Goal: Contribute content: Contribute content

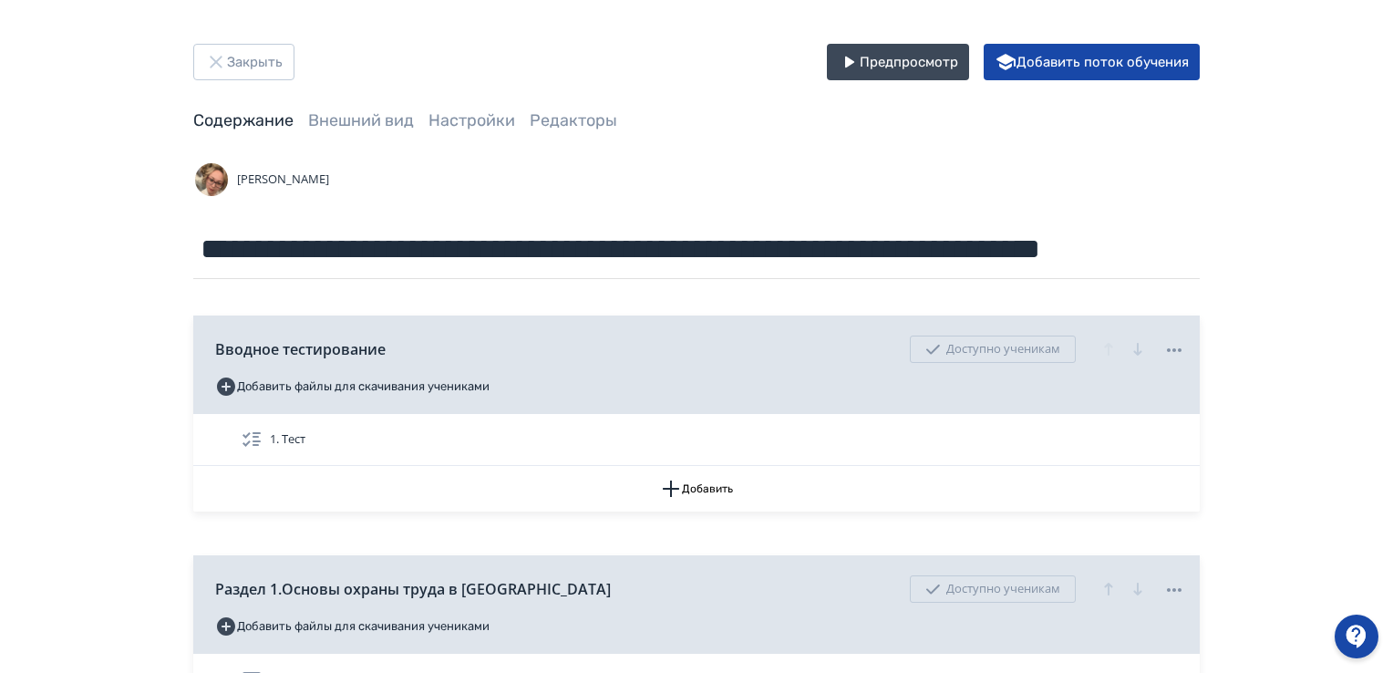
scroll to position [1823, 0]
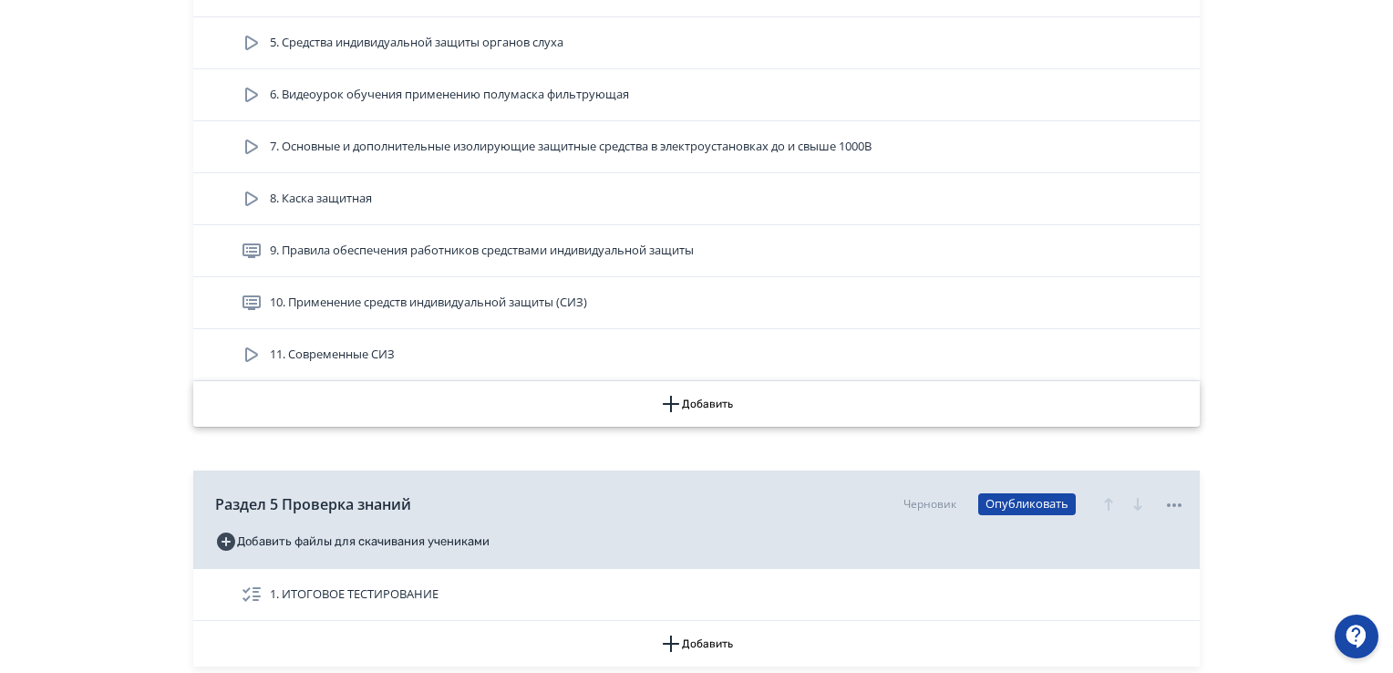
click at [674, 397] on icon "button" at bounding box center [671, 404] width 22 height 22
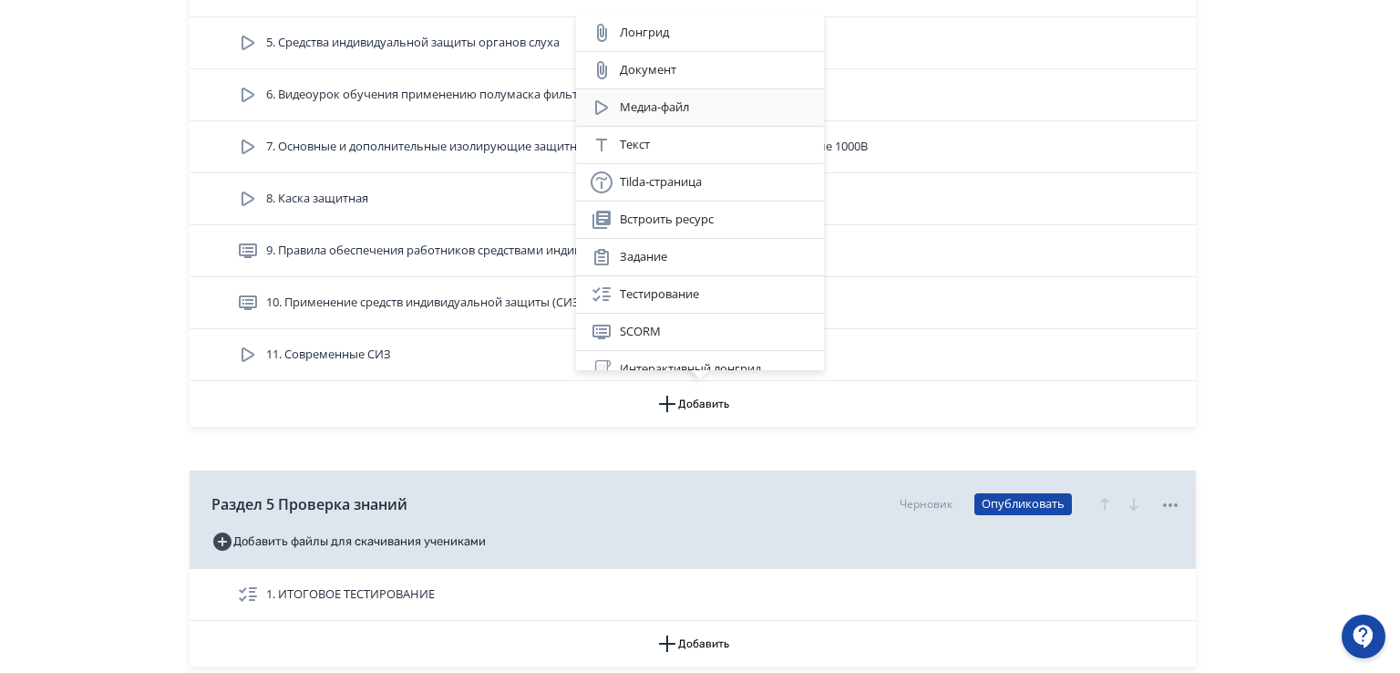
click at [650, 110] on div "Медиа-файл" at bounding box center [700, 108] width 219 height 22
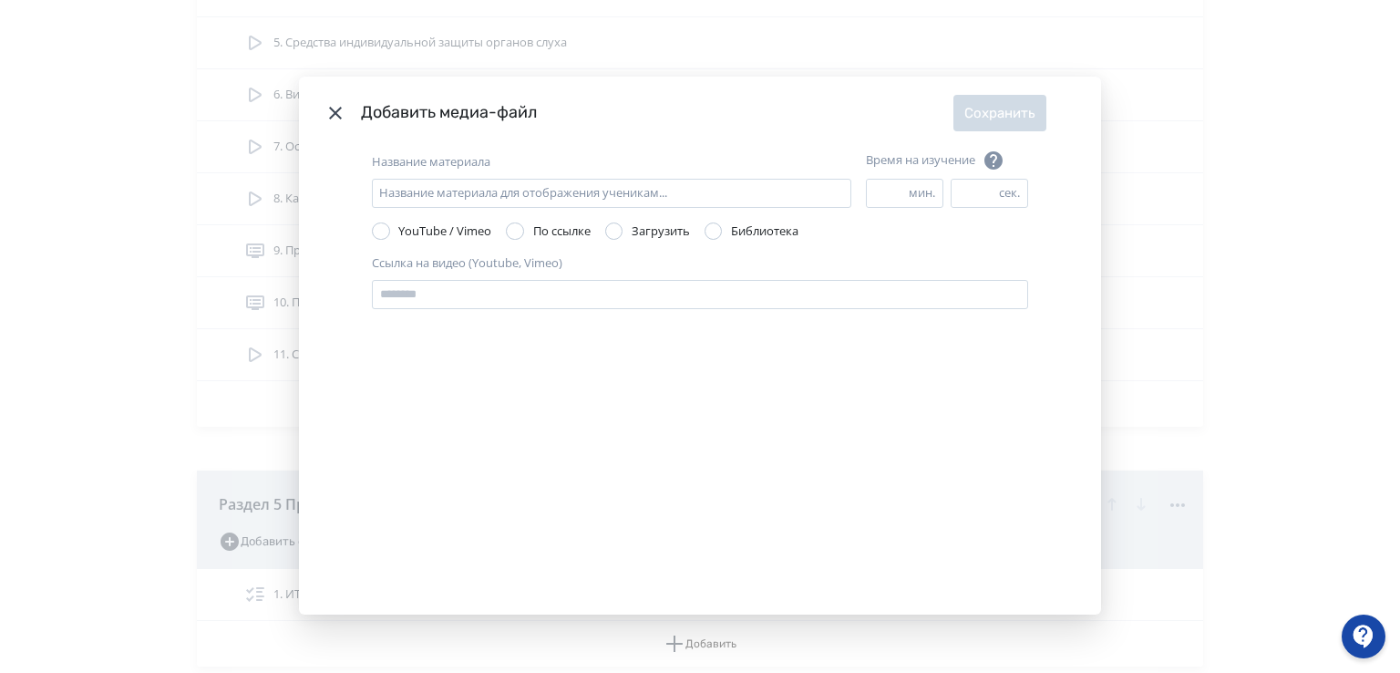
click at [617, 236] on div "Modal" at bounding box center [614, 231] width 18 height 18
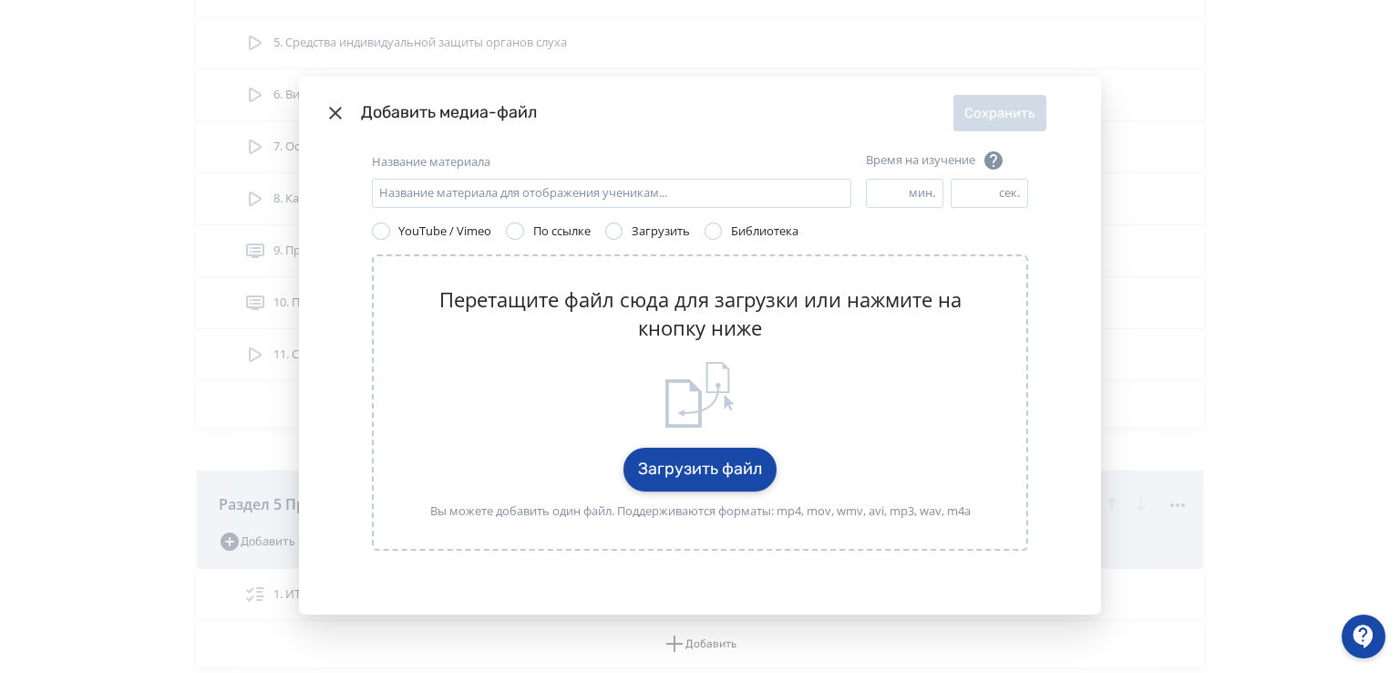
click at [737, 467] on button "Загрузить файл" at bounding box center [699, 470] width 153 height 44
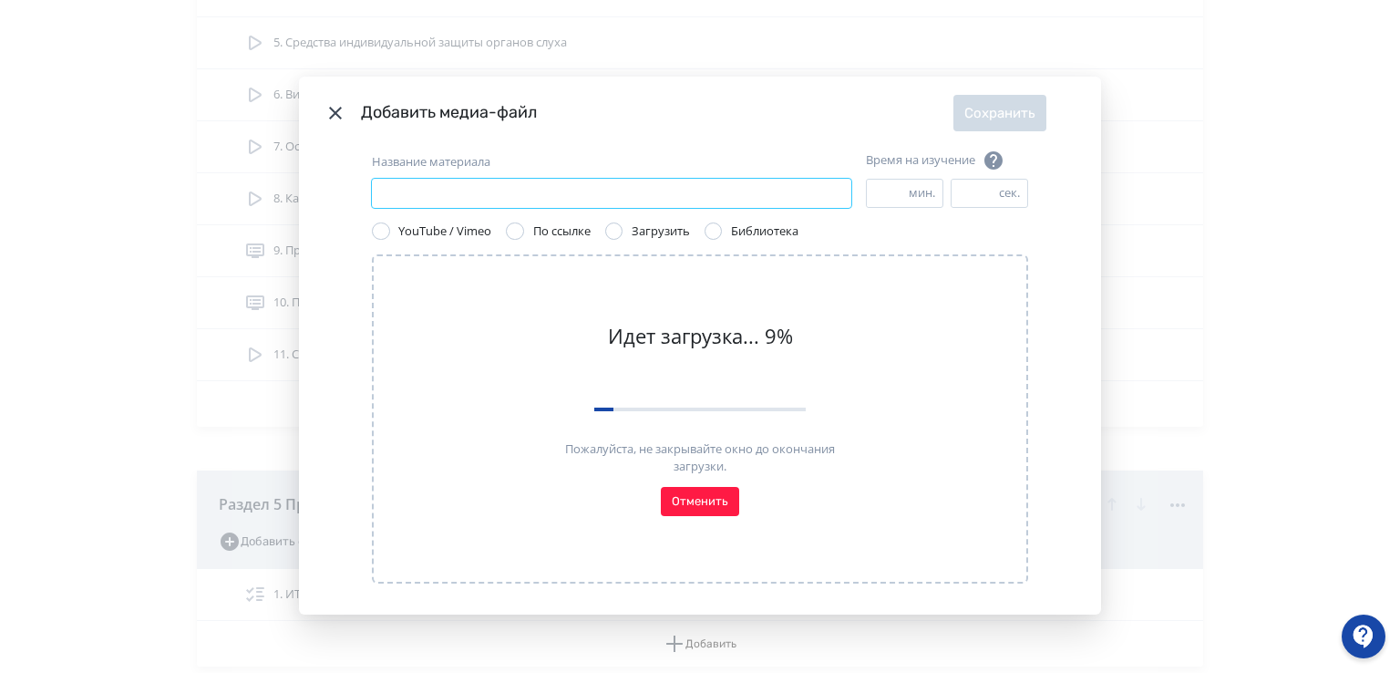
paste input "**********"
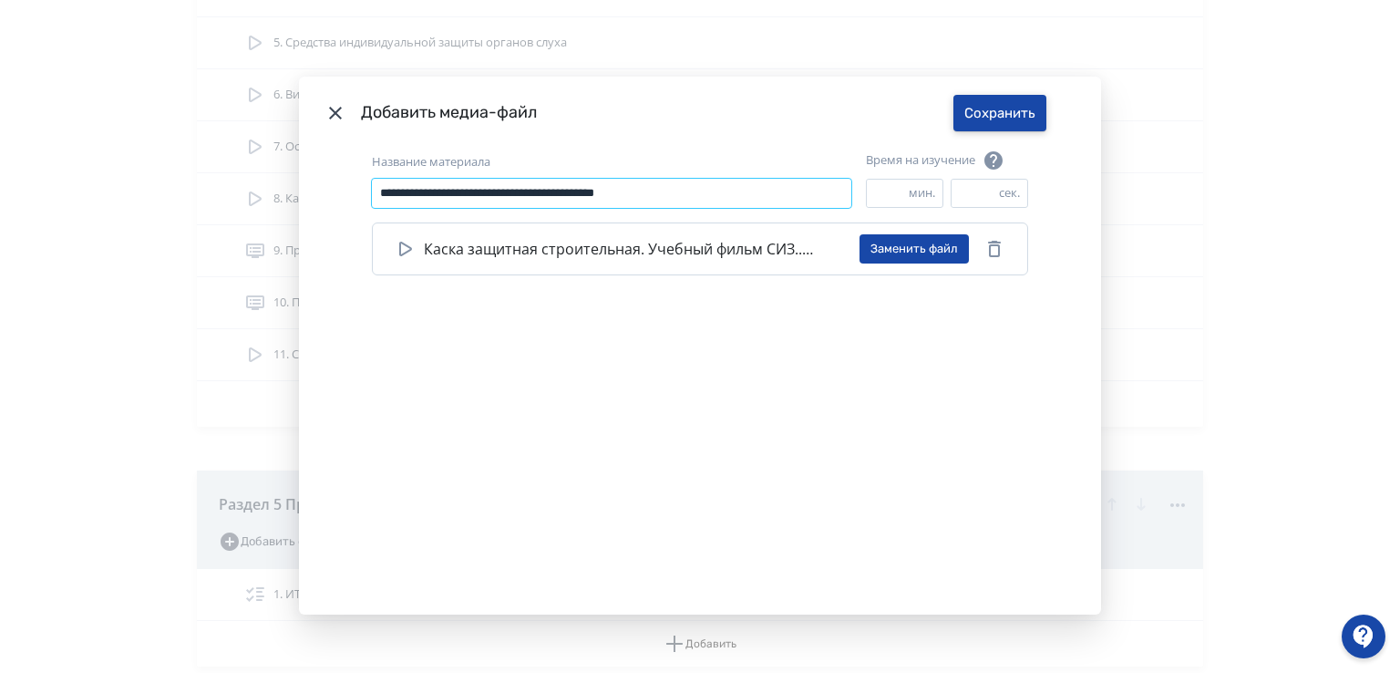
type input "**********"
click at [966, 113] on button "Сохранить" at bounding box center [999, 113] width 93 height 36
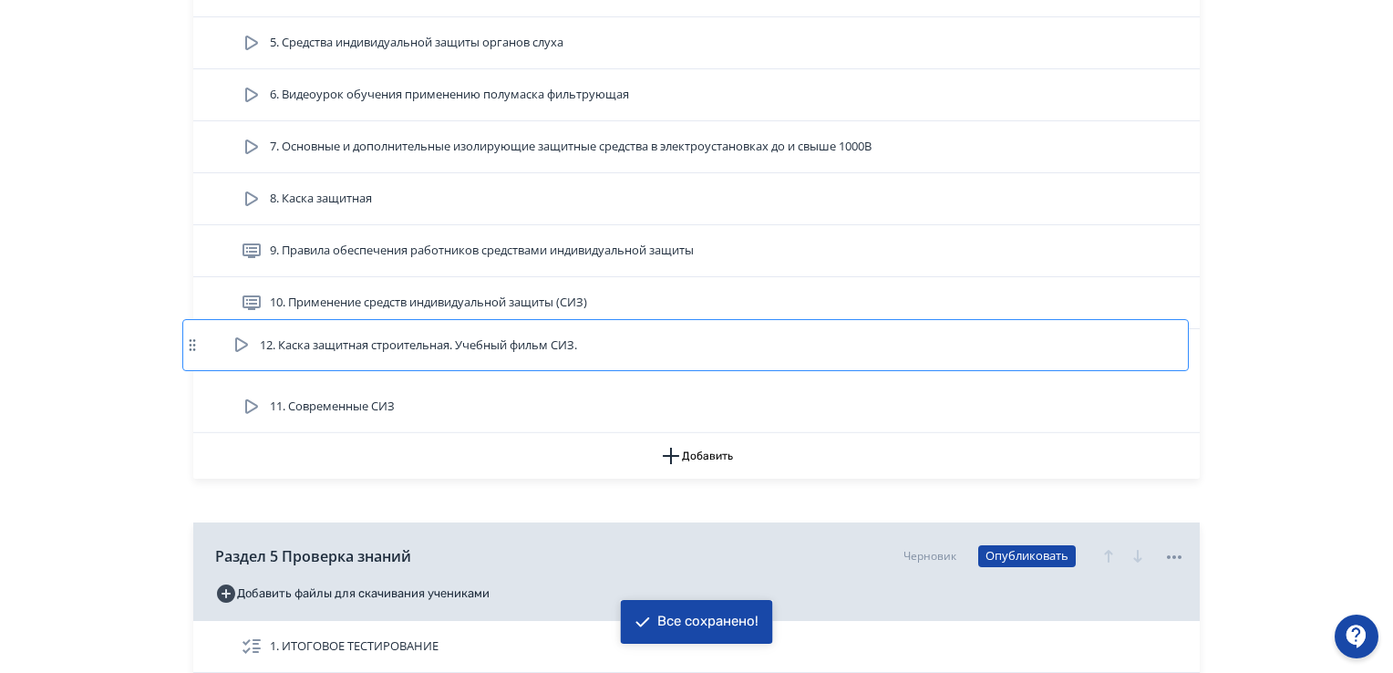
drag, startPoint x: 376, startPoint y: 406, endPoint x: 365, endPoint y: 340, distance: 66.5
click at [365, 340] on div "1. Общие сведения 2. ГОСТ [DATE]— 2019 3. ГОСТ-12.4.280-2014 4. Классификация С…" at bounding box center [696, 121] width 1006 height 623
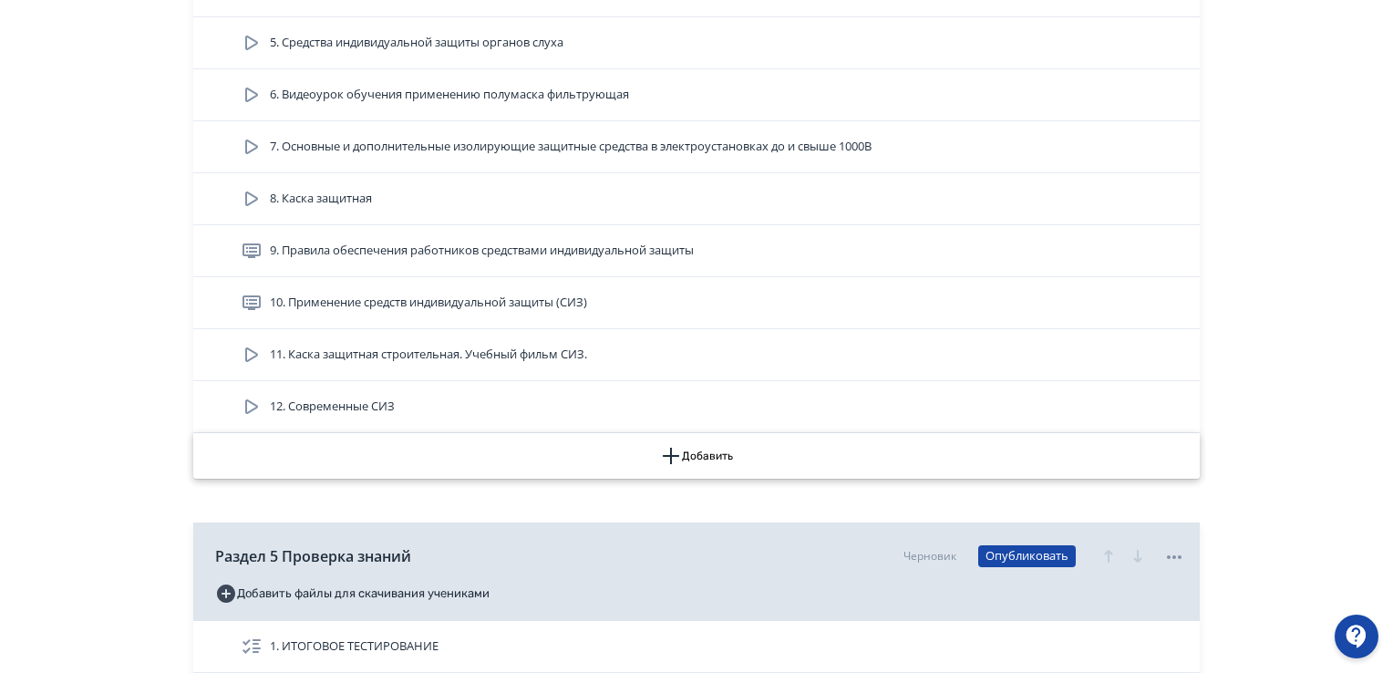
click at [682, 466] on button "Добавить" at bounding box center [696, 456] width 1006 height 46
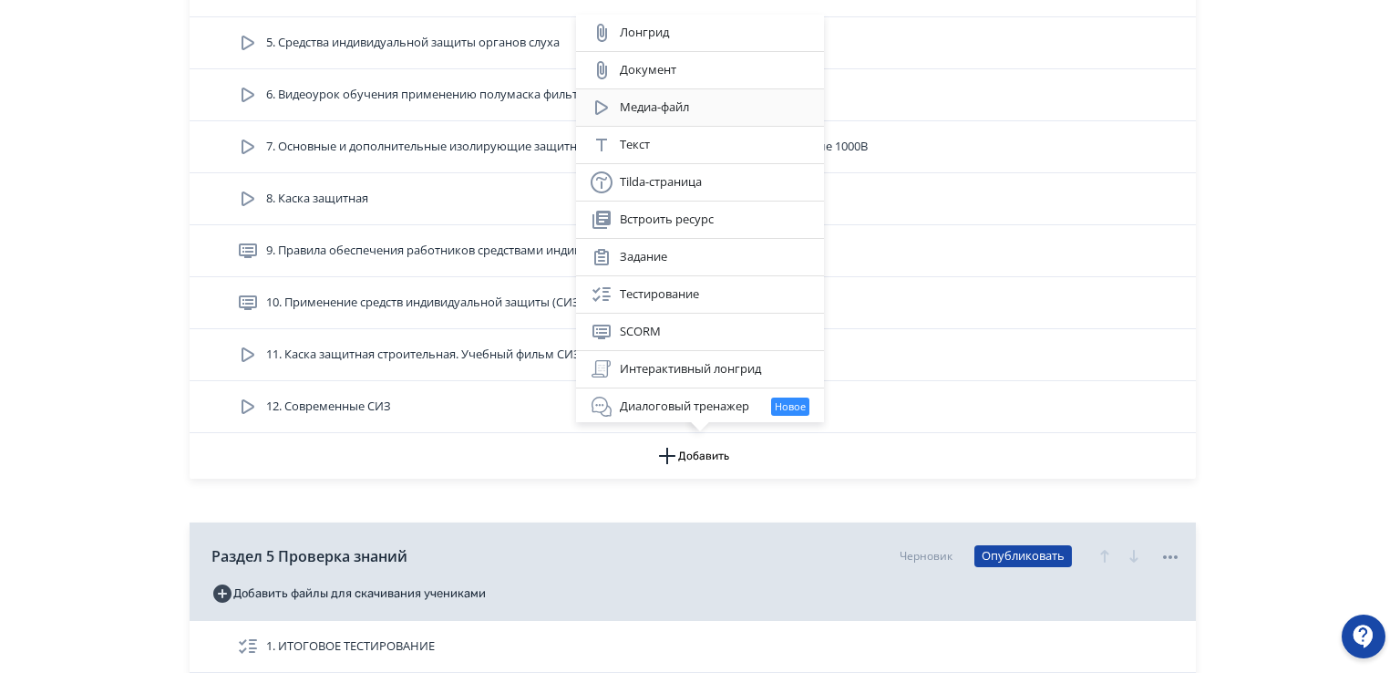
click at [655, 97] on div "Медиа-файл" at bounding box center [700, 108] width 219 height 22
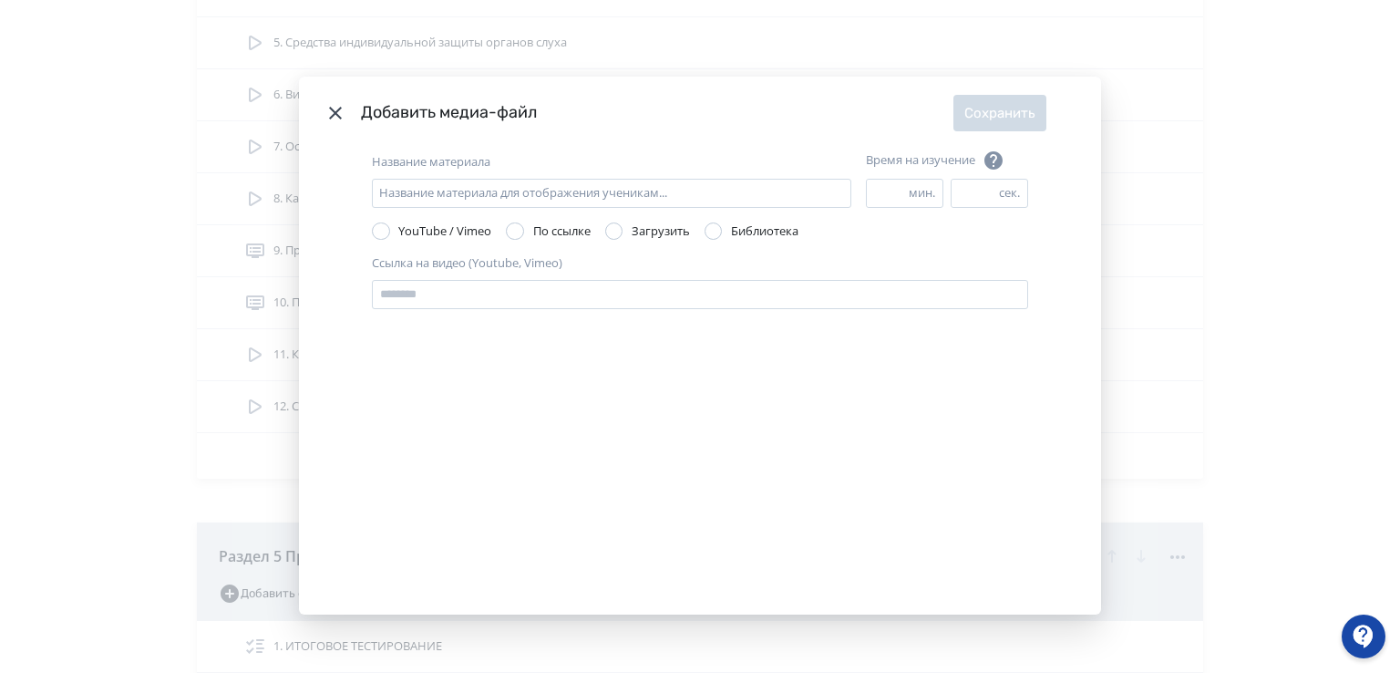
click at [609, 229] on div "Modal" at bounding box center [614, 231] width 18 height 18
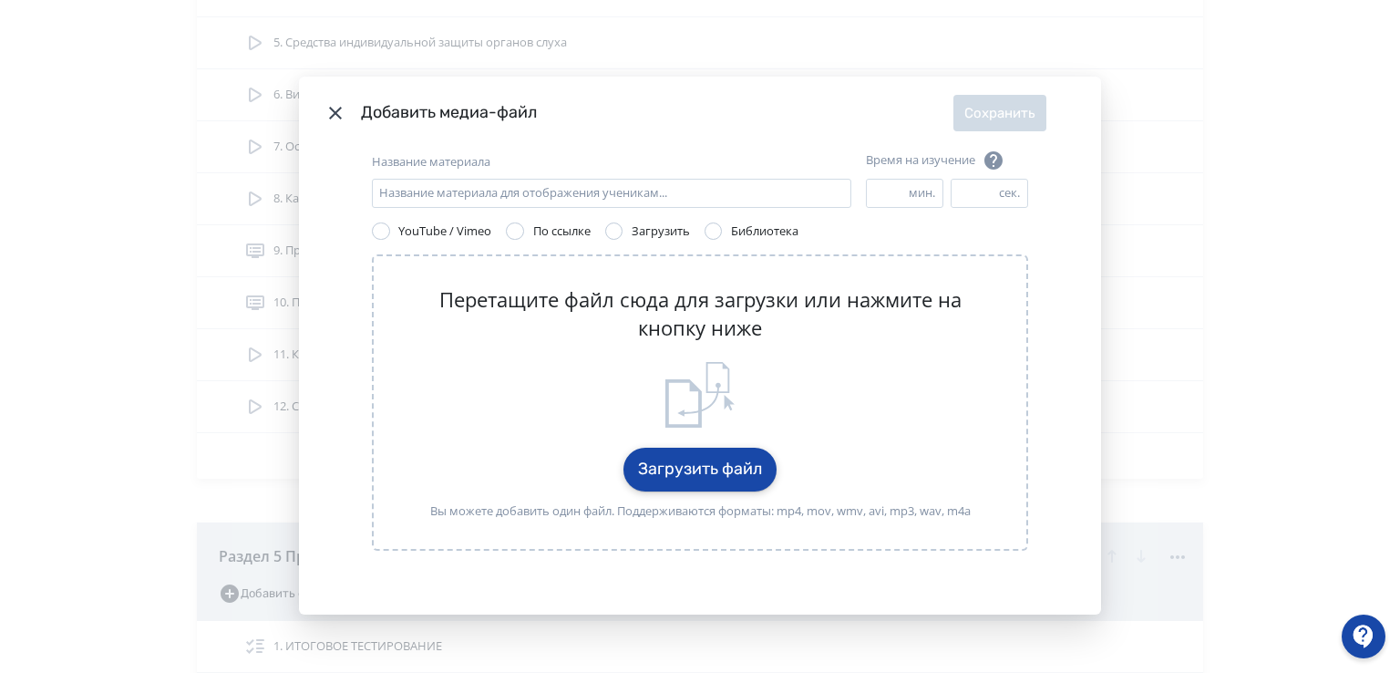
click at [698, 464] on button "Загрузить файл" at bounding box center [699, 470] width 153 height 44
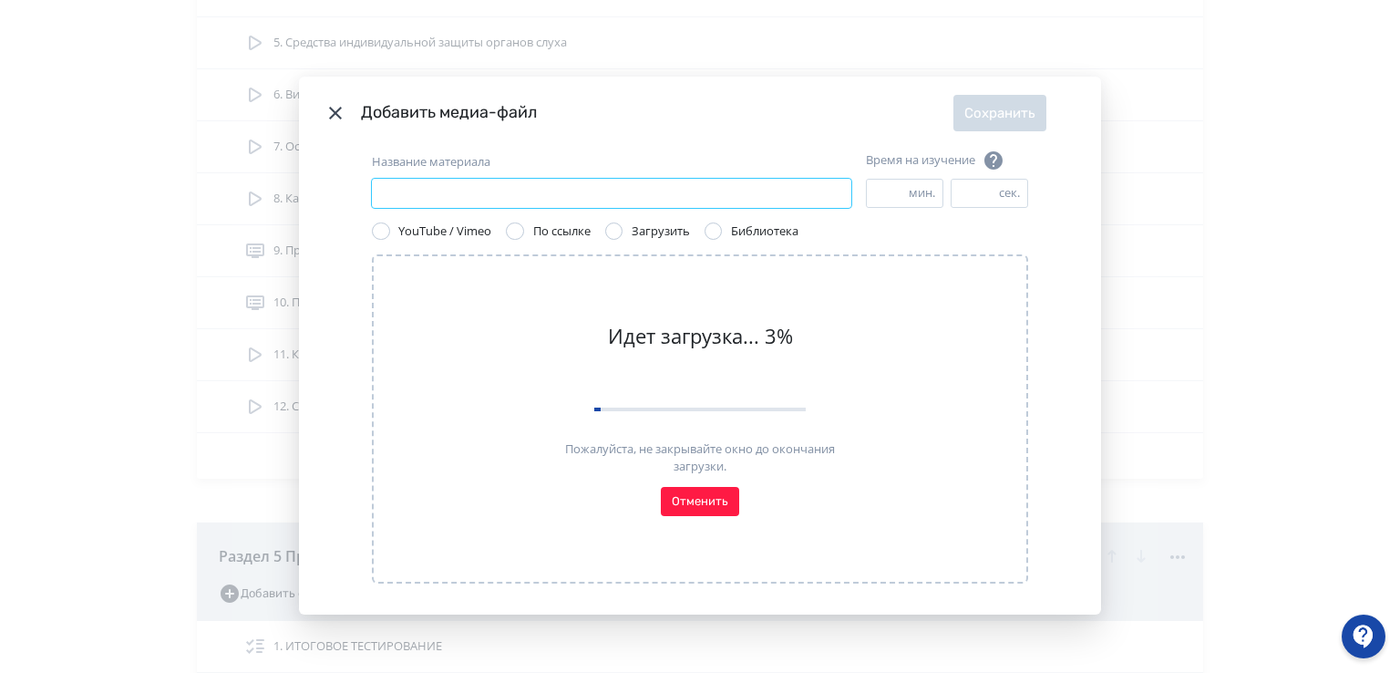
paste input "**********"
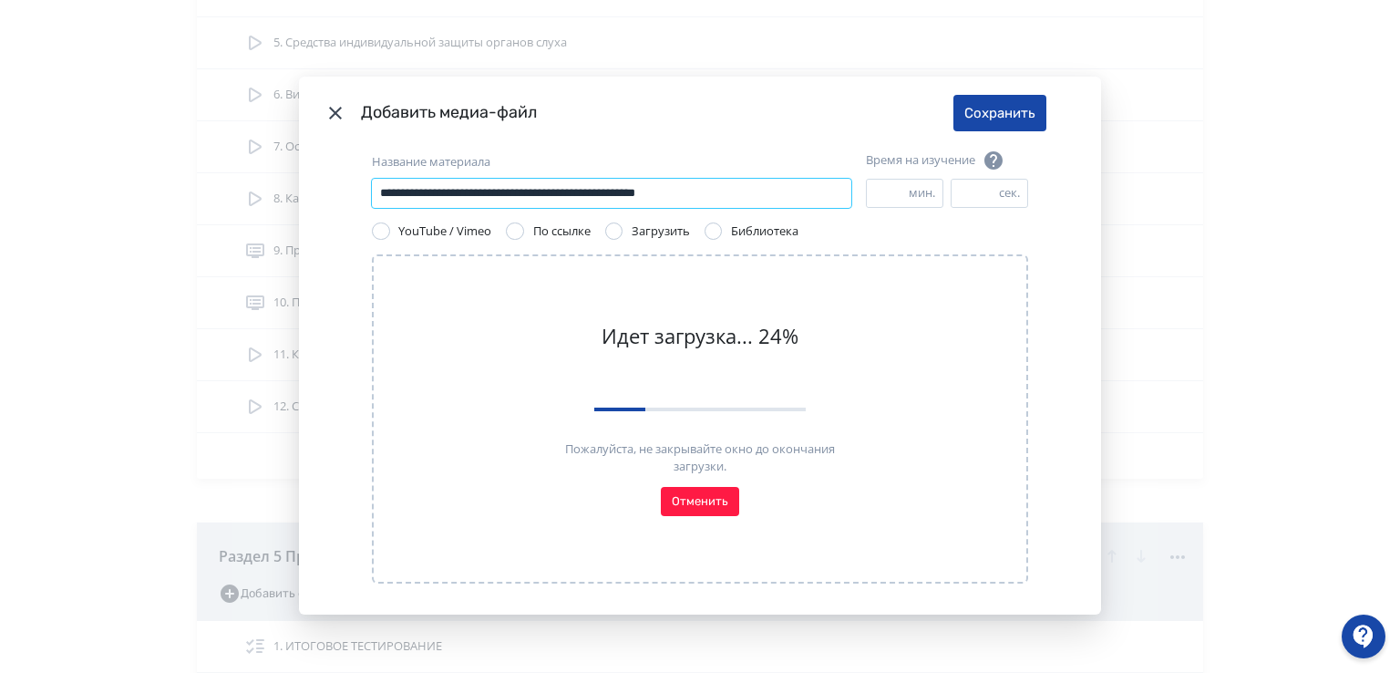
type input "**********"
drag, startPoint x: 640, startPoint y: 101, endPoint x: 645, endPoint y: 145, distance: 44.1
click at [645, 145] on header "Добавить медиа-файл Сохранить" at bounding box center [700, 113] width 802 height 73
drag, startPoint x: 835, startPoint y: 95, endPoint x: 932, endPoint y: 96, distance: 97.5
click at [932, 96] on header "Добавить медиа-файл Сохранить" at bounding box center [700, 113] width 802 height 73
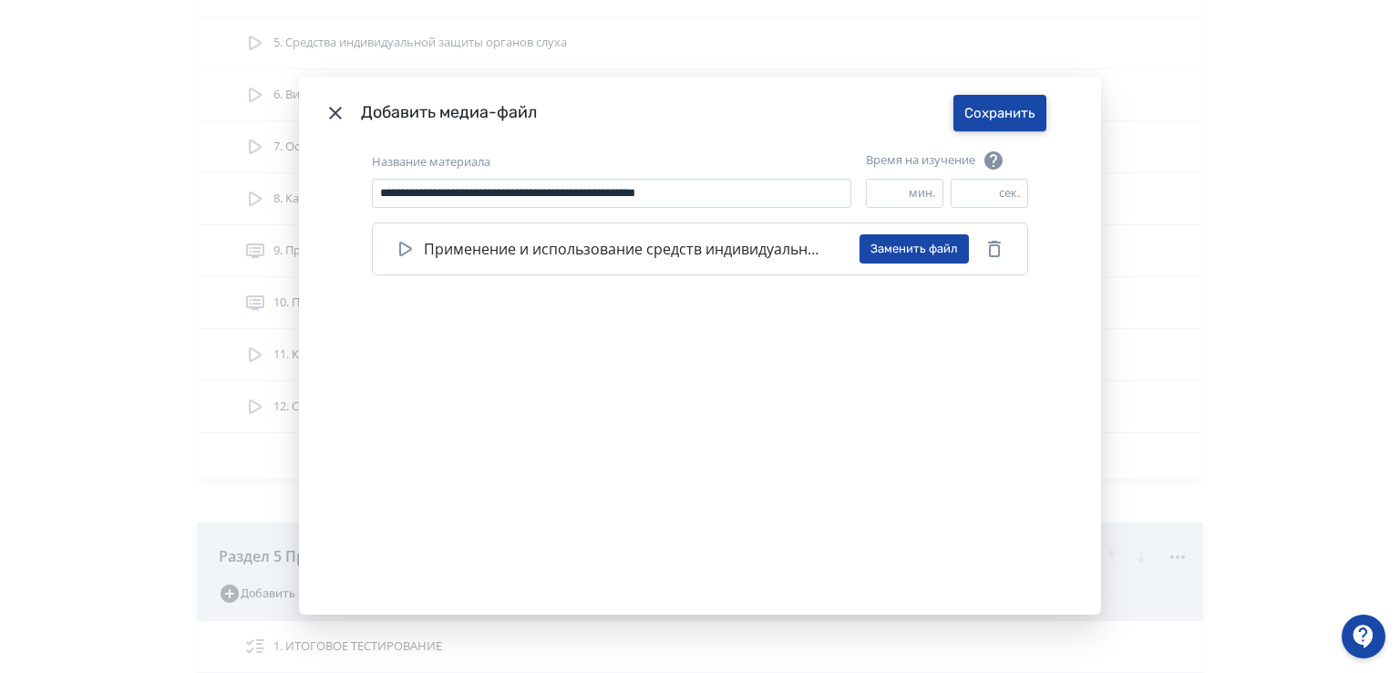
click at [977, 118] on button "Сохранить" at bounding box center [999, 113] width 93 height 36
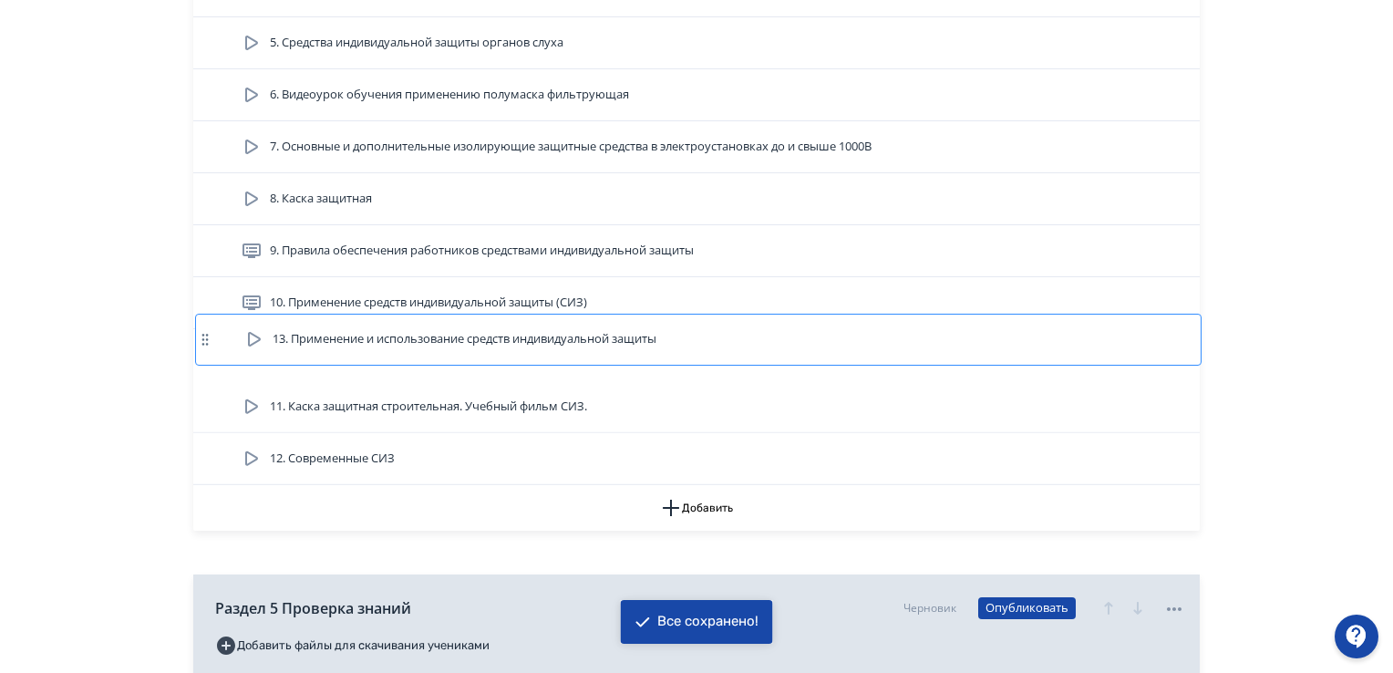
drag, startPoint x: 411, startPoint y: 460, endPoint x: 413, endPoint y: 337, distance: 123.1
click at [413, 337] on div "1. Общие сведения 2. ГОСТ [DATE]— 2019 3. ГОСТ-12.4.280-2014 4. Классификация С…" at bounding box center [696, 147] width 1006 height 675
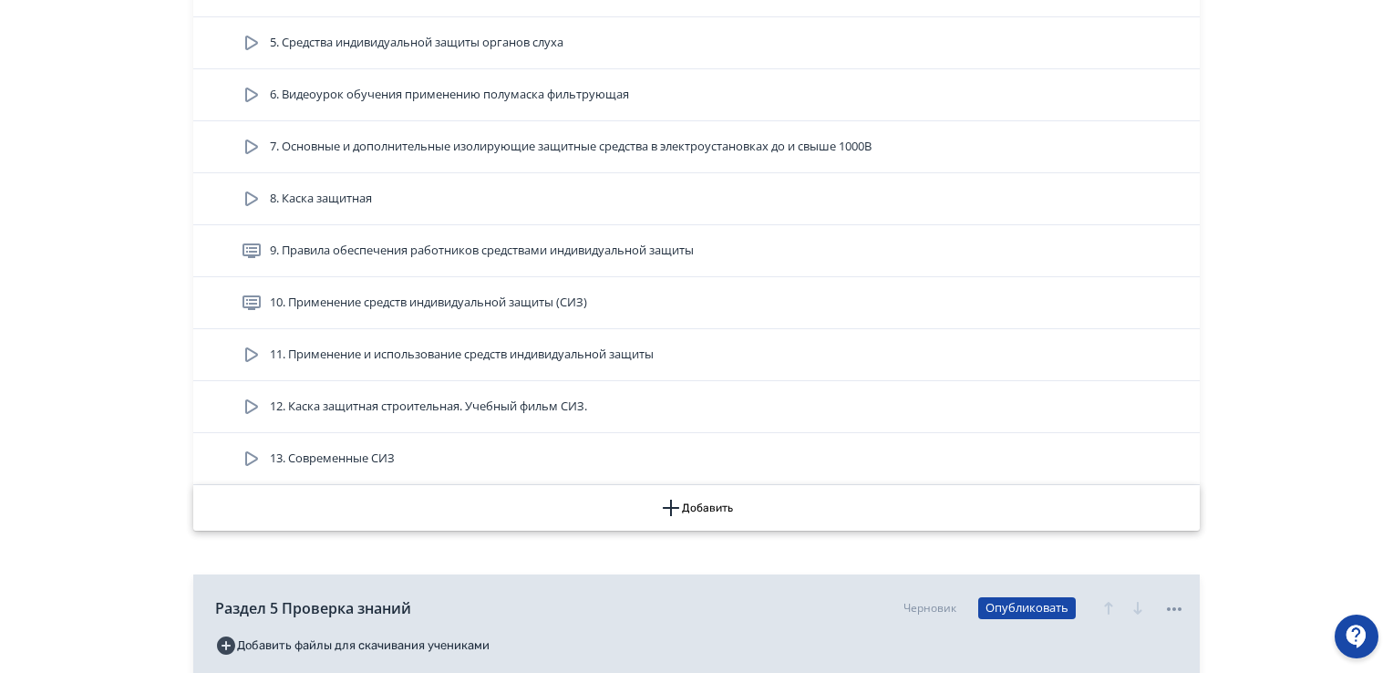
click at [674, 503] on icon "button" at bounding box center [671, 508] width 22 height 22
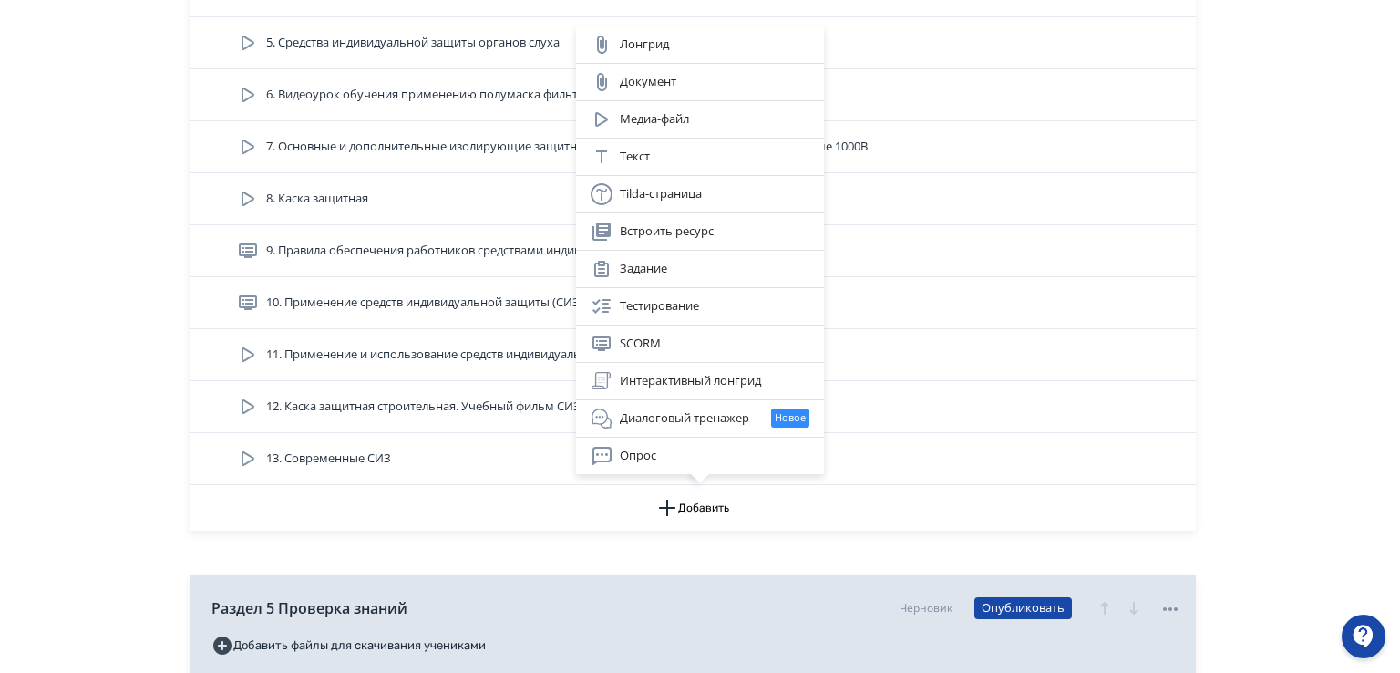
click at [1324, 195] on div "Лонгрид Документ Медиа-файл Текст Tilda-страница Встроить ресурс Задание Тестир…" at bounding box center [700, 336] width 1400 height 673
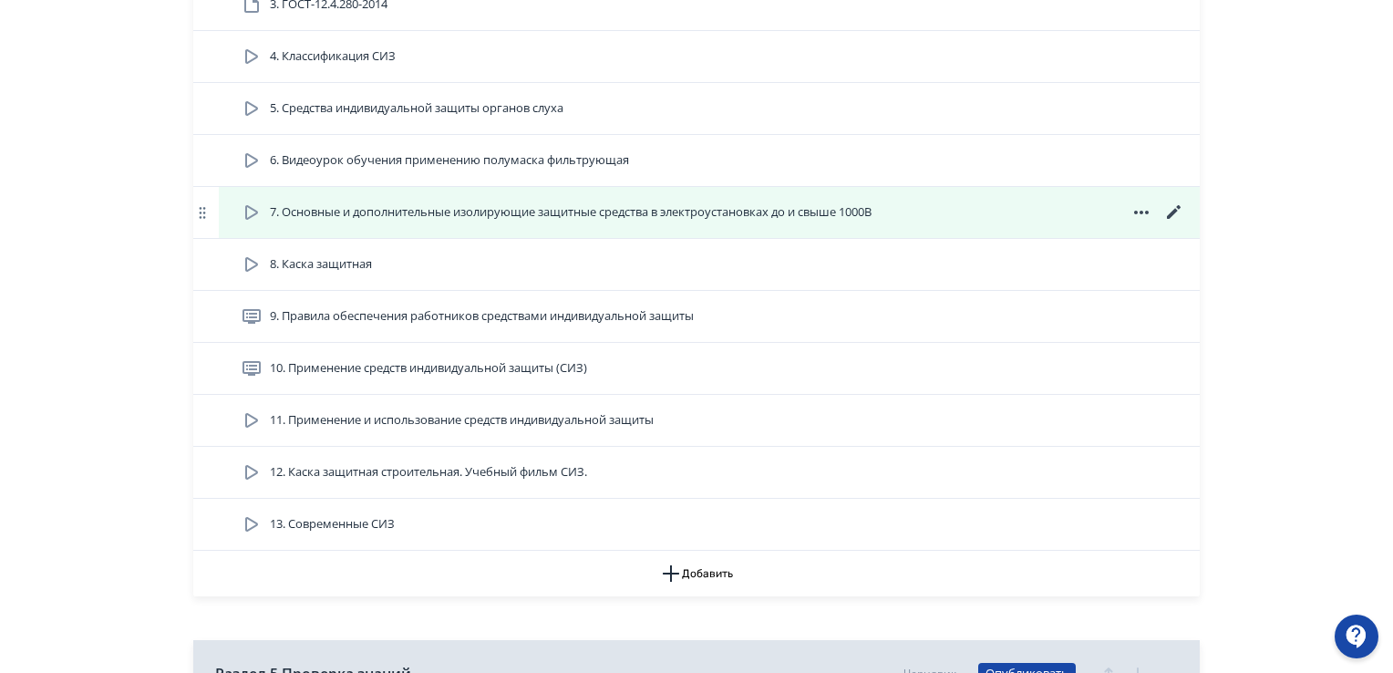
scroll to position [1732, 0]
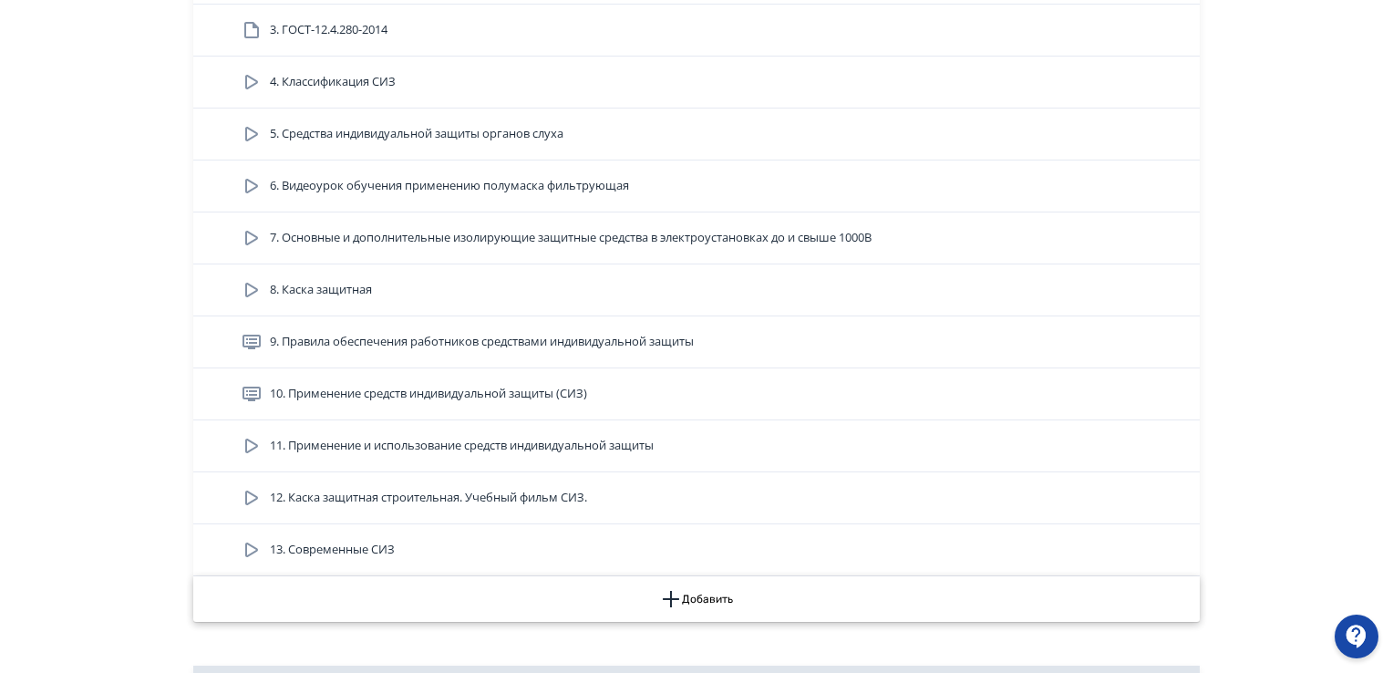
click at [679, 595] on icon "button" at bounding box center [671, 599] width 22 height 22
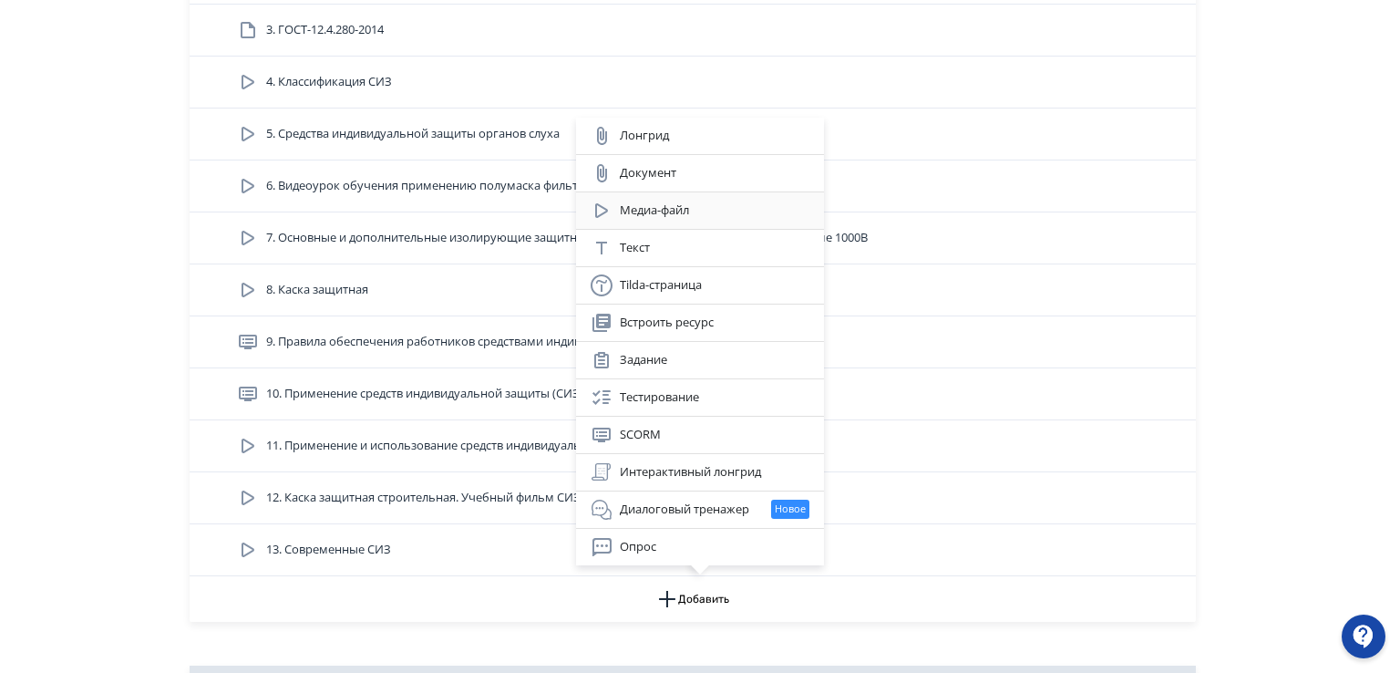
click at [641, 212] on div "Медиа-файл" at bounding box center [700, 211] width 219 height 22
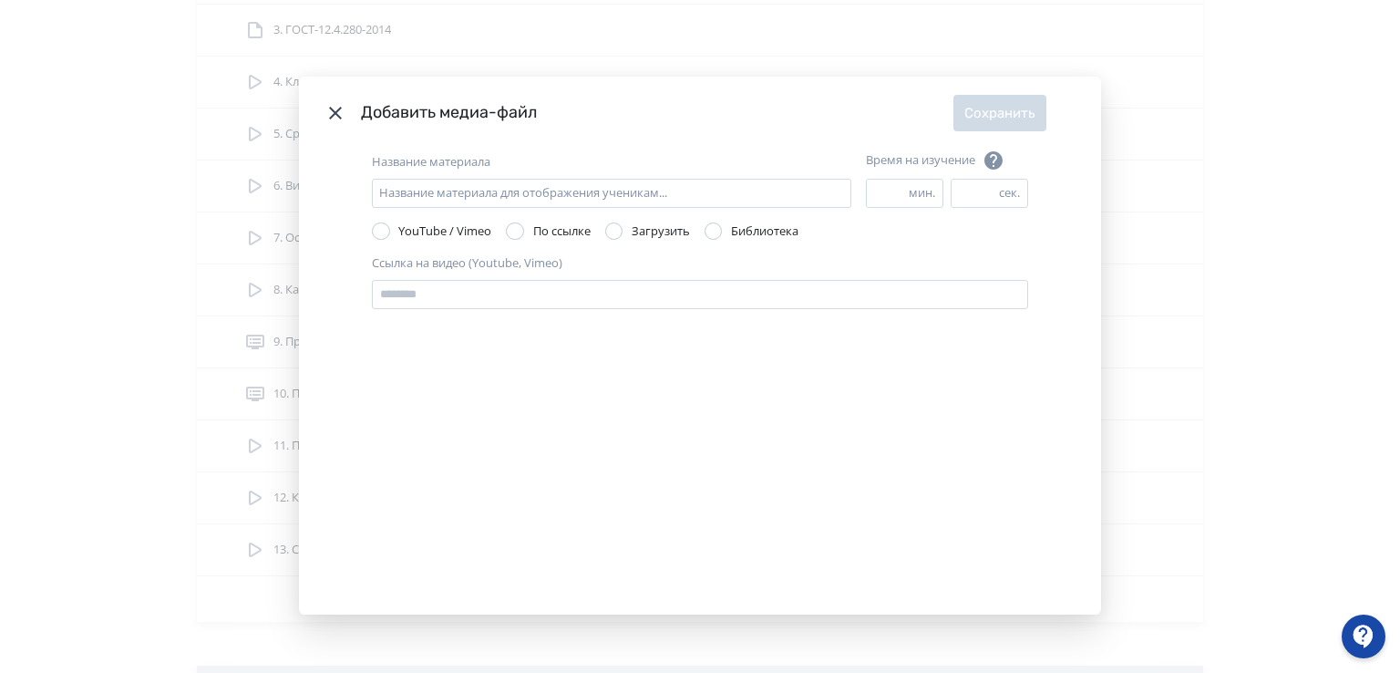
click at [617, 228] on div "Modal" at bounding box center [614, 231] width 18 height 18
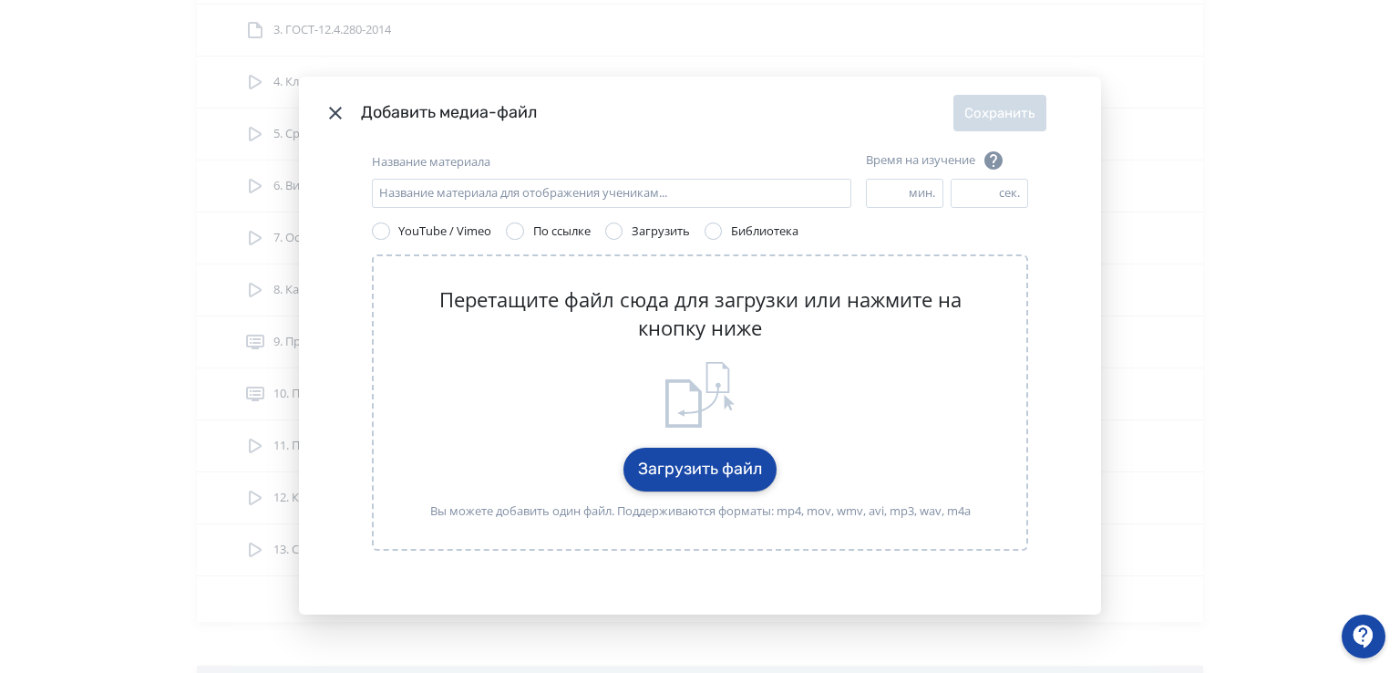
click at [738, 465] on button "Загрузить файл" at bounding box center [699, 470] width 153 height 44
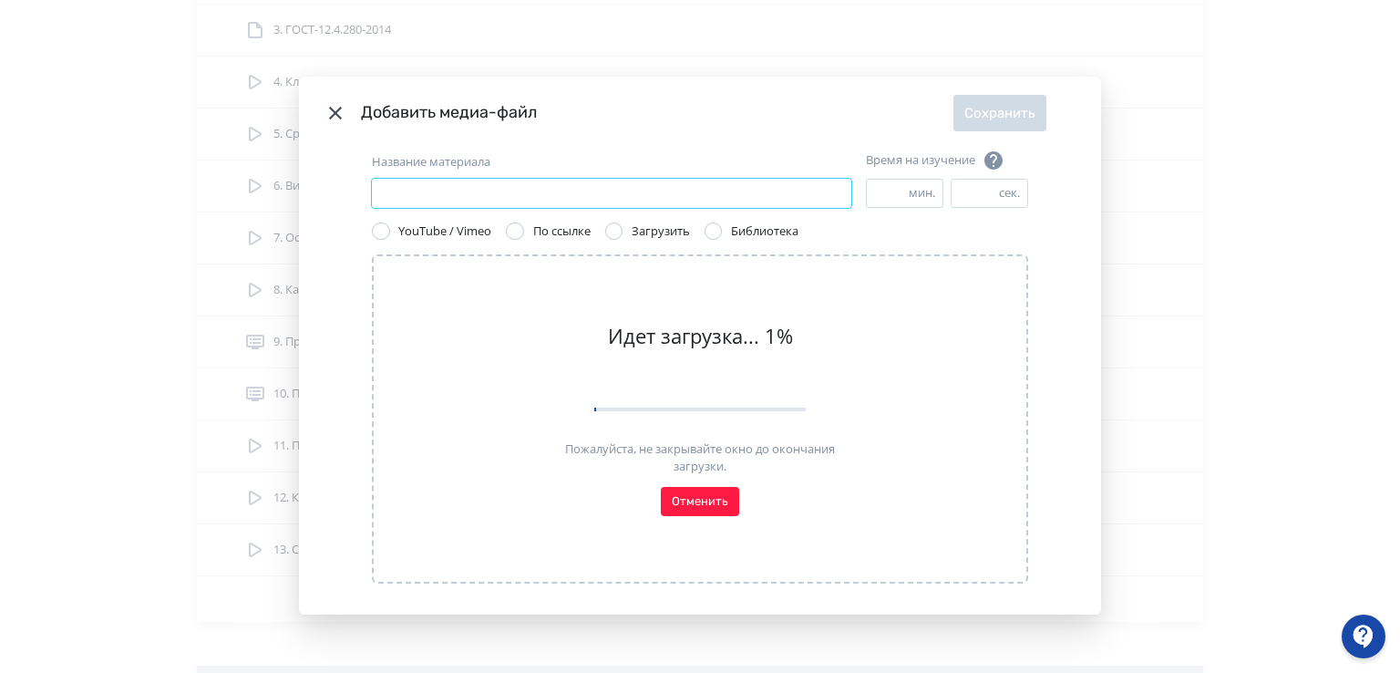
paste input "**********"
type input "**********"
drag, startPoint x: 660, startPoint y: 127, endPoint x: 766, endPoint y: 139, distance: 106.4
click at [767, 138] on header "Добавить медиа-файл Сохранить" at bounding box center [700, 113] width 802 height 73
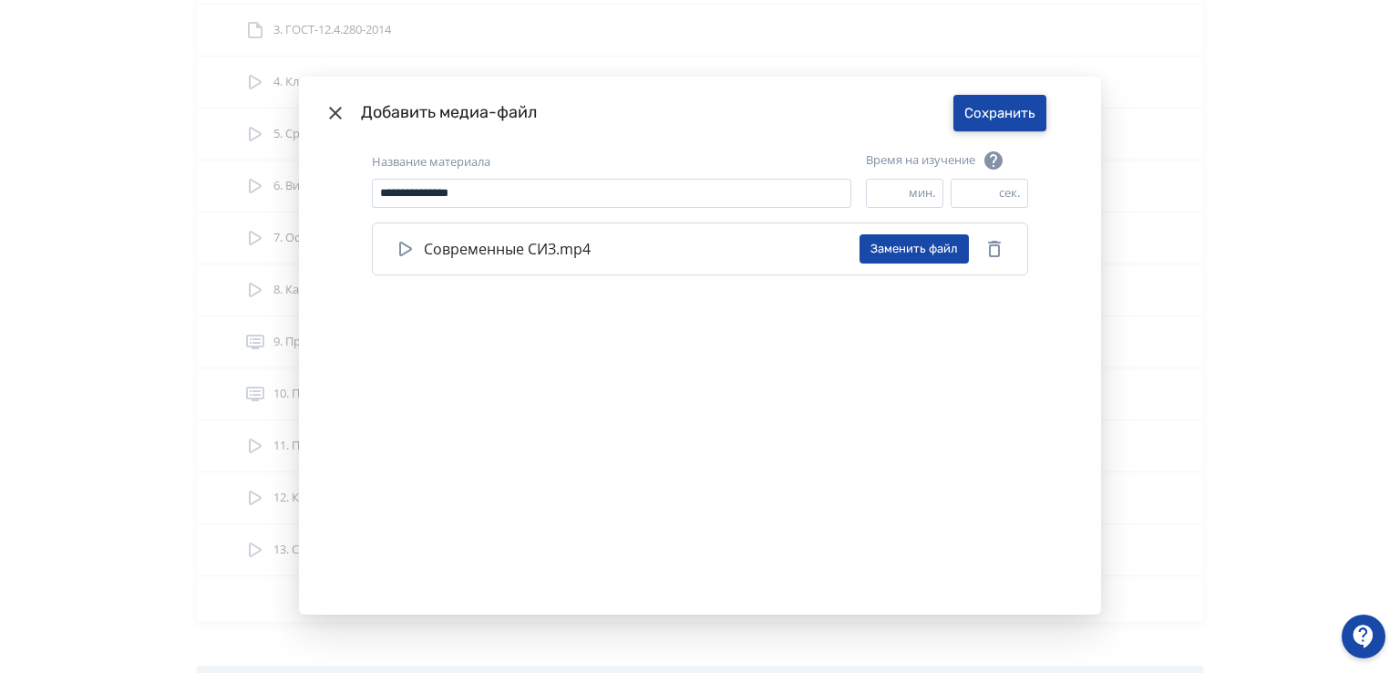
click at [990, 129] on button "Сохранить" at bounding box center [999, 113] width 93 height 36
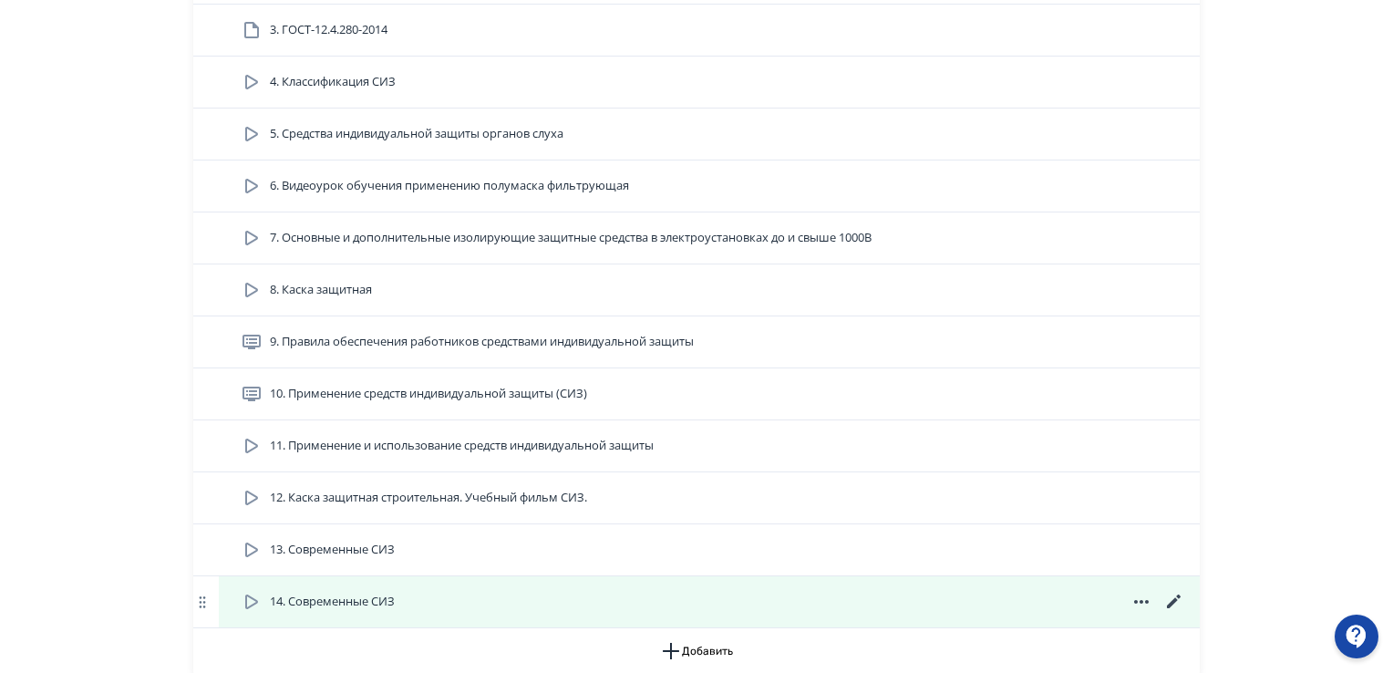
click at [1144, 599] on icon at bounding box center [1141, 602] width 22 height 22
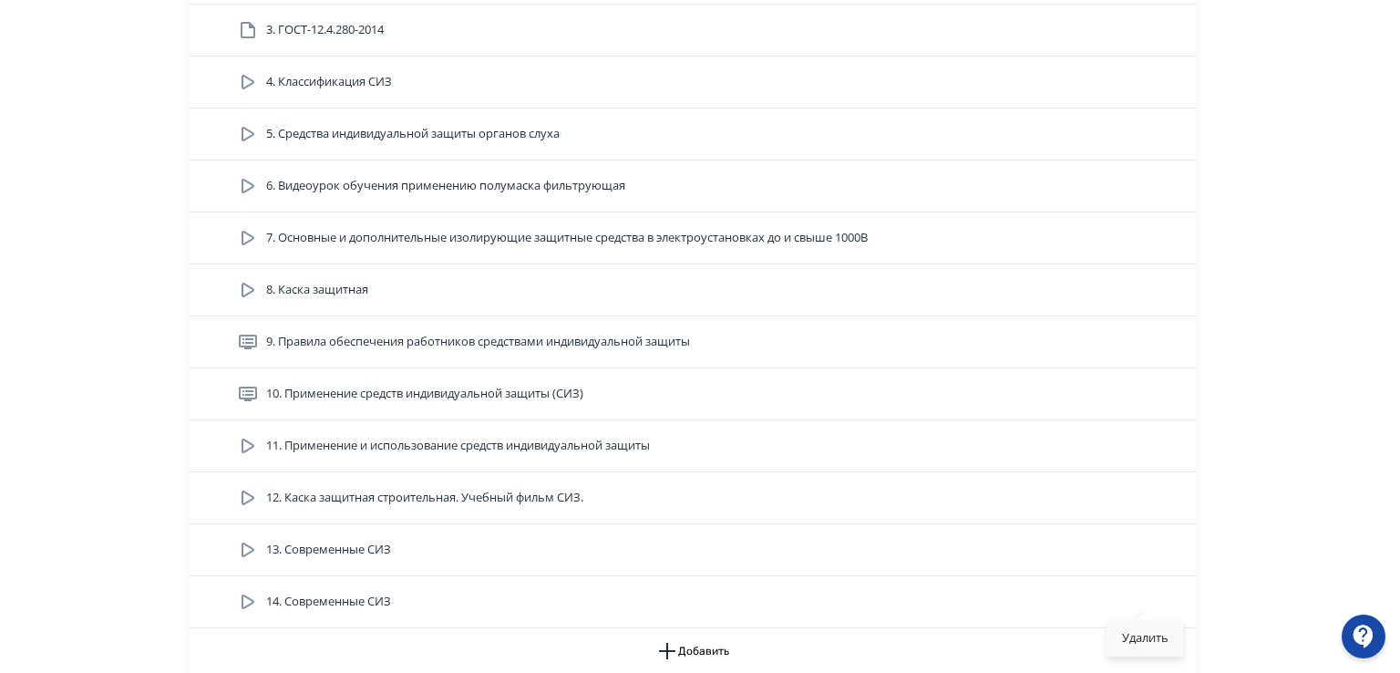
click at [1145, 635] on div "Удалить" at bounding box center [1145, 638] width 76 height 36
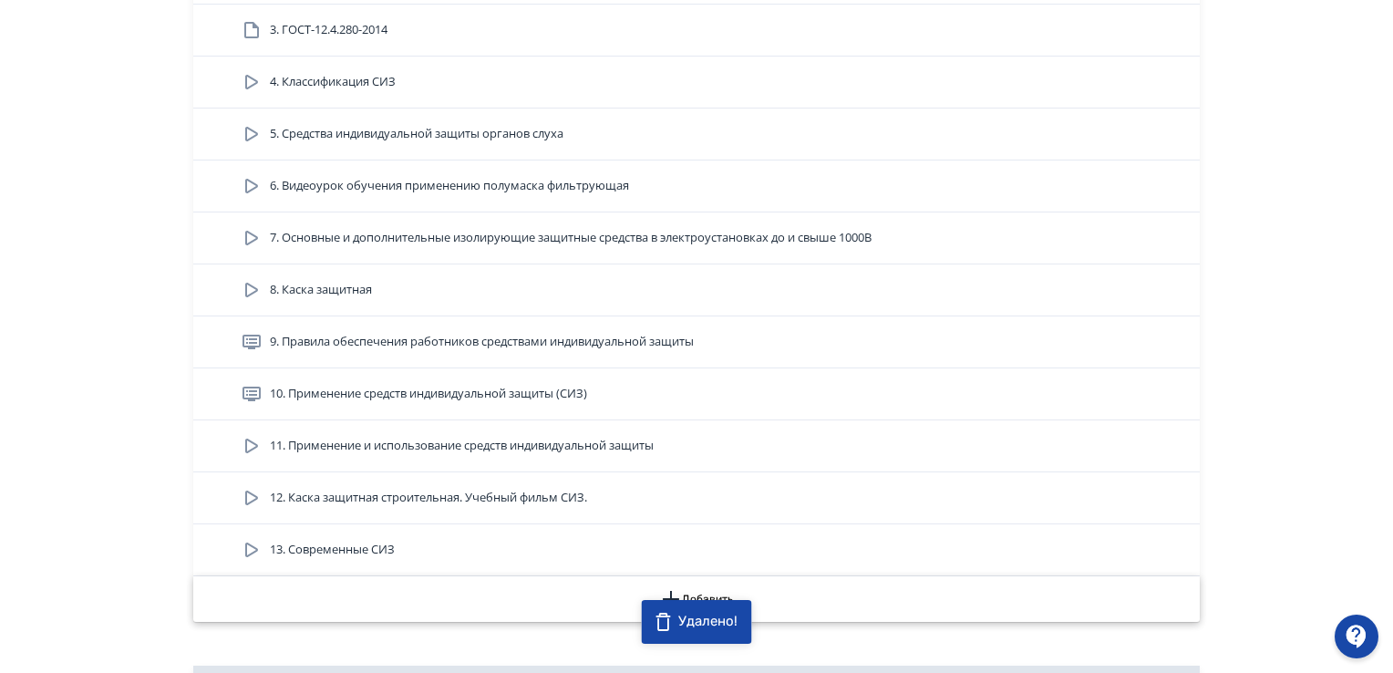
click at [675, 589] on icon "button" at bounding box center [671, 599] width 22 height 22
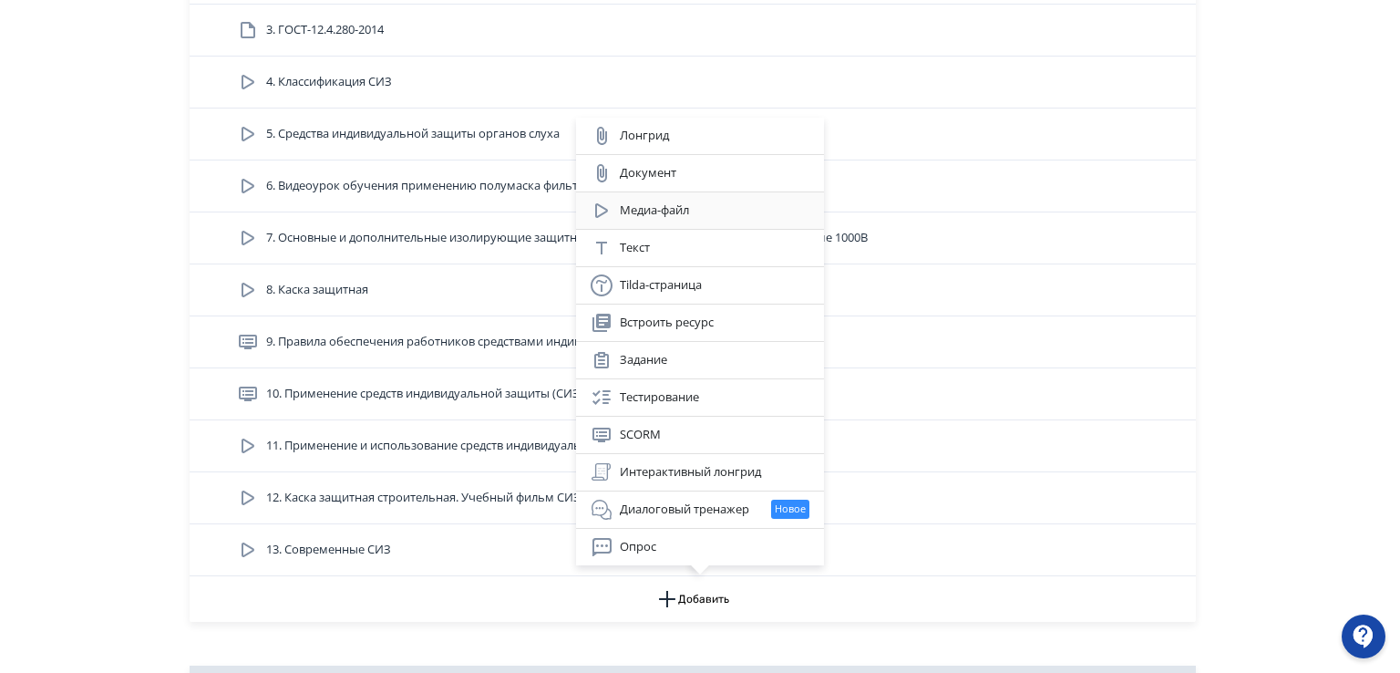
click at [636, 209] on div "Медиа-файл" at bounding box center [700, 211] width 219 height 22
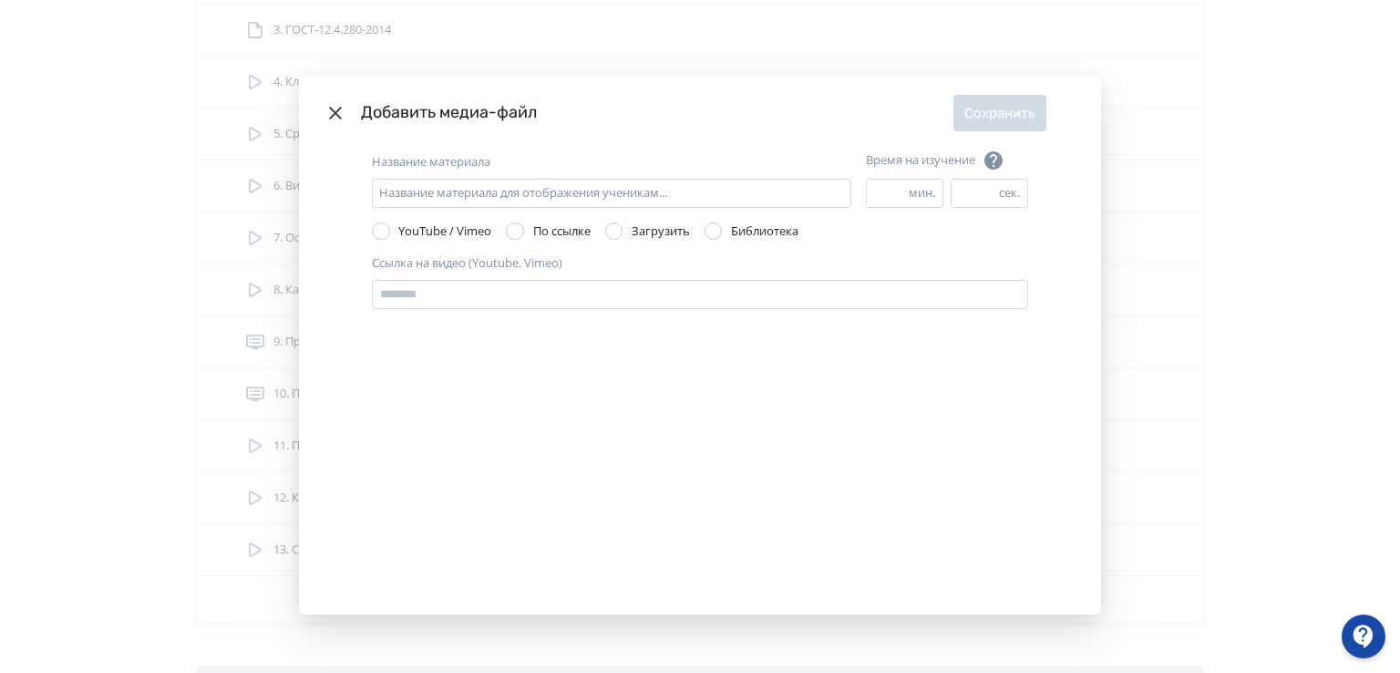
click at [614, 231] on div "Modal" at bounding box center [614, 231] width 18 height 18
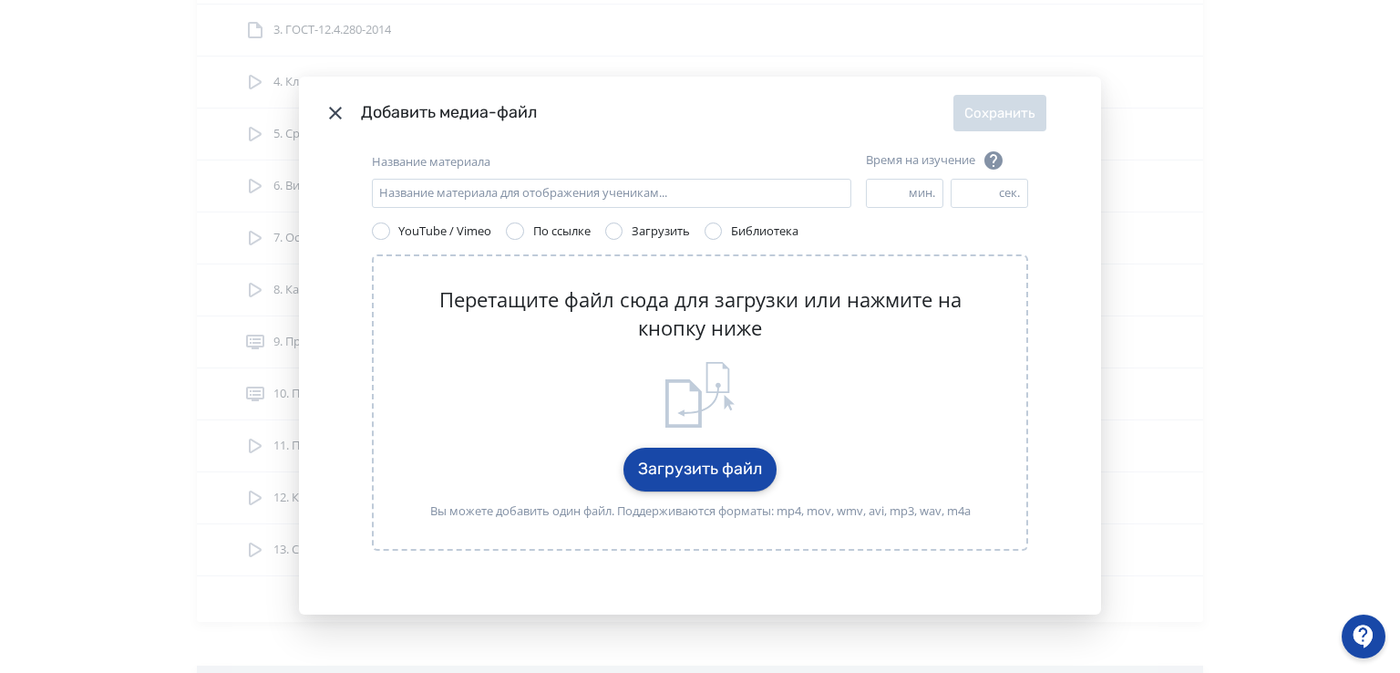
click at [699, 471] on button "Загрузить файл" at bounding box center [699, 470] width 153 height 44
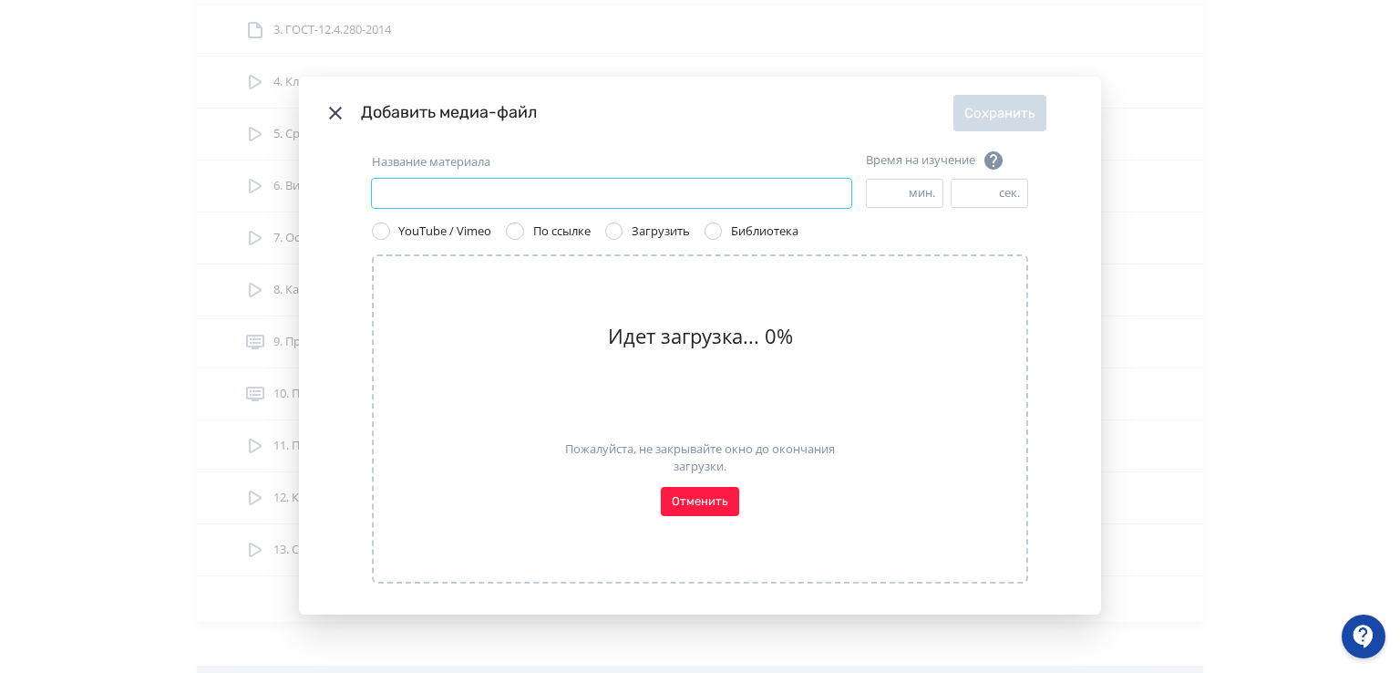
paste input "**********"
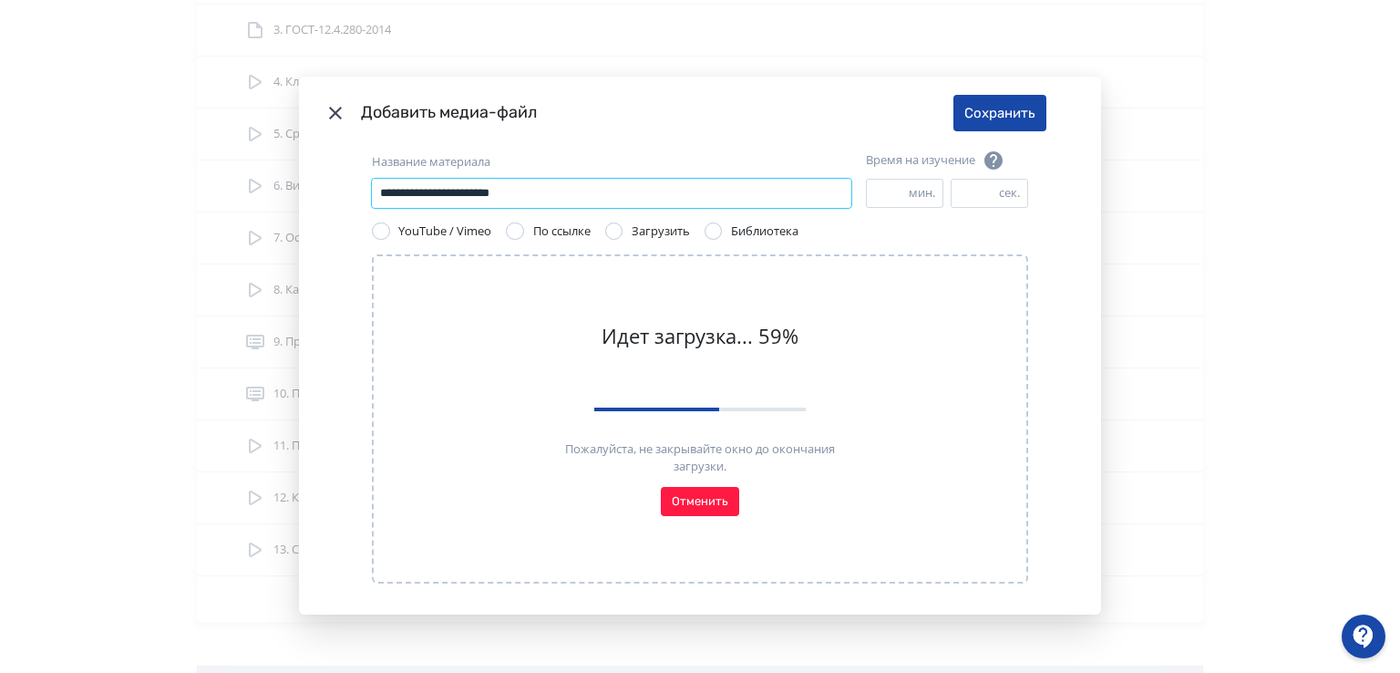
type input "**********"
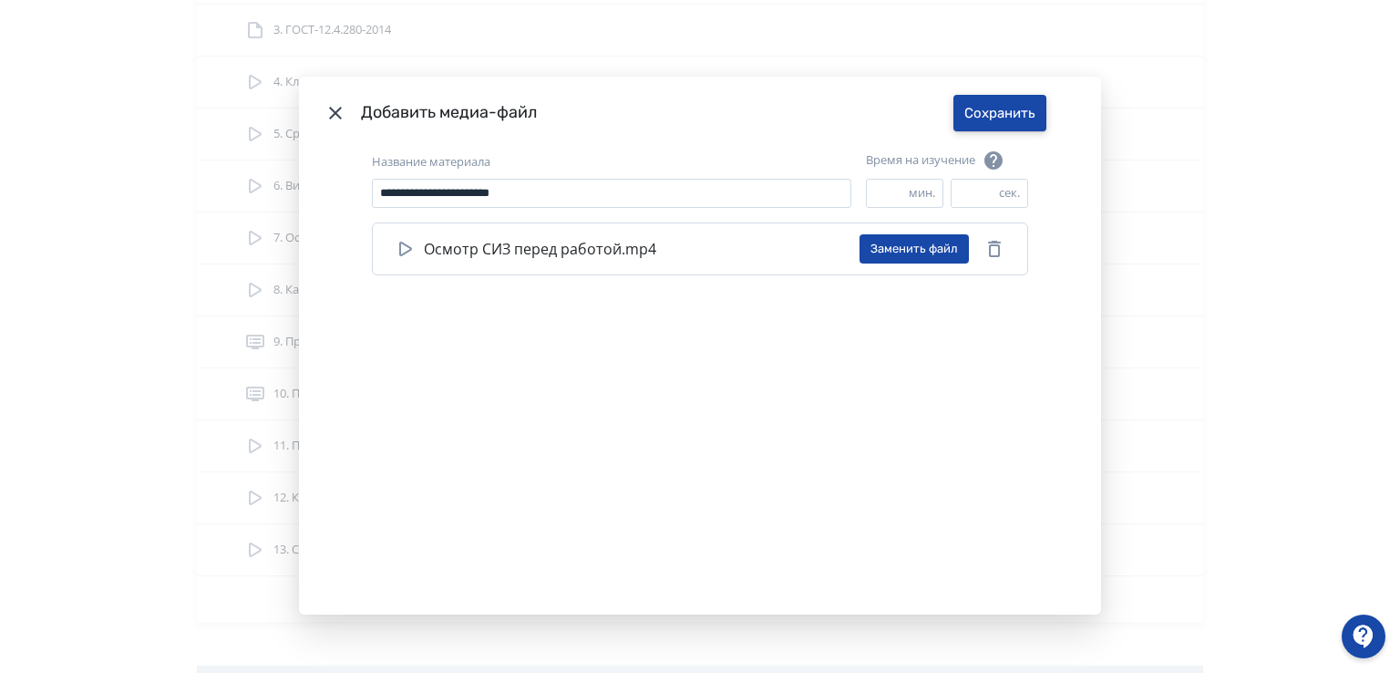
click at [982, 120] on button "Сохранить" at bounding box center [999, 113] width 93 height 36
click at [984, 113] on button "Сохранить" at bounding box center [999, 113] width 93 height 36
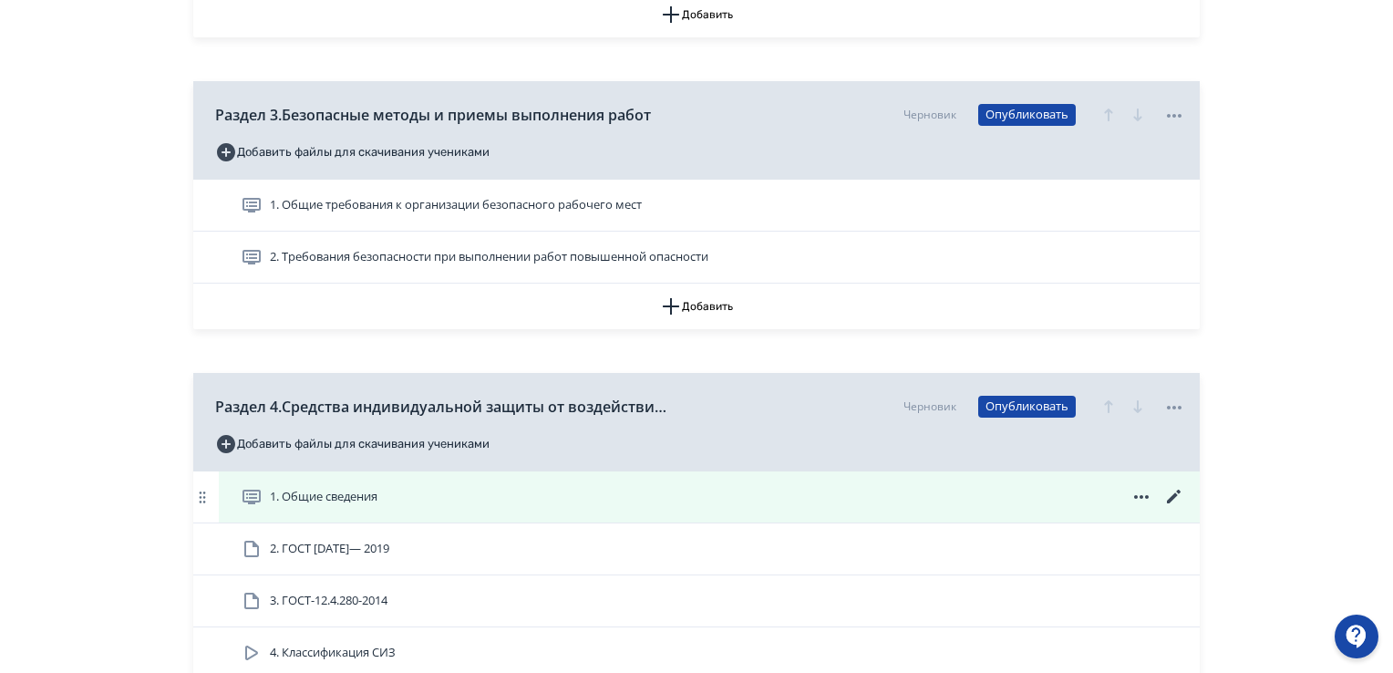
scroll to position [1185, 0]
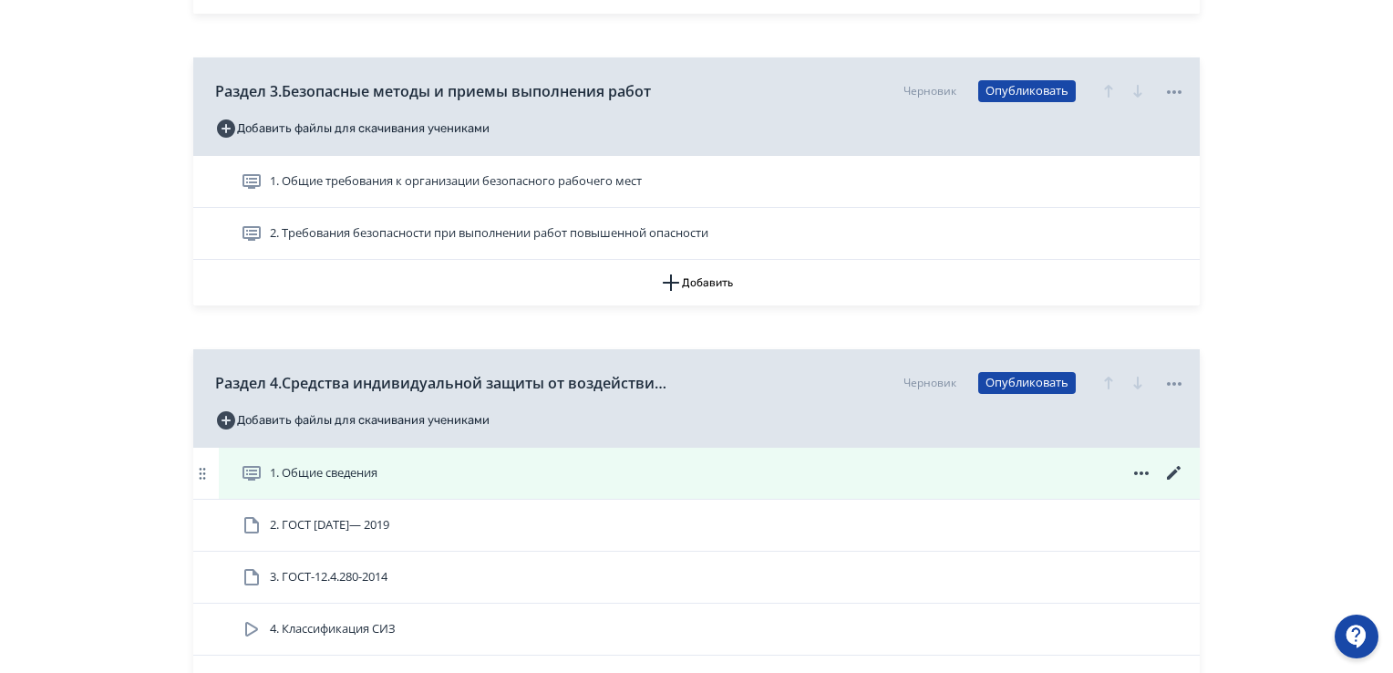
click at [1169, 470] on icon at bounding box center [1174, 473] width 22 height 22
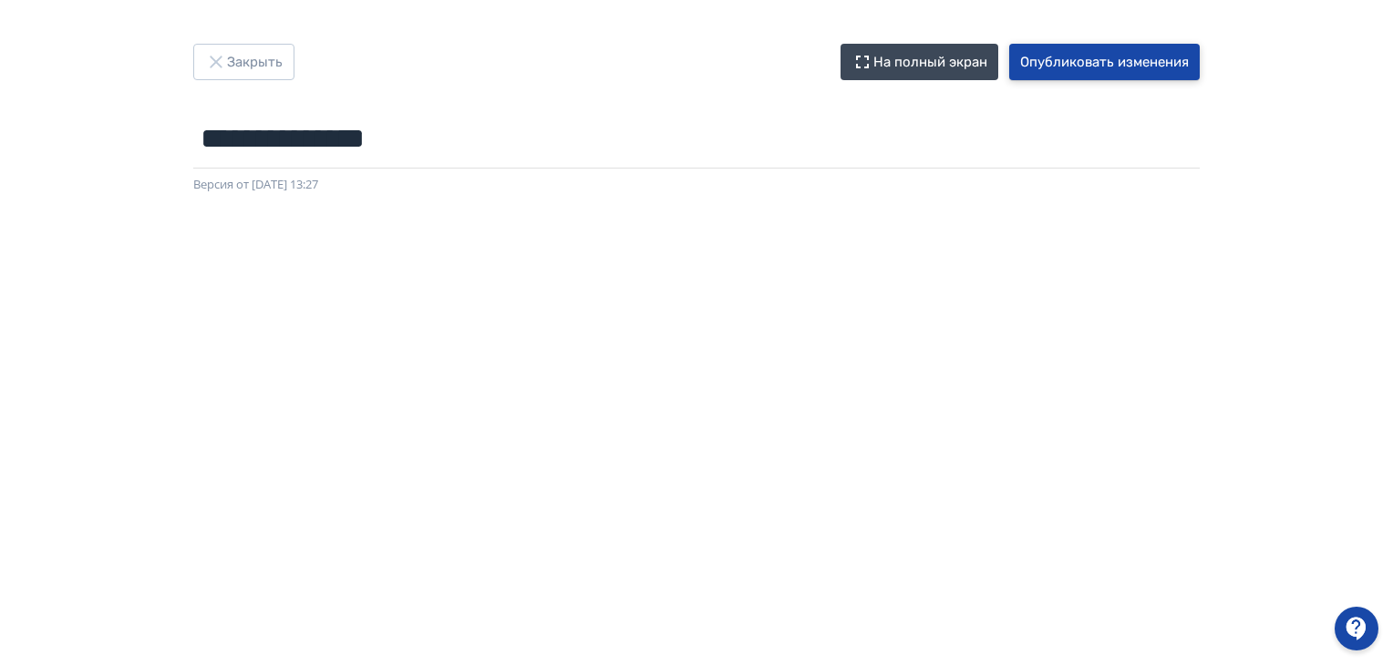
click at [1097, 56] on button "Опубликовать изменения" at bounding box center [1104, 62] width 190 height 36
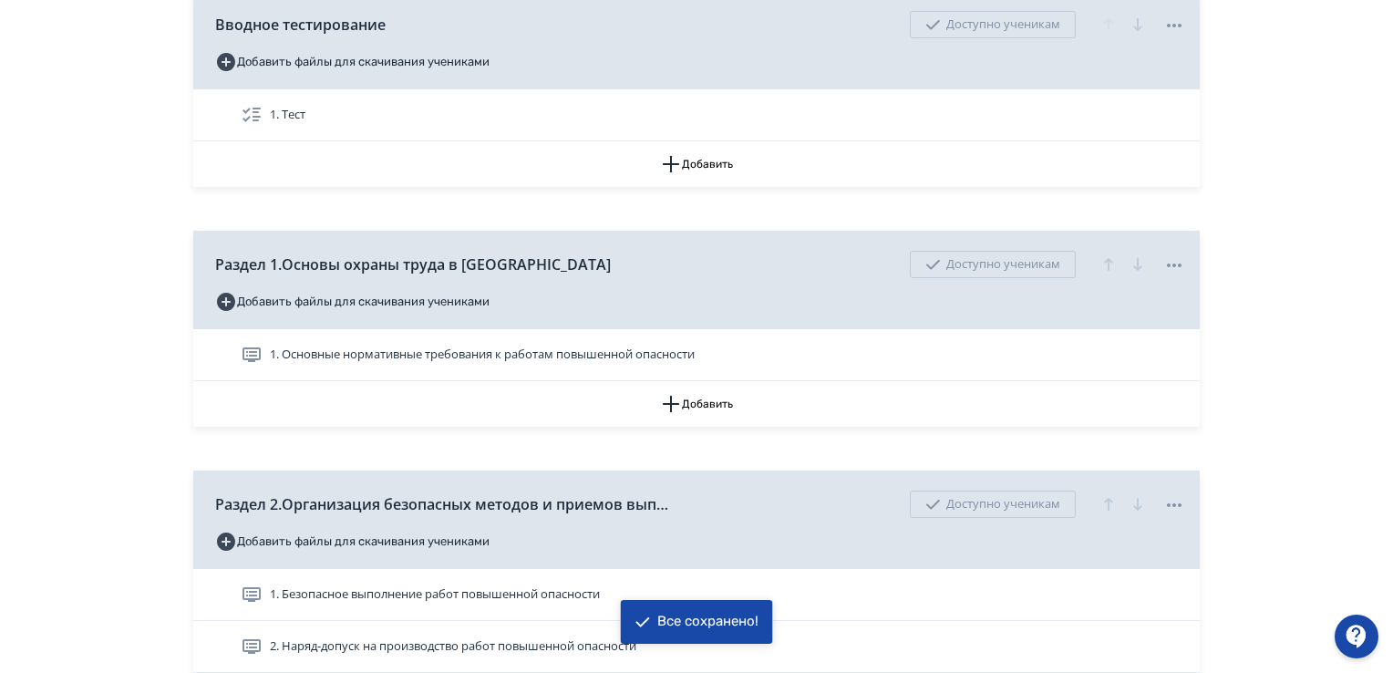
scroll to position [456, 0]
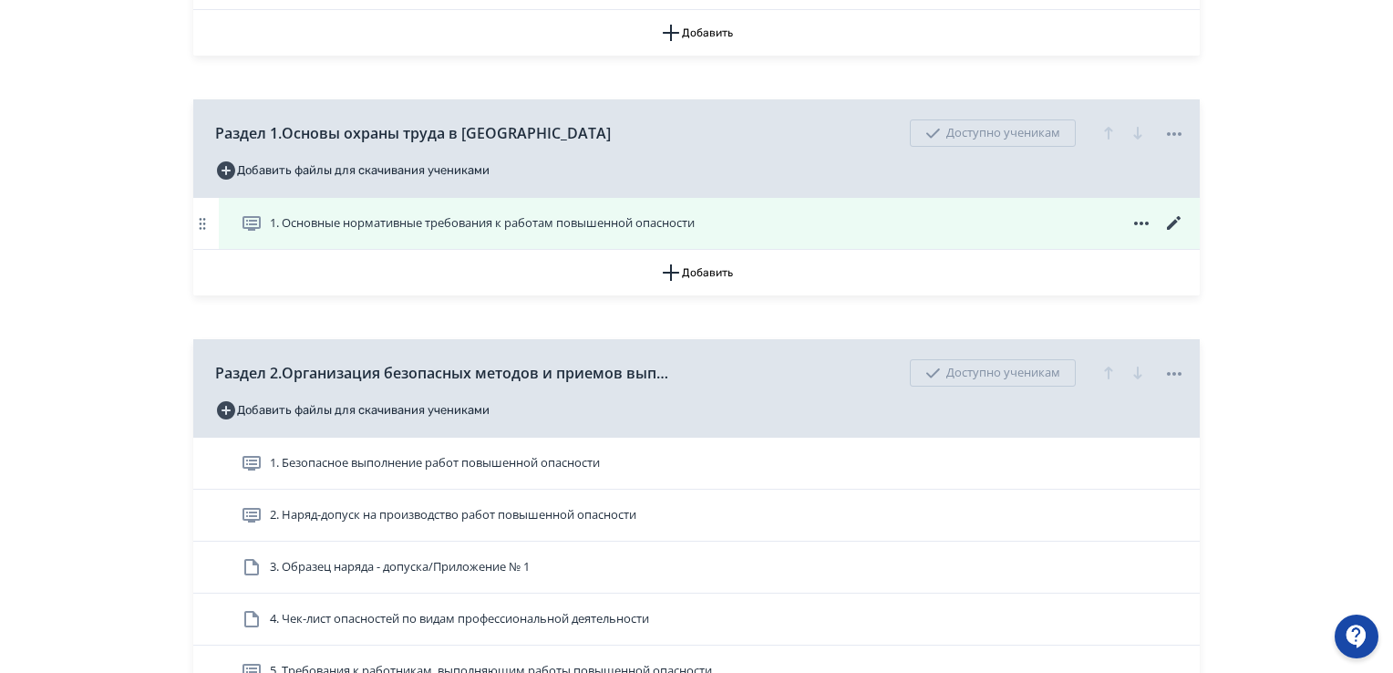
click at [1171, 221] on icon at bounding box center [1174, 223] width 22 height 22
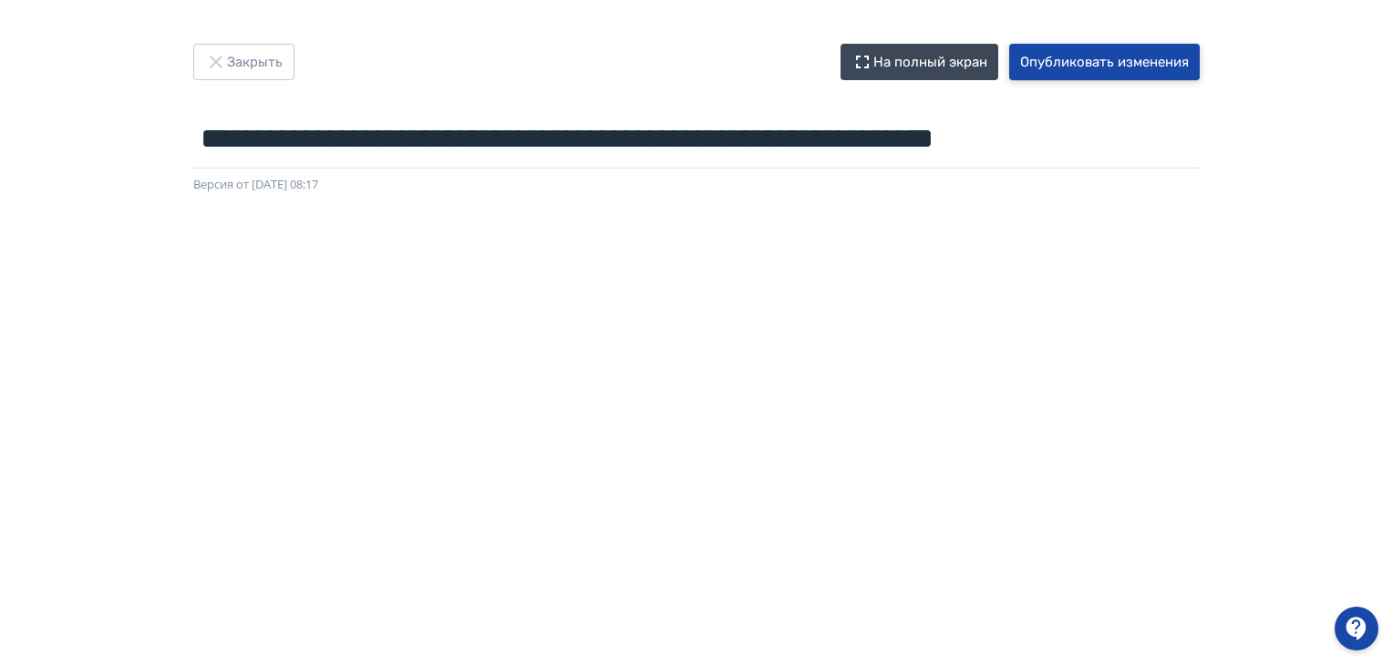
click at [1103, 59] on button "Опубликовать изменения" at bounding box center [1104, 62] width 190 height 36
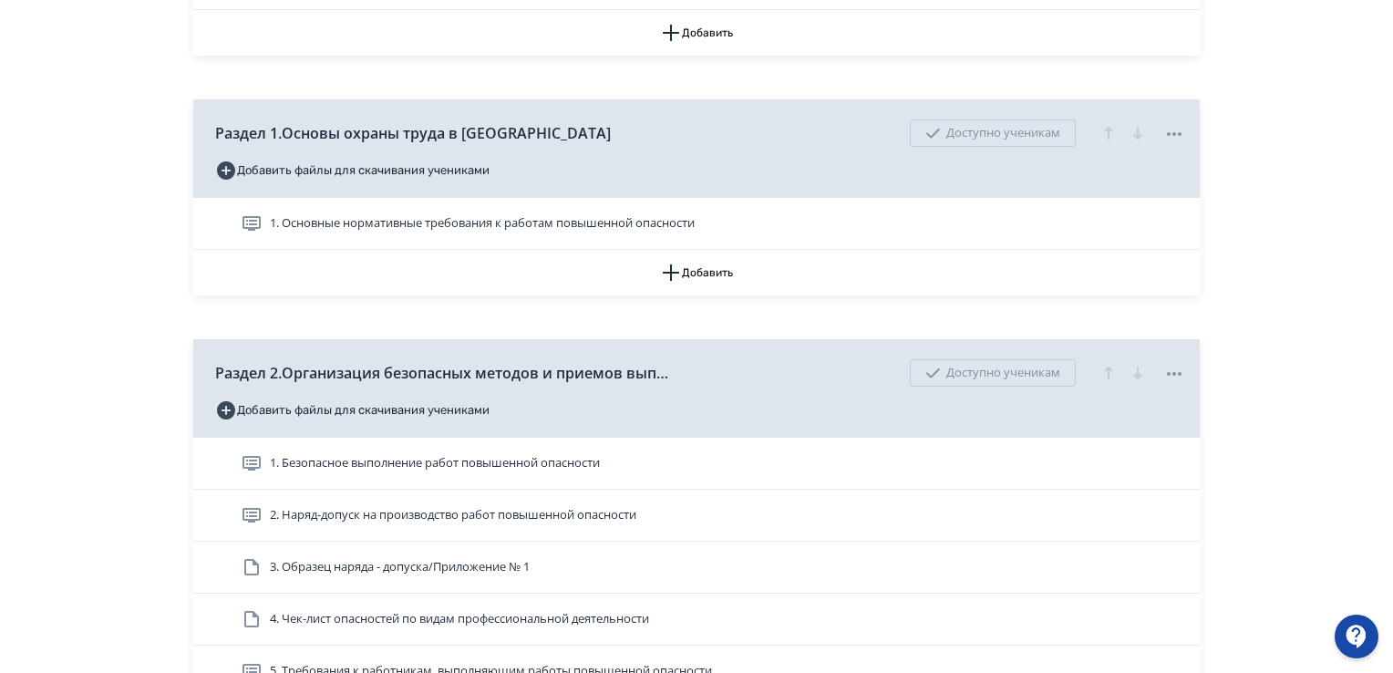
scroll to position [547, 0]
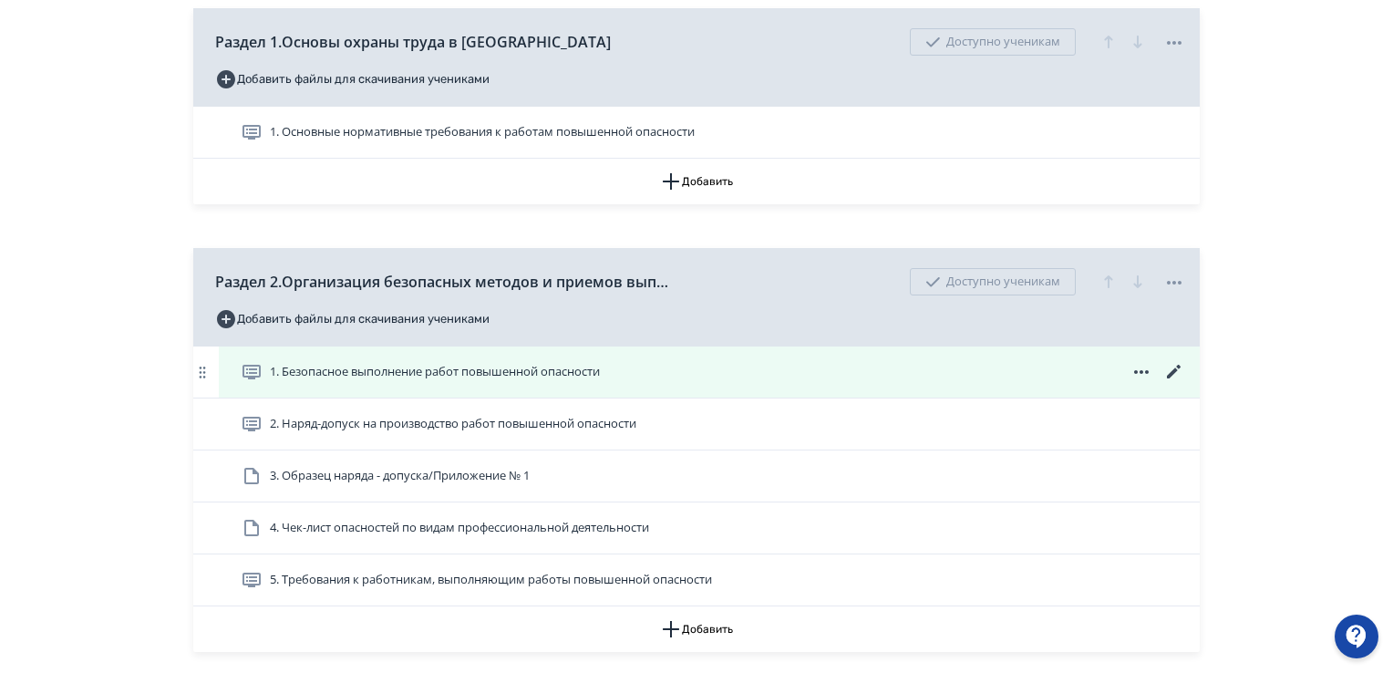
click at [1174, 372] on icon at bounding box center [1174, 372] width 14 height 14
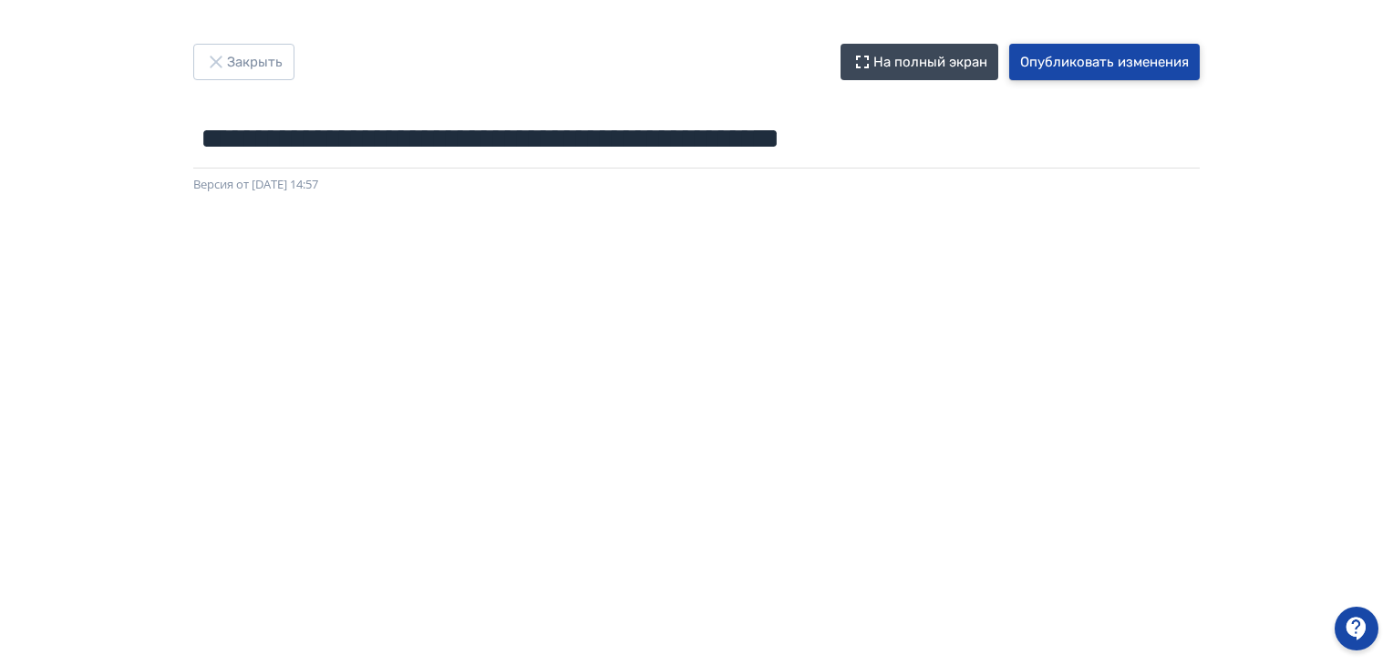
click at [1127, 62] on button "Опубликовать изменения" at bounding box center [1104, 62] width 190 height 36
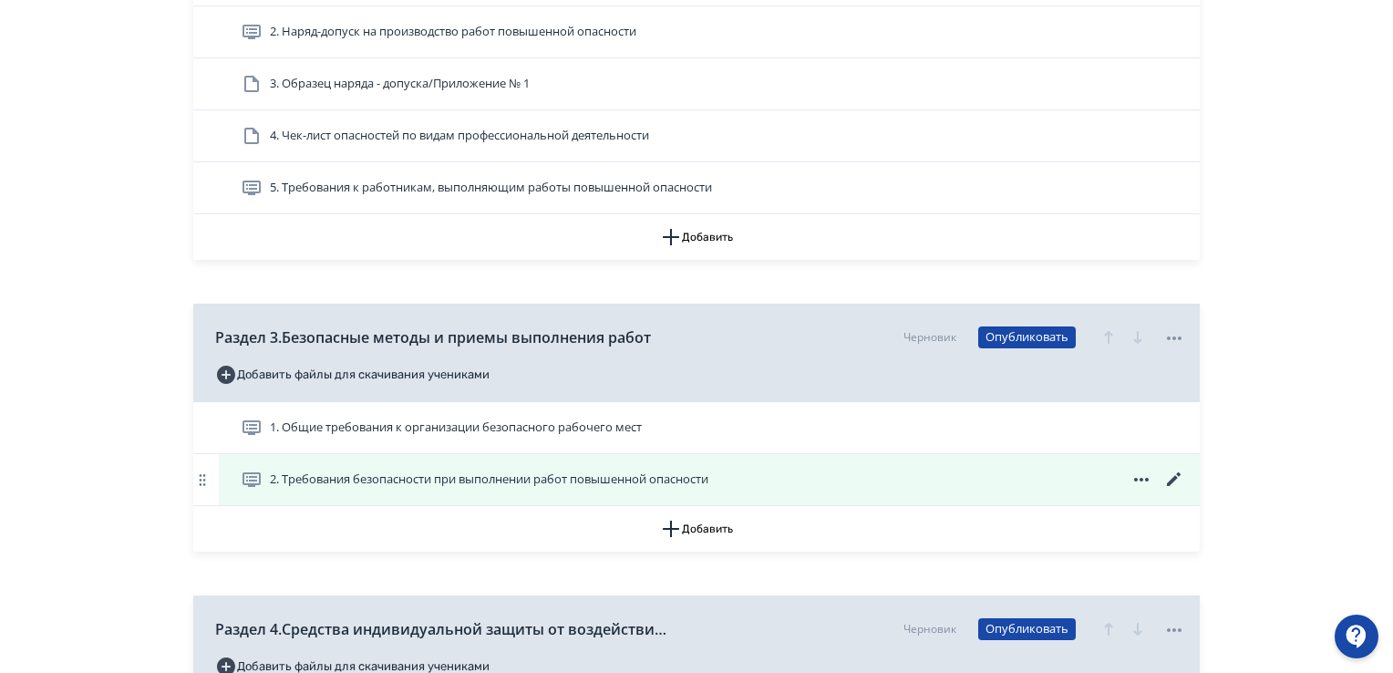
scroll to position [1003, 0]
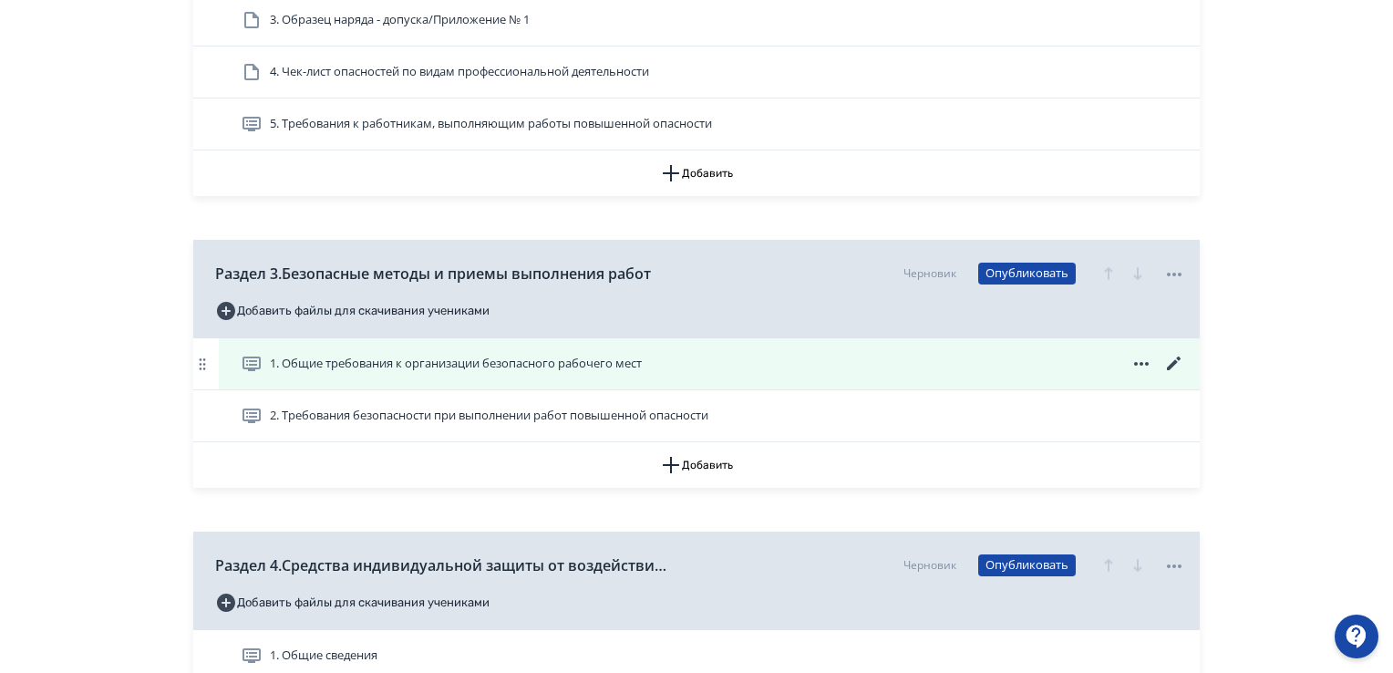
click at [411, 362] on span "1. Общие требования к организации безопасного рабочего мест" at bounding box center [456, 364] width 372 height 18
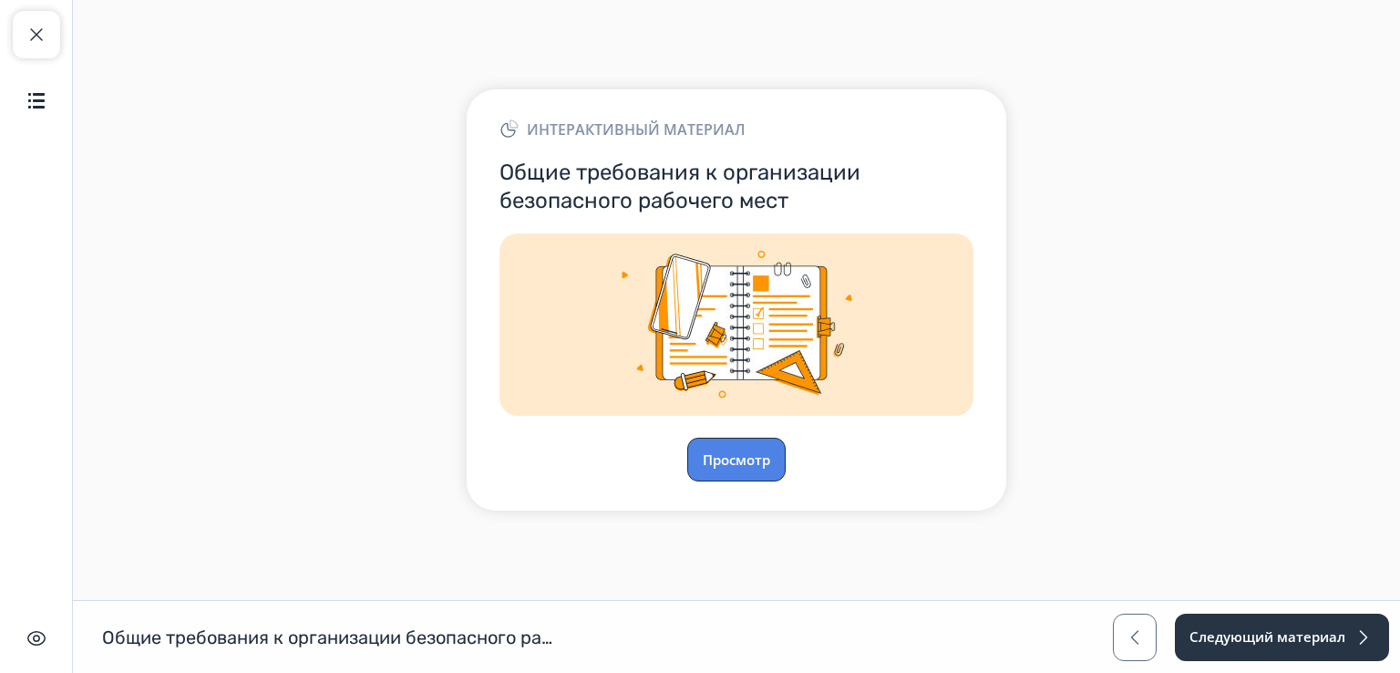
click at [746, 446] on button "Просмотр" at bounding box center [736, 459] width 98 height 44
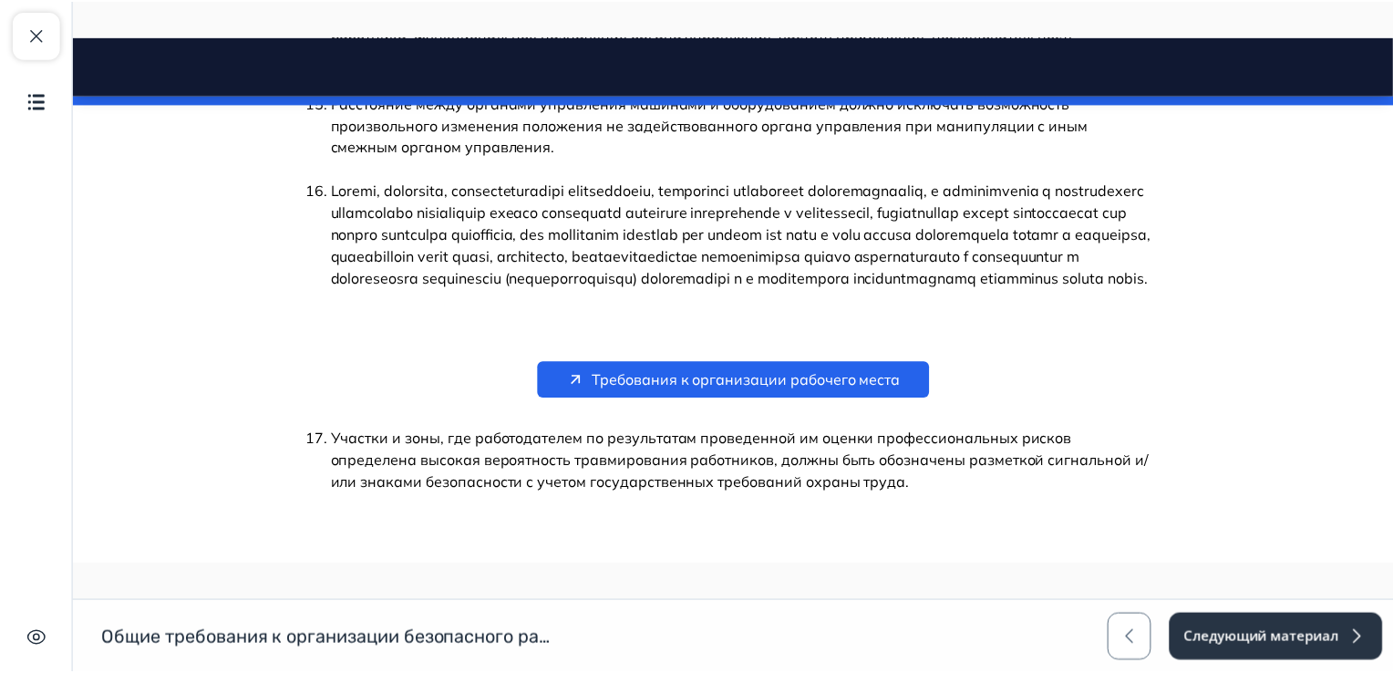
scroll to position [3051, 0]
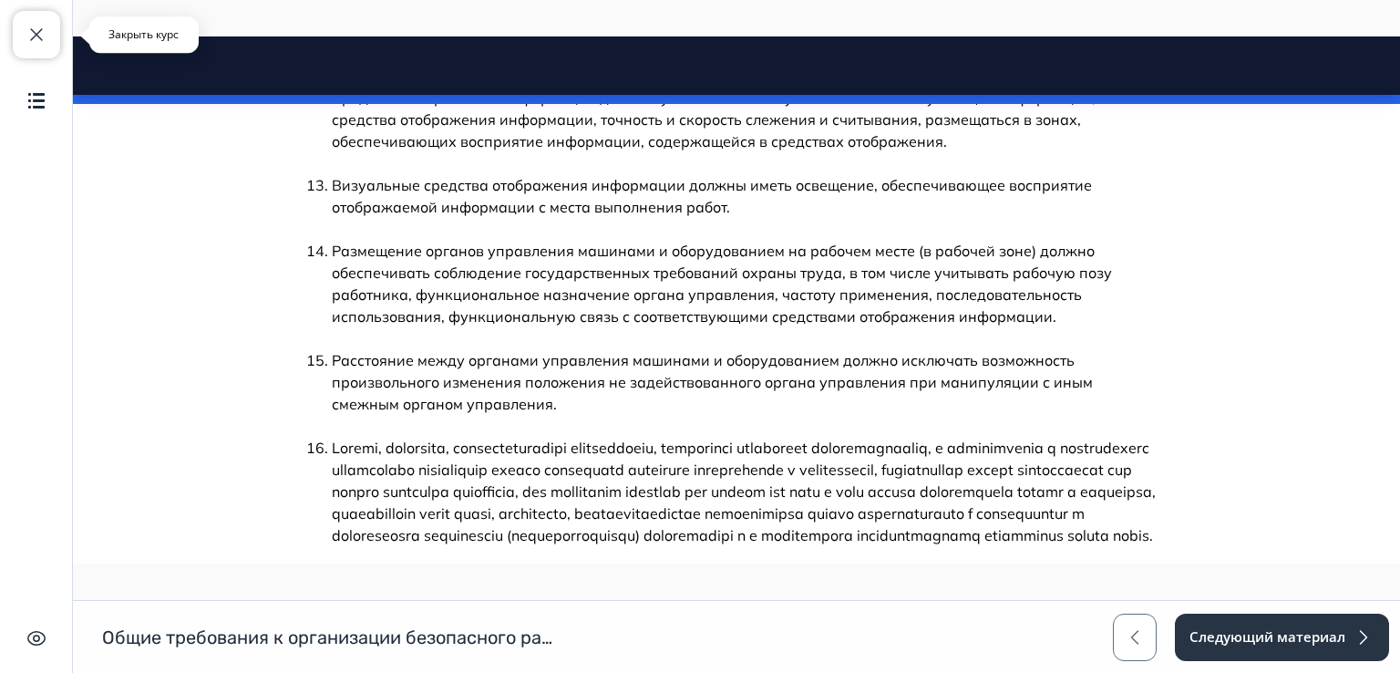
click at [33, 22] on button "Закрыть курс" at bounding box center [36, 34] width 47 height 47
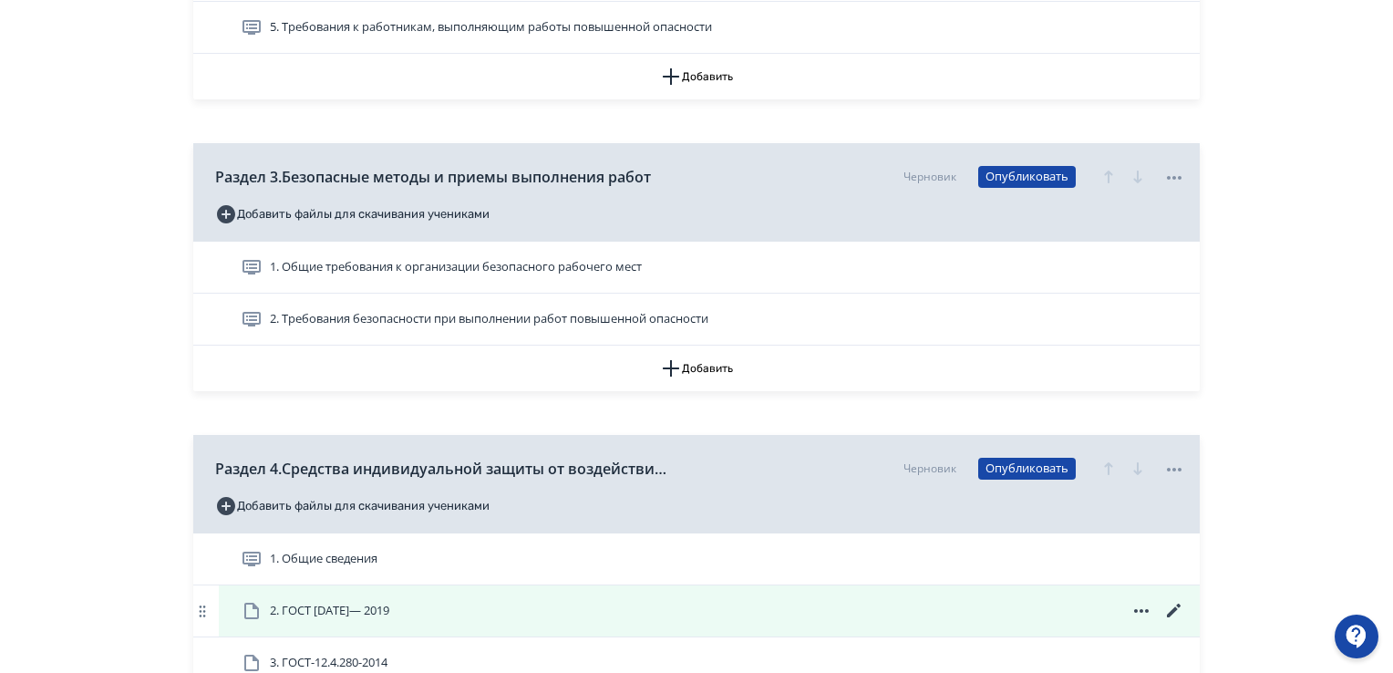
scroll to position [1276, 0]
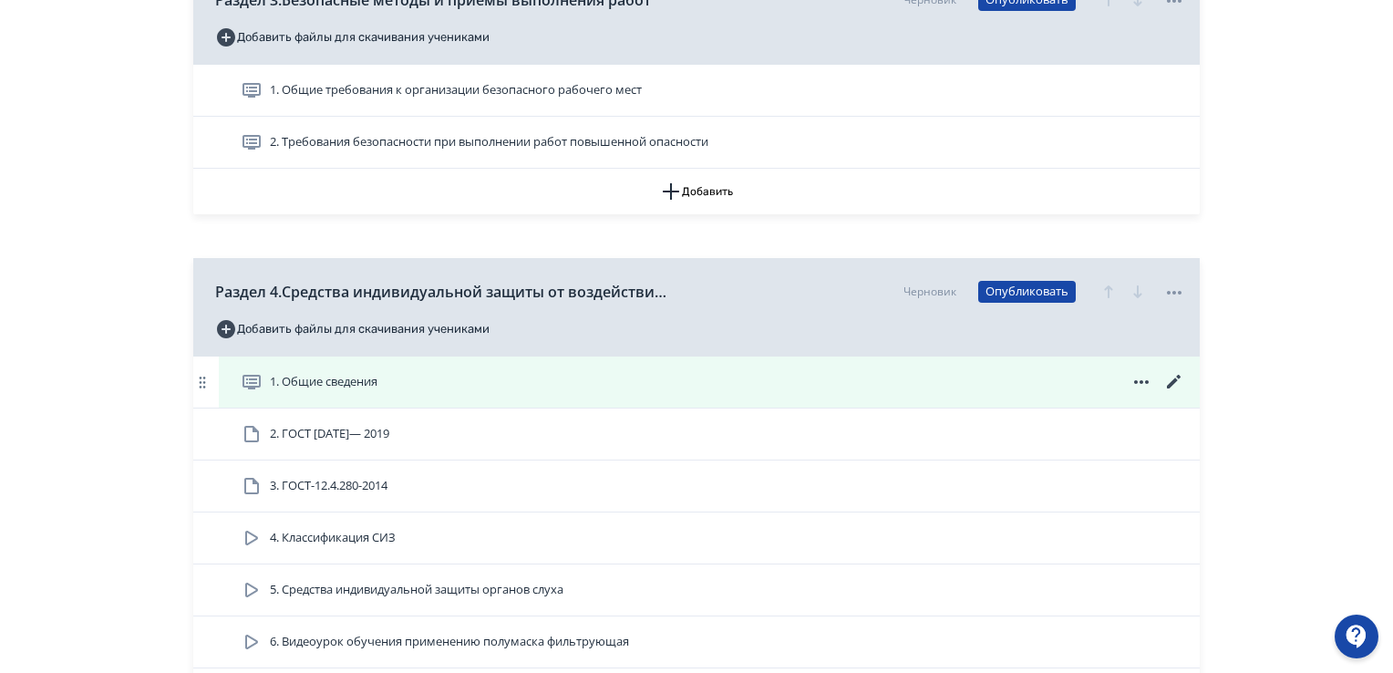
click at [332, 382] on span "1. Общие сведения" at bounding box center [324, 382] width 108 height 18
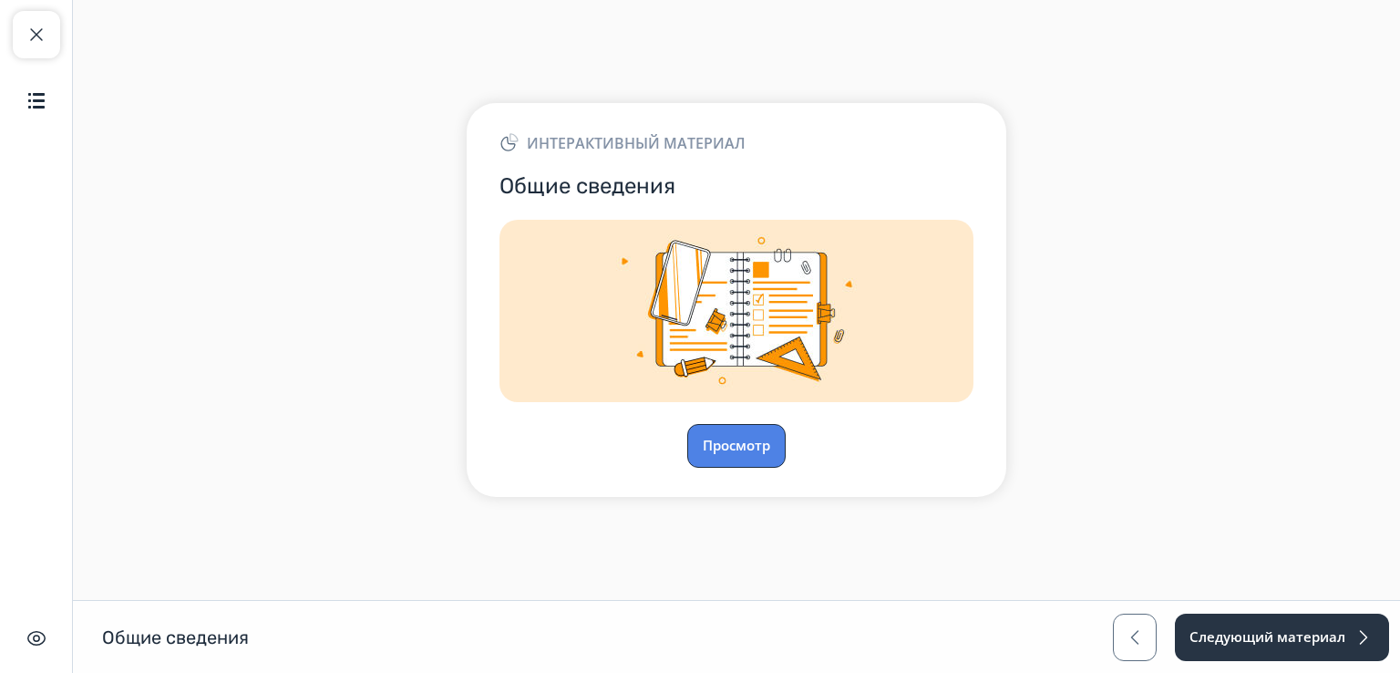
click at [747, 442] on button "Просмотр" at bounding box center [736, 446] width 98 height 44
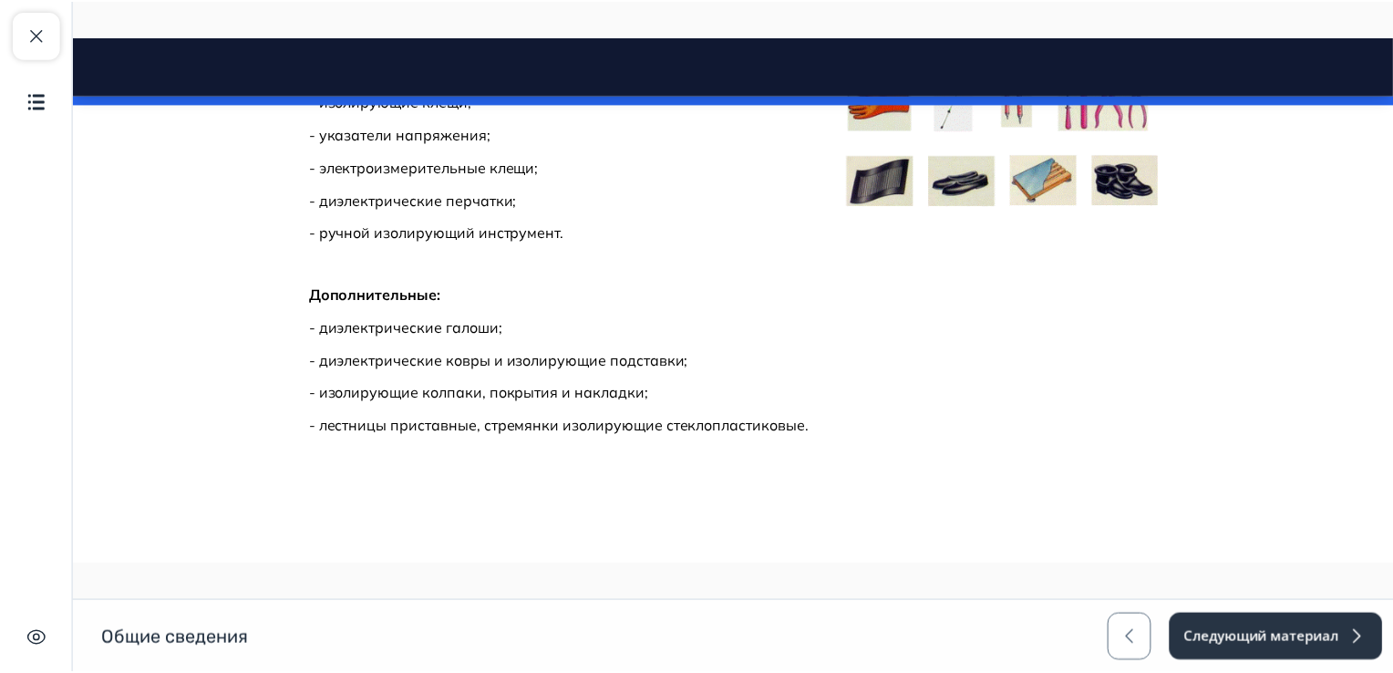
scroll to position [16174, 0]
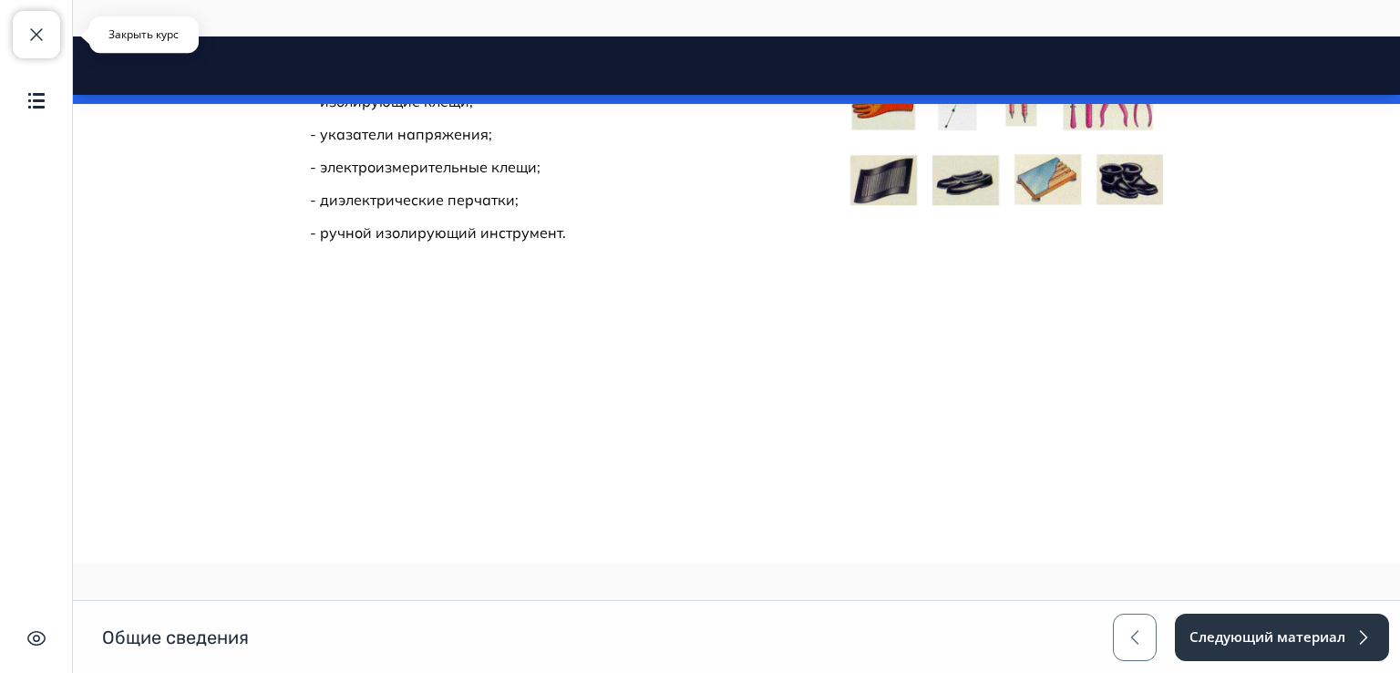
click at [20, 51] on button "Закрыть курс" at bounding box center [36, 34] width 47 height 47
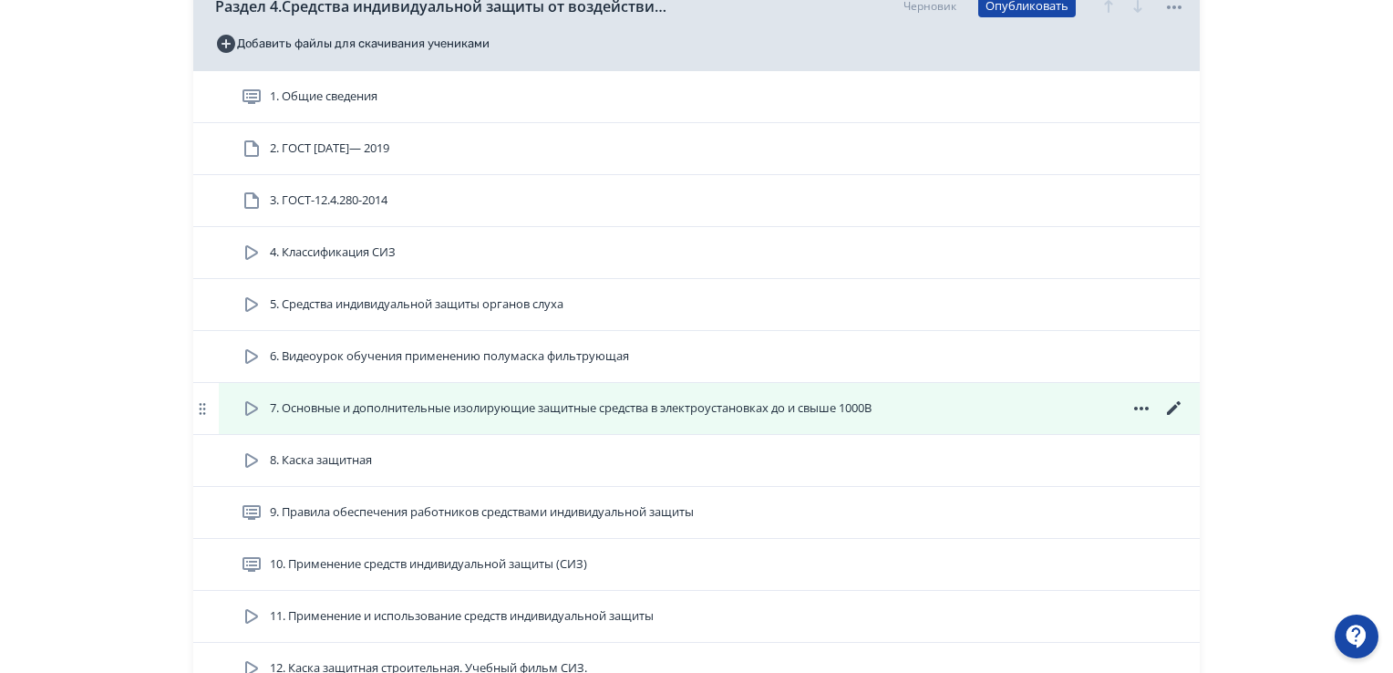
scroll to position [1458, 0]
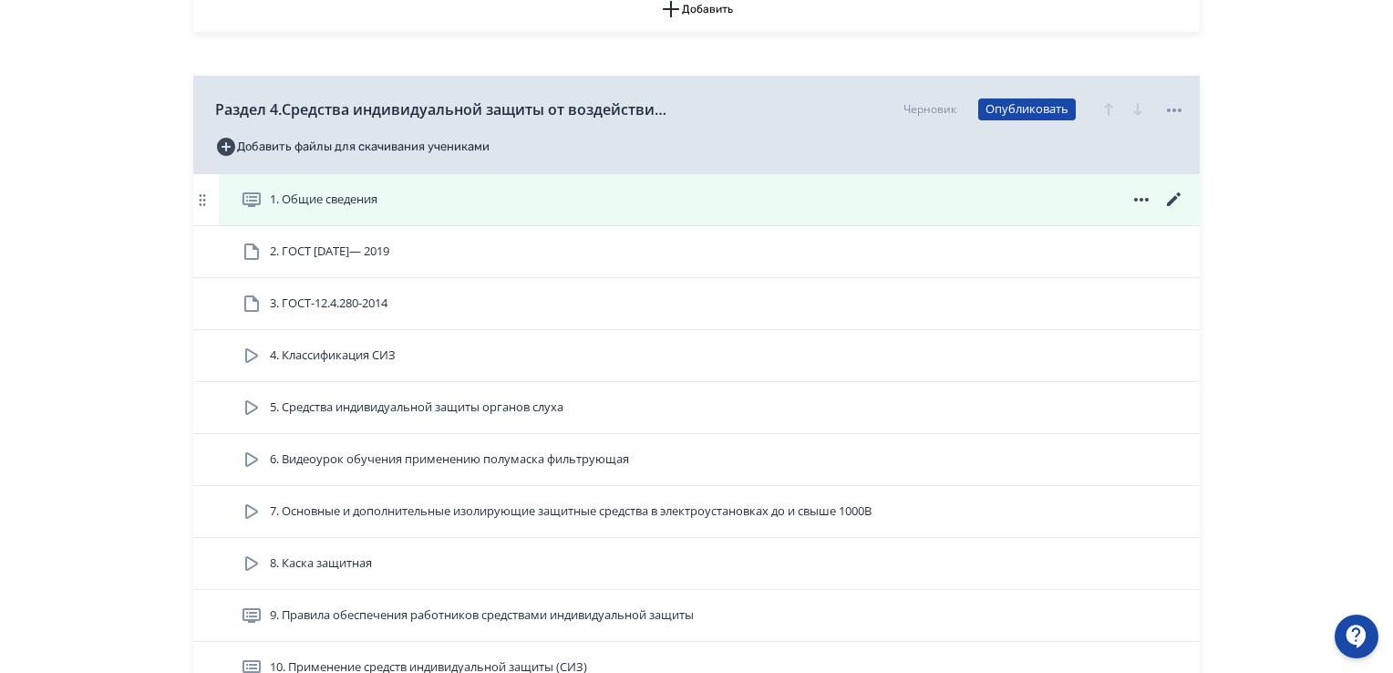
click at [1180, 189] on icon at bounding box center [1174, 200] width 22 height 22
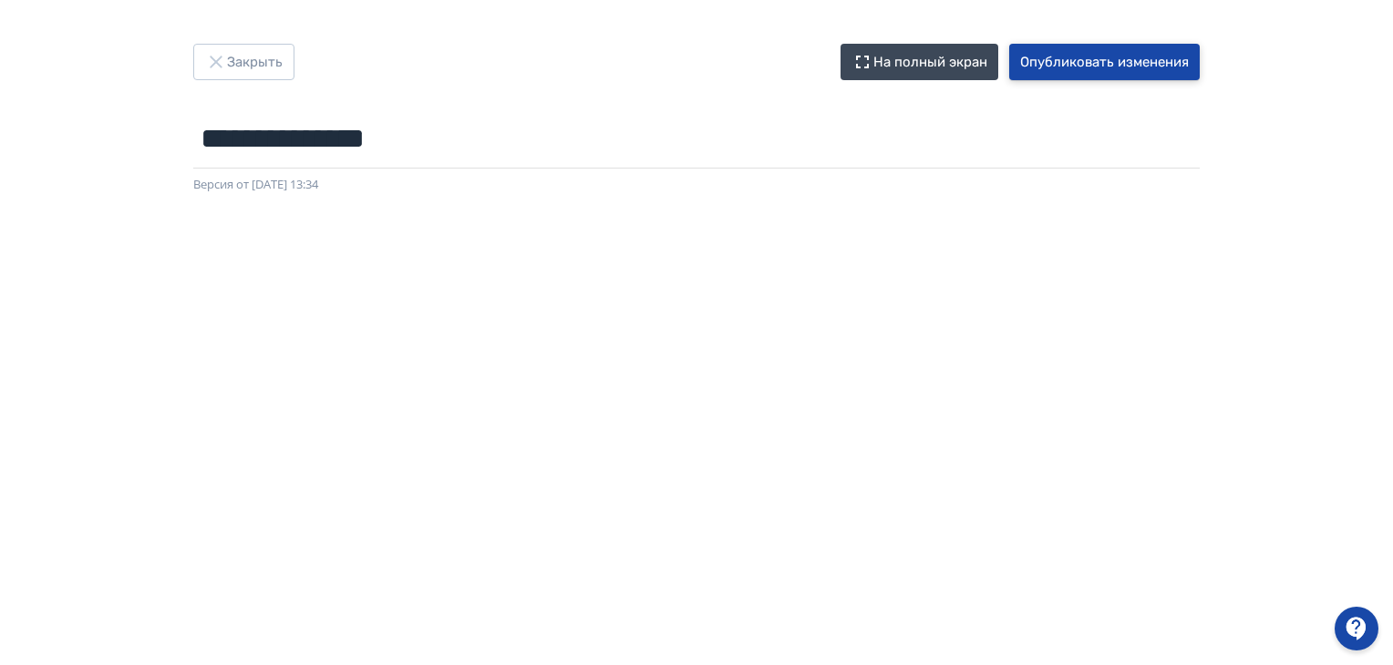
click at [1137, 62] on button "Опубликовать изменения" at bounding box center [1104, 62] width 190 height 36
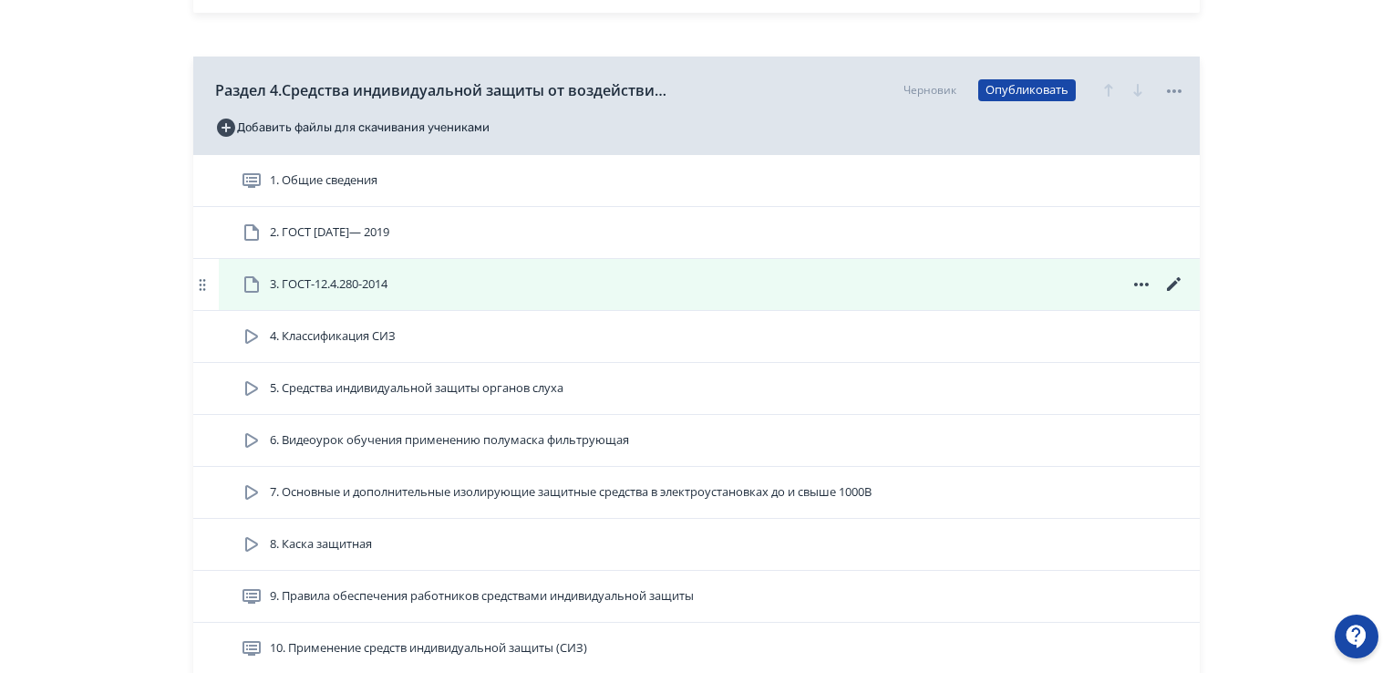
scroll to position [1458, 0]
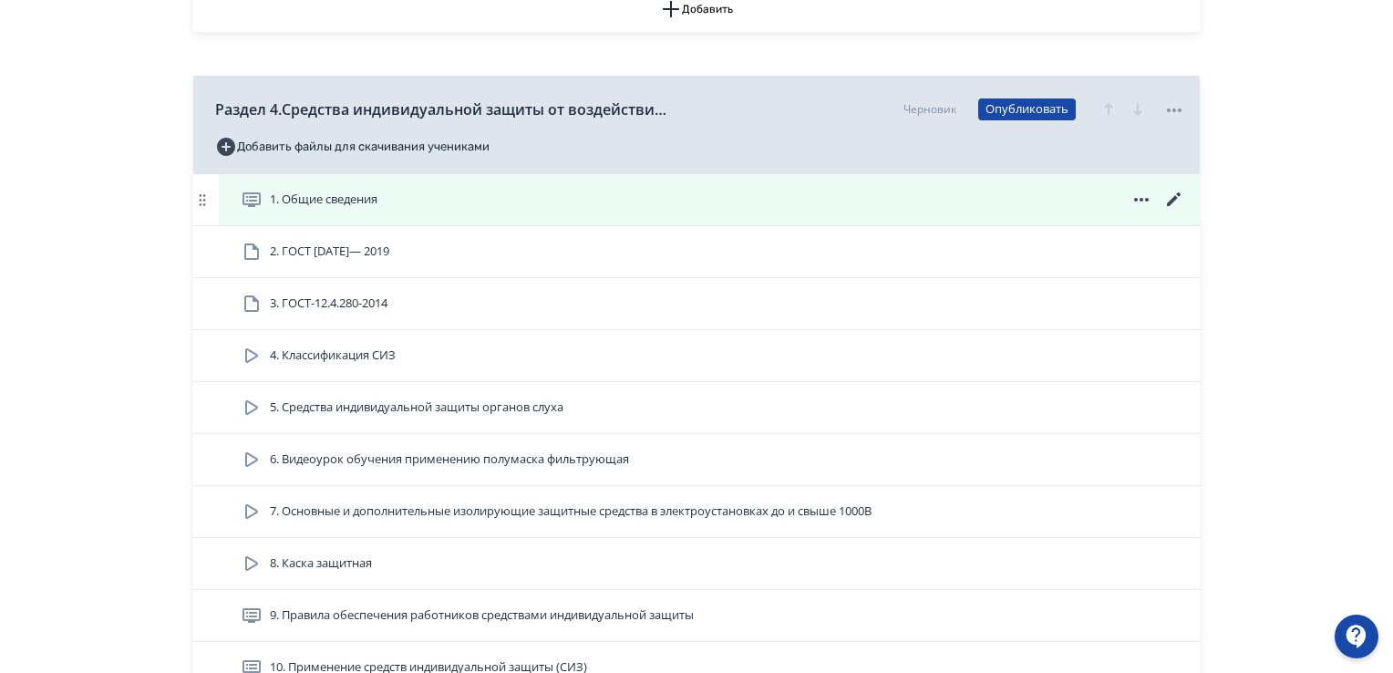
click at [340, 194] on span "1. Общие сведения" at bounding box center [324, 199] width 108 height 18
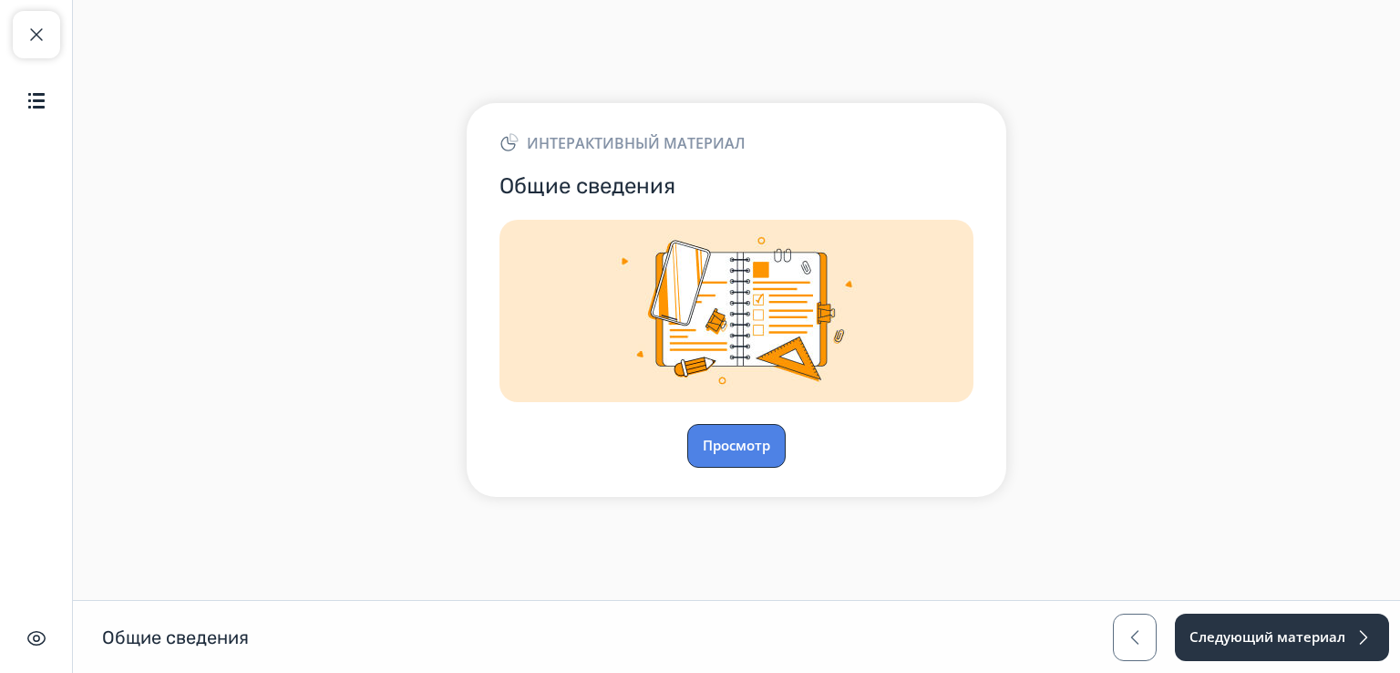
drag, startPoint x: 731, startPoint y: 442, endPoint x: 740, endPoint y: 435, distance: 11.7
click at [740, 435] on button "Просмотр" at bounding box center [736, 446] width 98 height 44
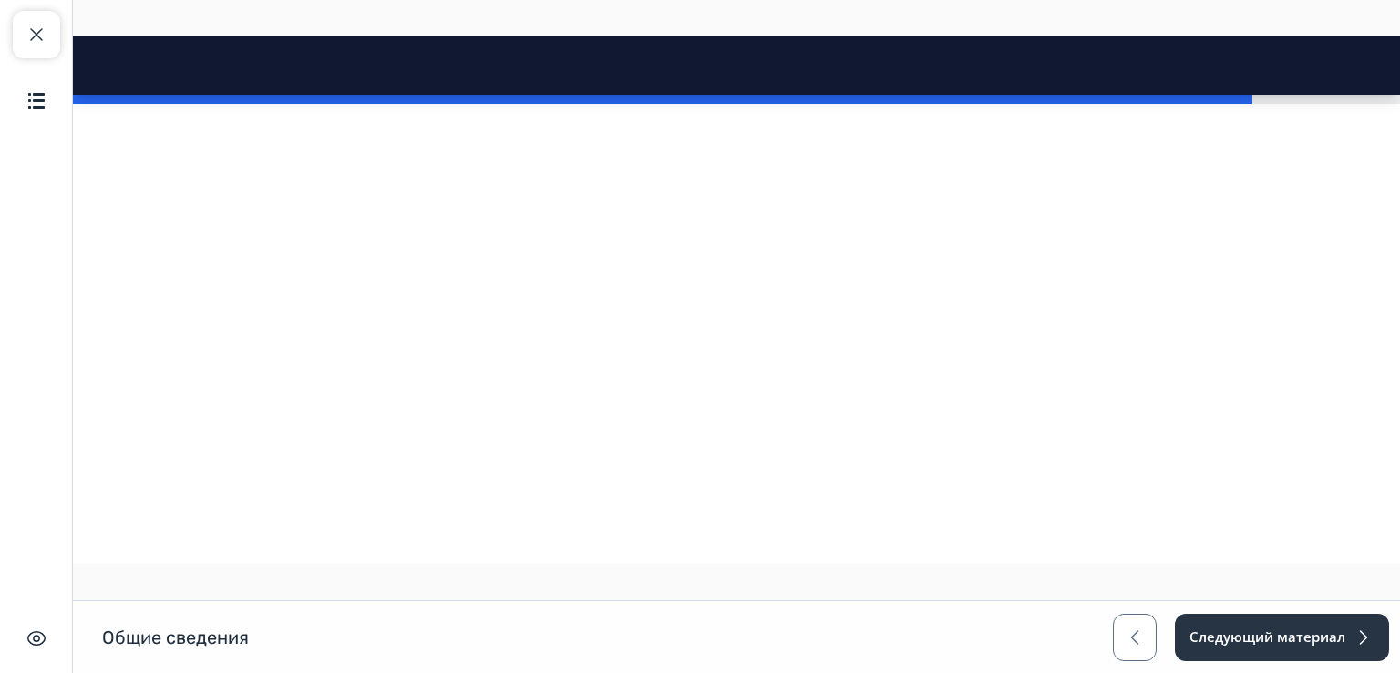
drag, startPoint x: 1392, startPoint y: 64, endPoint x: 1448, endPoint y: 604, distance: 543.4
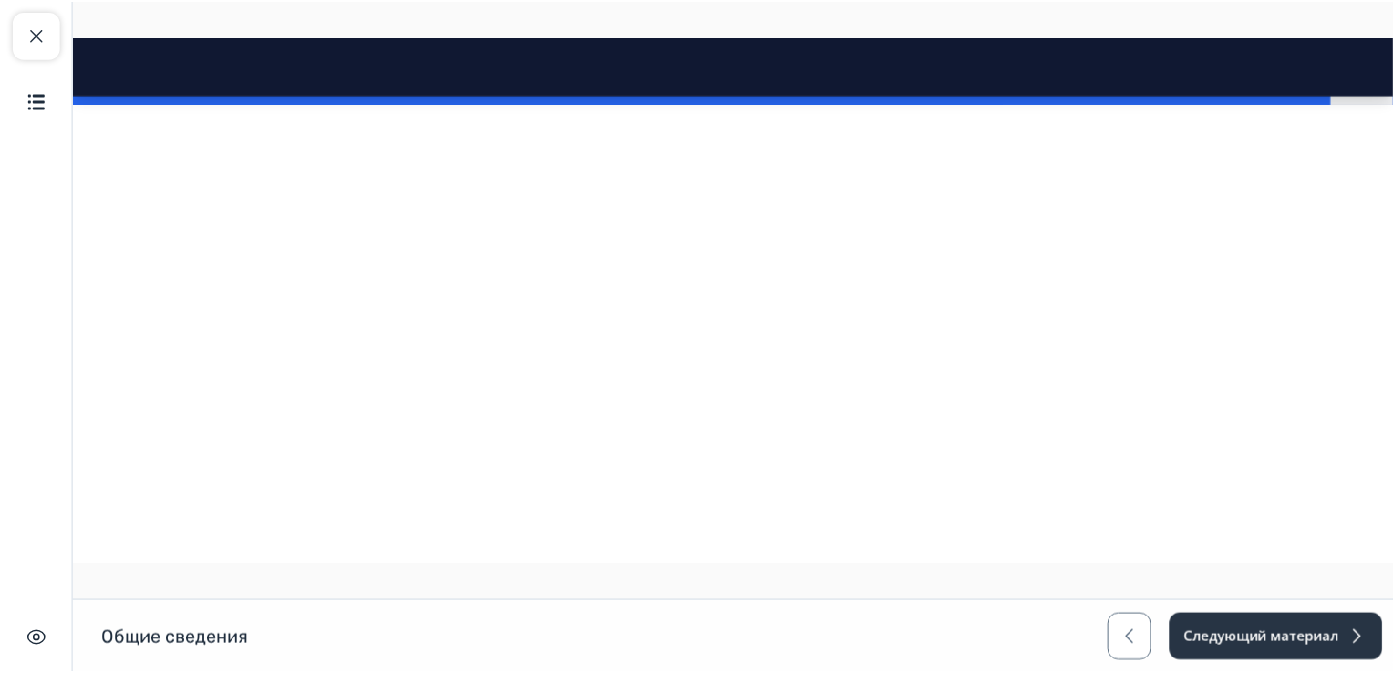
scroll to position [16800, 0]
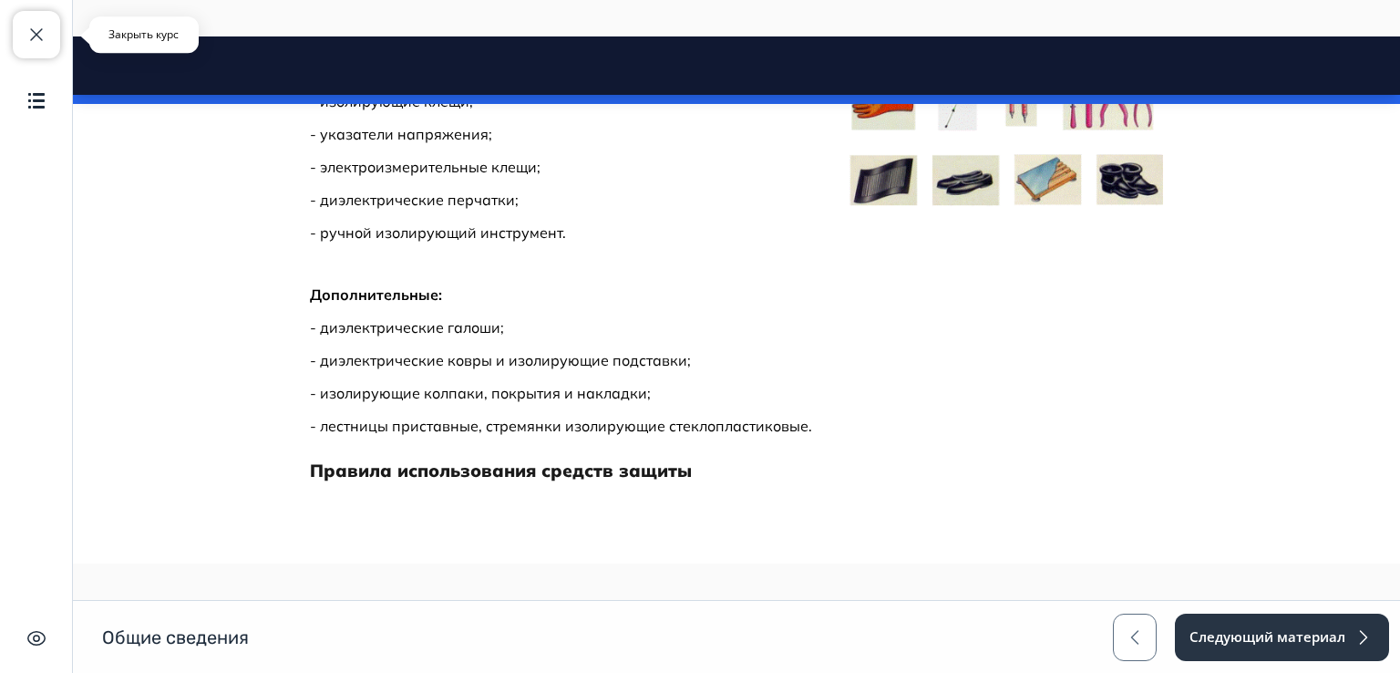
click at [35, 34] on span "button" at bounding box center [37, 35] width 22 height 22
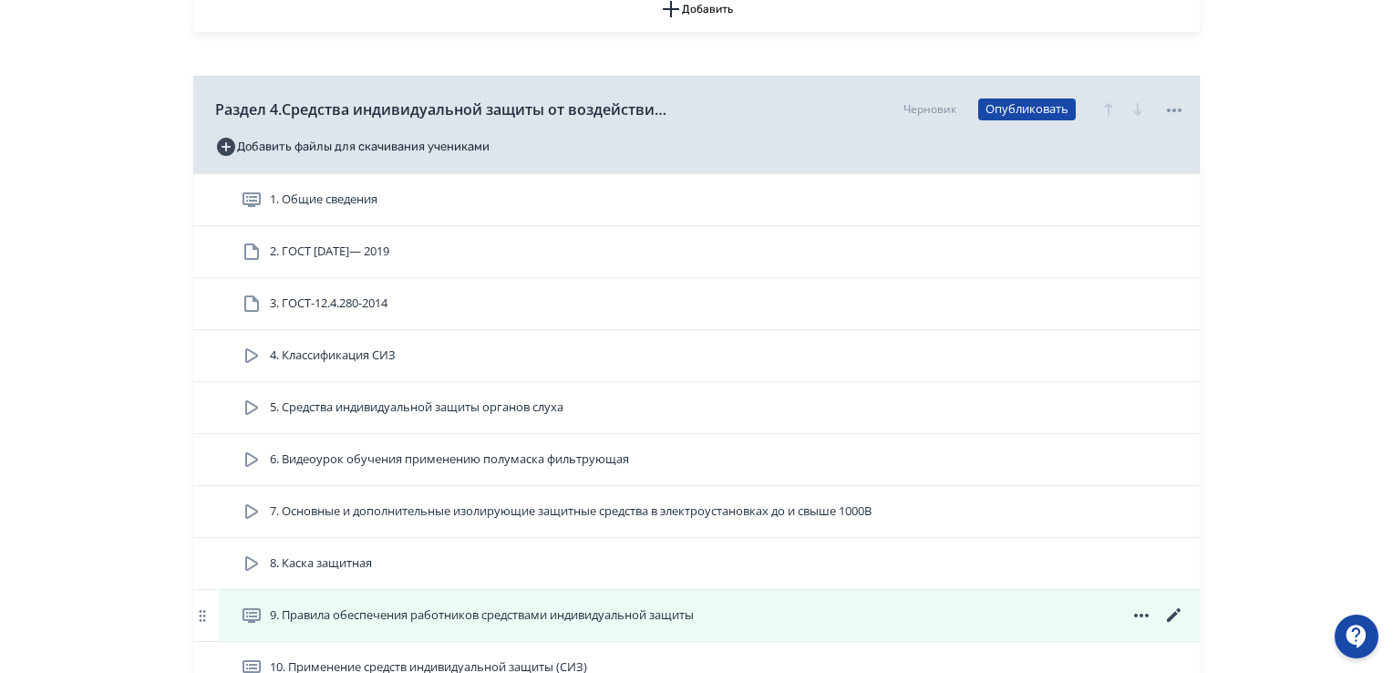
scroll to position [1549, 0]
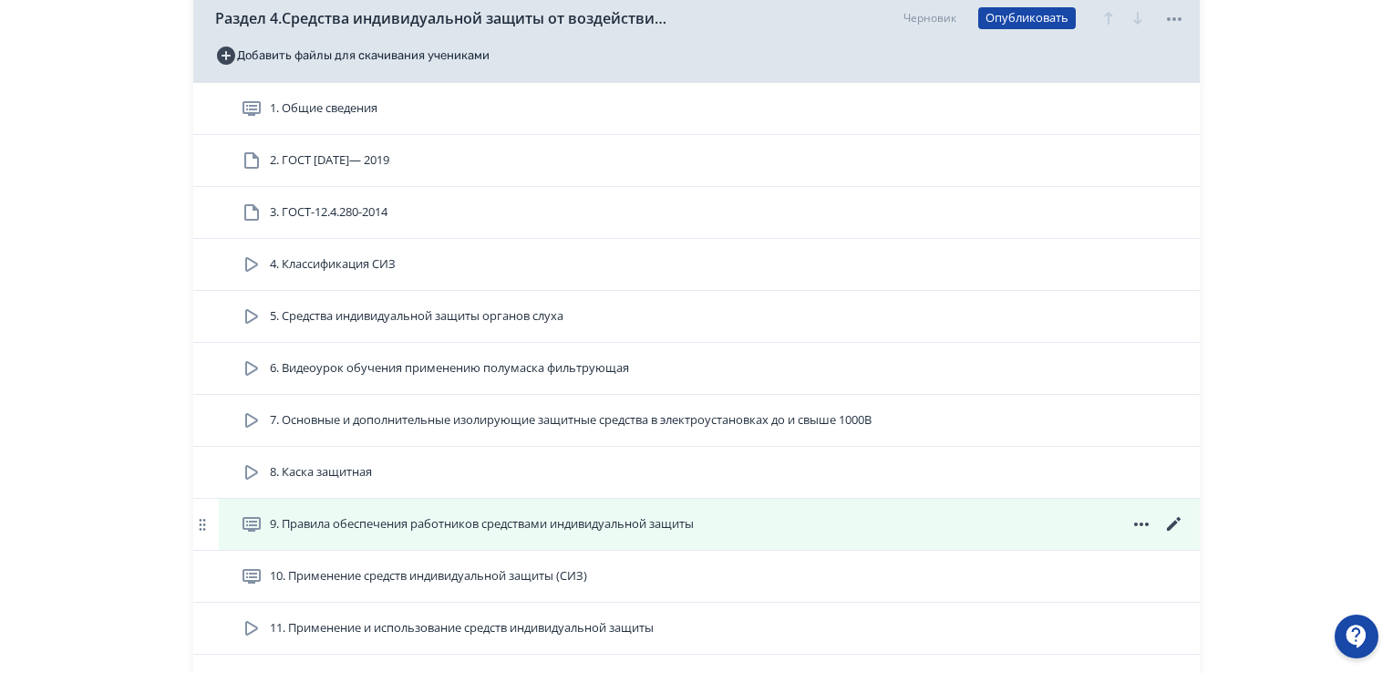
click at [422, 522] on span "9. Правила обеспечения работников средствами индивидуальной защиты" at bounding box center [482, 524] width 424 height 18
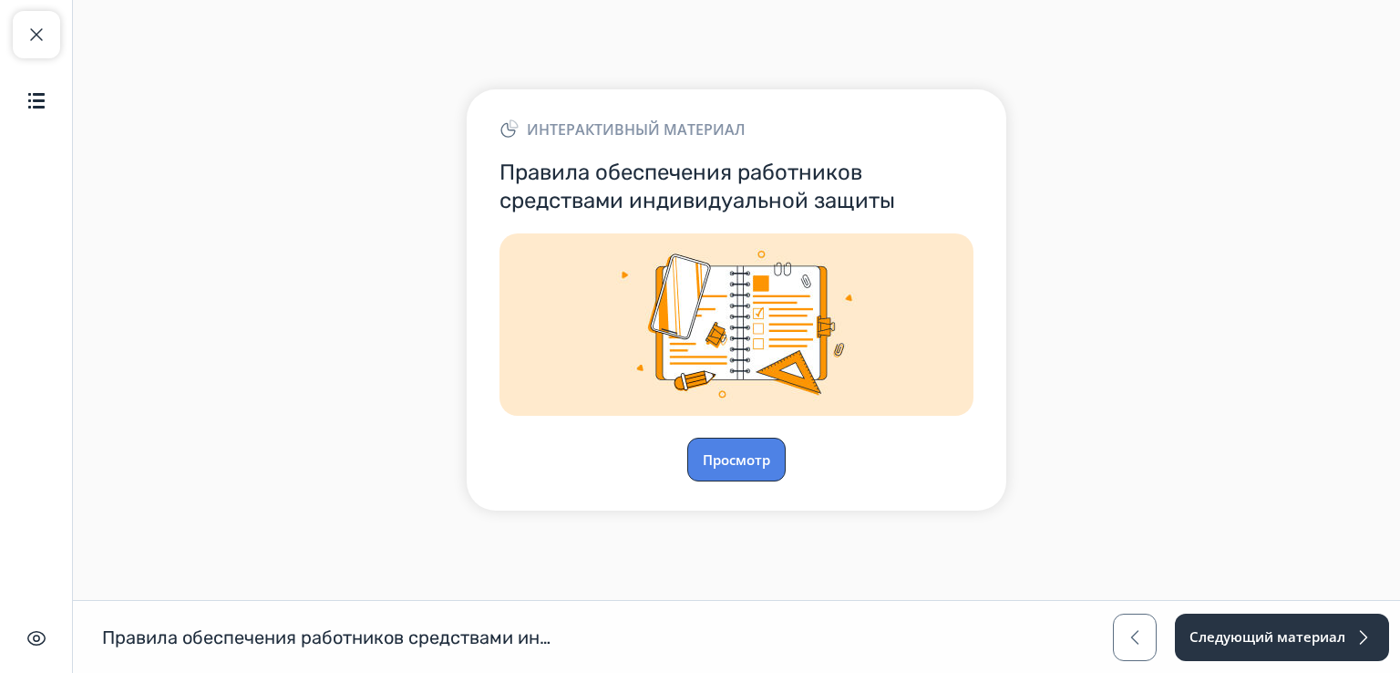
click at [737, 457] on button "Просмотр" at bounding box center [736, 459] width 98 height 44
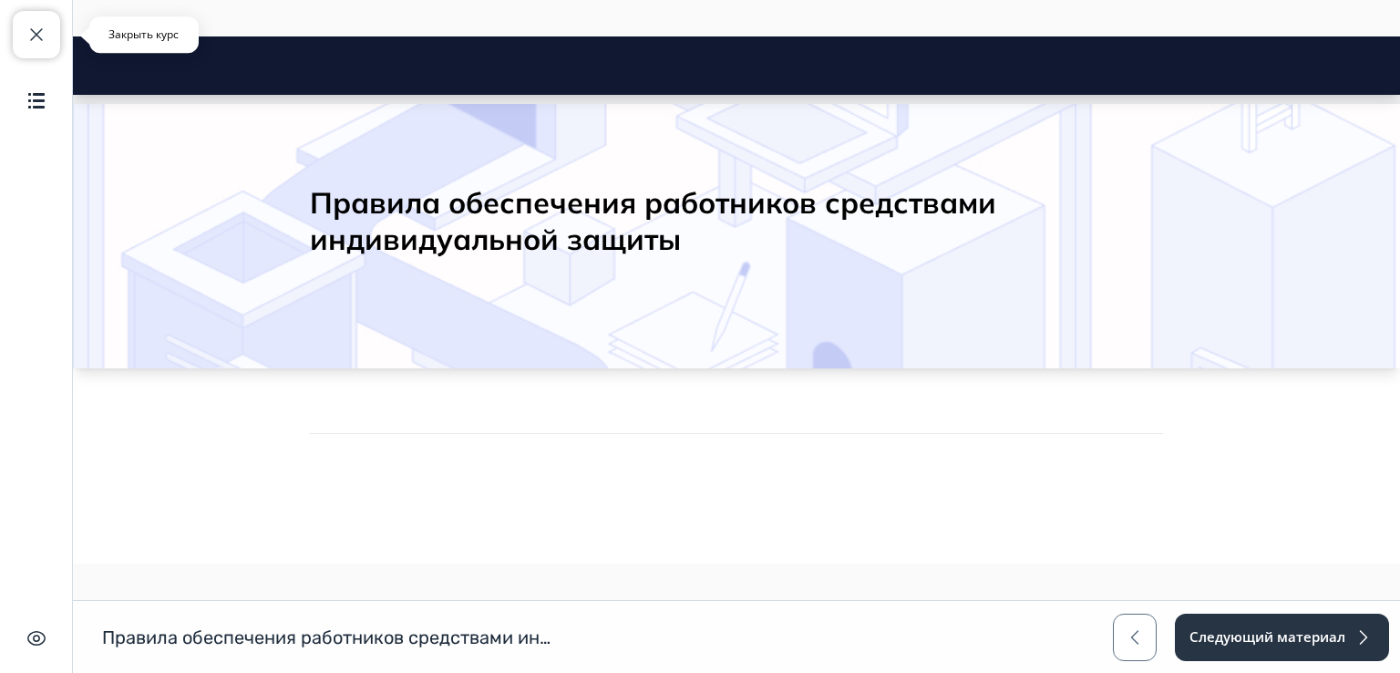
click at [13, 26] on div "Закрыть курс Содержание Скрыть интерфейс" at bounding box center [36, 336] width 73 height 673
click at [41, 37] on span "button" at bounding box center [37, 35] width 22 height 22
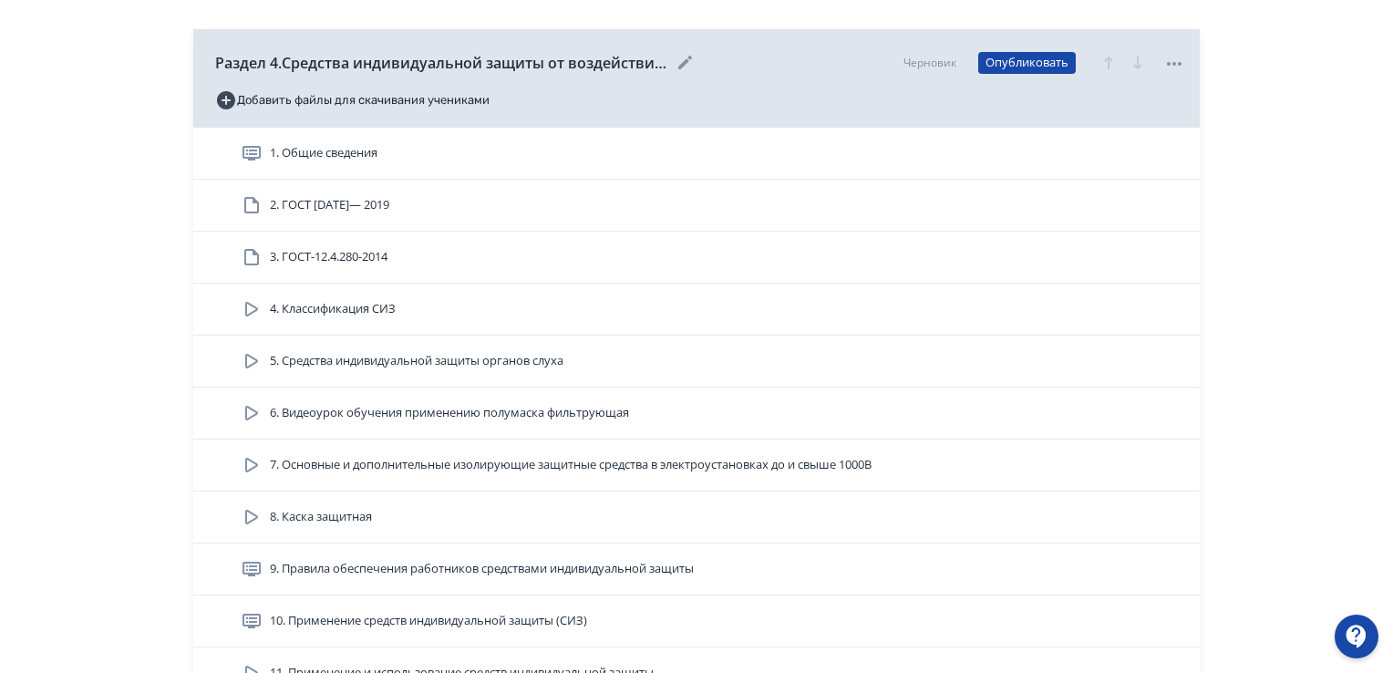
scroll to position [1361, 0]
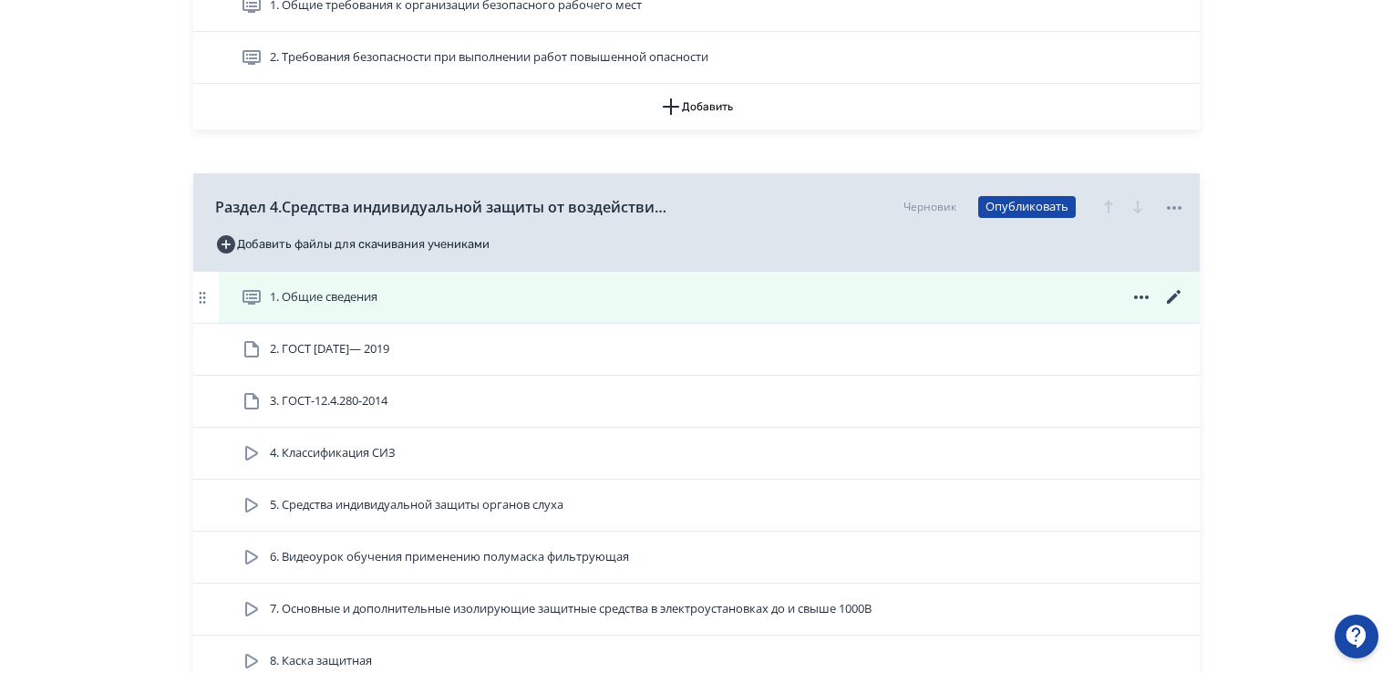
click at [355, 296] on span "1. Общие сведения" at bounding box center [324, 297] width 108 height 18
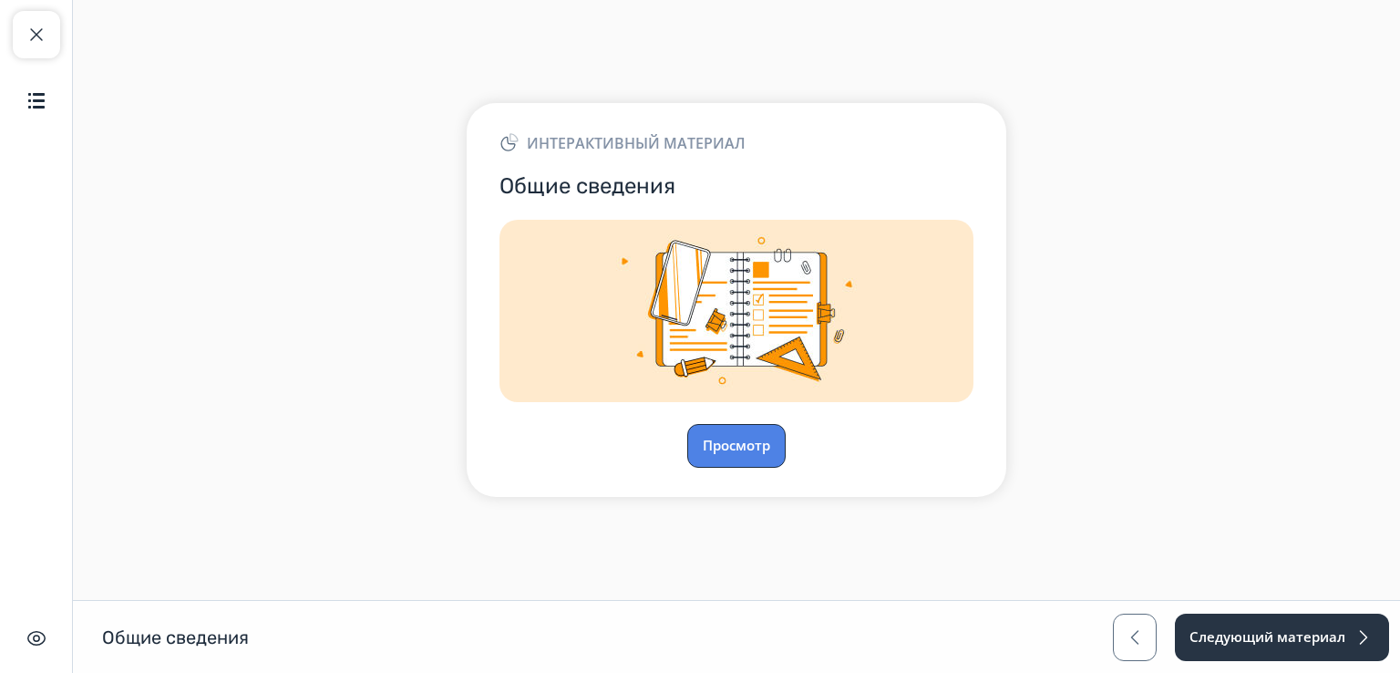
click at [721, 455] on button "Просмотр" at bounding box center [736, 446] width 98 height 44
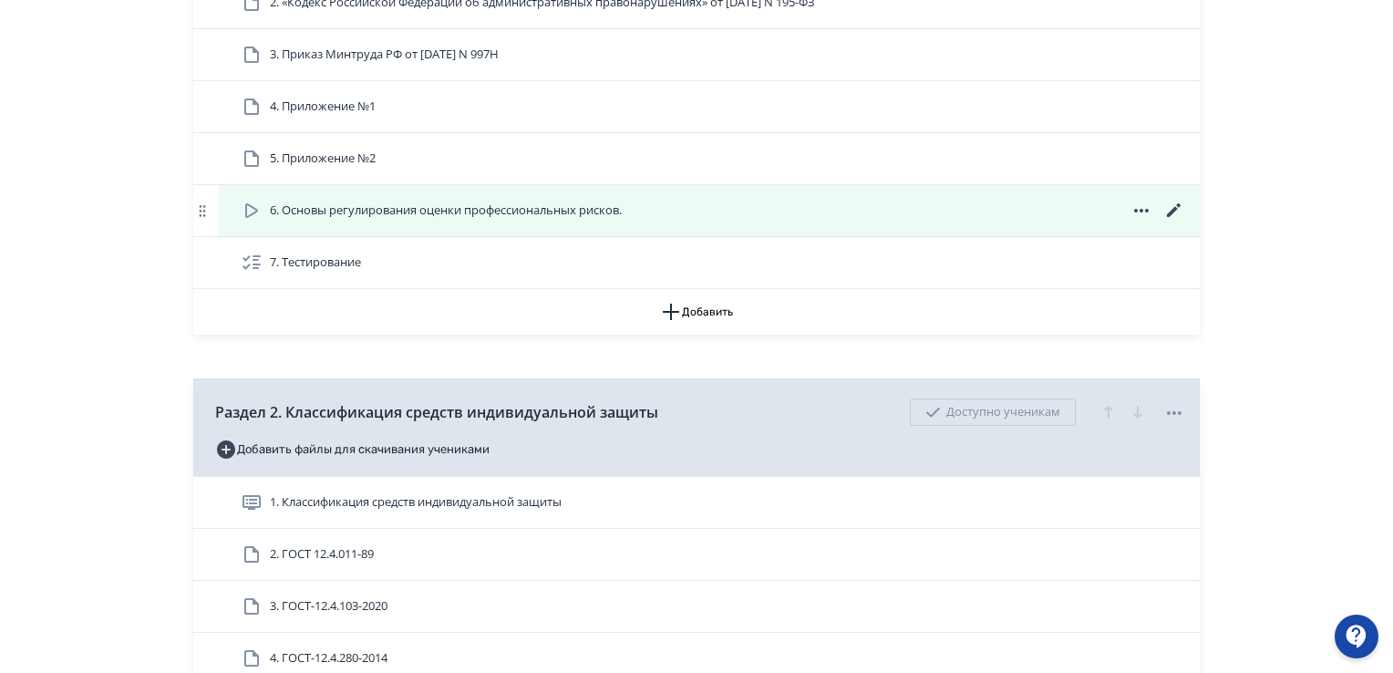
scroll to position [911, 0]
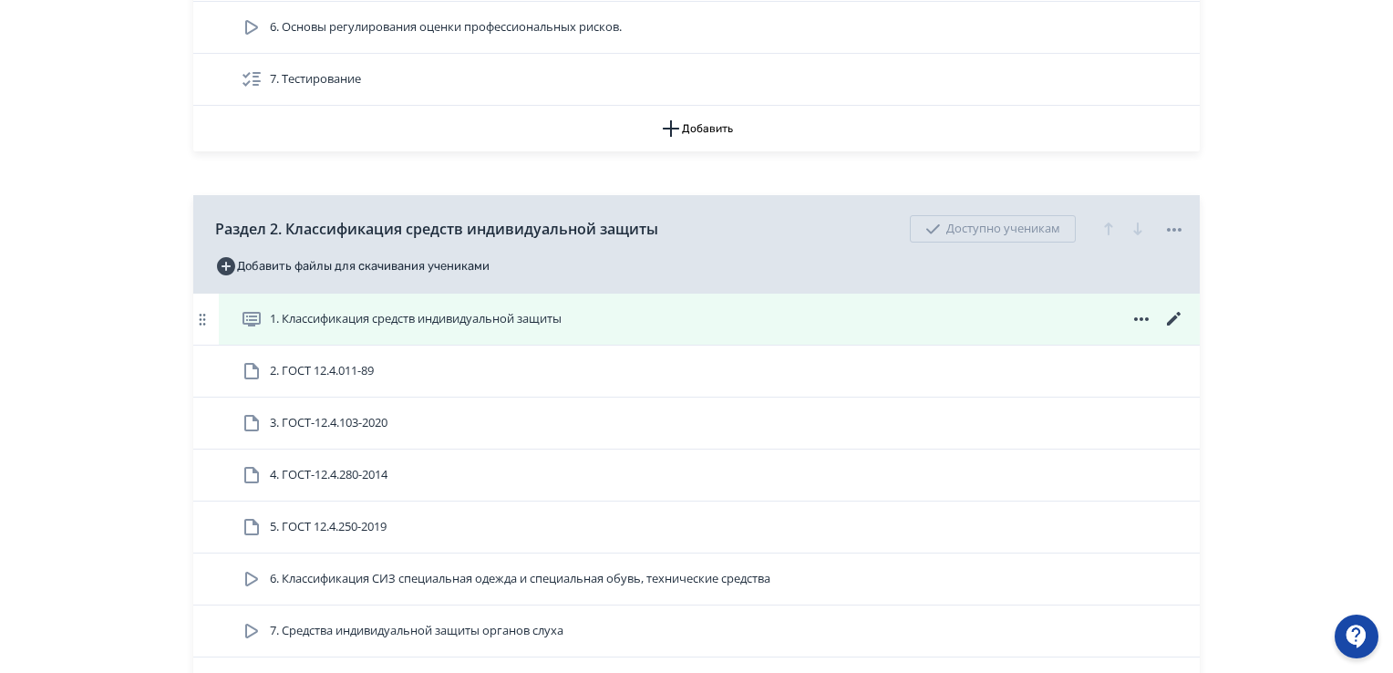
click at [1174, 320] on icon at bounding box center [1174, 319] width 22 height 22
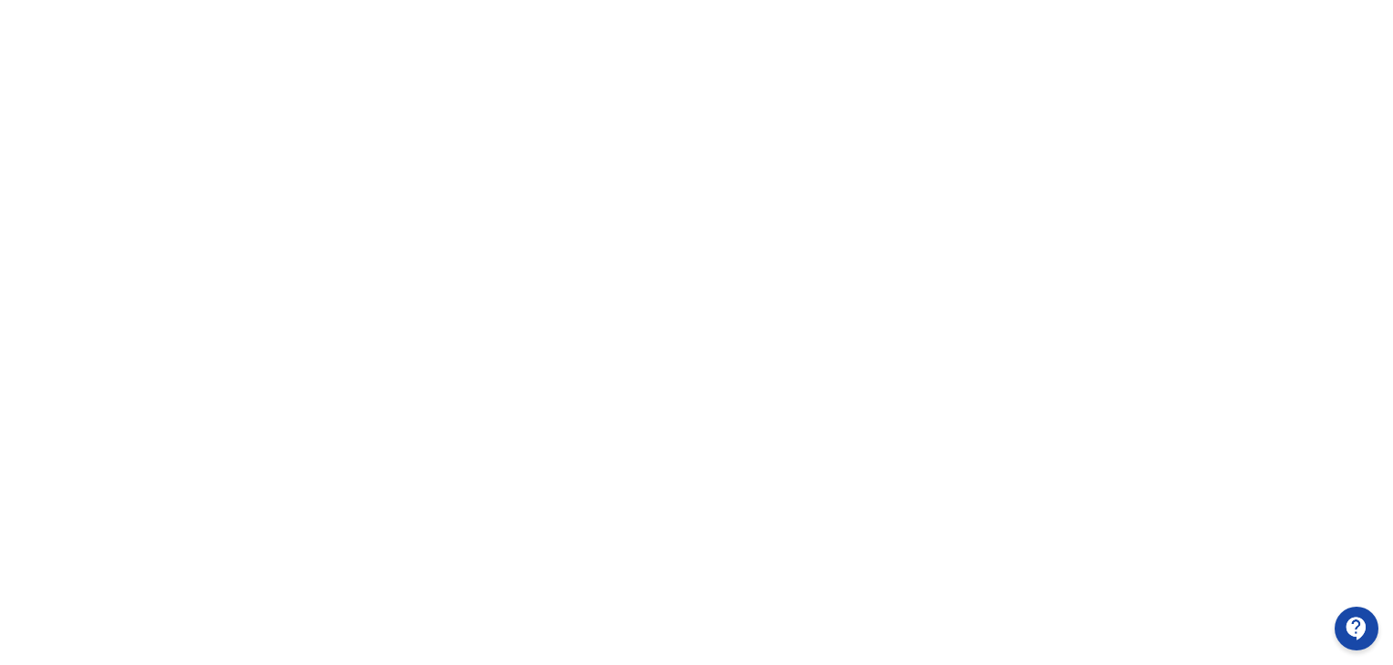
scroll to position [385, 0]
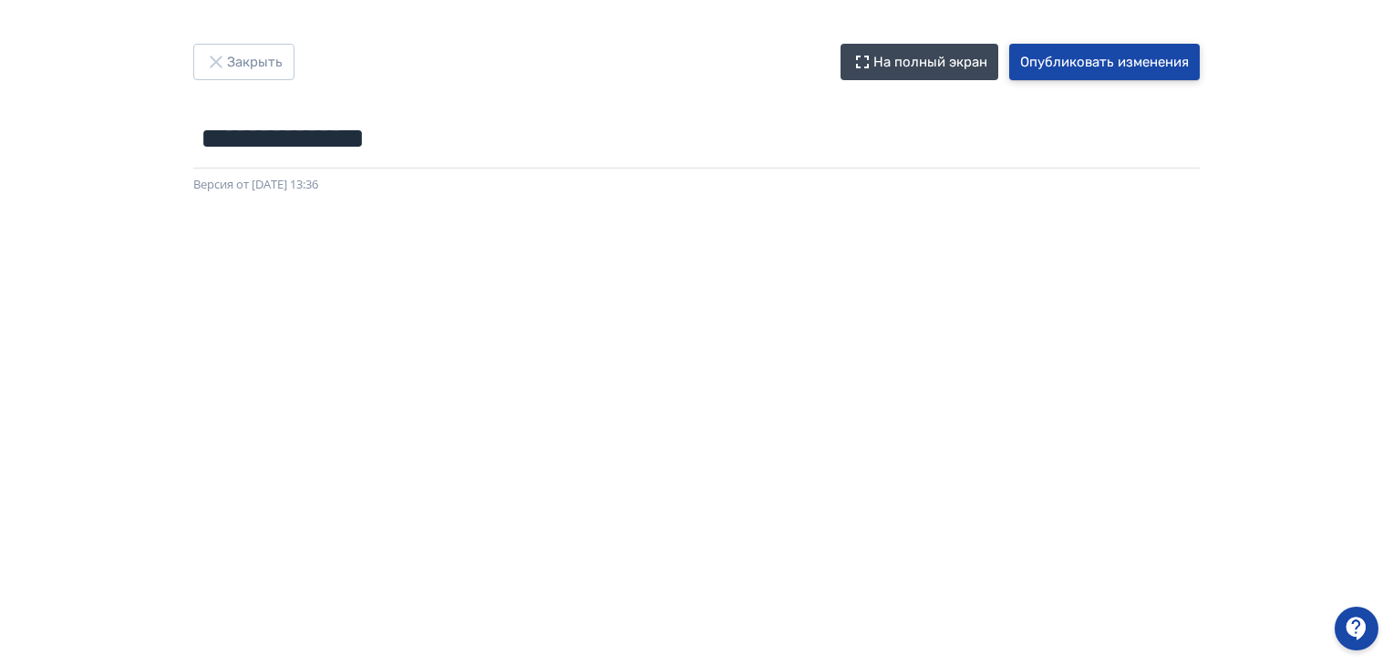
click at [1119, 70] on button "Опубликовать изменения" at bounding box center [1104, 62] width 190 height 36
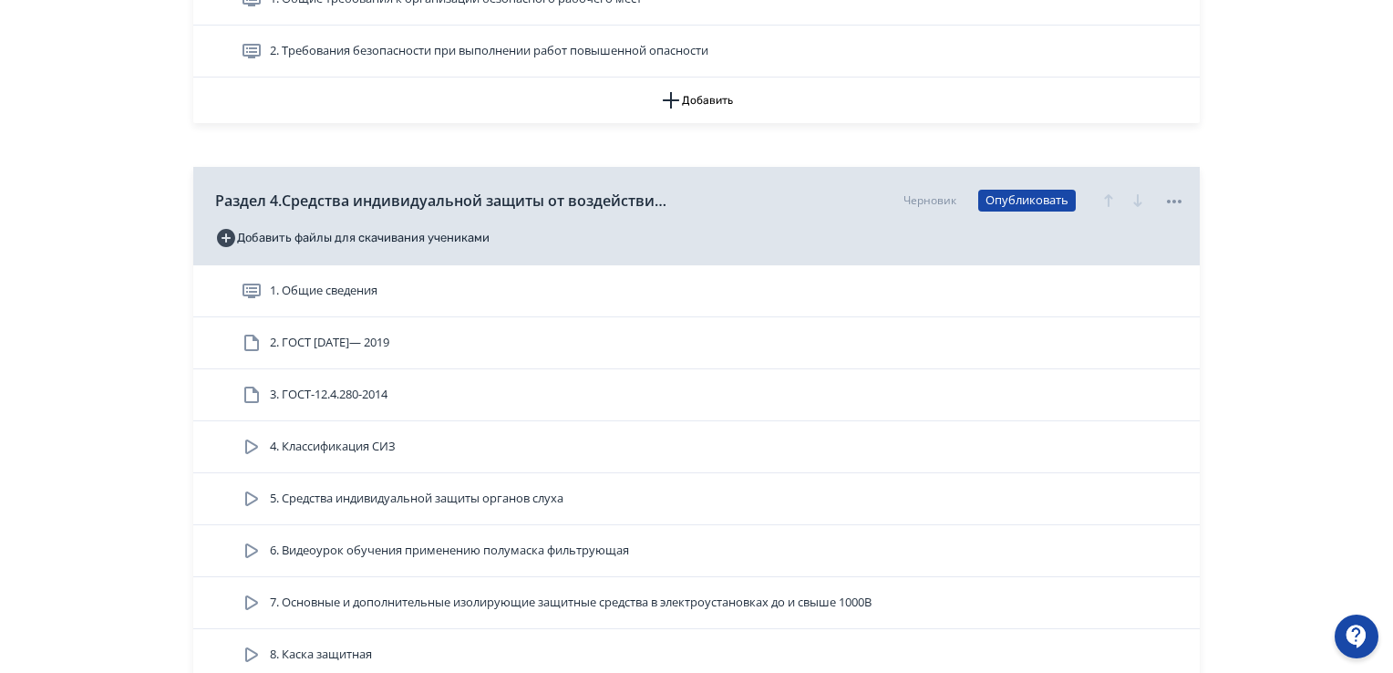
scroll to position [1185, 0]
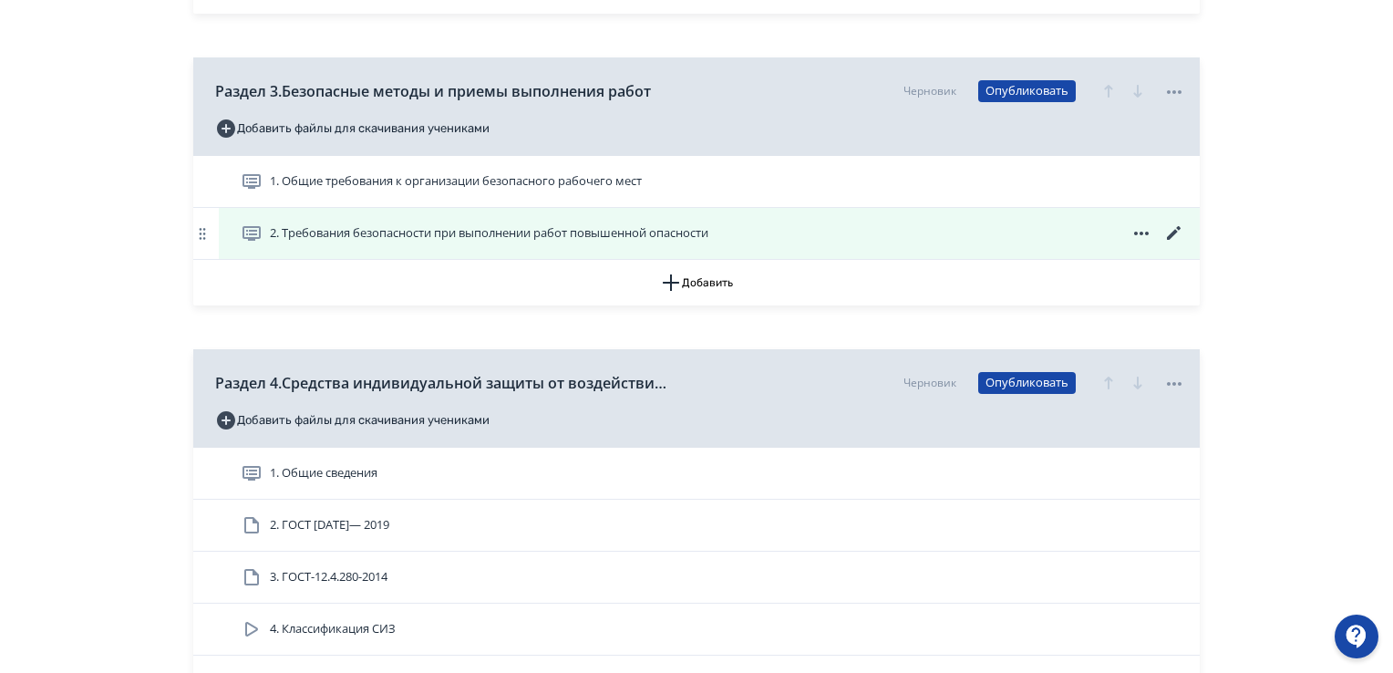
click at [705, 238] on span "2. Требования безопасности при выполнении работ повышенной опасности" at bounding box center [489, 233] width 438 height 18
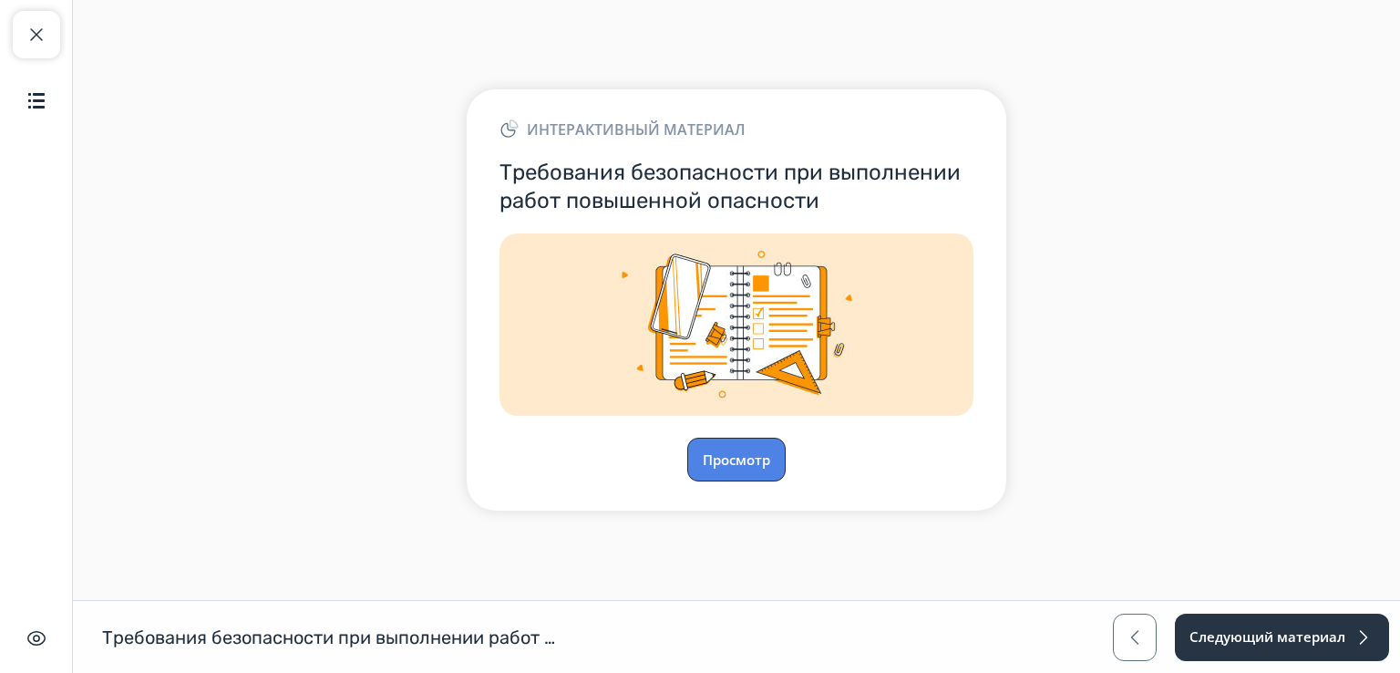
drag, startPoint x: 757, startPoint y: 457, endPoint x: 770, endPoint y: 455, distance: 12.9
click at [770, 455] on button "Просмотр" at bounding box center [736, 459] width 98 height 44
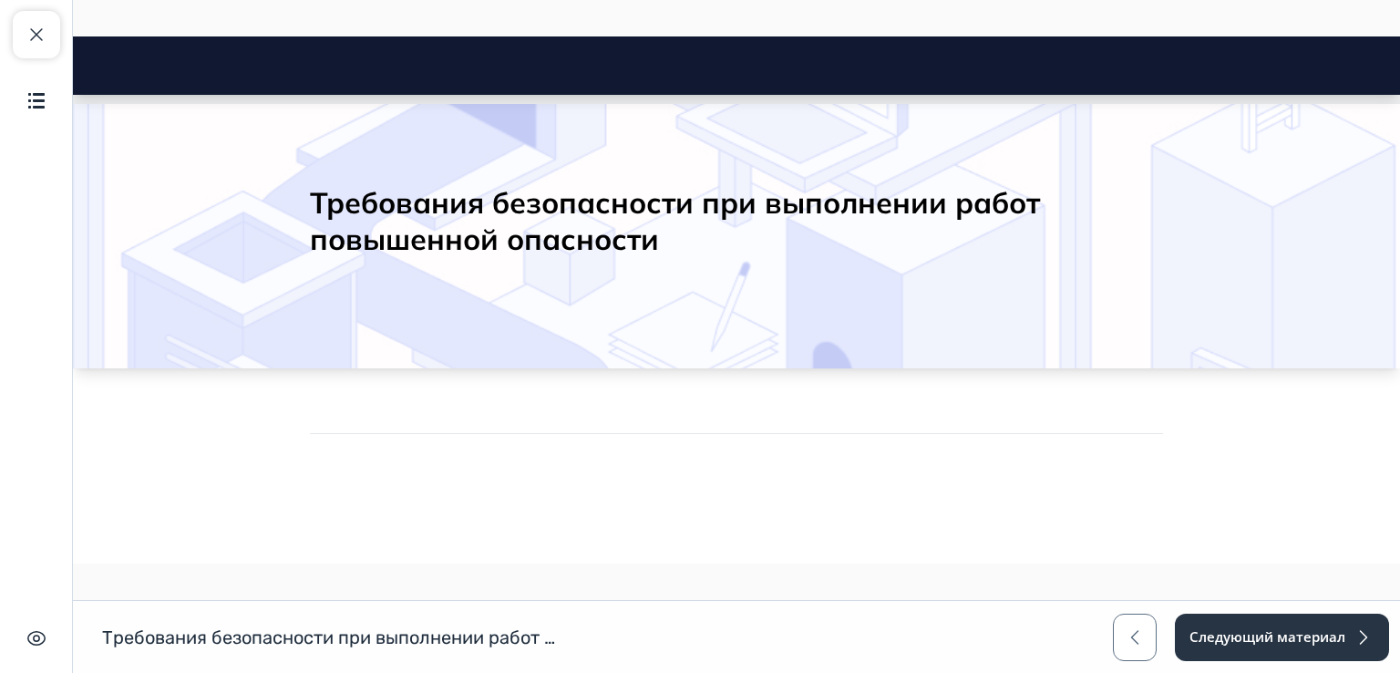
click at [828, 277] on div "Требования безопасности при выполнении работ повышенной опасности" at bounding box center [736, 231] width 911 height 153
click at [23, 41] on button "Закрыть курс" at bounding box center [36, 34] width 47 height 47
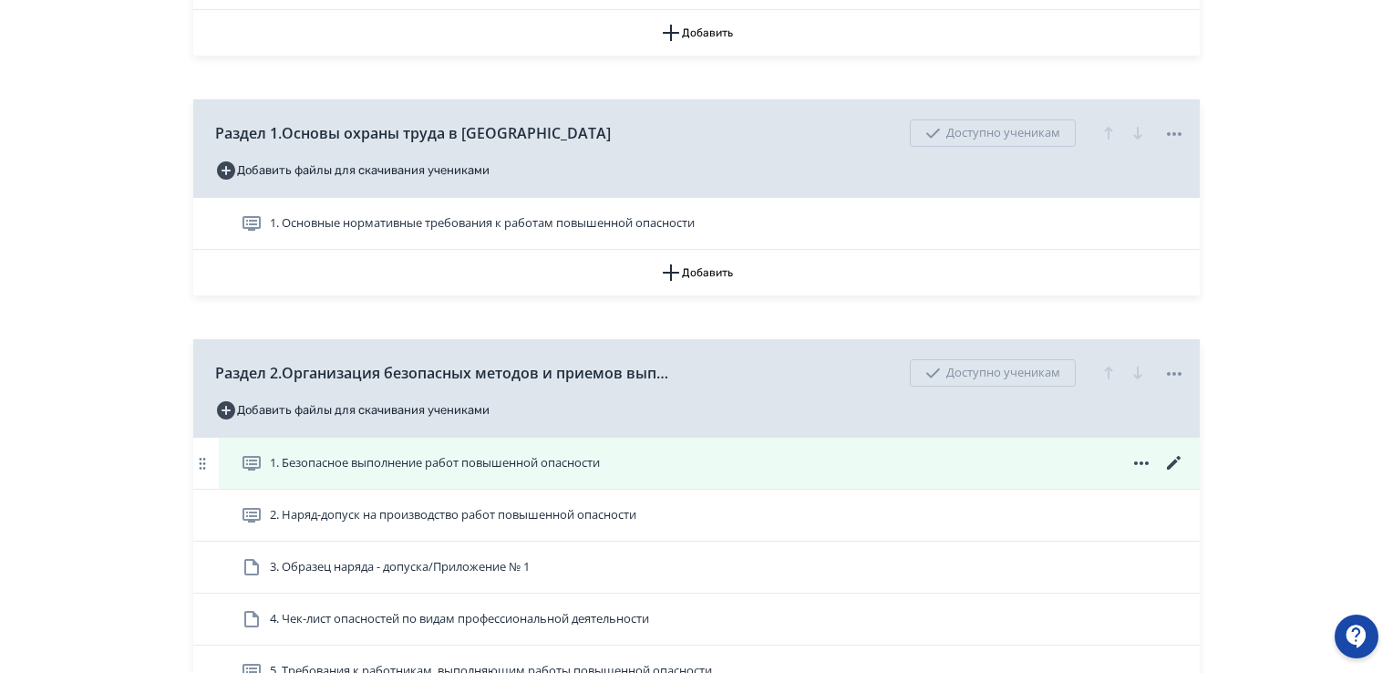
scroll to position [729, 0]
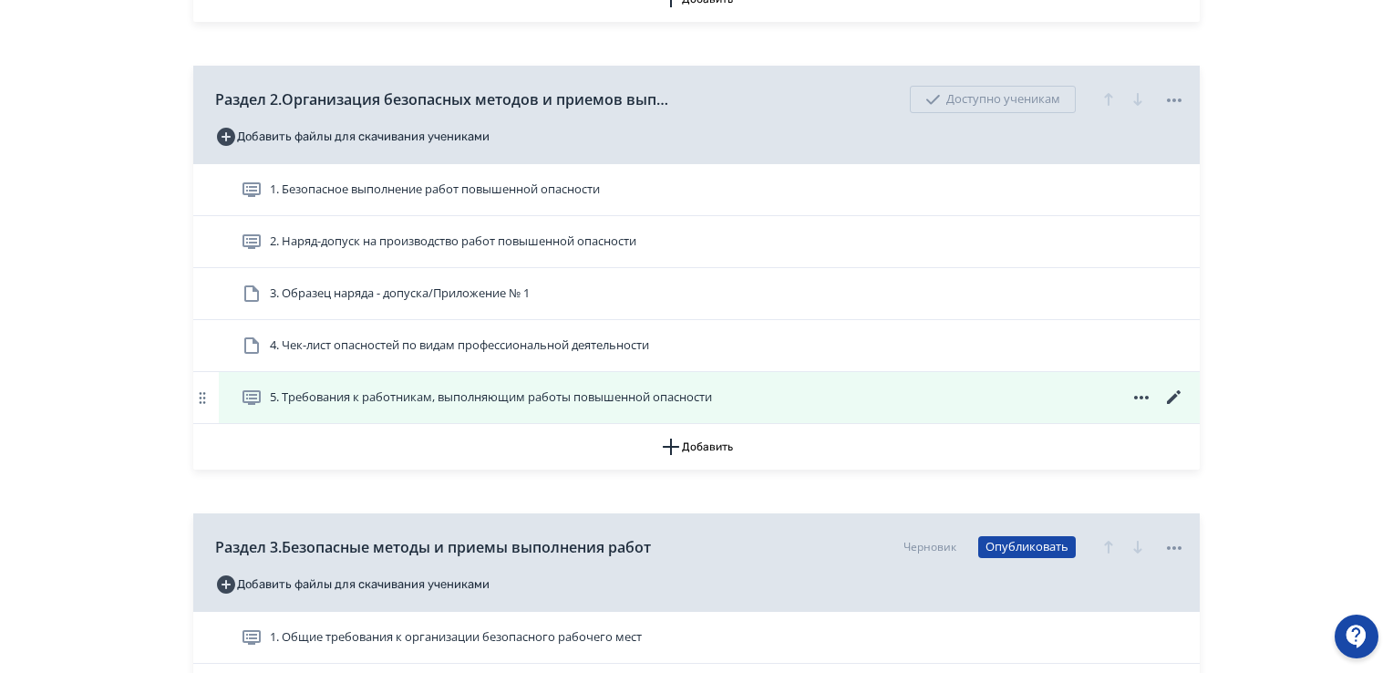
click at [421, 402] on span "5. Требования к работникам, выполняющим работы повышенной опасности" at bounding box center [491, 397] width 442 height 18
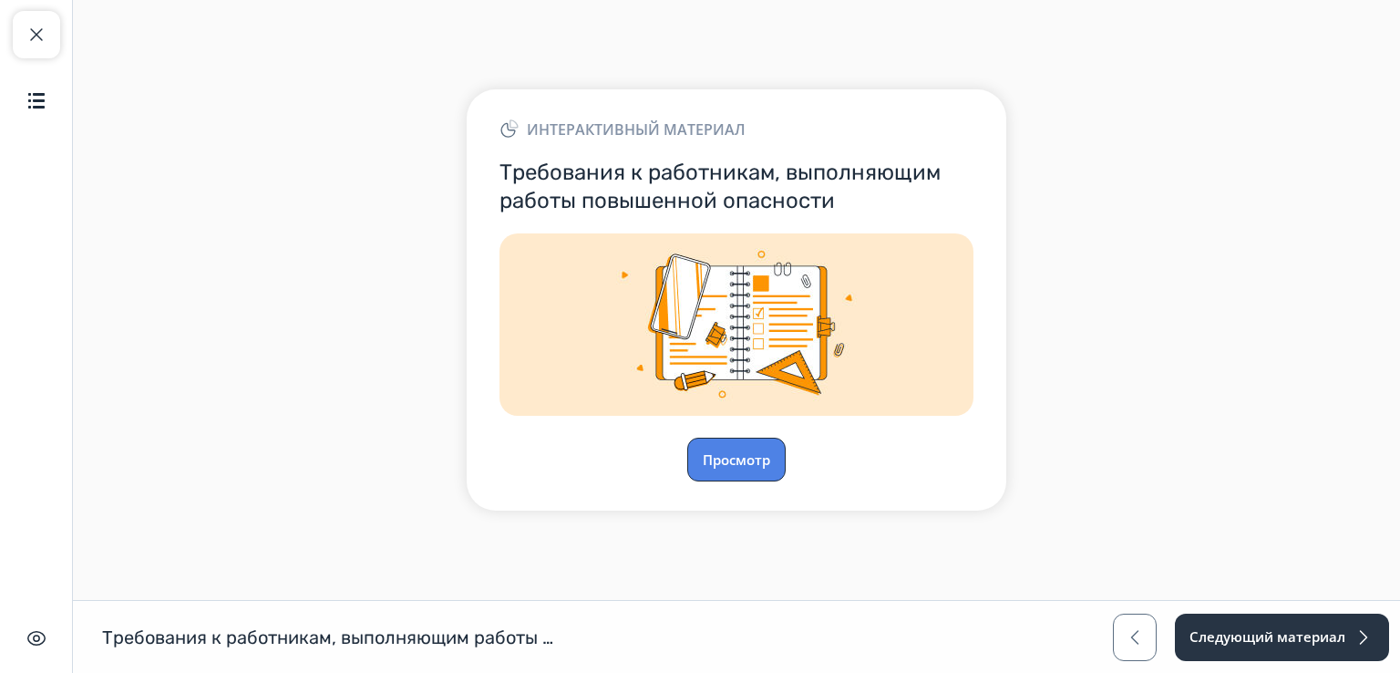
drag, startPoint x: 736, startPoint y: 448, endPoint x: 948, endPoint y: 362, distance: 229.0
click at [743, 427] on div "Интерактивный материал Требования к работникам, выполняющим работы повышенной о…" at bounding box center [737, 299] width 540 height 421
click at [736, 457] on button "Просмотр" at bounding box center [736, 459] width 98 height 44
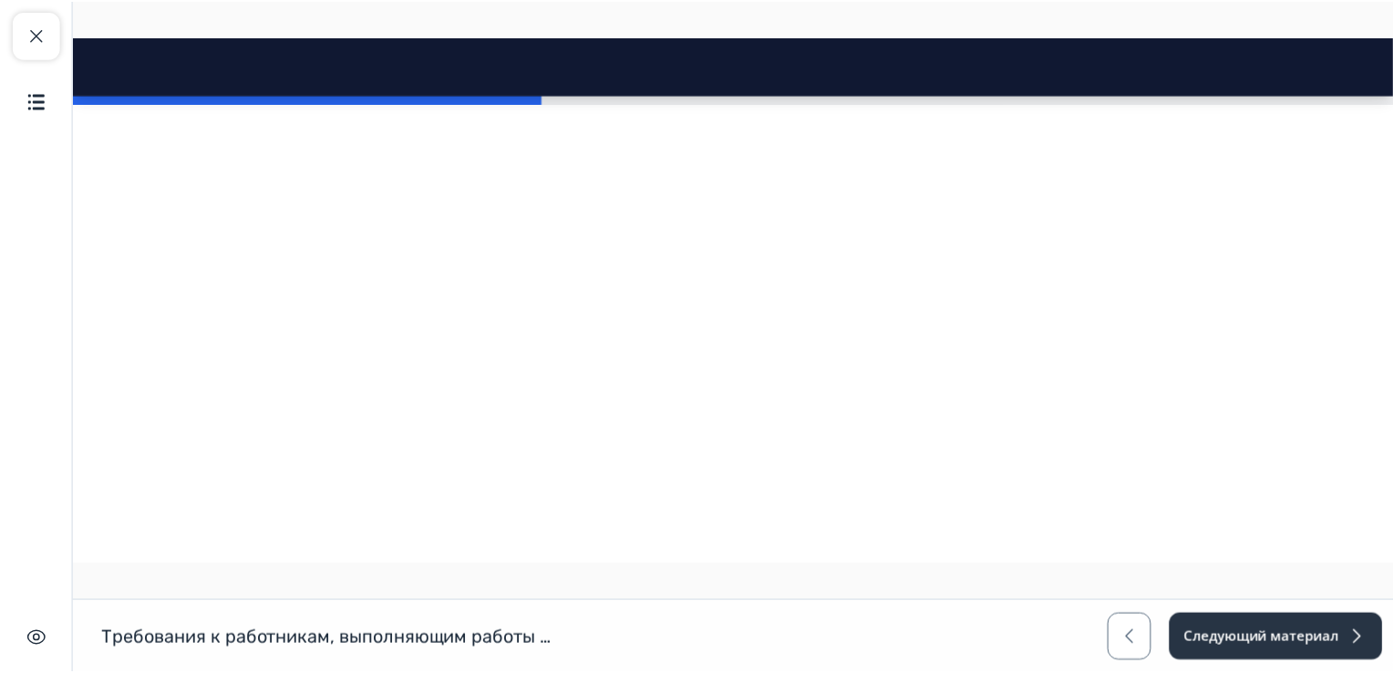
scroll to position [24708, 0]
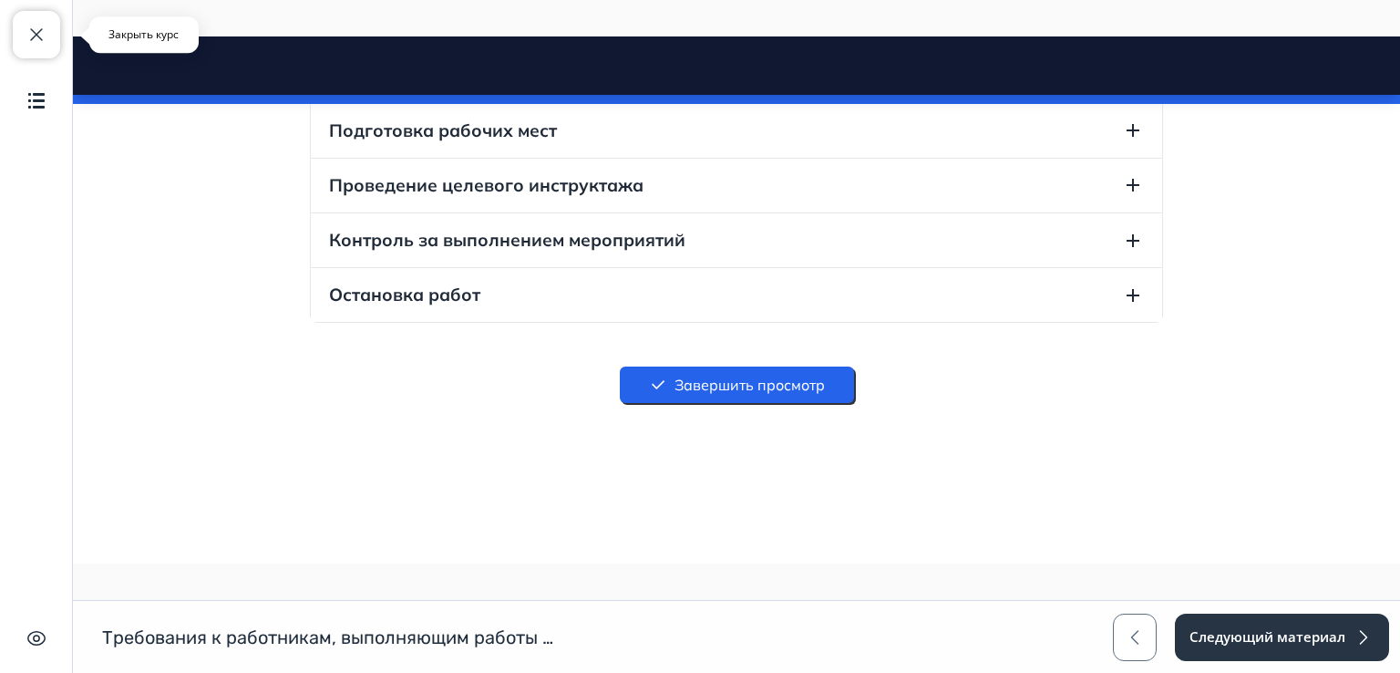
click at [36, 30] on span "button" at bounding box center [37, 35] width 22 height 22
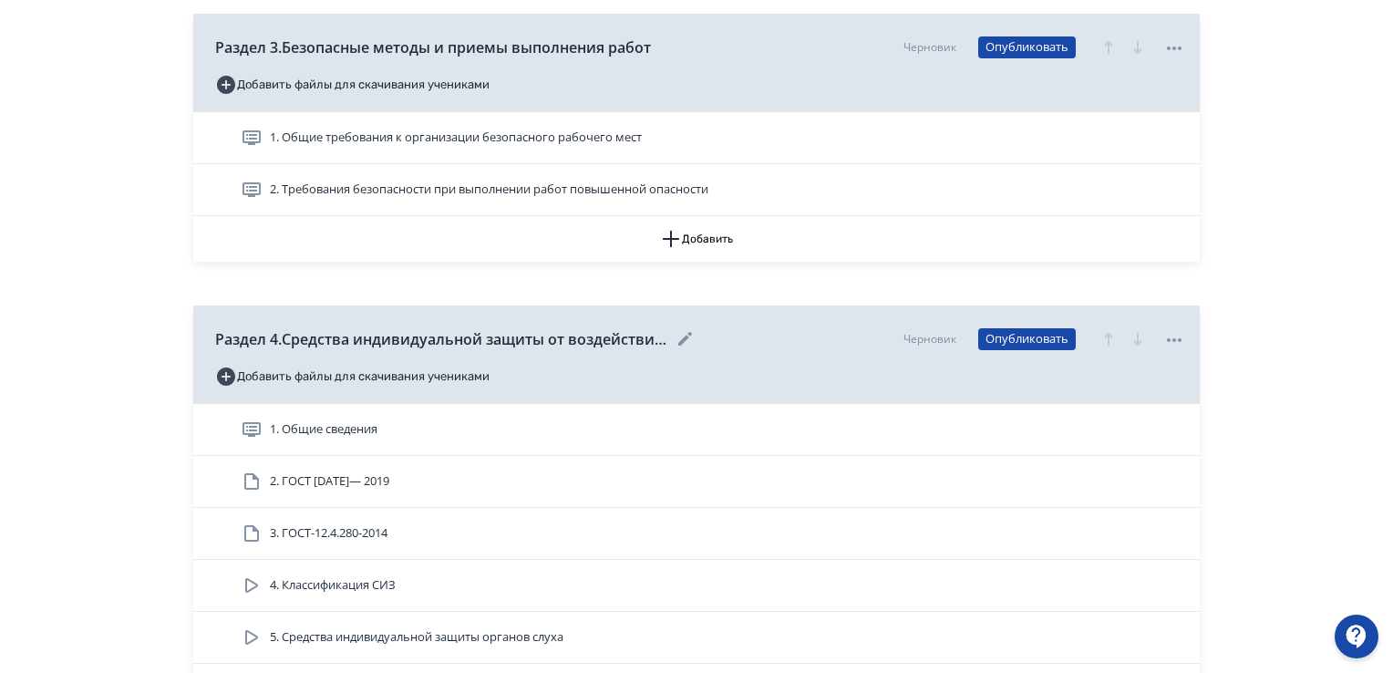
scroll to position [1094, 0]
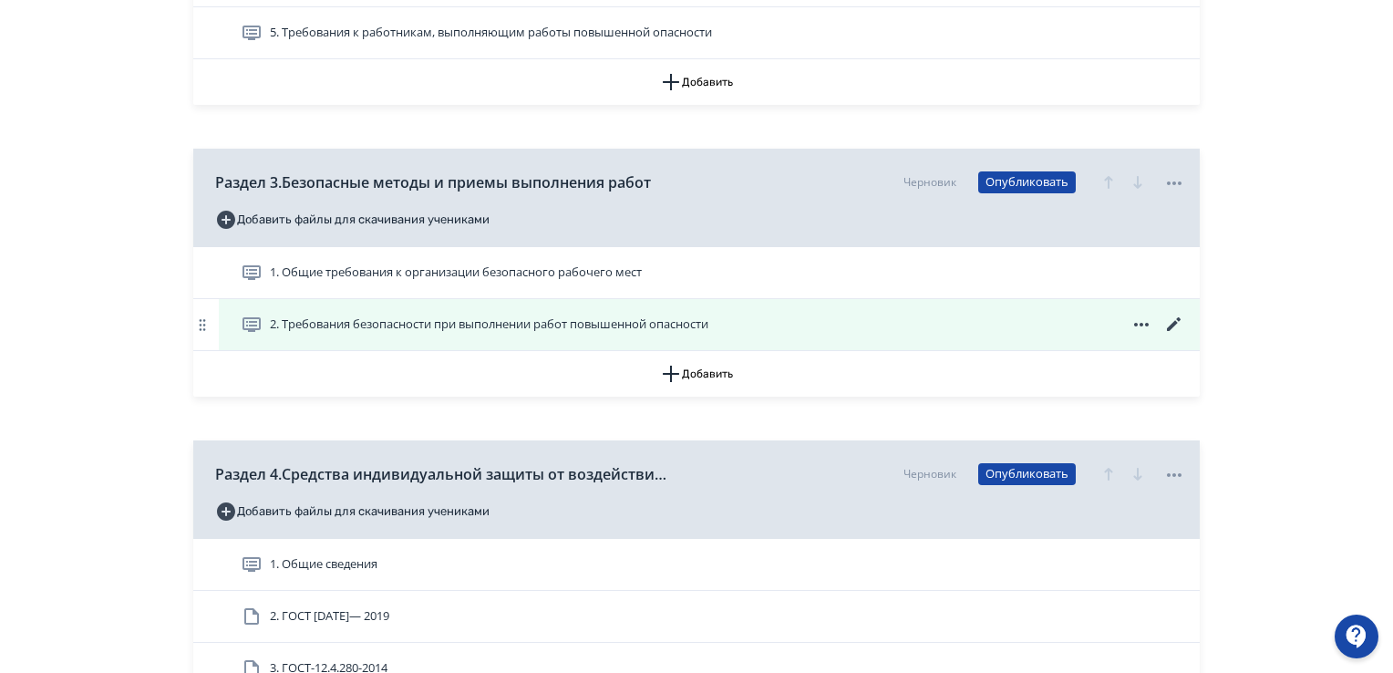
click at [1170, 321] on icon at bounding box center [1174, 325] width 22 height 22
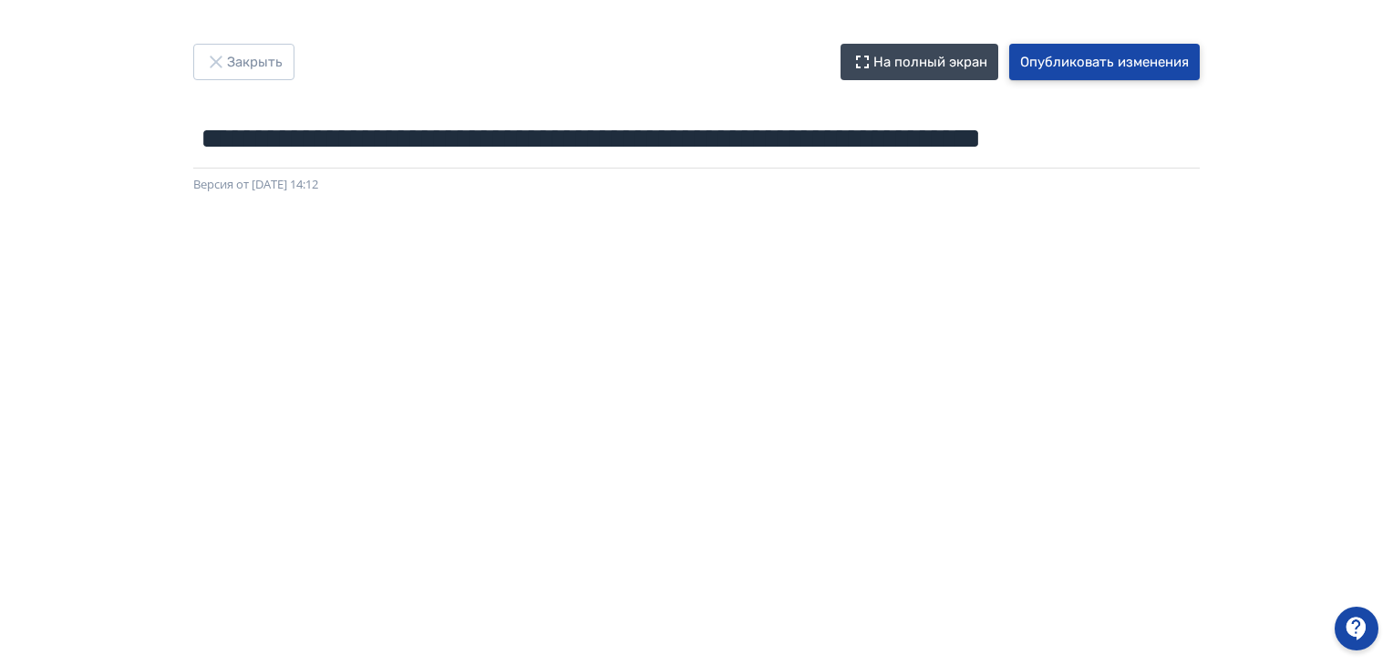
click at [1093, 59] on button "Опубликовать изменения" at bounding box center [1104, 62] width 190 height 36
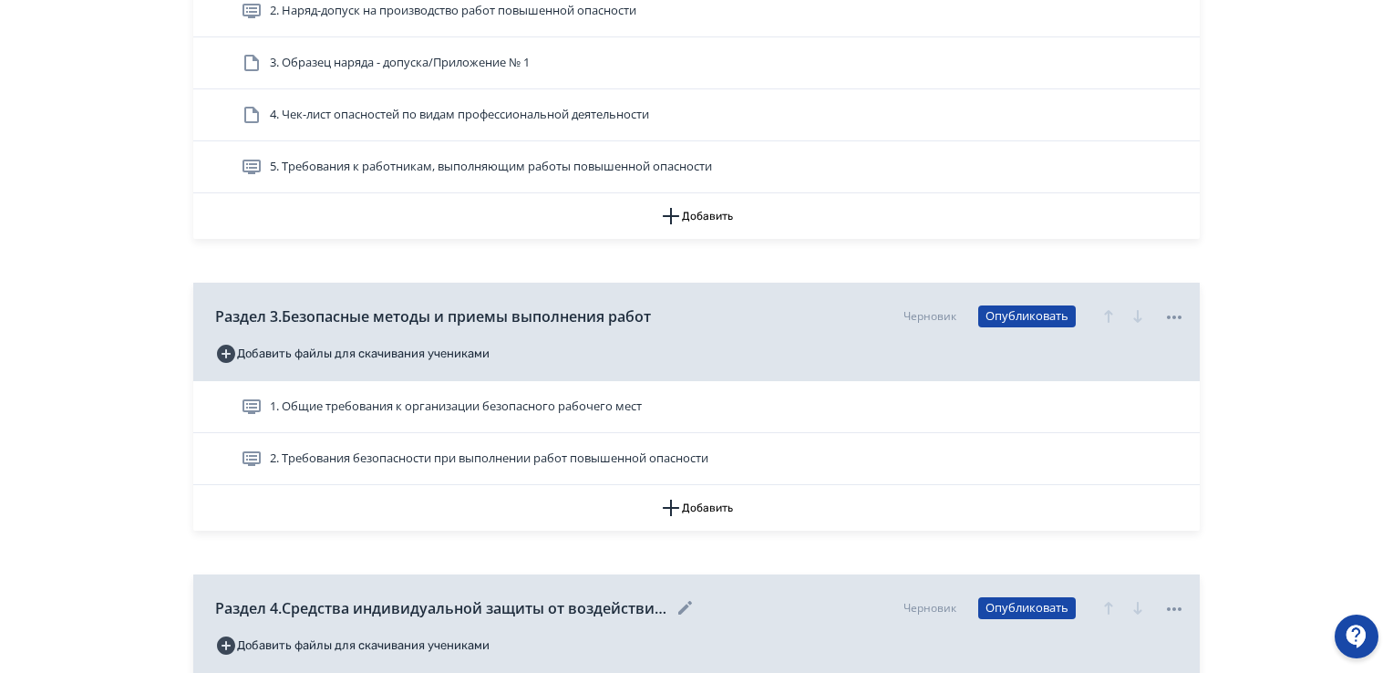
scroll to position [1003, 0]
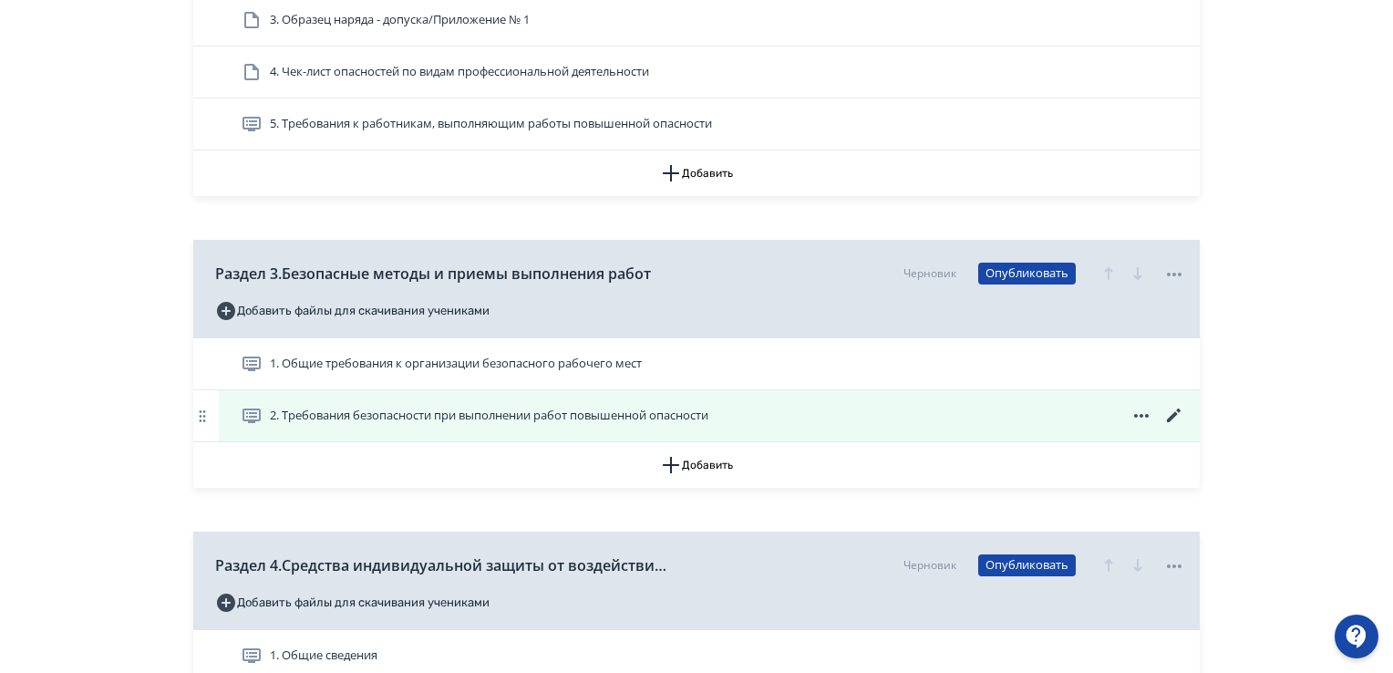
click at [1173, 413] on icon at bounding box center [1174, 415] width 14 height 14
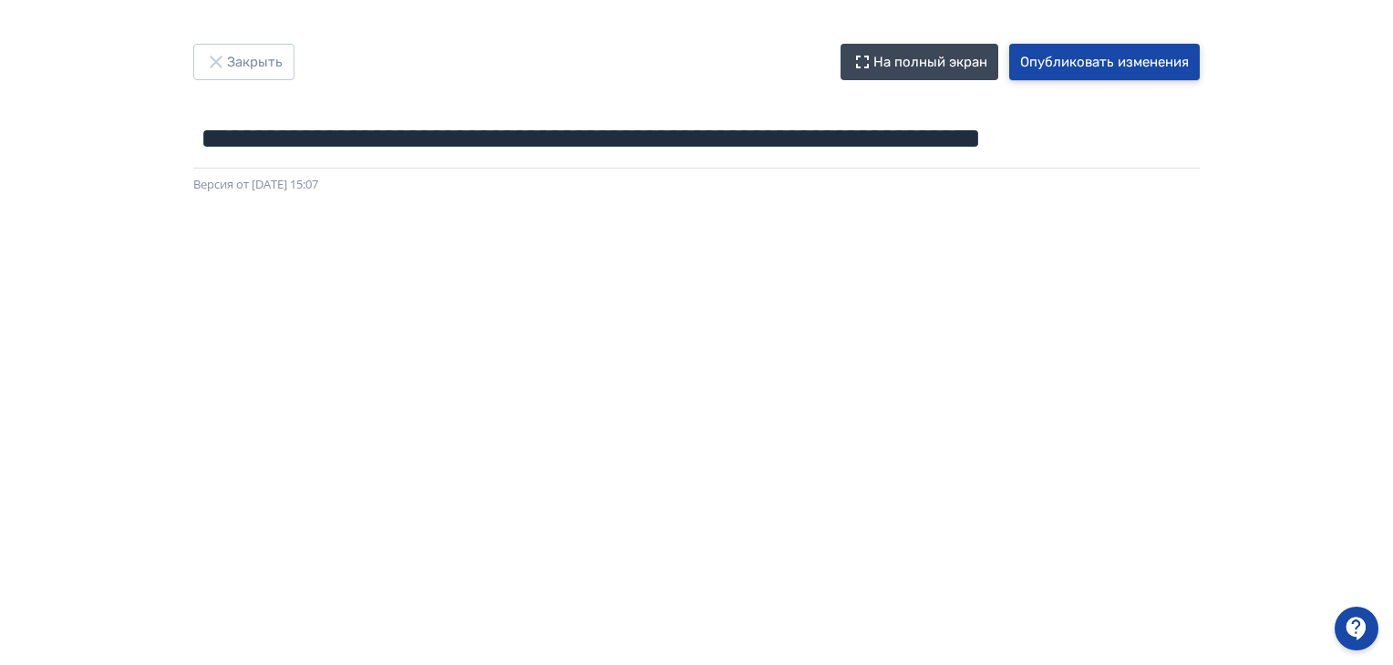
click at [1068, 59] on button "Опубликовать изменения" at bounding box center [1104, 62] width 190 height 36
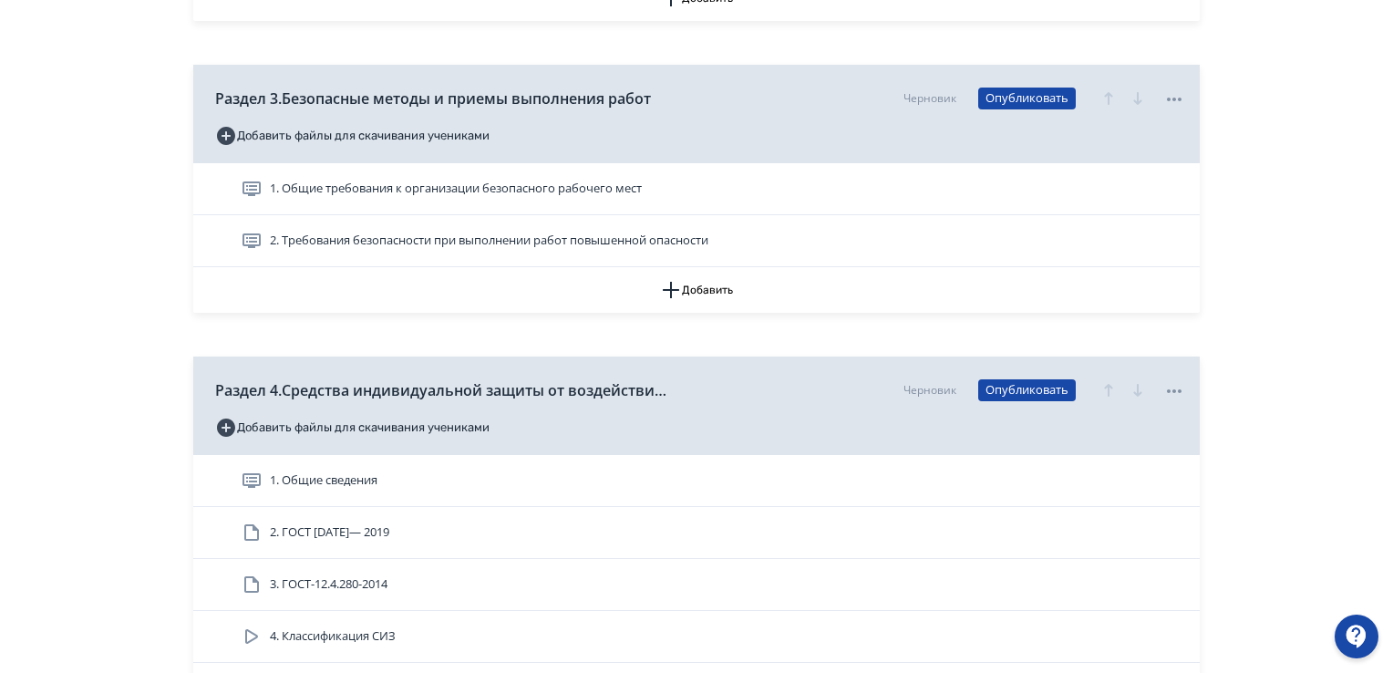
scroll to position [1185, 0]
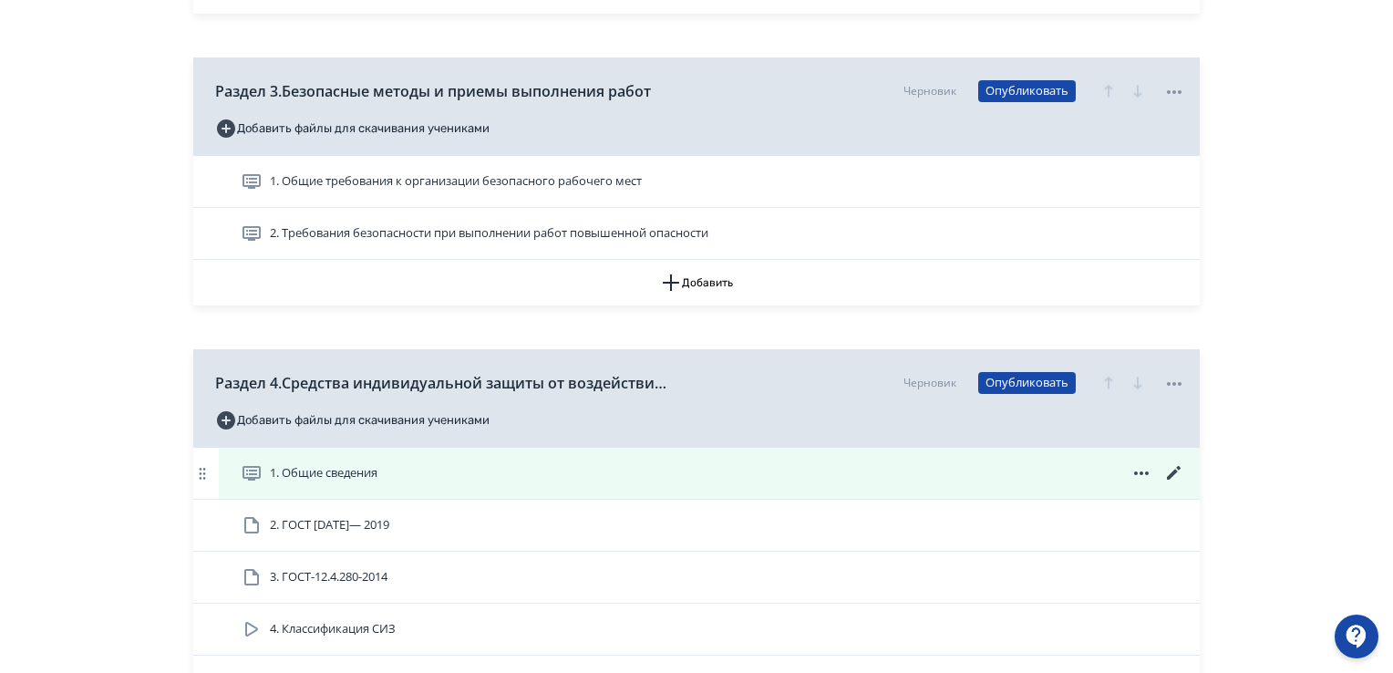
click at [1167, 475] on icon at bounding box center [1174, 473] width 22 height 22
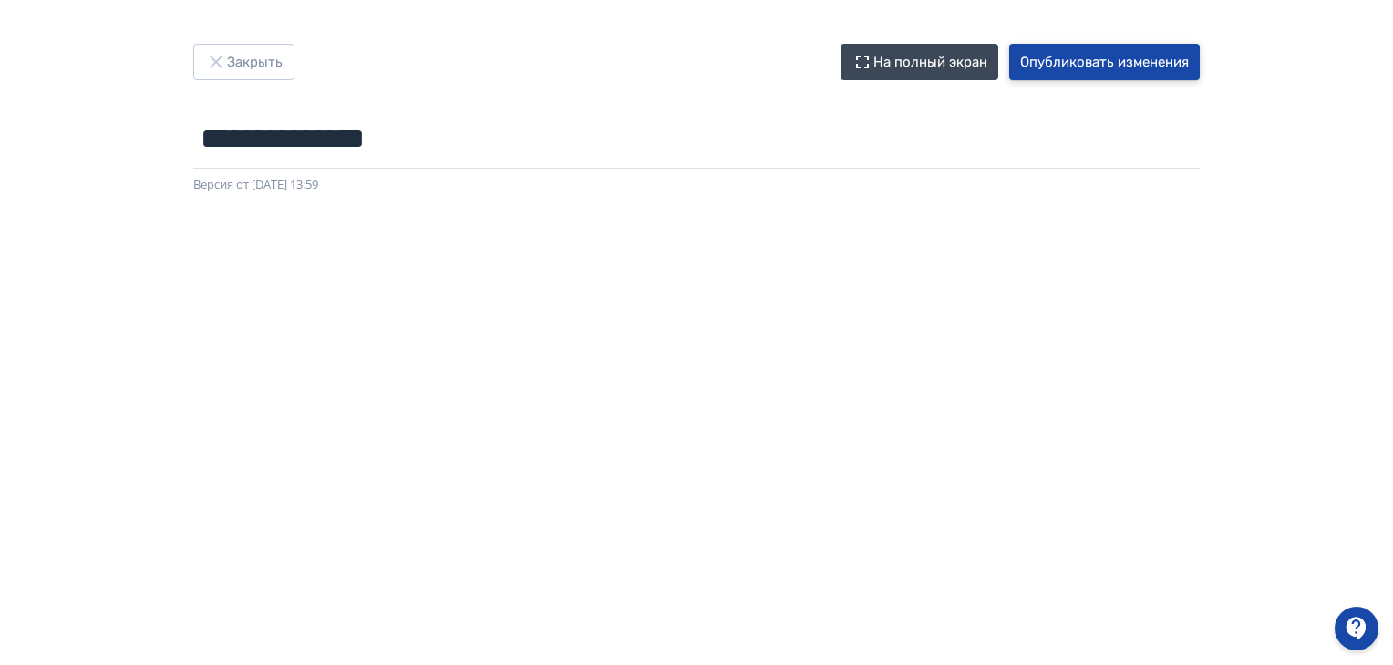
click at [1075, 56] on button "Опубликовать изменения" at bounding box center [1104, 62] width 190 height 36
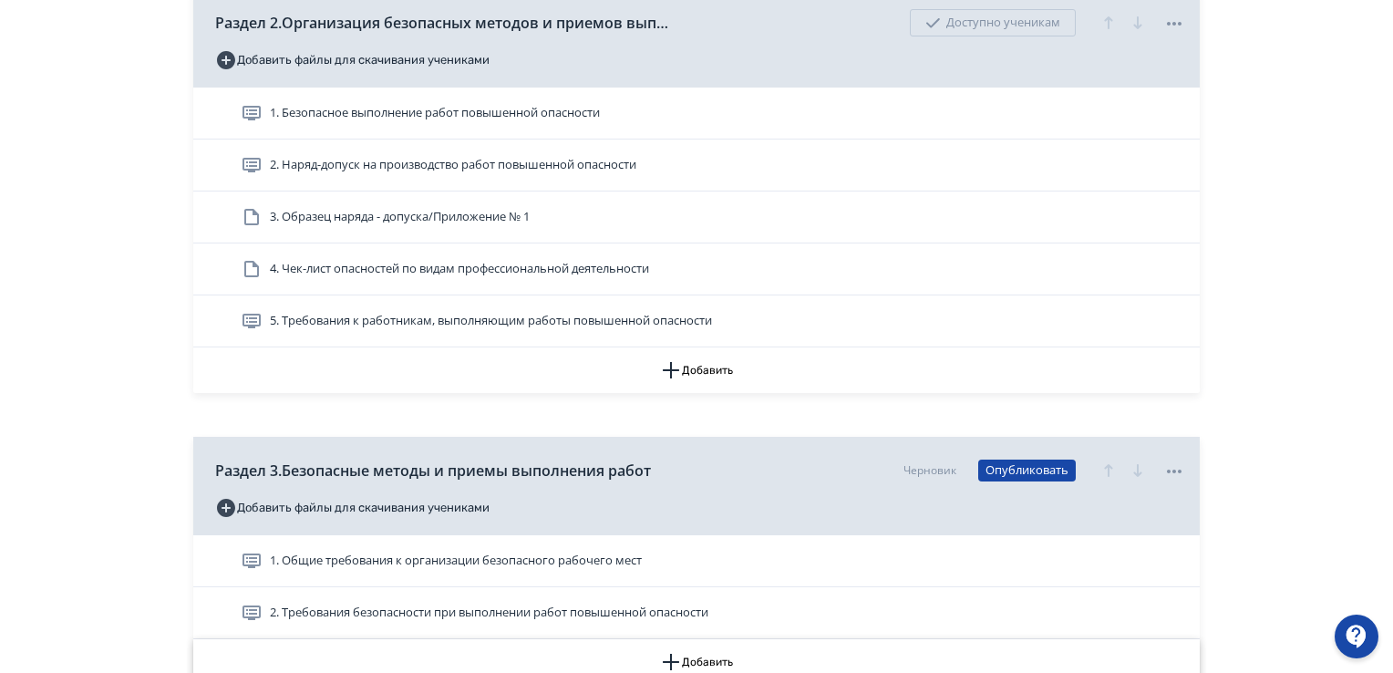
scroll to position [911, 0]
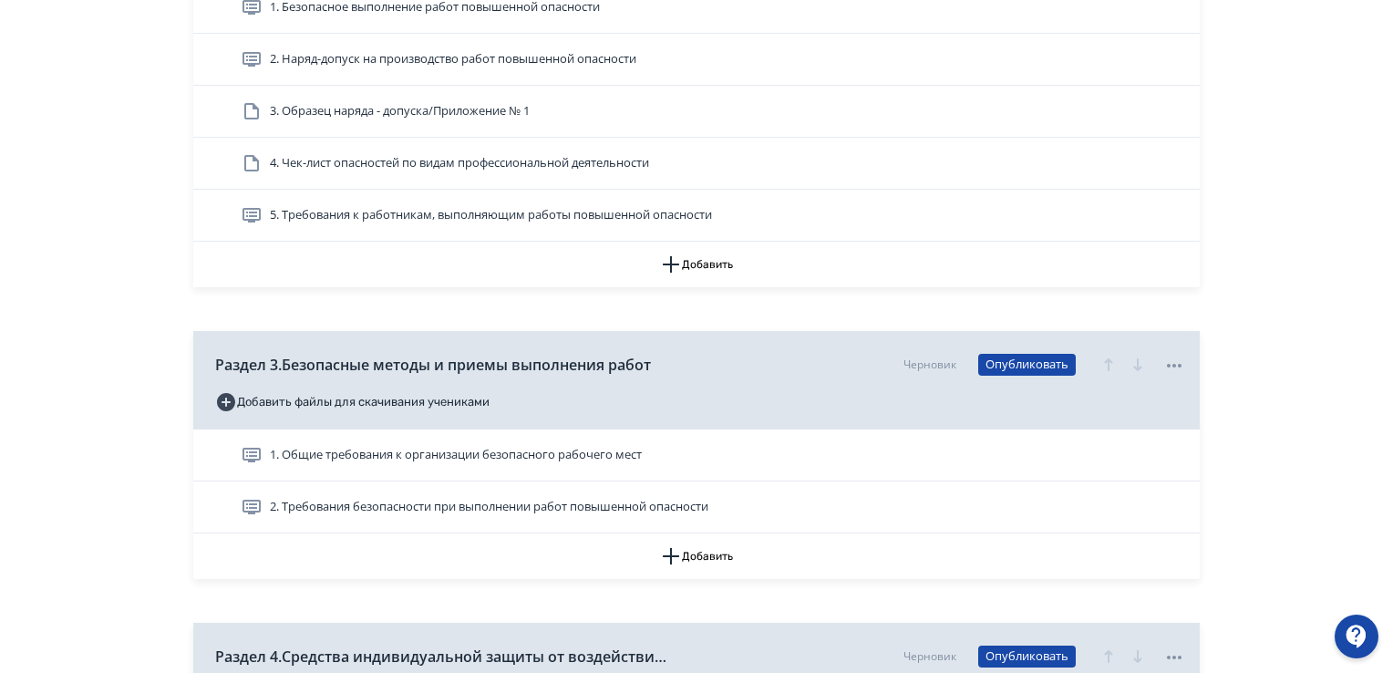
click at [466, 501] on span "2. Требования безопасности при выполнении работ повышенной опасности" at bounding box center [489, 507] width 438 height 18
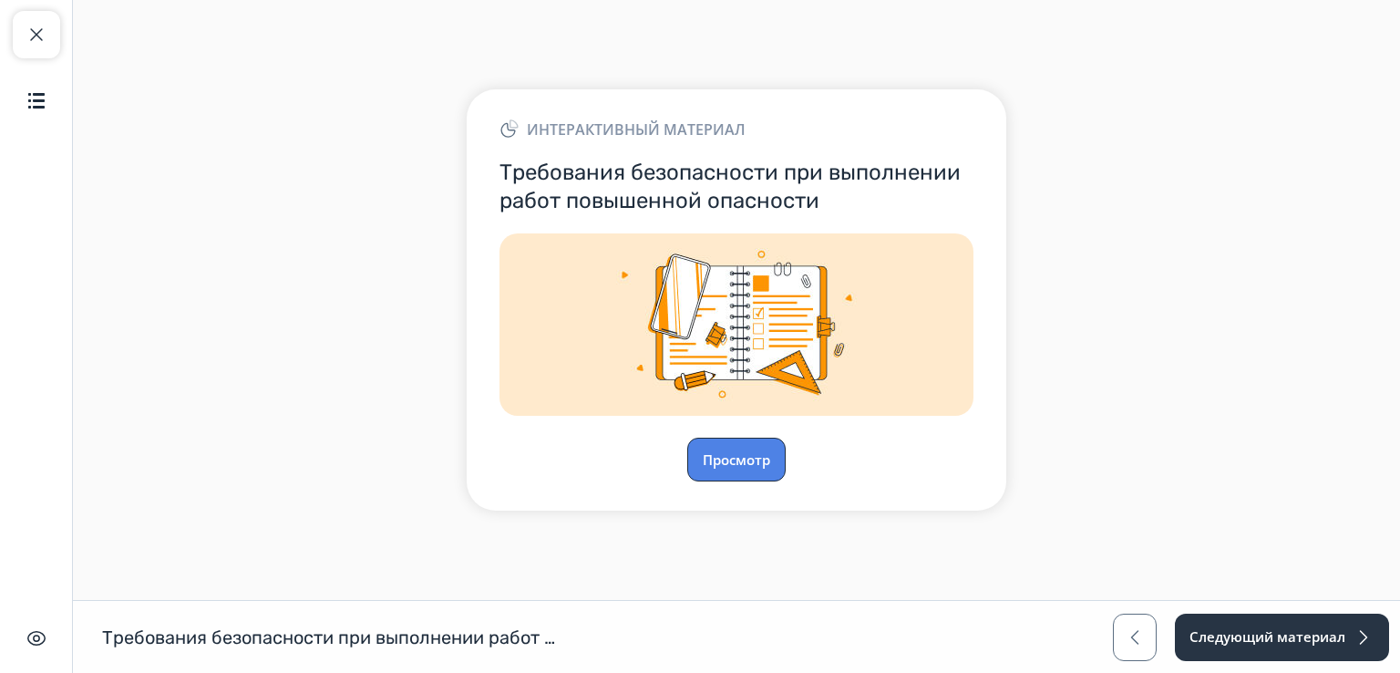
click at [733, 451] on button "Просмотр" at bounding box center [736, 459] width 98 height 44
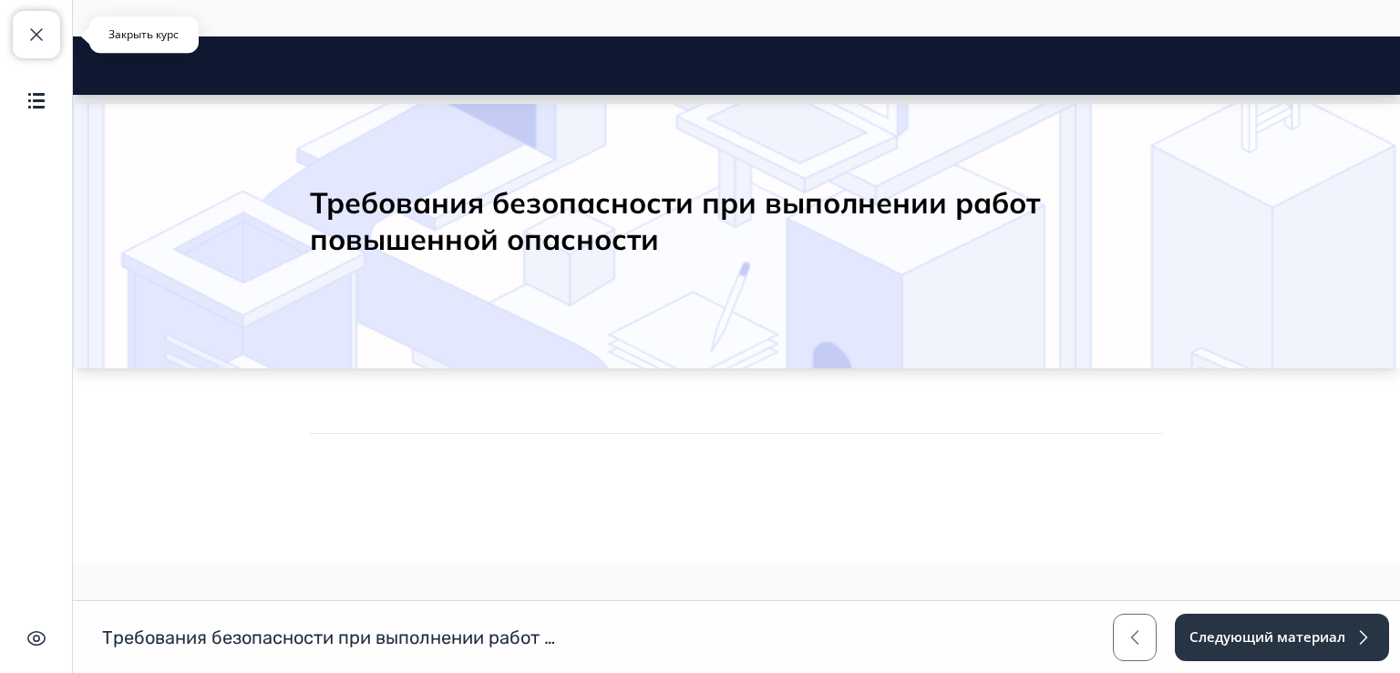
click at [39, 25] on span "button" at bounding box center [37, 35] width 22 height 22
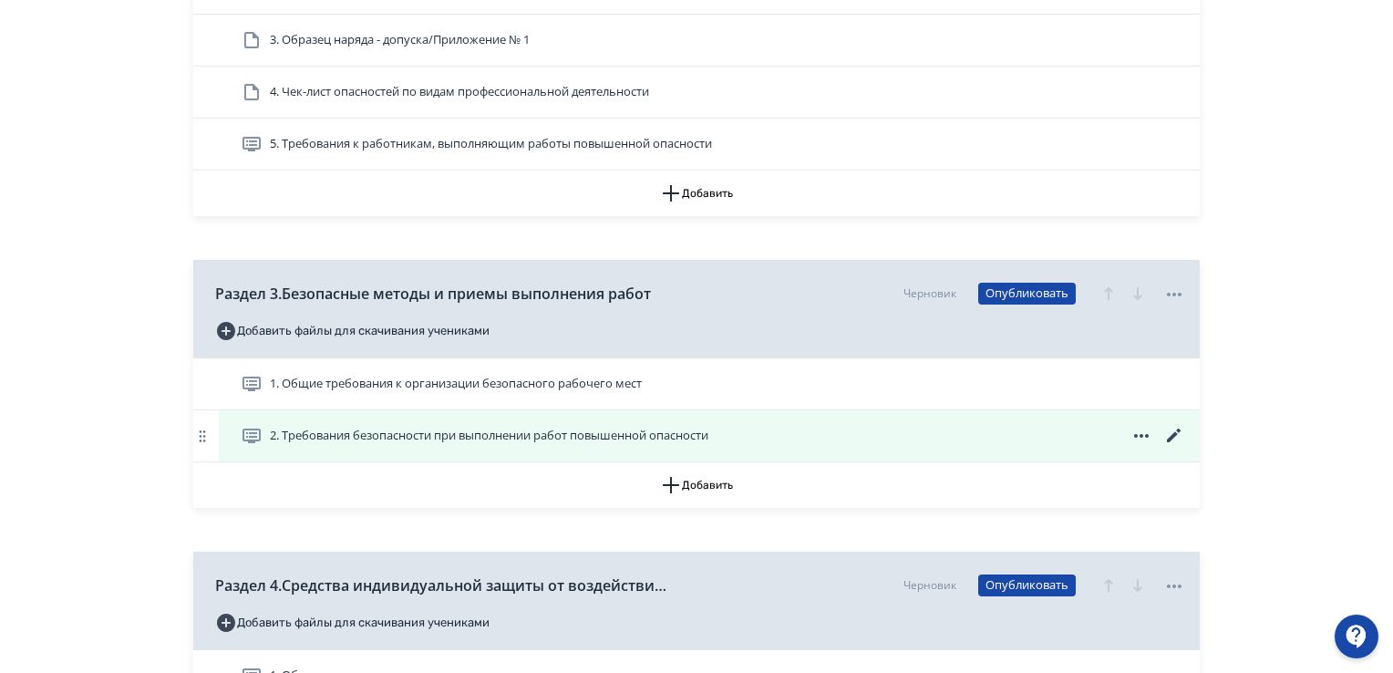
scroll to position [1003, 0]
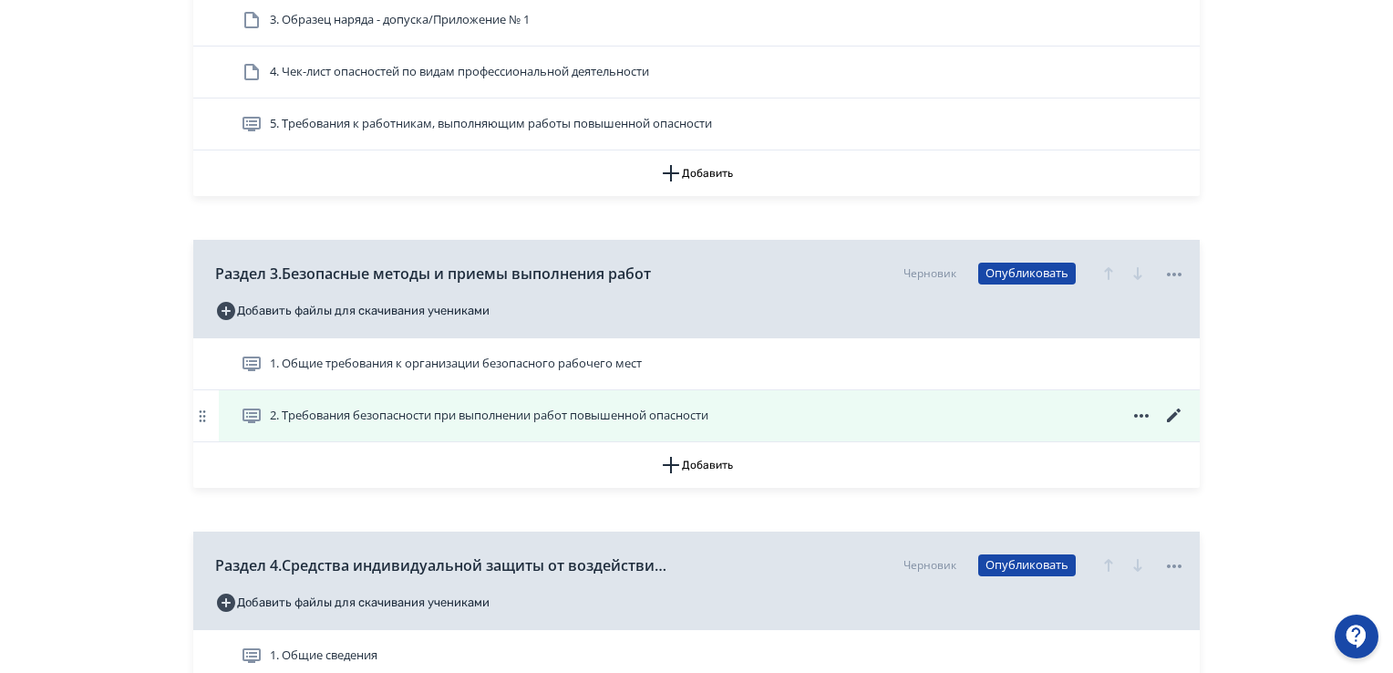
click at [1176, 408] on icon at bounding box center [1174, 416] width 22 height 22
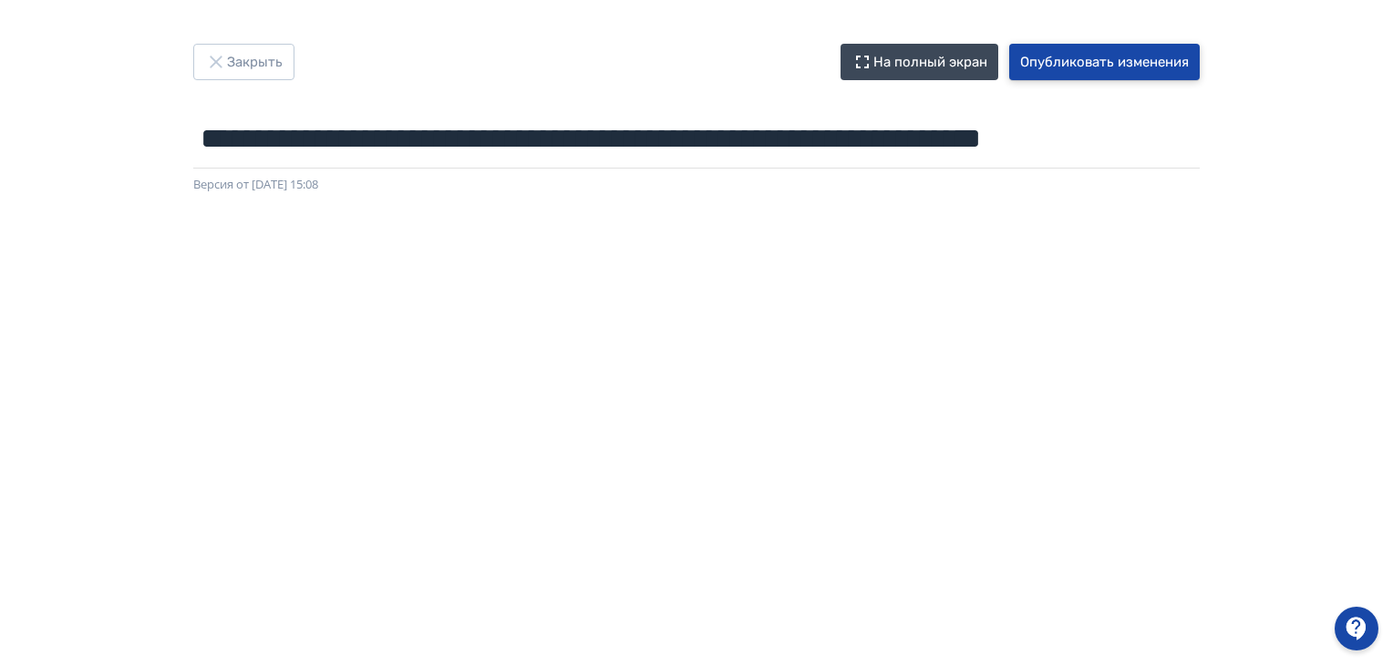
click at [1086, 57] on button "Опубликовать изменения" at bounding box center [1104, 62] width 190 height 36
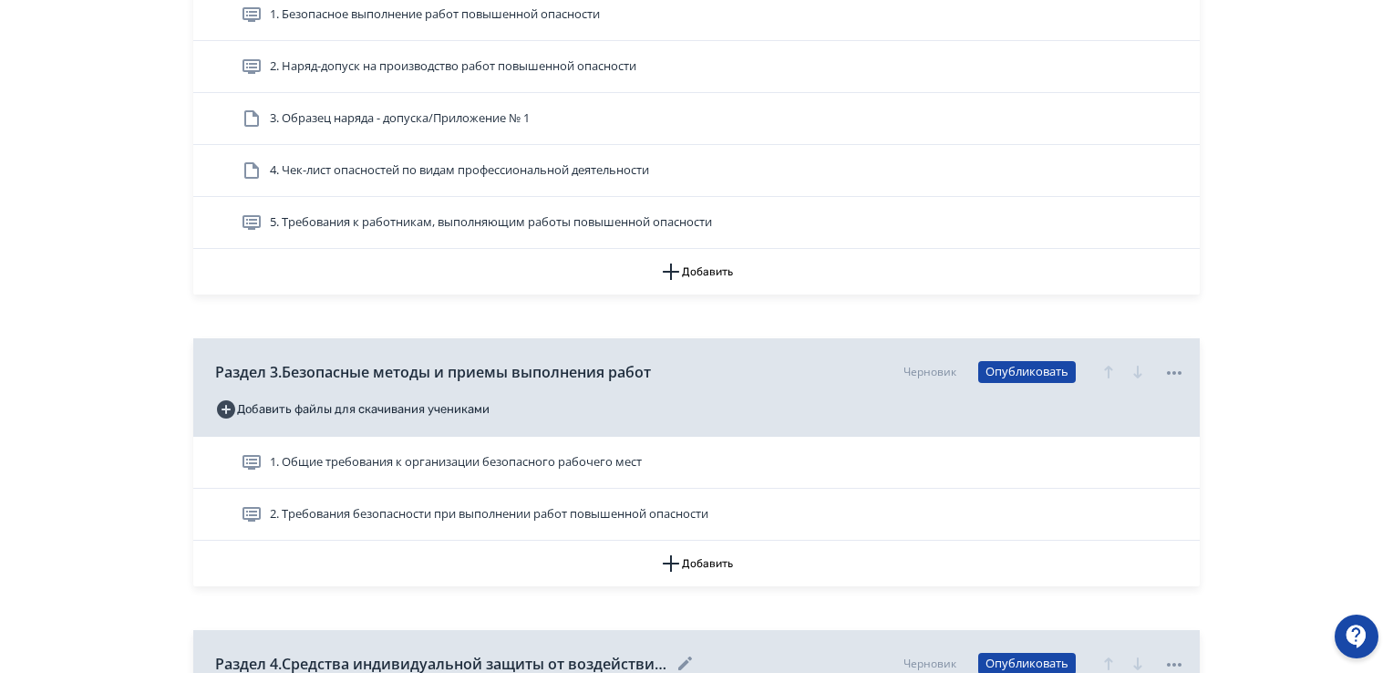
scroll to position [911, 0]
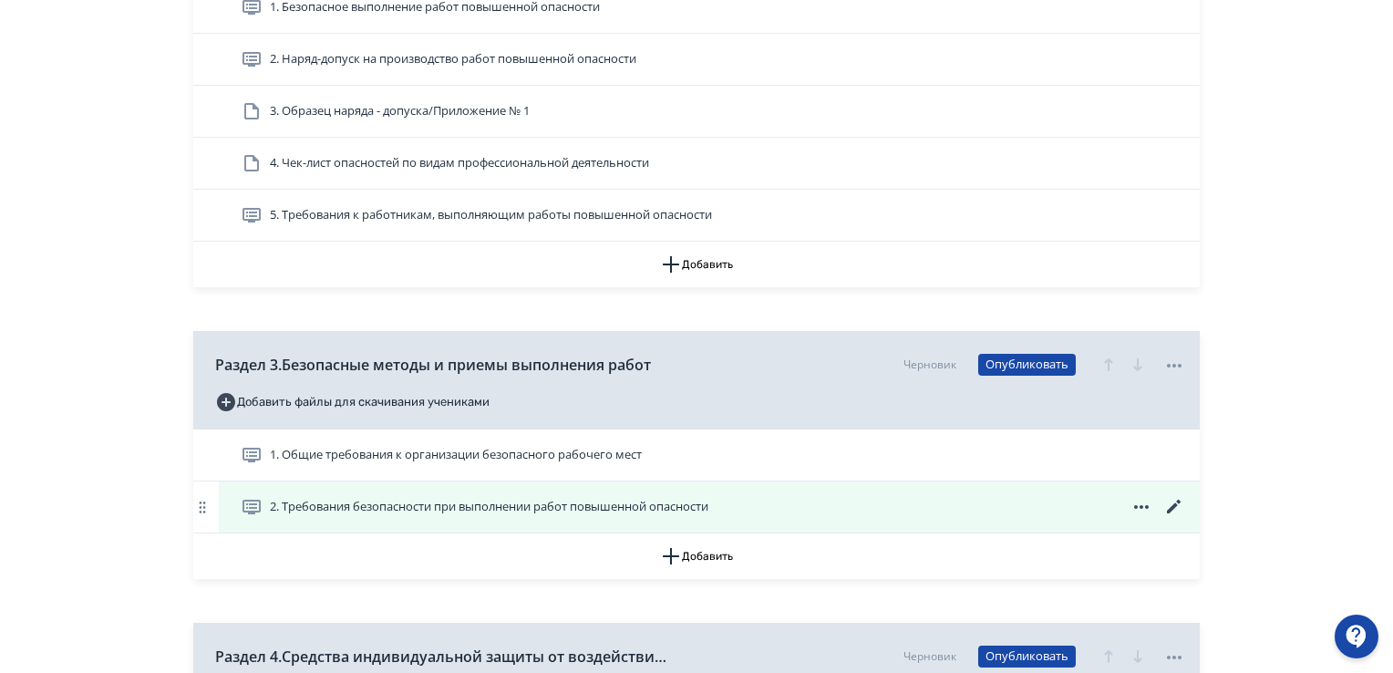
click at [374, 499] on span "2. Требования безопасности при выполнении работ повышенной опасности" at bounding box center [489, 507] width 438 height 18
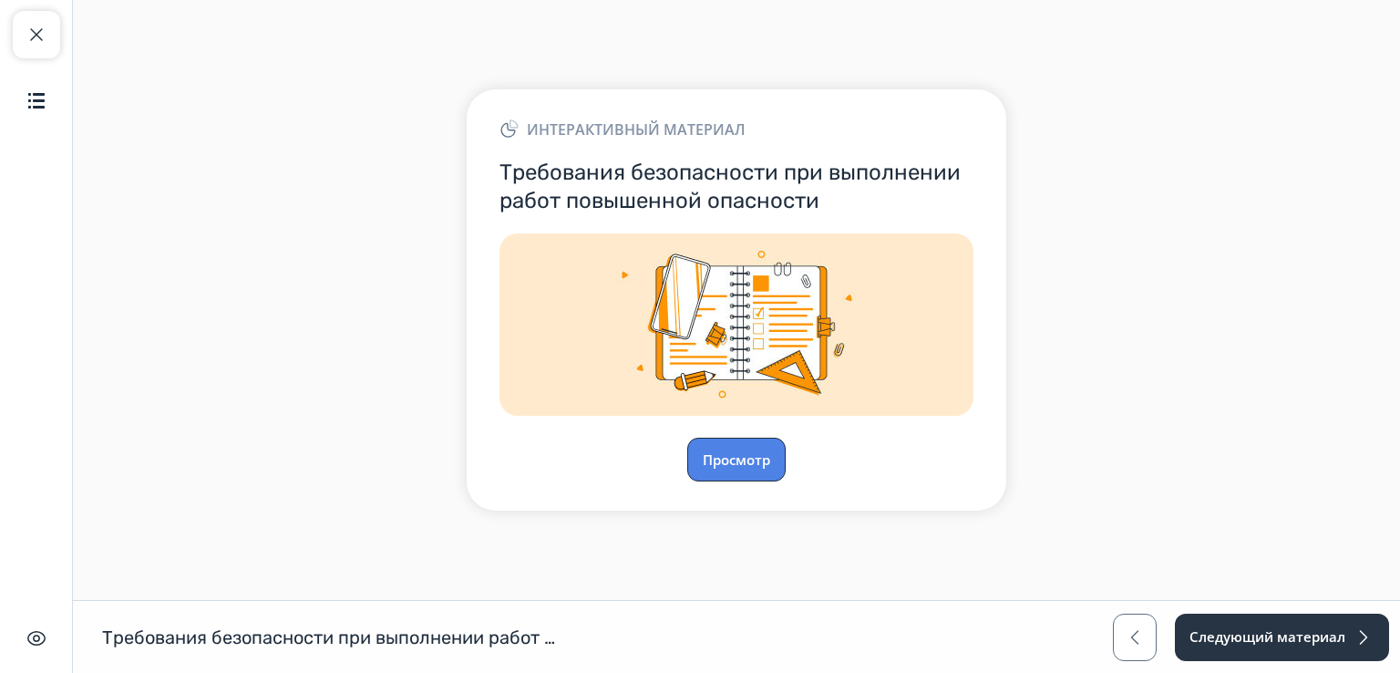
click at [739, 448] on button "Просмотр" at bounding box center [736, 459] width 98 height 44
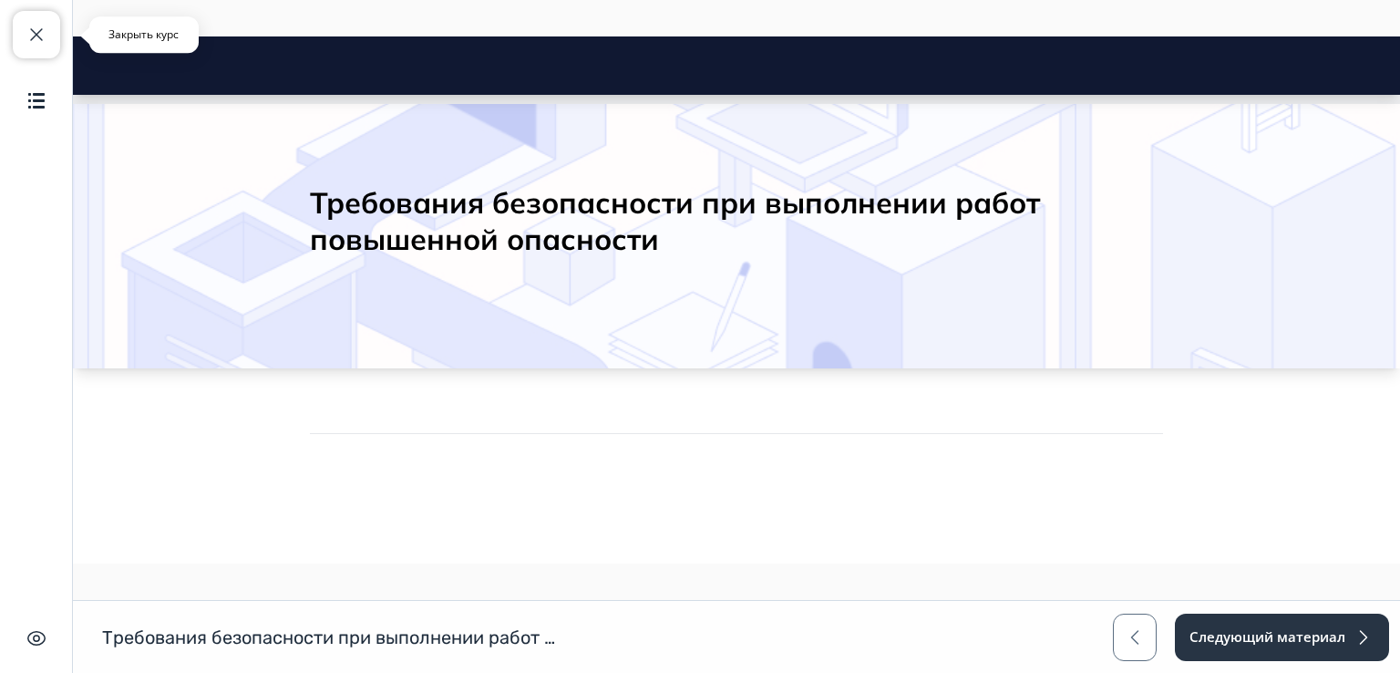
click at [40, 22] on button "Закрыть курс" at bounding box center [36, 34] width 47 height 47
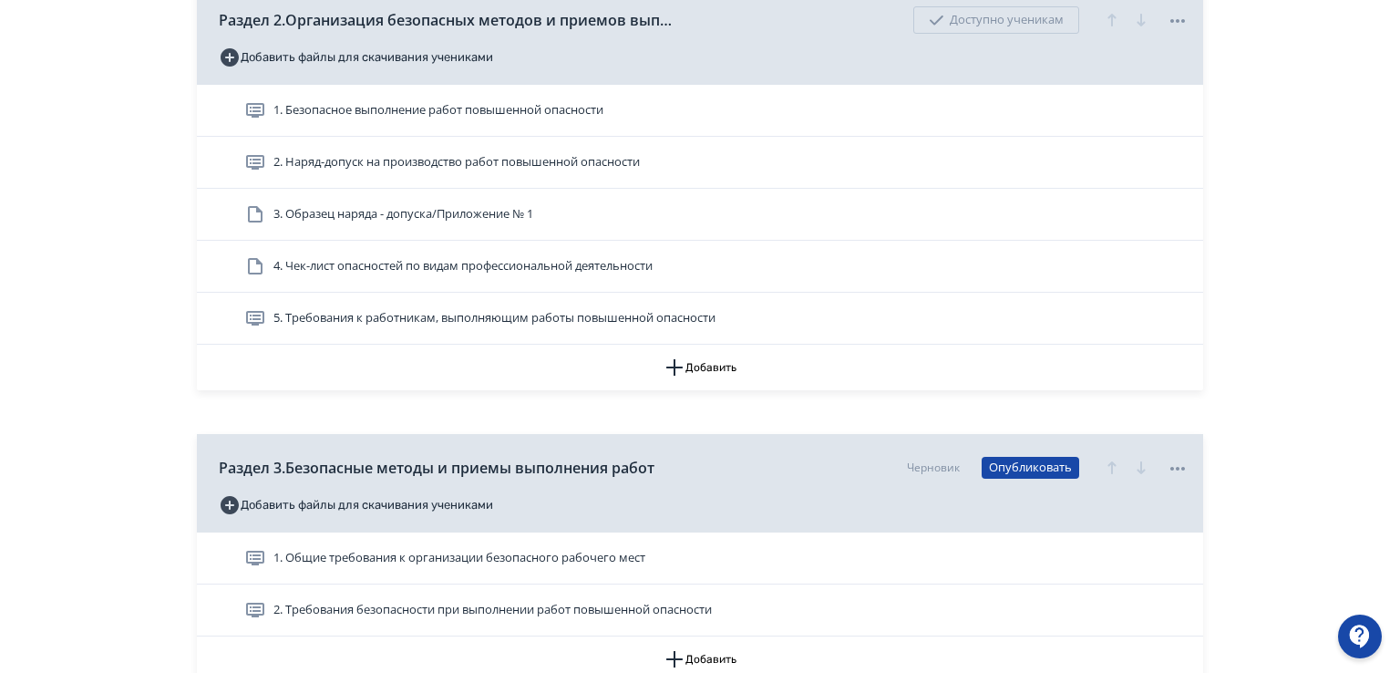
scroll to position [820, 0]
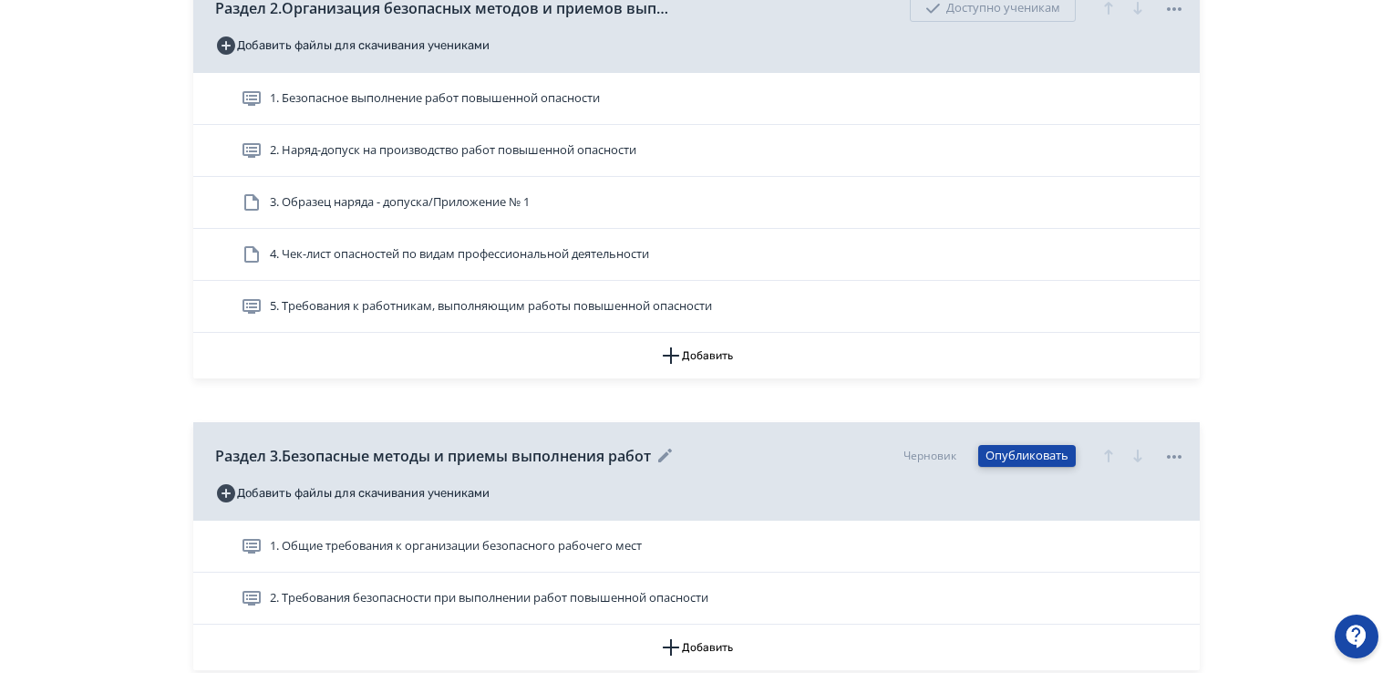
click at [1003, 460] on button "Опубликовать" at bounding box center [1027, 456] width 98 height 22
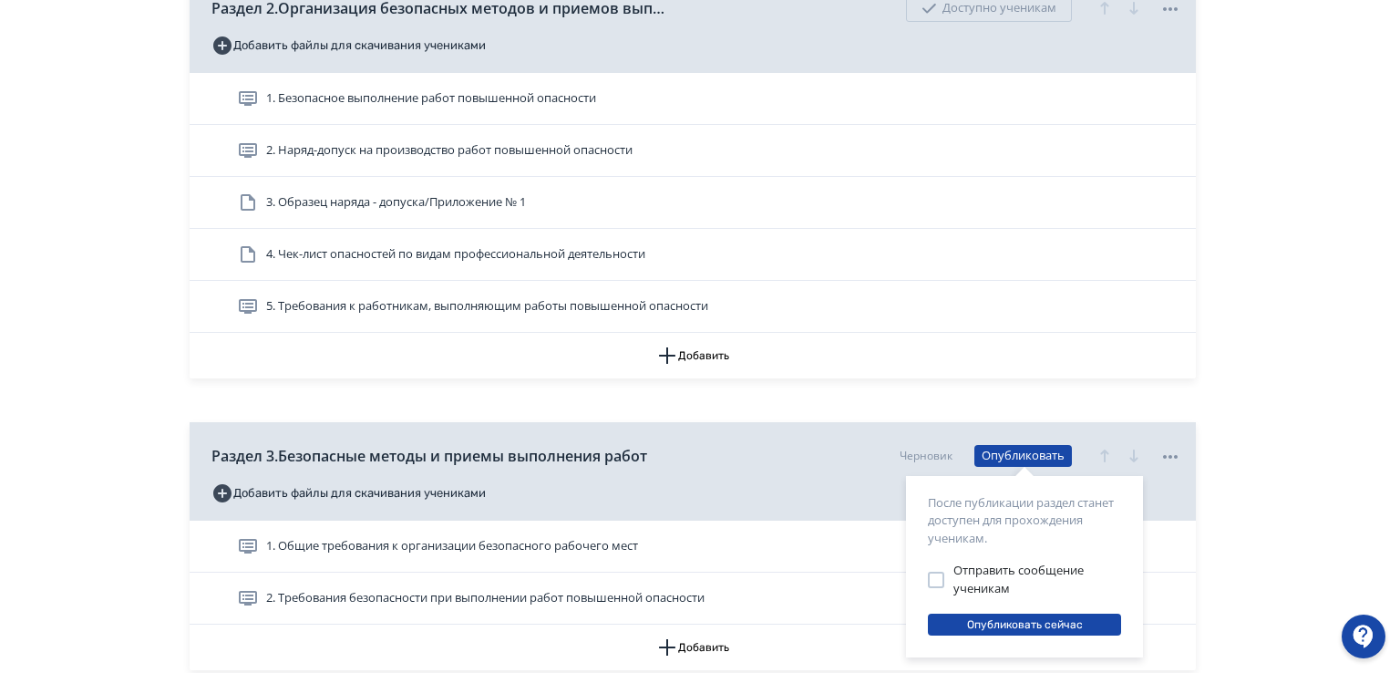
drag, startPoint x: 933, startPoint y: 577, endPoint x: 965, endPoint y: 604, distance: 42.0
click at [936, 577] on div at bounding box center [936, 579] width 16 height 16
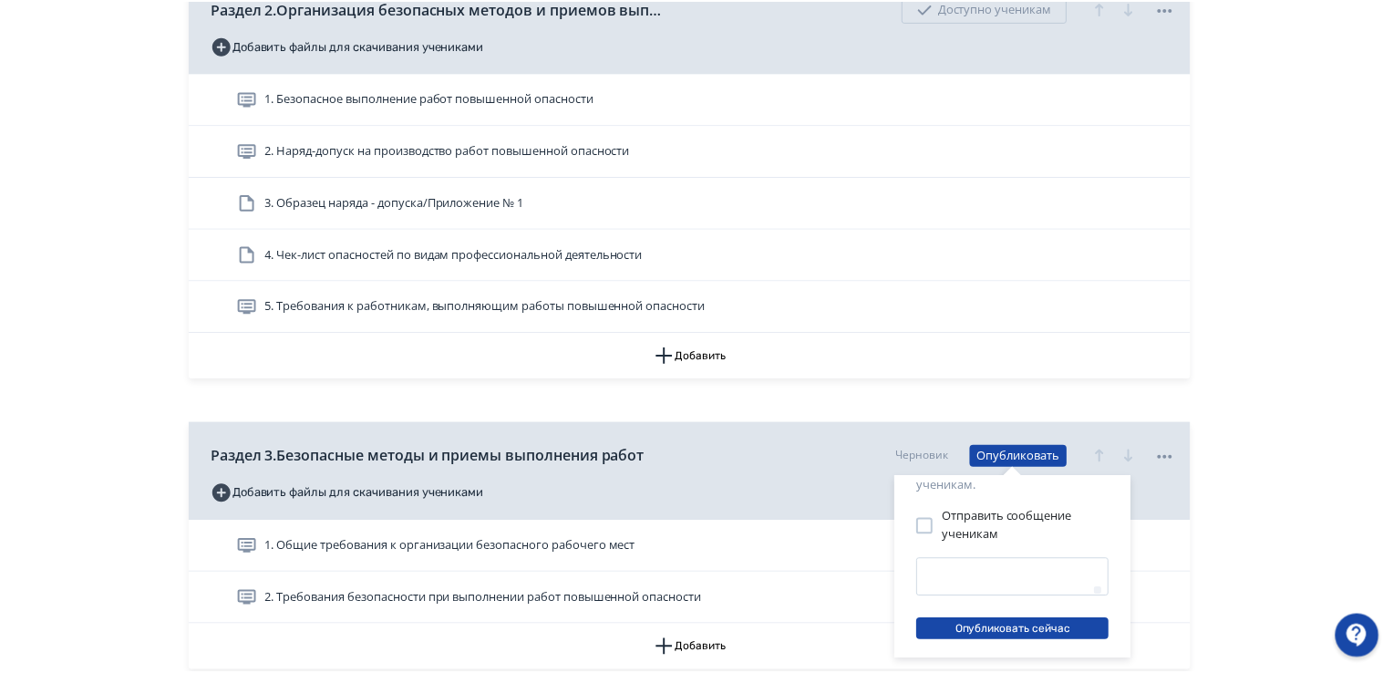
scroll to position [57, 0]
click at [1013, 622] on button "Опубликовать сейчас" at bounding box center [1017, 626] width 193 height 22
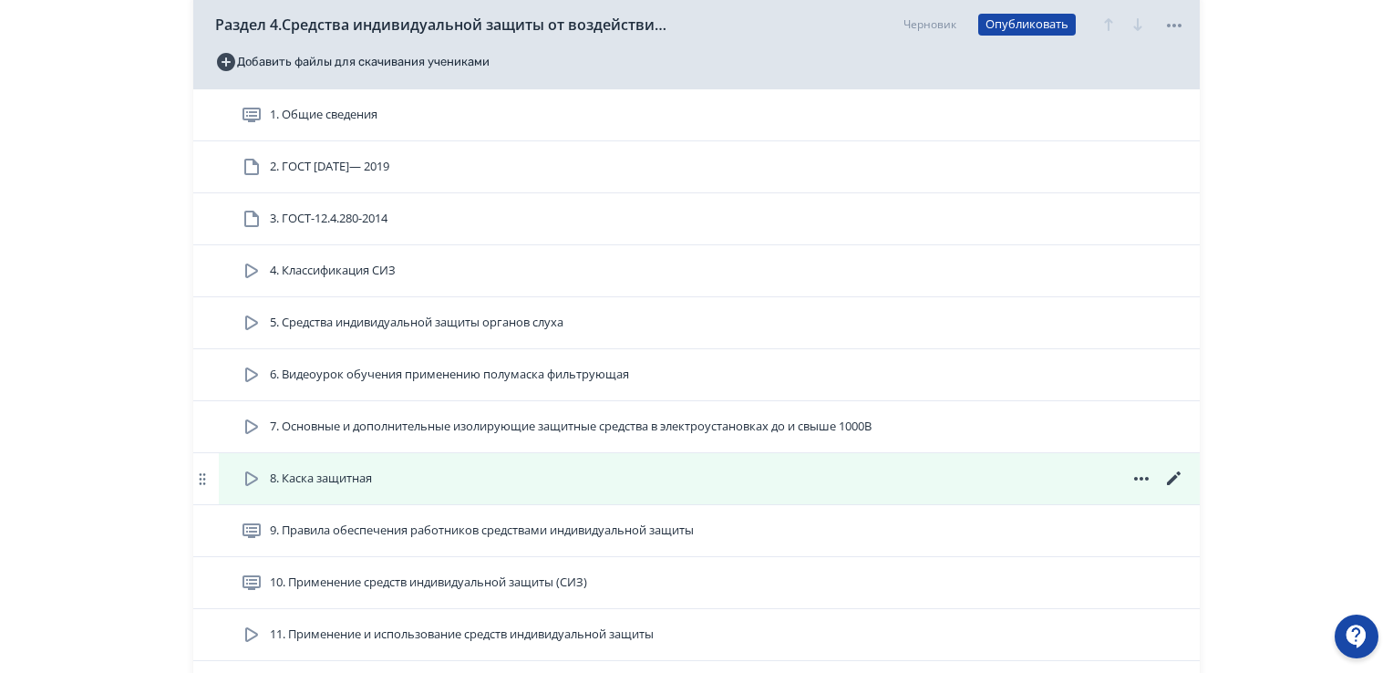
scroll to position [1571, 0]
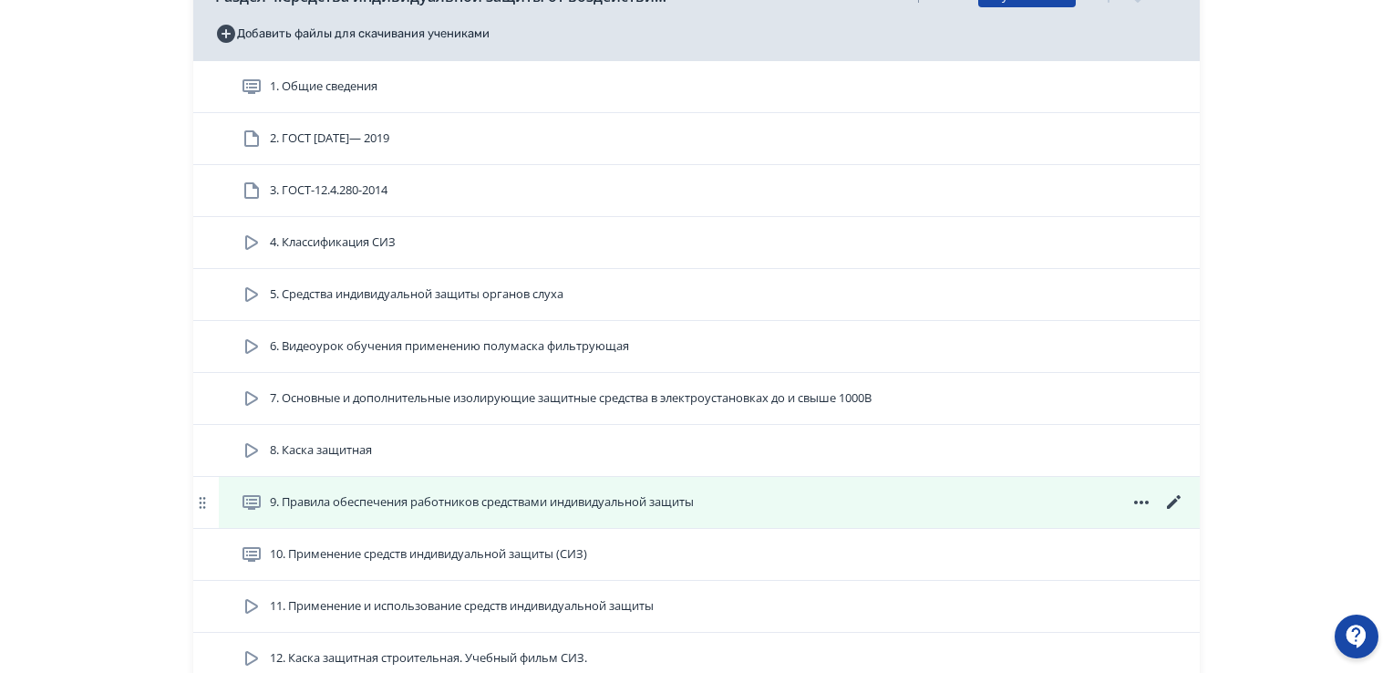
click at [1175, 500] on icon at bounding box center [1174, 502] width 14 height 14
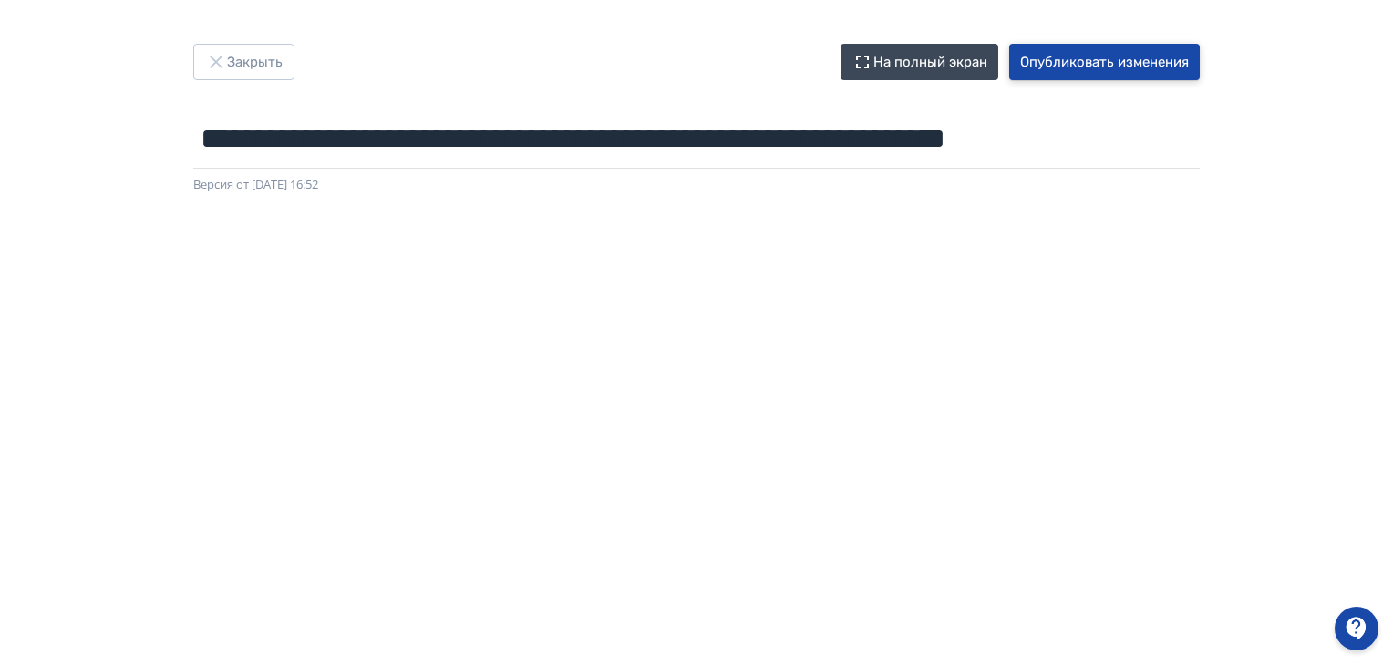
click at [1050, 71] on button "Опубликовать изменения" at bounding box center [1104, 62] width 190 height 36
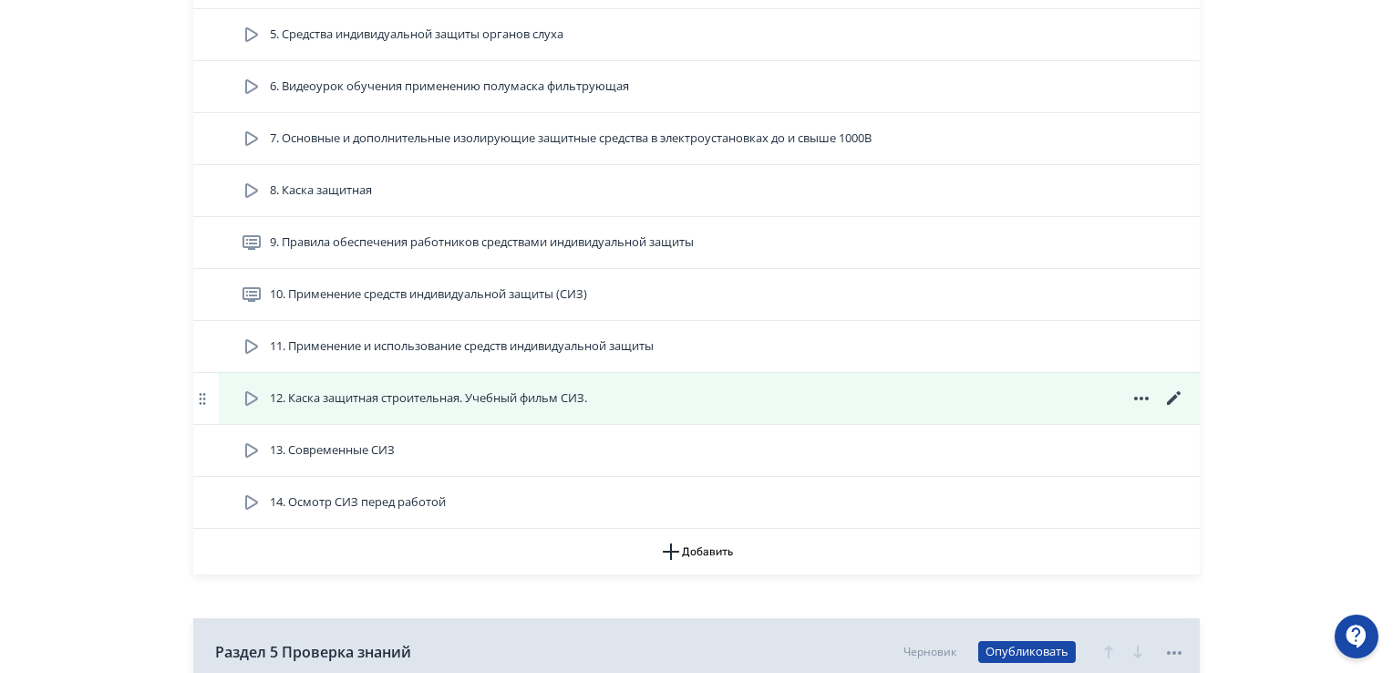
scroll to position [1634, 0]
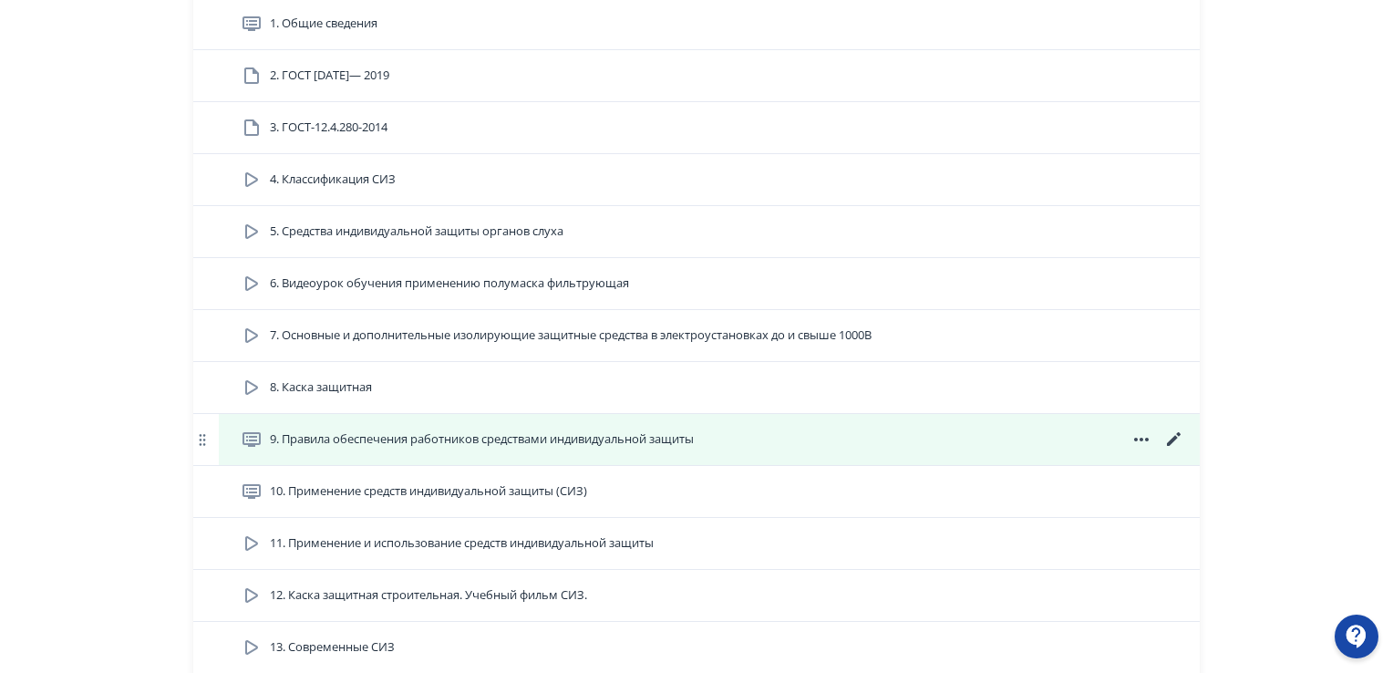
click at [1170, 437] on icon at bounding box center [1174, 439] width 22 height 22
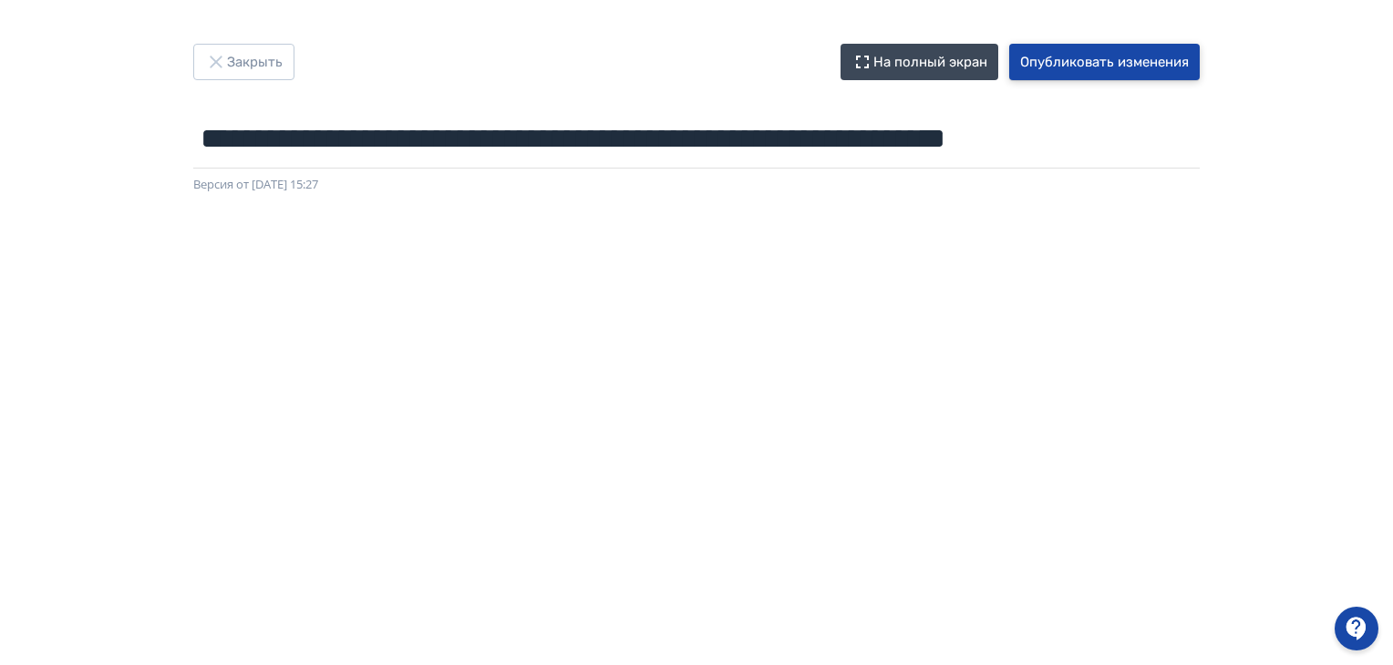
click at [1097, 59] on button "Опубликовать изменения" at bounding box center [1104, 62] width 190 height 36
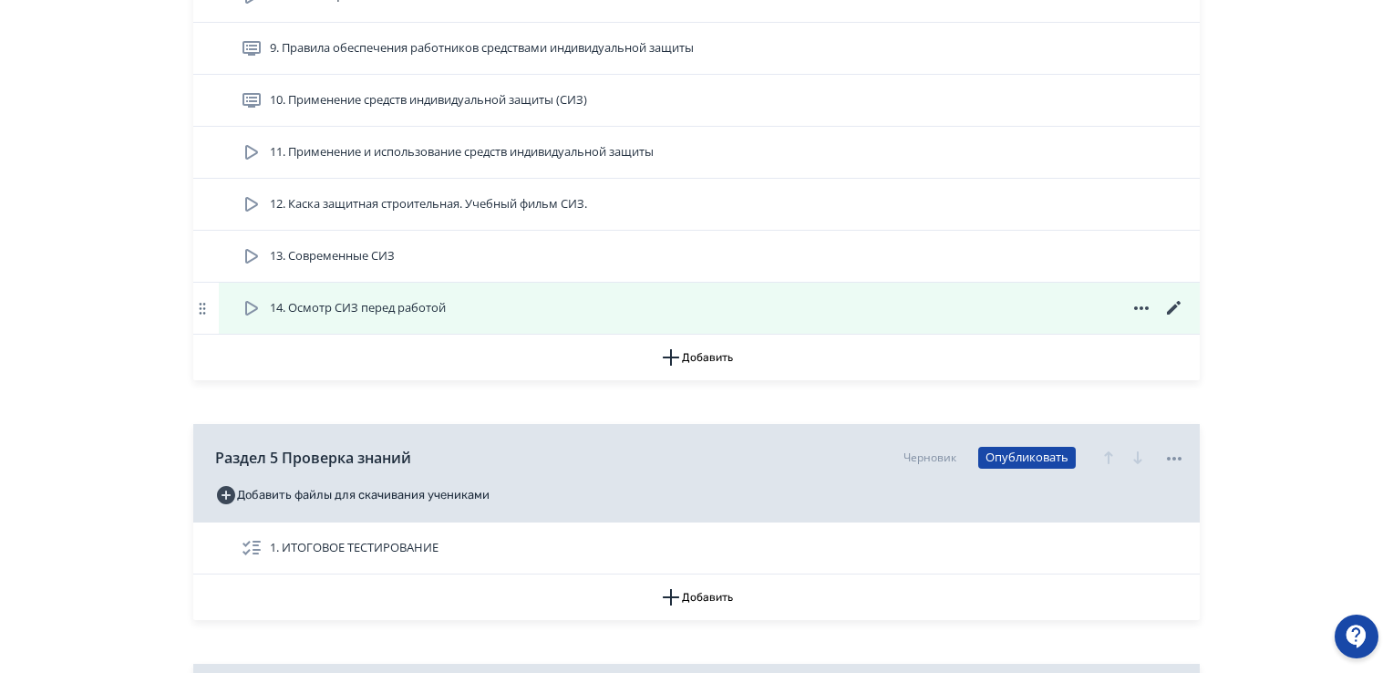
scroll to position [2005, 0]
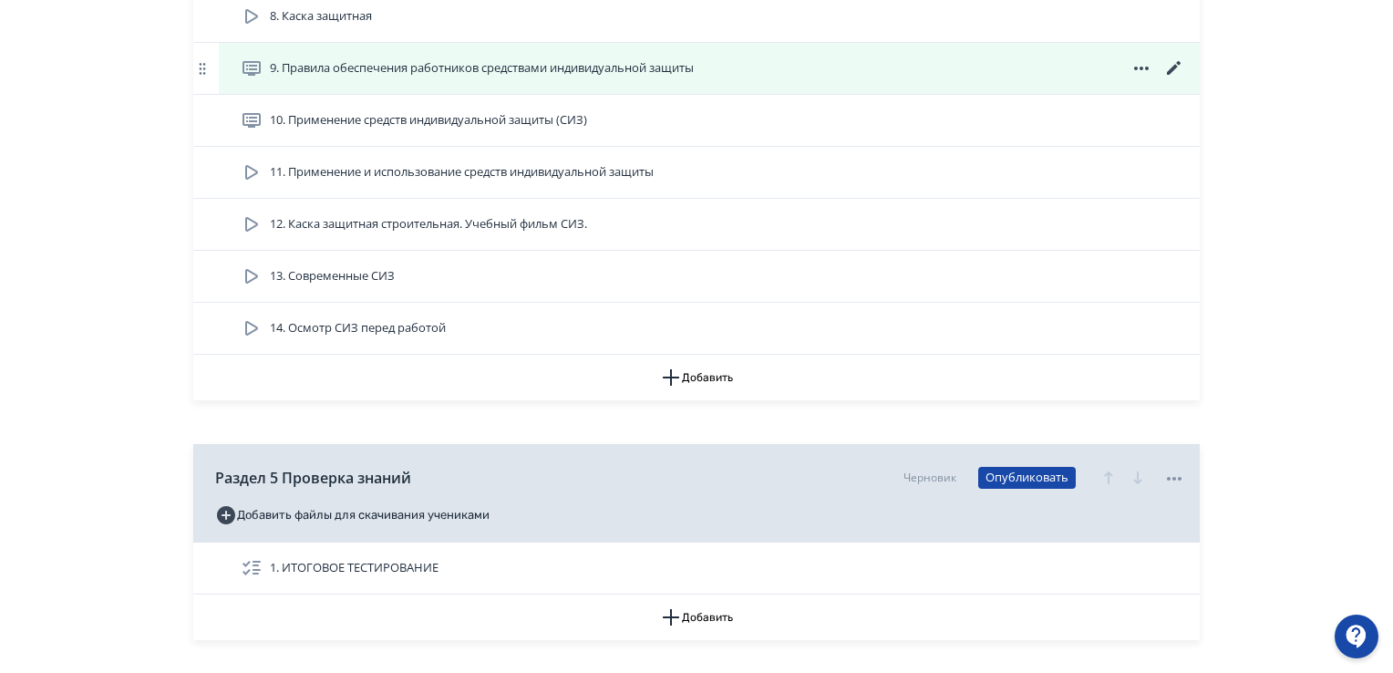
click at [1173, 61] on icon at bounding box center [1174, 68] width 22 height 22
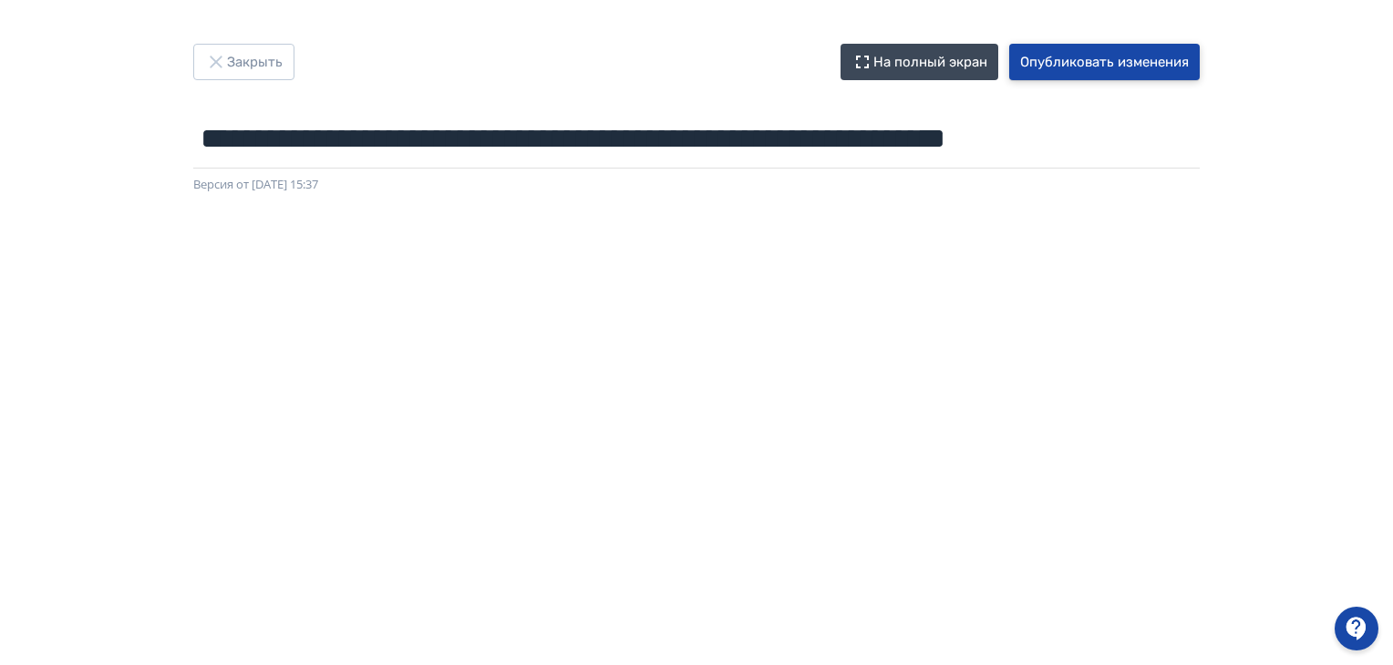
click at [1075, 70] on button "Опубликовать изменения" at bounding box center [1104, 62] width 190 height 36
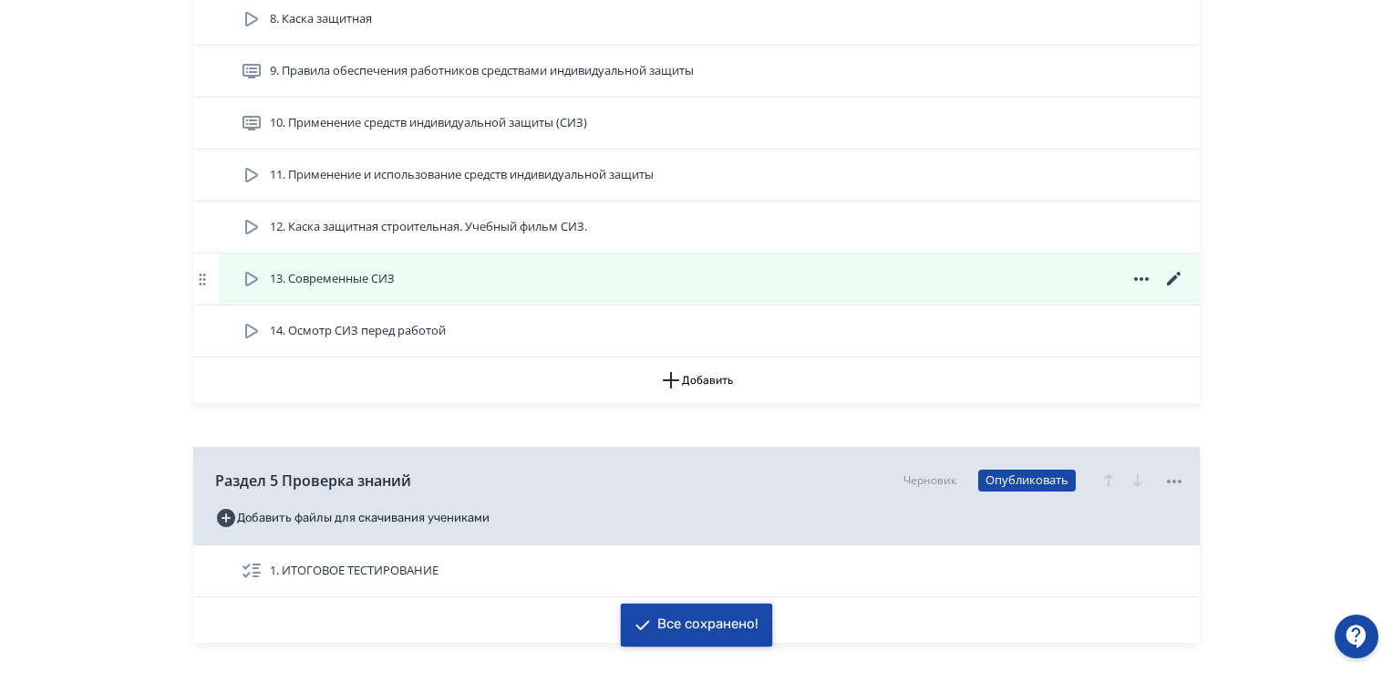
scroll to position [1914, 0]
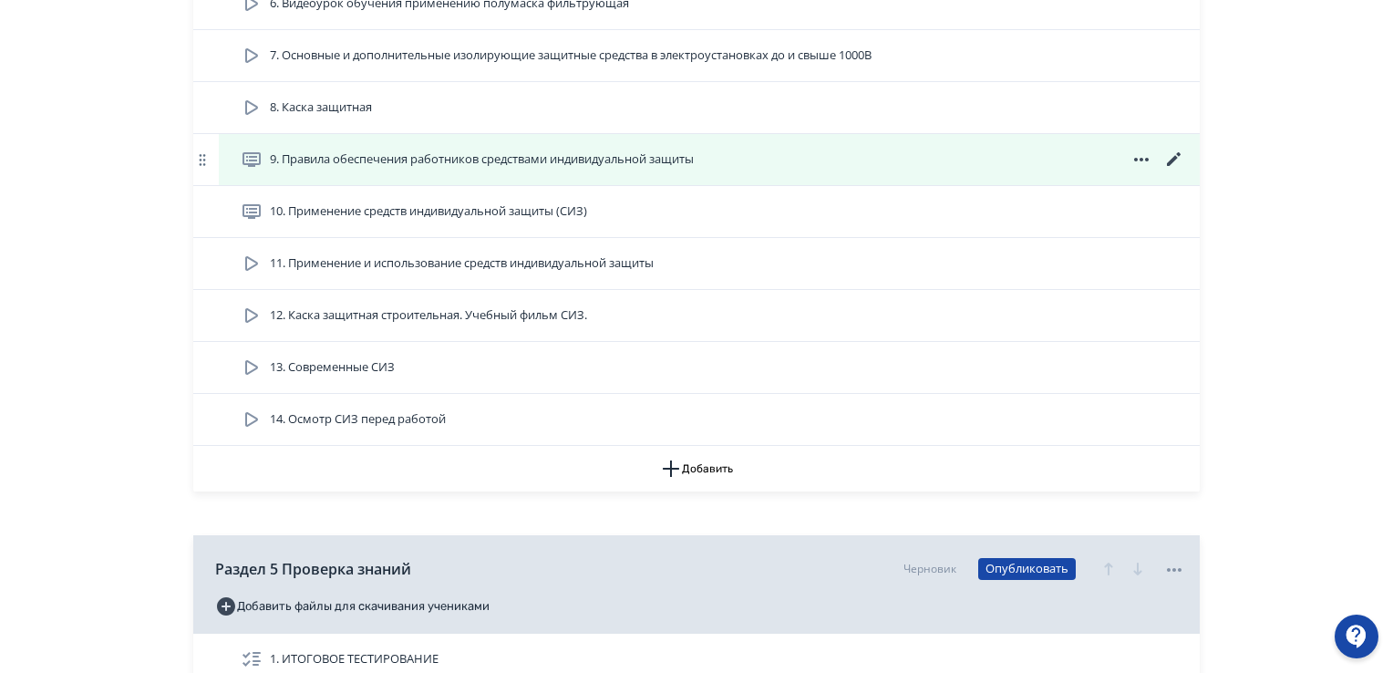
click at [1178, 152] on icon at bounding box center [1174, 159] width 14 height 14
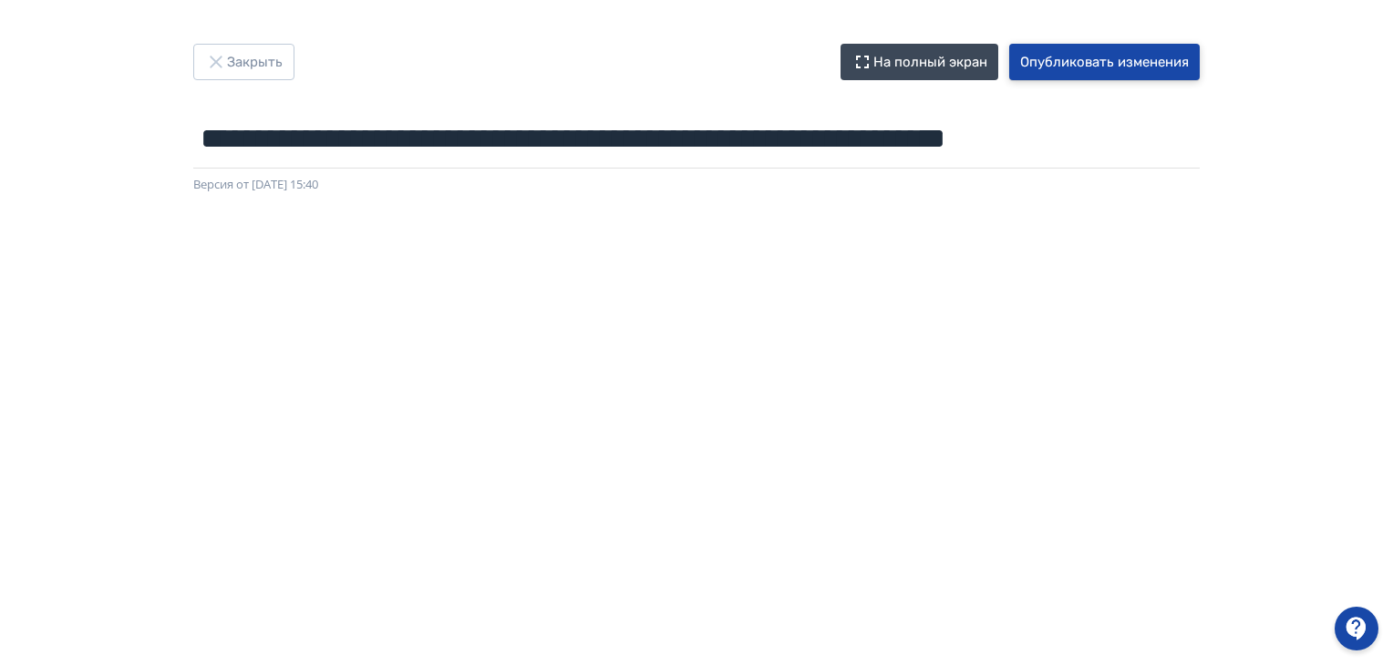
click at [1068, 61] on button "Опубликовать изменения" at bounding box center [1104, 62] width 190 height 36
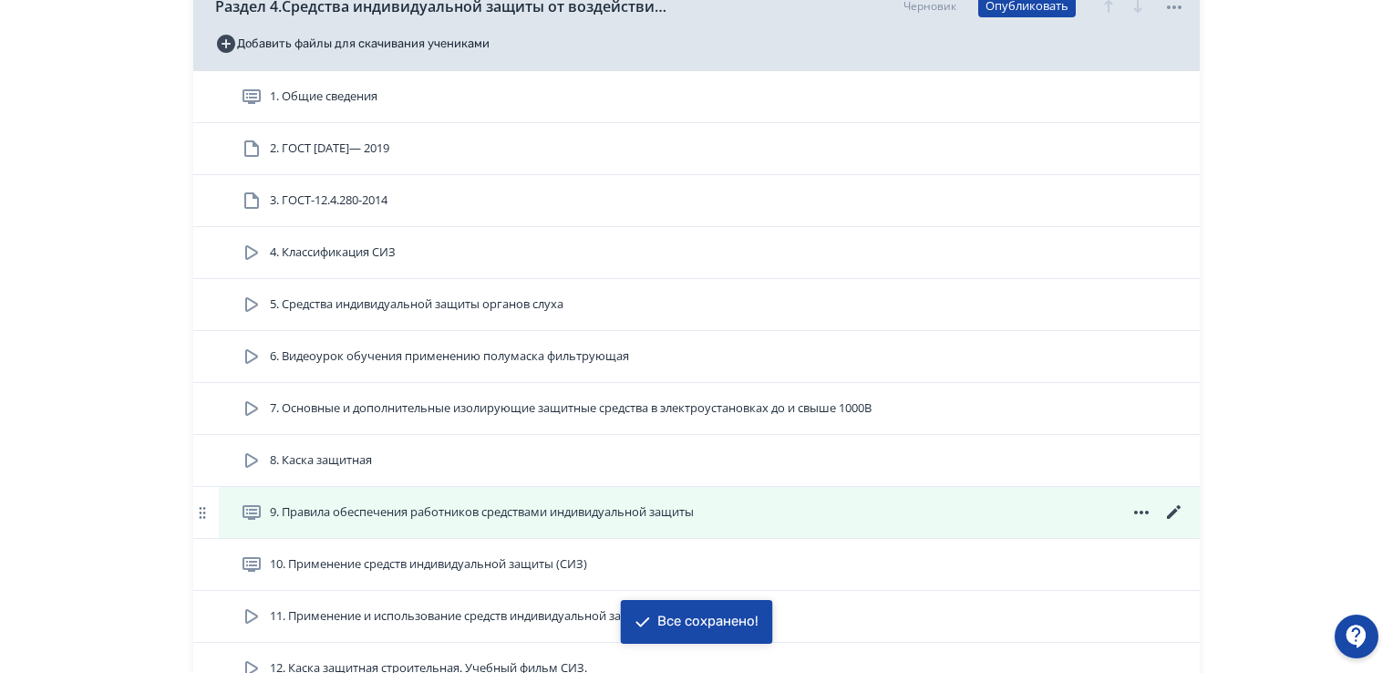
scroll to position [1641, 0]
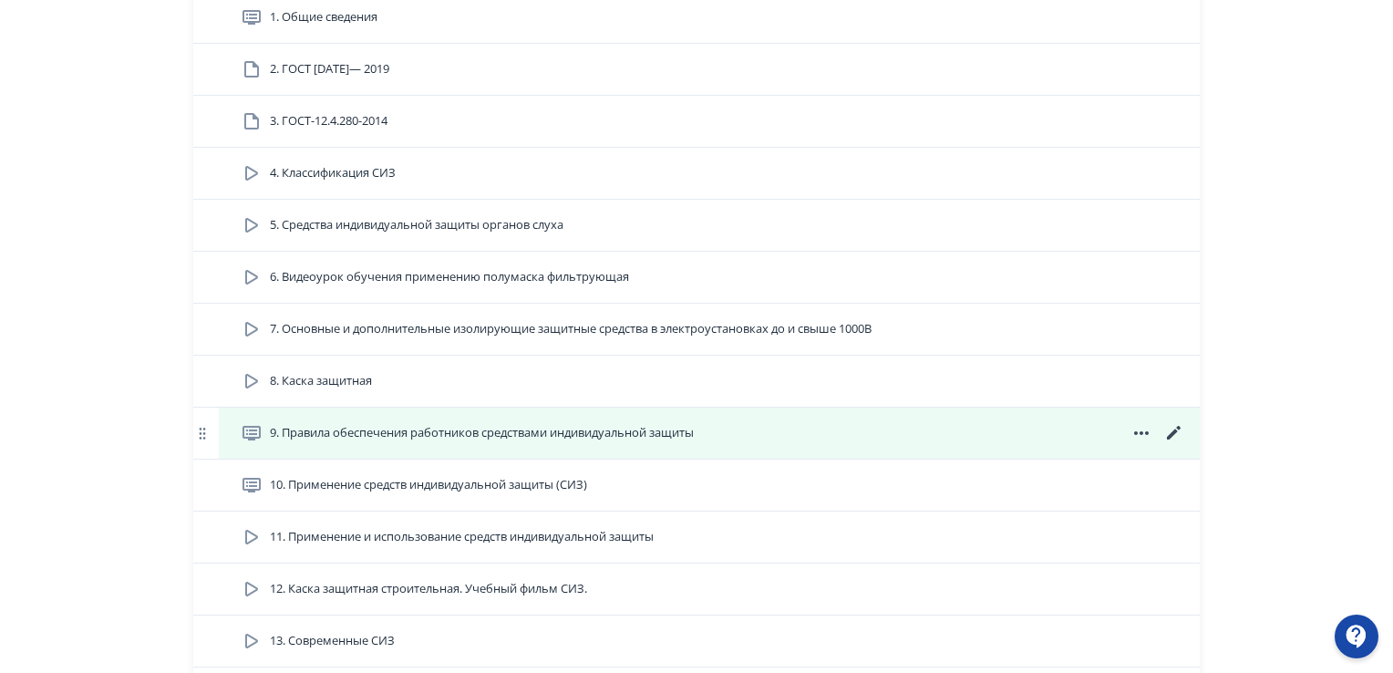
click at [1168, 433] on icon at bounding box center [1174, 433] width 22 height 22
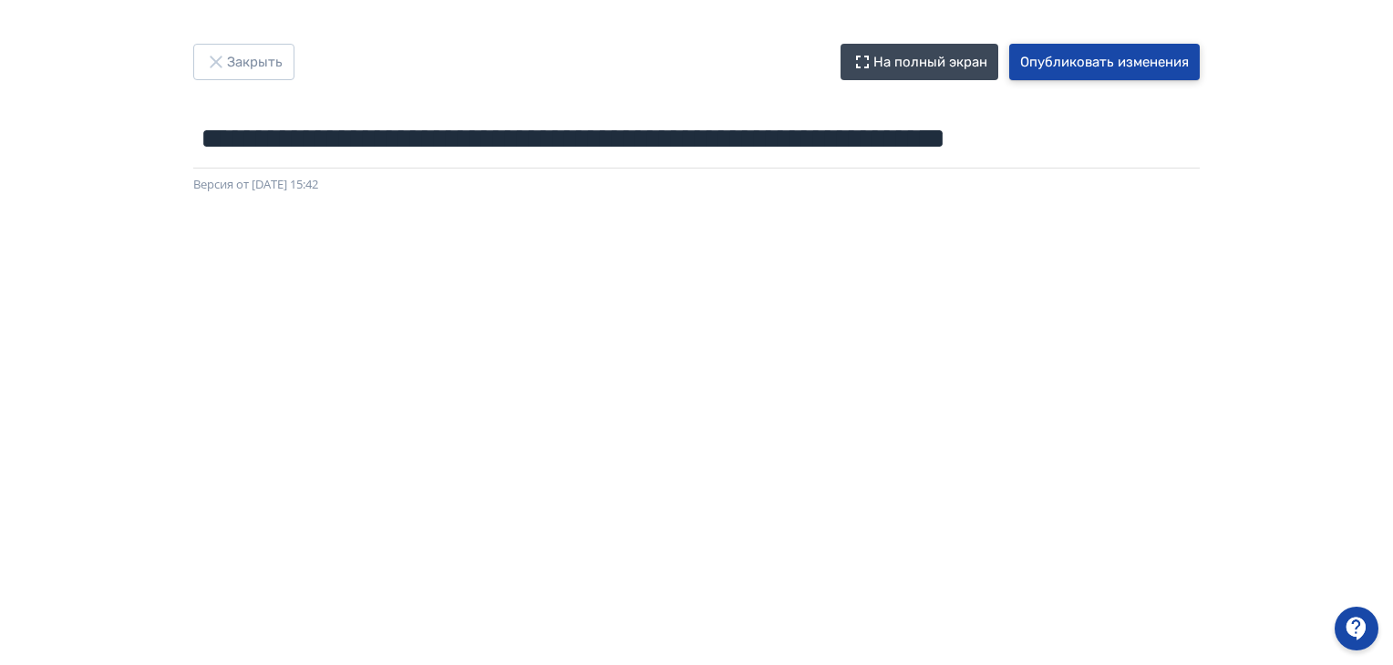
click at [1068, 59] on button "Опубликовать изменения" at bounding box center [1104, 62] width 190 height 36
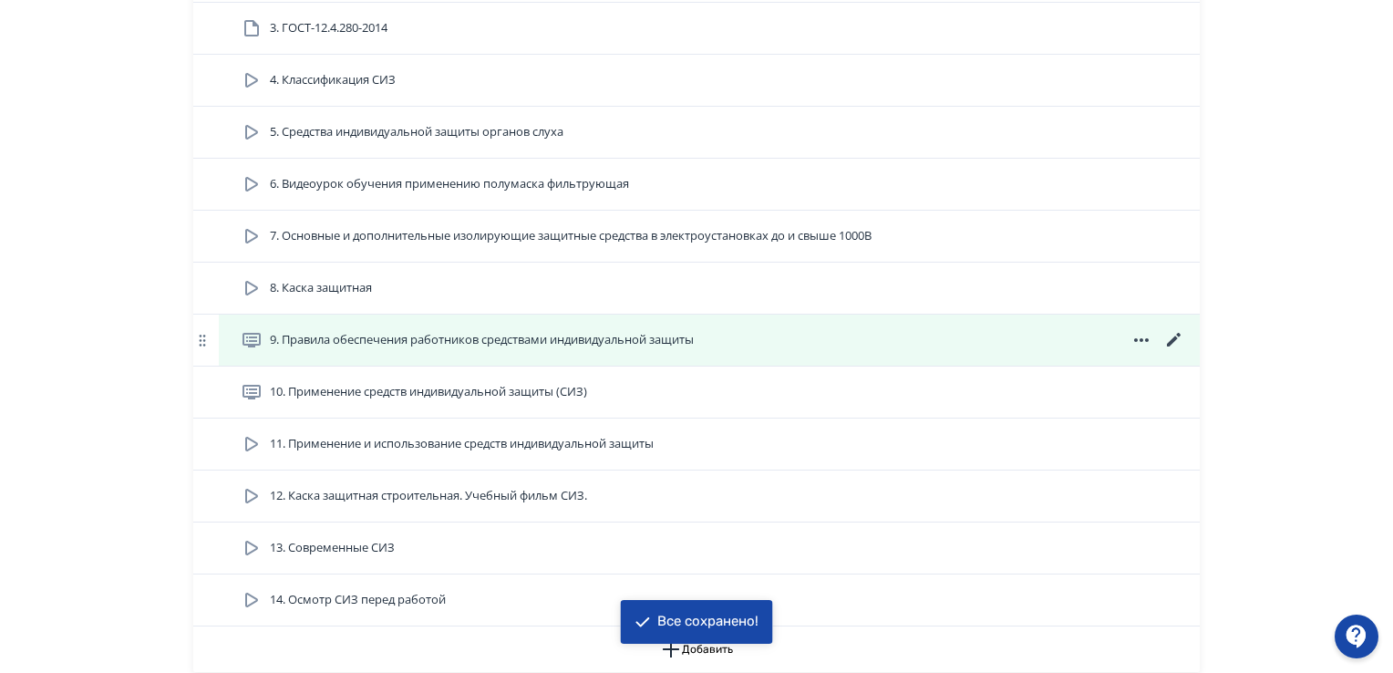
scroll to position [1641, 0]
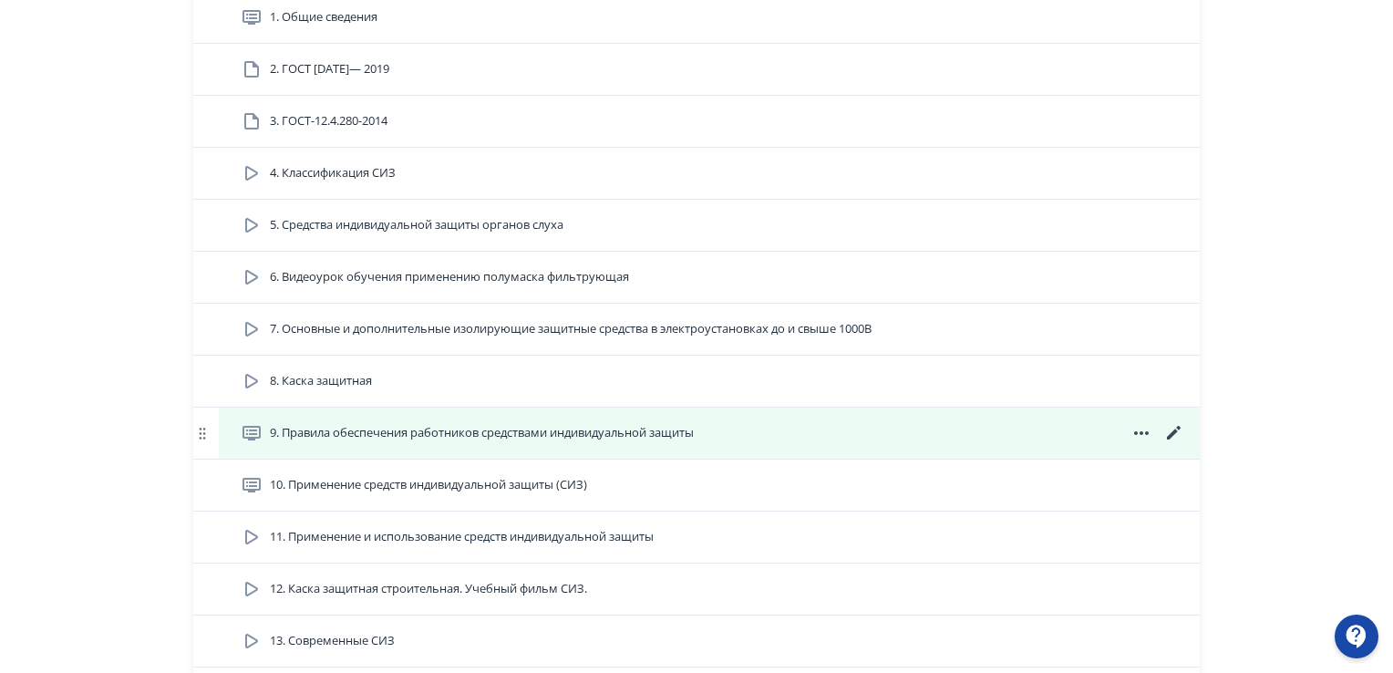
click at [1183, 424] on icon at bounding box center [1174, 433] width 22 height 22
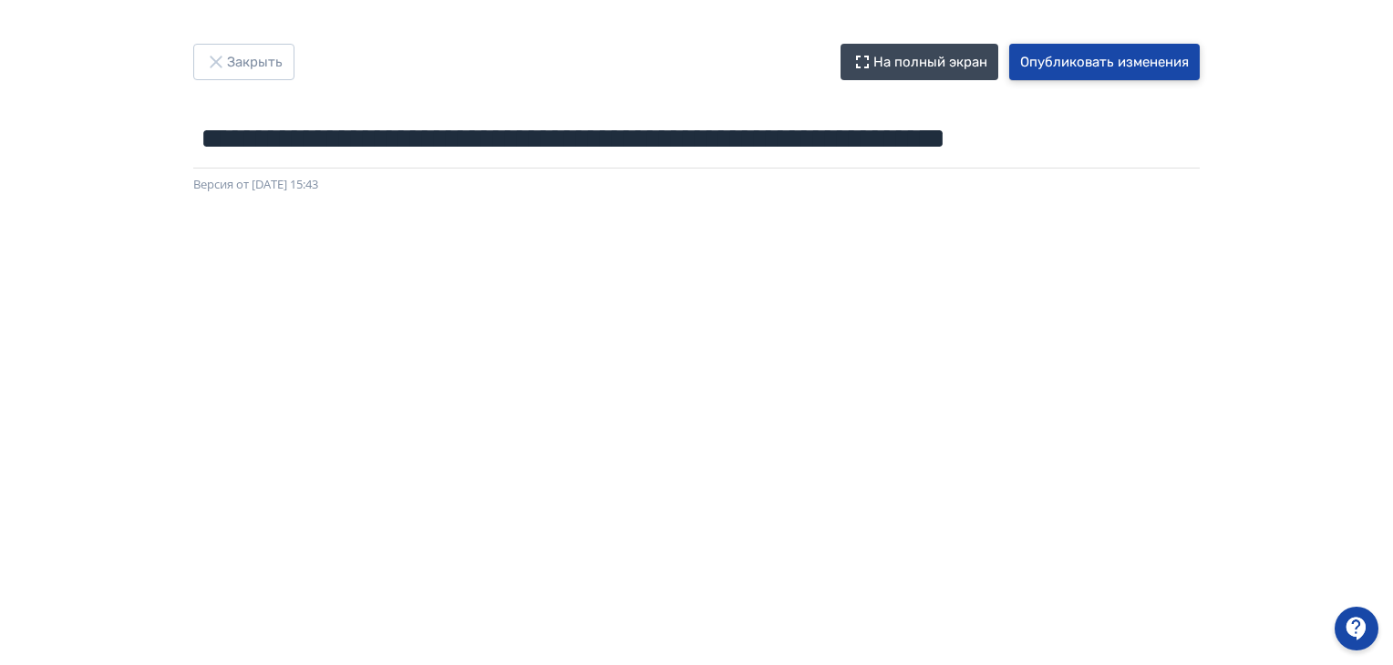
click at [1118, 68] on button "Опубликовать изменения" at bounding box center [1104, 62] width 190 height 36
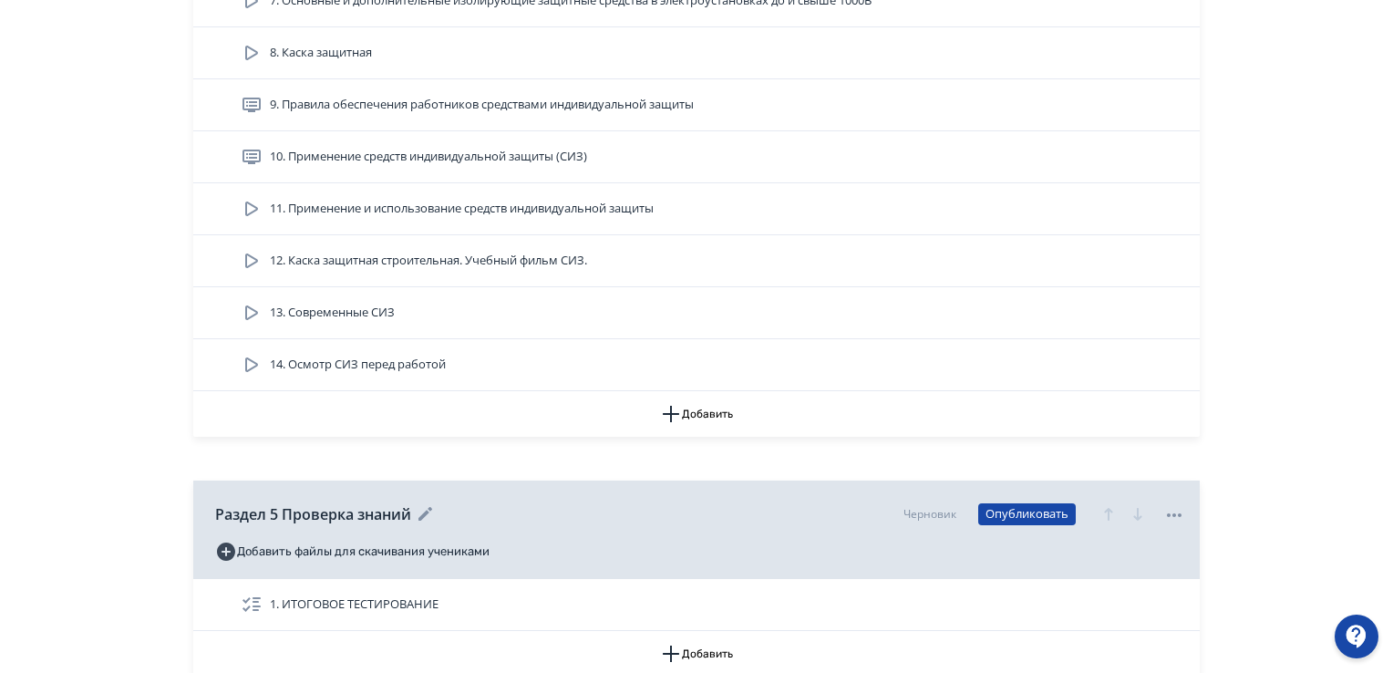
scroll to position [1816, 0]
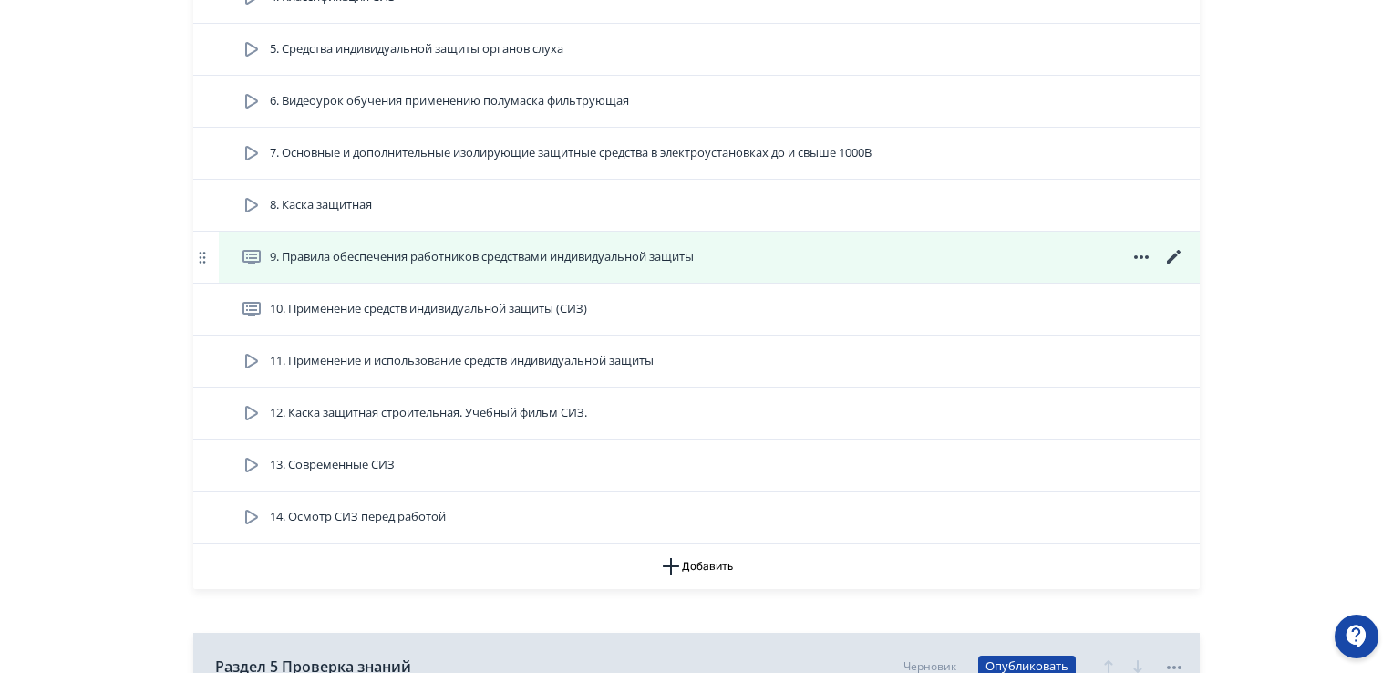
click at [1179, 252] on icon at bounding box center [1174, 257] width 22 height 22
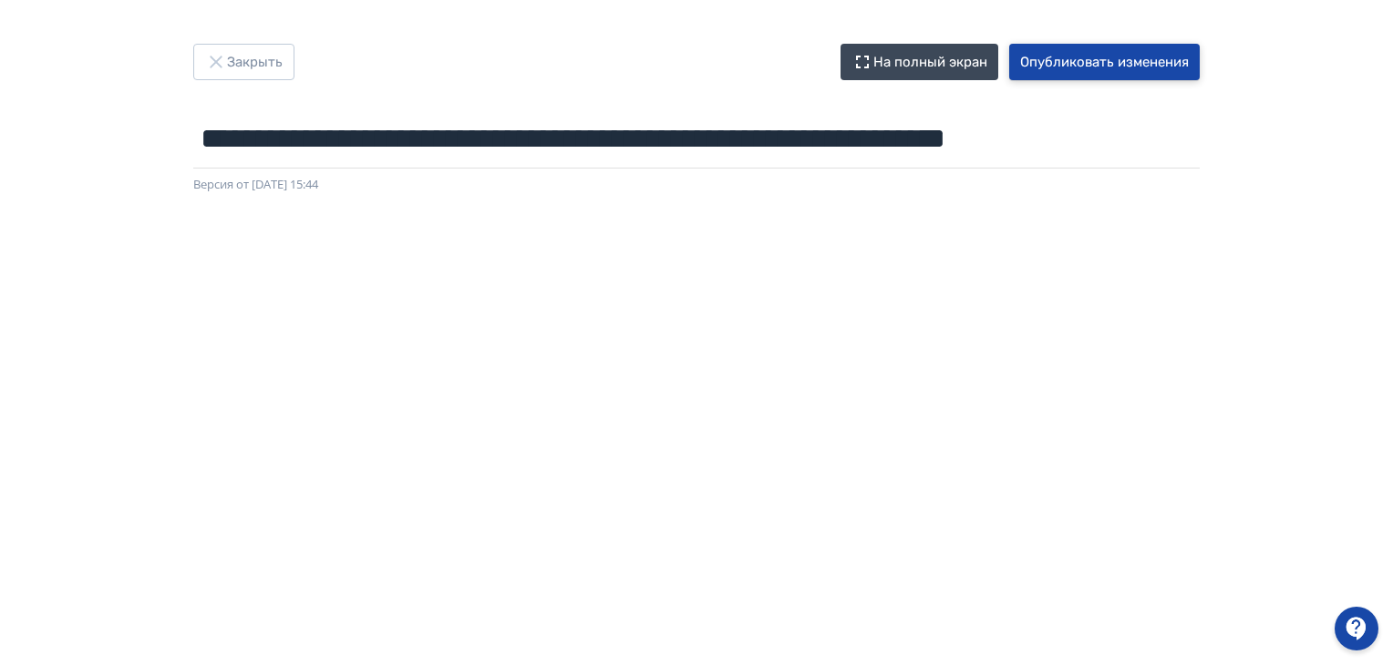
click at [1082, 57] on button "Опубликовать изменения" at bounding box center [1104, 62] width 190 height 36
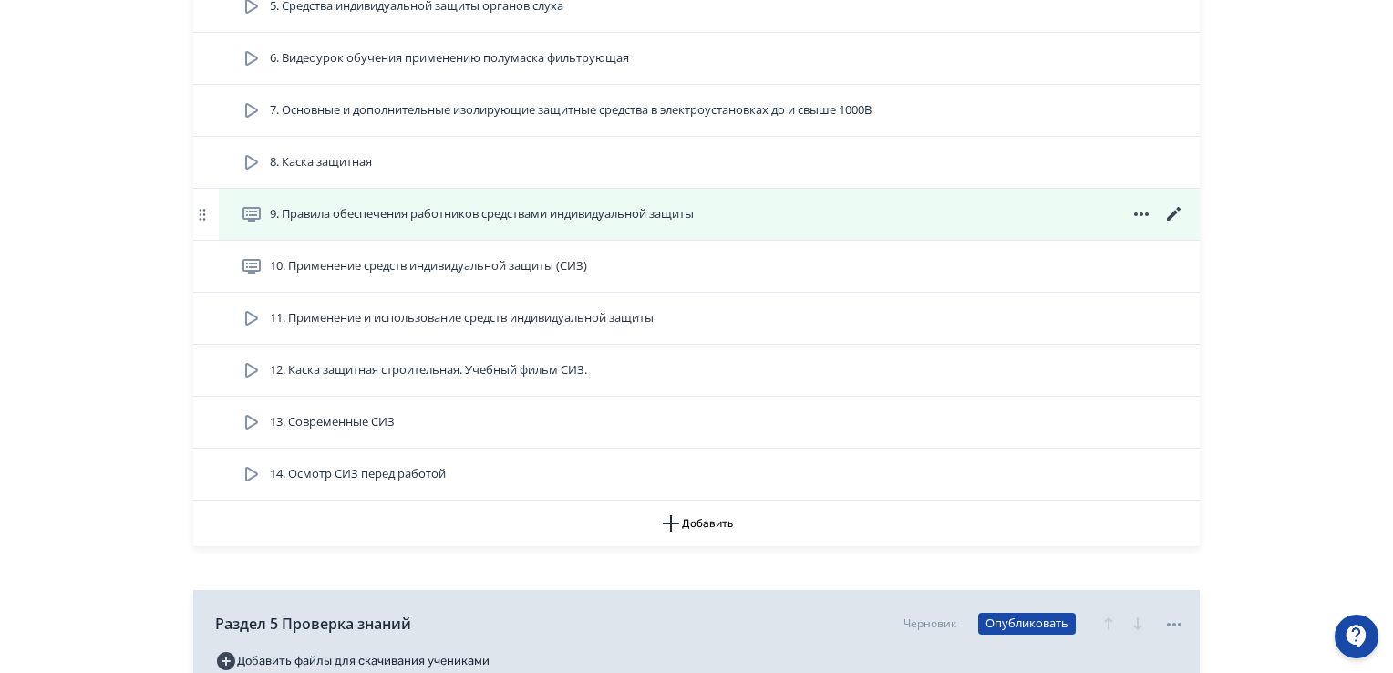
scroll to position [1732, 0]
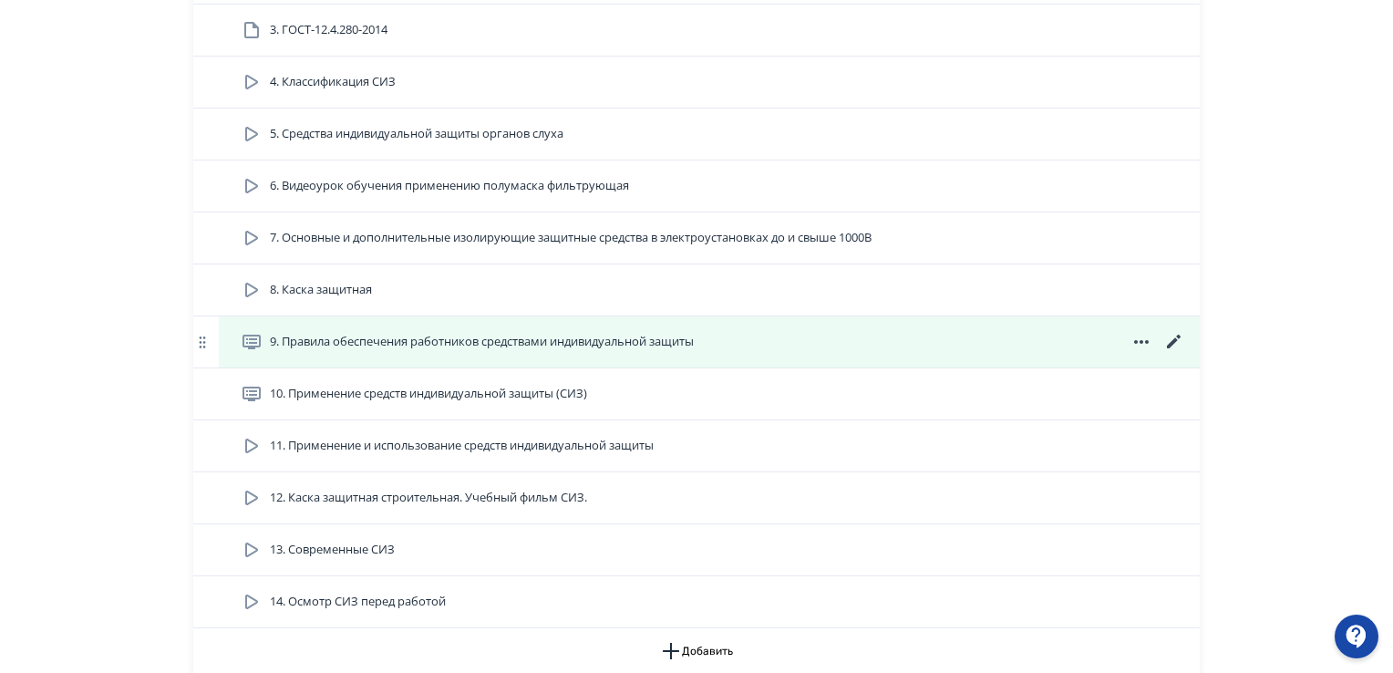
click at [1174, 328] on div "9. Правила обеспечения работников средствами индивидуальной защиты" at bounding box center [709, 341] width 981 height 51
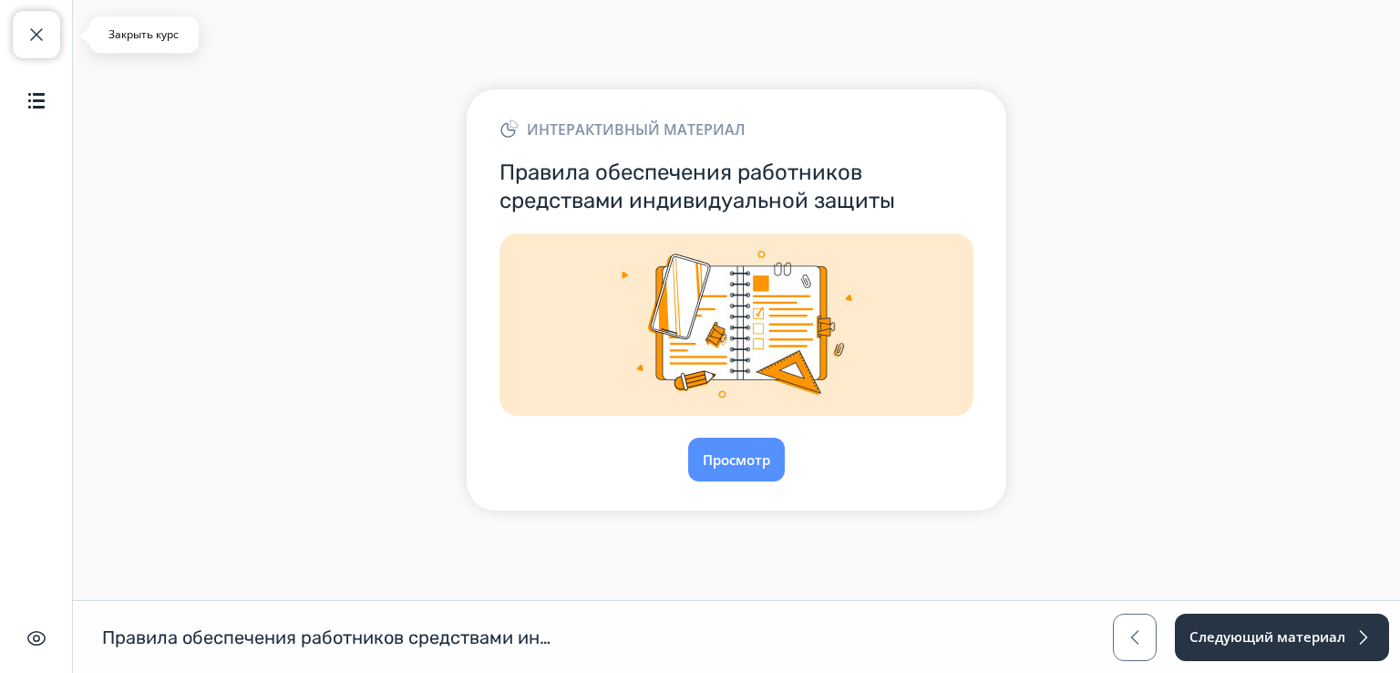
click at [26, 34] on span "button" at bounding box center [37, 35] width 22 height 22
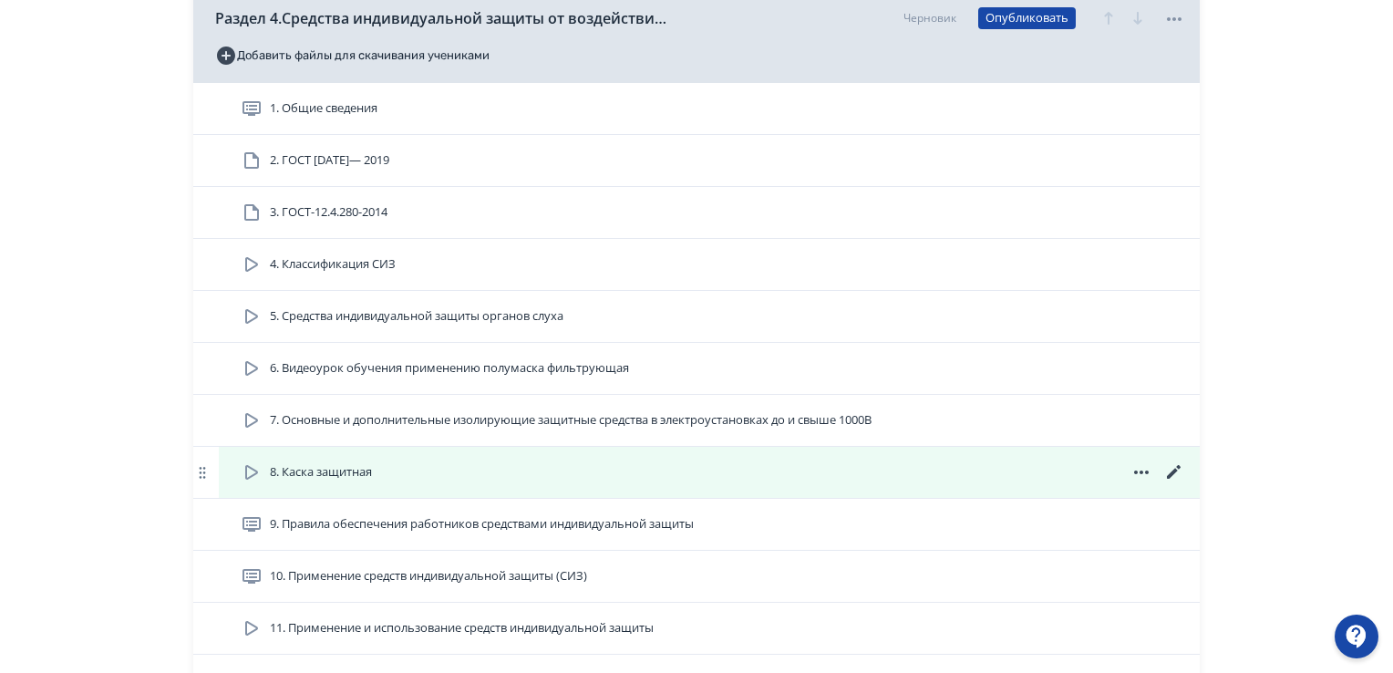
scroll to position [1641, 0]
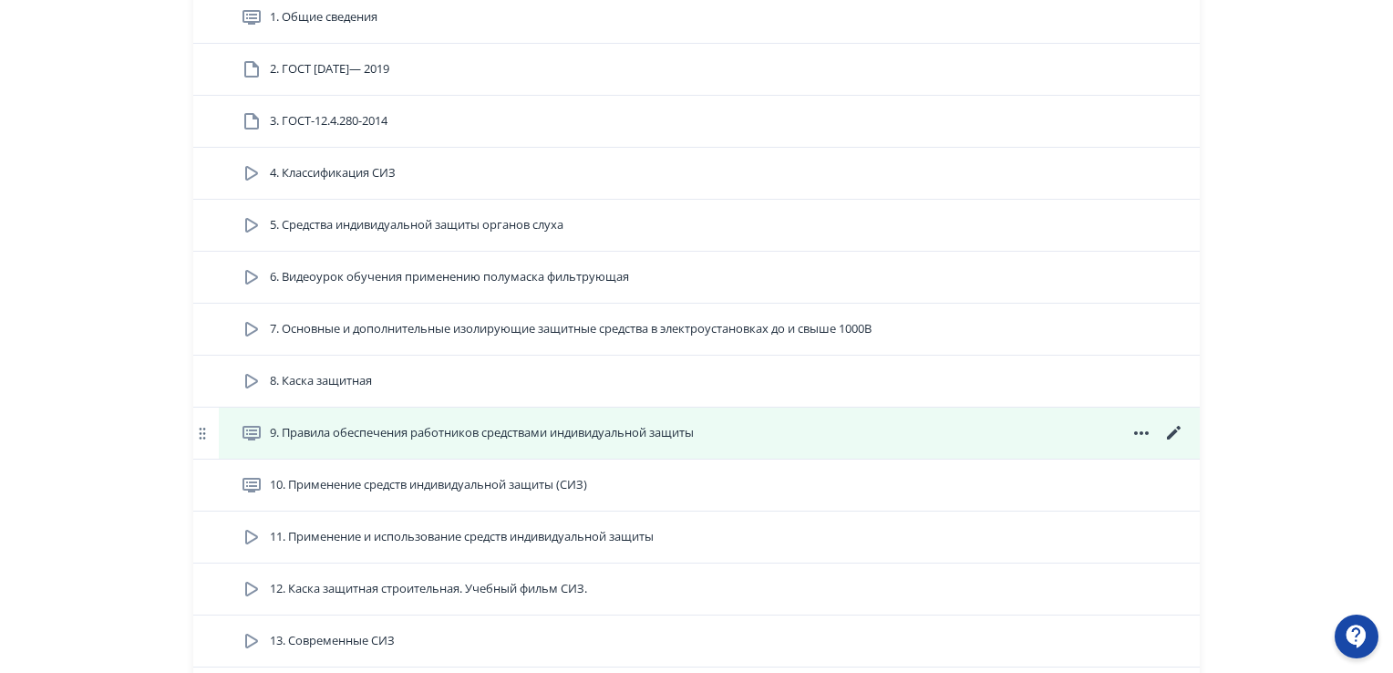
click at [1177, 424] on icon at bounding box center [1174, 433] width 22 height 22
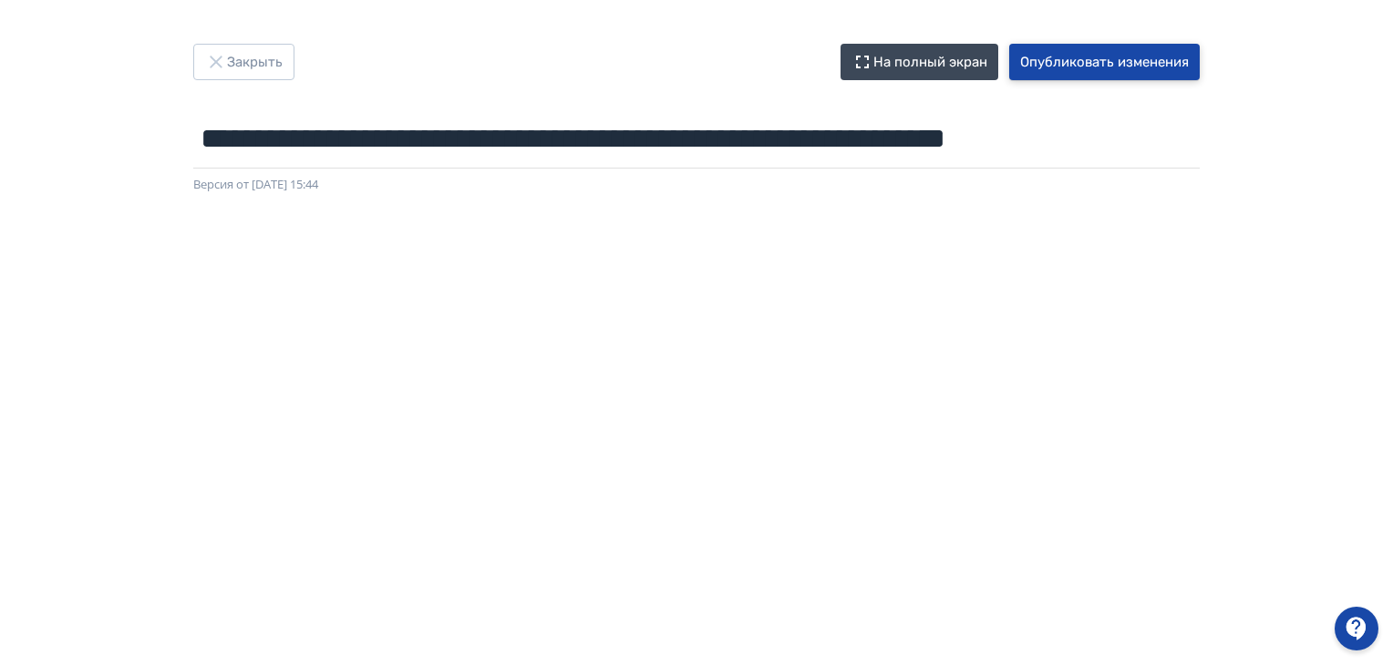
click at [1067, 52] on button "Опубликовать изменения" at bounding box center [1104, 62] width 190 height 36
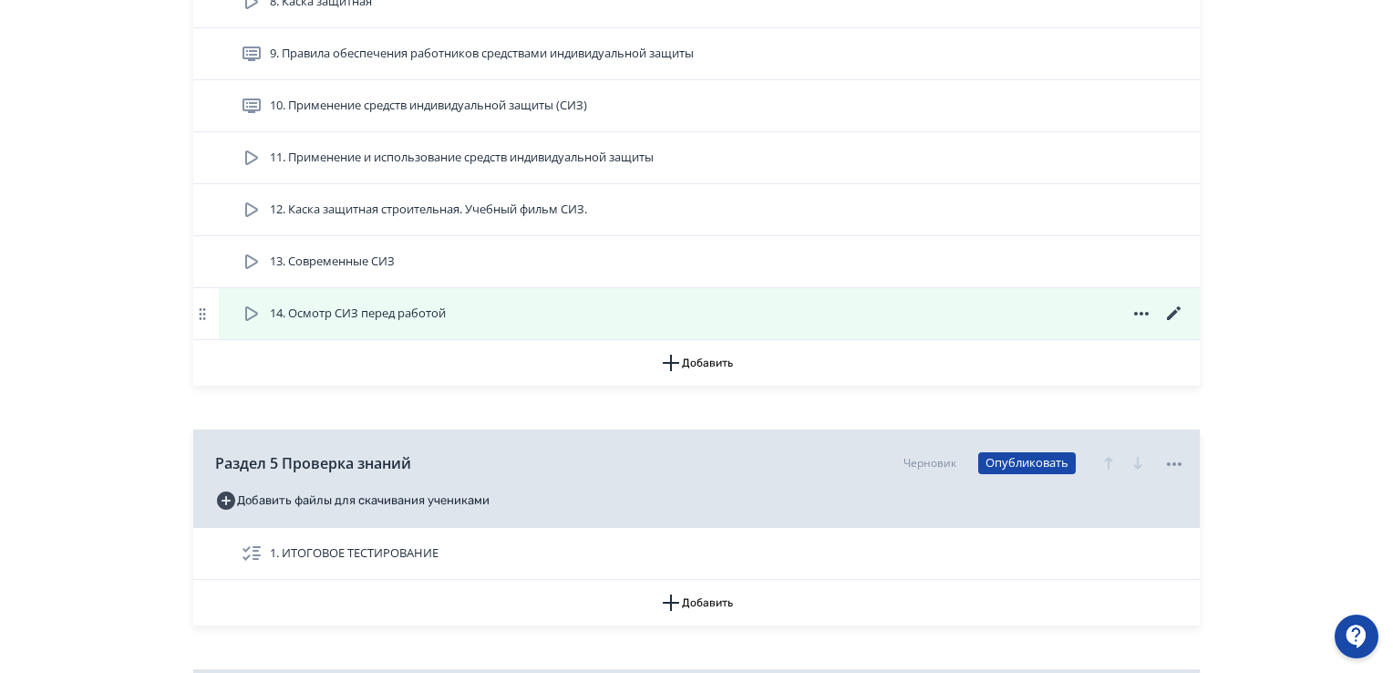
scroll to position [1914, 0]
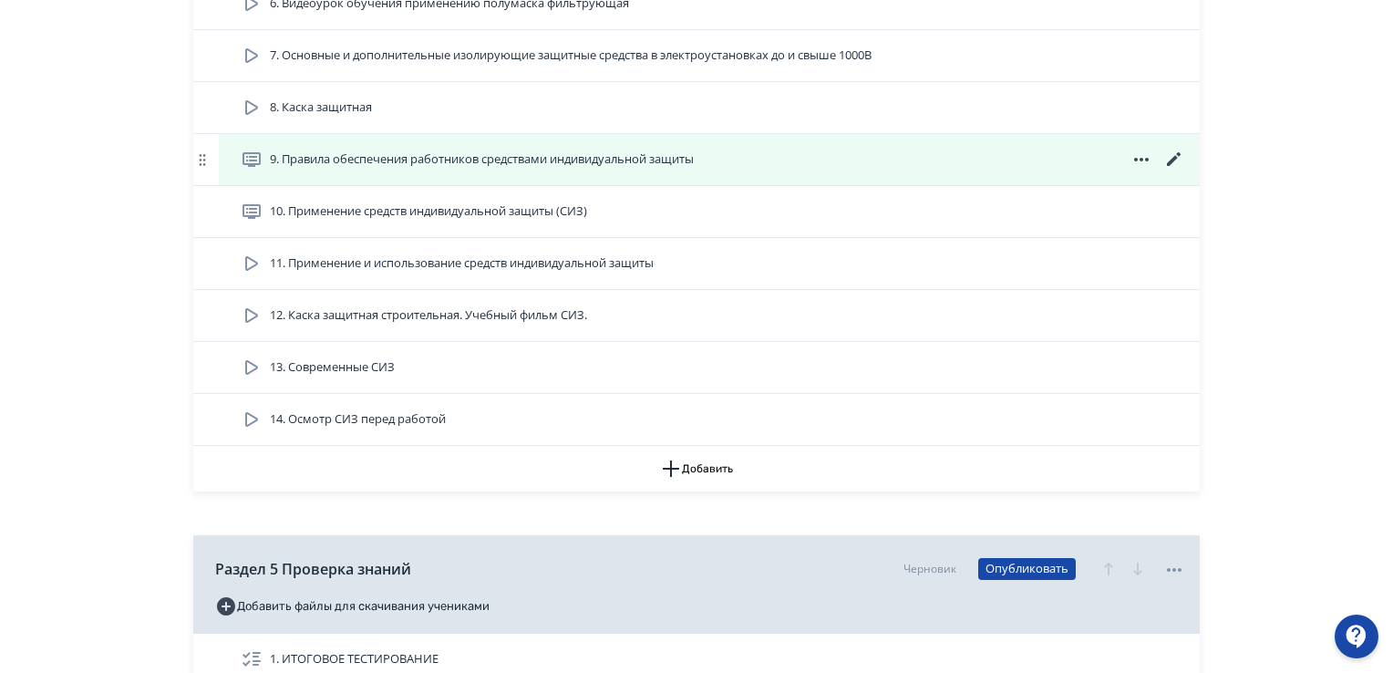
click at [1172, 154] on icon at bounding box center [1174, 160] width 22 height 22
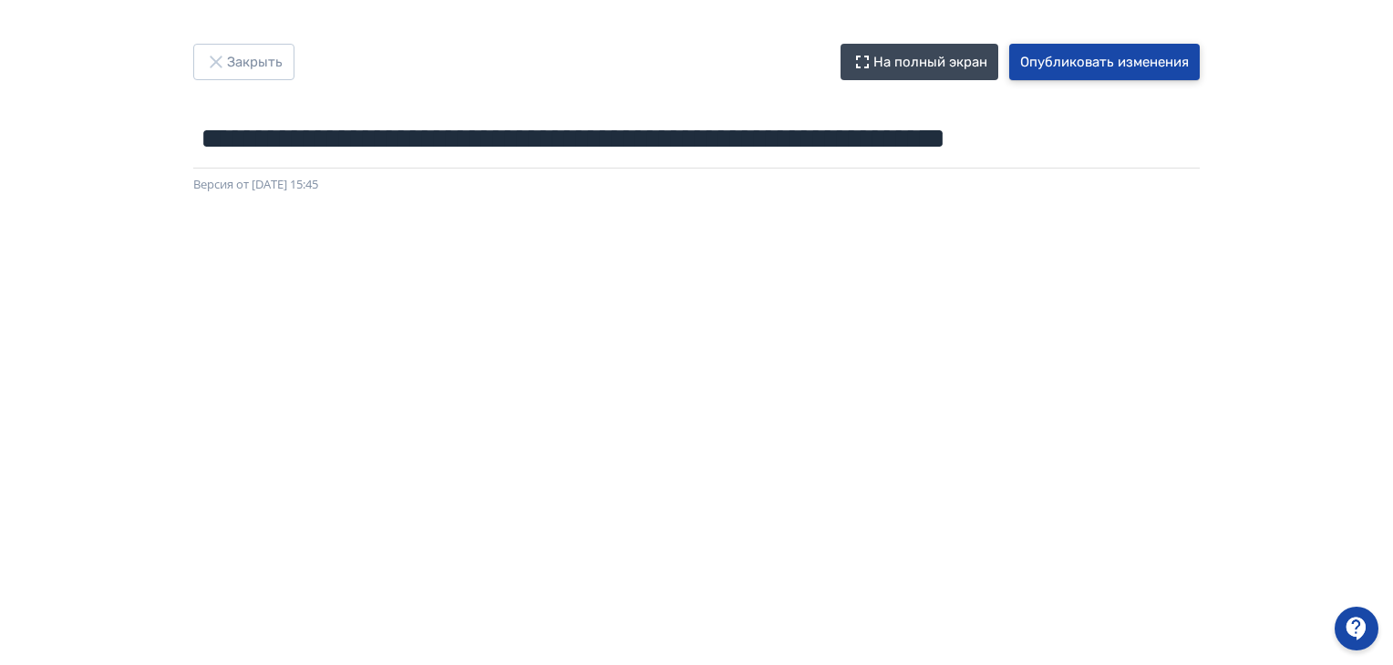
click at [1043, 60] on button "Опубликовать изменения" at bounding box center [1104, 62] width 190 height 36
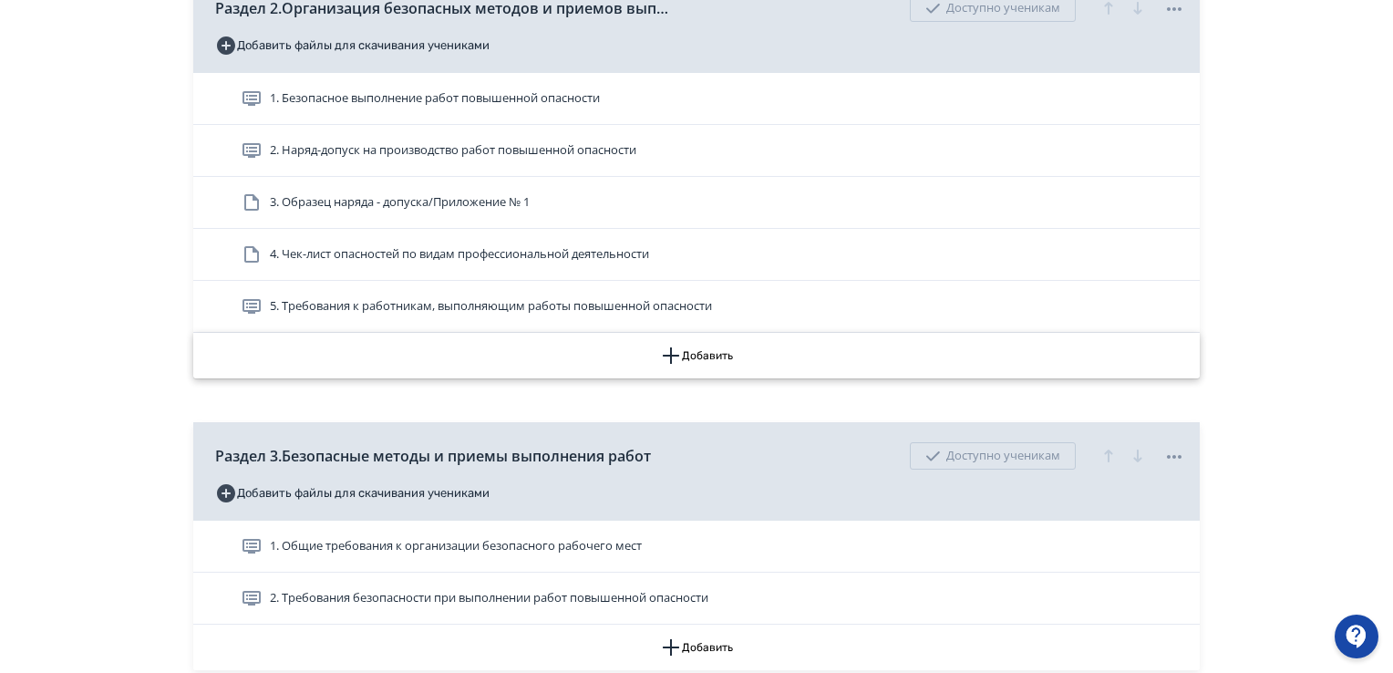
scroll to position [1458, 0]
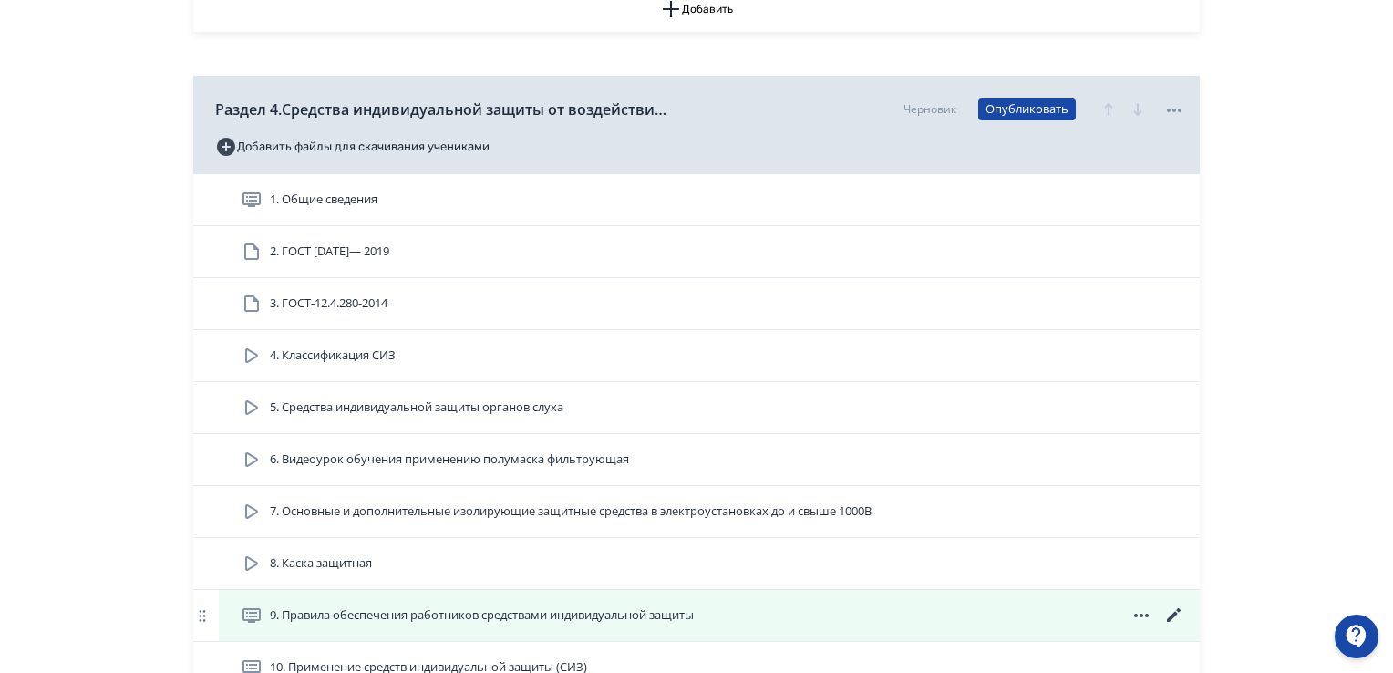
click at [1162, 611] on span at bounding box center [1140, 615] width 87 height 22
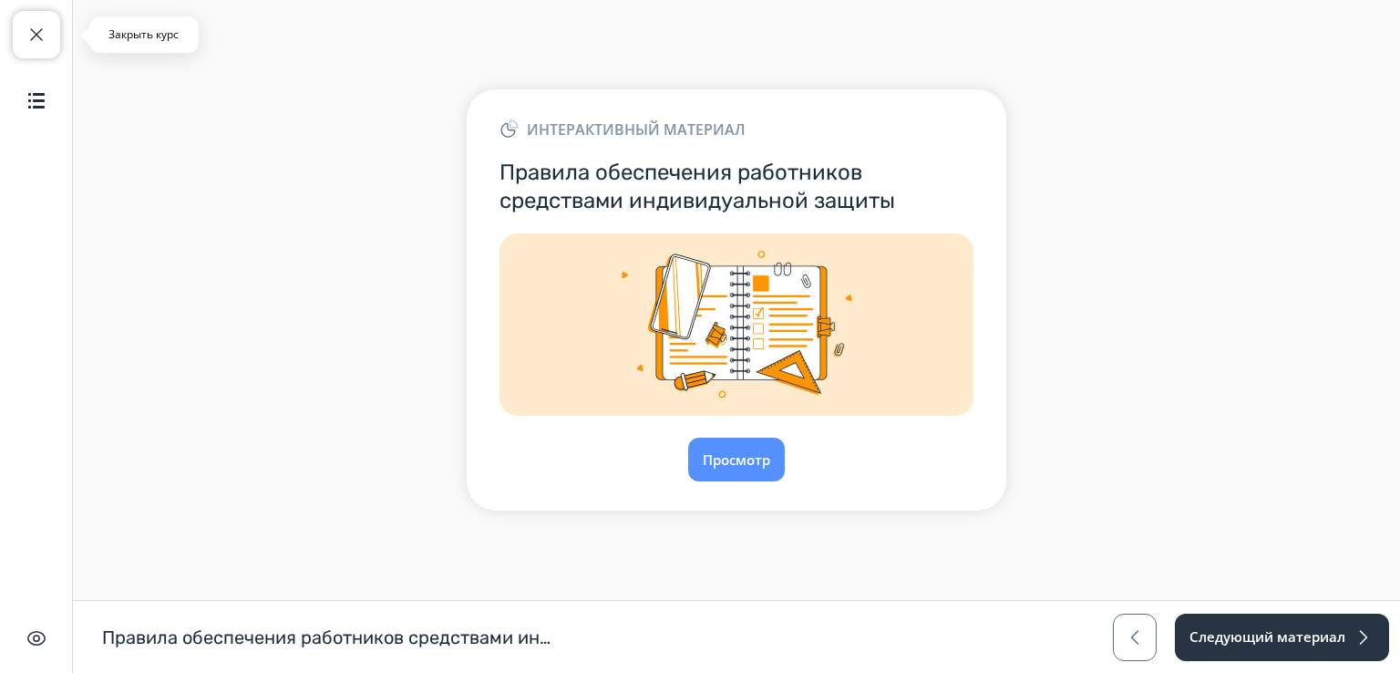
click at [30, 30] on span "button" at bounding box center [37, 35] width 22 height 22
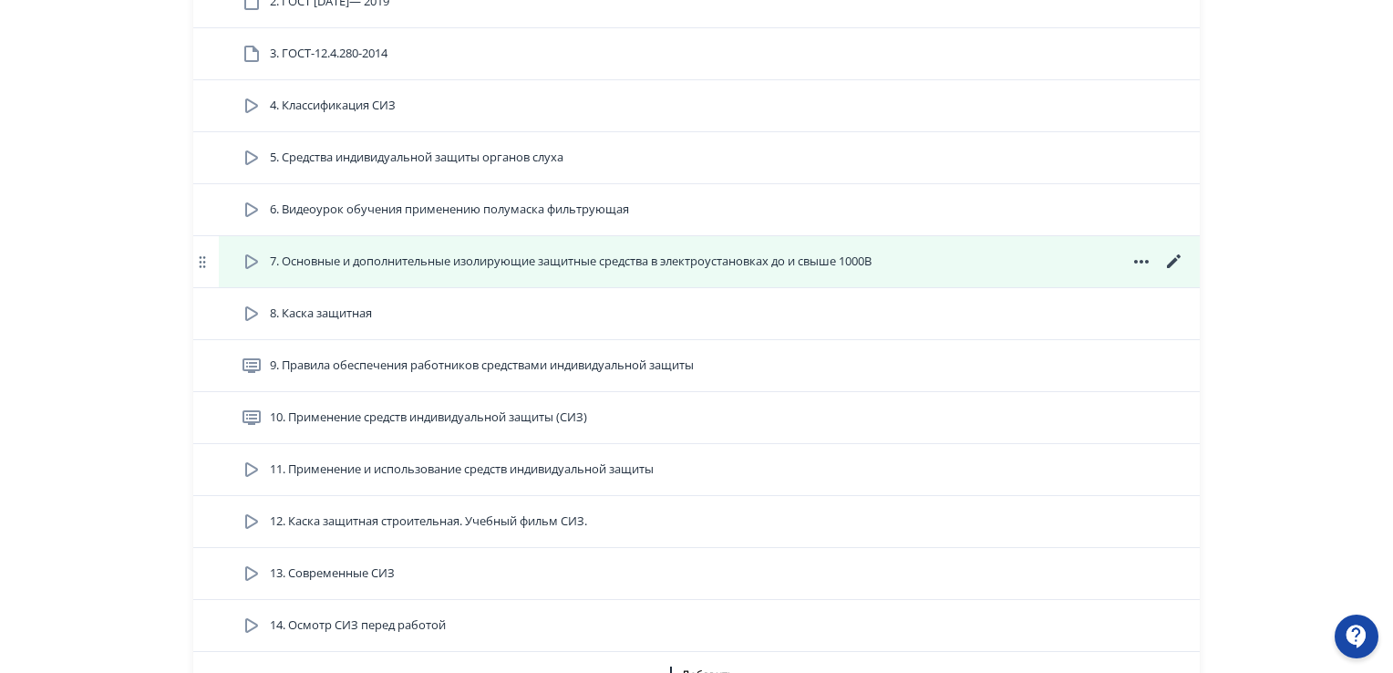
scroll to position [1732, 0]
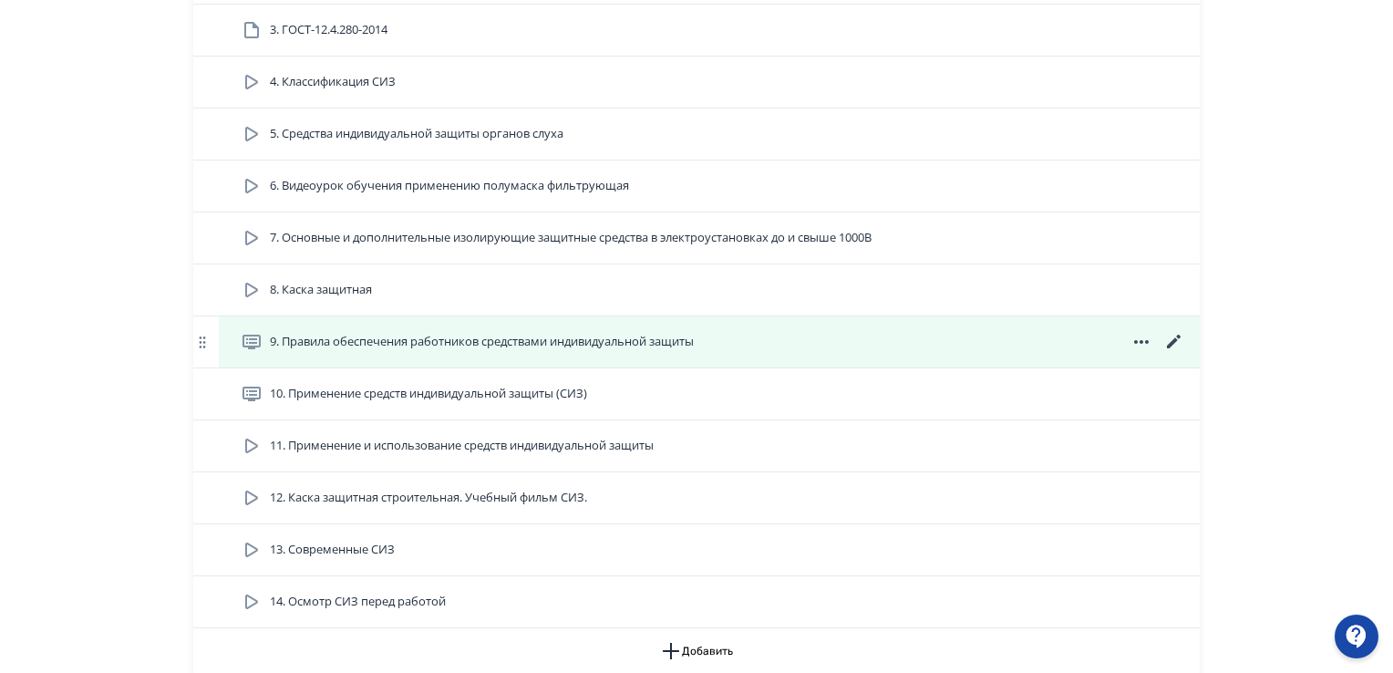
click at [1168, 335] on icon at bounding box center [1174, 342] width 22 height 22
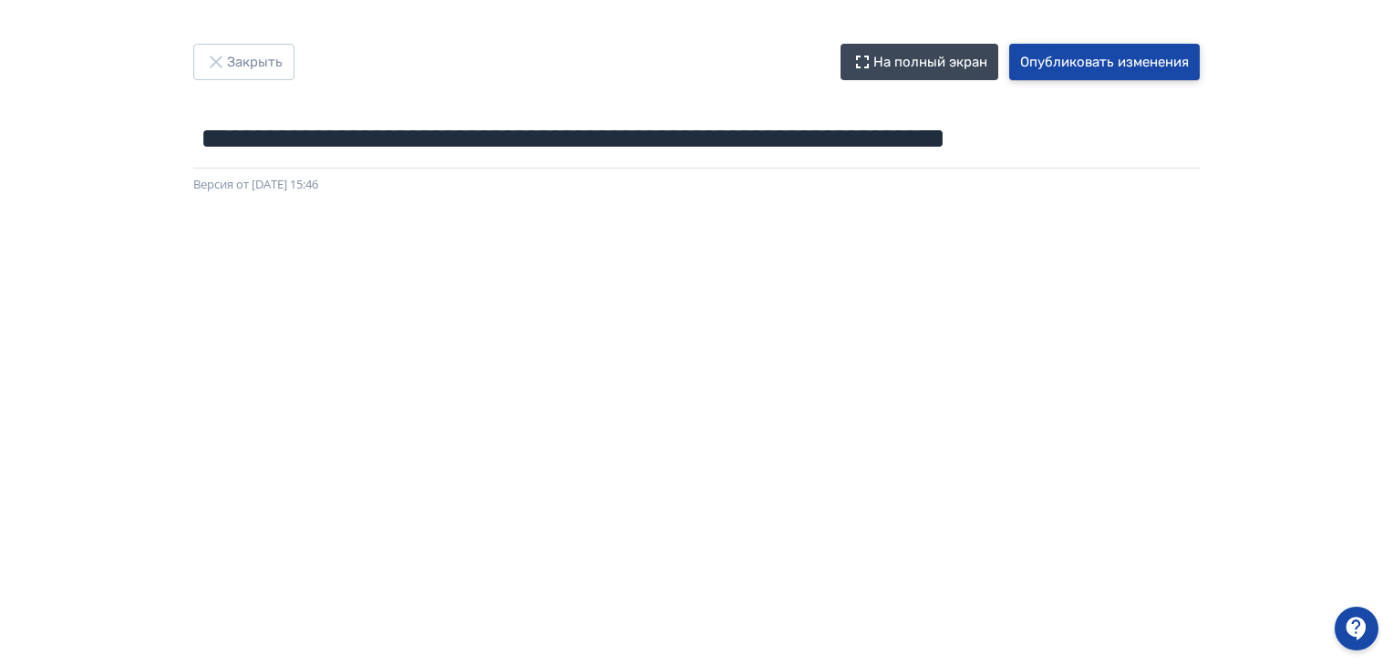
click at [1077, 65] on button "Опубликовать изменения" at bounding box center [1104, 62] width 190 height 36
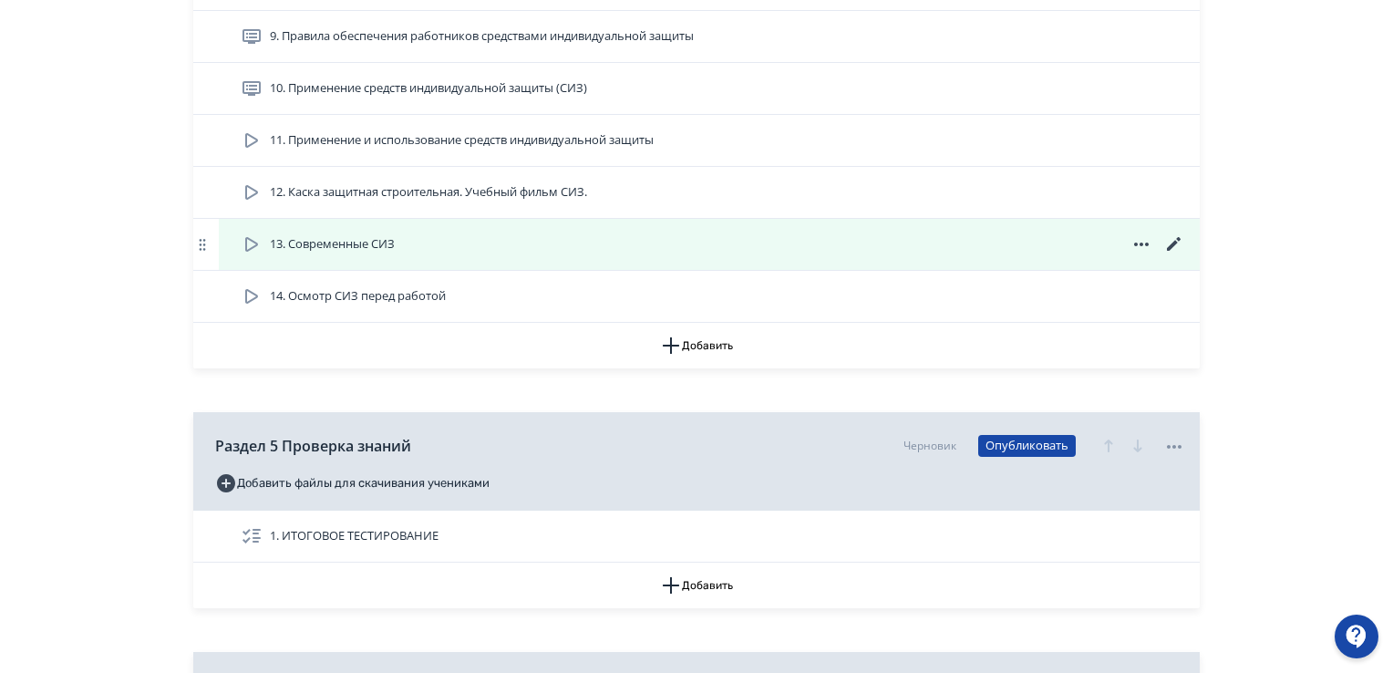
scroll to position [2005, 0]
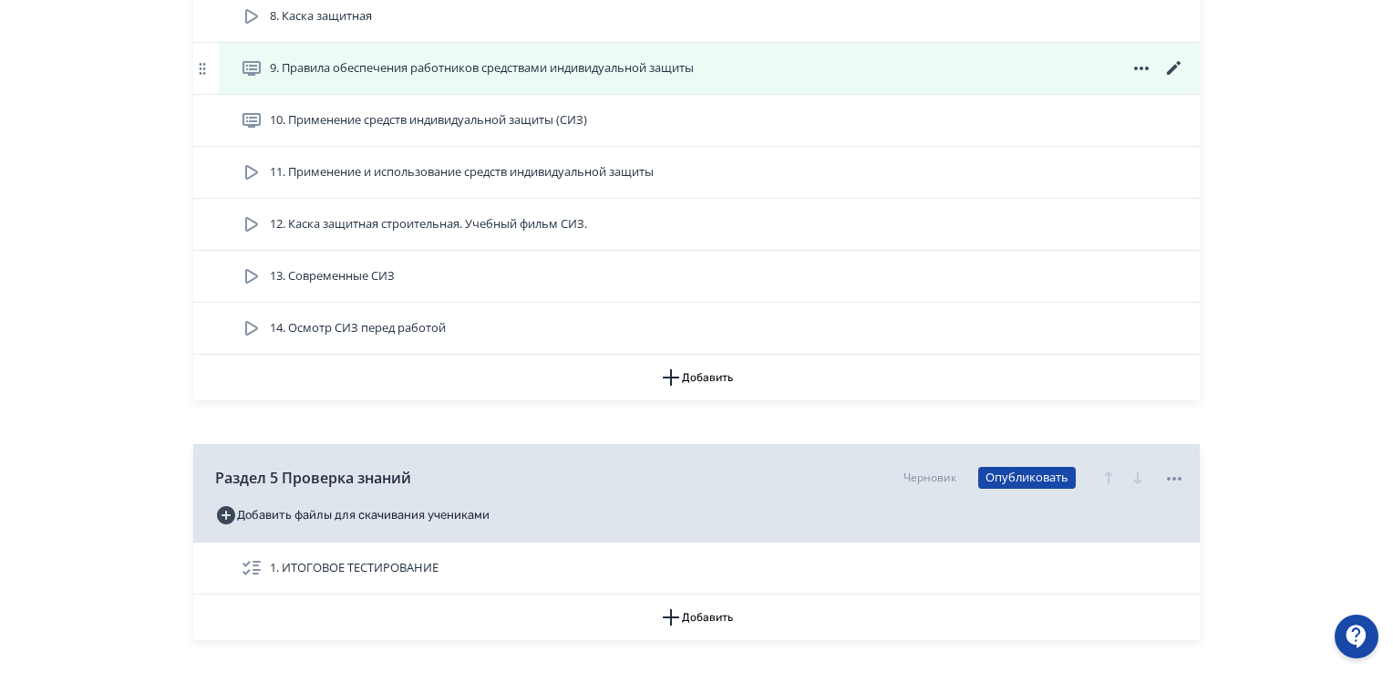
click at [1176, 63] on icon at bounding box center [1174, 68] width 22 height 22
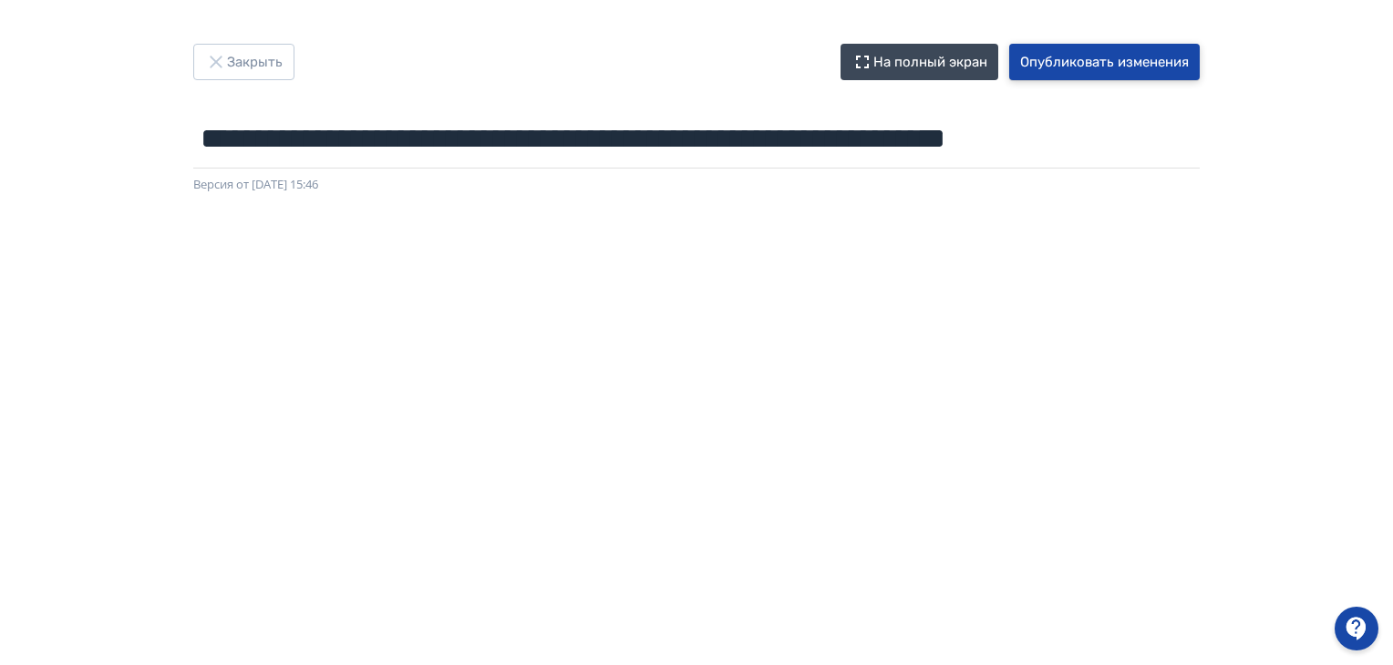
drag, startPoint x: 1140, startPoint y: 67, endPoint x: 1120, endPoint y: 60, distance: 21.3
click at [1136, 64] on button "Опубликовать изменения" at bounding box center [1104, 62] width 190 height 36
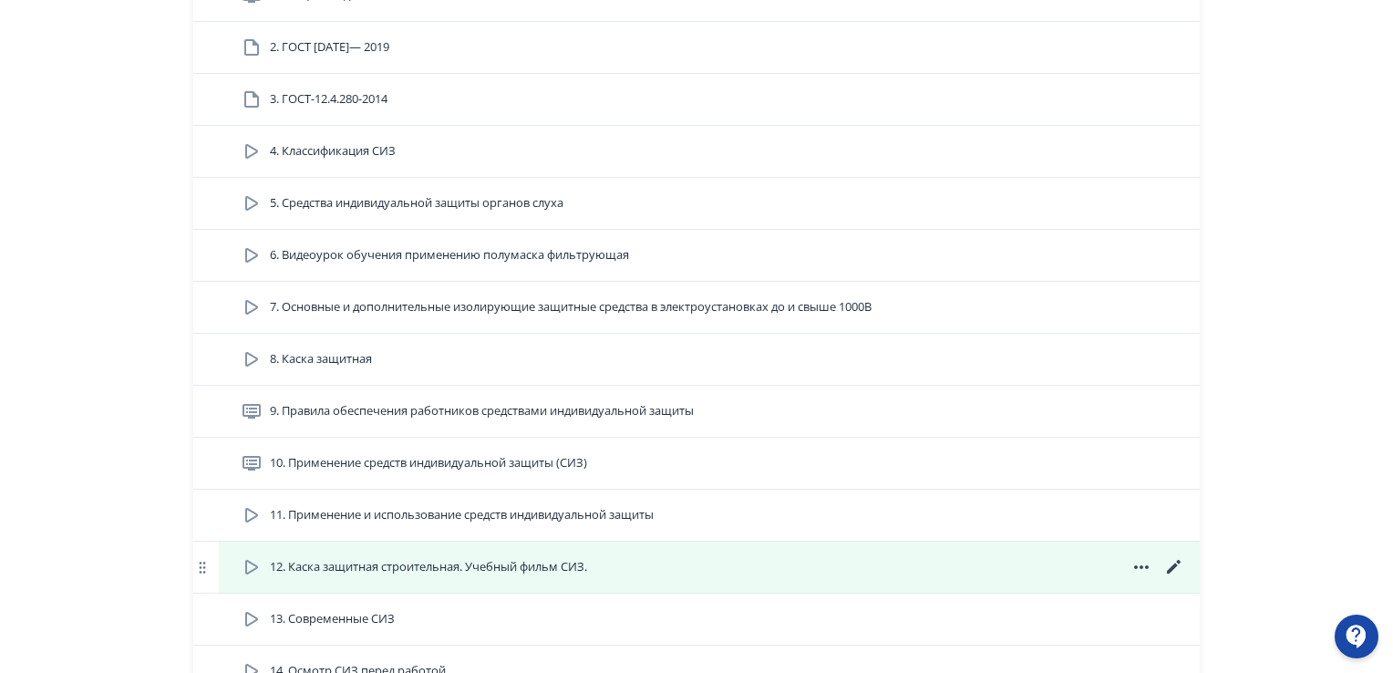
scroll to position [1732, 0]
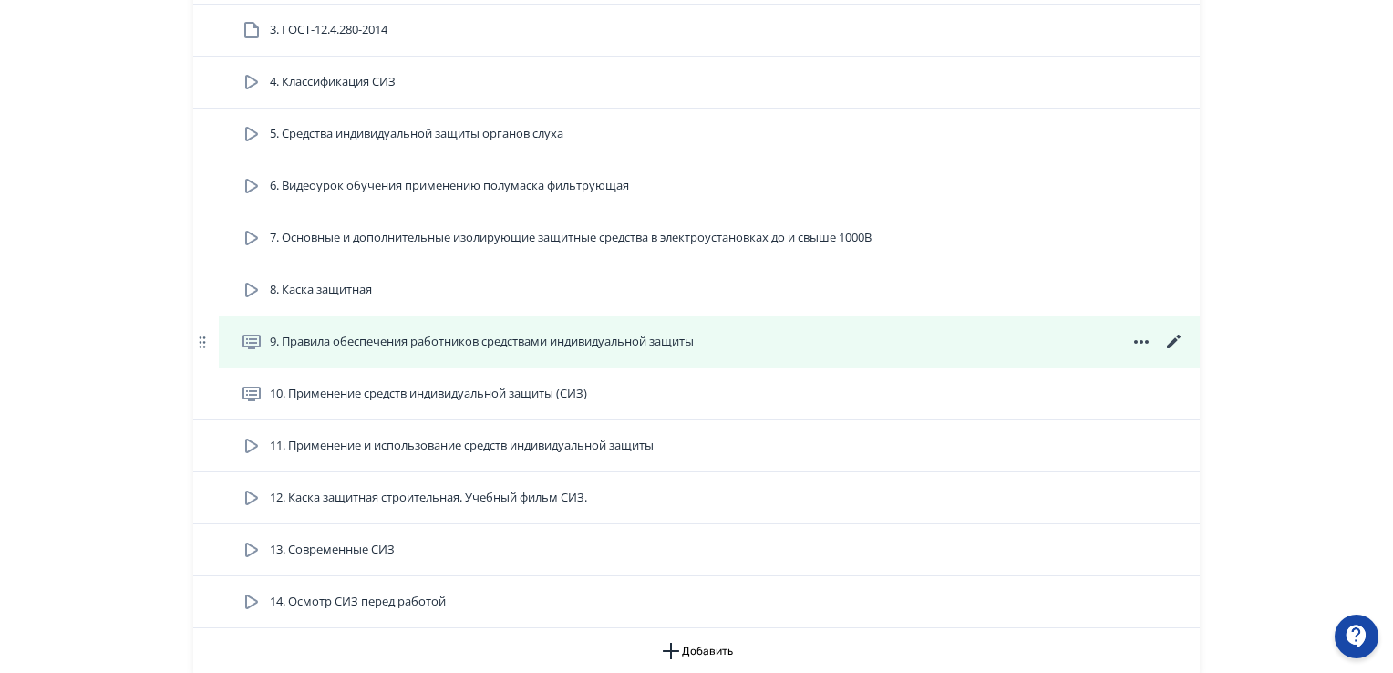
click at [1168, 336] on icon at bounding box center [1174, 342] width 22 height 22
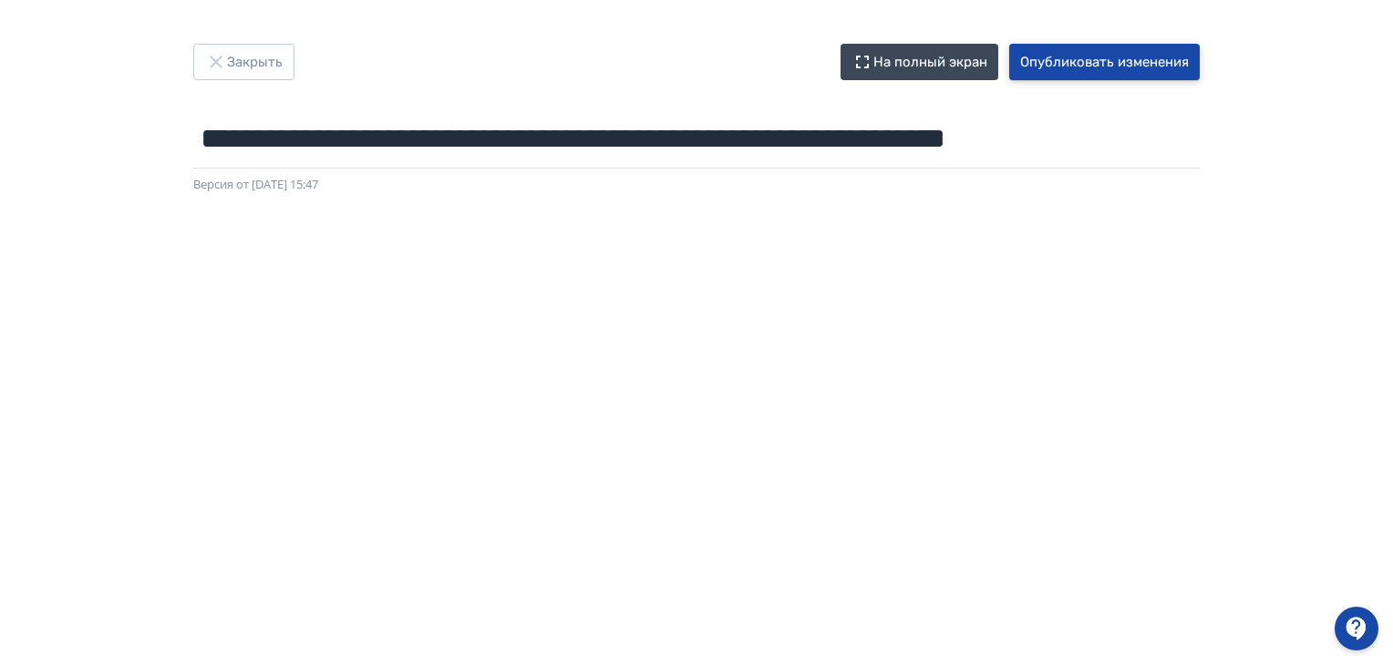
click at [1100, 67] on button "Опубликовать изменения" at bounding box center [1104, 62] width 190 height 36
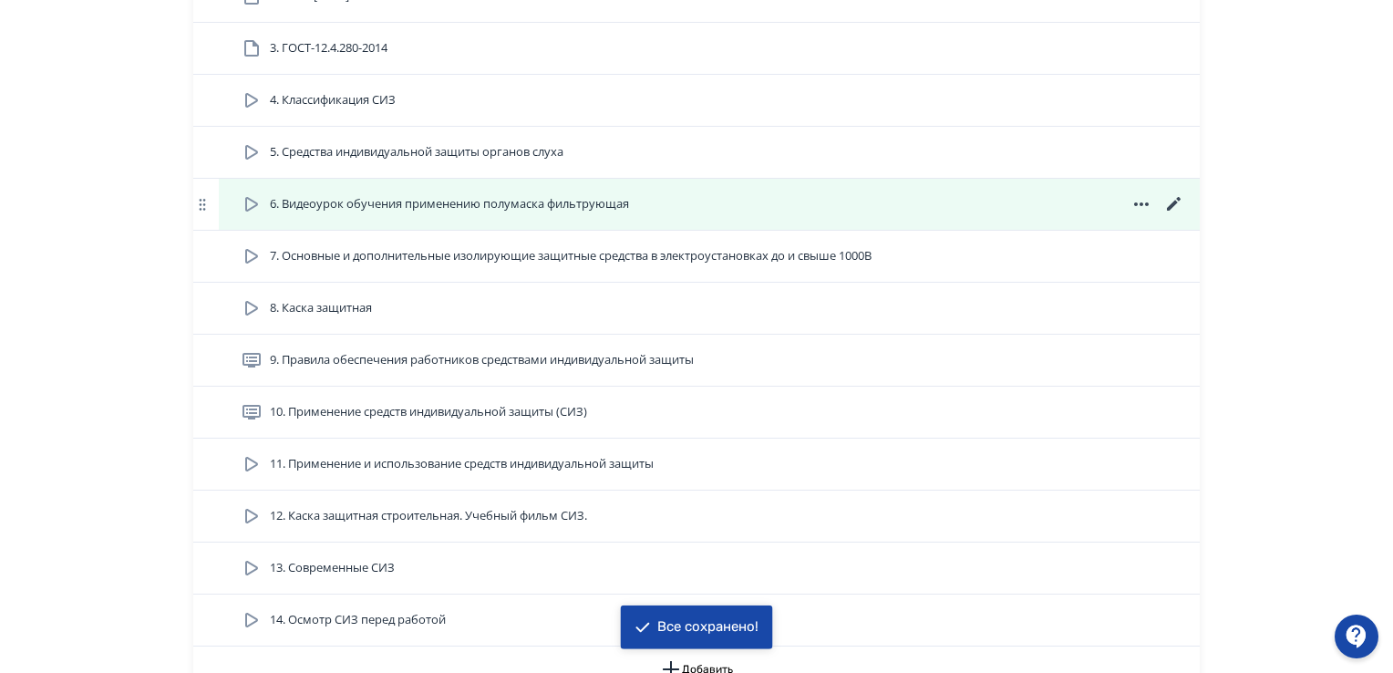
scroll to position [1732, 0]
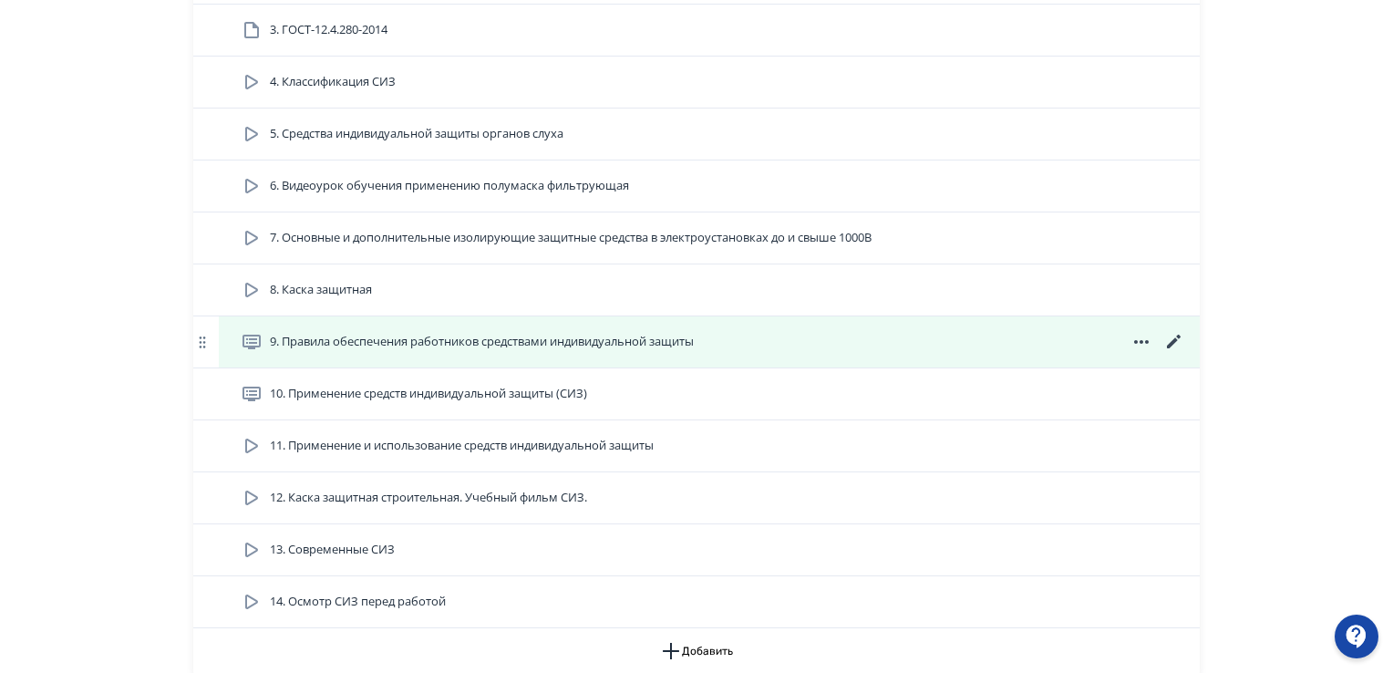
click at [1177, 332] on icon at bounding box center [1174, 342] width 22 height 22
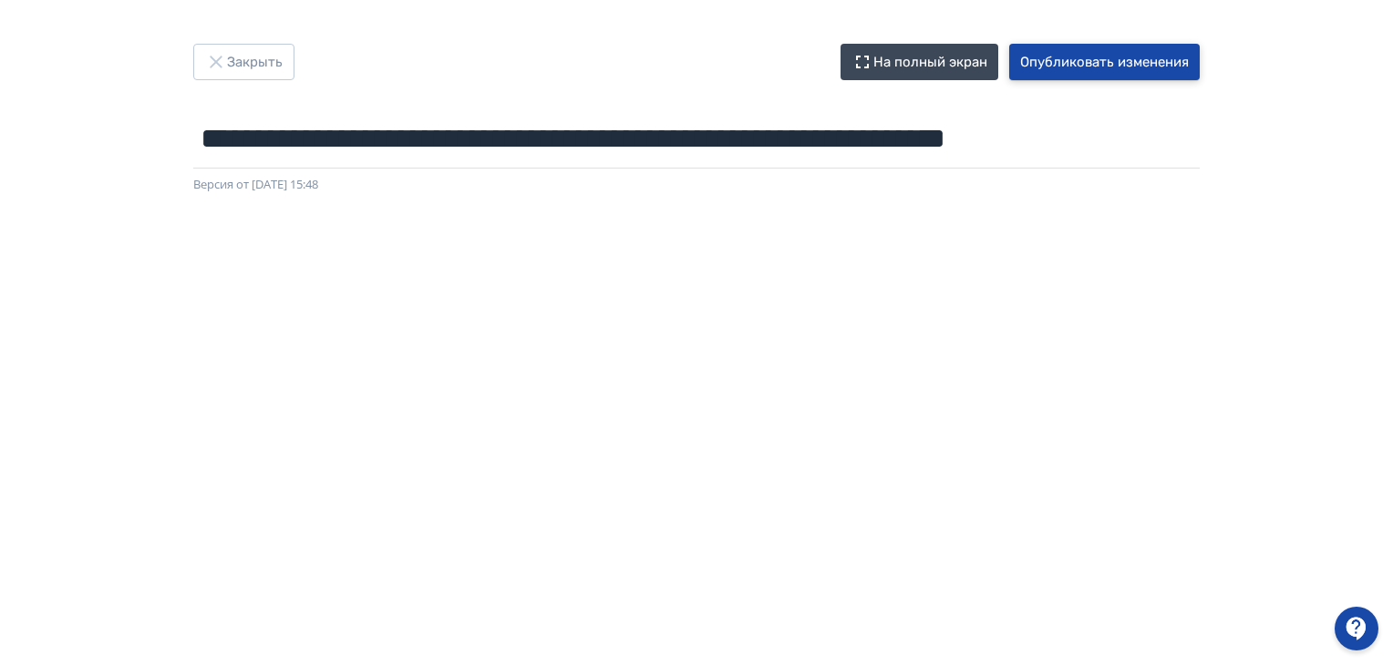
click at [1182, 60] on button "Опубликовать изменения" at bounding box center [1104, 62] width 190 height 36
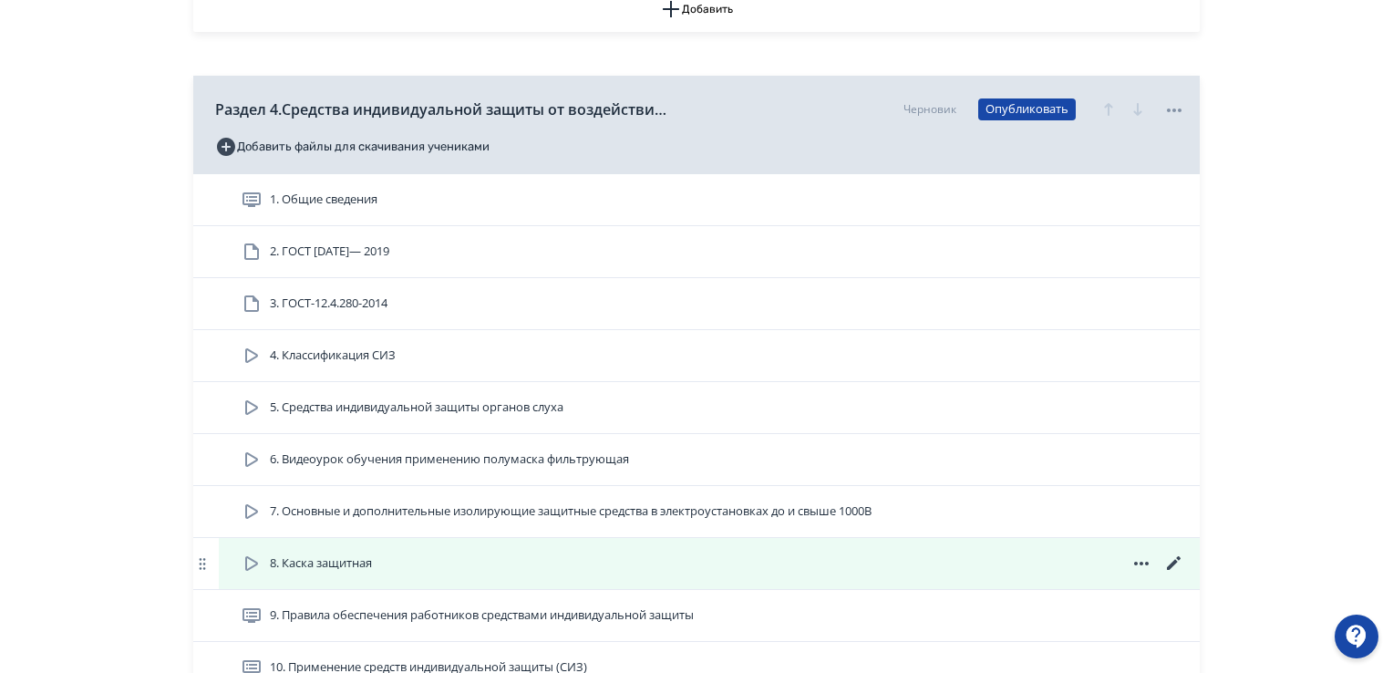
scroll to position [1641, 0]
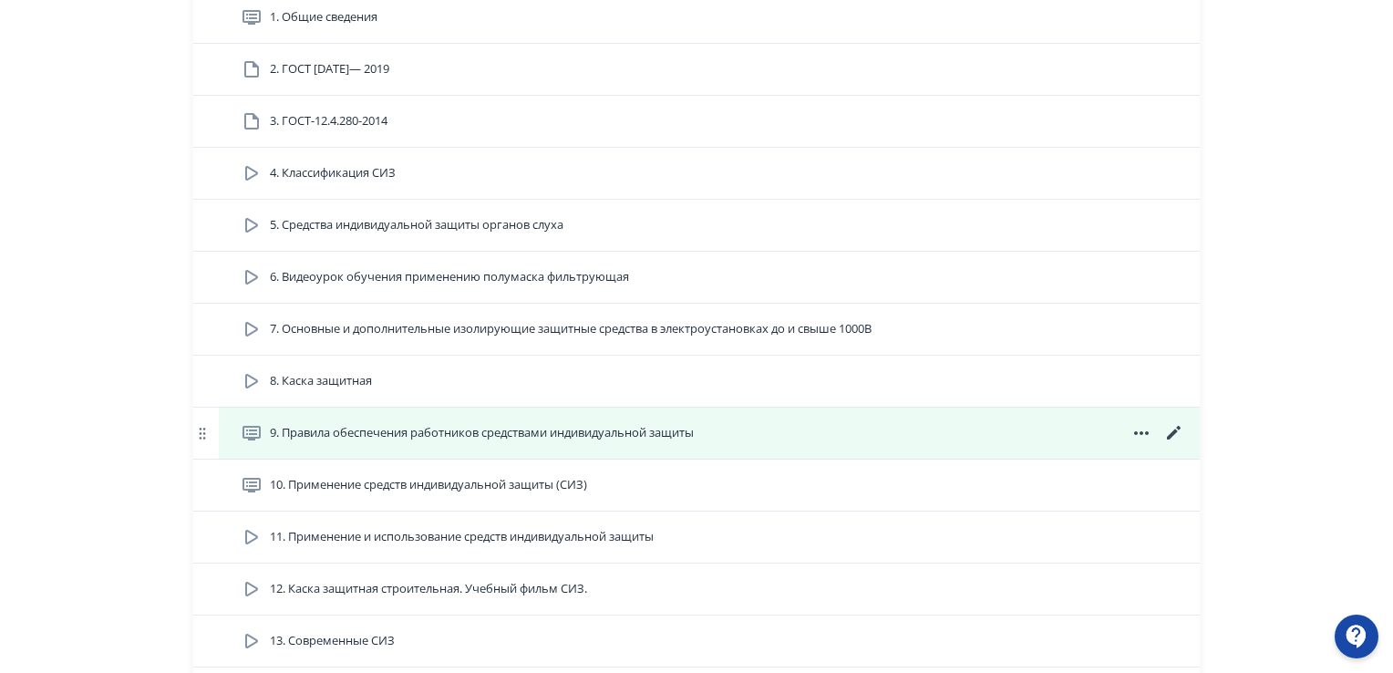
click at [1165, 426] on icon at bounding box center [1174, 433] width 22 height 22
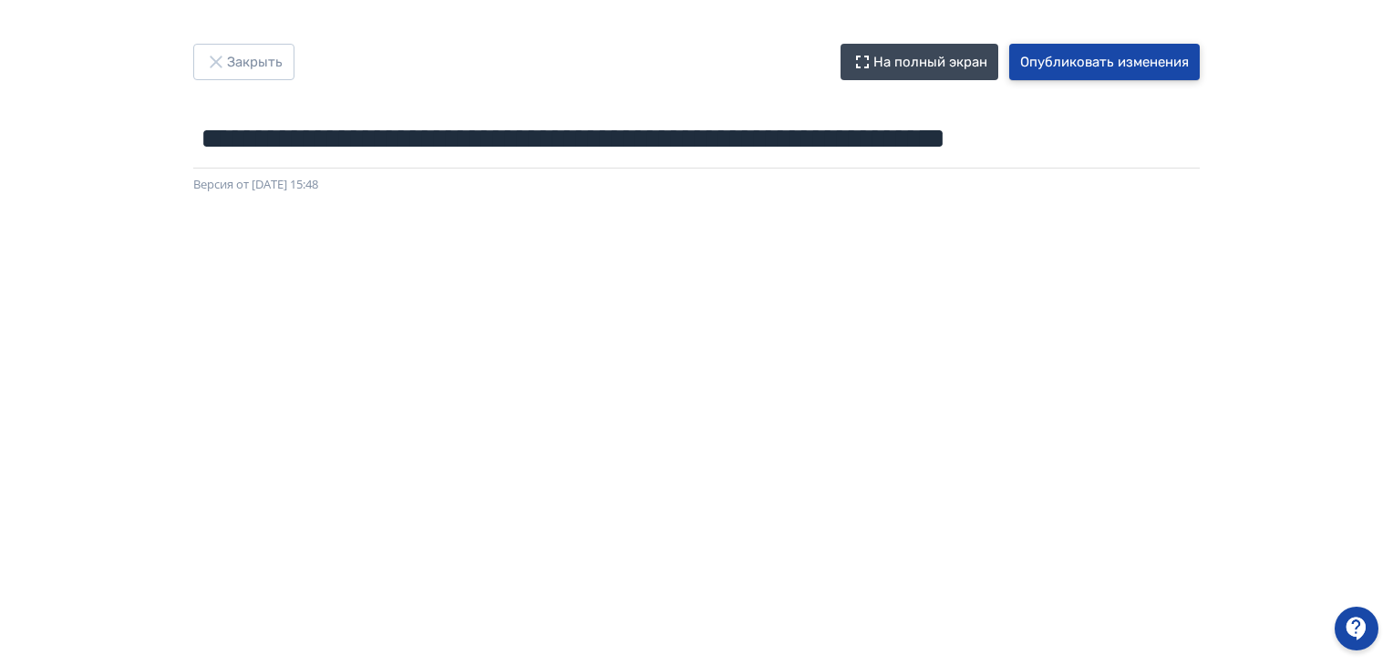
click at [1105, 70] on button "Опубликовать изменения" at bounding box center [1104, 62] width 190 height 36
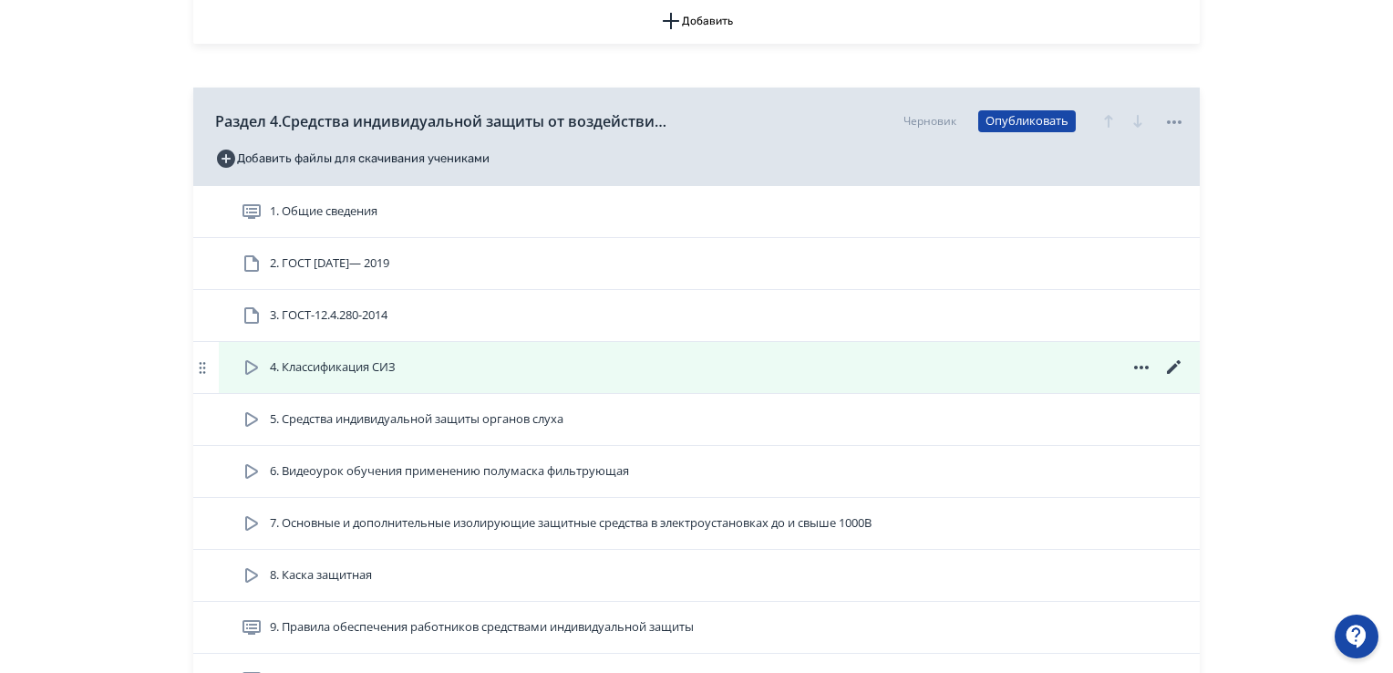
scroll to position [1549, 0]
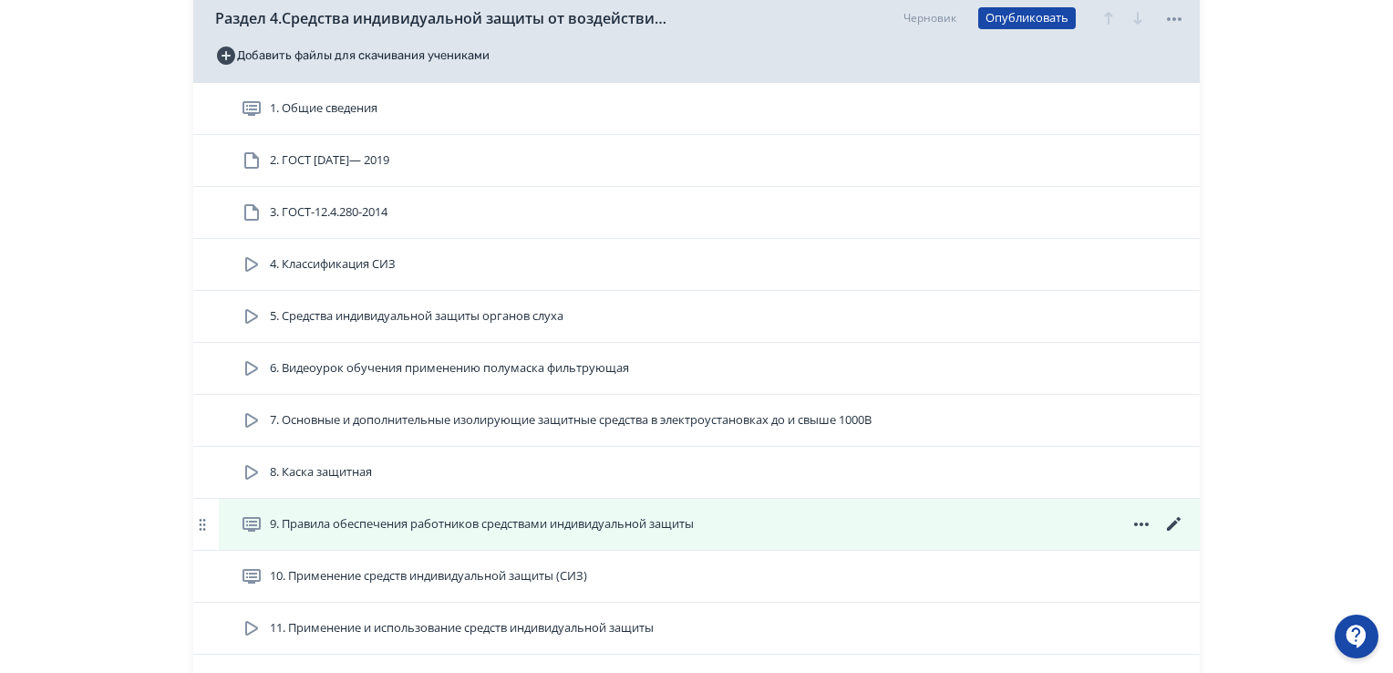
click at [1171, 520] on icon at bounding box center [1174, 524] width 22 height 22
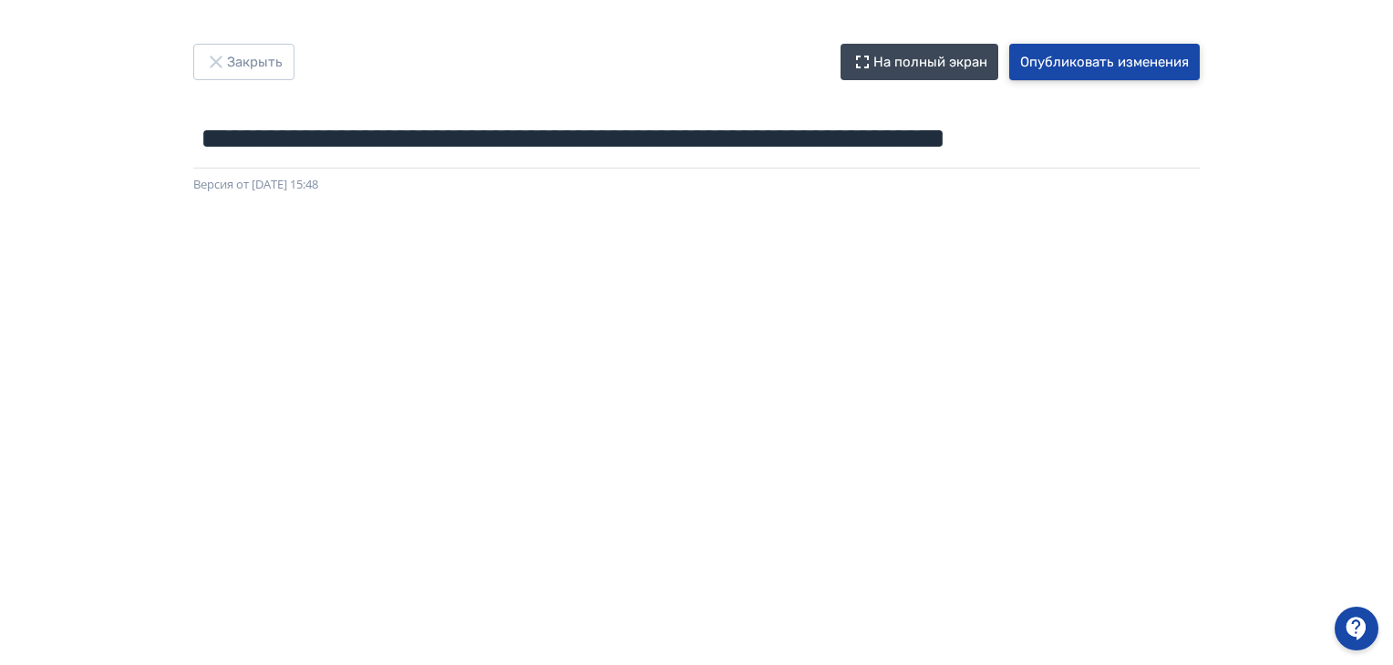
click at [1058, 67] on button "Опубликовать изменения" at bounding box center [1104, 62] width 190 height 36
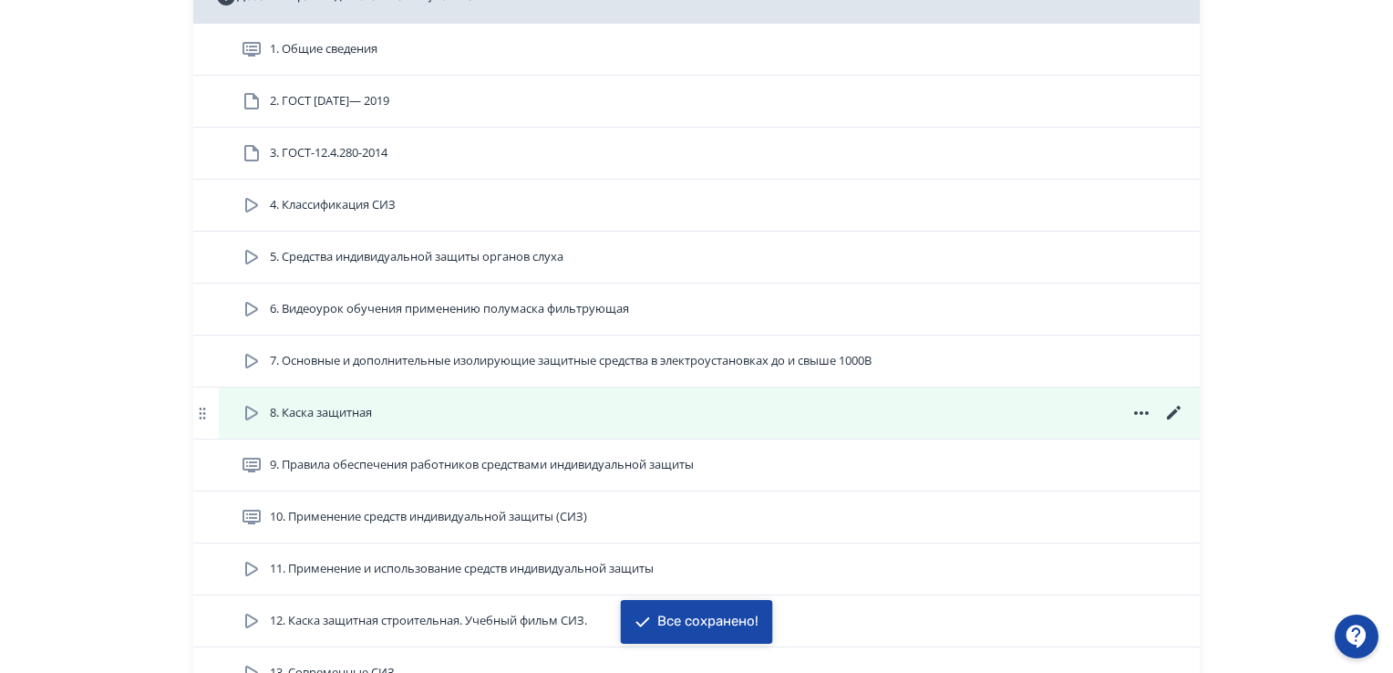
scroll to position [1641, 0]
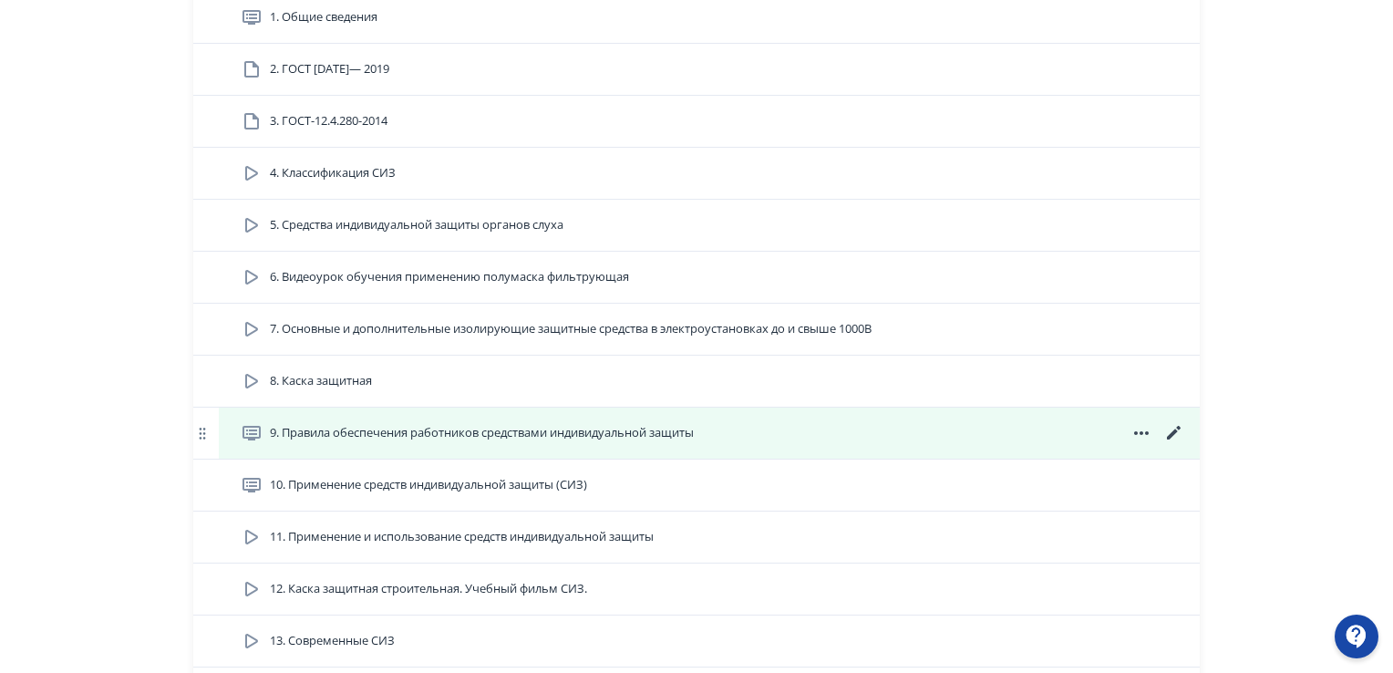
click at [1171, 429] on icon at bounding box center [1174, 433] width 22 height 22
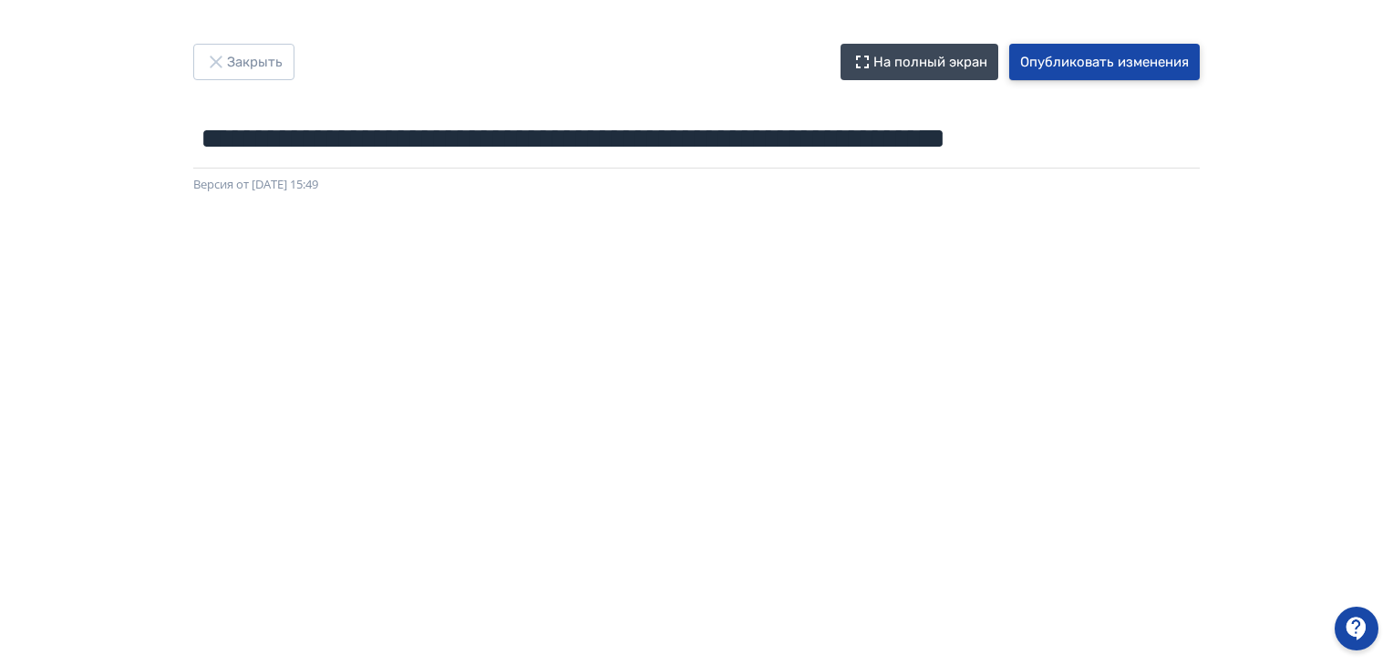
click at [1105, 63] on button "Опубликовать изменения" at bounding box center [1104, 62] width 190 height 36
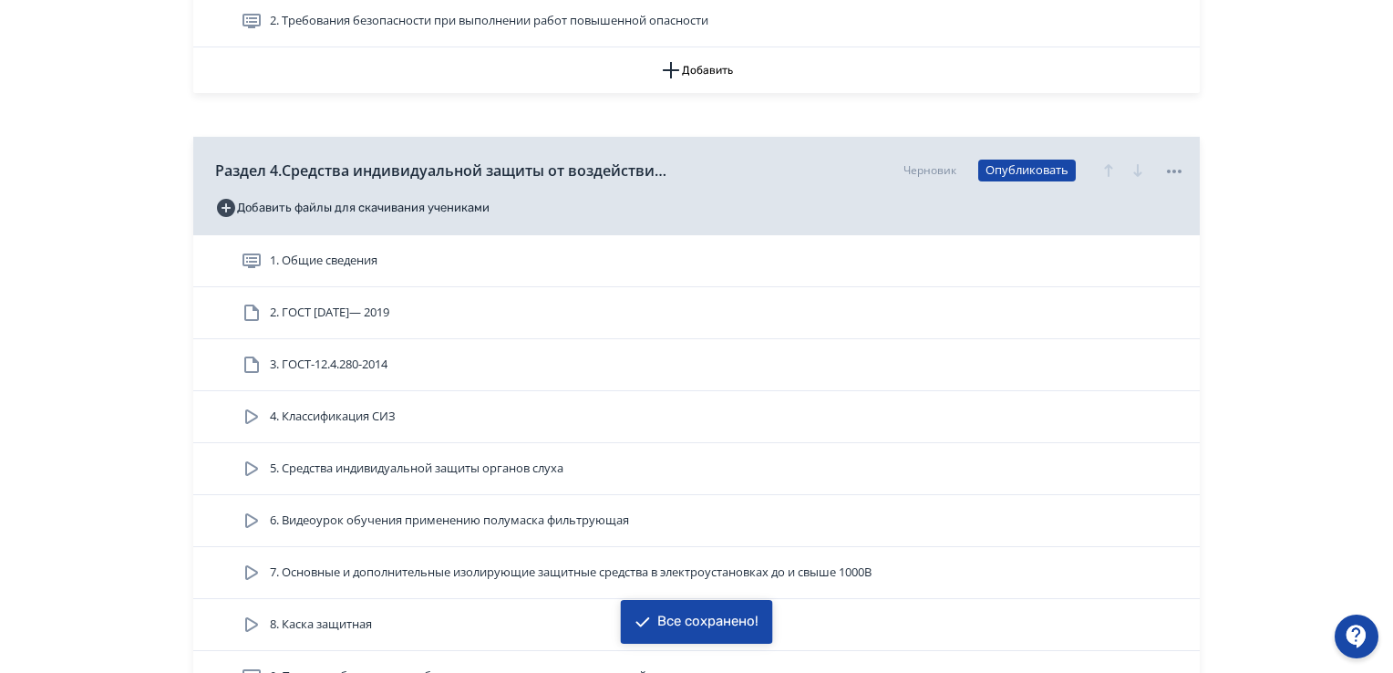
scroll to position [1641, 0]
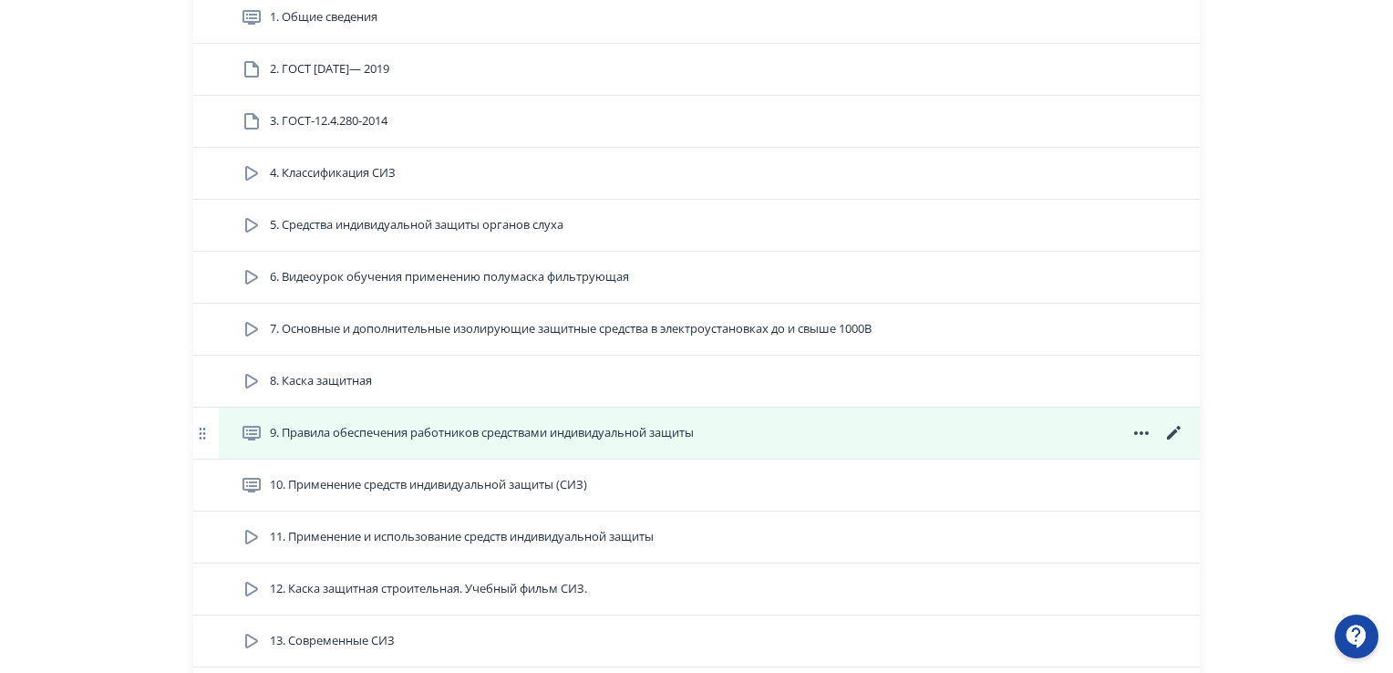
click at [1157, 428] on span at bounding box center [1140, 433] width 87 height 22
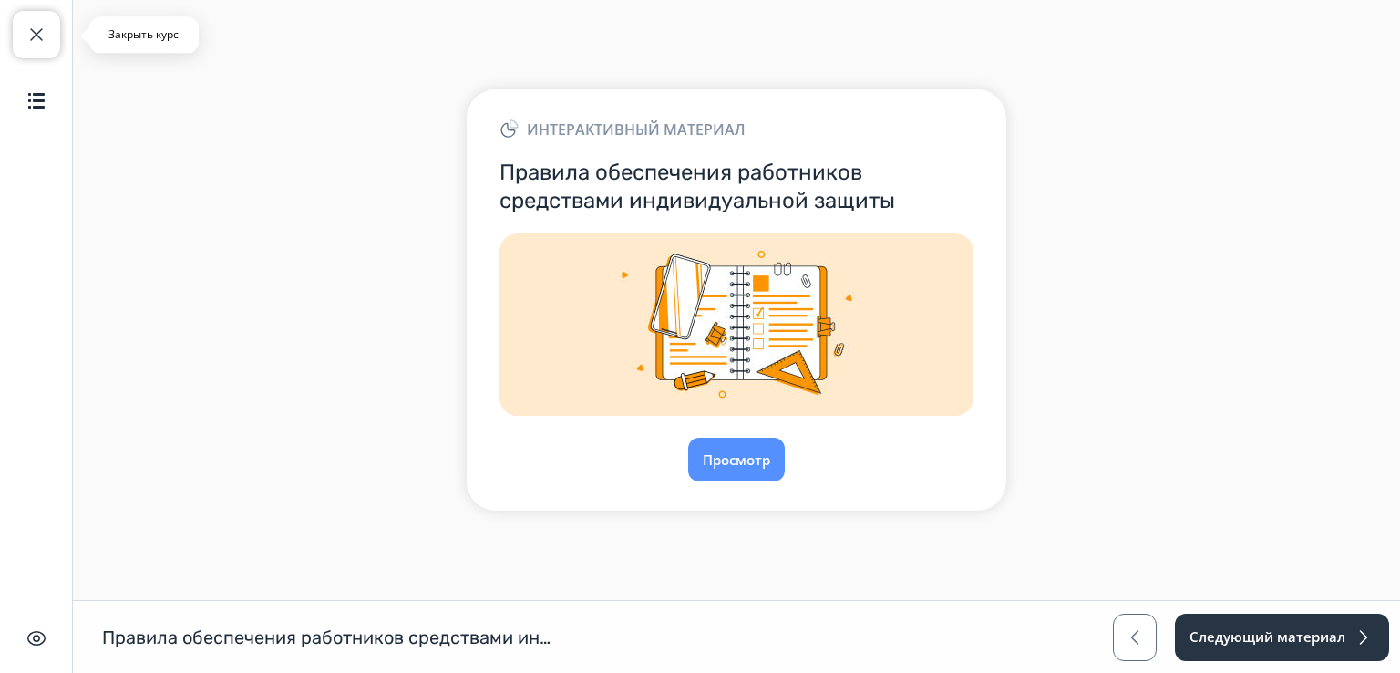
click at [40, 35] on span "button" at bounding box center [37, 35] width 22 height 22
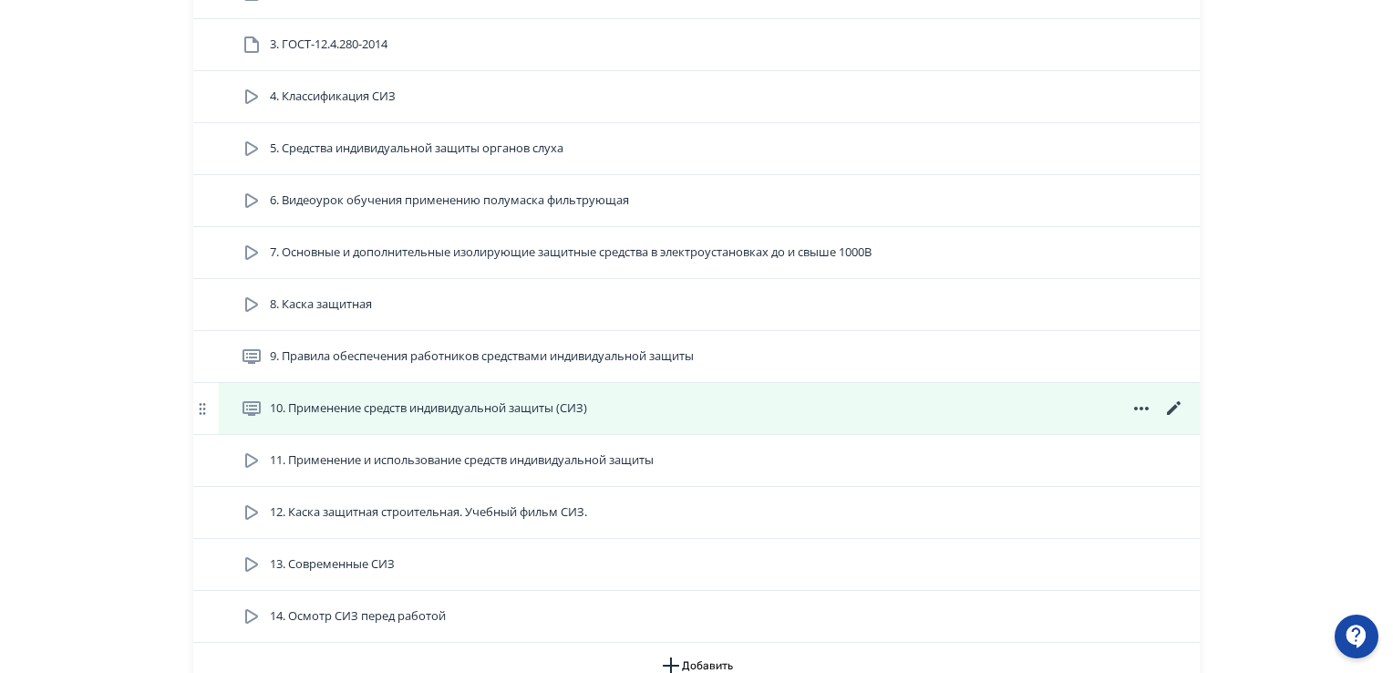
scroll to position [1823, 0]
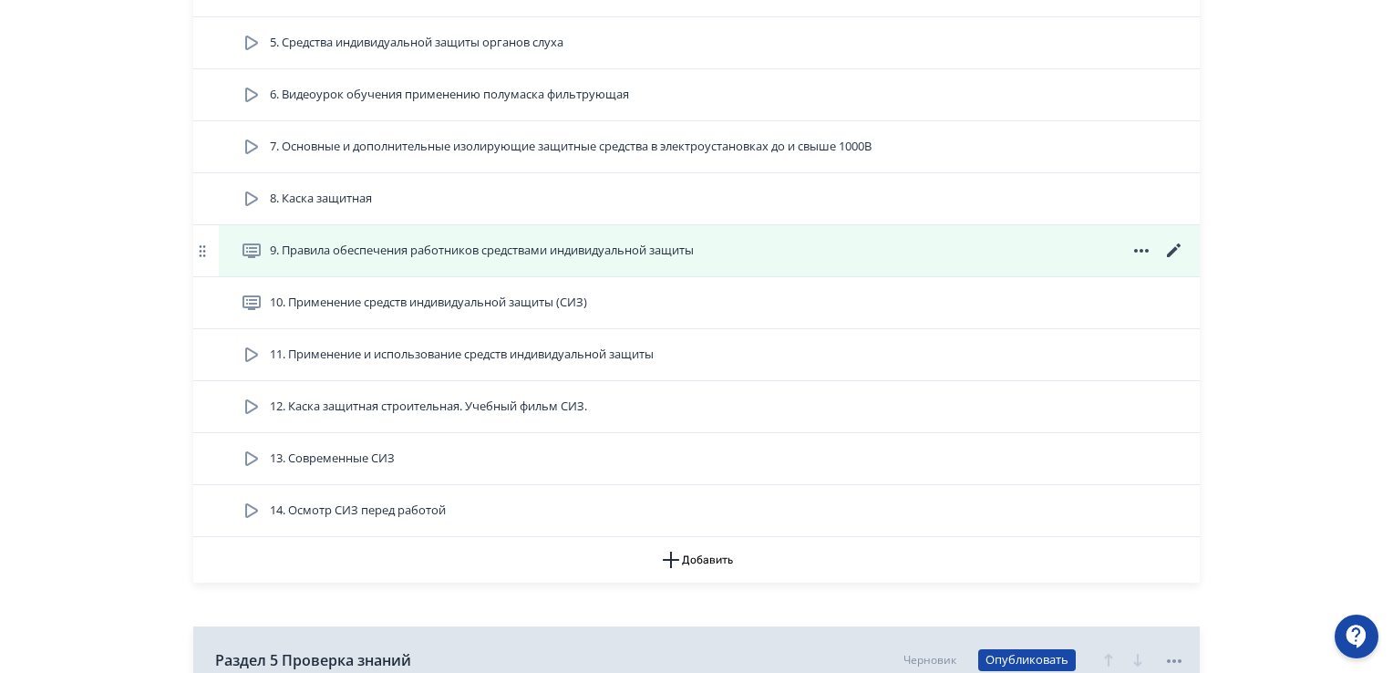
click at [1168, 245] on icon at bounding box center [1174, 251] width 22 height 22
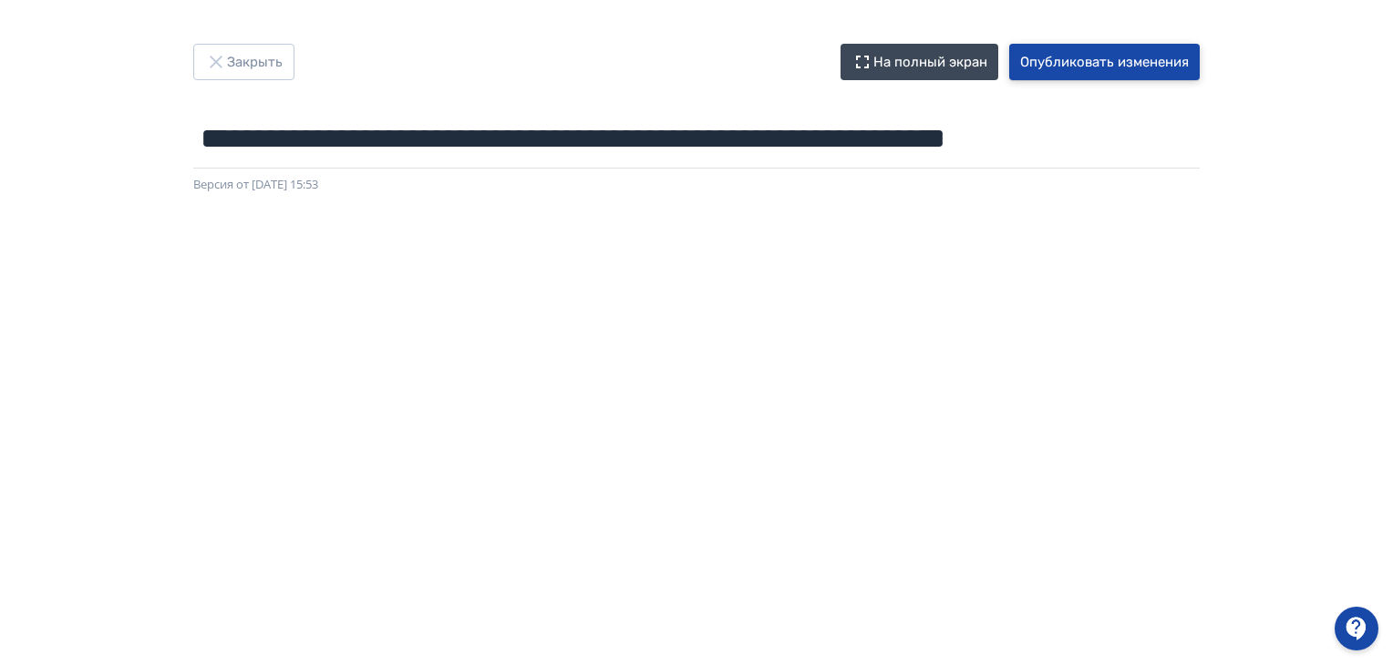
click at [1075, 63] on button "Опубликовать изменения" at bounding box center [1104, 62] width 190 height 36
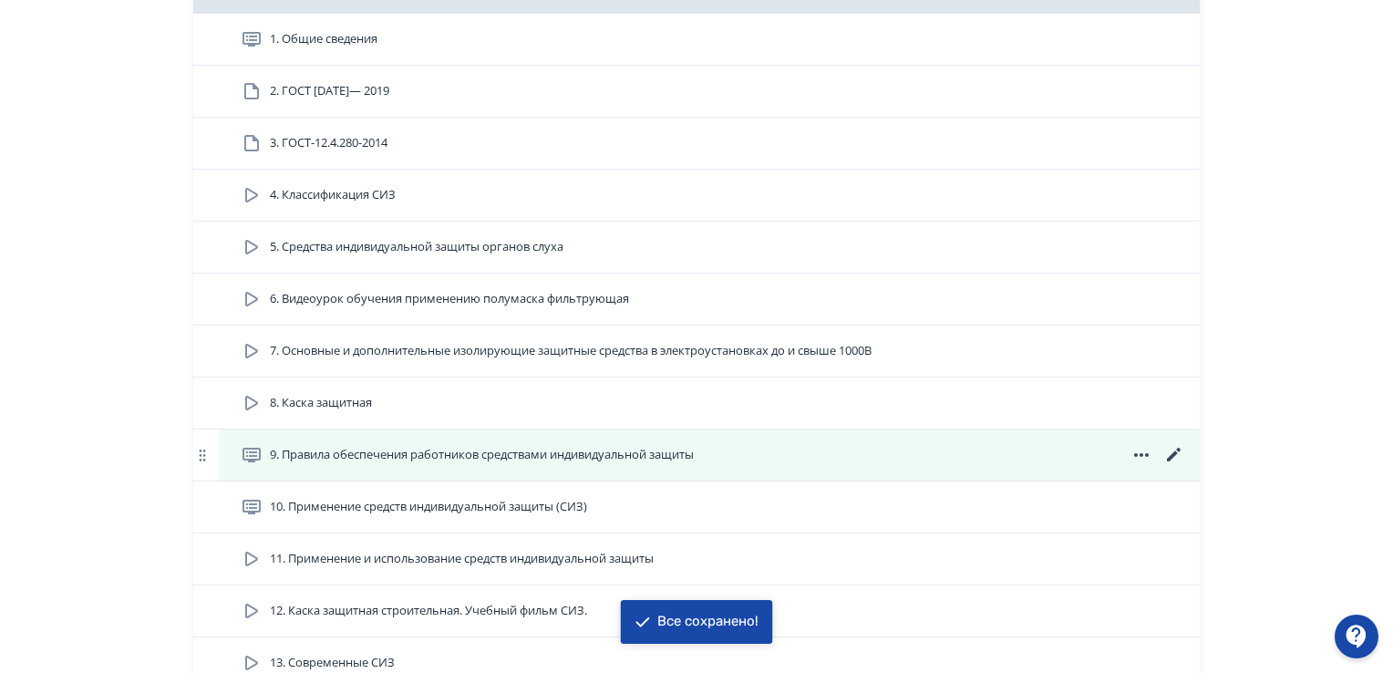
scroll to position [1732, 0]
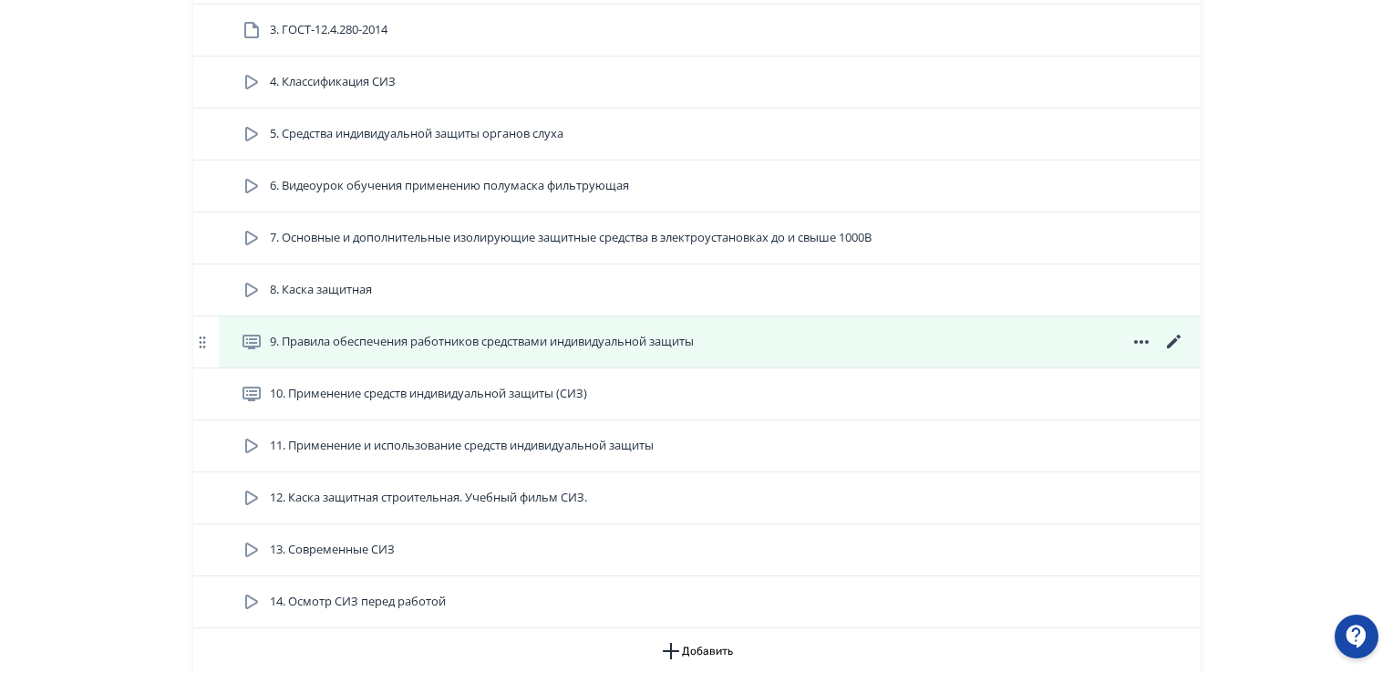
click at [1163, 338] on icon at bounding box center [1174, 342] width 22 height 22
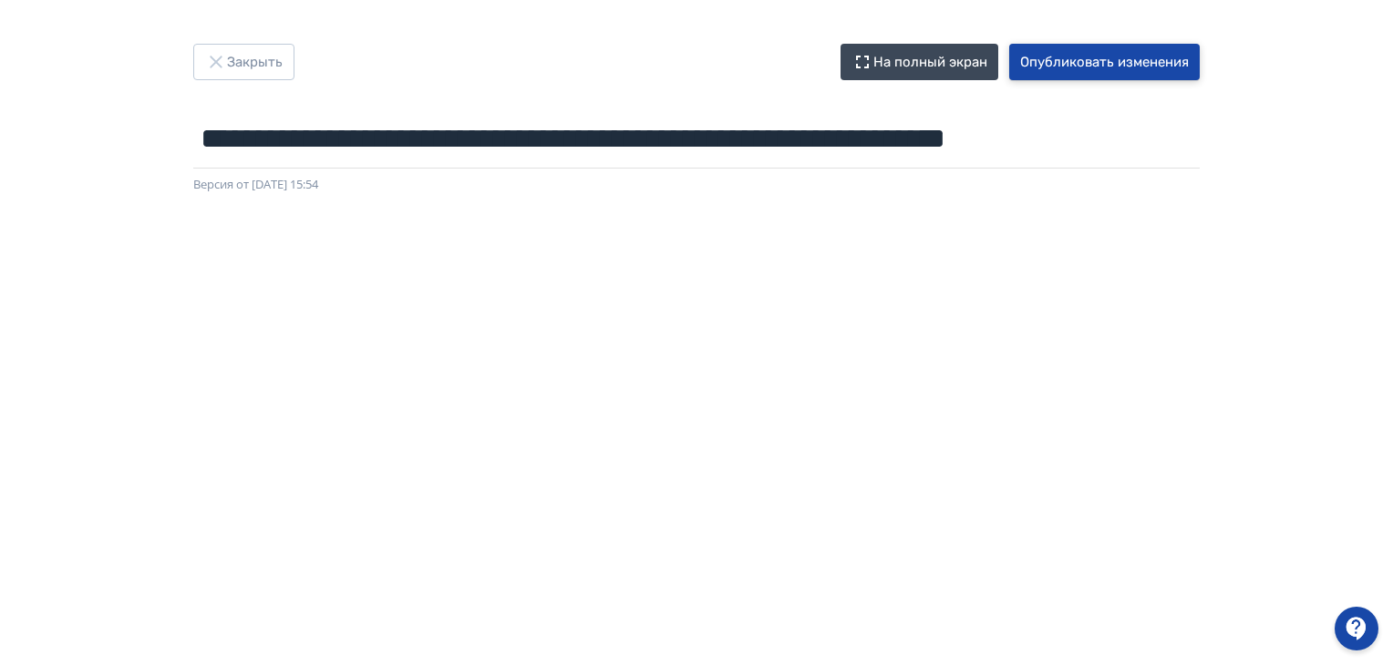
click at [1100, 57] on button "Опубликовать изменения" at bounding box center [1104, 62] width 190 height 36
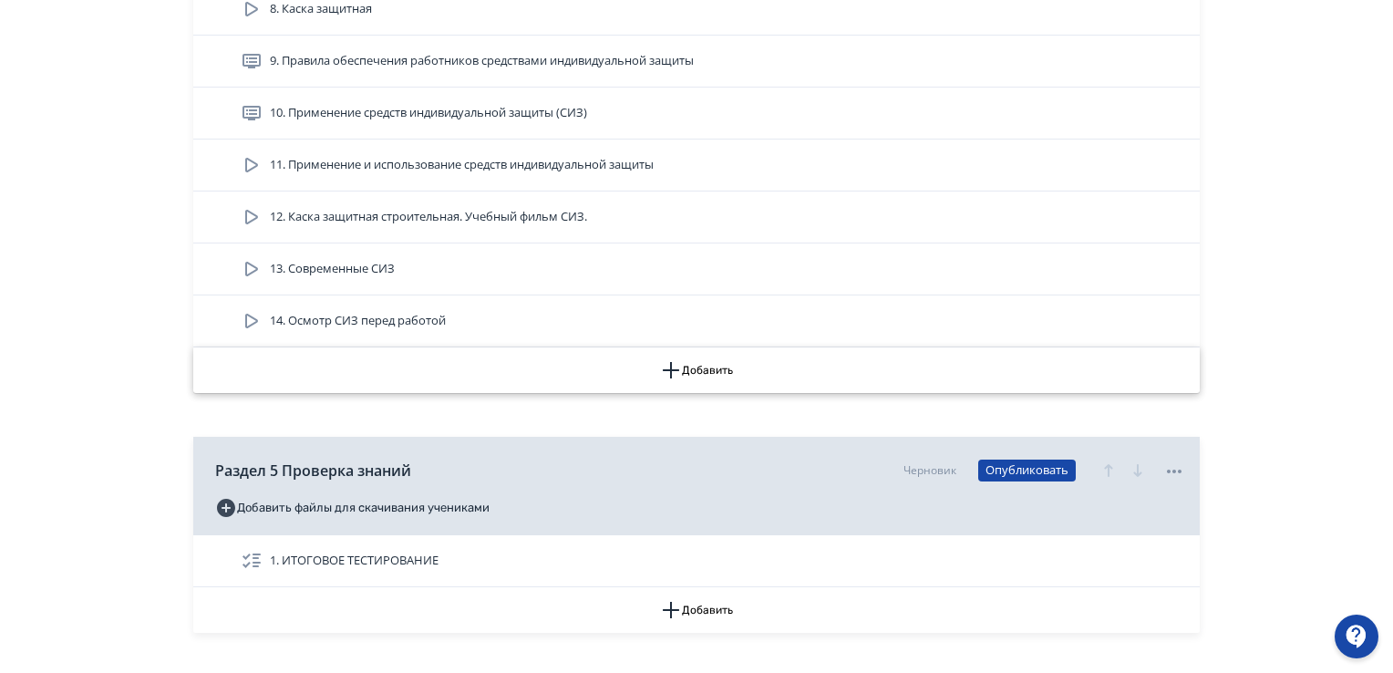
scroll to position [1914, 0]
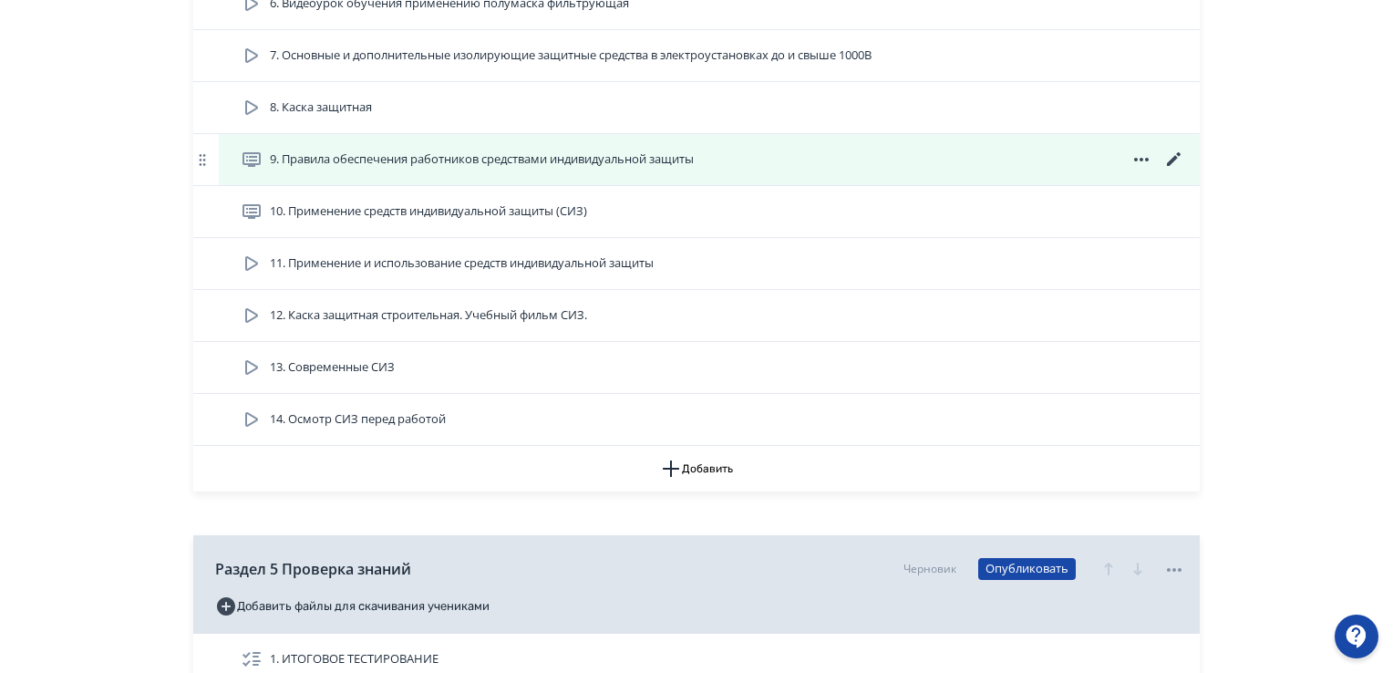
click at [1181, 154] on icon at bounding box center [1174, 160] width 22 height 22
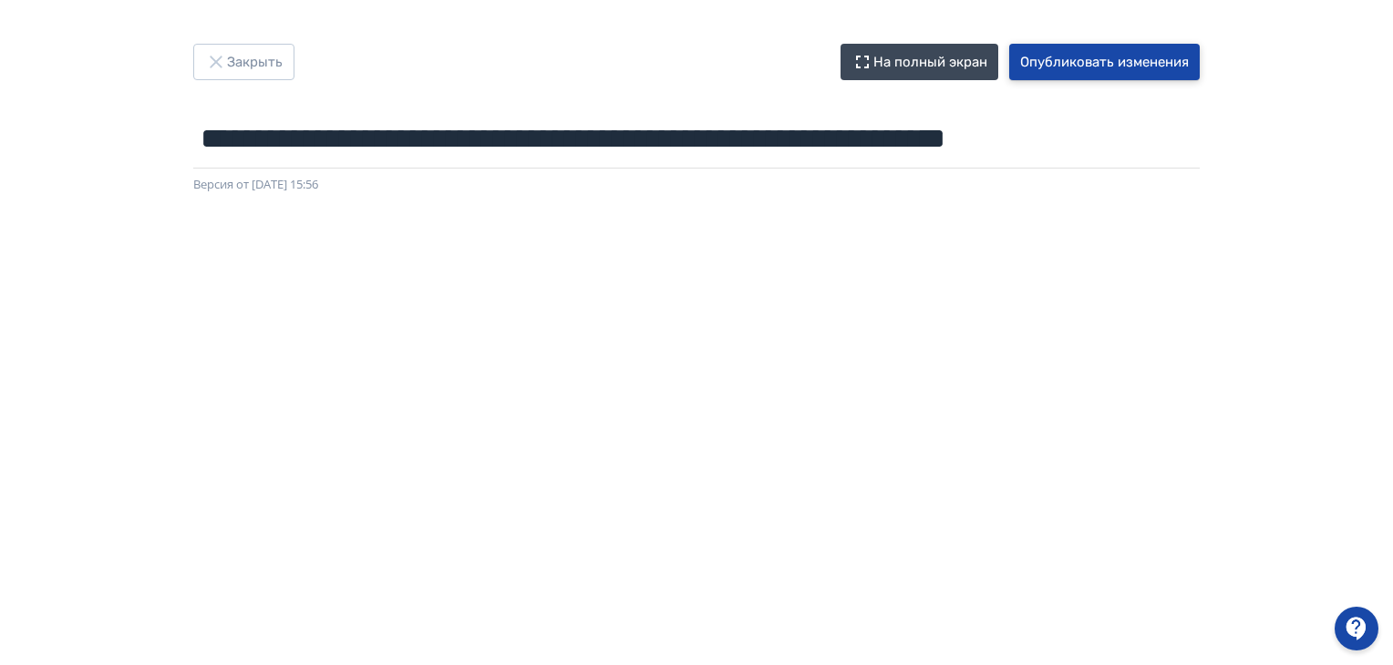
click at [1075, 67] on button "Опубликовать изменения" at bounding box center [1104, 62] width 190 height 36
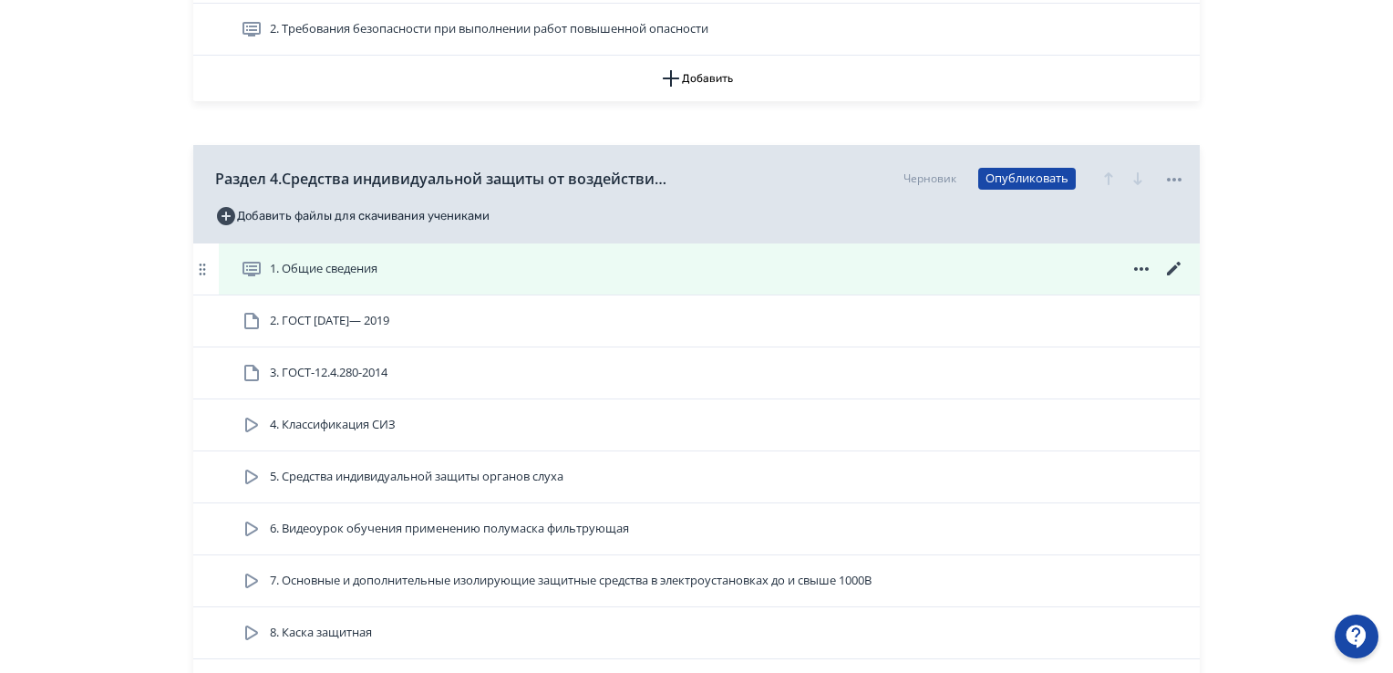
scroll to position [1549, 0]
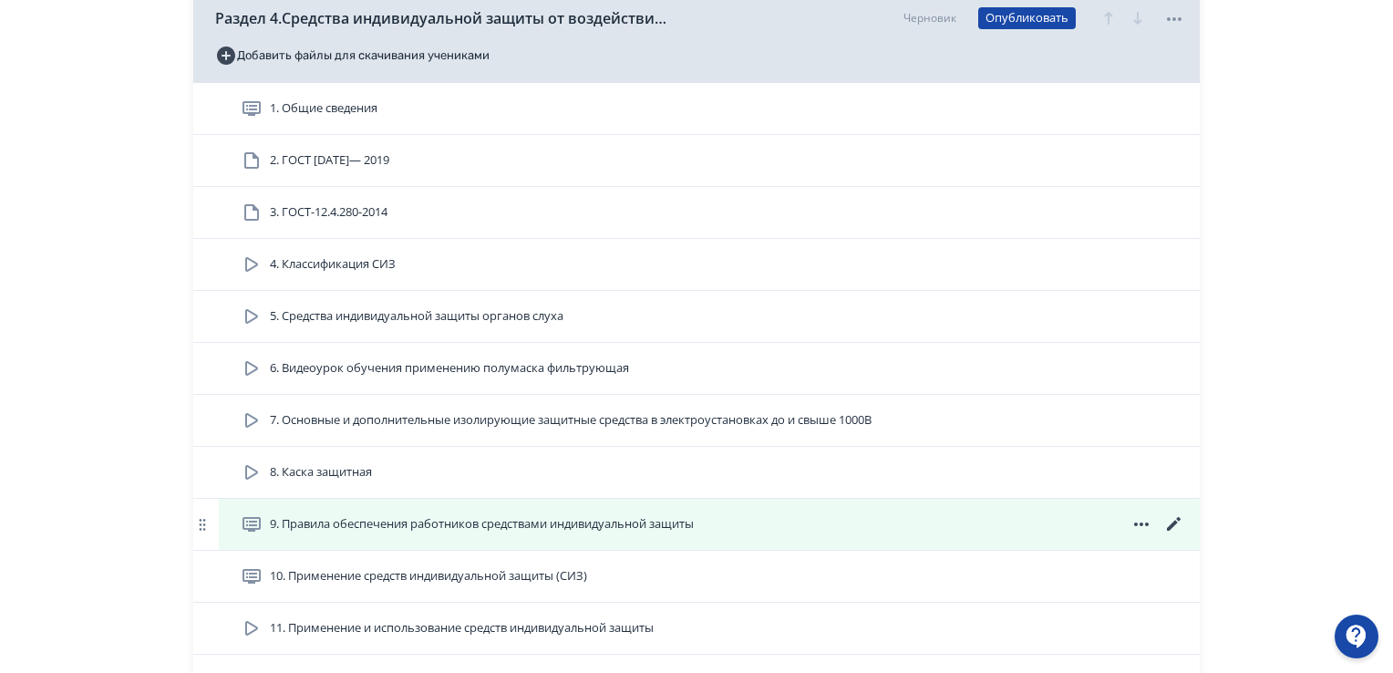
click at [1178, 524] on icon at bounding box center [1174, 524] width 22 height 22
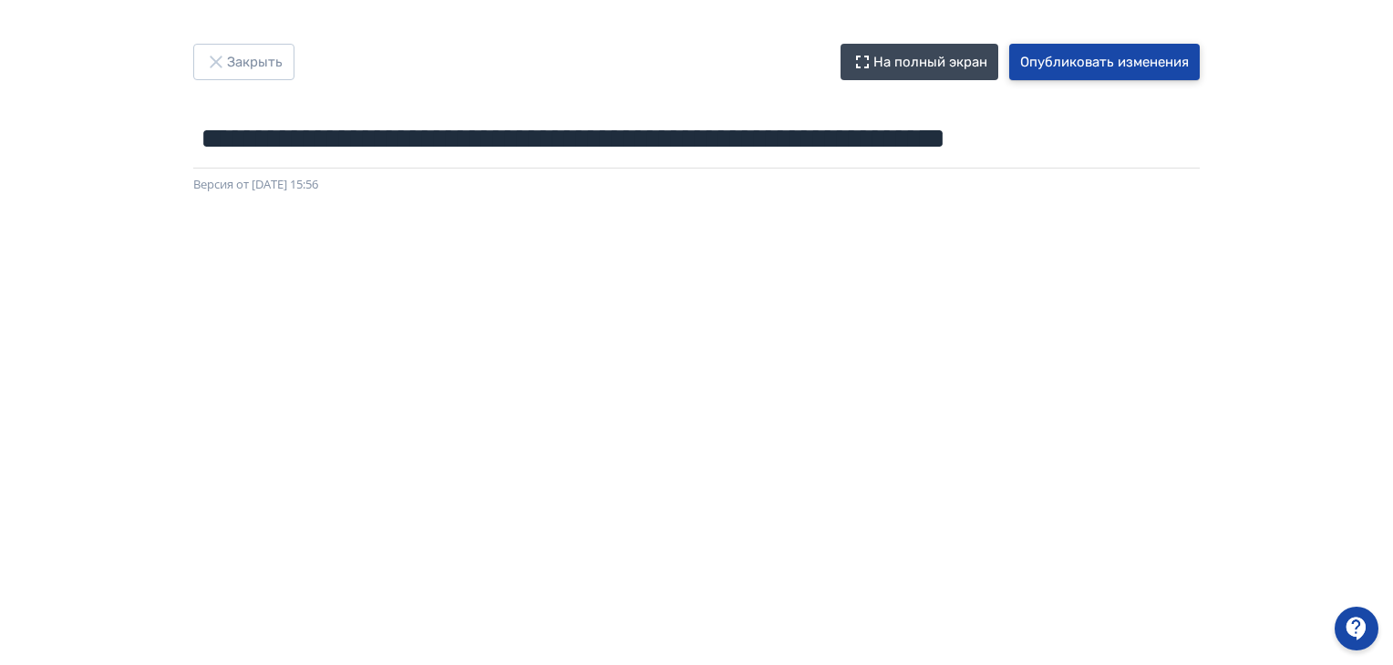
click at [1086, 62] on button "Опубликовать изменения" at bounding box center [1104, 62] width 190 height 36
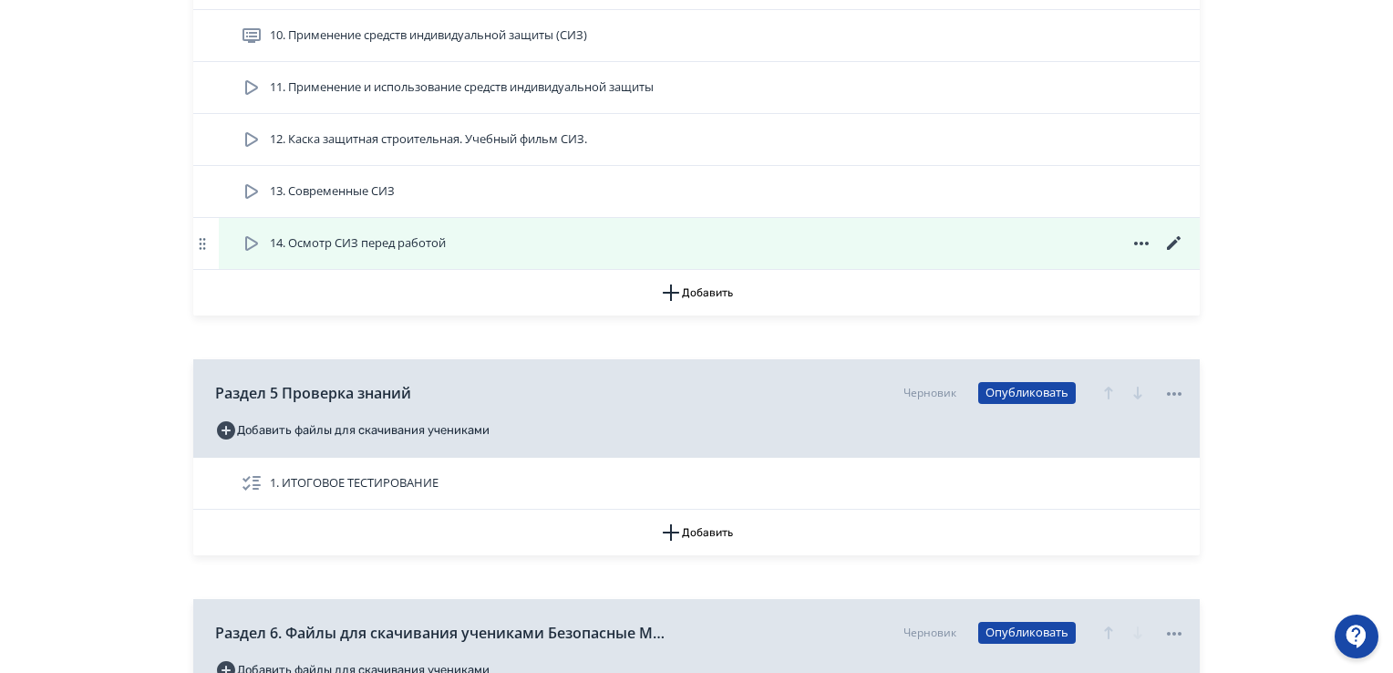
scroll to position [1999, 0]
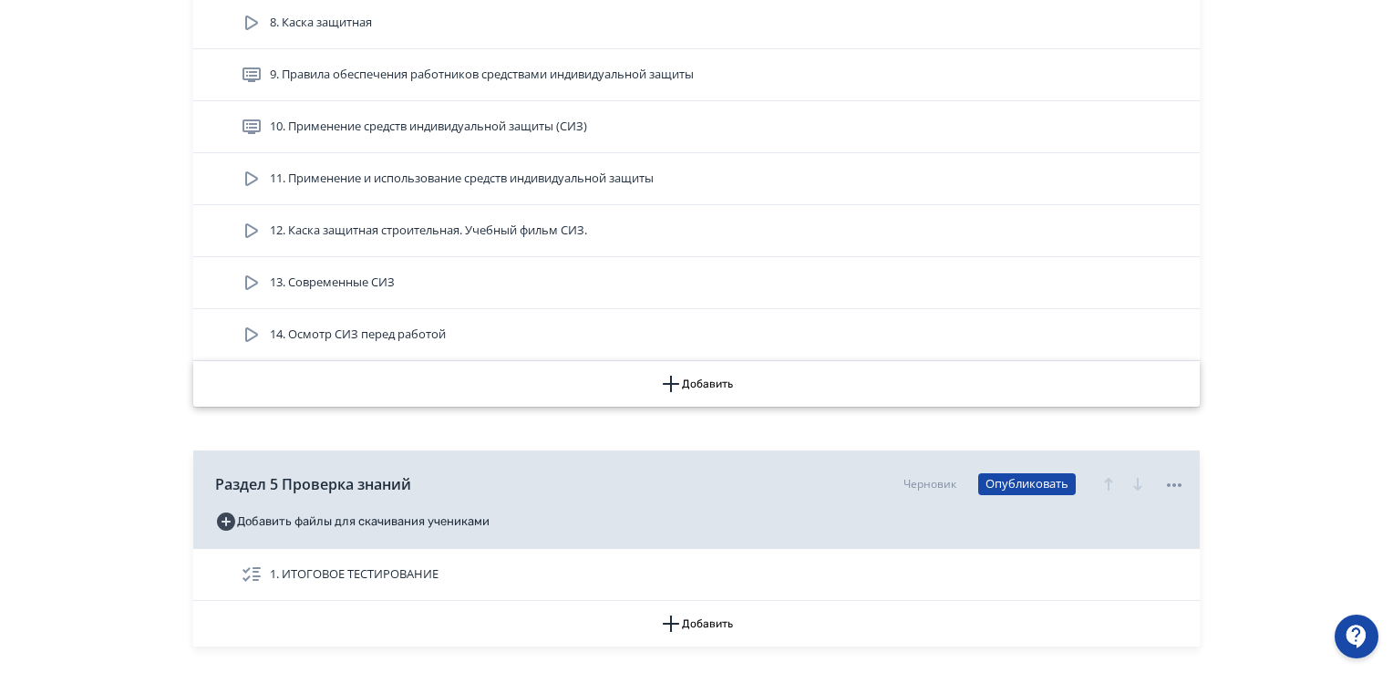
click at [676, 380] on icon "button" at bounding box center [671, 384] width 16 height 16
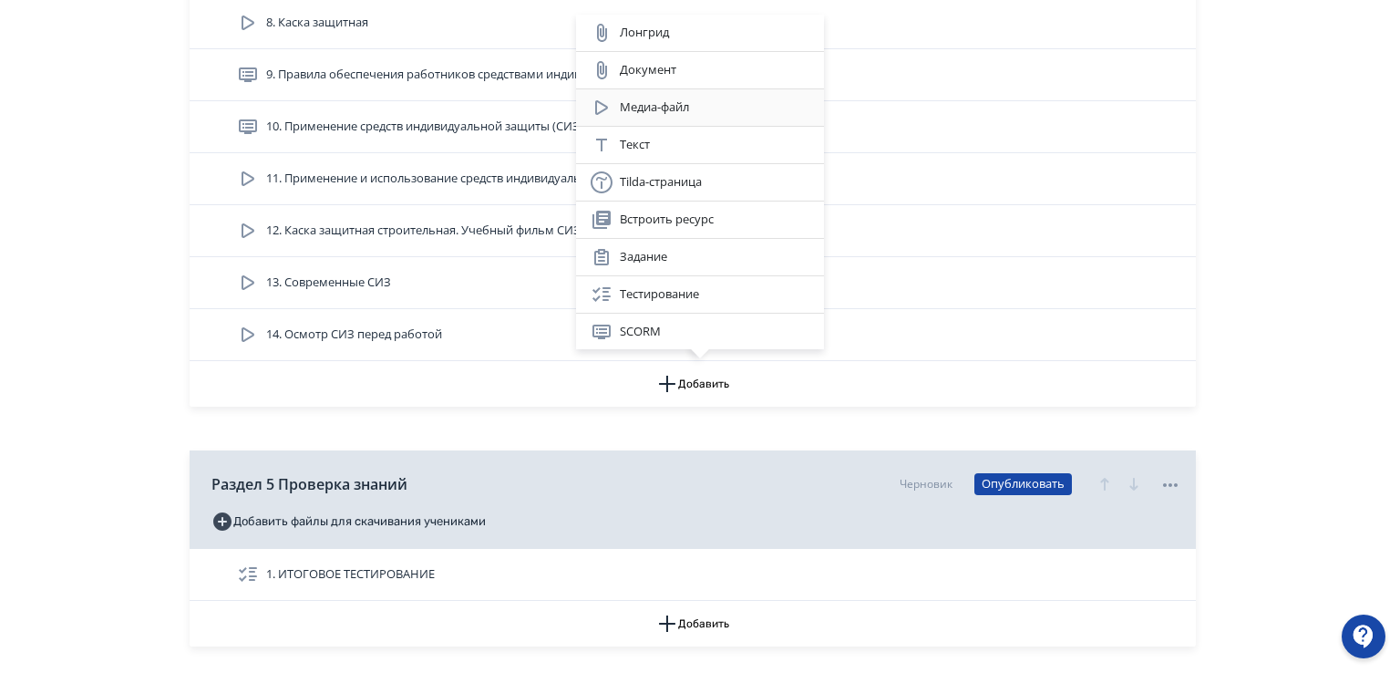
click at [687, 95] on div "Медиа-файл" at bounding box center [700, 107] width 248 height 36
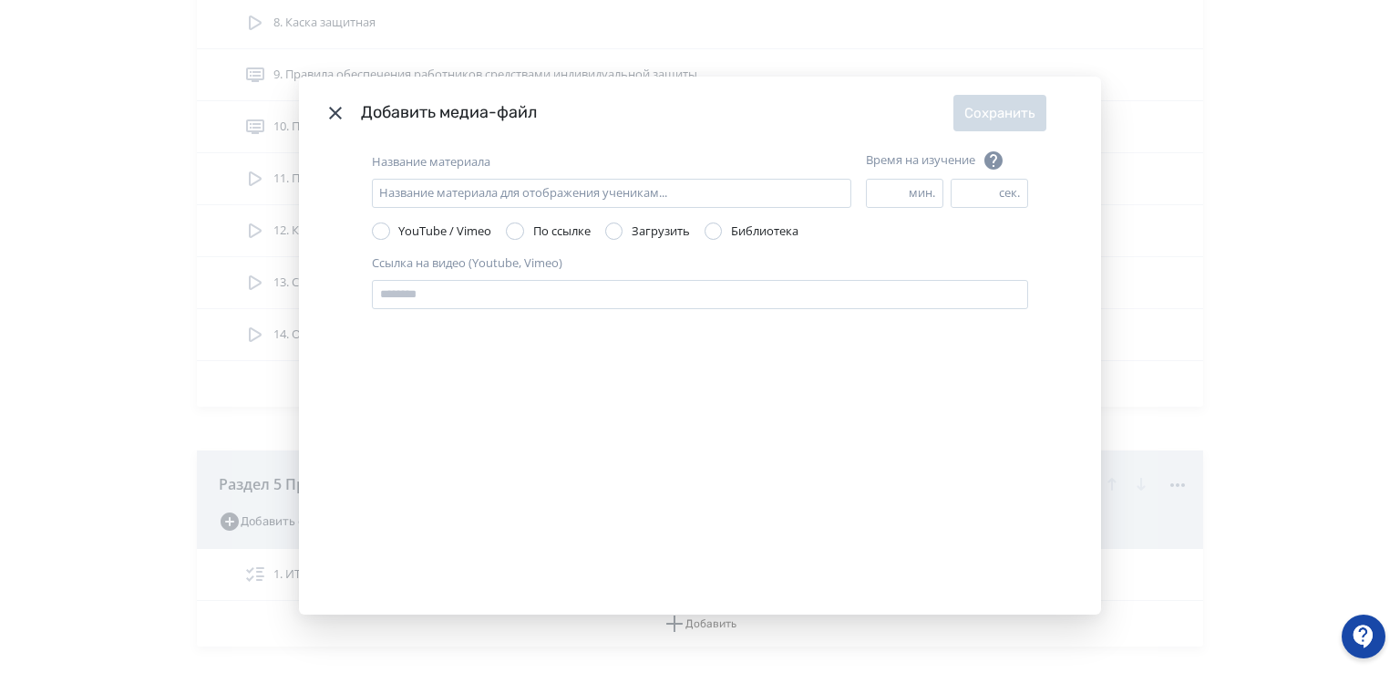
click at [615, 223] on div "Modal" at bounding box center [614, 231] width 18 height 18
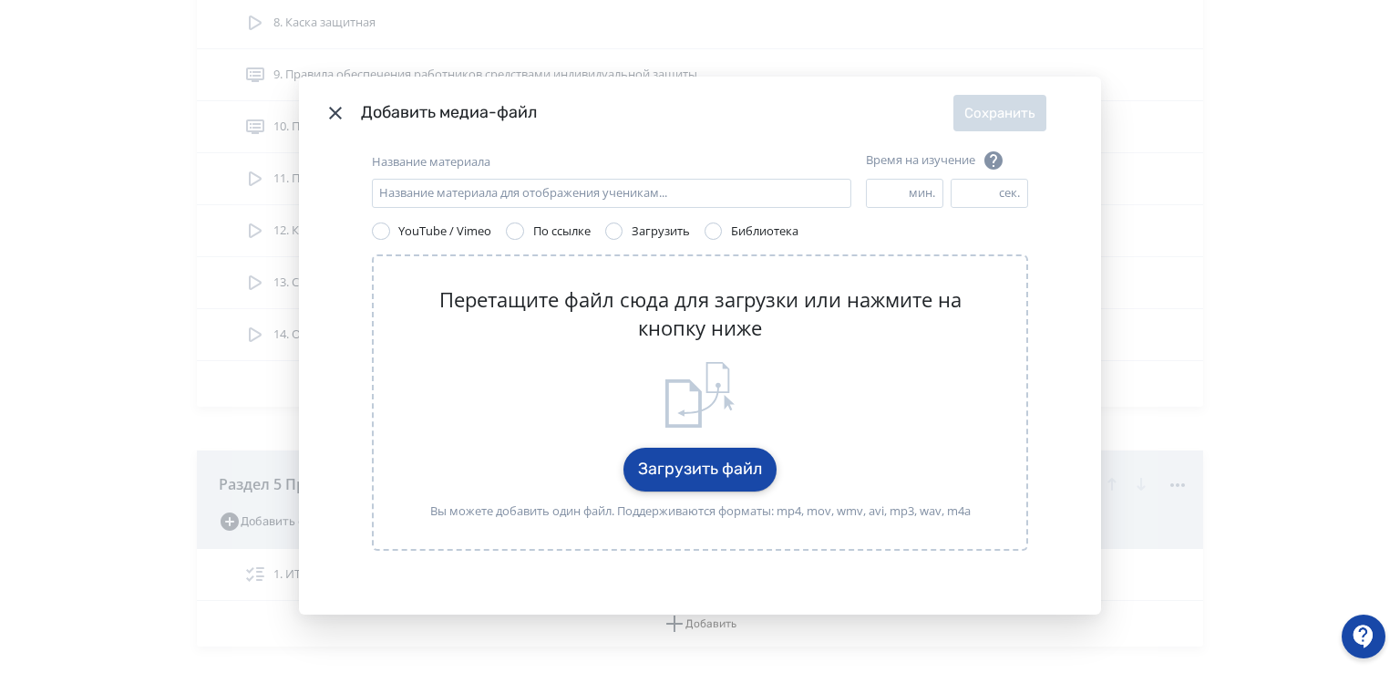
click at [673, 478] on button "Загрузить файл" at bounding box center [699, 470] width 153 height 44
drag, startPoint x: 449, startPoint y: 187, endPoint x: 1170, endPoint y: 209, distance: 721.3
click at [1170, 209] on div "Добавить медиа-файл Сохранить Название материала Название материала для отображ…" at bounding box center [700, 336] width 1400 height 673
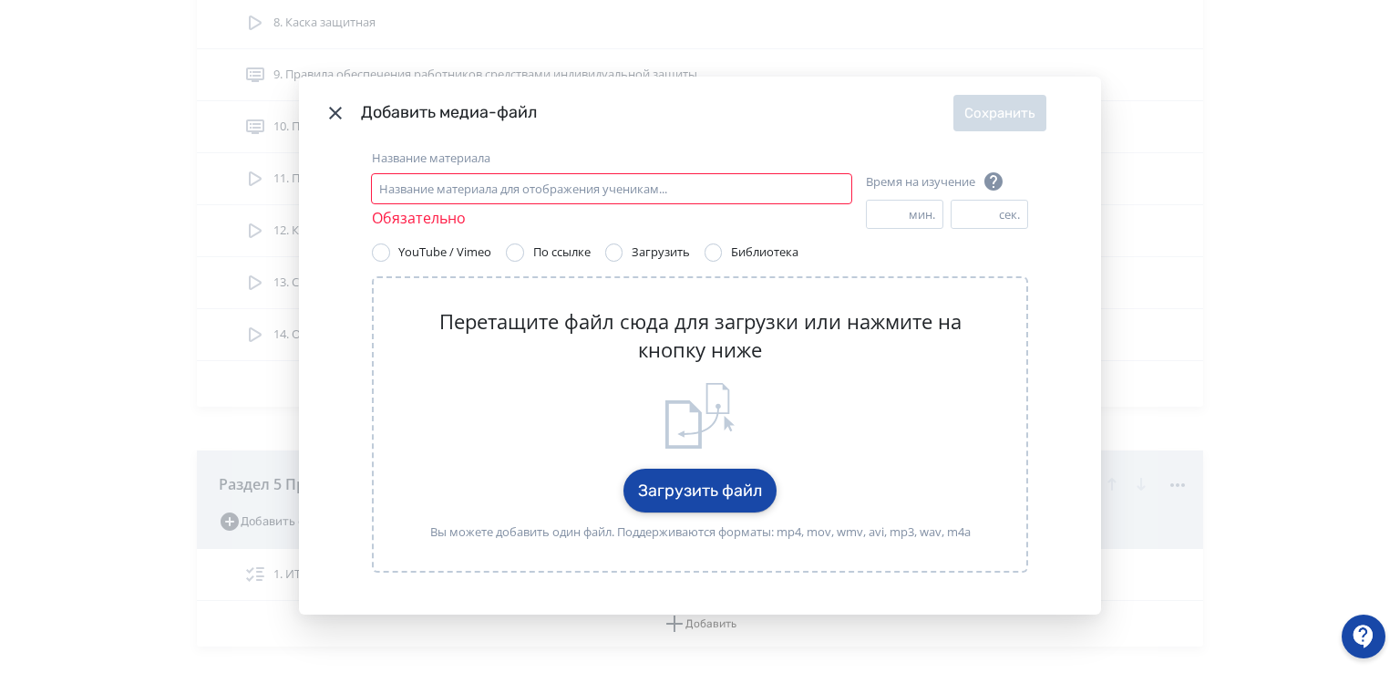
click at [664, 482] on button "Загрузить файл" at bounding box center [699, 490] width 153 height 44
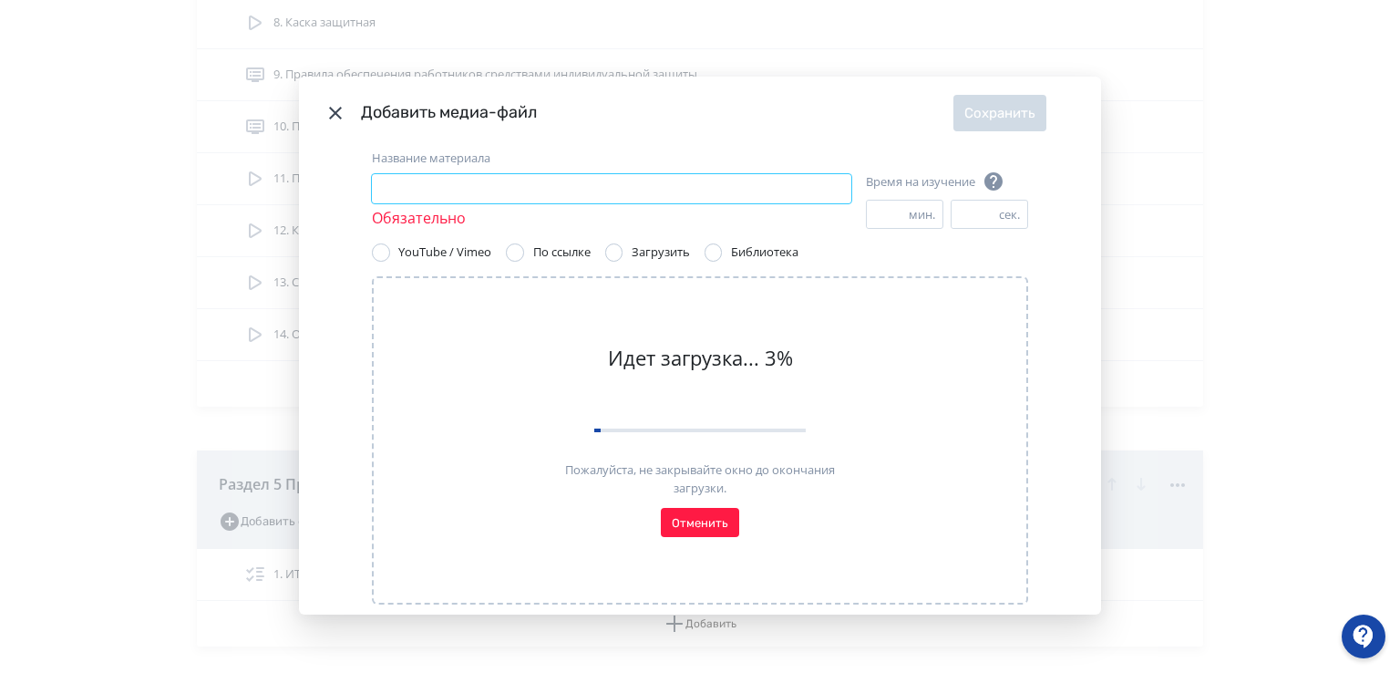
paste input "**********"
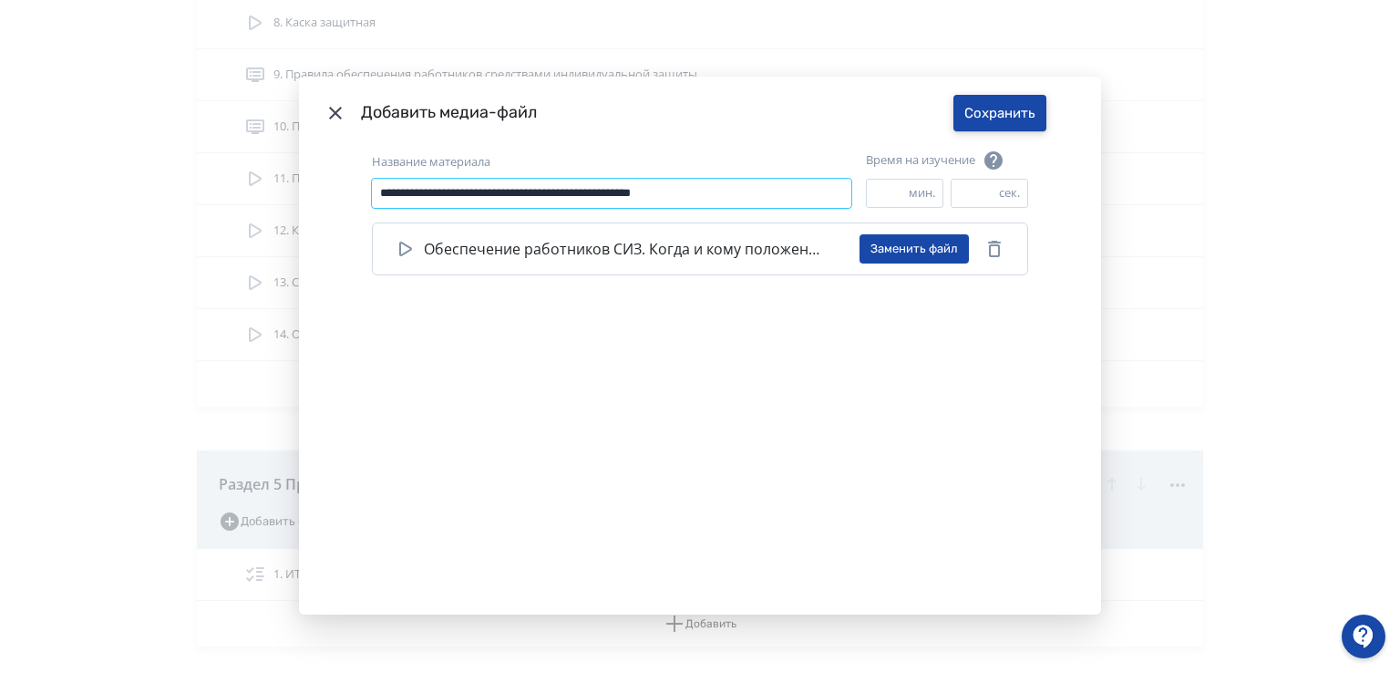
type input "**********"
click at [999, 104] on button "Сохранить" at bounding box center [999, 113] width 93 height 36
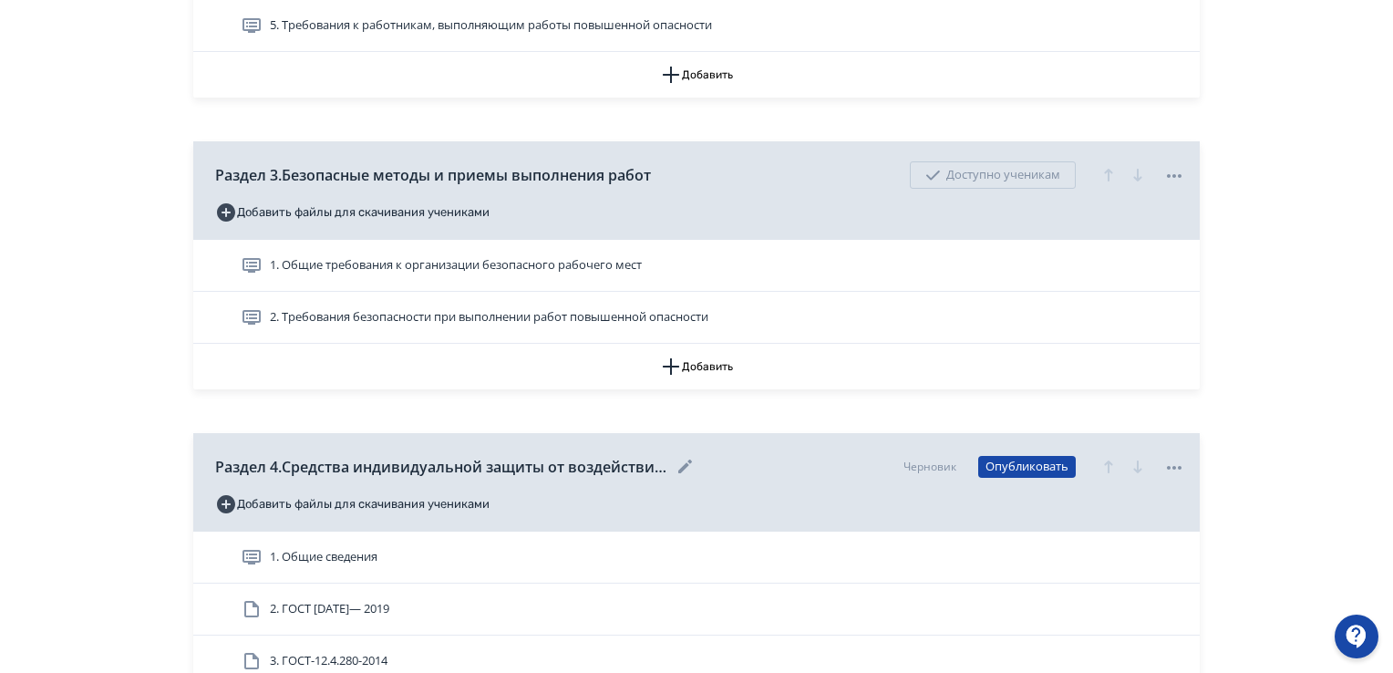
scroll to position [1276, 0]
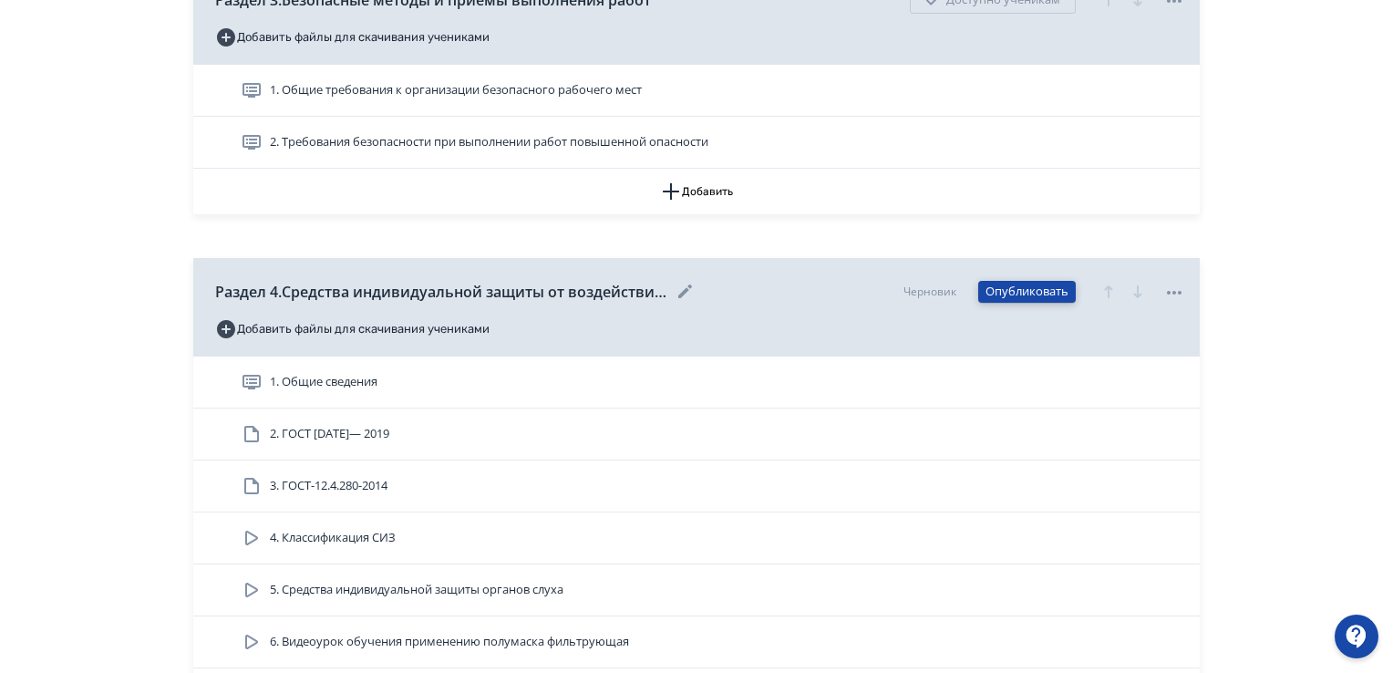
click at [1031, 293] on button "Опубликовать" at bounding box center [1027, 292] width 98 height 22
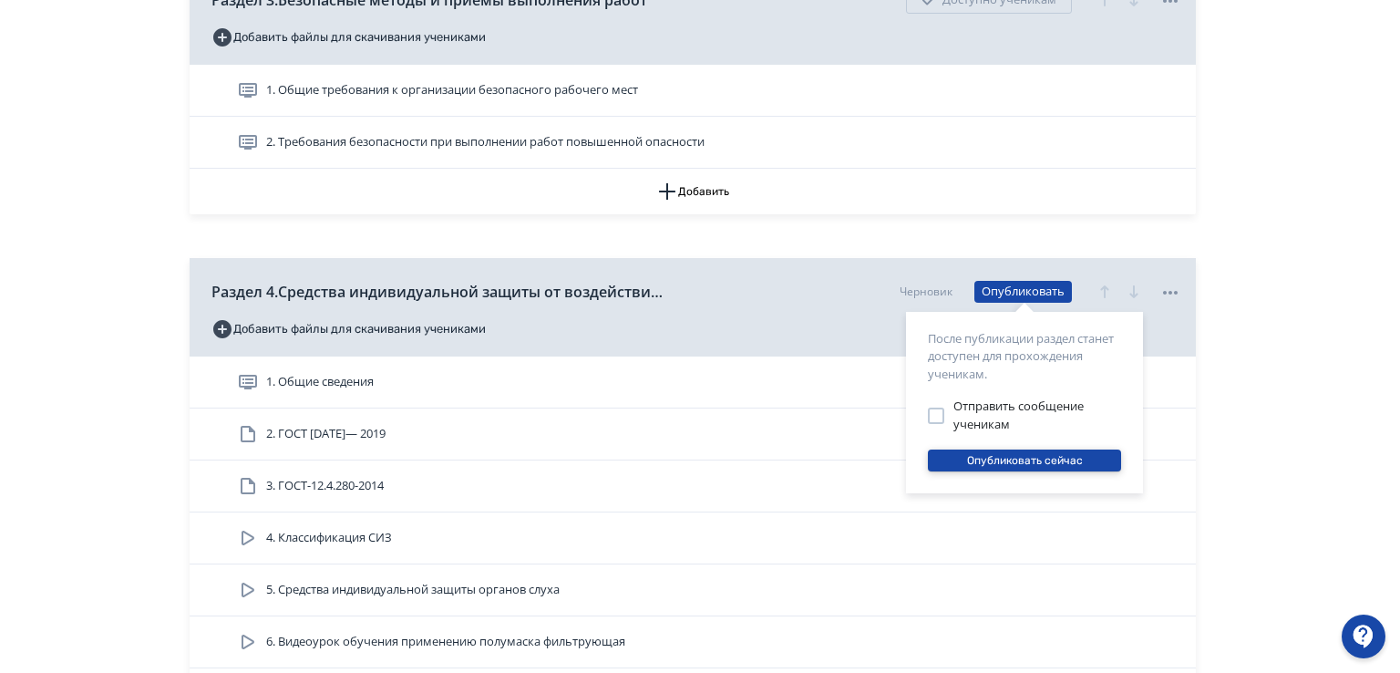
click at [1039, 458] on button "Опубликовать сейчас" at bounding box center [1024, 460] width 193 height 22
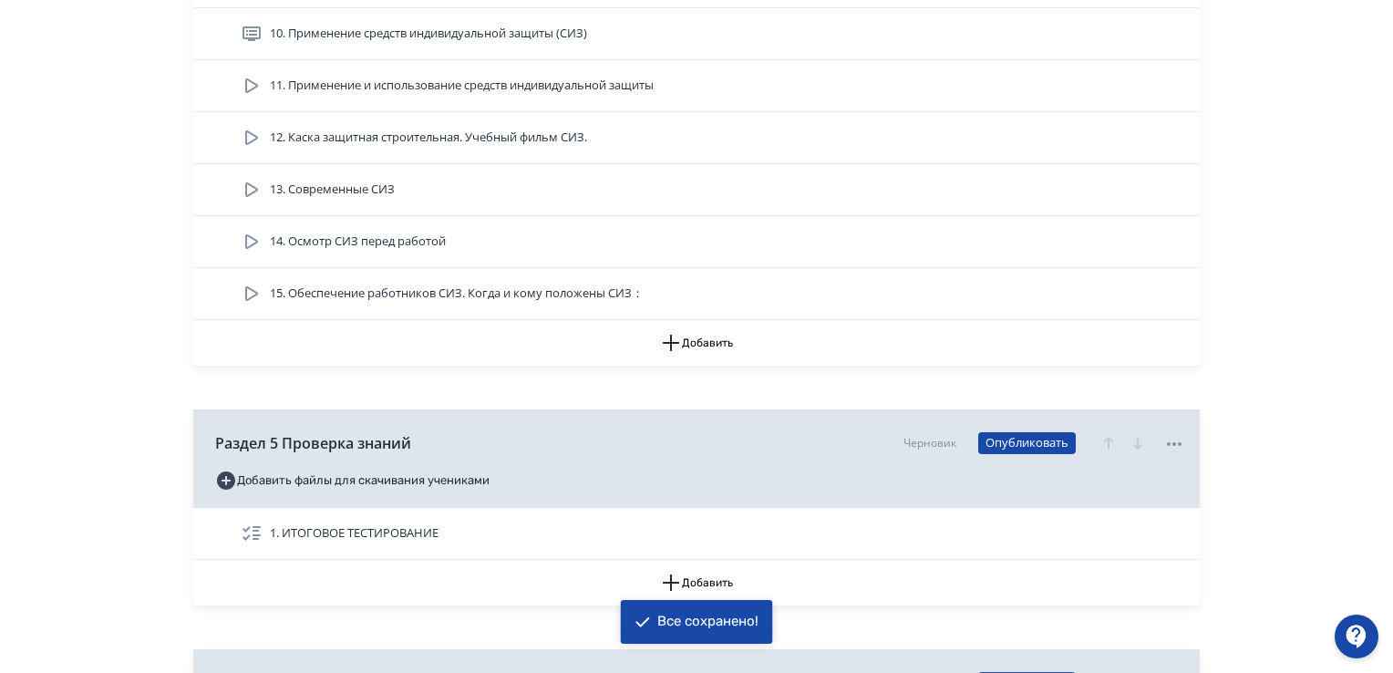
scroll to position [2096, 0]
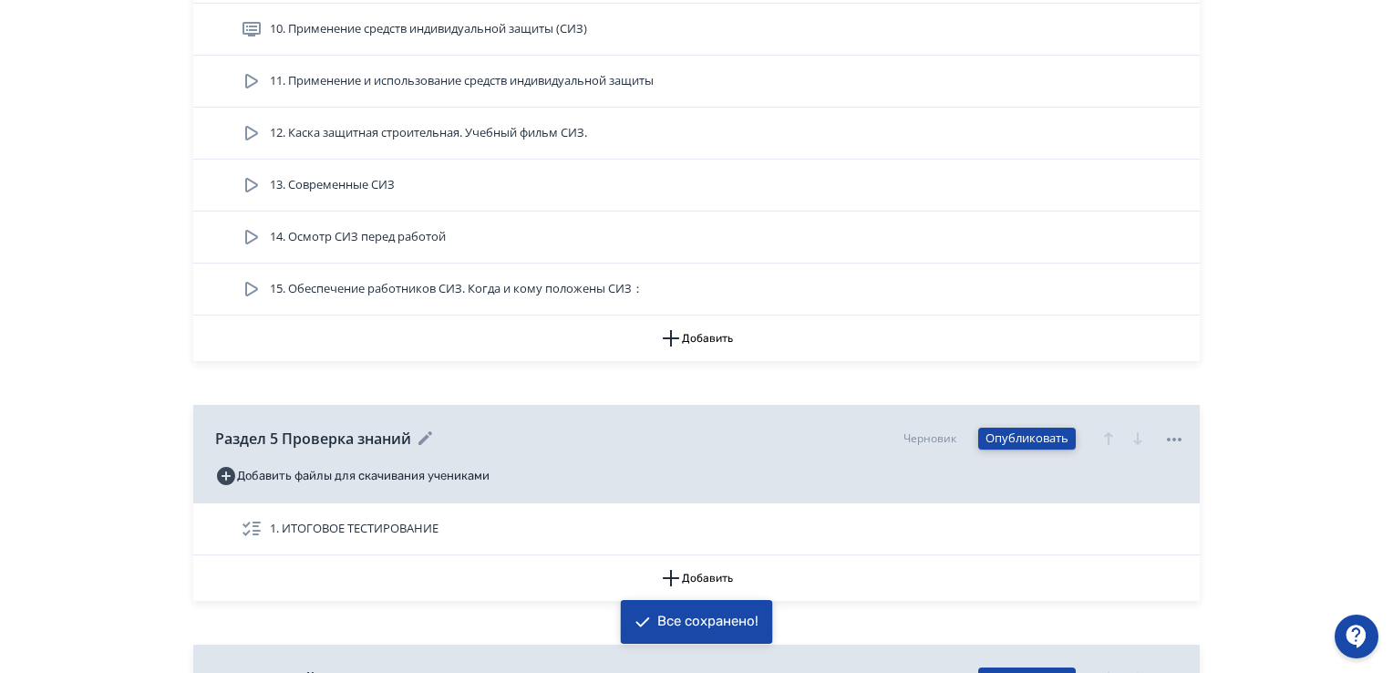
click at [1039, 436] on button "Опубликовать" at bounding box center [1027, 438] width 98 height 22
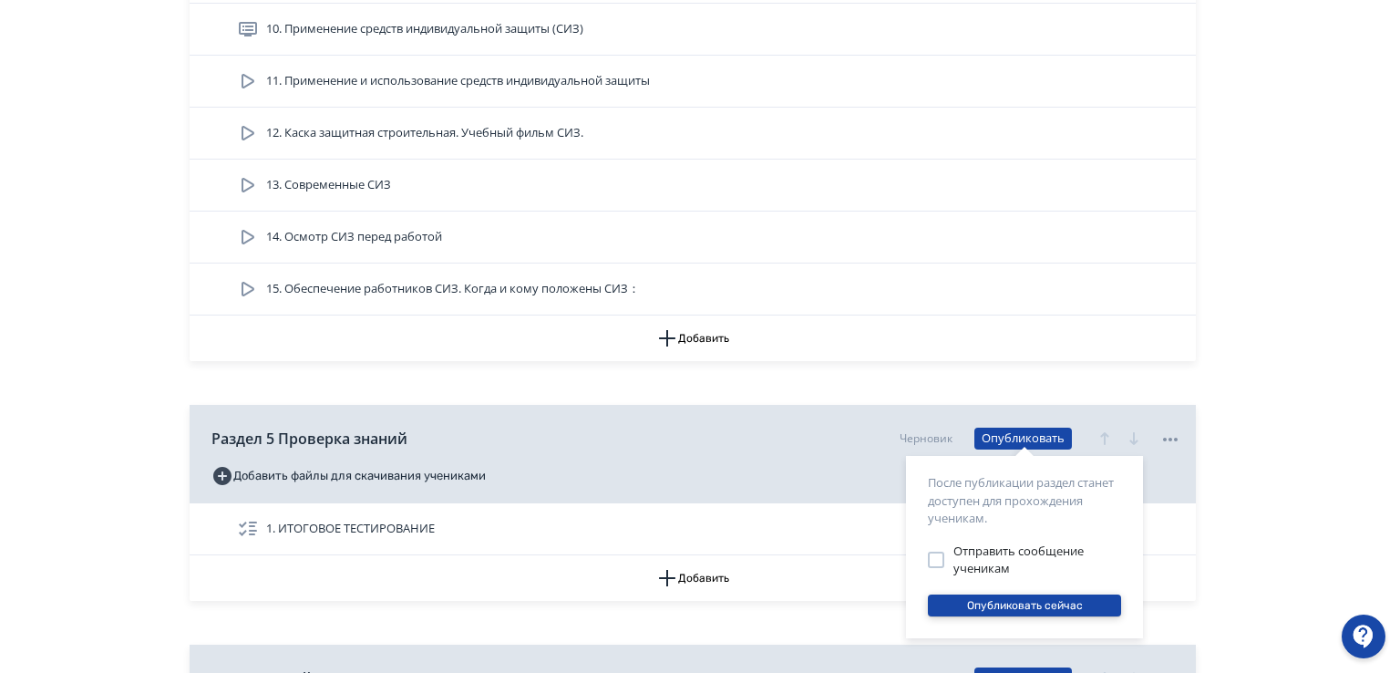
click at [1014, 602] on button "Опубликовать сейчас" at bounding box center [1024, 605] width 193 height 22
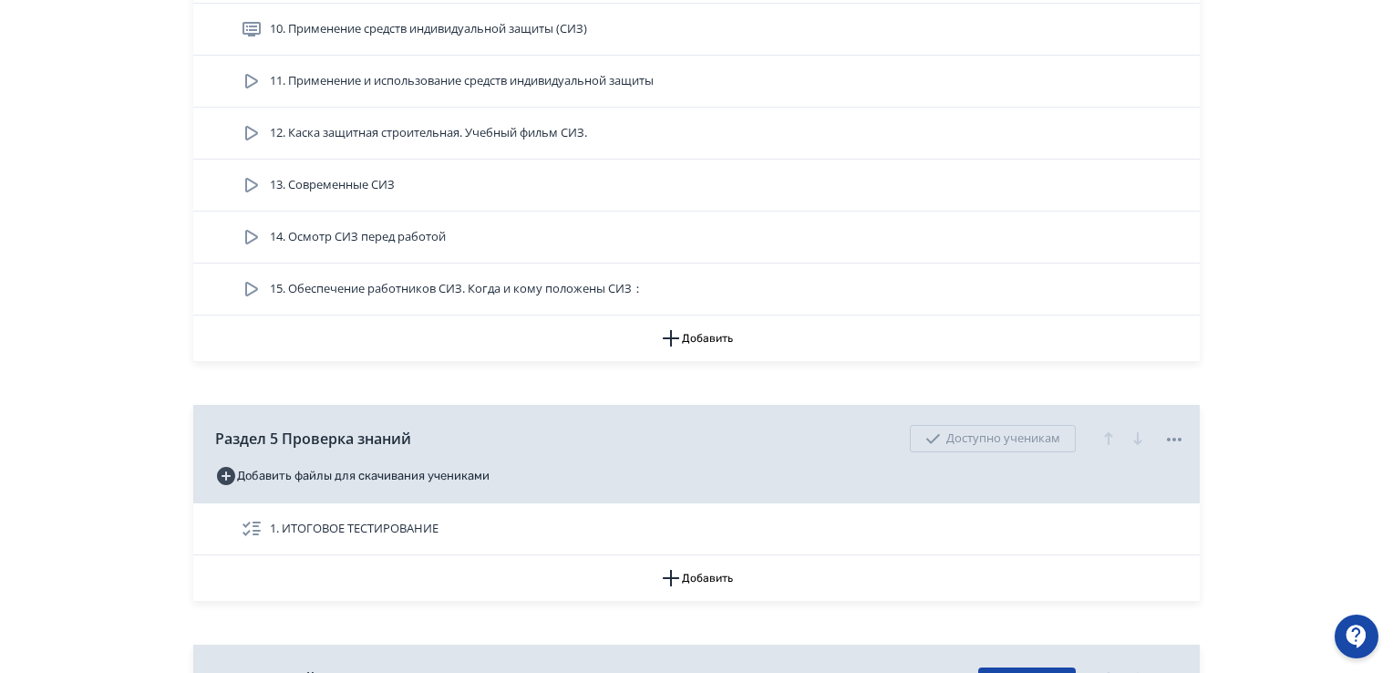
scroll to position [2415, 0]
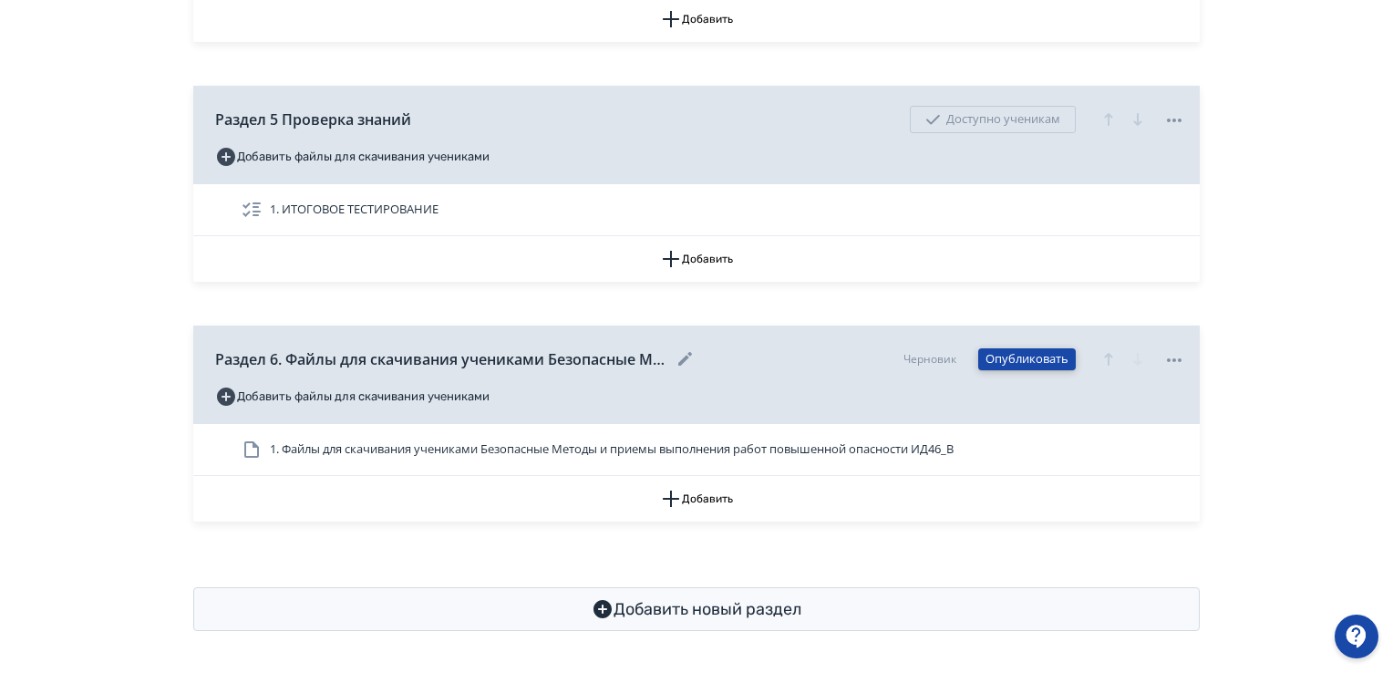
click at [1033, 355] on button "Опубликовать" at bounding box center [1027, 359] width 98 height 22
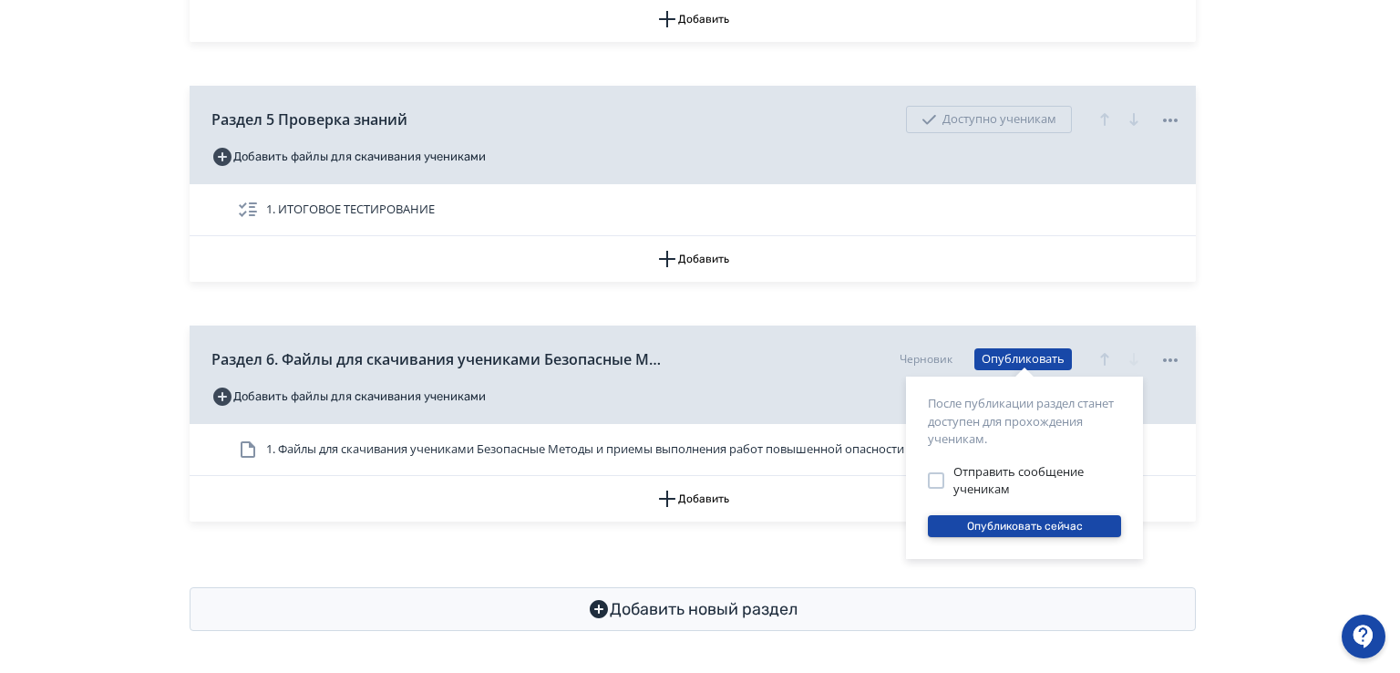
click at [1023, 526] on button "Опубликовать сейчас" at bounding box center [1024, 526] width 193 height 22
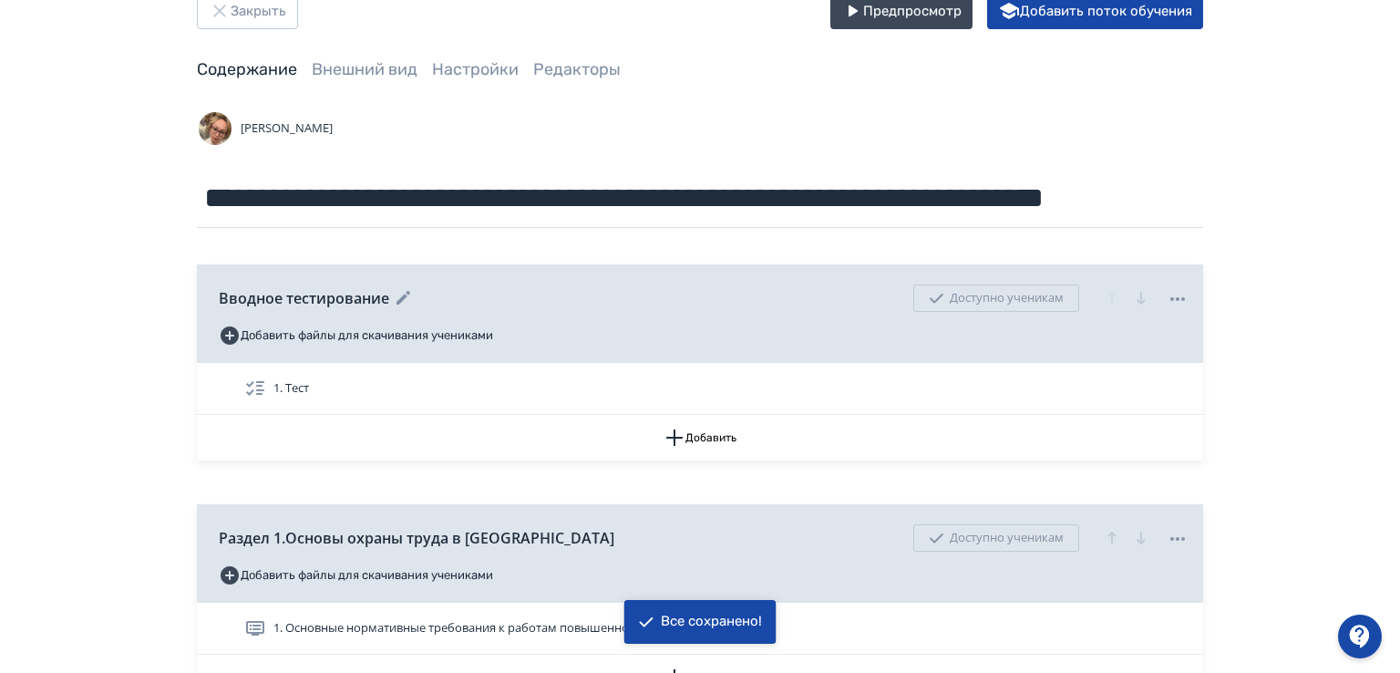
scroll to position [0, 0]
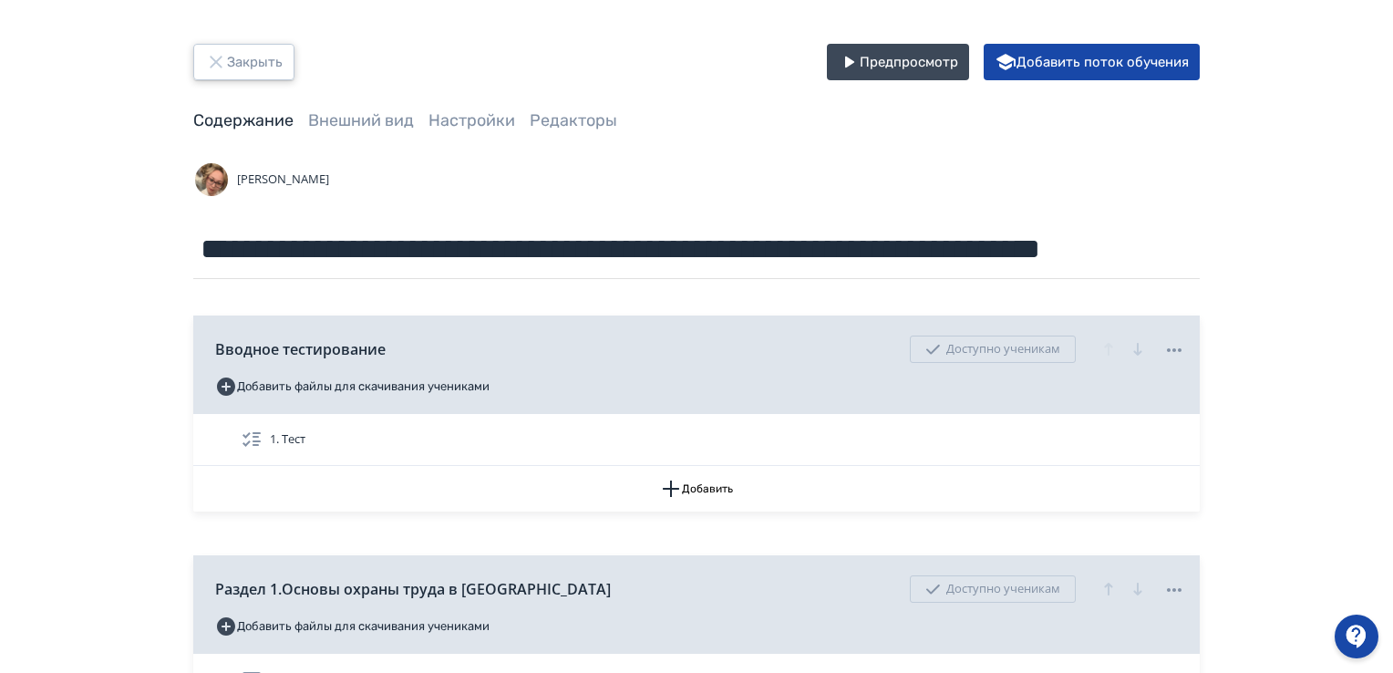
click at [271, 57] on button "Закрыть" at bounding box center [243, 62] width 101 height 36
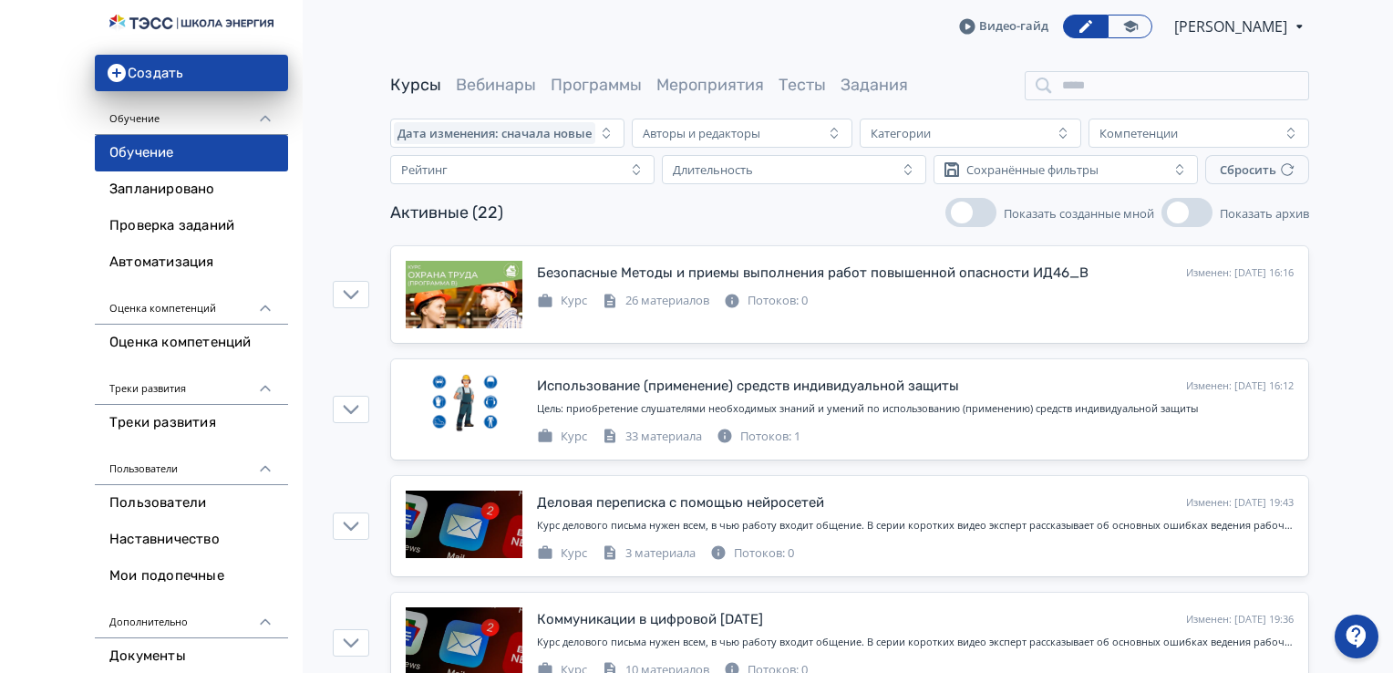
click at [406, 87] on link "Курсы" at bounding box center [415, 85] width 51 height 20
click at [117, 65] on icon "button" at bounding box center [117, 73] width 18 height 18
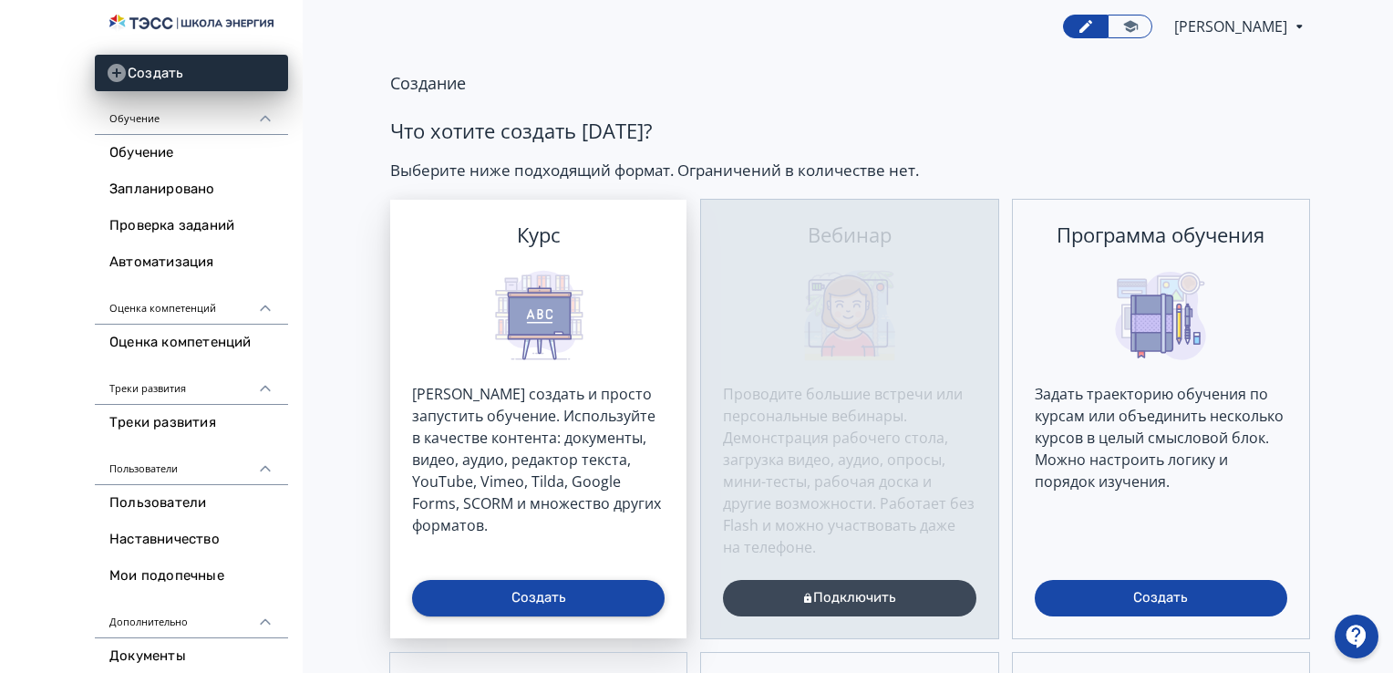
click at [561, 592] on button "Создать" at bounding box center [538, 598] width 252 height 36
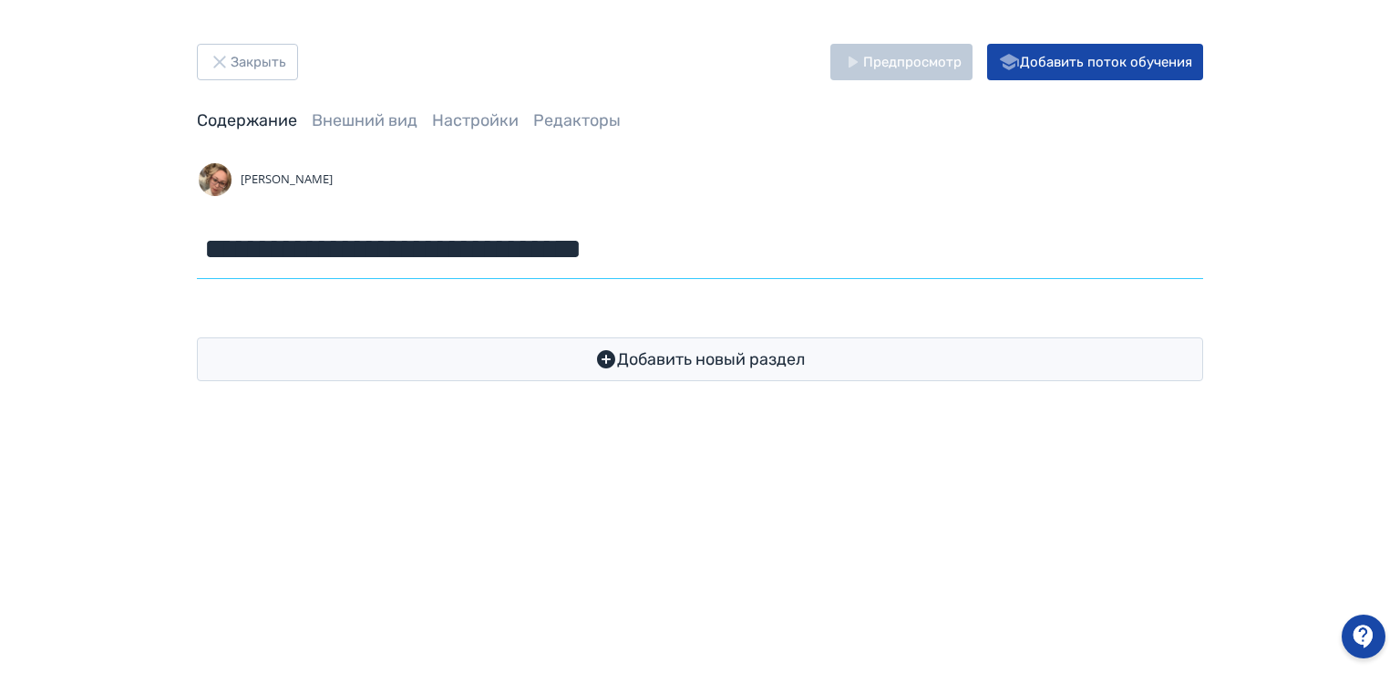
drag, startPoint x: 681, startPoint y: 245, endPoint x: 190, endPoint y: 231, distance: 491.5
click at [190, 231] on div "**********" at bounding box center [700, 212] width 1094 height 337
paste input "**********"
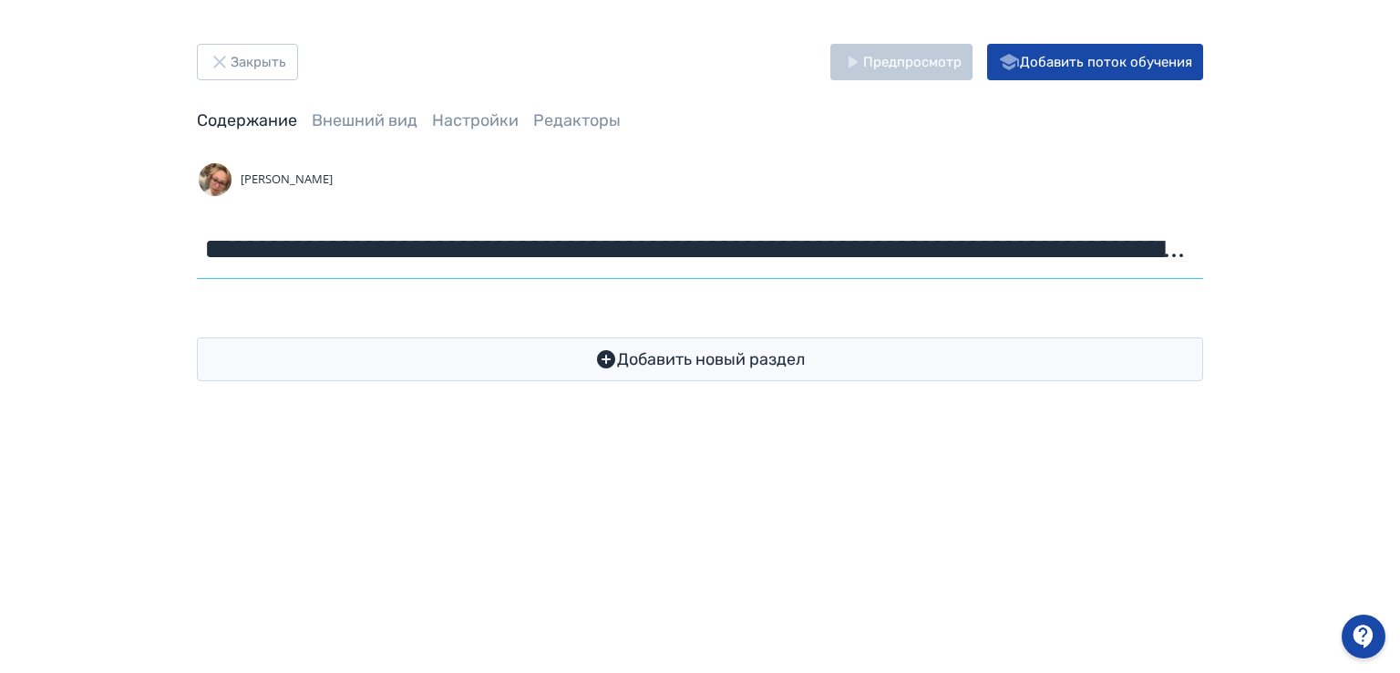
scroll to position [0, 4905]
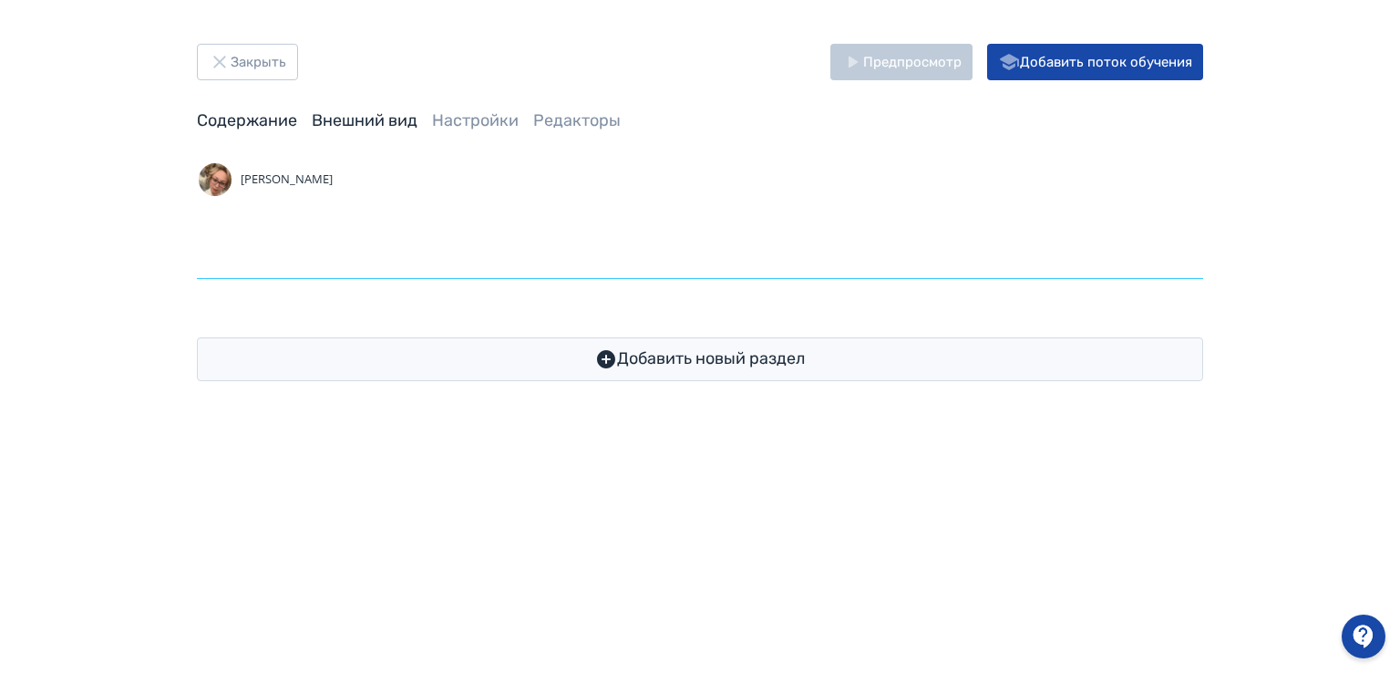
type input "**********"
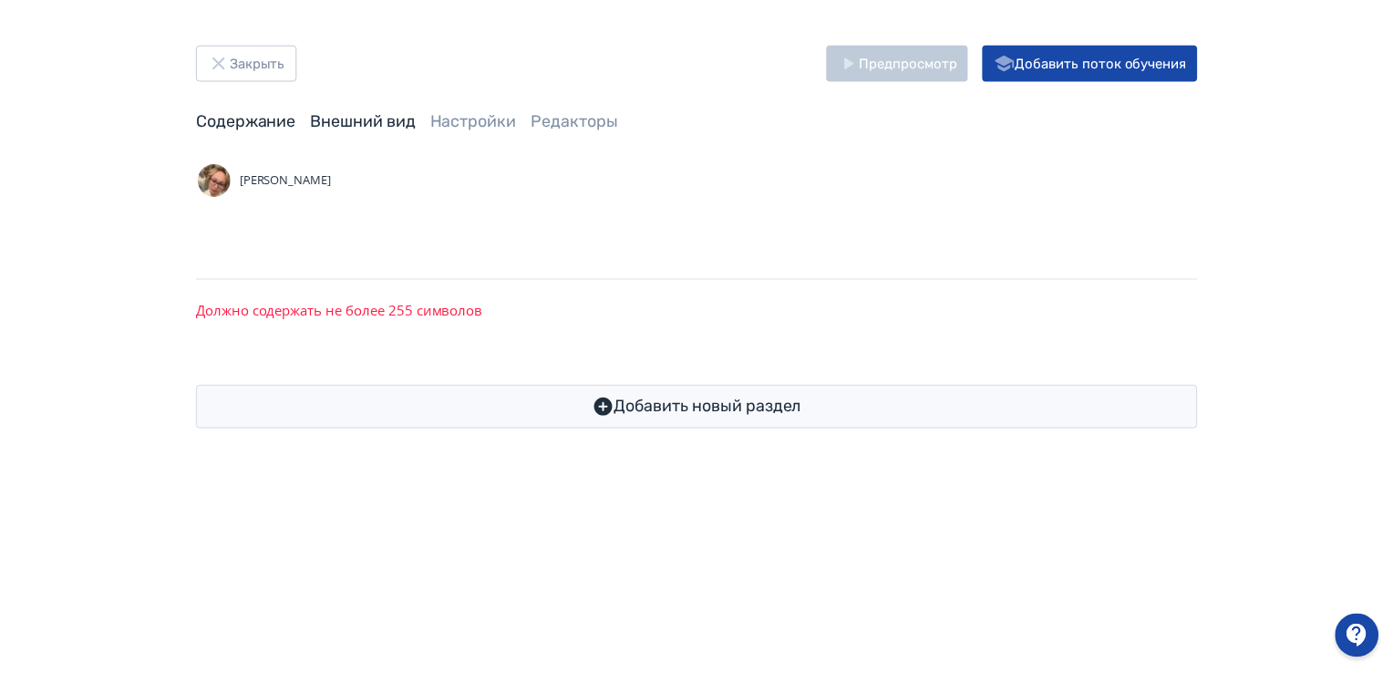
scroll to position [0, 0]
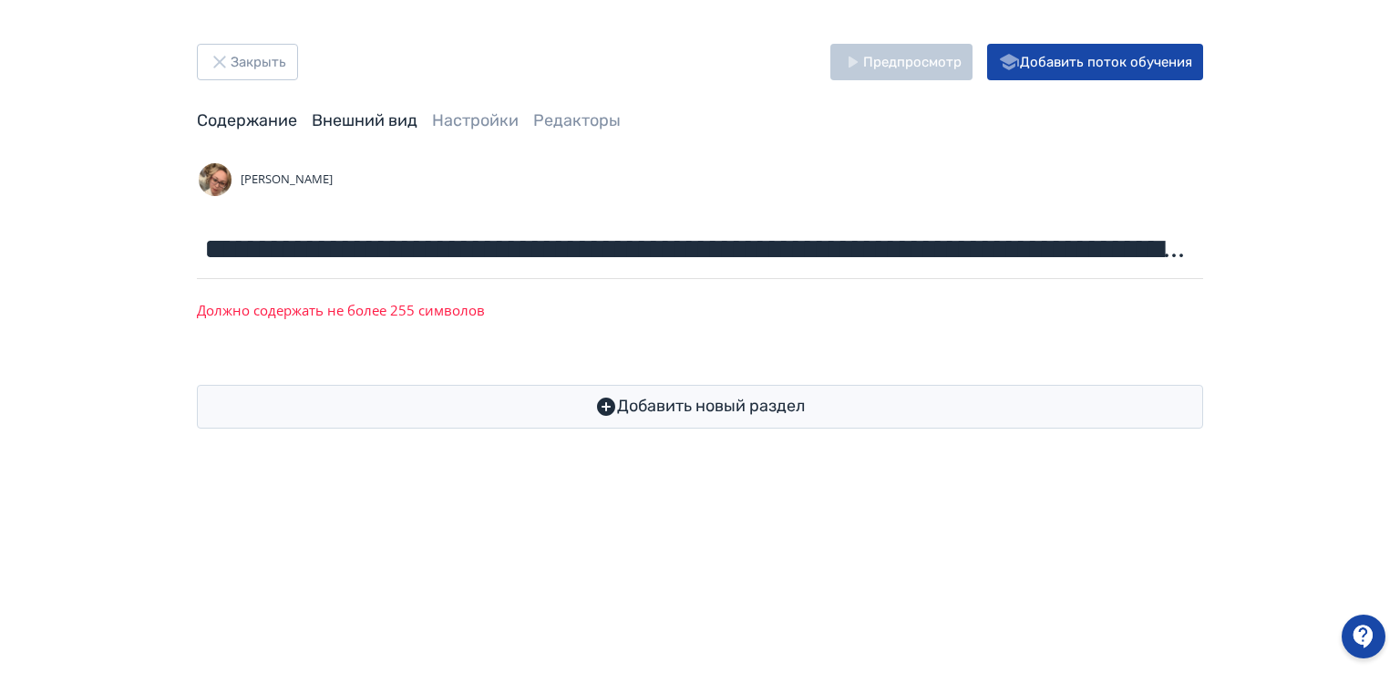
click at [365, 111] on link "Внешний вид" at bounding box center [365, 120] width 106 height 20
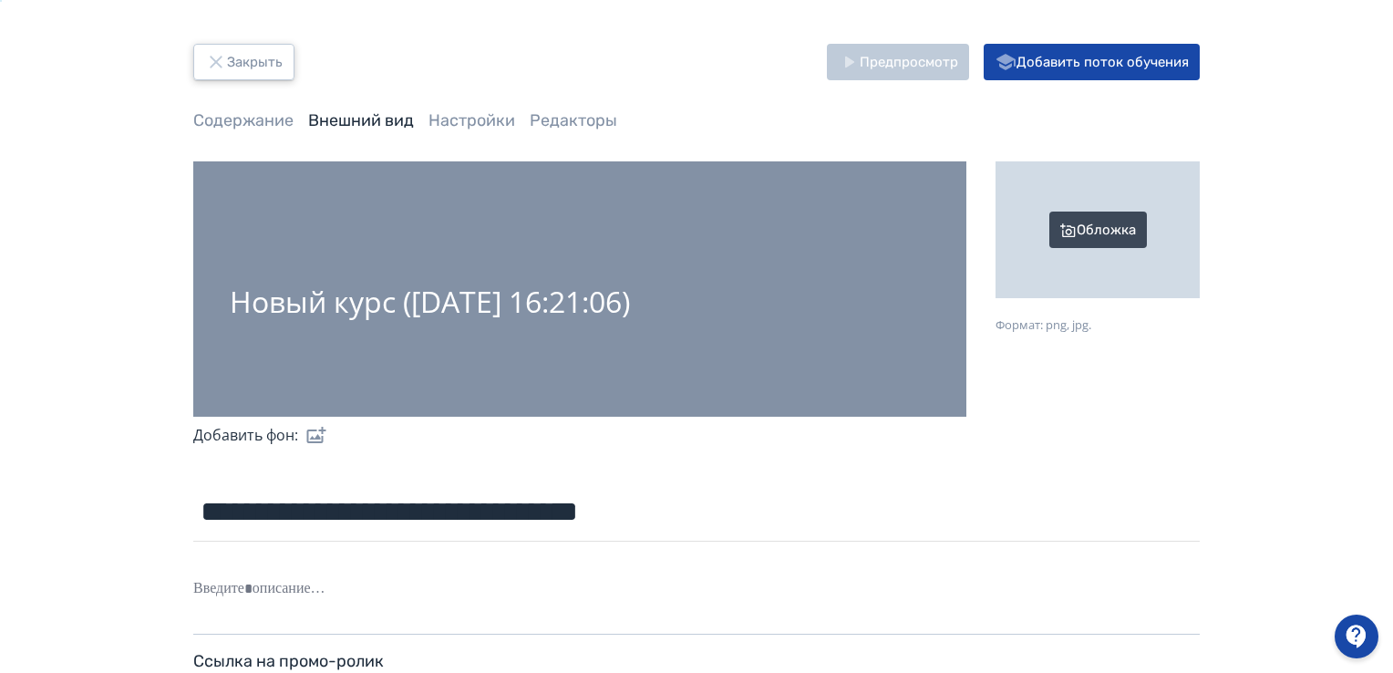
click at [253, 55] on button "Закрыть" at bounding box center [243, 62] width 101 height 36
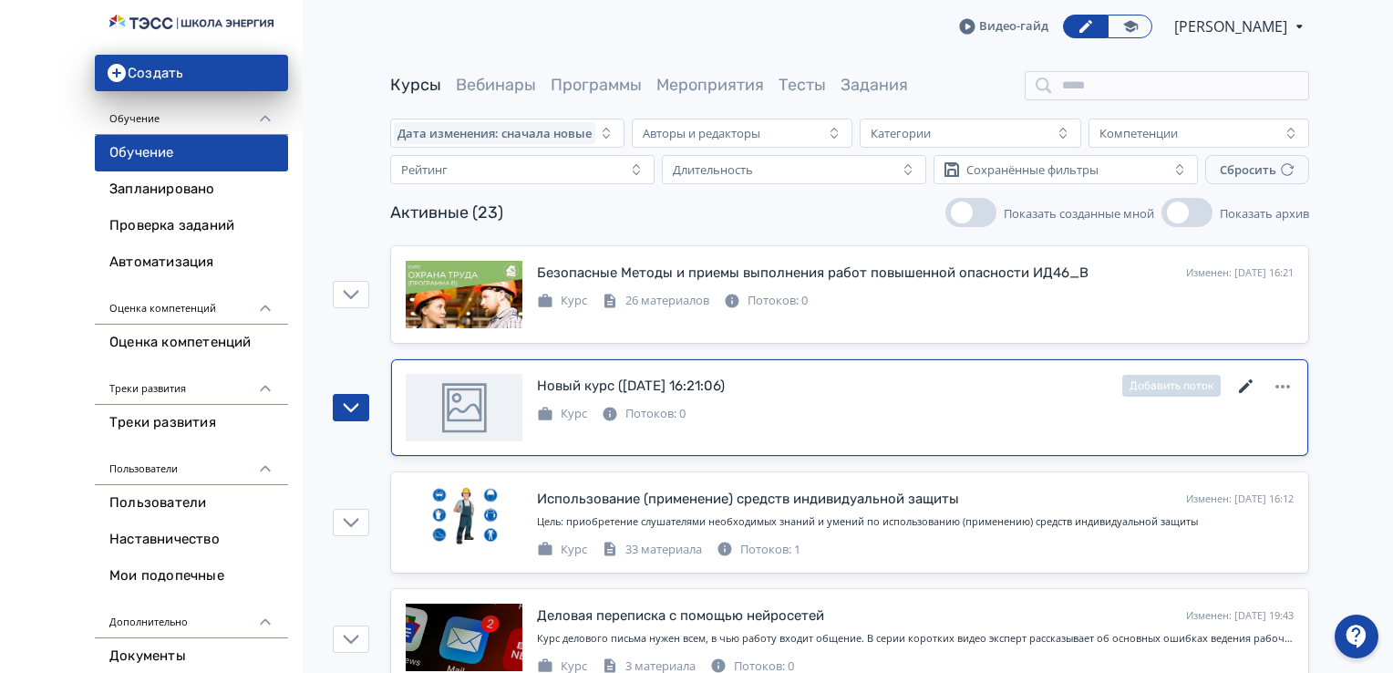
click at [1251, 384] on icon at bounding box center [1246, 387] width 22 height 22
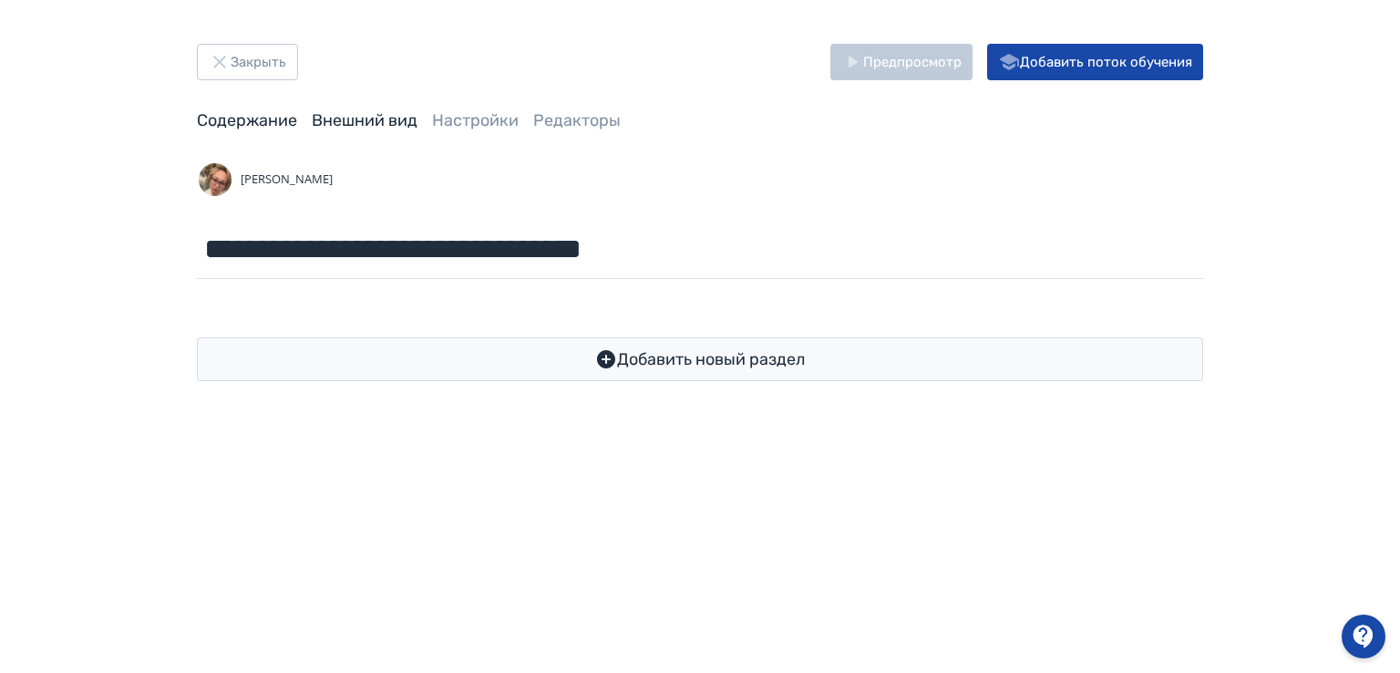
click at [386, 117] on link "Внешний вид" at bounding box center [365, 120] width 106 height 20
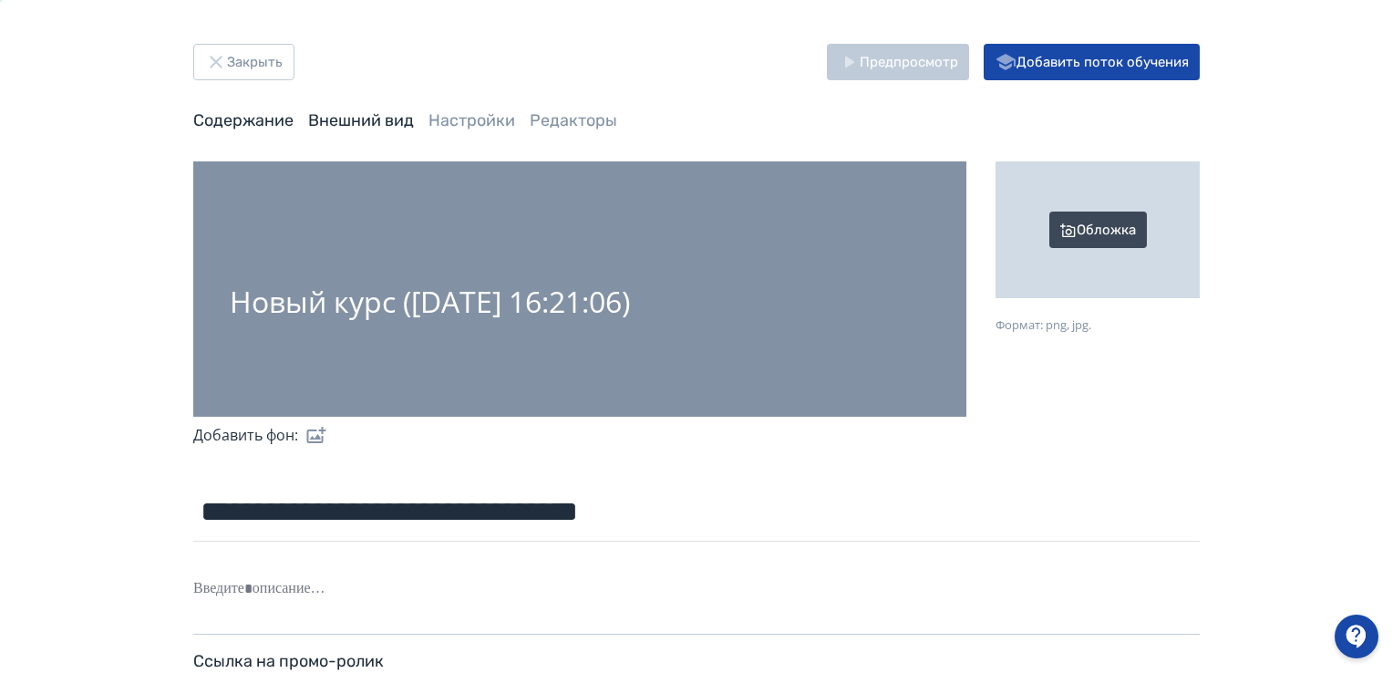
click at [256, 120] on link "Содержание" at bounding box center [243, 120] width 100 height 20
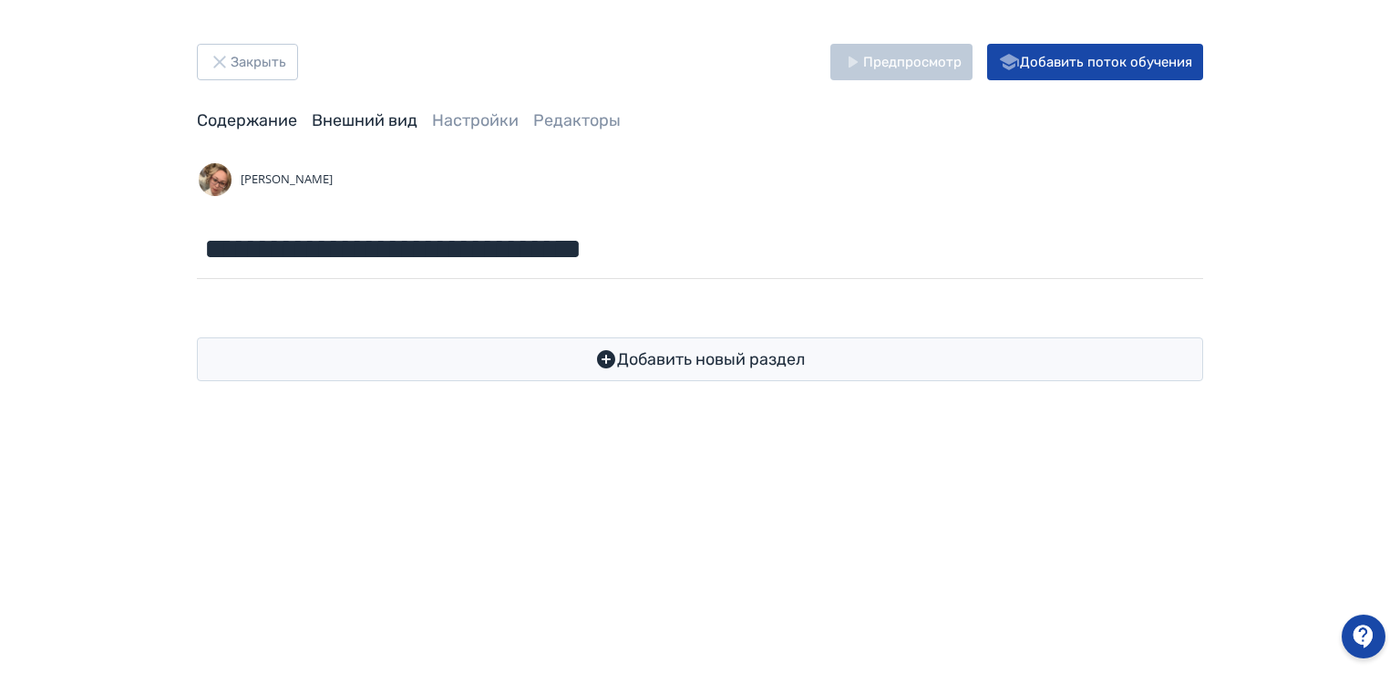
click at [345, 116] on link "Внешний вид" at bounding box center [365, 120] width 106 height 20
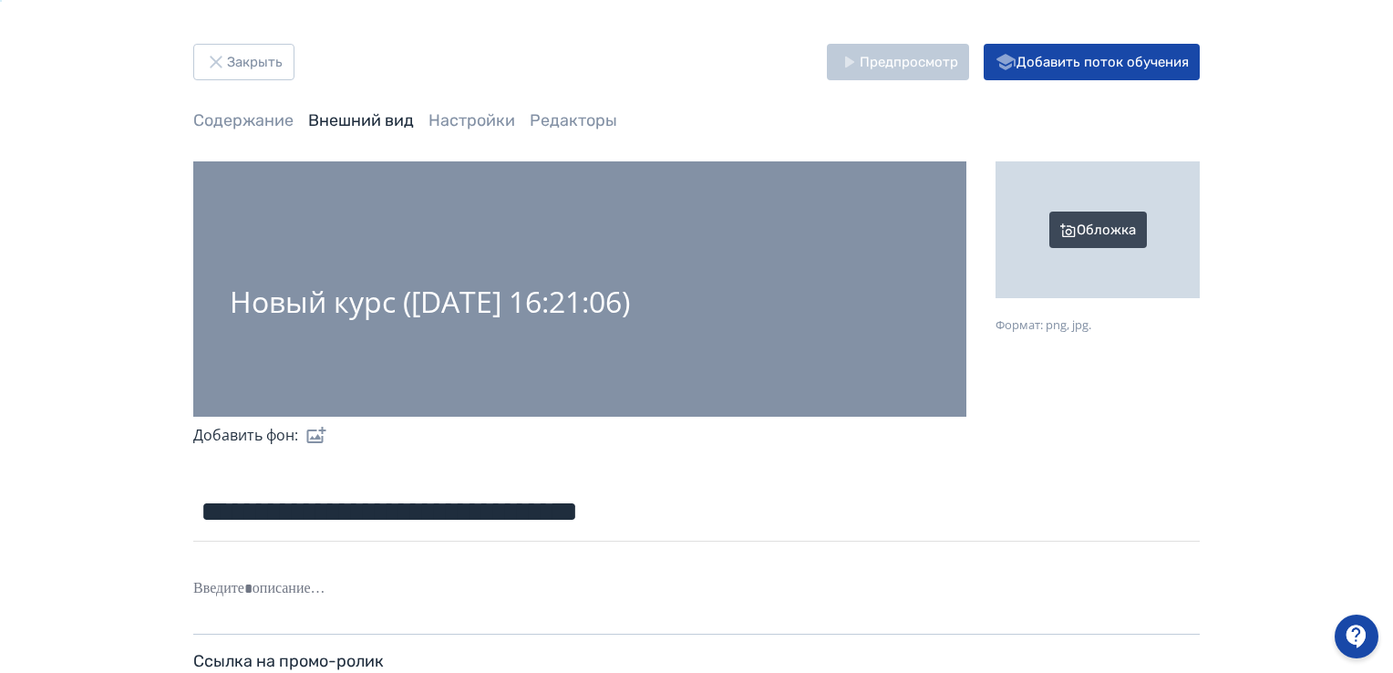
drag, startPoint x: 714, startPoint y: 305, endPoint x: 525, endPoint y: 442, distance: 233.0
click at [509, 333] on div "Новый курс (18.08.2025 16:21:06)" at bounding box center [579, 288] width 773 height 255
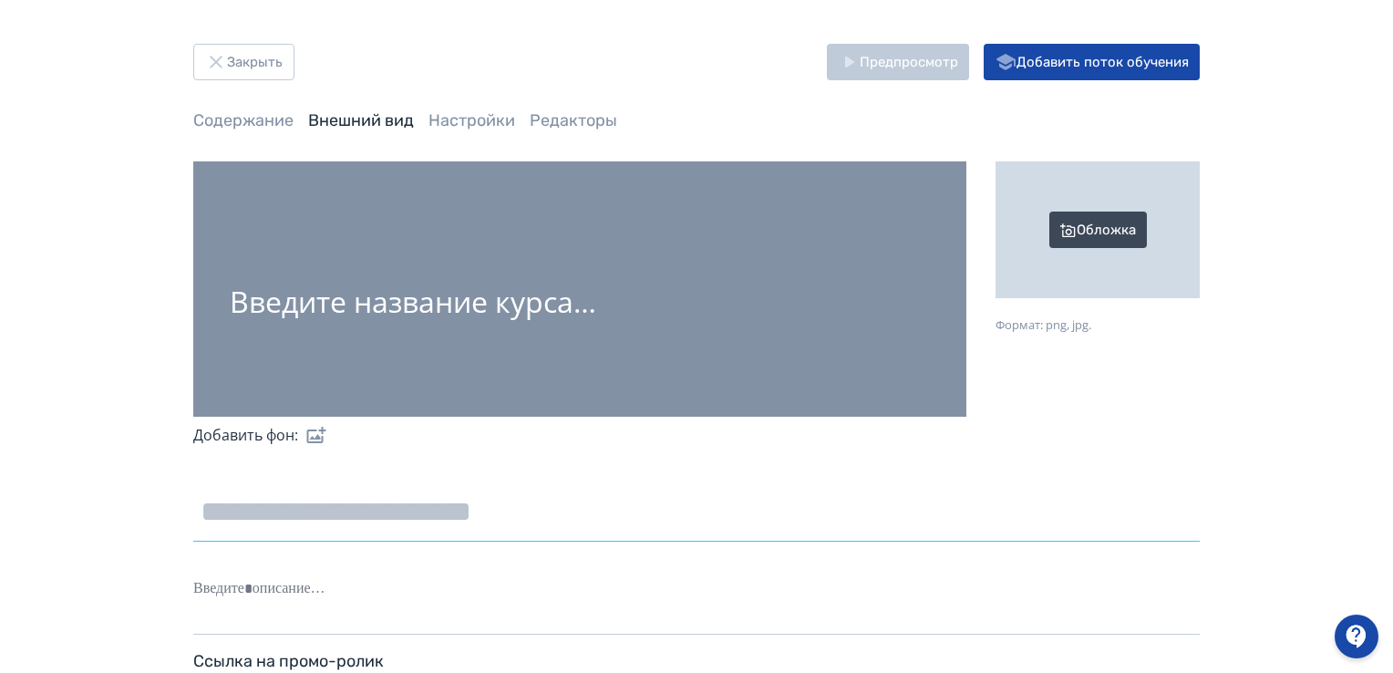
drag, startPoint x: 663, startPoint y: 511, endPoint x: 190, endPoint y: 530, distance: 473.4
click at [190, 530] on div "Закрыть Предпросмотр Добавить поток обучения Содержание Внешний вид Настройки Р…" at bounding box center [696, 444] width 1094 height 800
click at [269, 56] on button "Закрыть" at bounding box center [243, 62] width 101 height 36
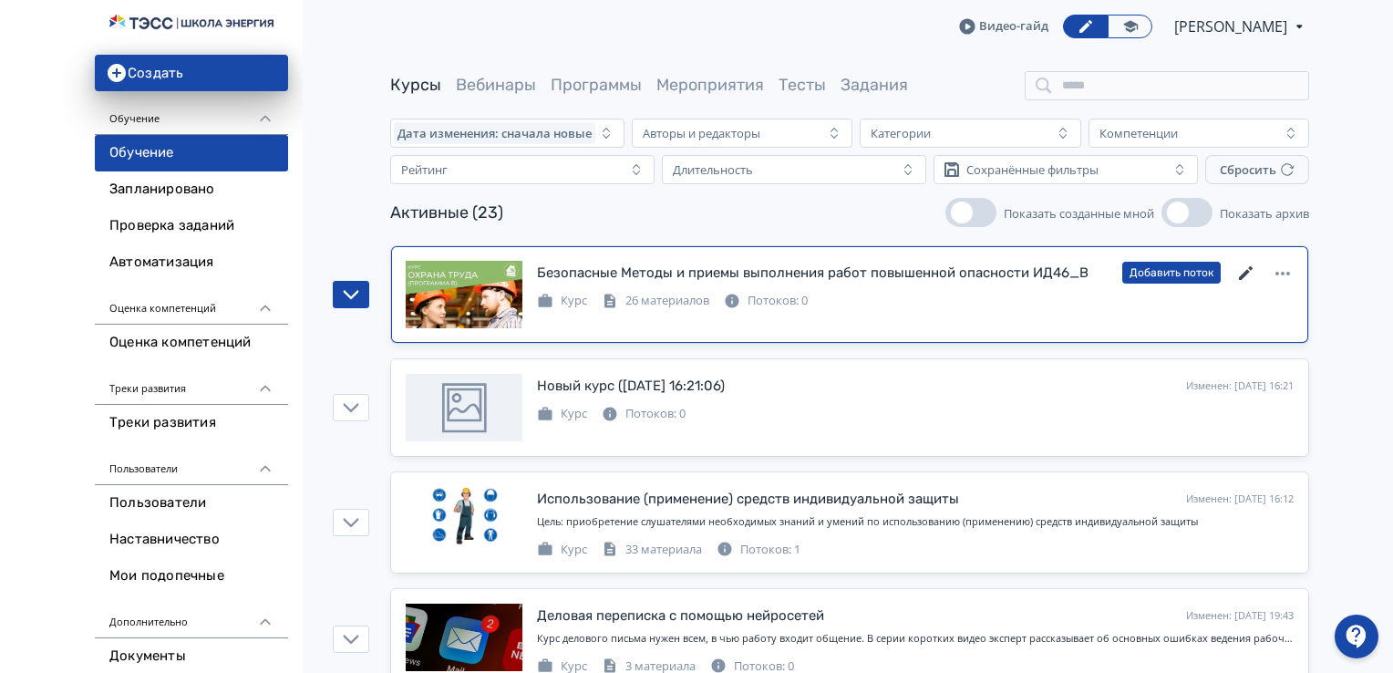
click at [1250, 273] on icon at bounding box center [1246, 273] width 22 height 22
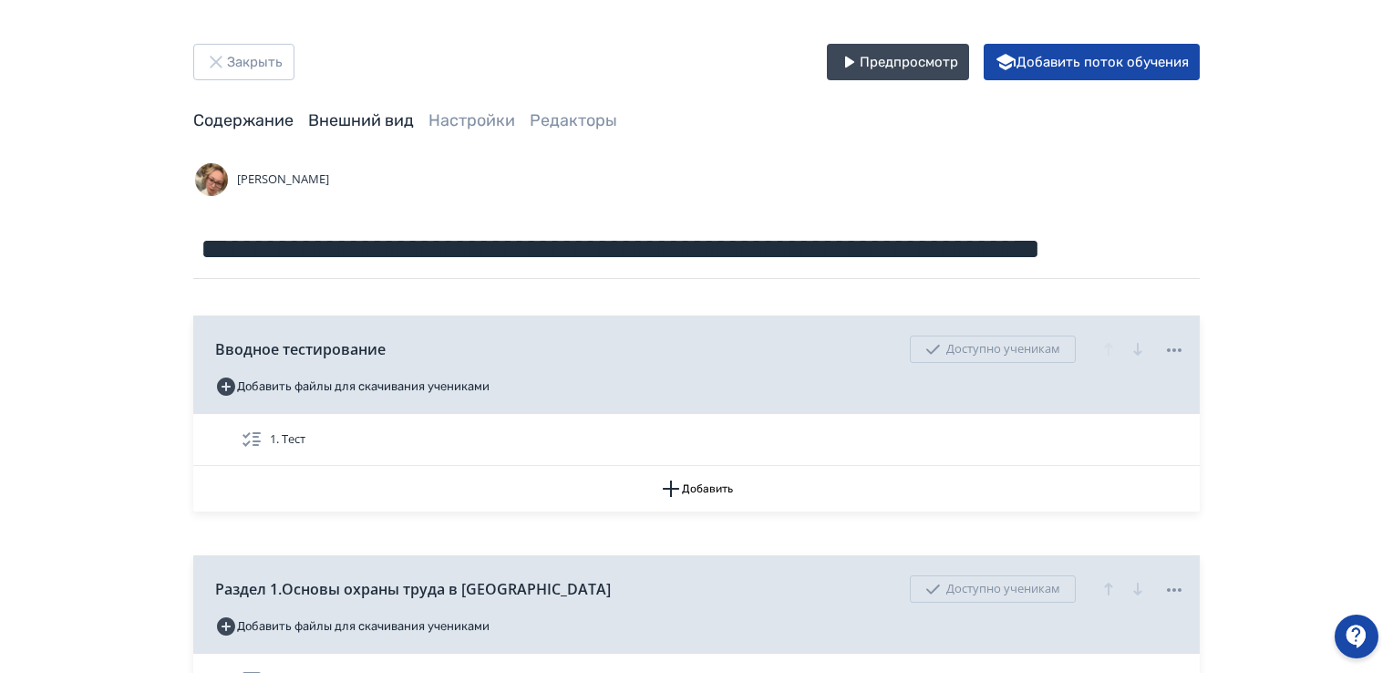
click at [381, 121] on link "Внешний вид" at bounding box center [361, 120] width 106 height 20
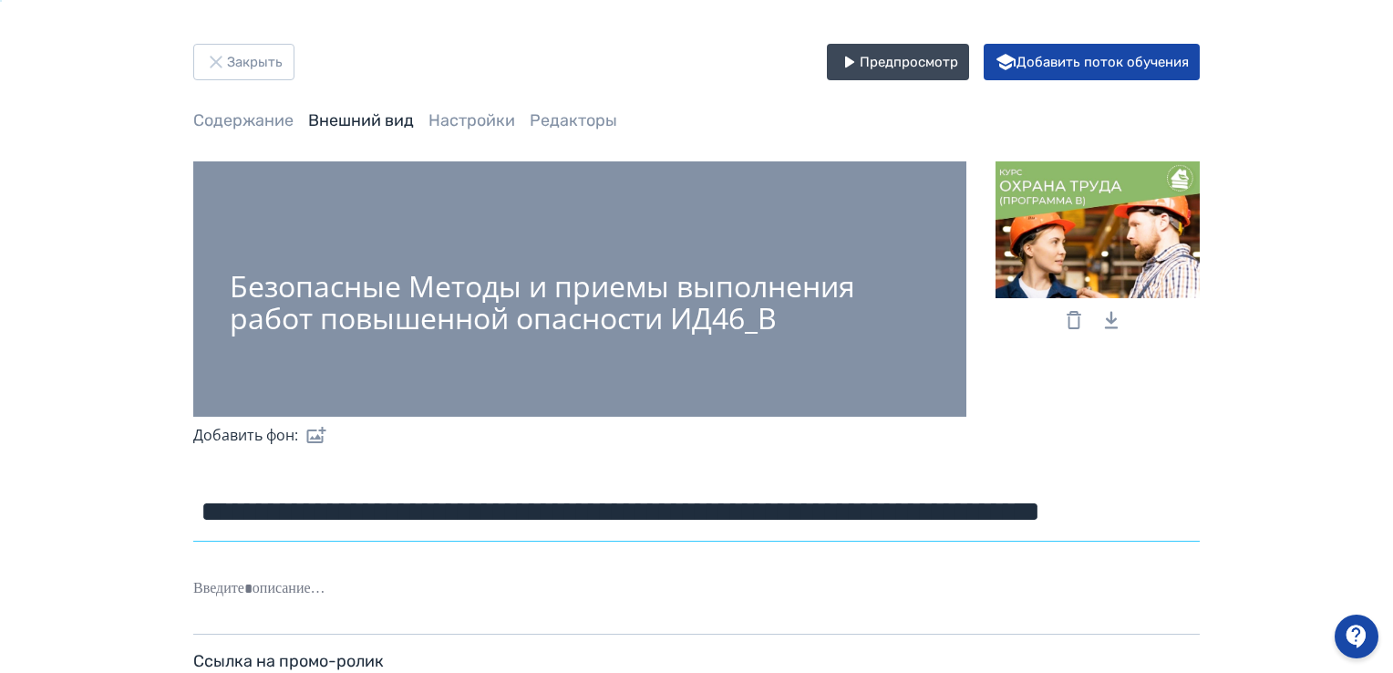
click at [679, 515] on input "**********" at bounding box center [696, 511] width 1006 height 59
click at [234, 47] on button "Закрыть" at bounding box center [243, 62] width 101 height 36
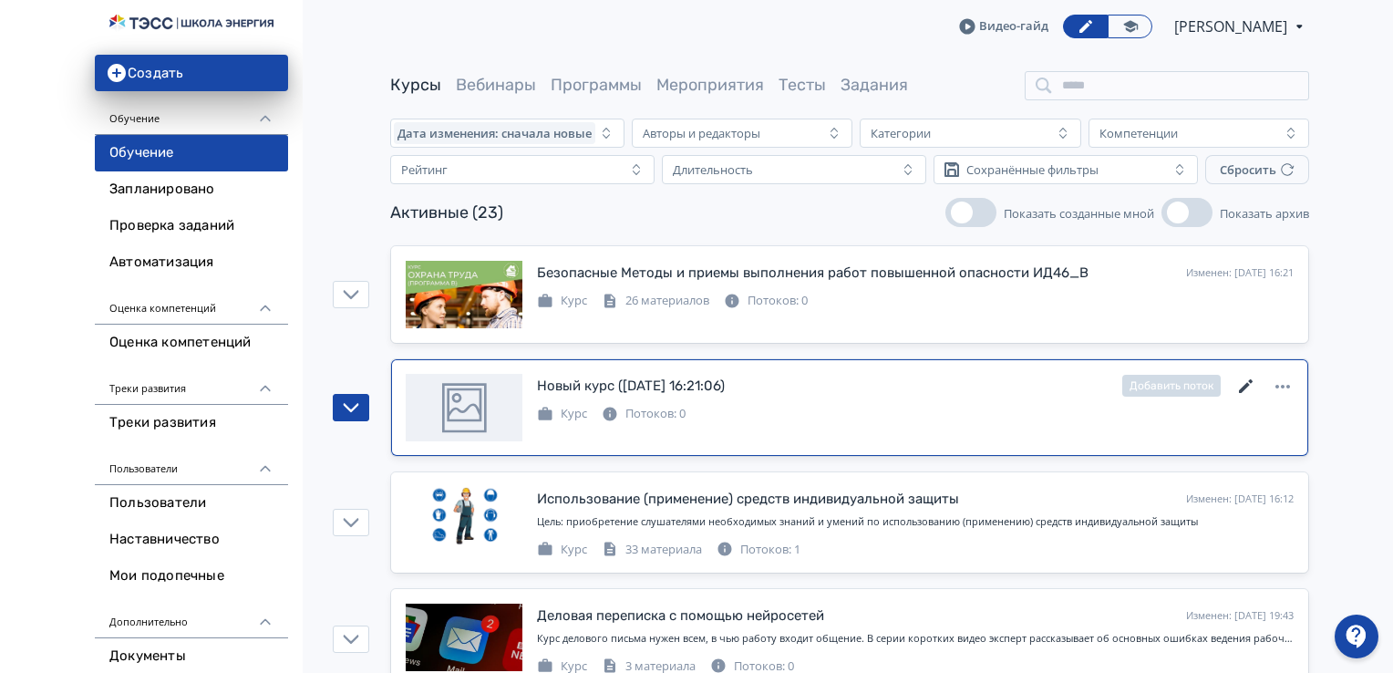
click at [1248, 386] on icon at bounding box center [1246, 387] width 22 height 22
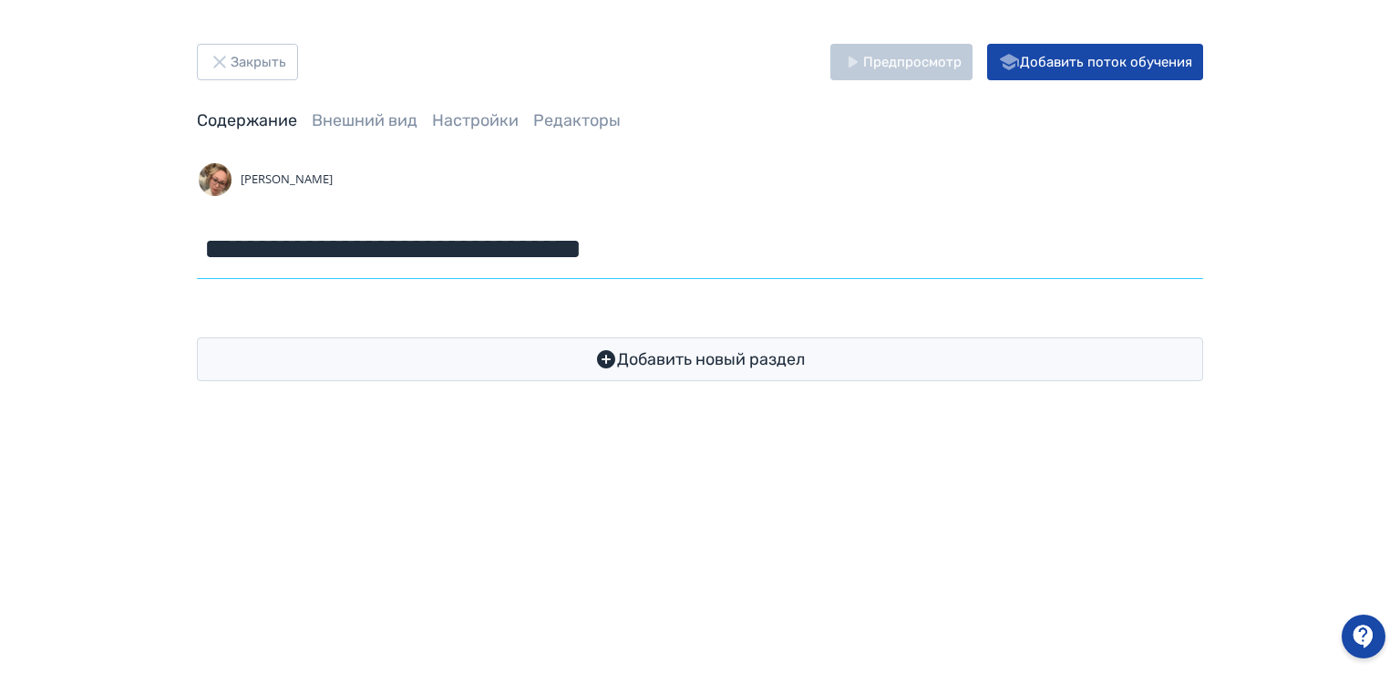
drag, startPoint x: 707, startPoint y: 245, endPoint x: 103, endPoint y: 255, distance: 604.4
click at [103, 255] on div "**********" at bounding box center [700, 212] width 1400 height 425
paste input "**********"
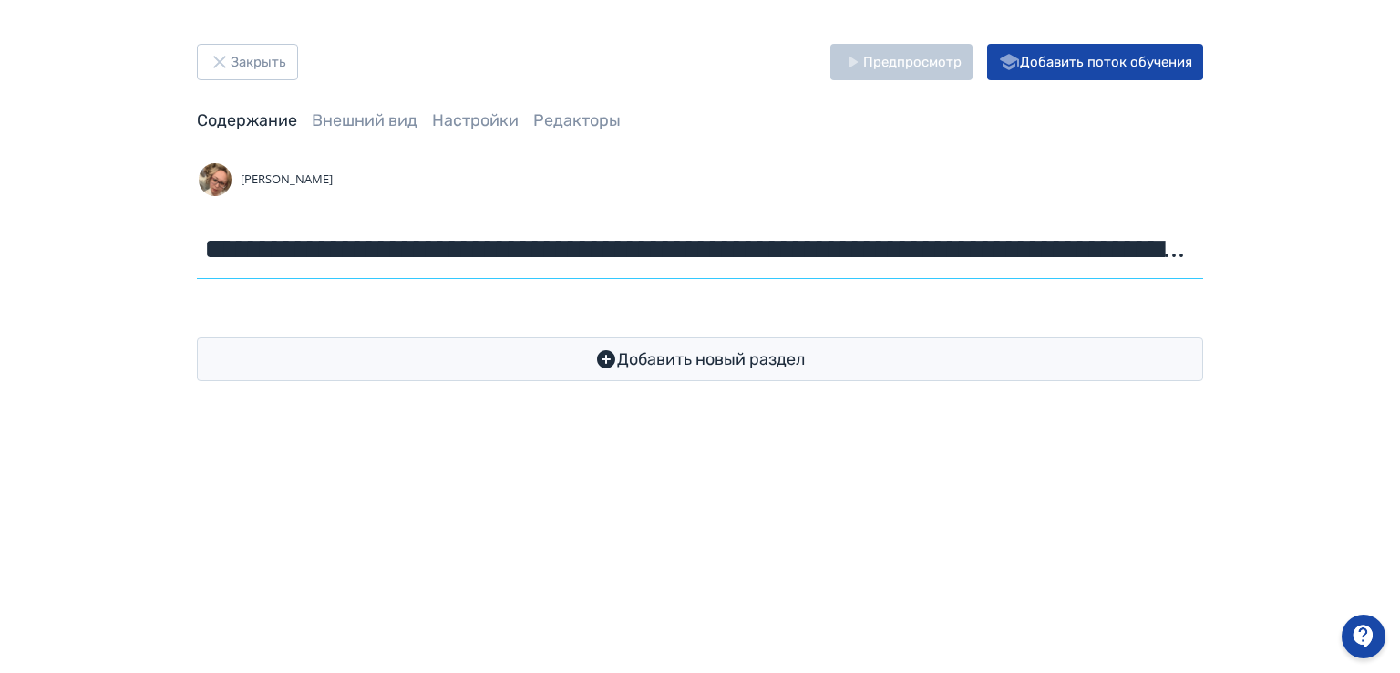
scroll to position [0, 2411]
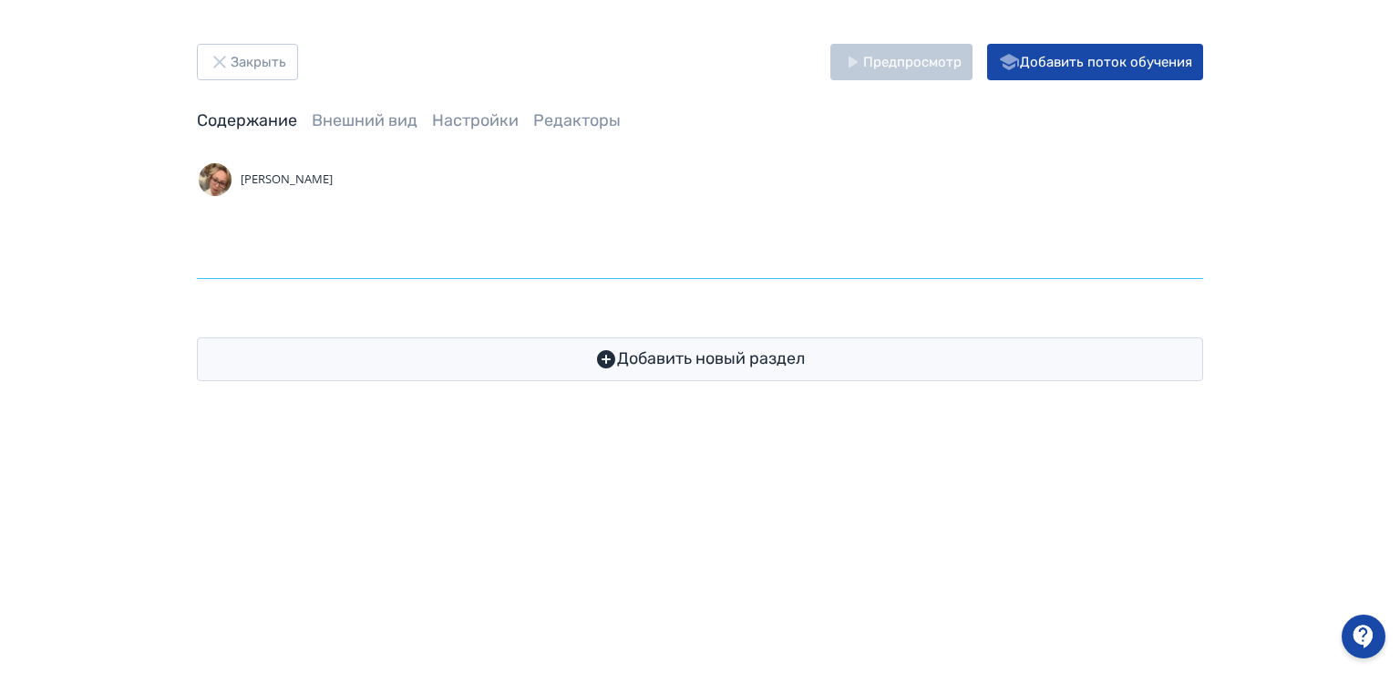
drag, startPoint x: 346, startPoint y: 249, endPoint x: 1382, endPoint y: 273, distance: 1035.7
click at [1382, 273] on div "**********" at bounding box center [700, 212] width 1400 height 425
type input "**********"
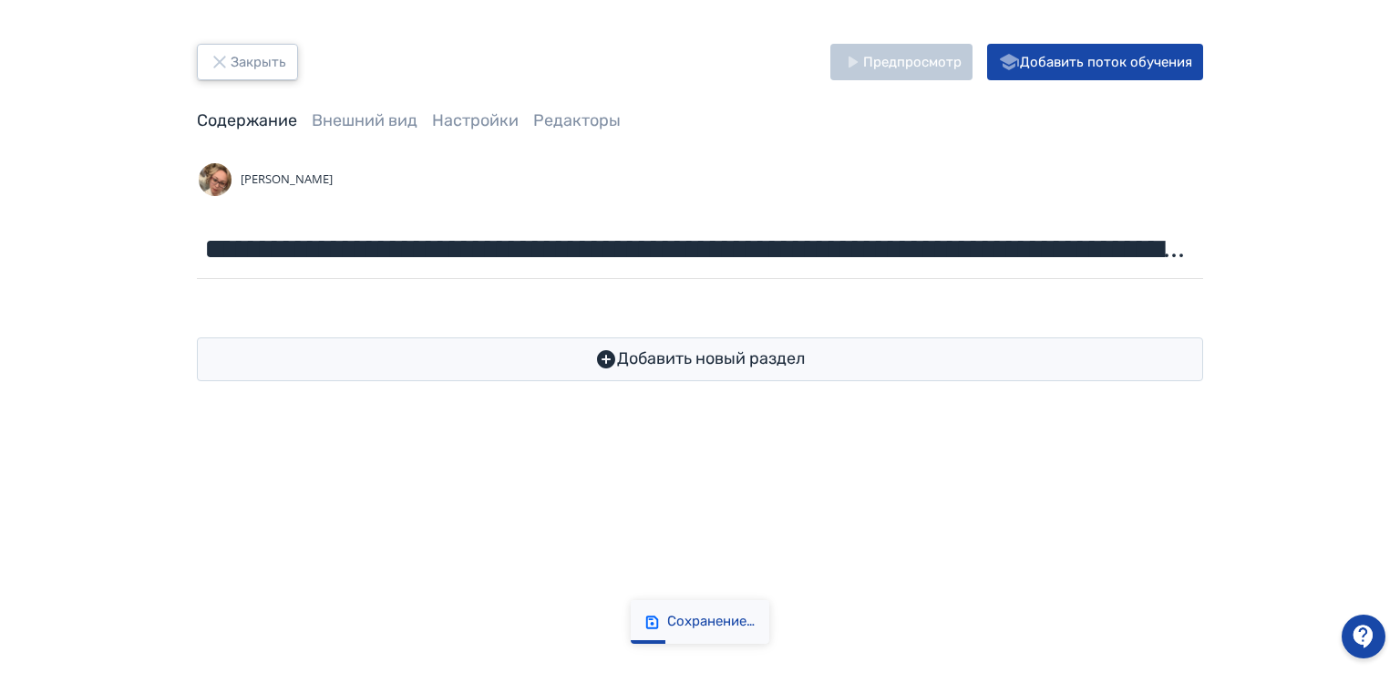
click at [256, 59] on button "Закрыть" at bounding box center [247, 62] width 101 height 36
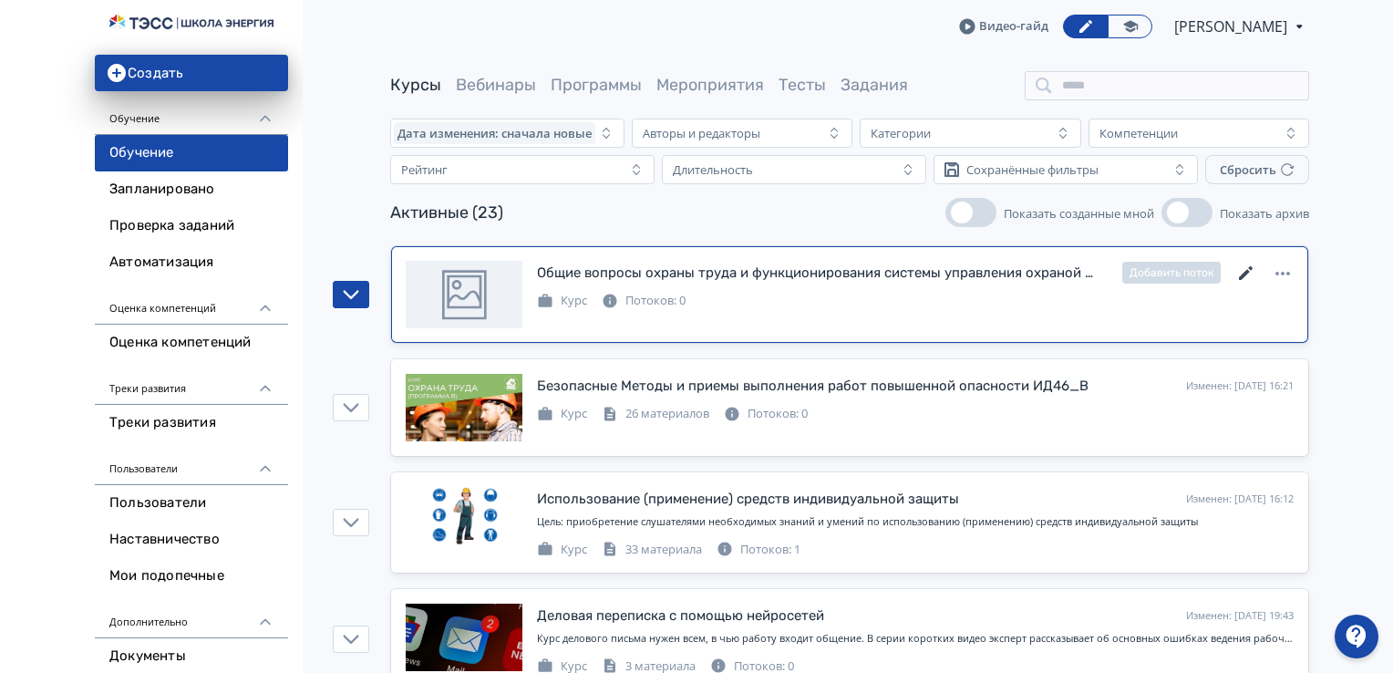
click at [1240, 278] on icon at bounding box center [1246, 273] width 14 height 14
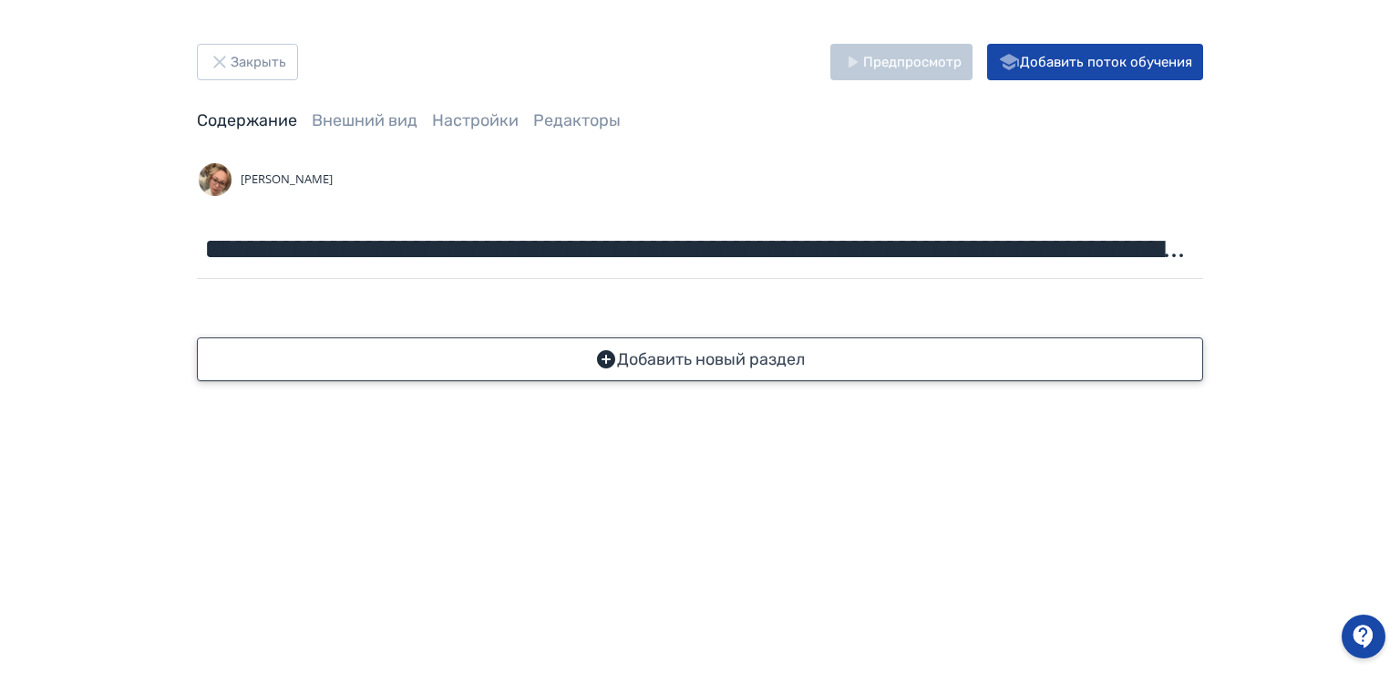
click at [605, 361] on icon "button" at bounding box center [606, 359] width 22 height 22
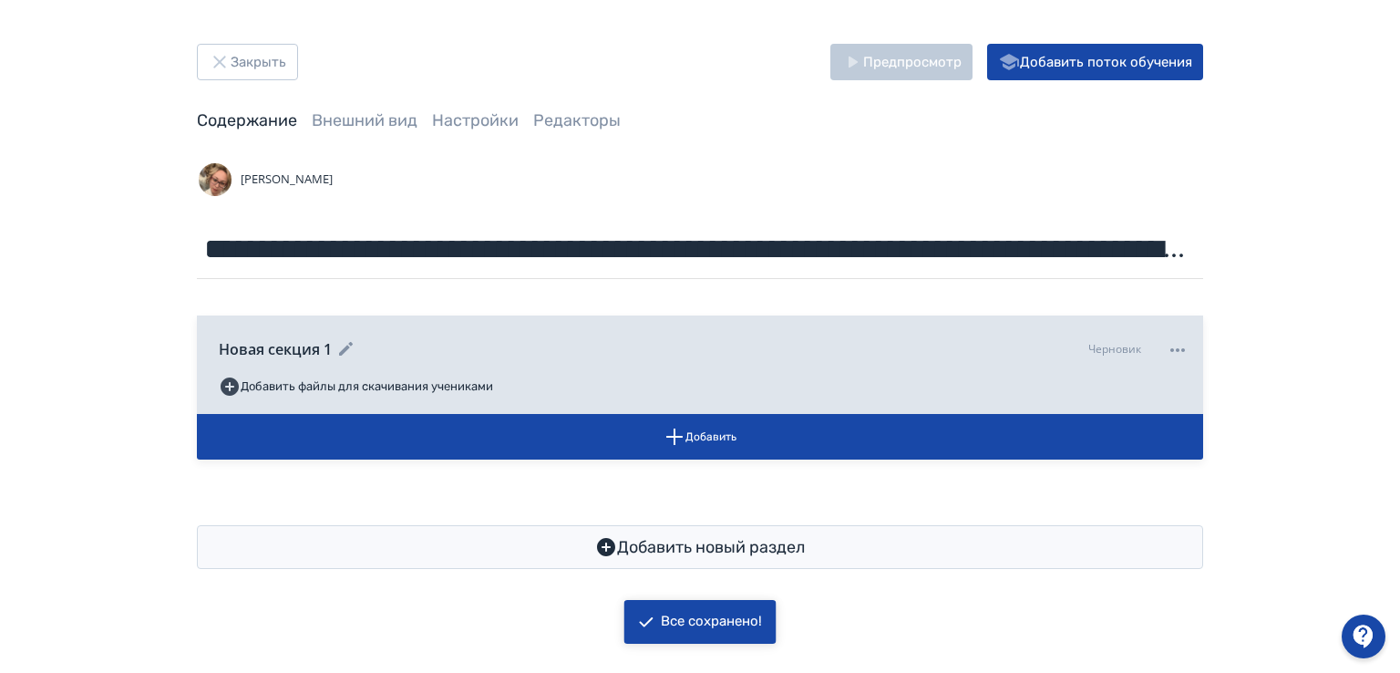
click at [346, 349] on icon at bounding box center [346, 349] width 14 height 14
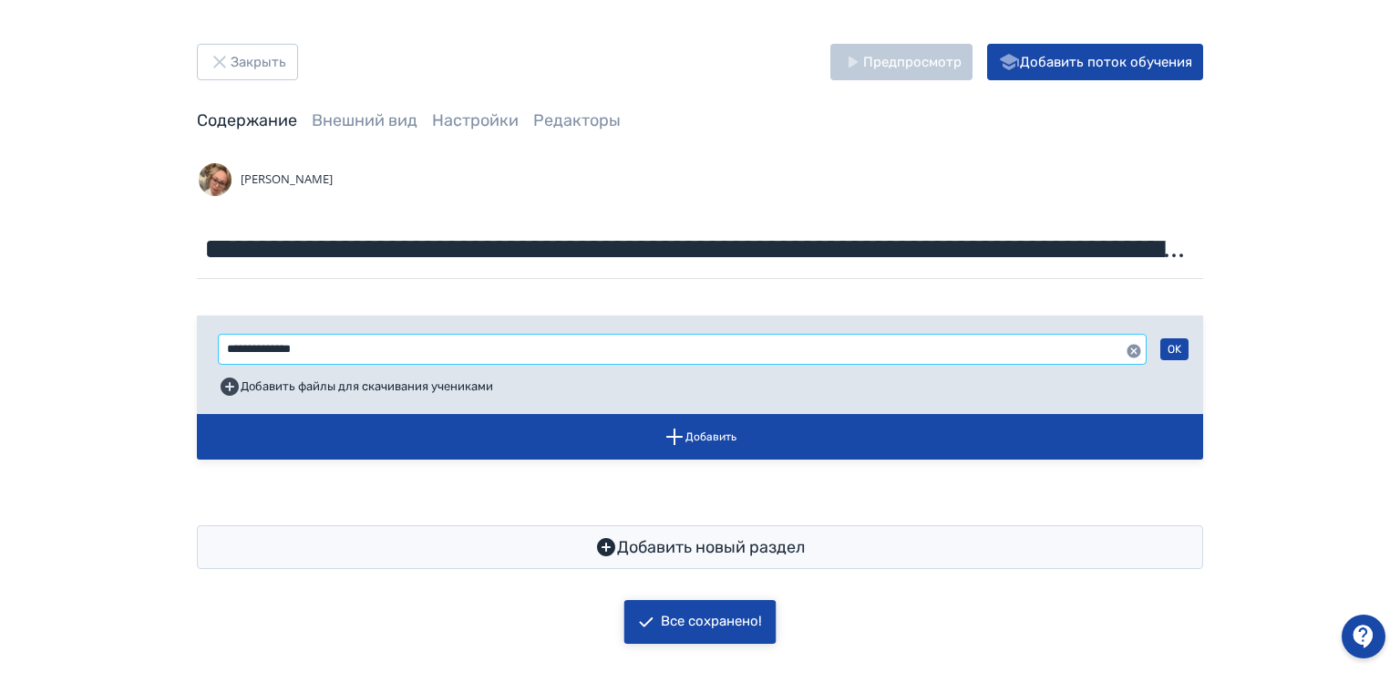
drag, startPoint x: 338, startPoint y: 349, endPoint x: 180, endPoint y: 357, distance: 157.9
click at [180, 357] on div "**********" at bounding box center [700, 306] width 1094 height 525
paste input "**********"
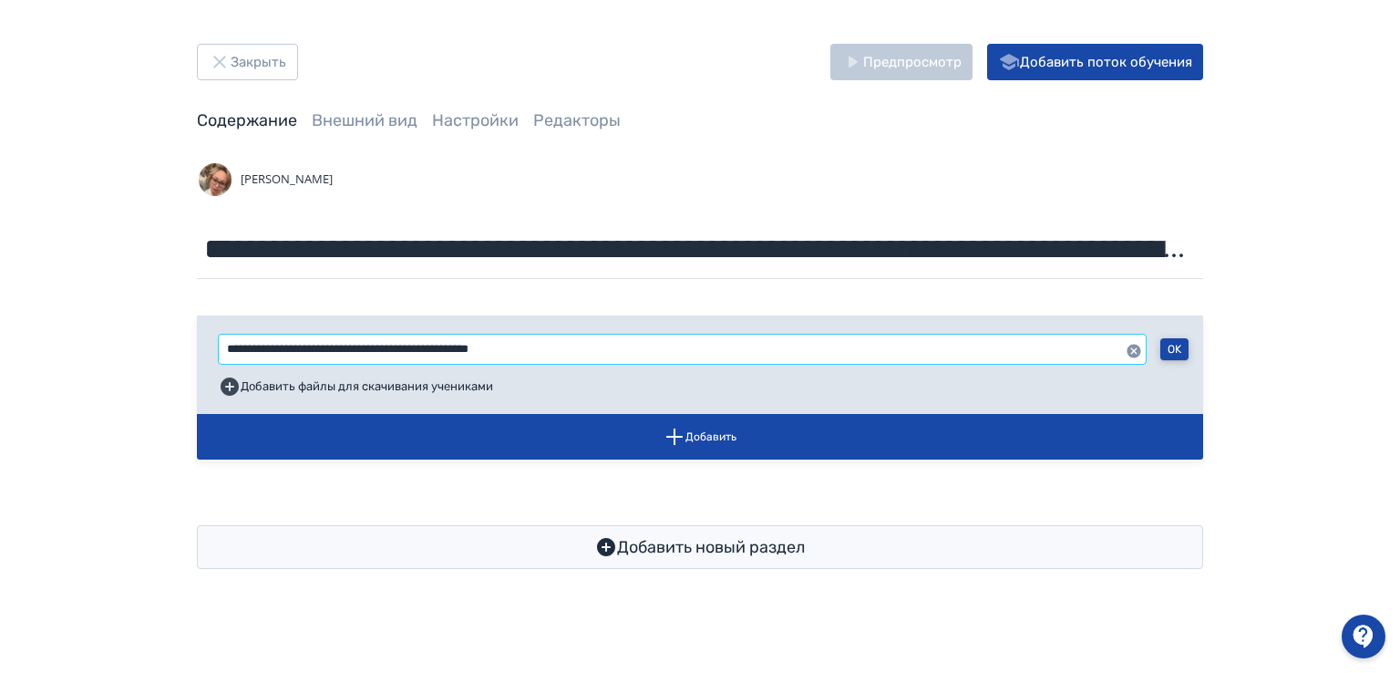
type input "**********"
click at [1160, 345] on button "OK" at bounding box center [1174, 349] width 28 height 22
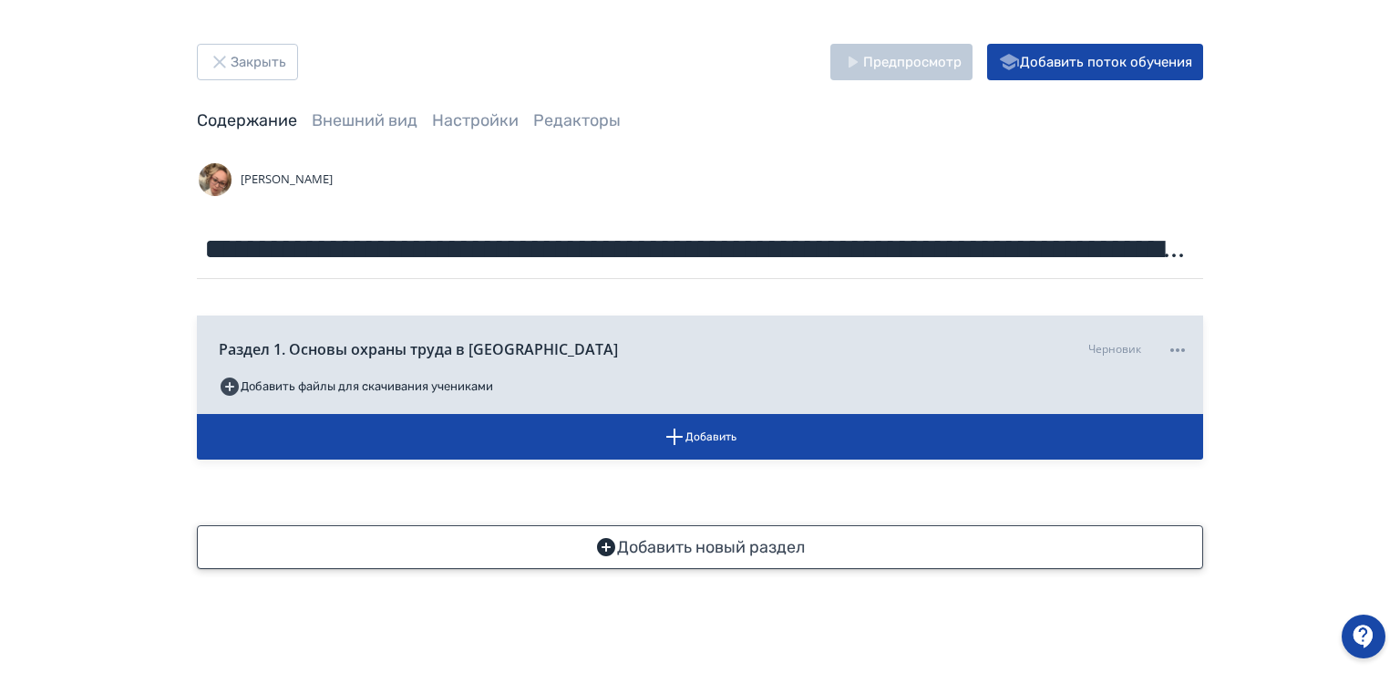
click at [605, 540] on icon "button" at bounding box center [606, 547] width 18 height 18
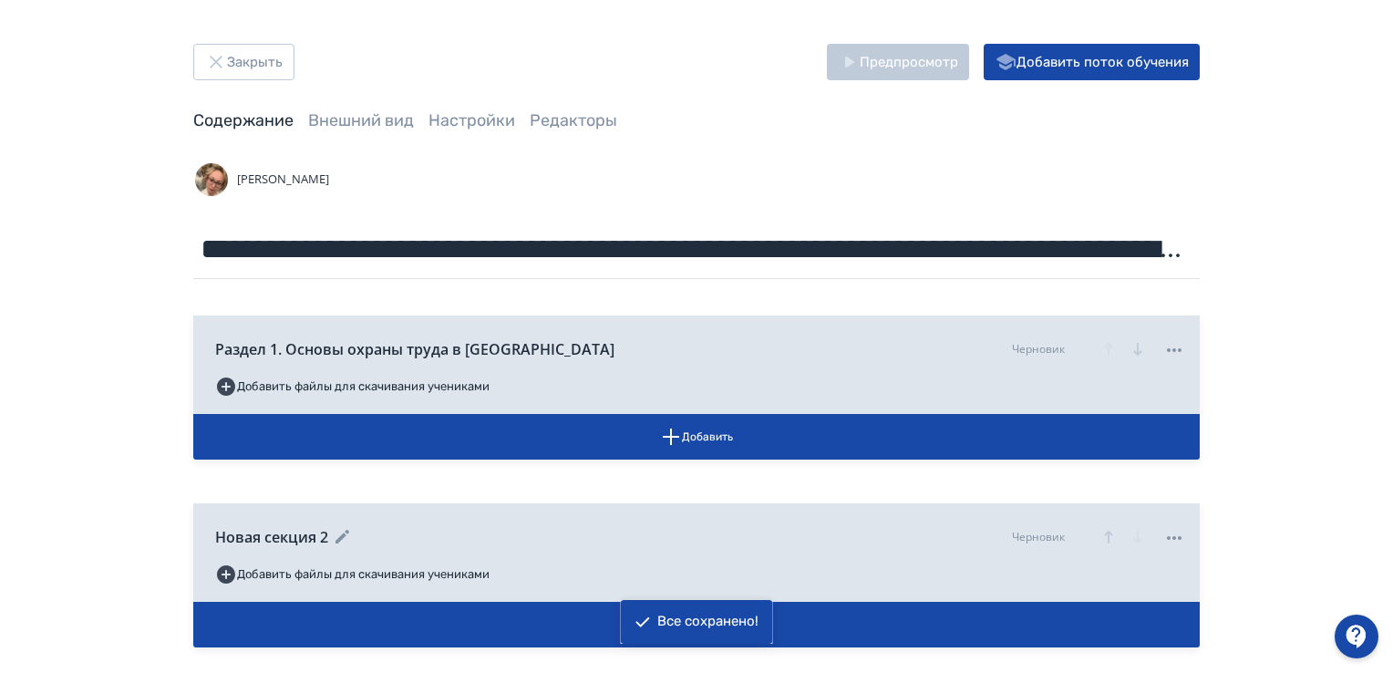
click at [1107, 534] on icon "button" at bounding box center [1108, 536] width 8 height 13
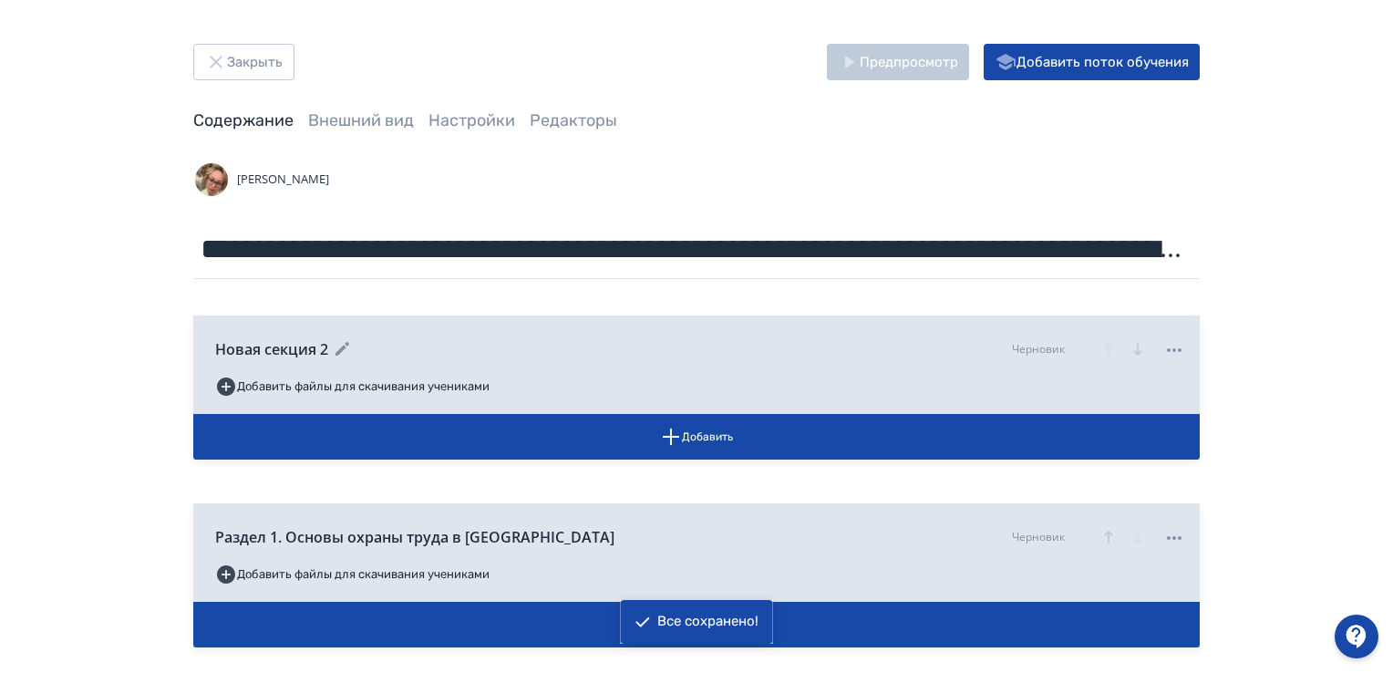
click at [339, 348] on icon at bounding box center [342, 349] width 14 height 14
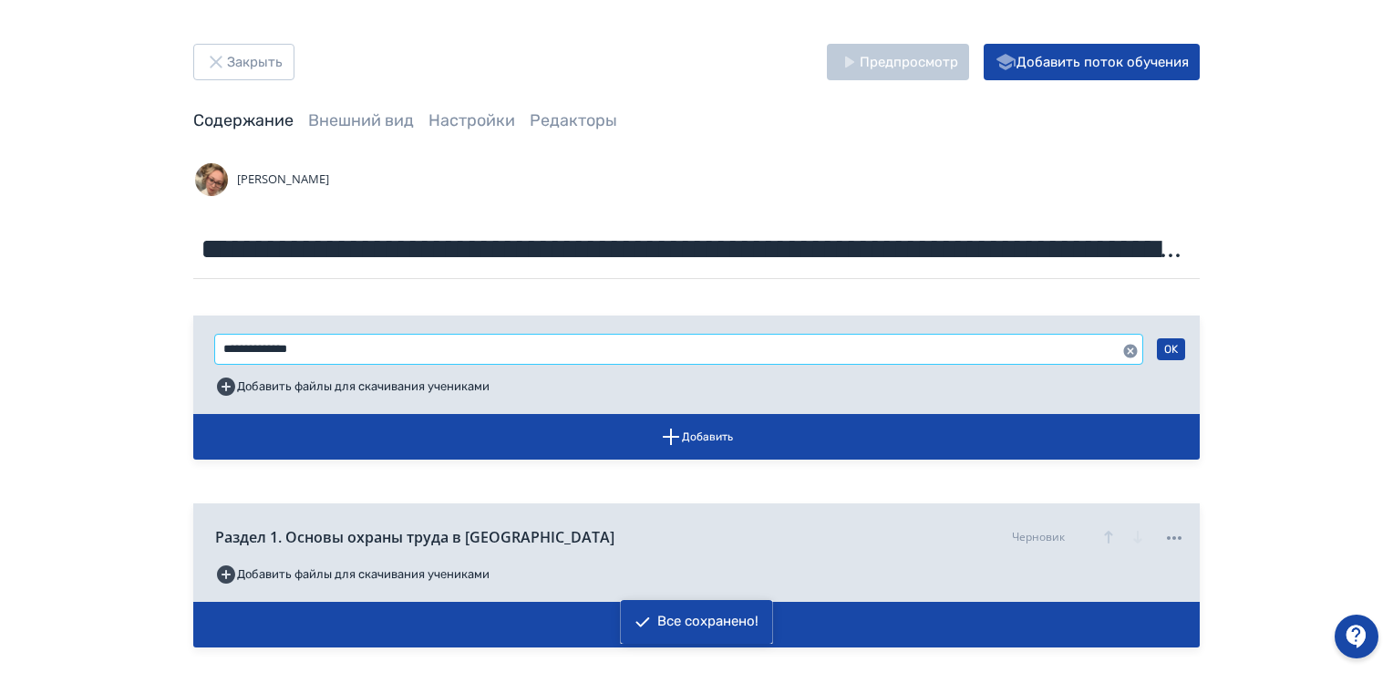
drag, startPoint x: 335, startPoint y: 348, endPoint x: 119, endPoint y: 348, distance: 216.0
click at [119, 348] on div "**********" at bounding box center [696, 400] width 1393 height 800
type input "**********"
click at [1173, 344] on button "OK" at bounding box center [1171, 349] width 28 height 22
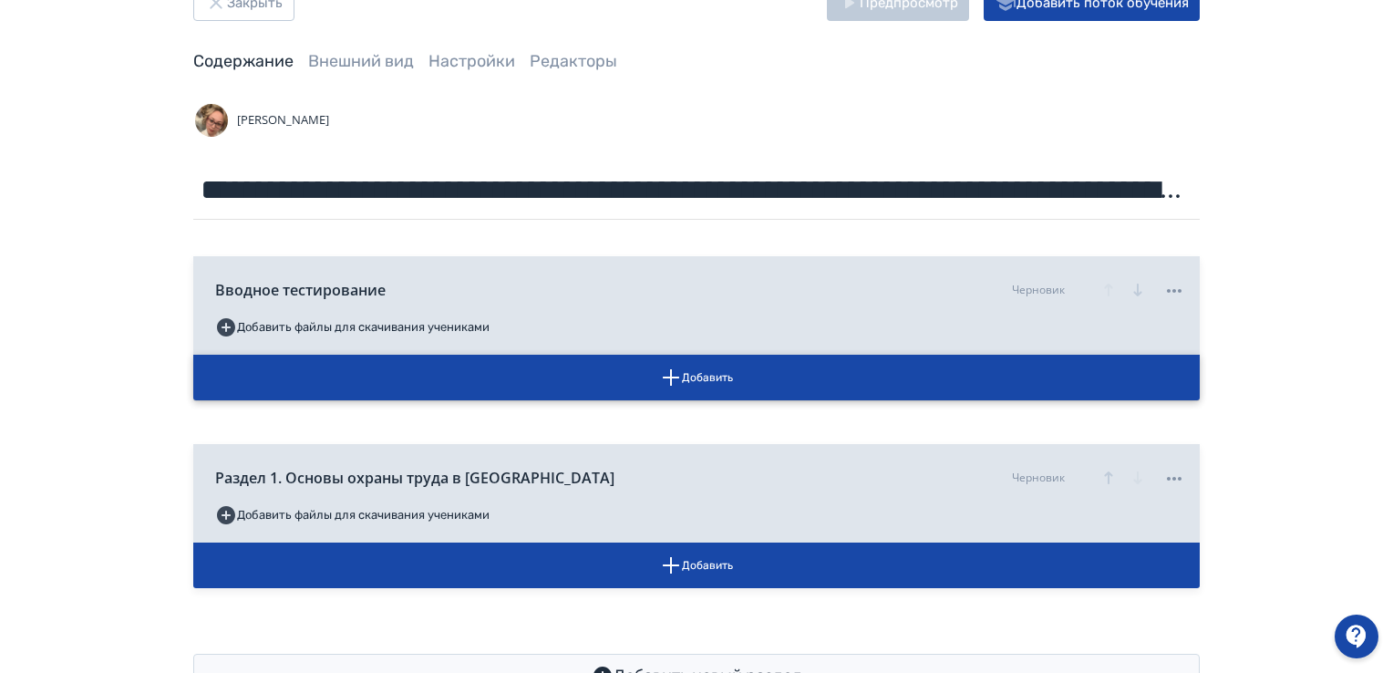
scroll to position [91, 0]
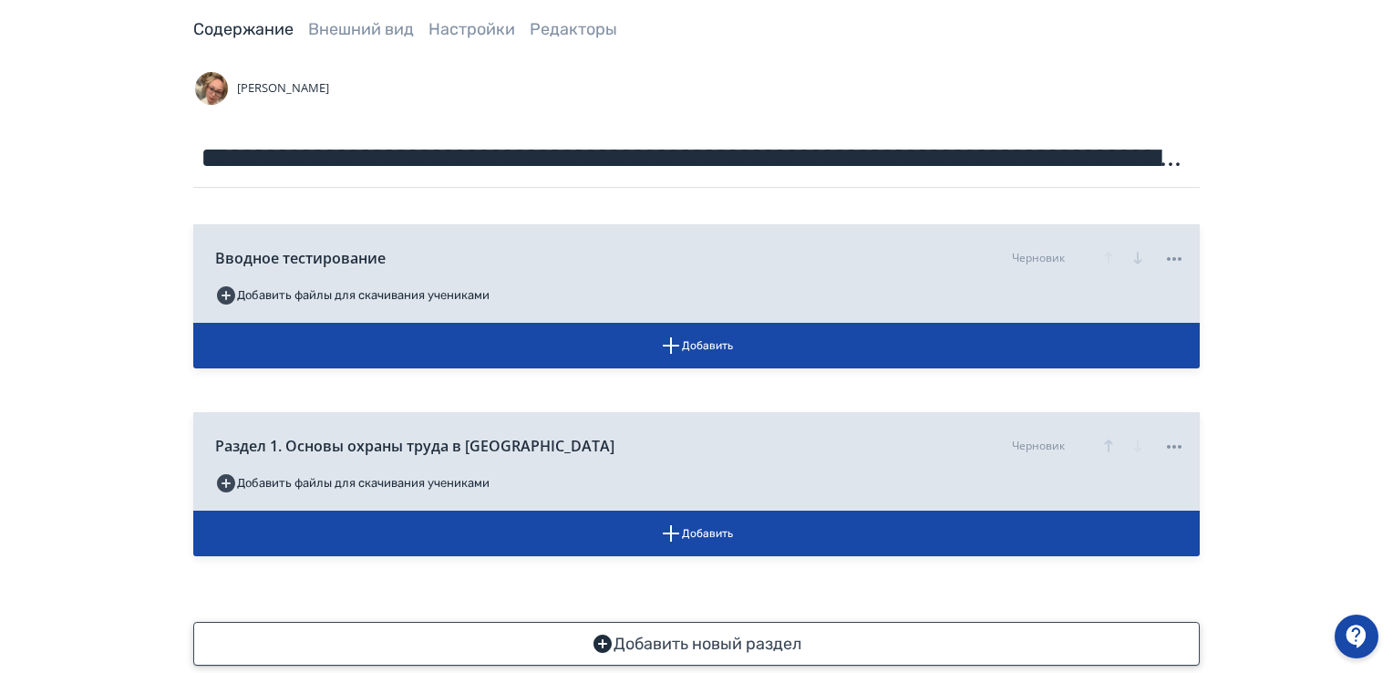
click at [602, 641] on icon "button" at bounding box center [602, 643] width 18 height 18
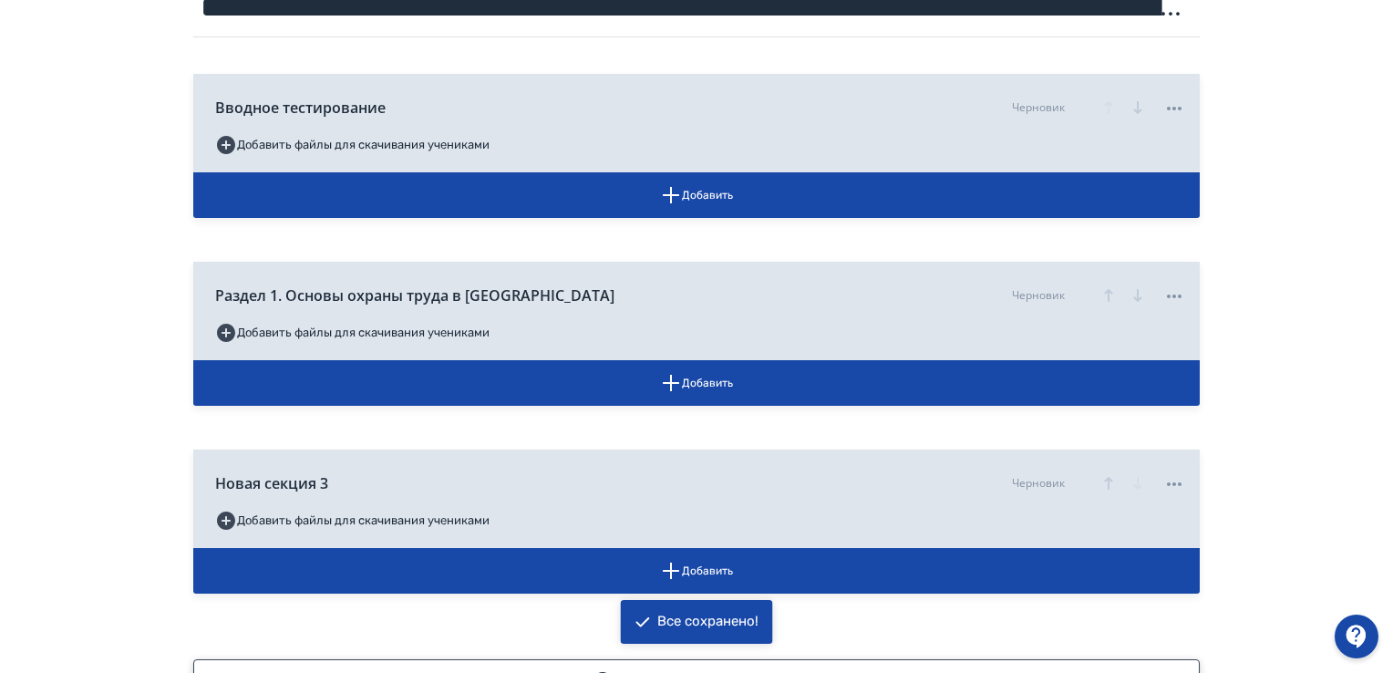
scroll to position [273, 0]
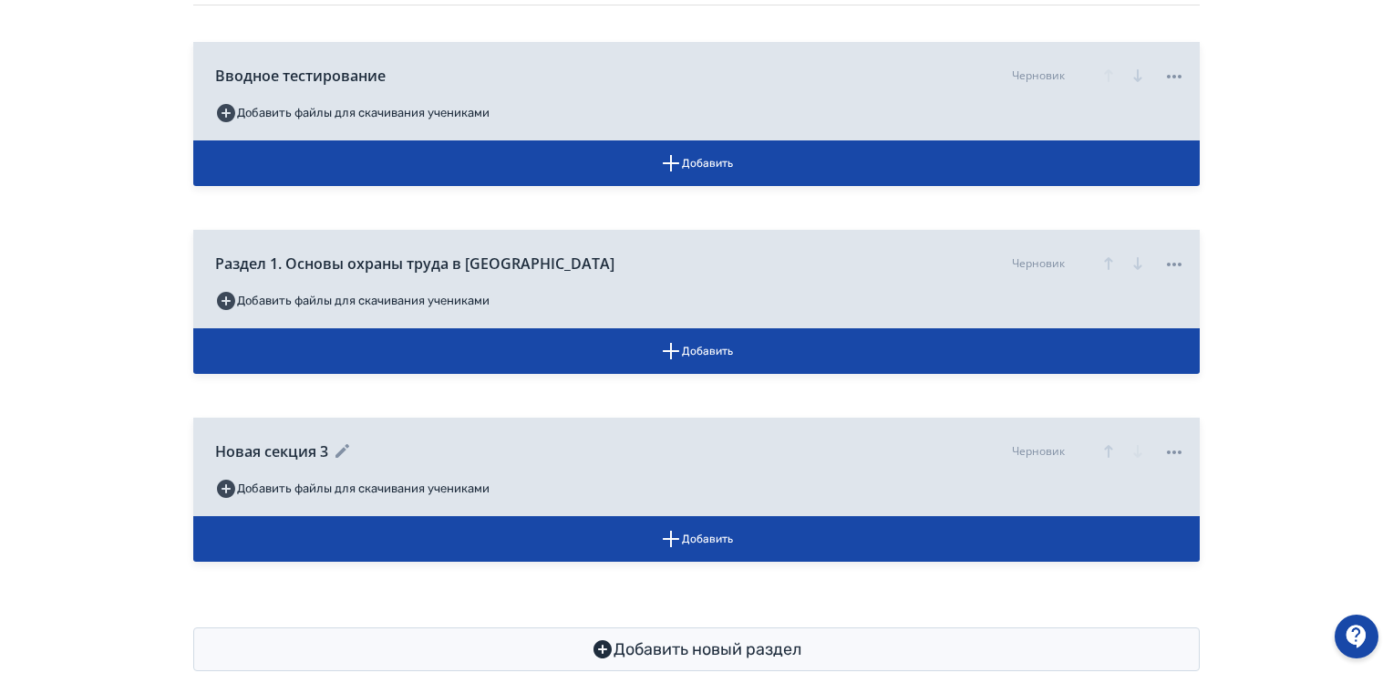
click at [1175, 451] on icon at bounding box center [1174, 452] width 15 height 4
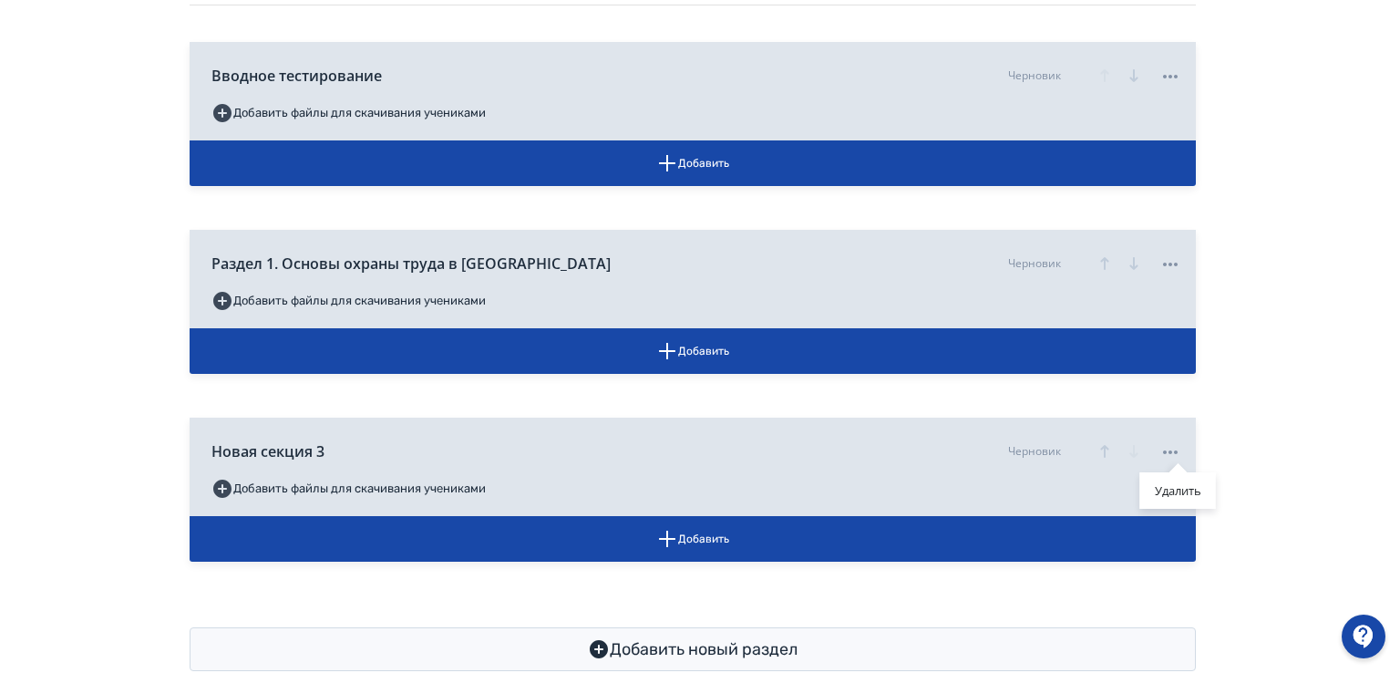
click at [304, 449] on div "Удалить" at bounding box center [700, 336] width 1400 height 673
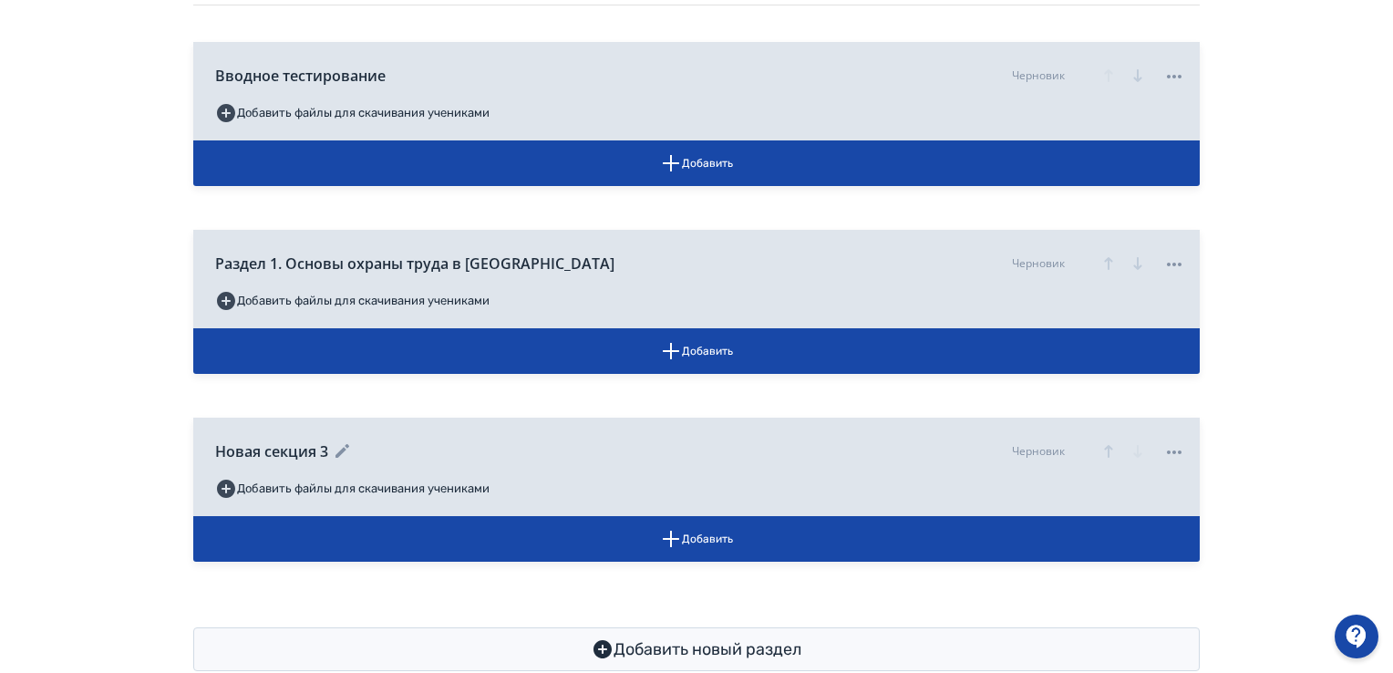
click at [1028, 450] on div "Черновик" at bounding box center [1038, 451] width 53 height 16
click at [338, 452] on icon at bounding box center [343, 451] width 22 height 22
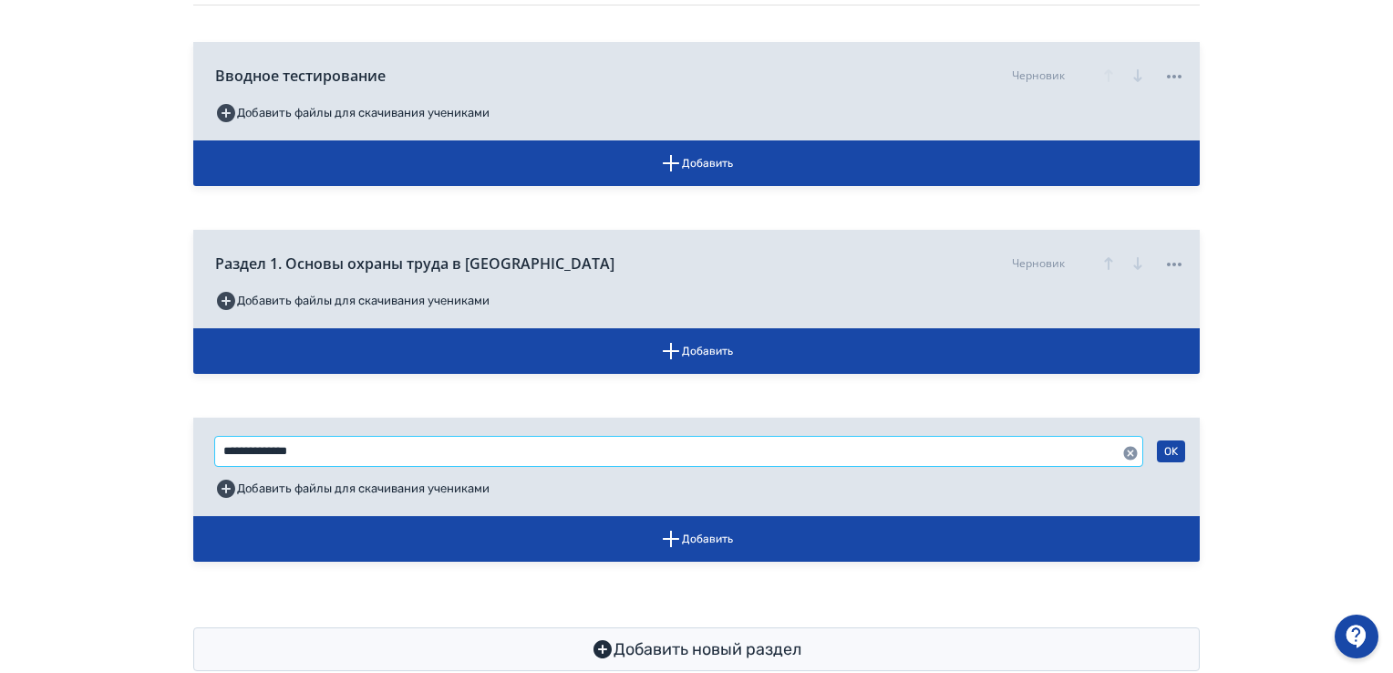
drag, startPoint x: 329, startPoint y: 452, endPoint x: 180, endPoint y: 447, distance: 149.6
click at [182, 447] on div "**********" at bounding box center [696, 220] width 1094 height 900
paste input "**********"
type input "**********"
click at [1174, 450] on button "OK" at bounding box center [1171, 451] width 28 height 22
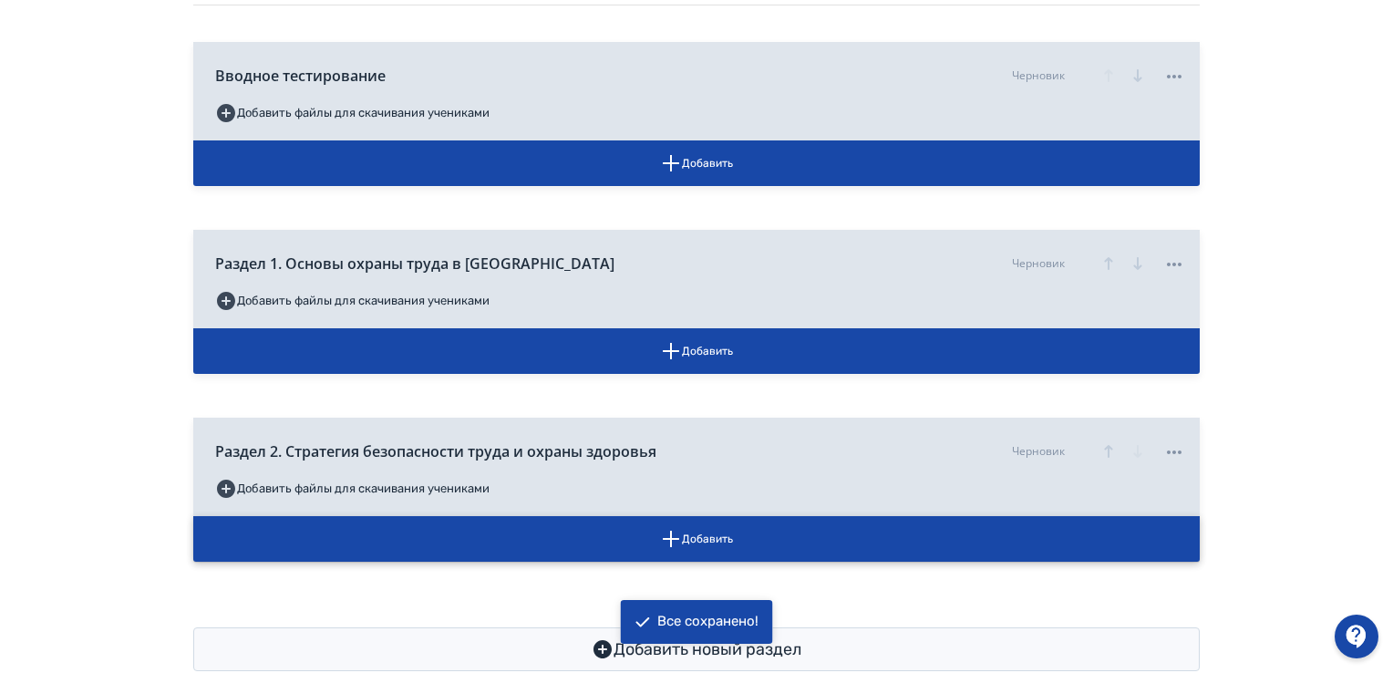
click at [668, 542] on icon "button" at bounding box center [671, 539] width 22 height 22
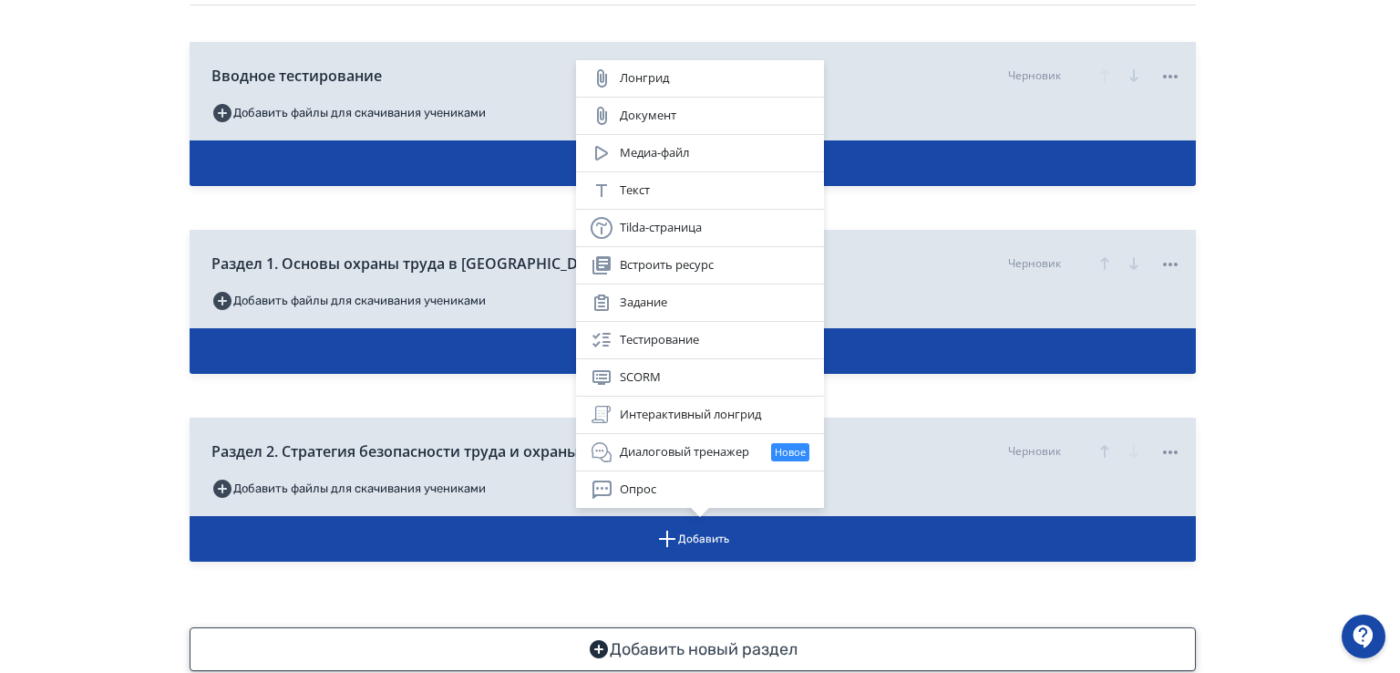
drag, startPoint x: 758, startPoint y: 606, endPoint x: 533, endPoint y: 653, distance: 230.1
click at [745, 606] on div "Лонгрид Документ Медиа-файл Текст Tilda-страница Встроить ресурс Задание Тестир…" at bounding box center [700, 336] width 1400 height 673
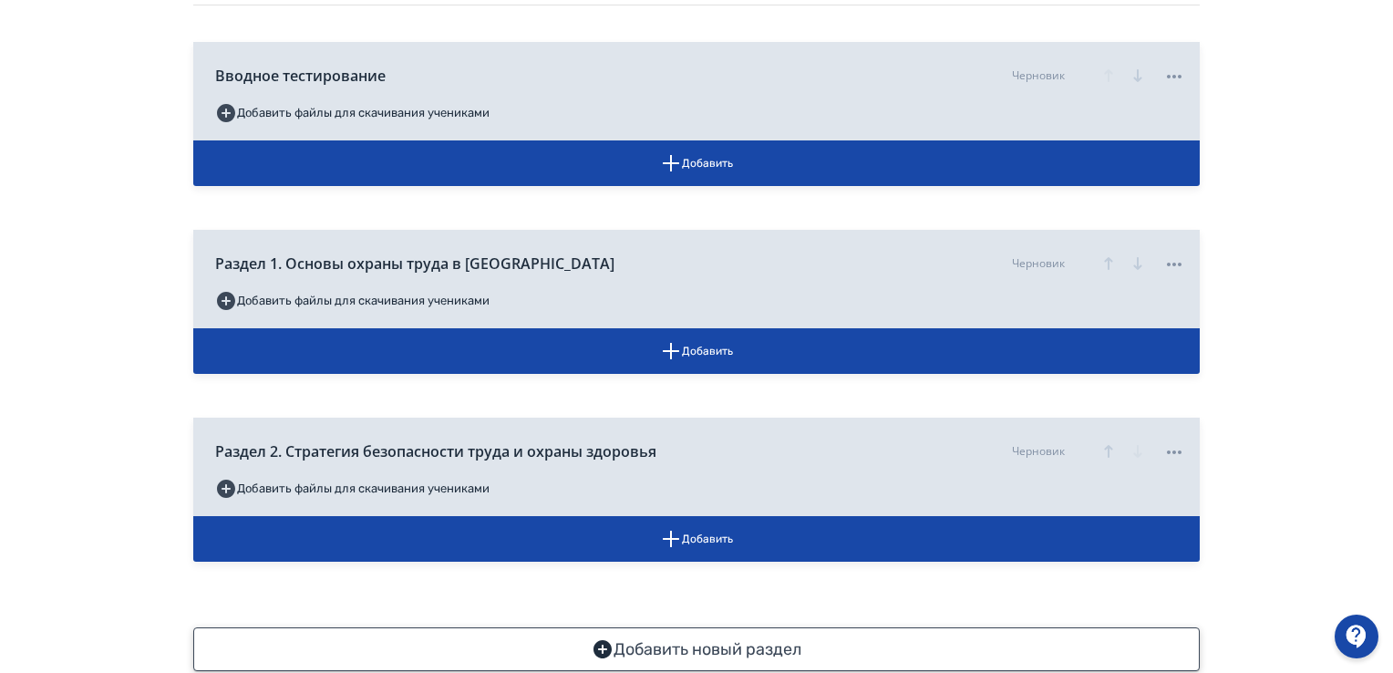
click at [605, 651] on icon "button" at bounding box center [602, 649] width 18 height 18
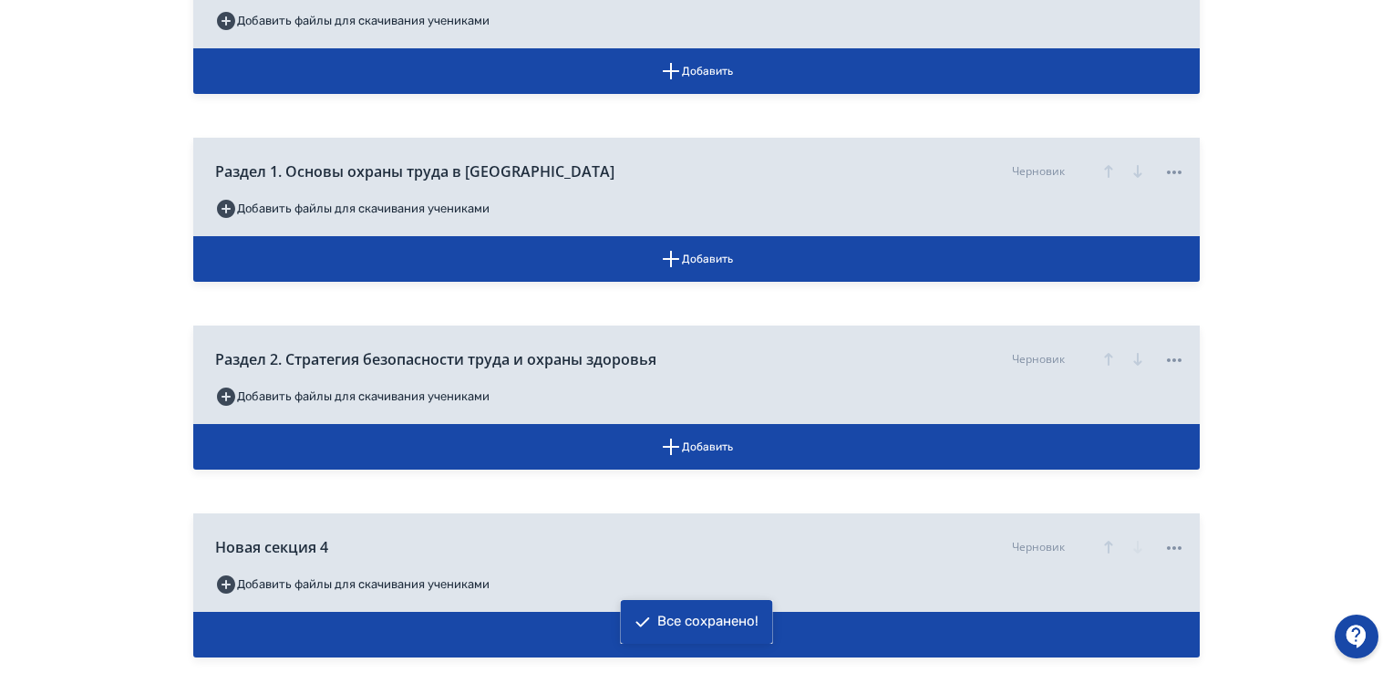
scroll to position [505, 0]
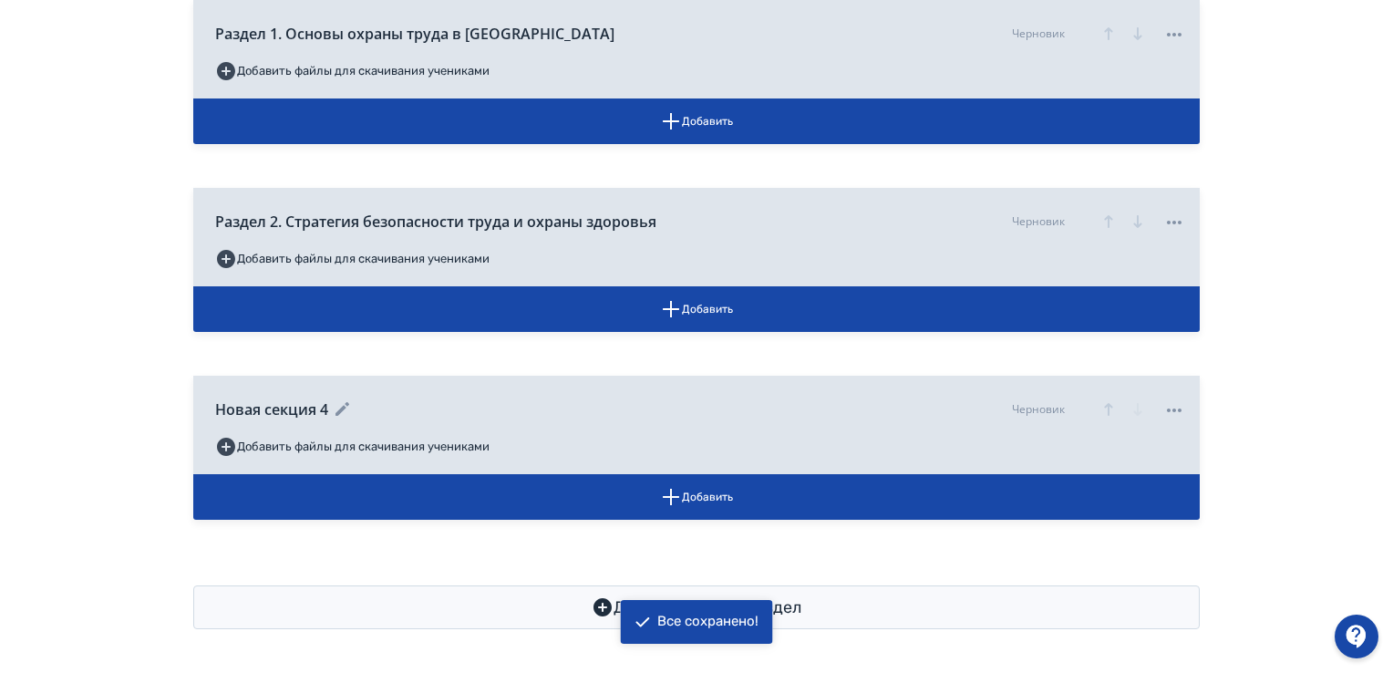
click at [342, 406] on icon at bounding box center [342, 409] width 14 height 14
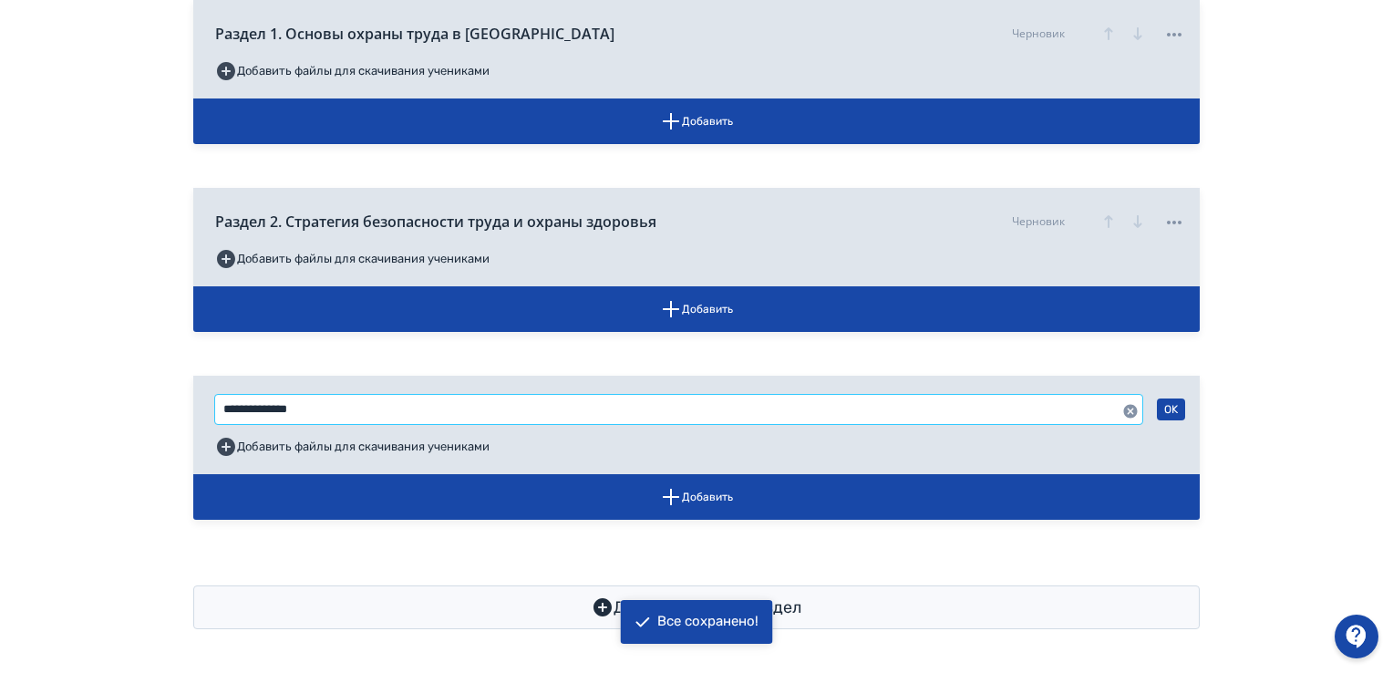
drag, startPoint x: 324, startPoint y: 406, endPoint x: 129, endPoint y: 402, distance: 195.1
click at [129, 403] on div "**********" at bounding box center [696, 85] width 1393 height 1176
paste input "**********"
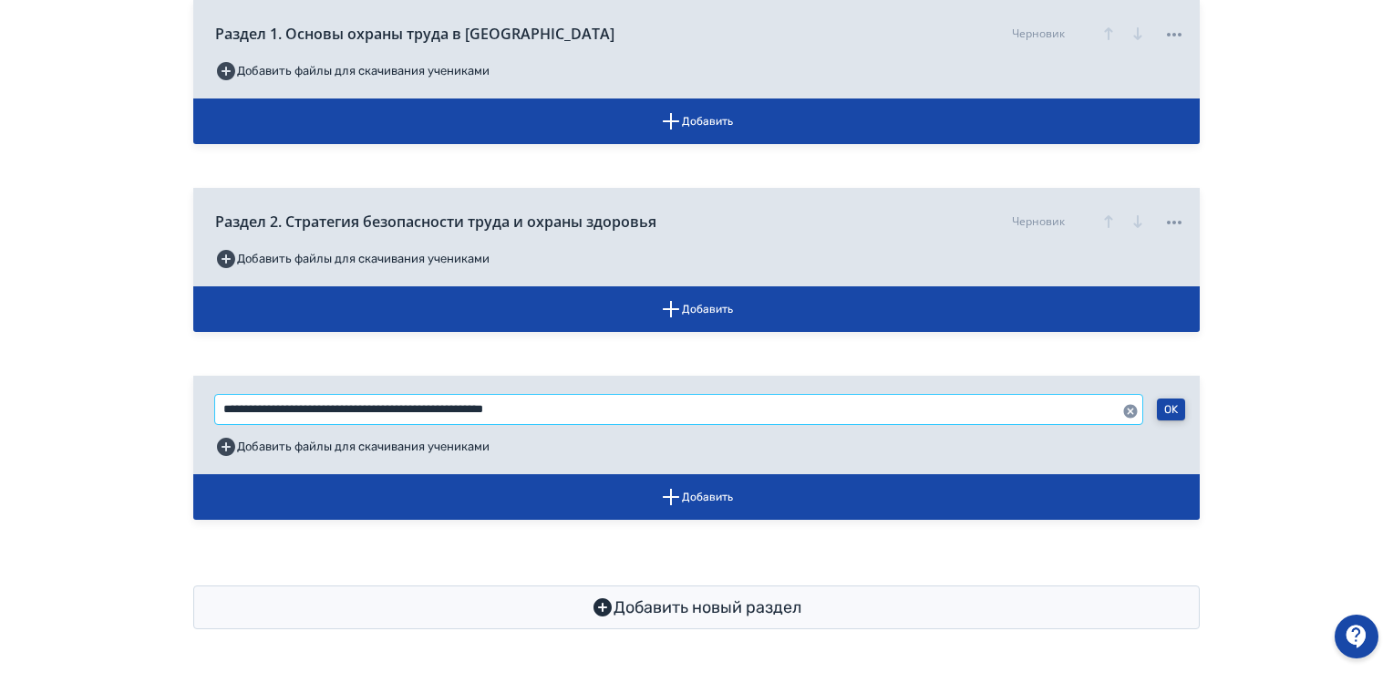
type input "**********"
click at [1166, 411] on button "OK" at bounding box center [1171, 409] width 28 height 22
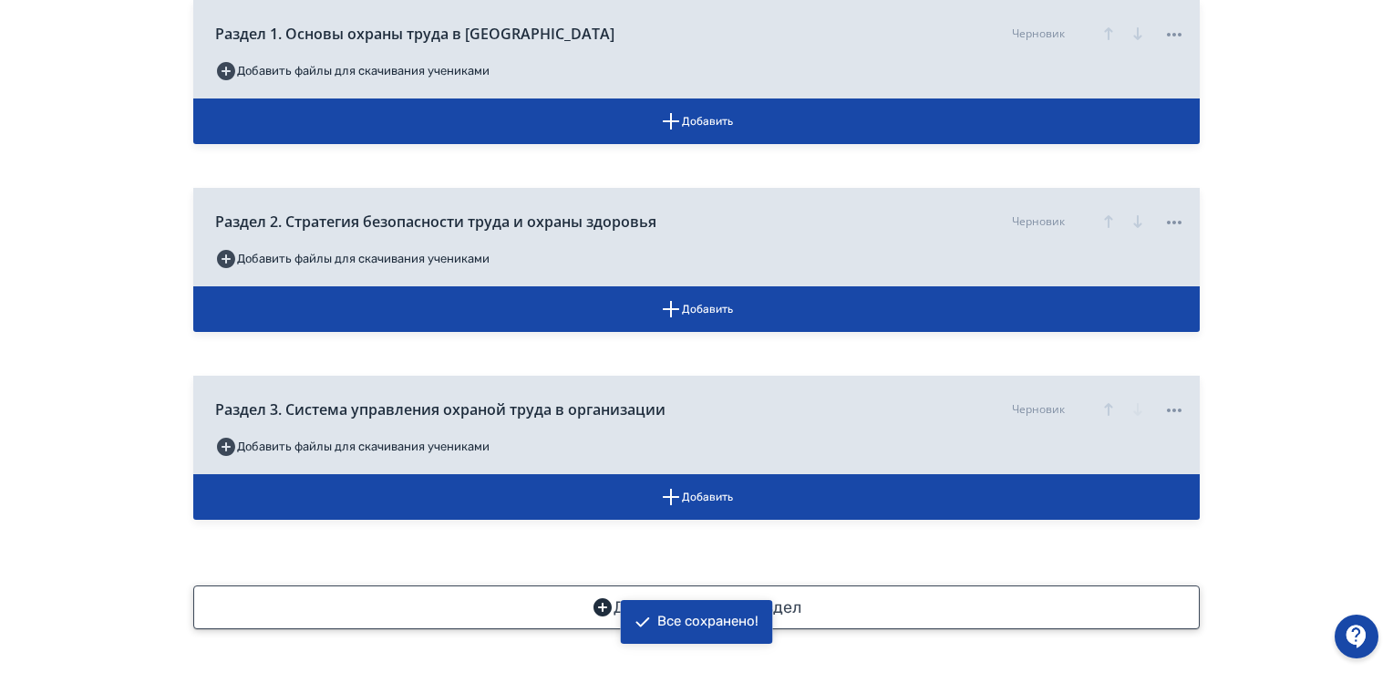
click at [602, 609] on icon "button" at bounding box center [602, 607] width 18 height 18
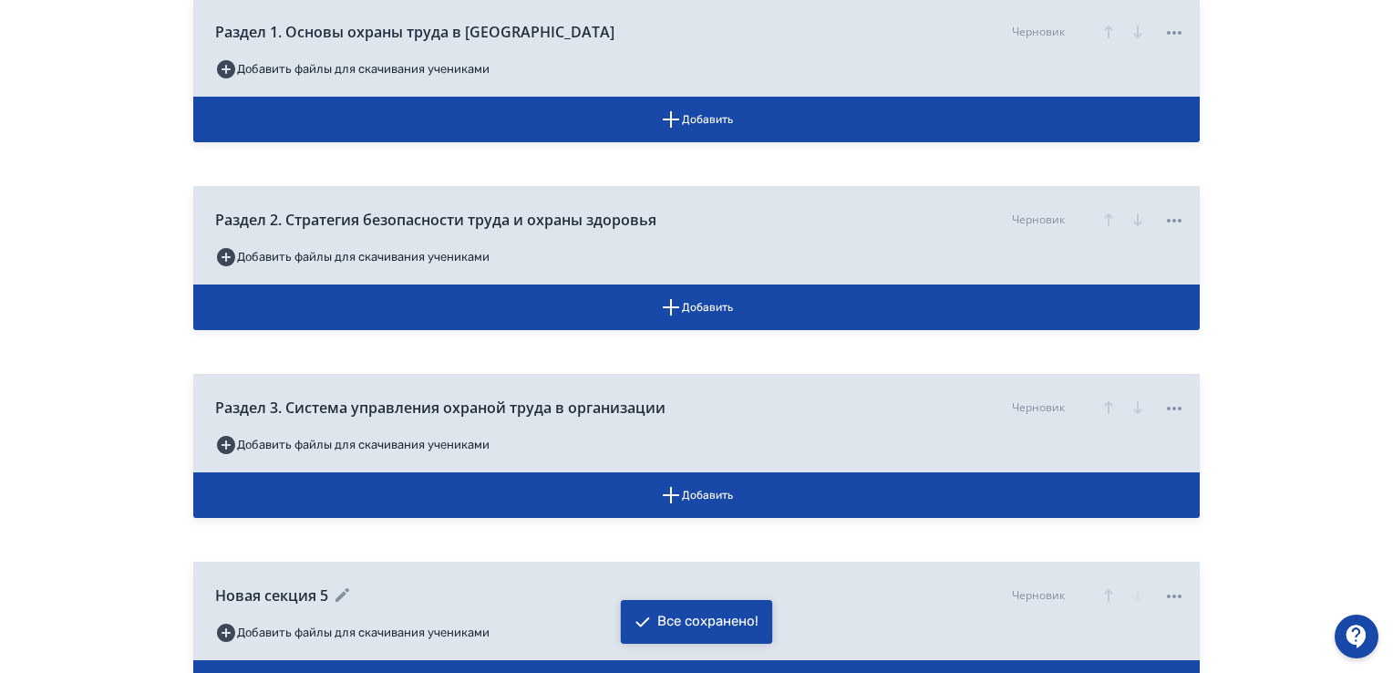
click at [341, 599] on icon at bounding box center [343, 595] width 22 height 22
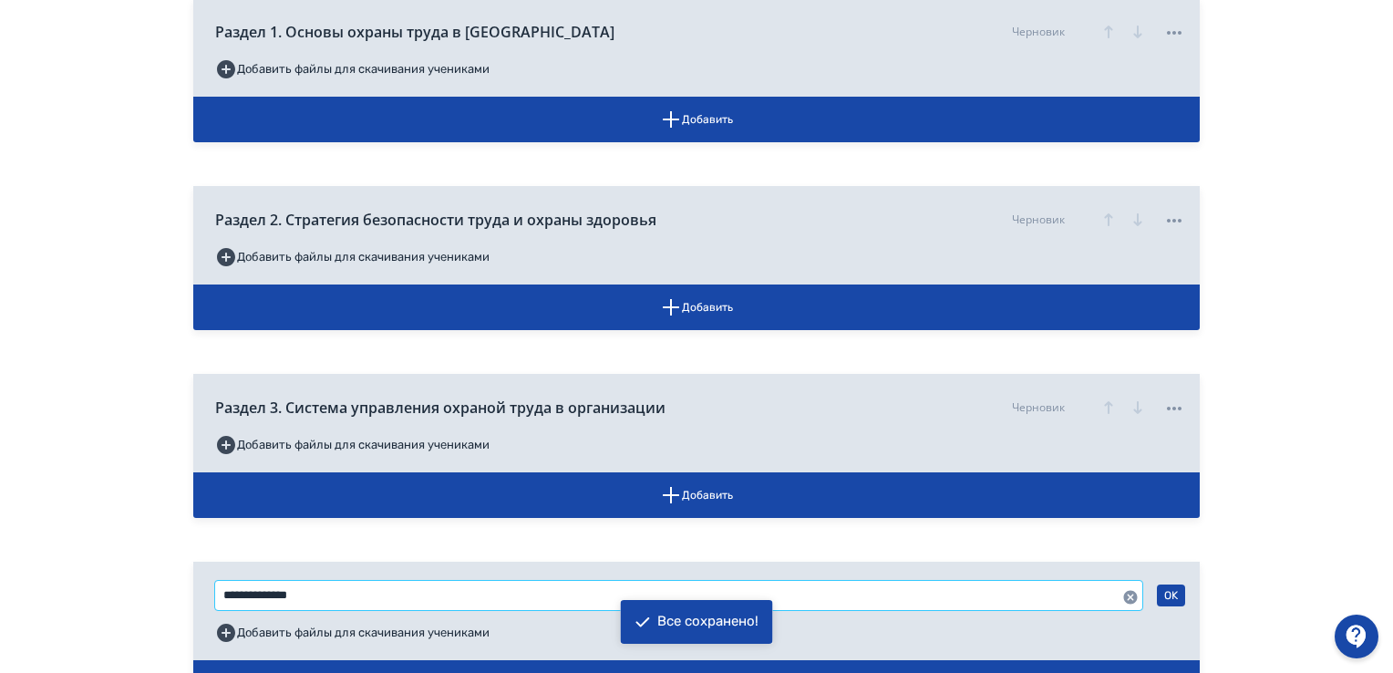
drag, startPoint x: 333, startPoint y: 597, endPoint x: 157, endPoint y: 544, distance: 183.7
click at [135, 595] on div "**********" at bounding box center [696, 176] width 1393 height 1363
paste input "**********"
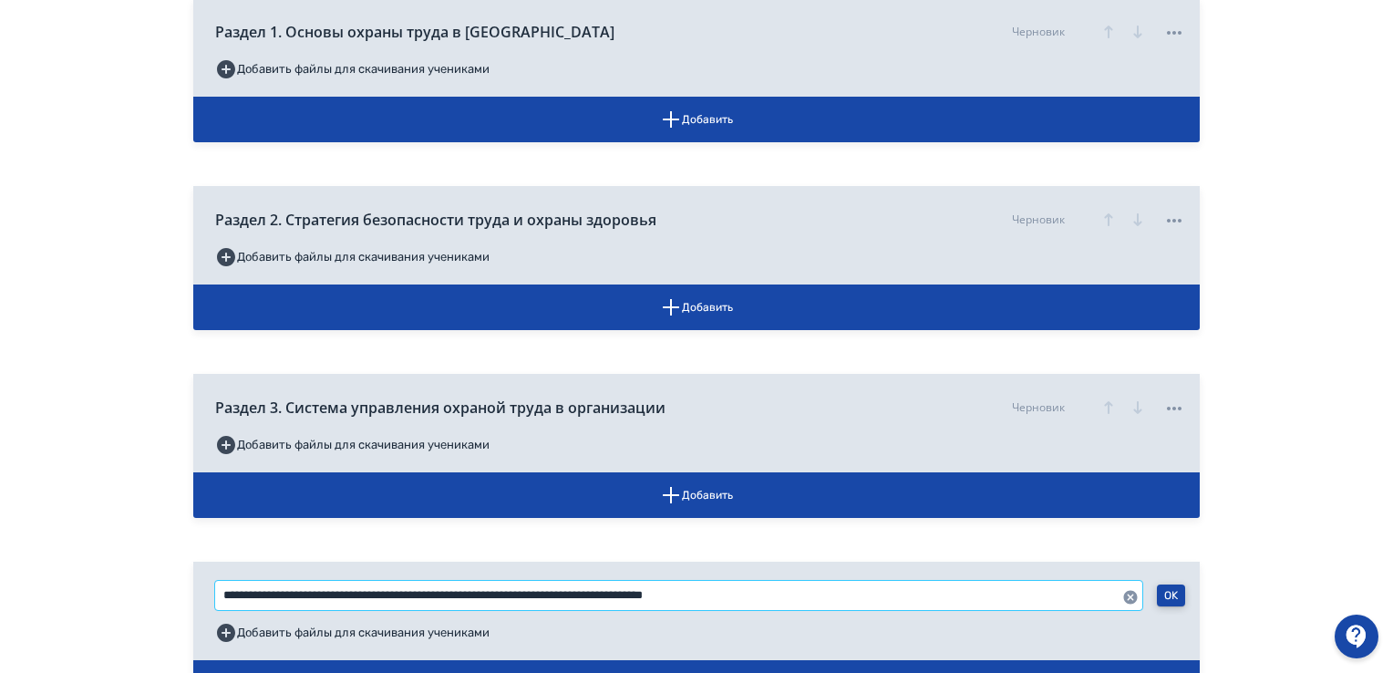
type input "**********"
click at [1168, 595] on button "OK" at bounding box center [1171, 595] width 28 height 22
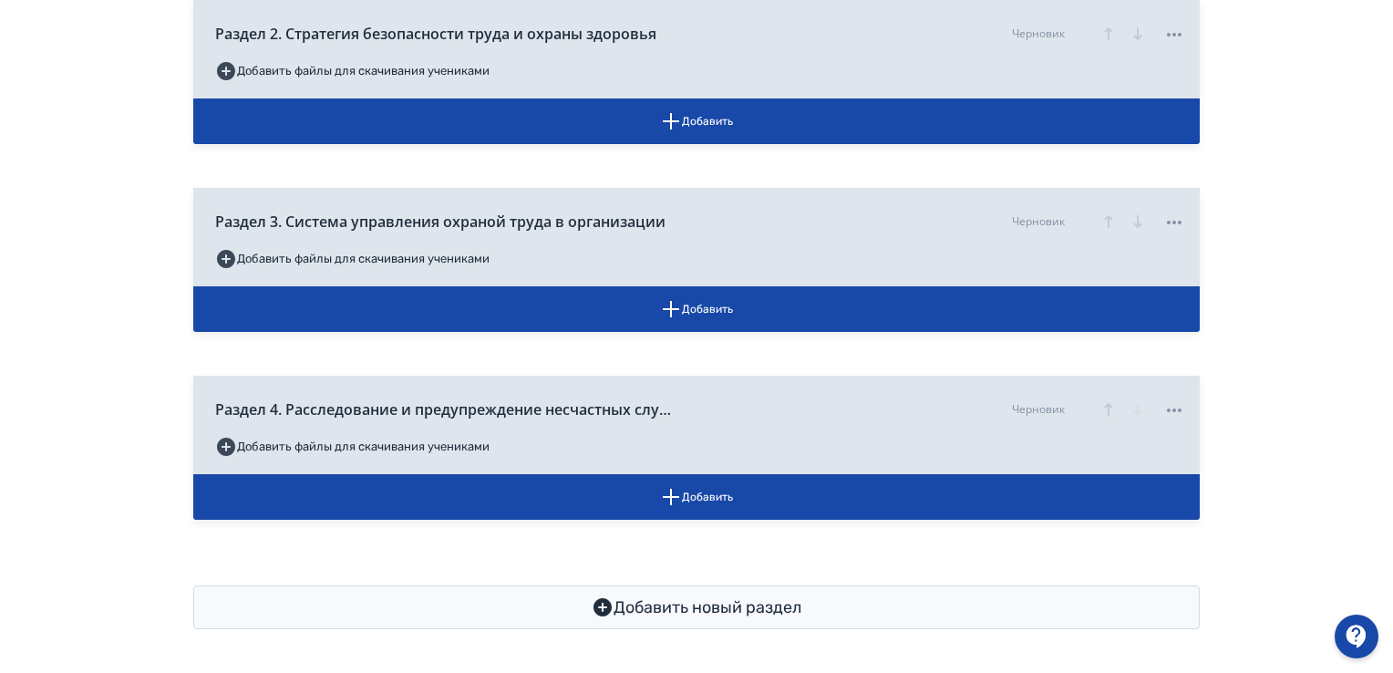
scroll to position [693, 0]
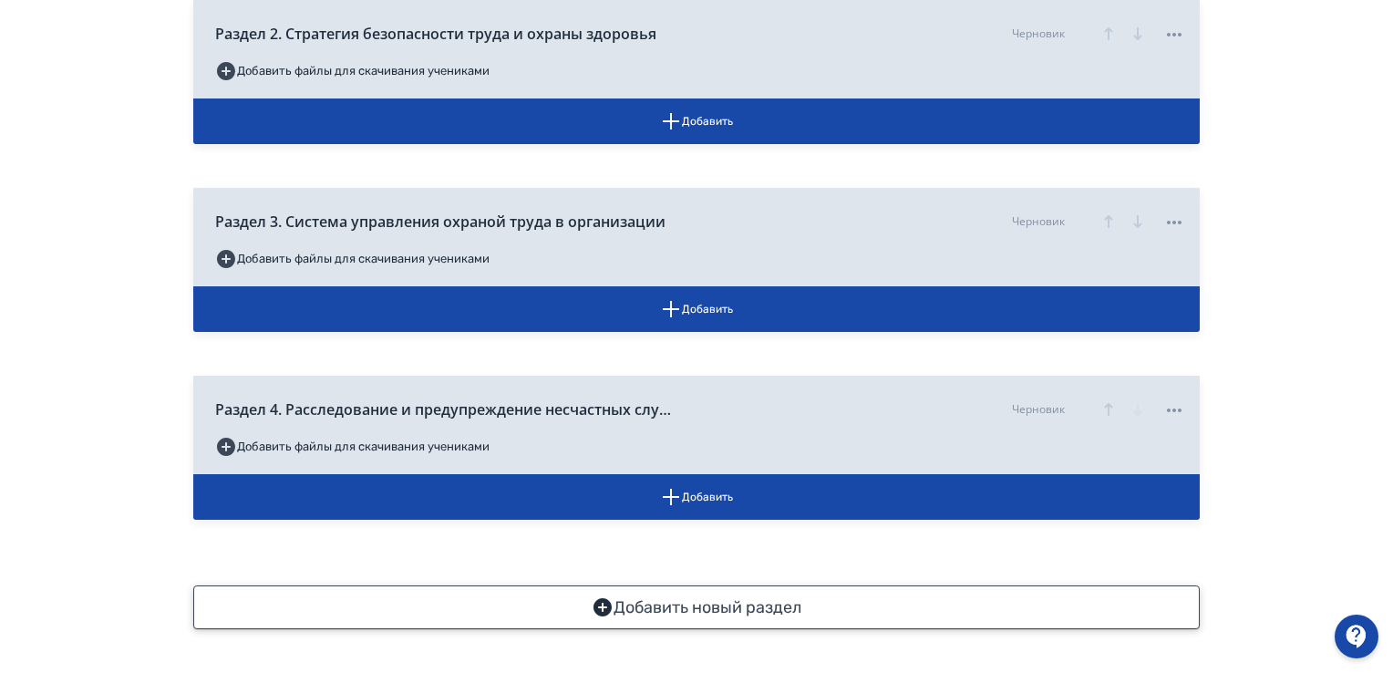
click at [603, 611] on icon "button" at bounding box center [602, 607] width 18 height 18
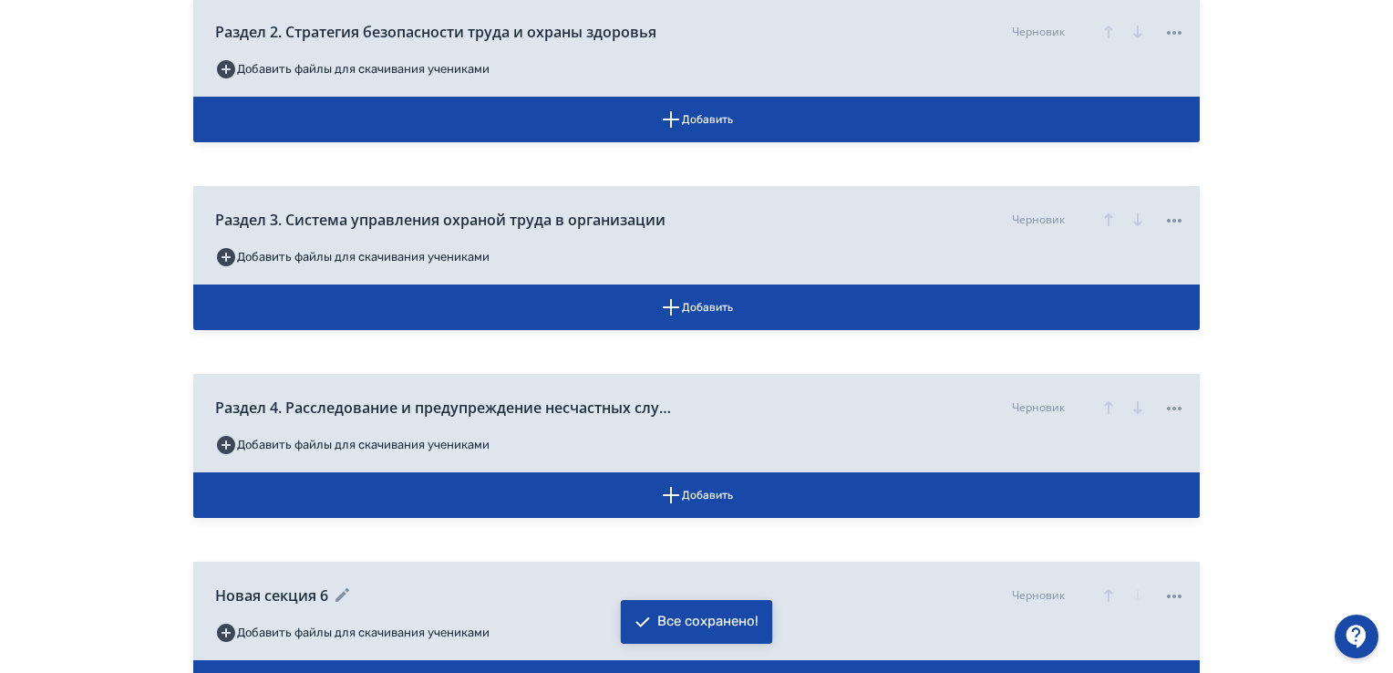
click at [335, 598] on icon at bounding box center [343, 595] width 22 height 22
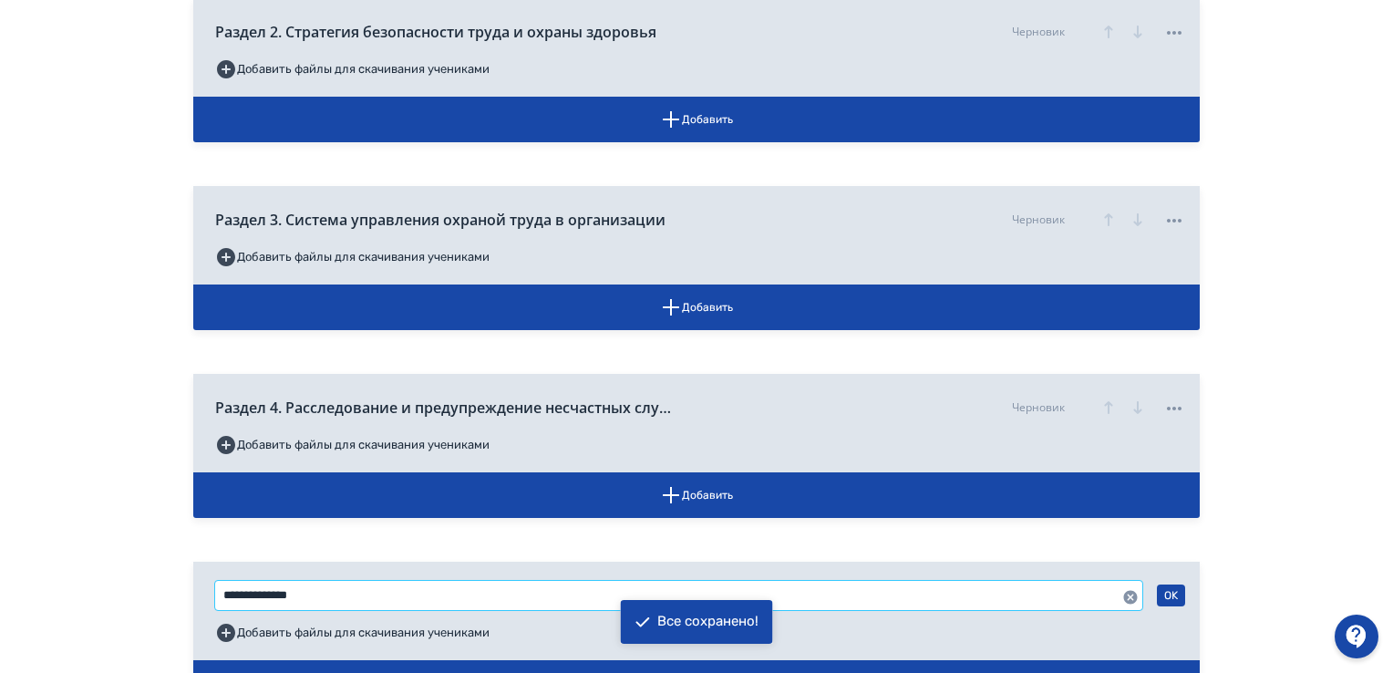
drag, startPoint x: 324, startPoint y: 597, endPoint x: 124, endPoint y: 596, distance: 199.6
click at [126, 597] on div "**********" at bounding box center [696, 82] width 1393 height 1551
paste input "**********"
type input "**********"
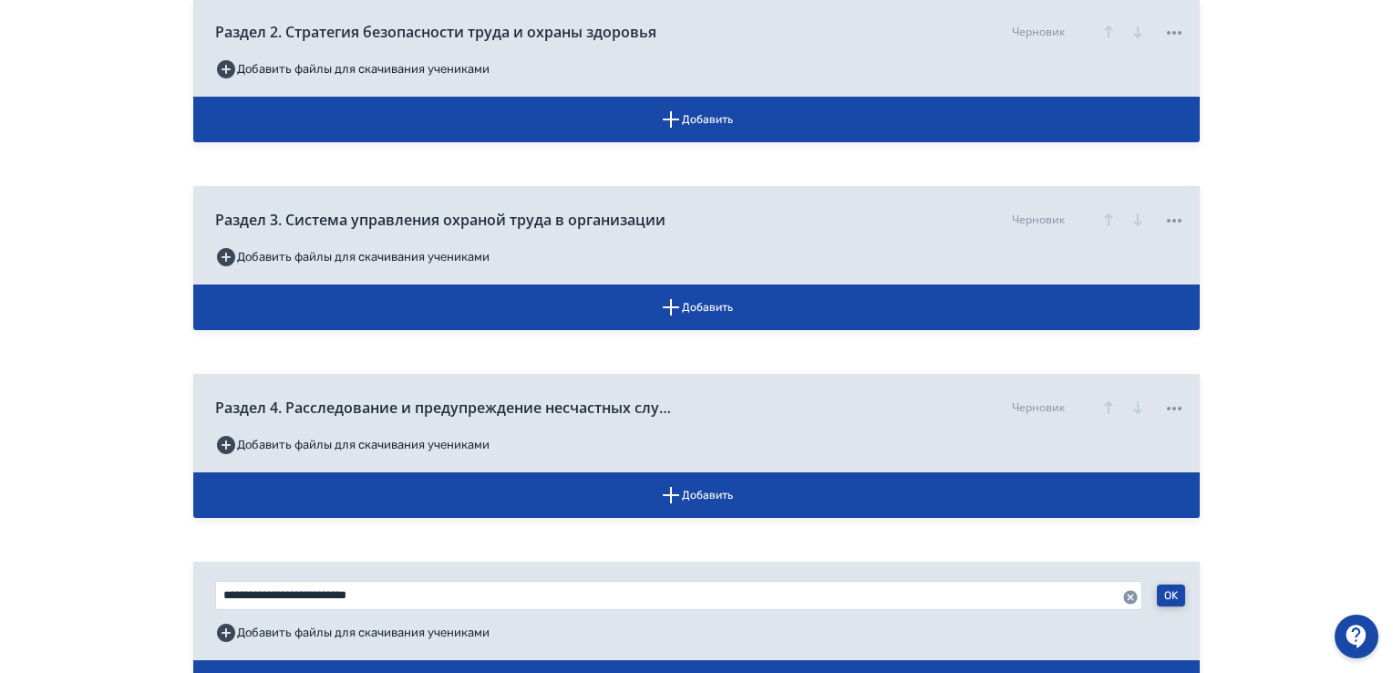
click at [1170, 587] on button "OK" at bounding box center [1171, 595] width 28 height 22
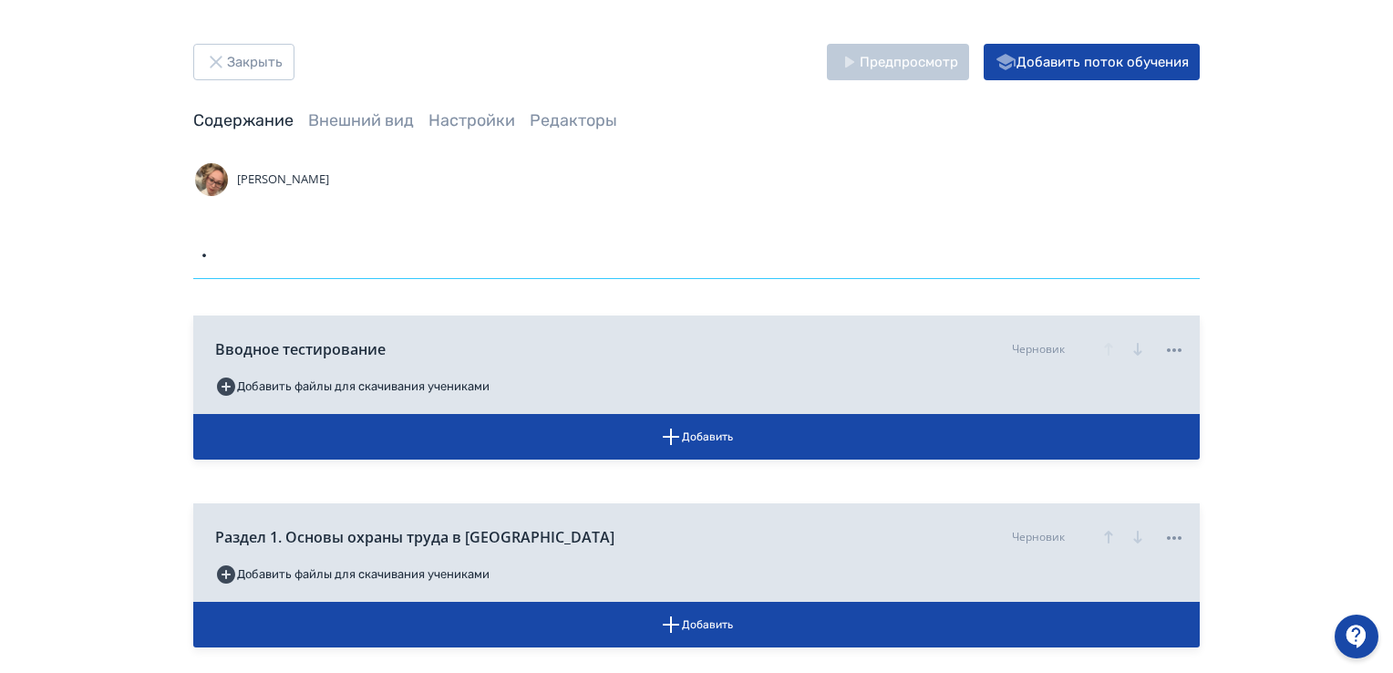
scroll to position [0, 1560]
drag, startPoint x: 203, startPoint y: 251, endPoint x: 1244, endPoint y: 271, distance: 1041.0
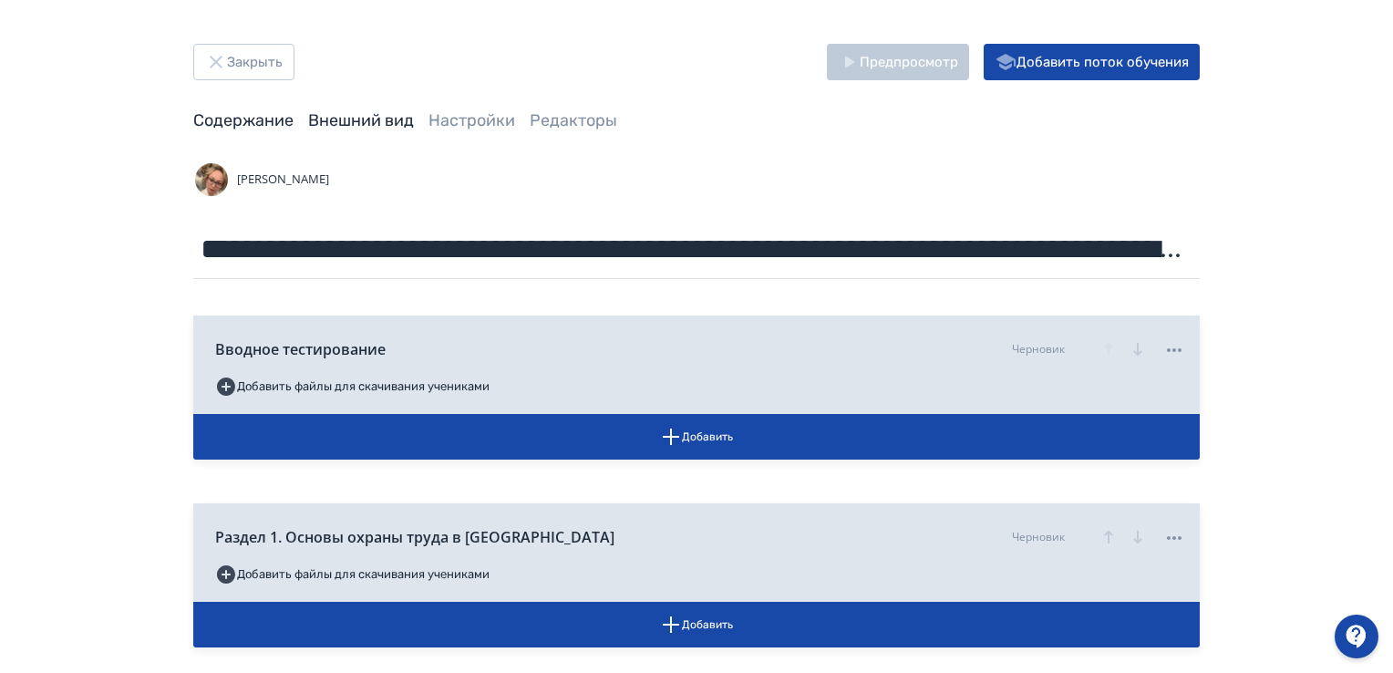
click at [365, 124] on link "Внешний вид" at bounding box center [361, 120] width 106 height 20
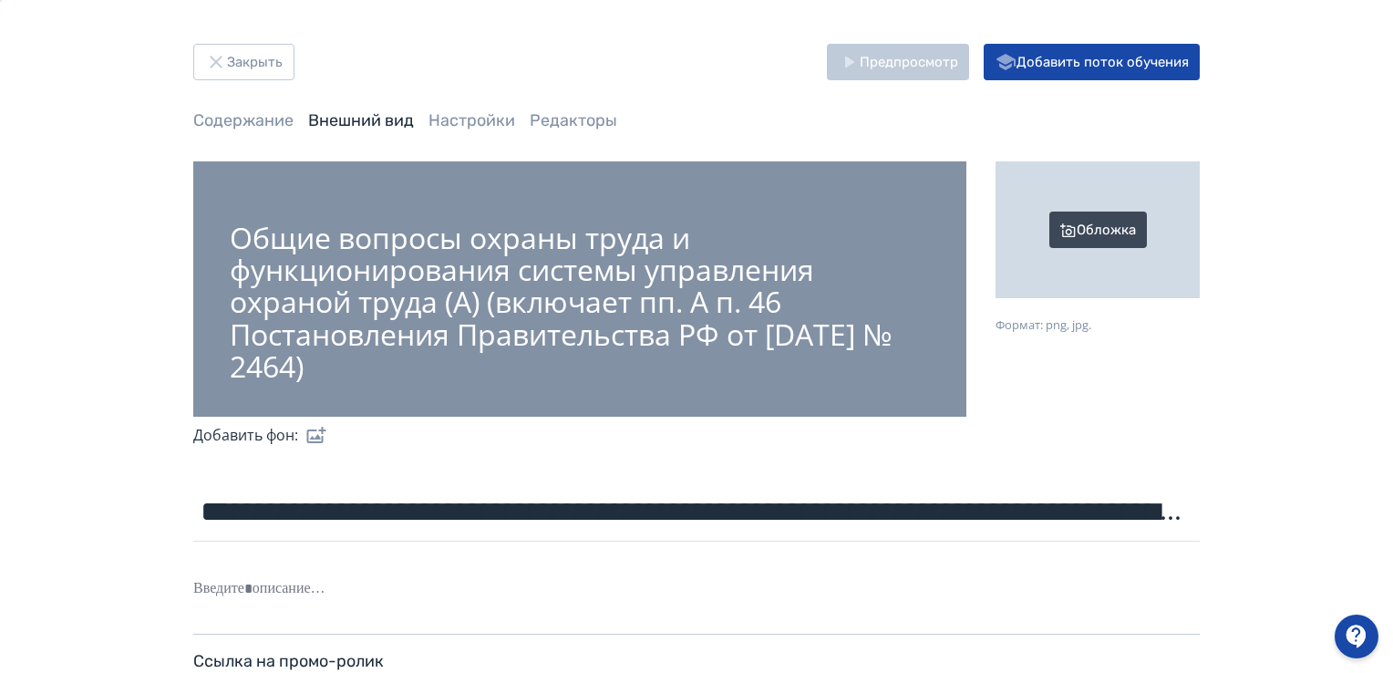
click at [1079, 235] on div "Обложка" at bounding box center [1097, 229] width 204 height 137
click at [0, 0] on input "Обложка Формат: png, jpg." at bounding box center [0, 0] width 0 height 0
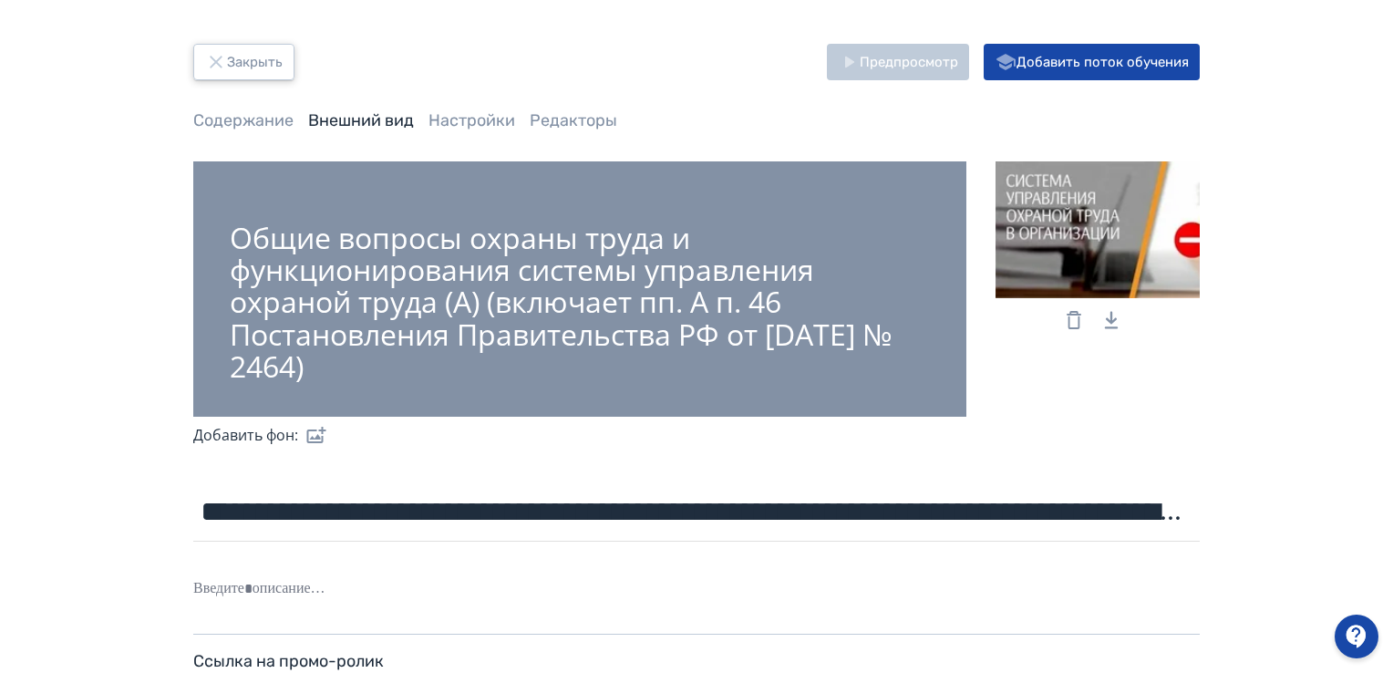
click at [226, 59] on icon "button" at bounding box center [216, 62] width 22 height 22
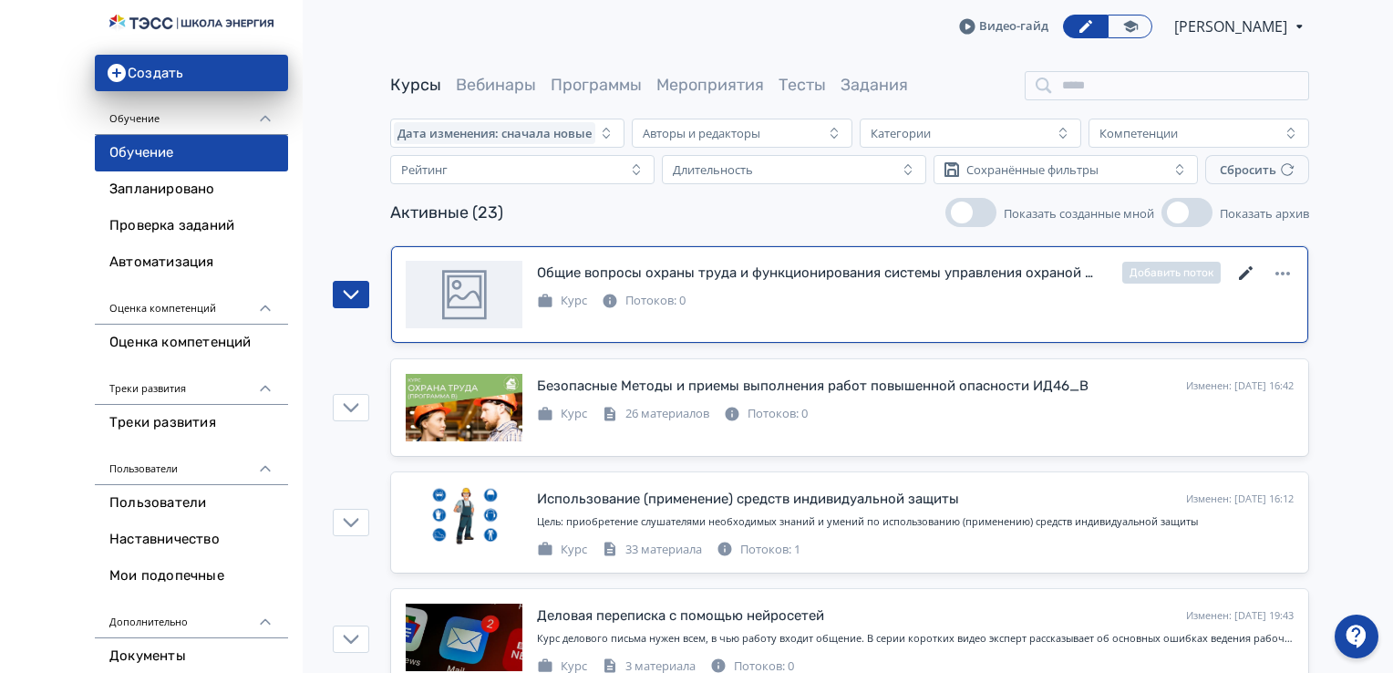
click at [1250, 272] on icon at bounding box center [1246, 273] width 22 height 22
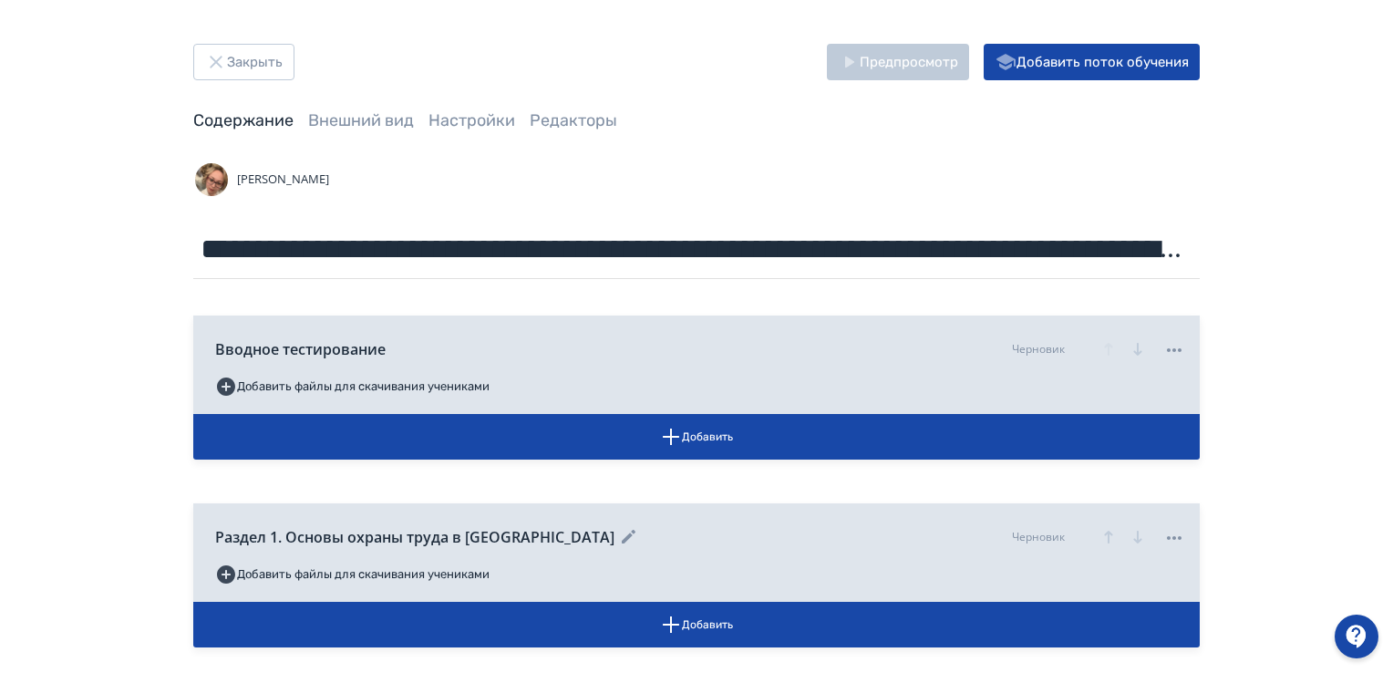
click at [640, 534] on icon at bounding box center [629, 537] width 22 height 22
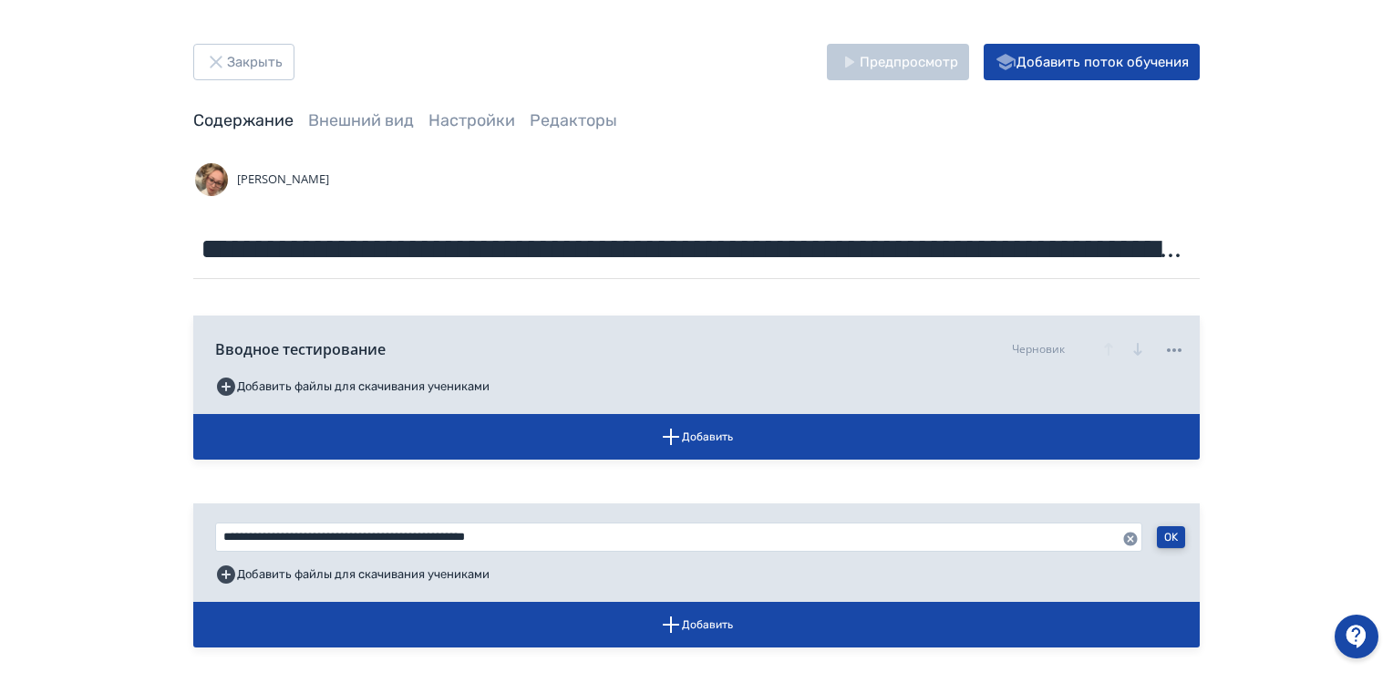
click at [1172, 535] on button "OK" at bounding box center [1171, 537] width 28 height 22
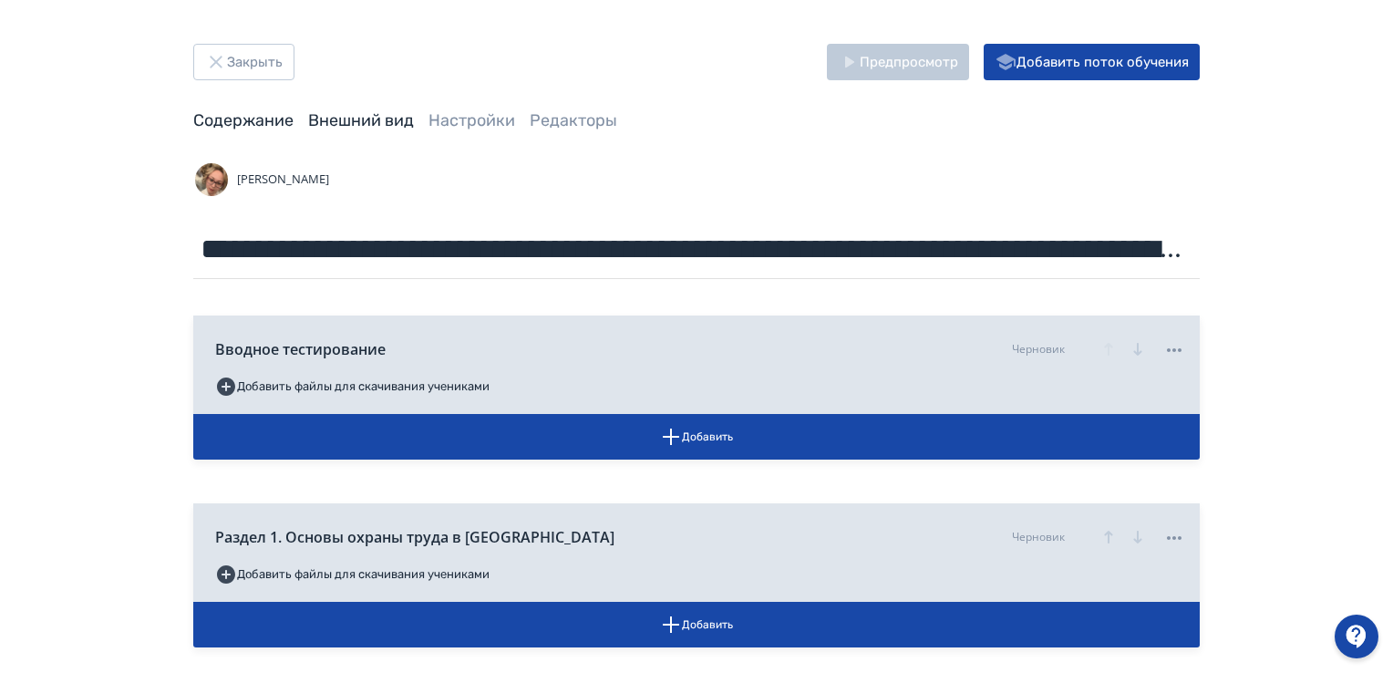
click at [349, 120] on link "Внешний вид" at bounding box center [361, 120] width 106 height 20
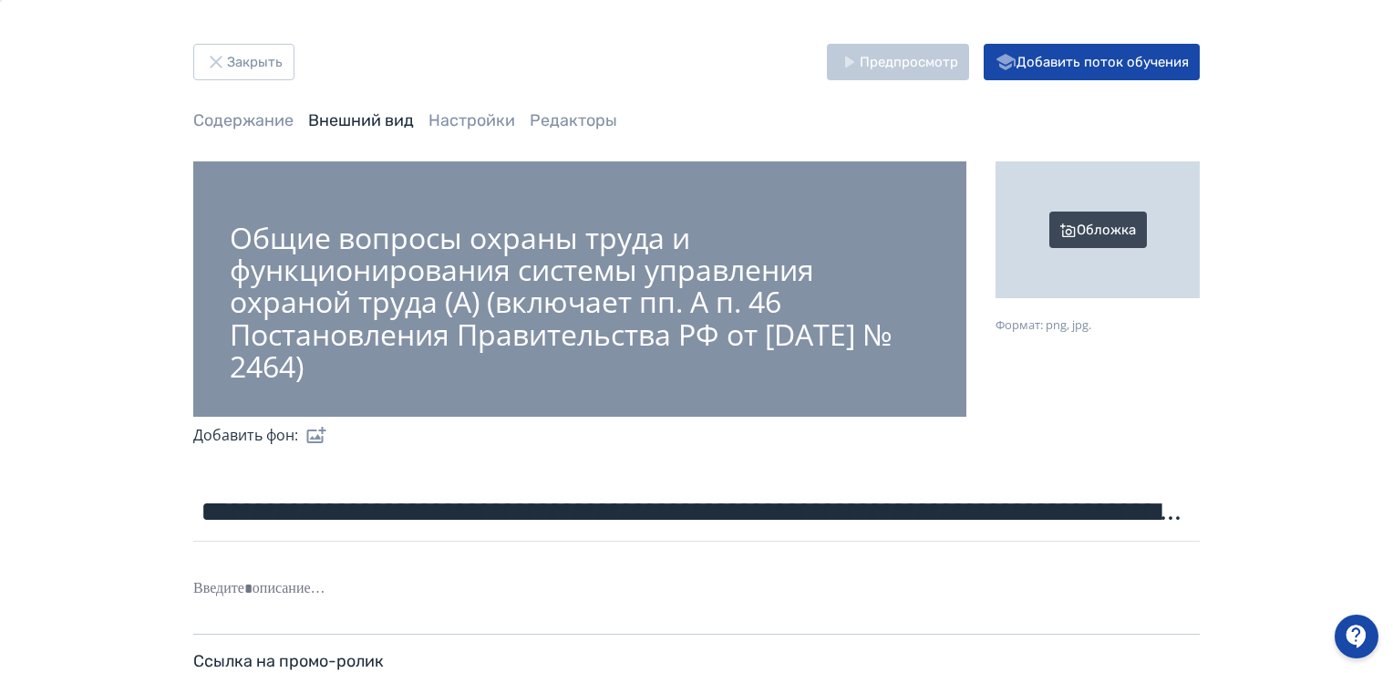
click at [1065, 229] on div "Обложка" at bounding box center [1097, 229] width 204 height 137
click at [0, 0] on input "Обложка Формат: png, jpg." at bounding box center [0, 0] width 0 height 0
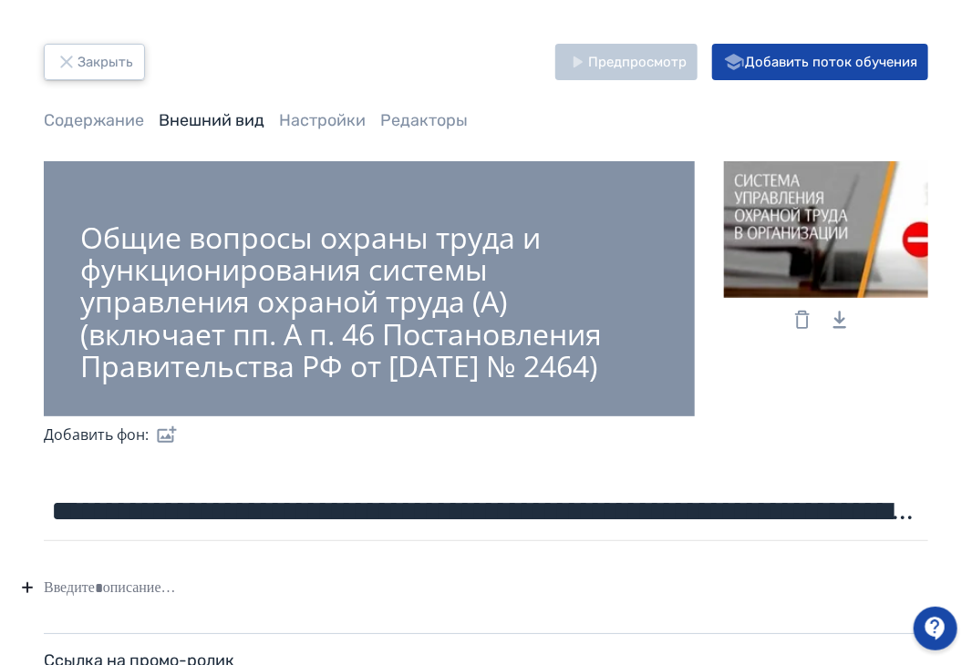
click at [91, 57] on button "Закрыть" at bounding box center [94, 62] width 101 height 36
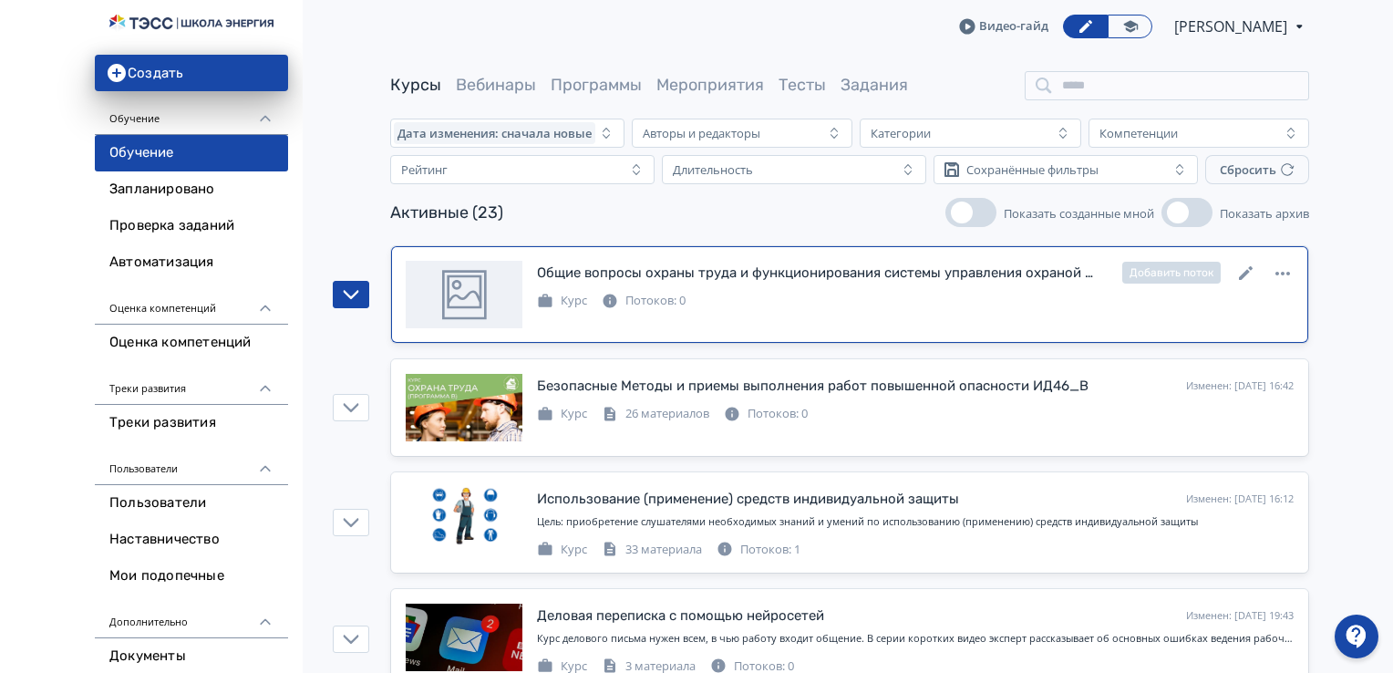
click at [575, 302] on div "Курс" at bounding box center [562, 301] width 50 height 18
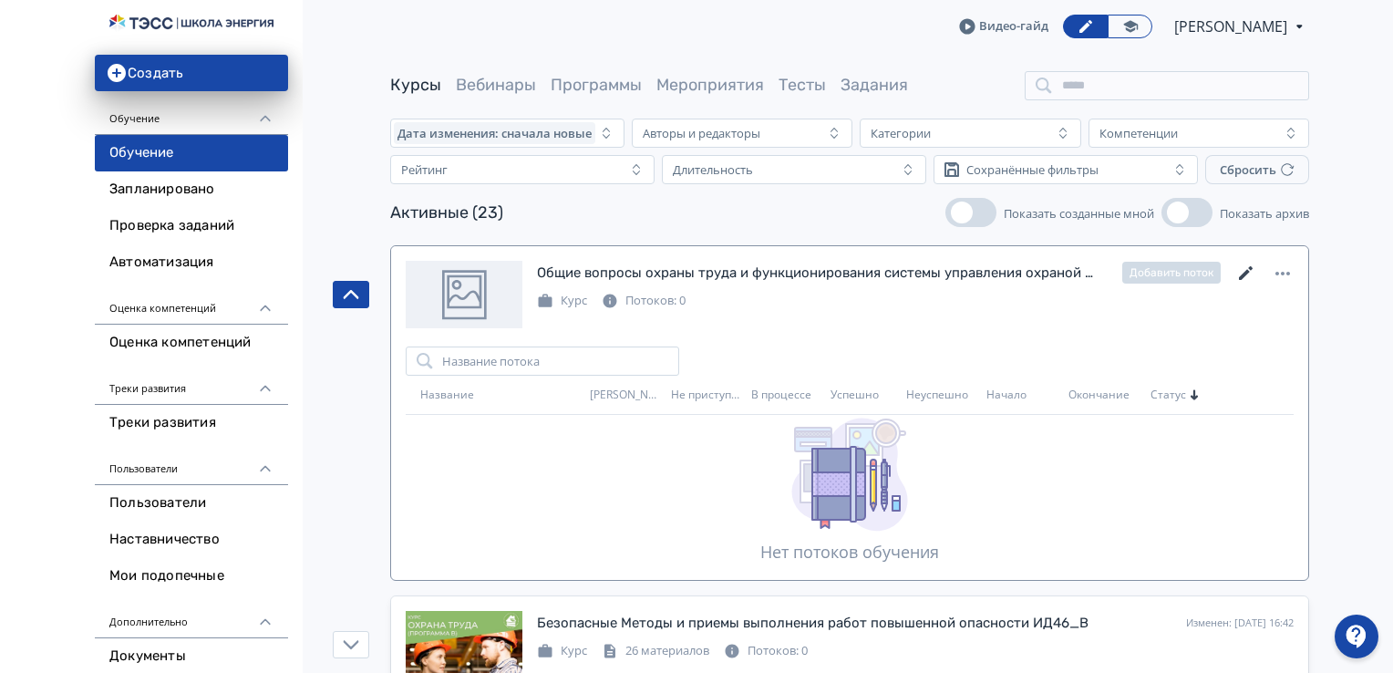
click at [1243, 272] on icon at bounding box center [1246, 273] width 14 height 14
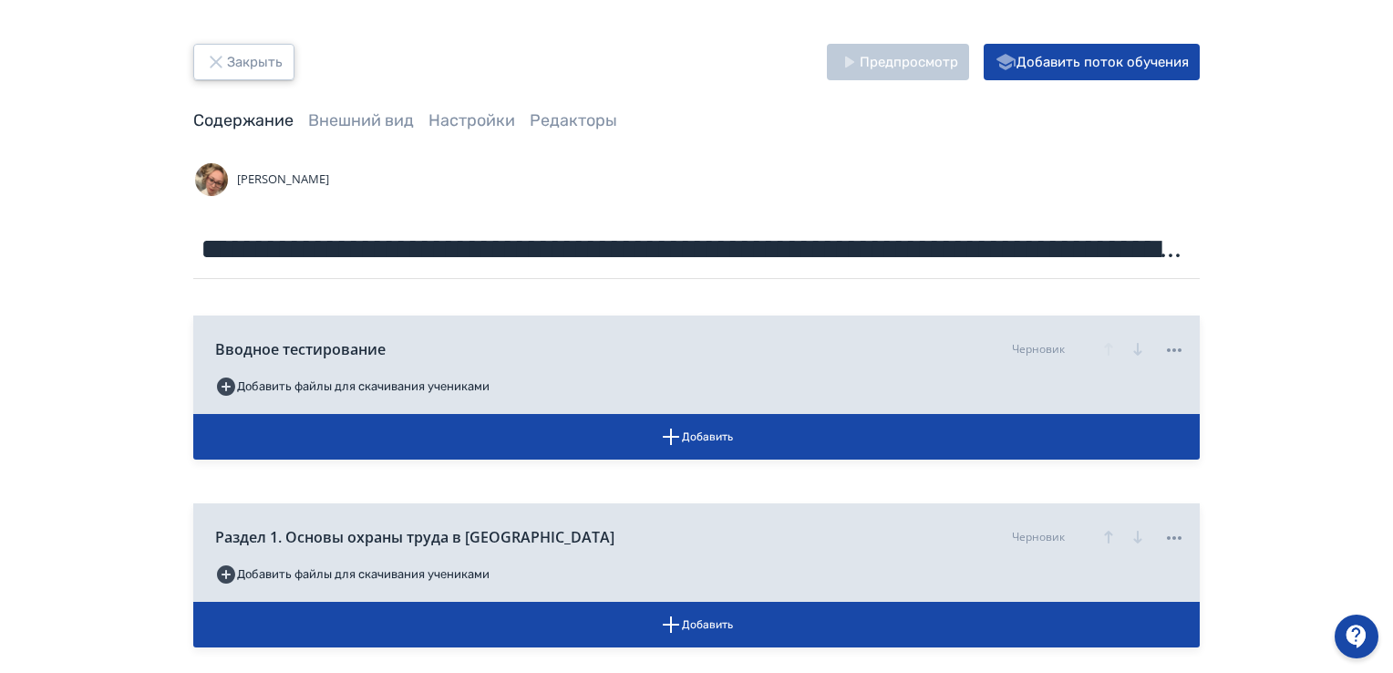
click at [221, 56] on icon "button" at bounding box center [216, 62] width 12 height 12
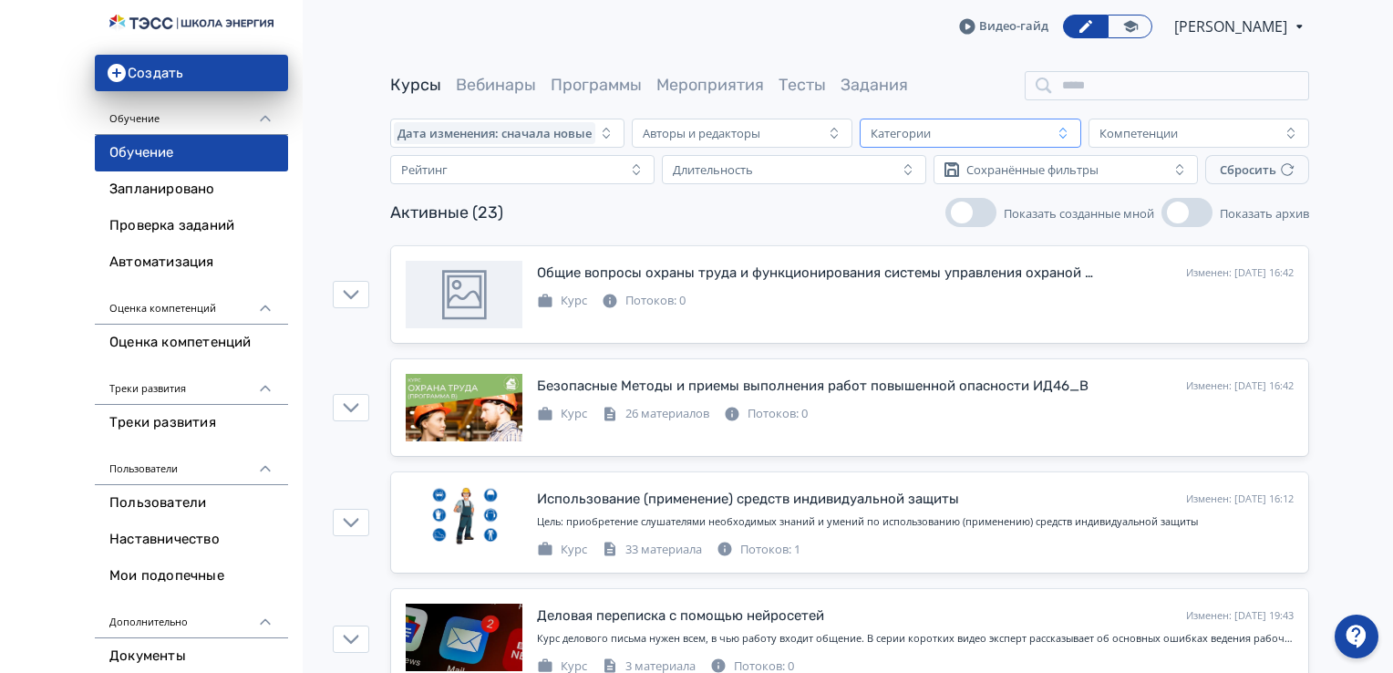
click at [1059, 132] on icon "button" at bounding box center [1062, 133] width 15 height 15
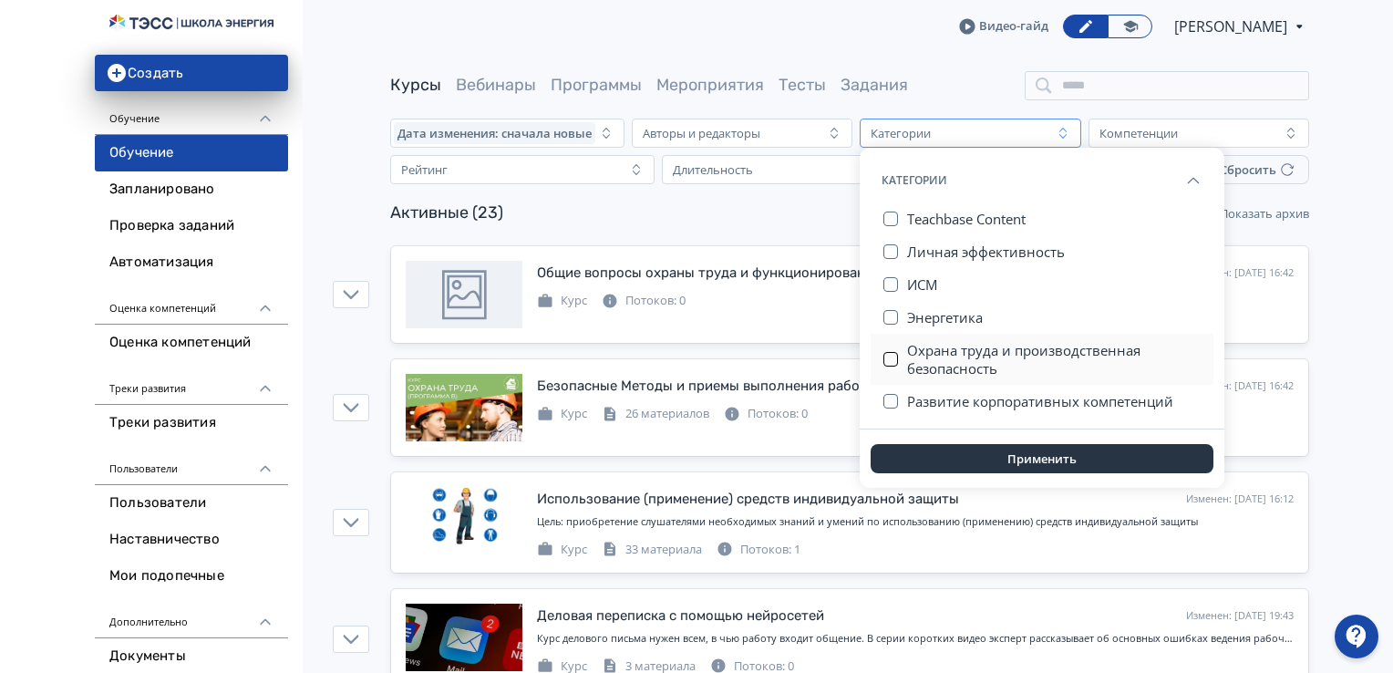
click at [893, 355] on button "button" at bounding box center [890, 359] width 15 height 15
click at [1006, 457] on button "Применить" at bounding box center [1041, 458] width 343 height 29
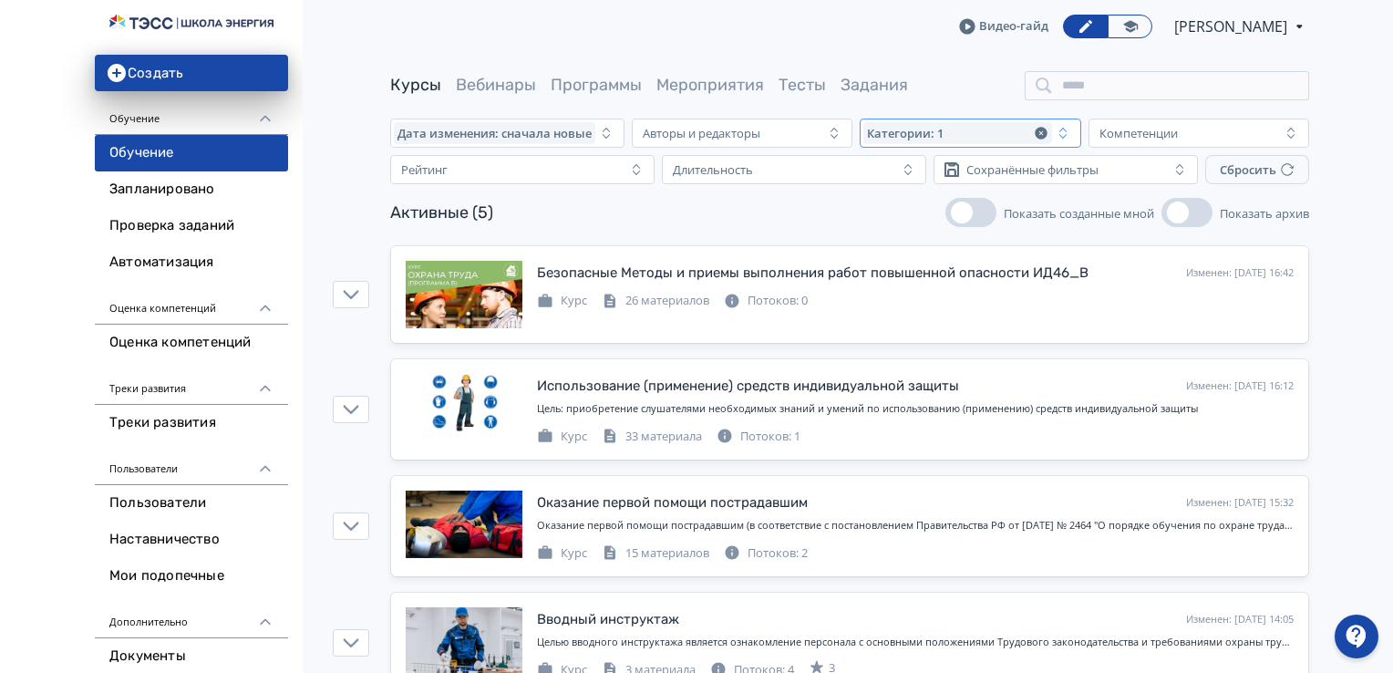
click at [966, 141] on div "Категории: 1" at bounding box center [957, 133] width 188 height 22
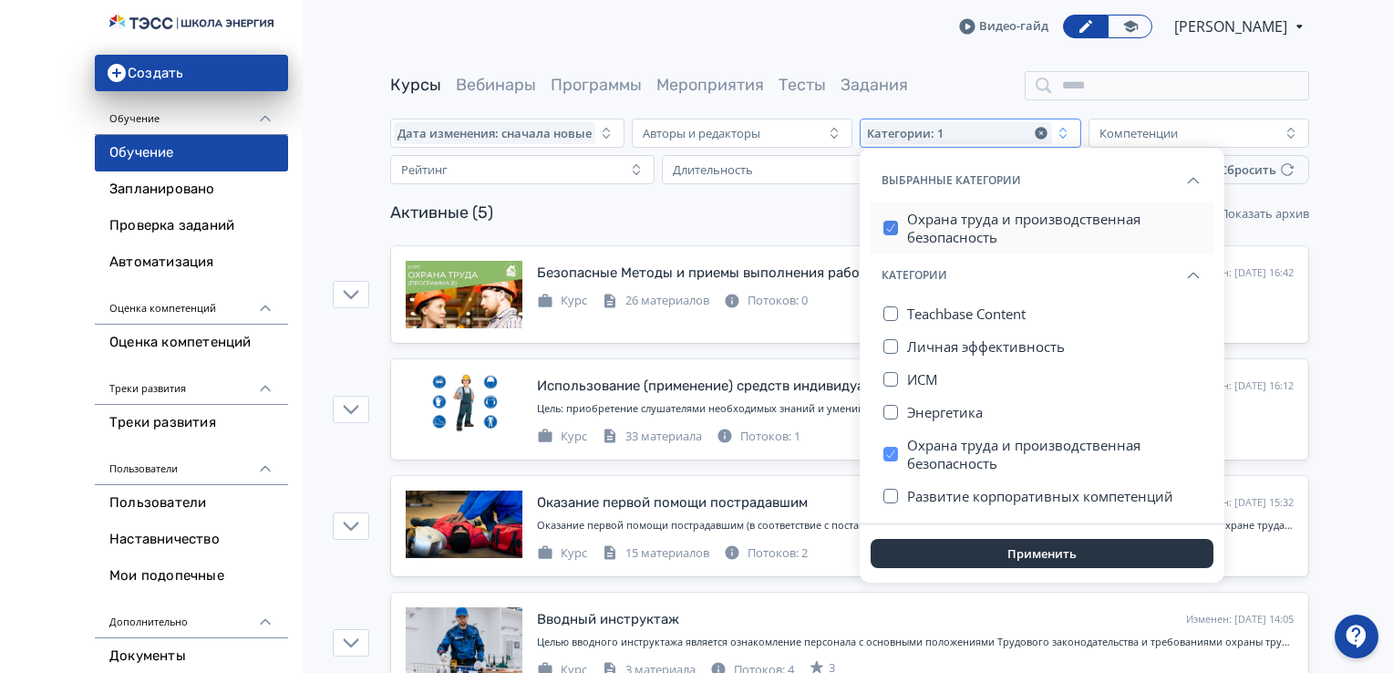
click at [884, 222] on button "button" at bounding box center [890, 228] width 15 height 15
click at [1028, 551] on button "Применить" at bounding box center [1041, 553] width 343 height 29
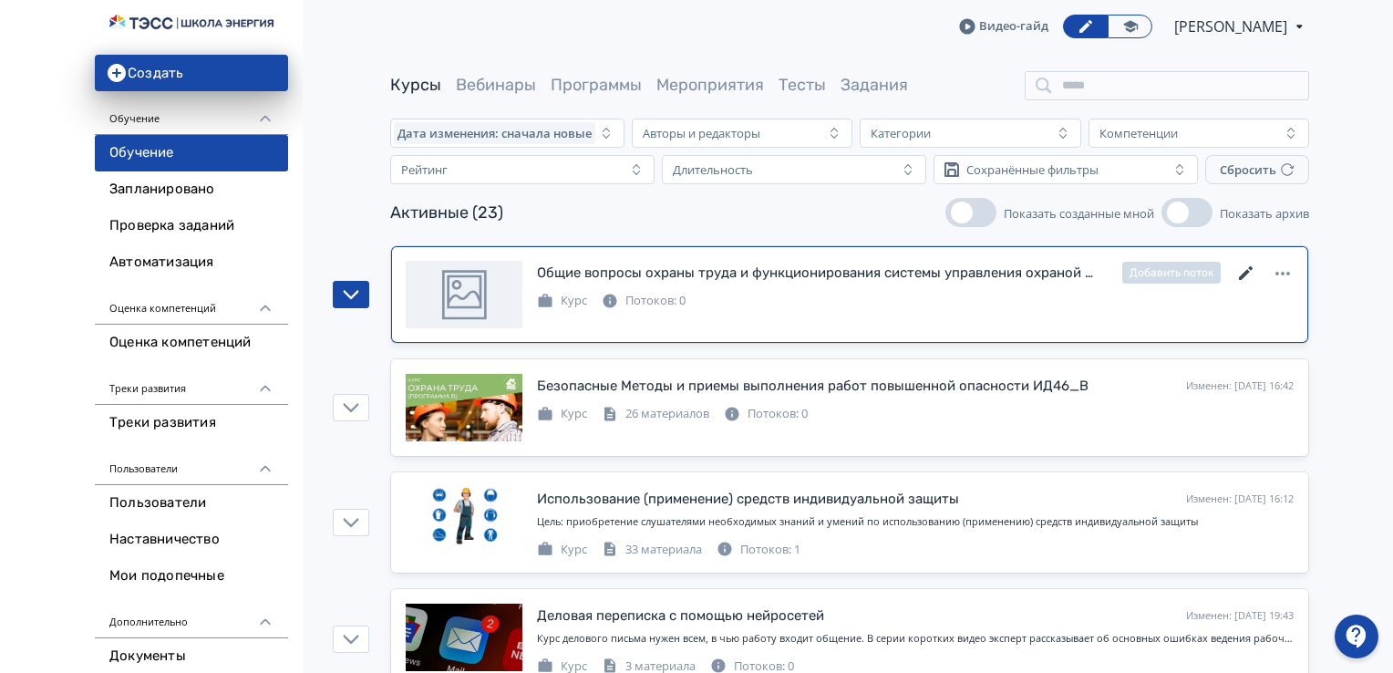
click at [1250, 267] on icon at bounding box center [1246, 273] width 14 height 14
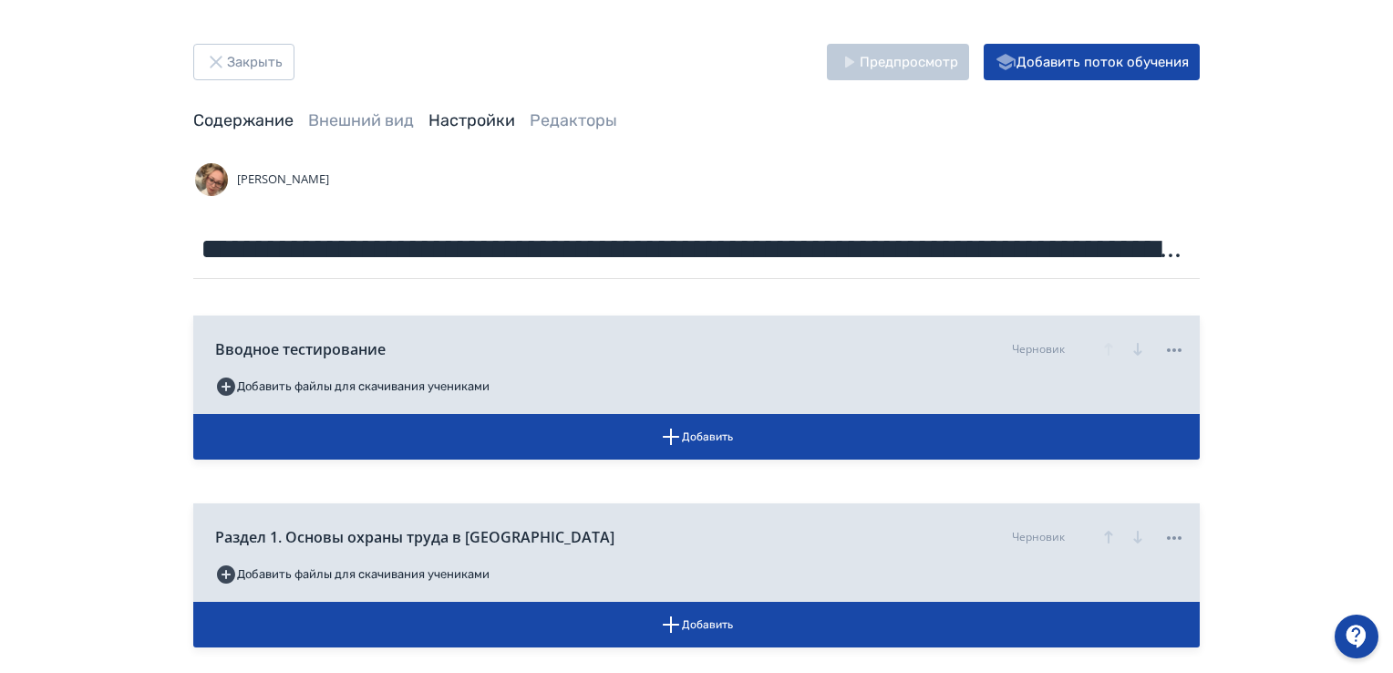
click at [444, 116] on link "Настройки" at bounding box center [471, 120] width 87 height 20
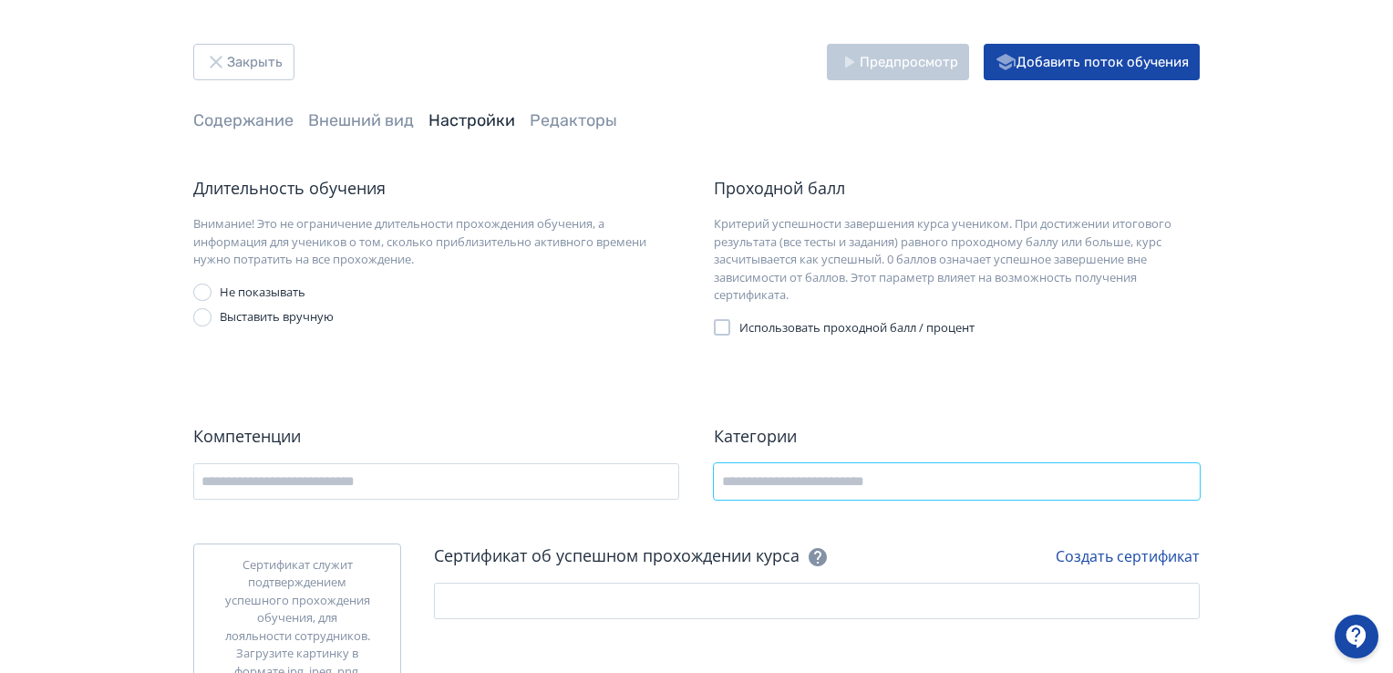
click at [827, 474] on input "text" at bounding box center [957, 481] width 486 height 36
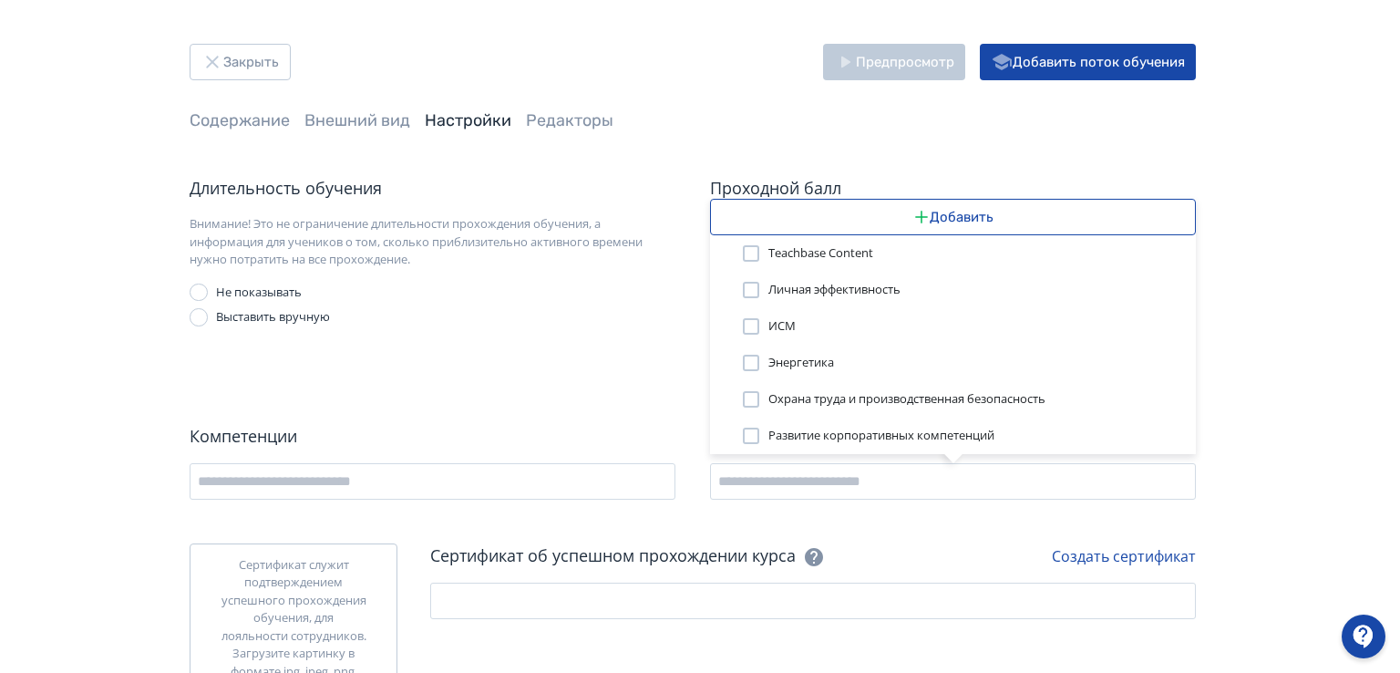
click at [743, 398] on div at bounding box center [751, 399] width 16 height 16
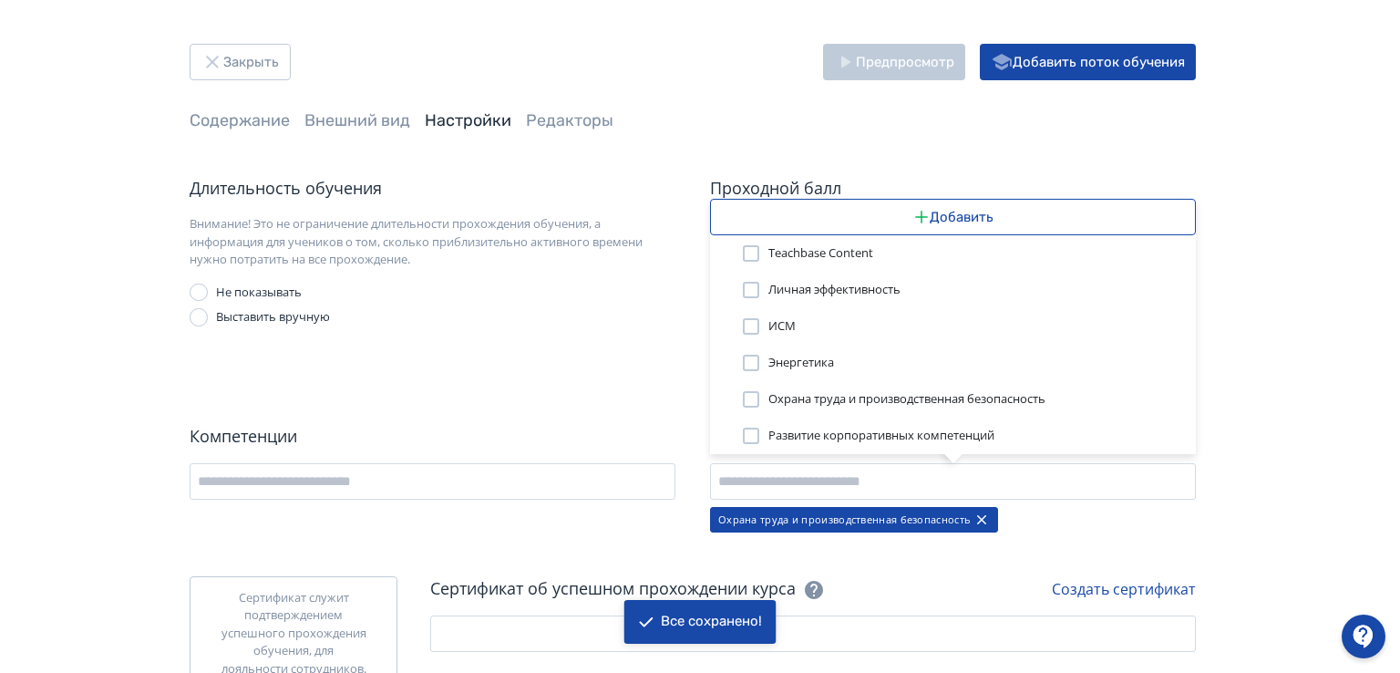
click at [242, 65] on div "Добавить Teachbase Content Личная эффективность ИСМ Энергетика Охрана труда и п…" at bounding box center [700, 336] width 1400 height 673
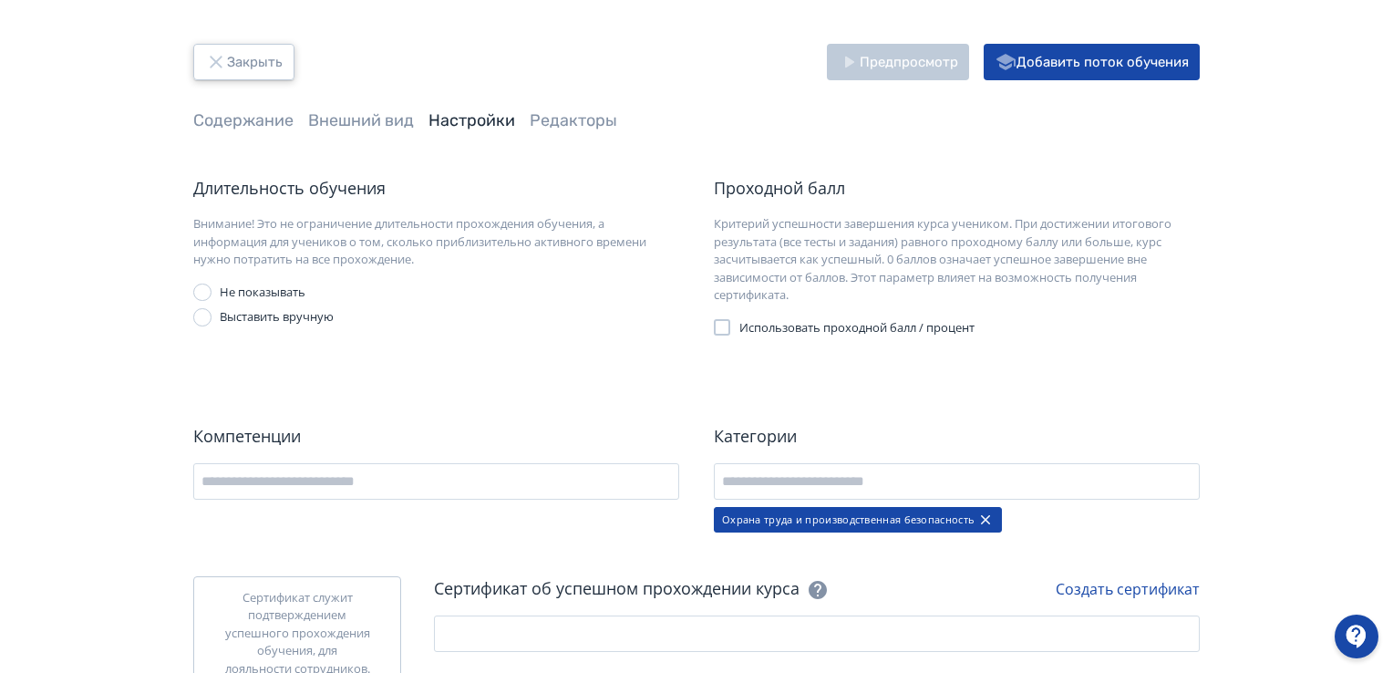
click at [256, 57] on button "Закрыть" at bounding box center [243, 62] width 101 height 36
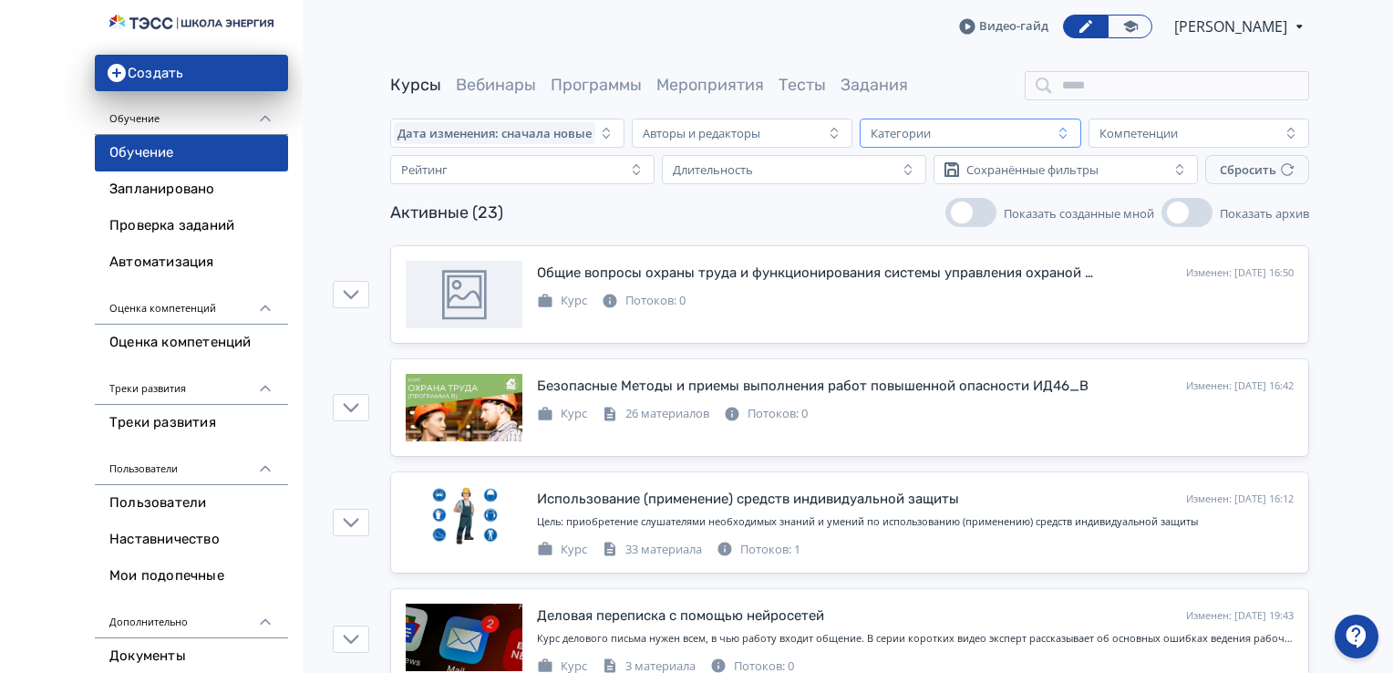
click at [968, 144] on button "Категории" at bounding box center [969, 132] width 221 height 29
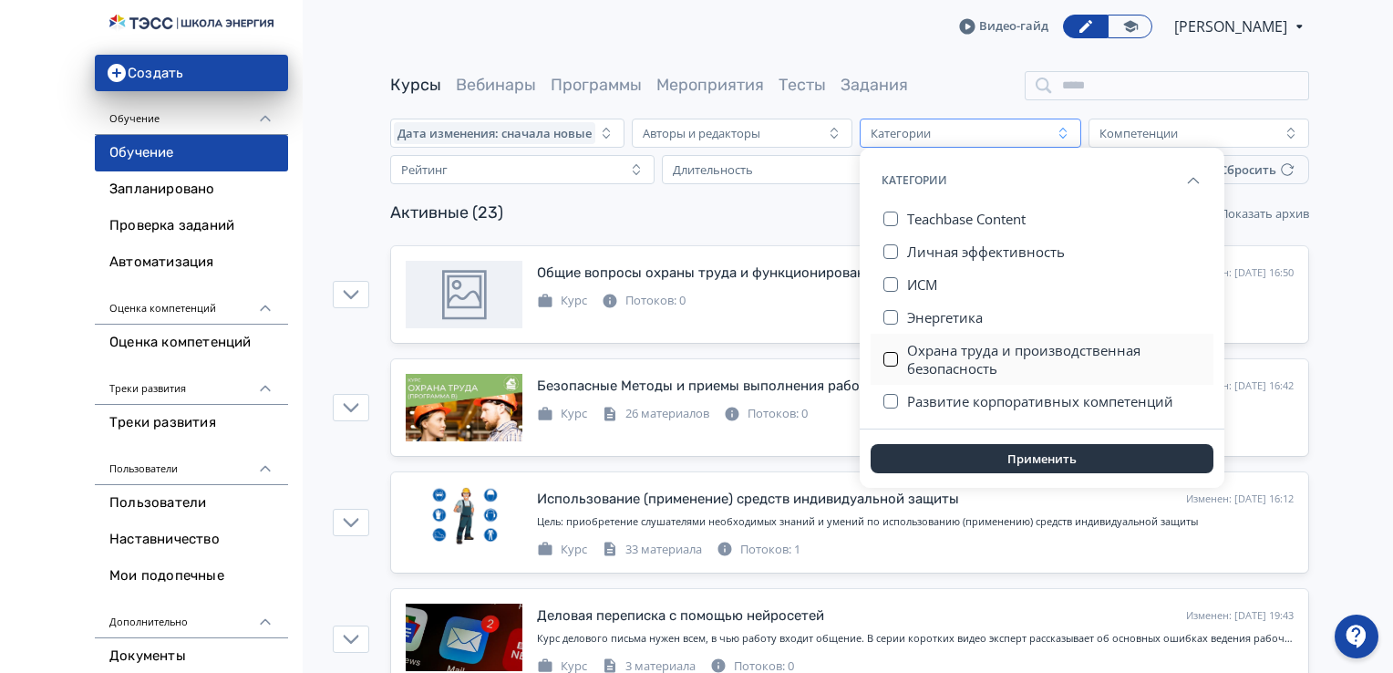
click at [891, 352] on button "button" at bounding box center [890, 359] width 15 height 15
click at [959, 460] on button "Применить" at bounding box center [1041, 458] width 343 height 29
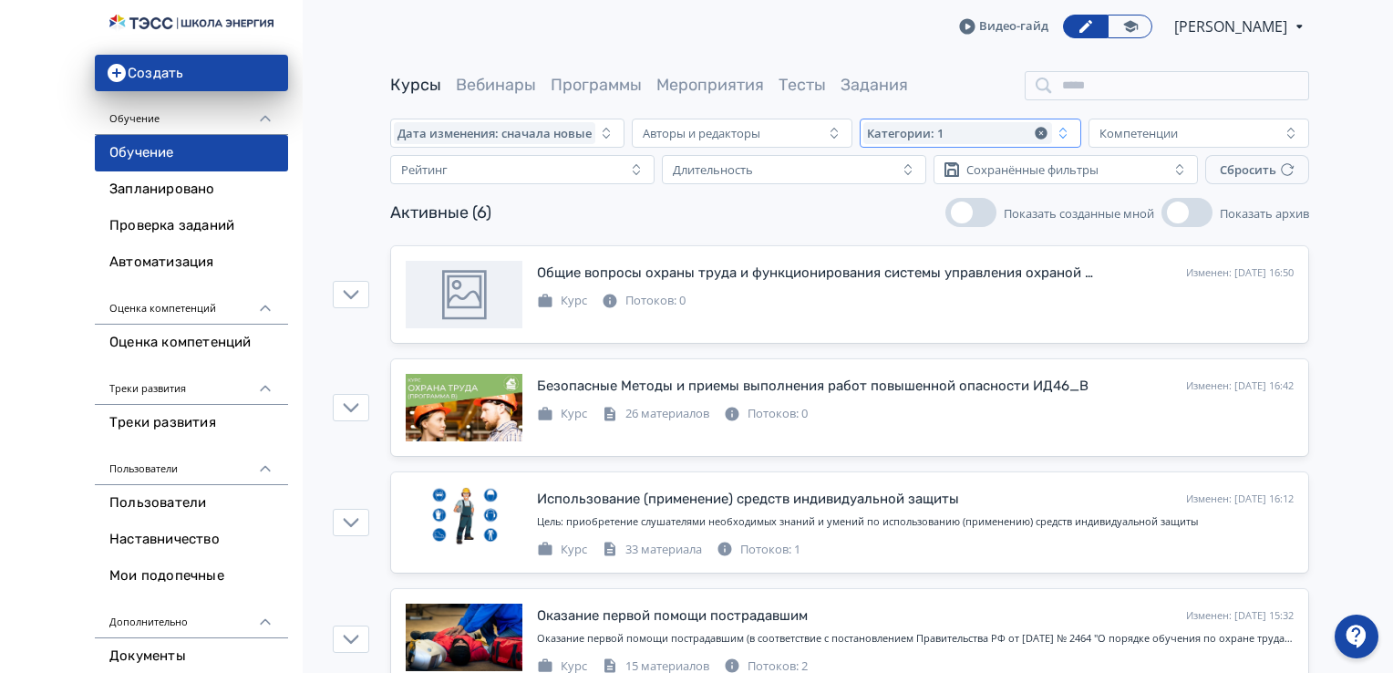
click at [1003, 139] on div "Категории: 1" at bounding box center [957, 133] width 188 height 22
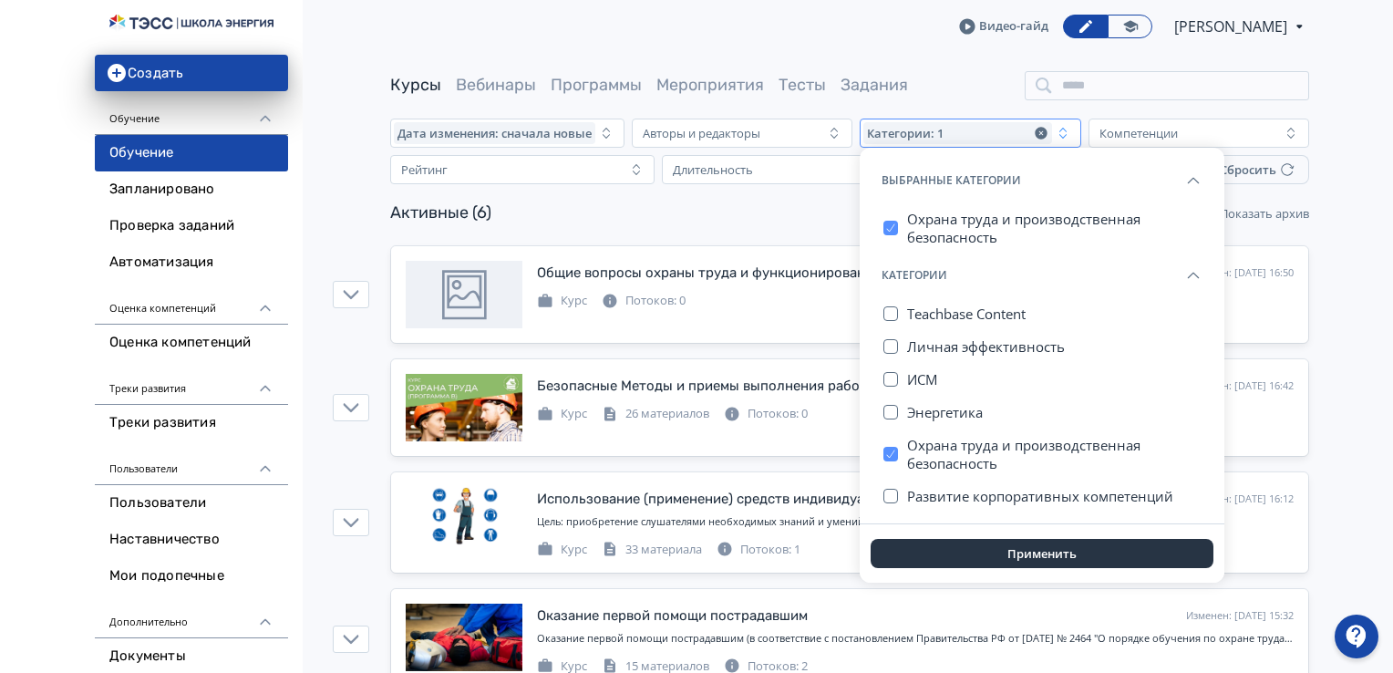
click at [1038, 134] on icon "button" at bounding box center [1040, 133] width 12 height 12
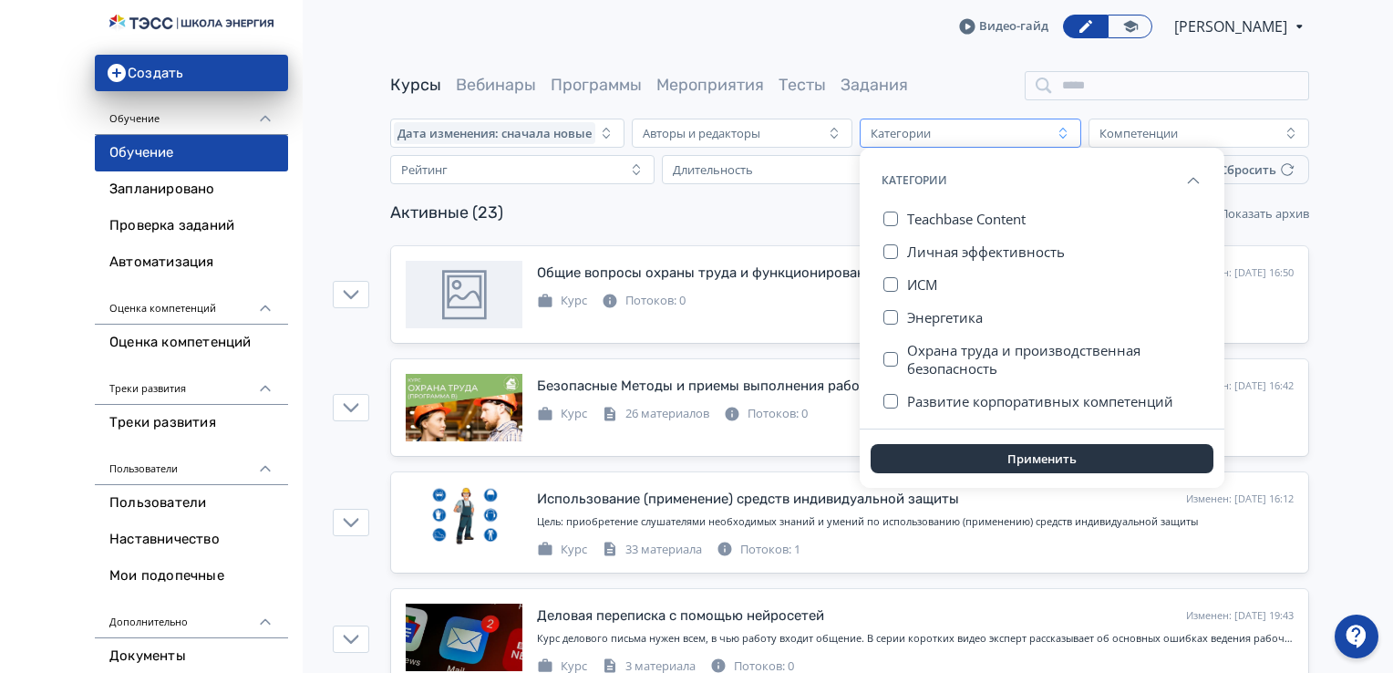
click at [368, 162] on div "Дата изменения: сначала новые Авторы и редакторы Категории Категории Teachbase …" at bounding box center [849, 151] width 1086 height 66
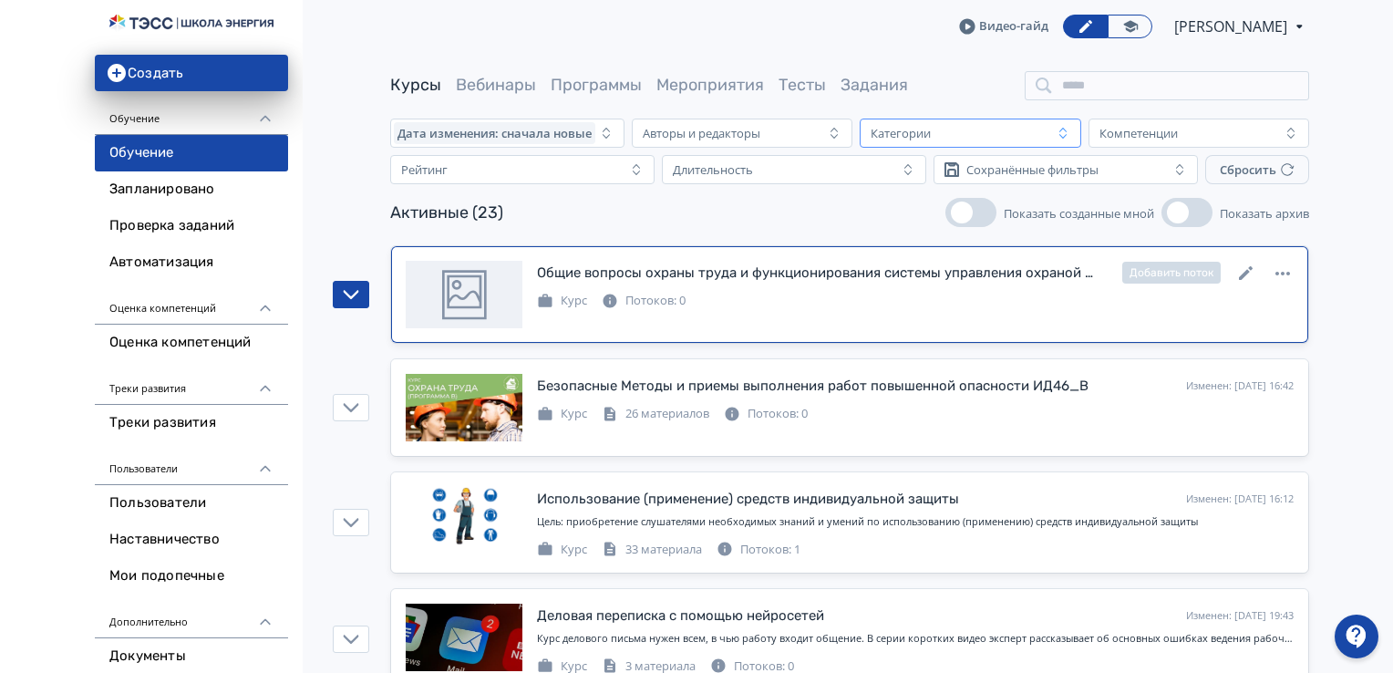
click at [463, 291] on div at bounding box center [464, 294] width 117 height 67
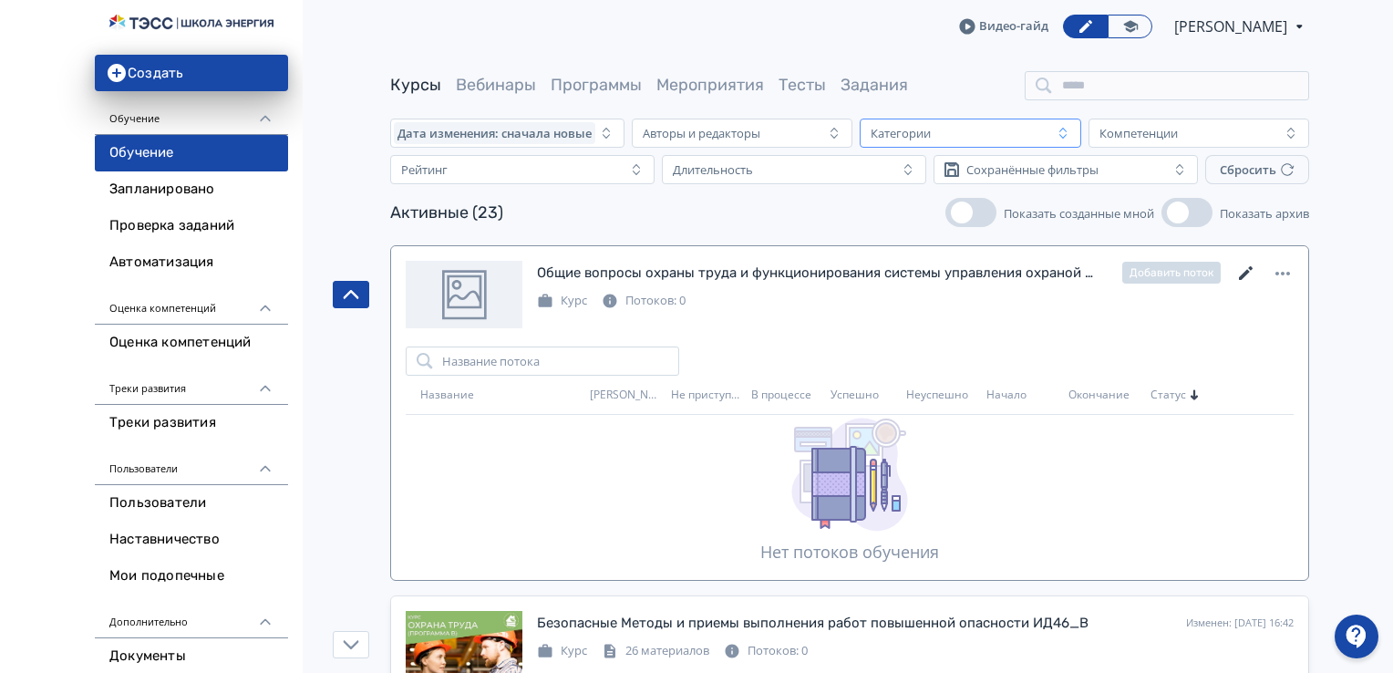
click at [1242, 271] on icon at bounding box center [1246, 273] width 22 height 22
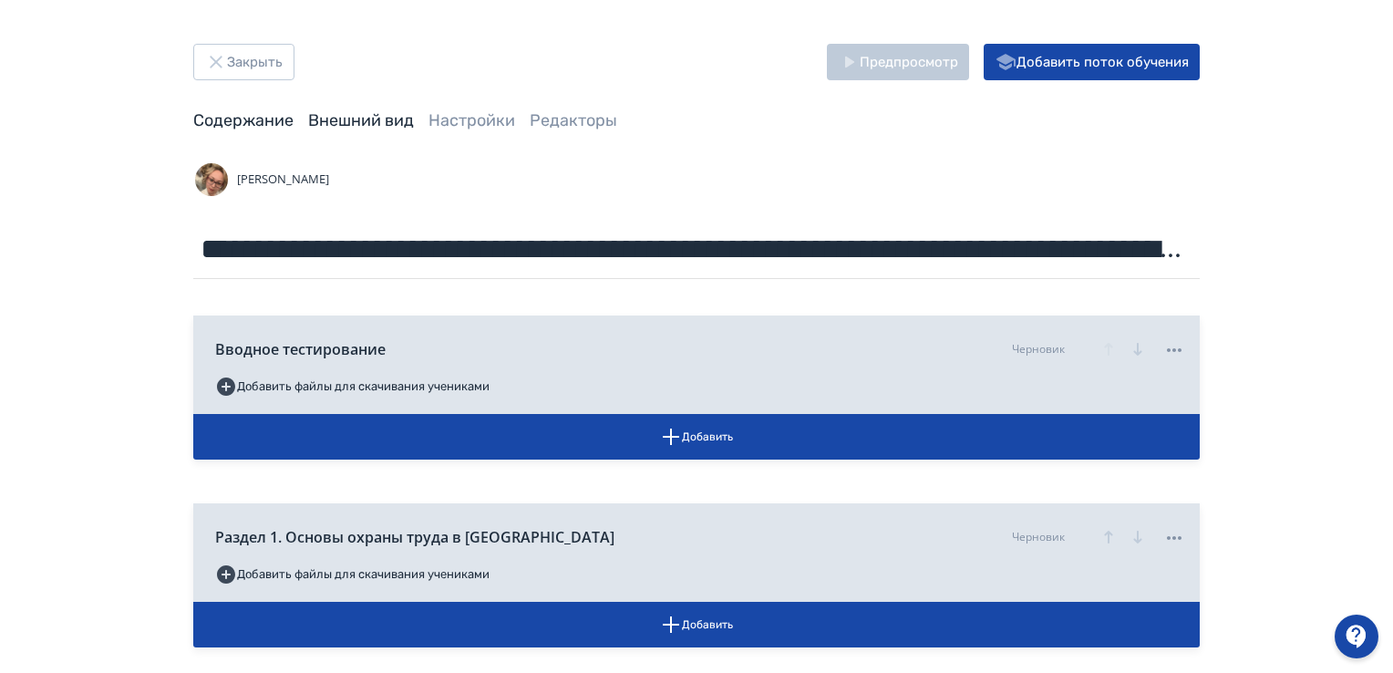
click at [386, 122] on link "Внешний вид" at bounding box center [361, 120] width 106 height 20
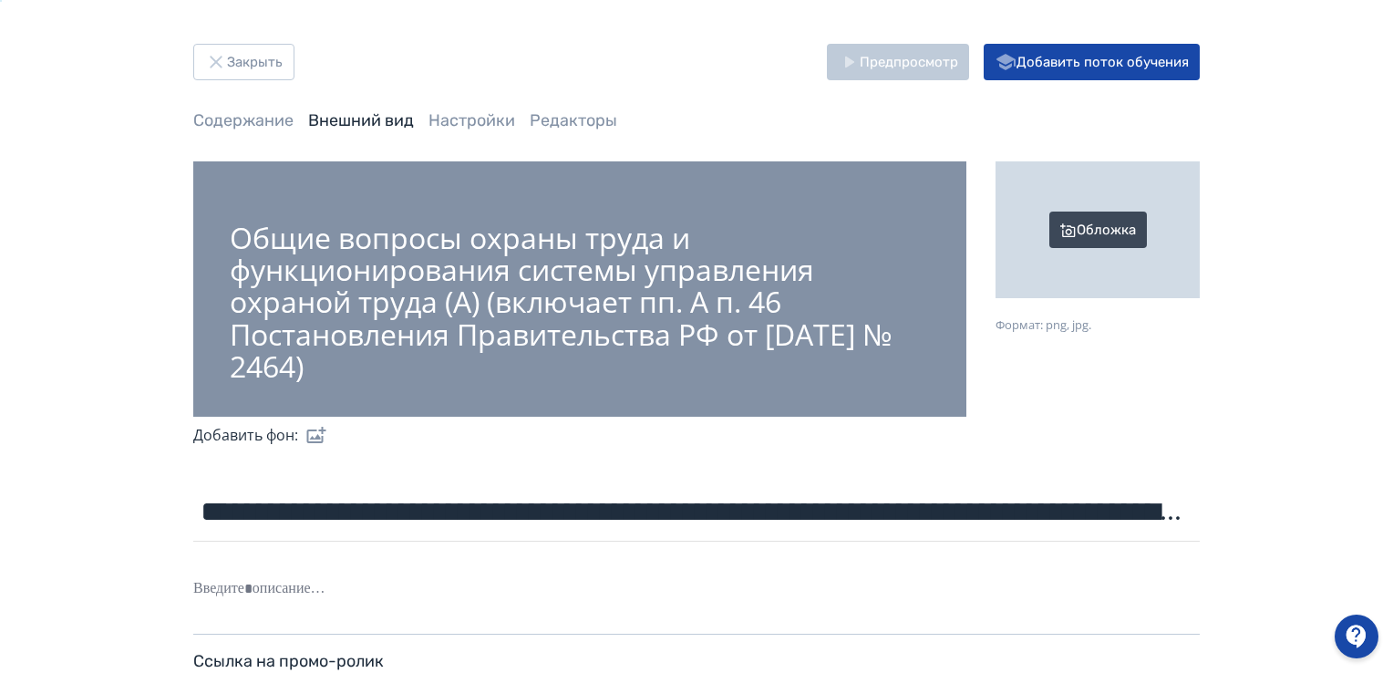
click at [1101, 226] on div "Обложка" at bounding box center [1097, 229] width 204 height 137
click at [0, 0] on input "Обложка Формат: png, jpg." at bounding box center [0, 0] width 0 height 0
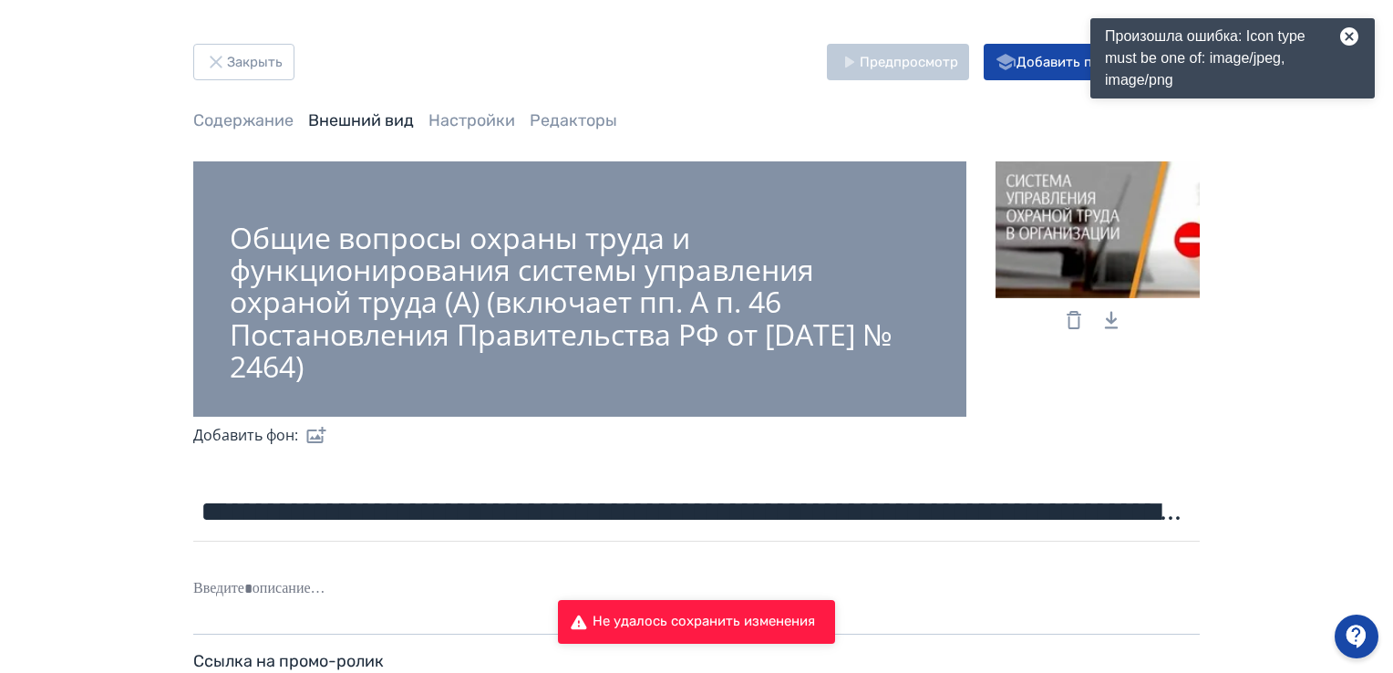
click at [1079, 310] on icon at bounding box center [1074, 320] width 22 height 22
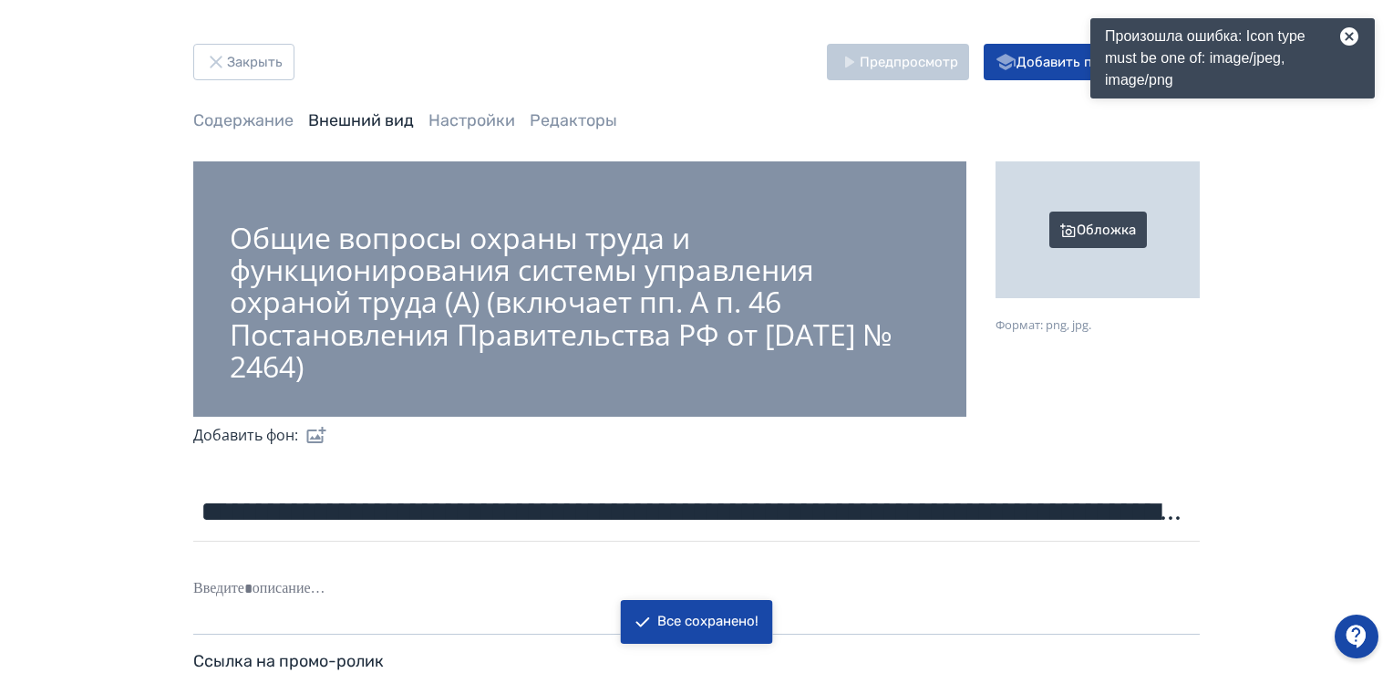
click at [1085, 217] on div "Обложка" at bounding box center [1097, 229] width 204 height 137
click at [0, 0] on input "Обложка Формат: png, jpg." at bounding box center [0, 0] width 0 height 0
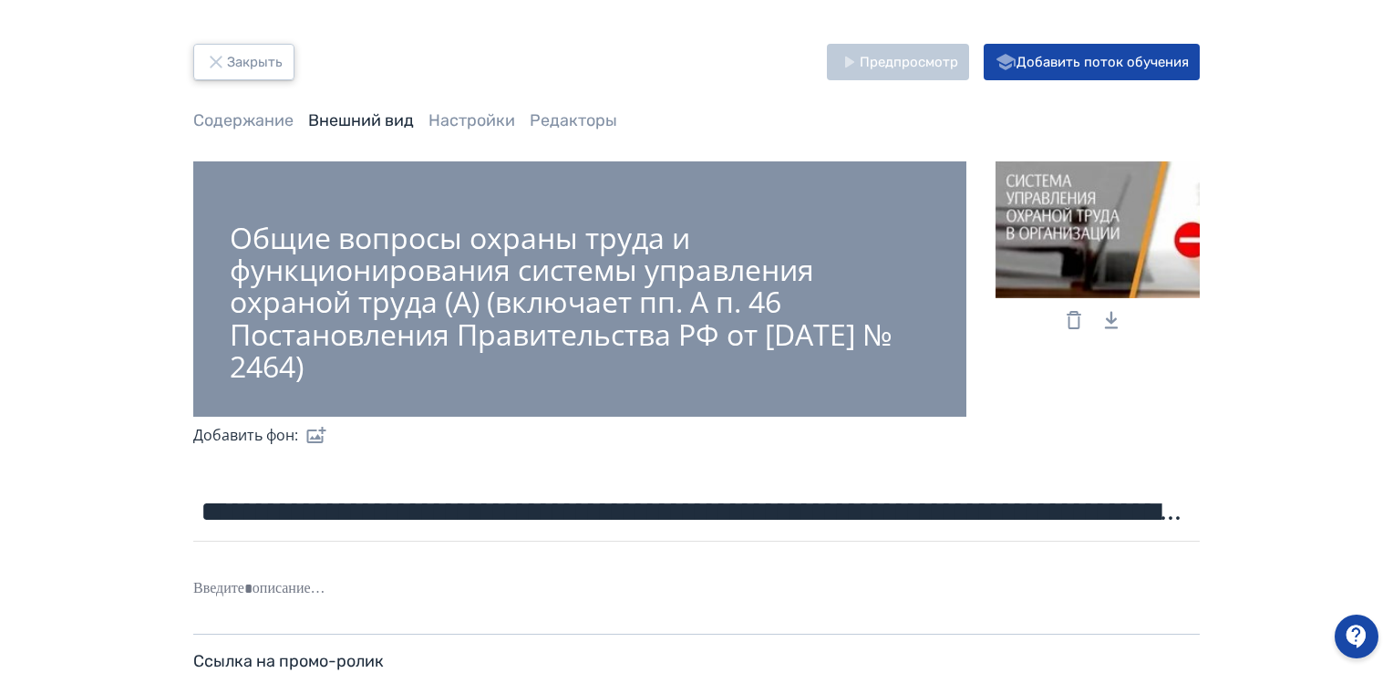
click at [252, 52] on button "Закрыть" at bounding box center [243, 62] width 101 height 36
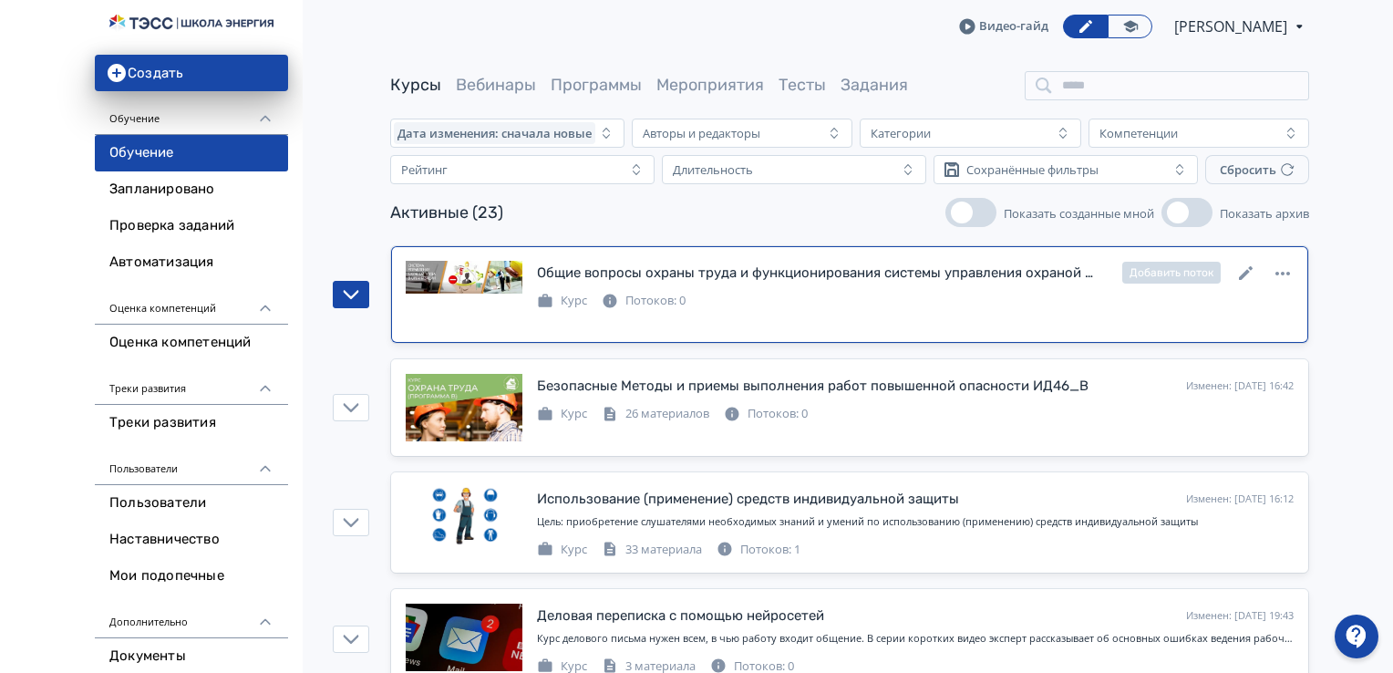
click at [453, 282] on div at bounding box center [464, 294] width 117 height 67
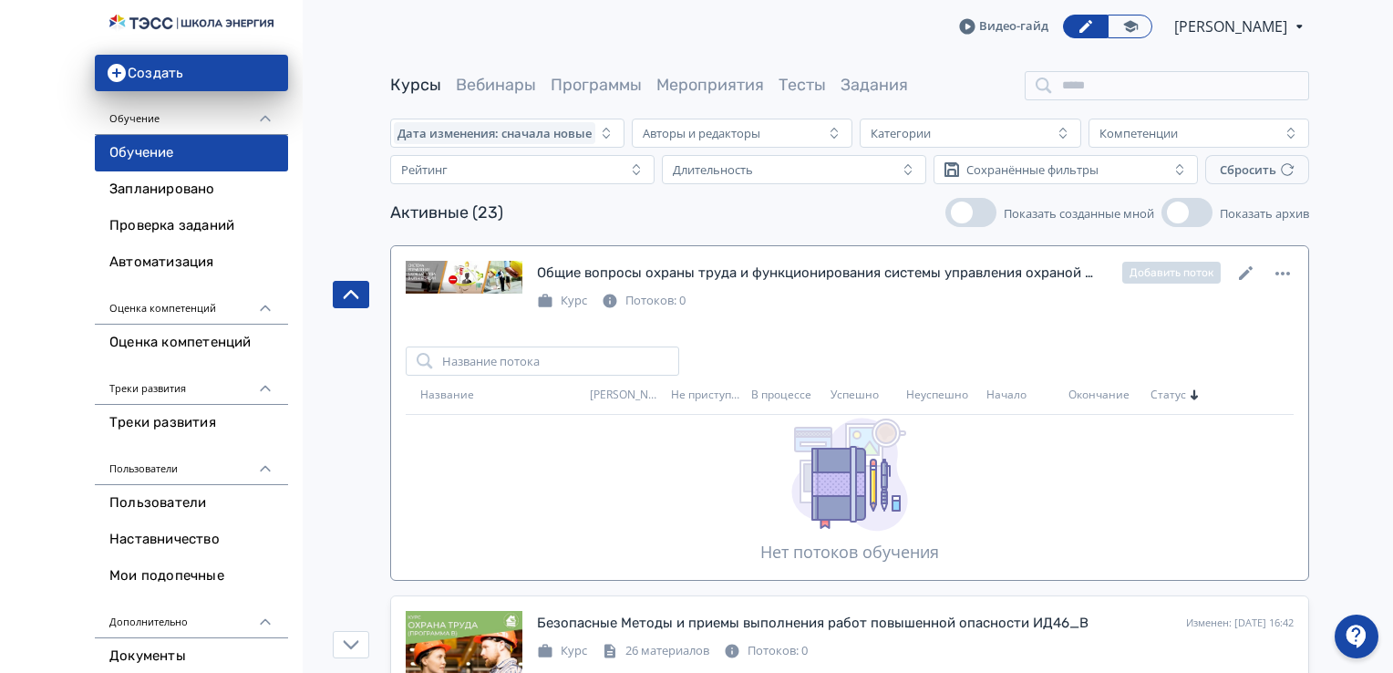
click at [460, 283] on div at bounding box center [464, 294] width 117 height 67
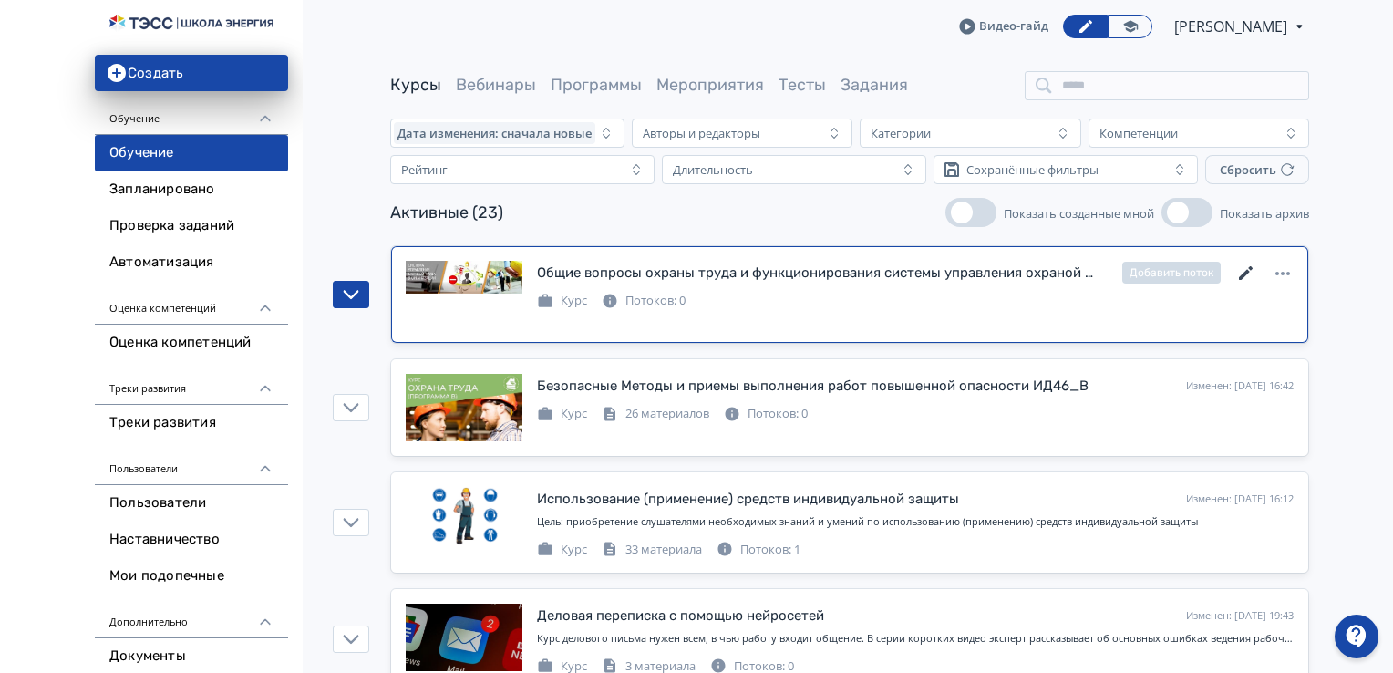
click at [1238, 274] on icon at bounding box center [1246, 273] width 22 height 22
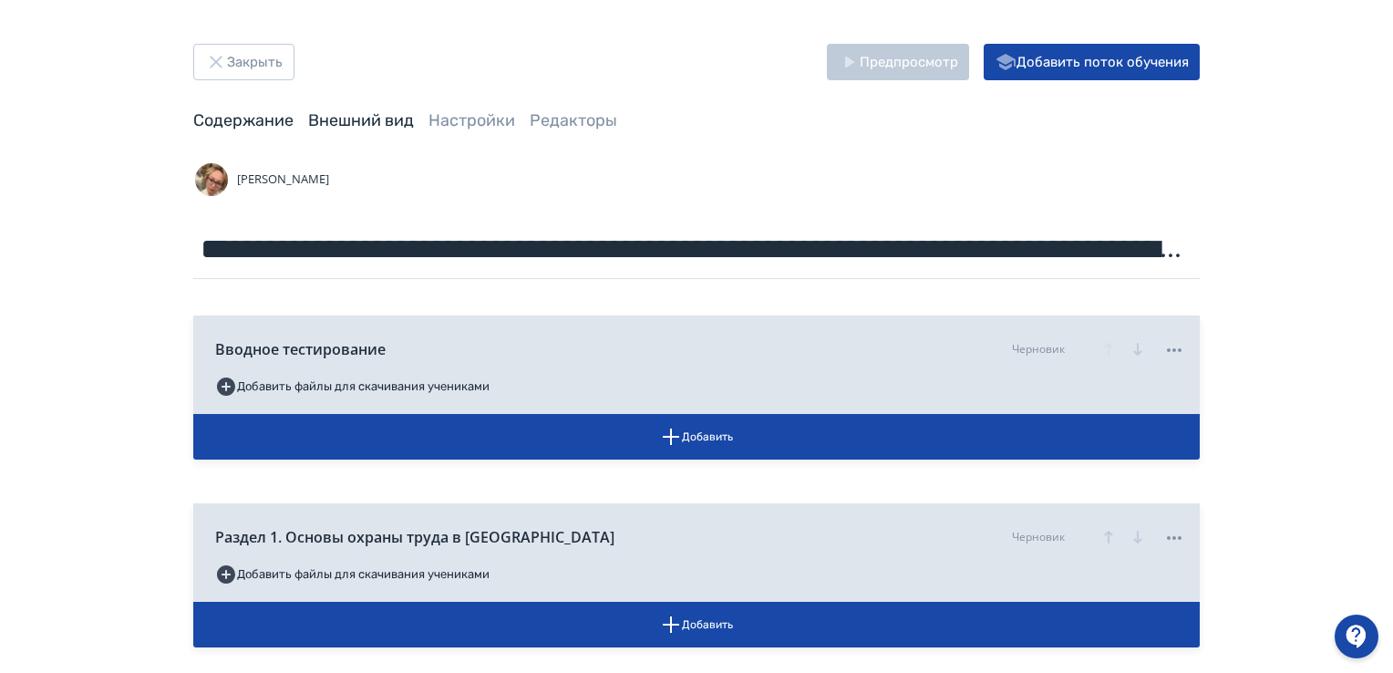
click at [359, 120] on link "Внешний вид" at bounding box center [361, 120] width 106 height 20
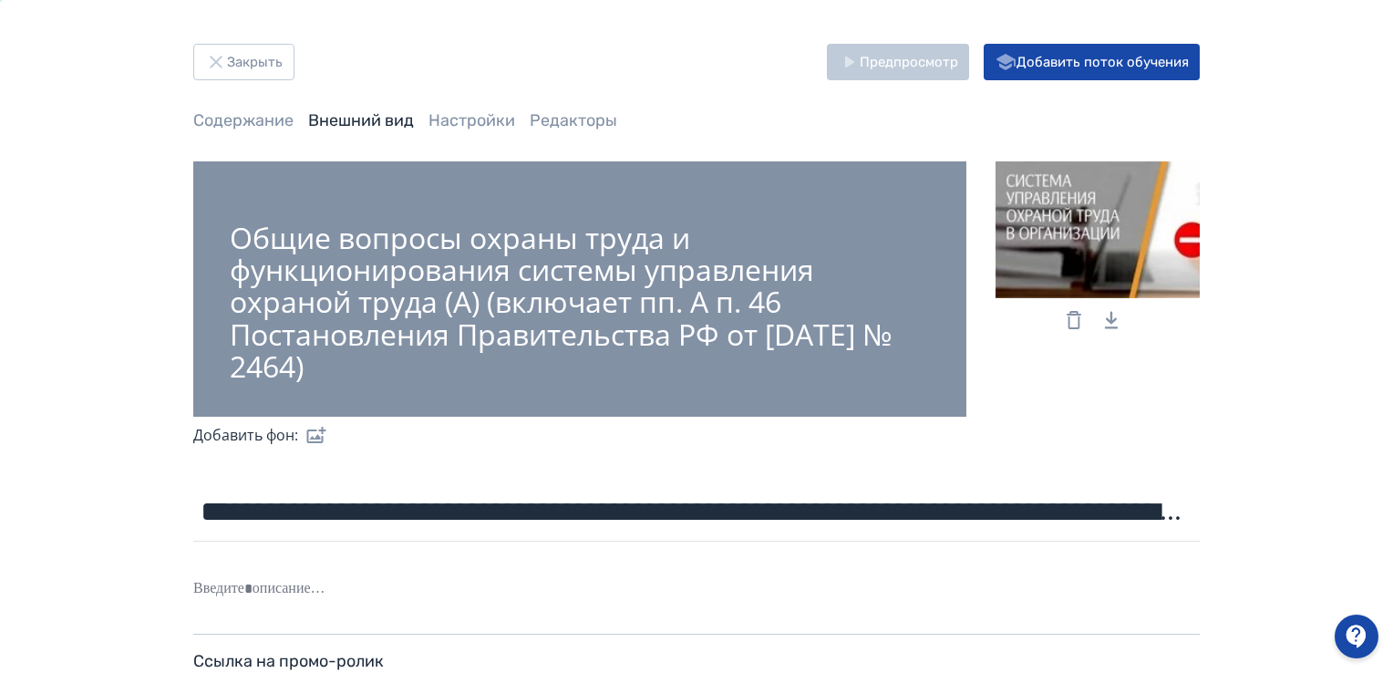
click at [1103, 258] on div at bounding box center [1097, 229] width 204 height 137
click at [0, 0] on input "file" at bounding box center [0, 0] width 0 height 0
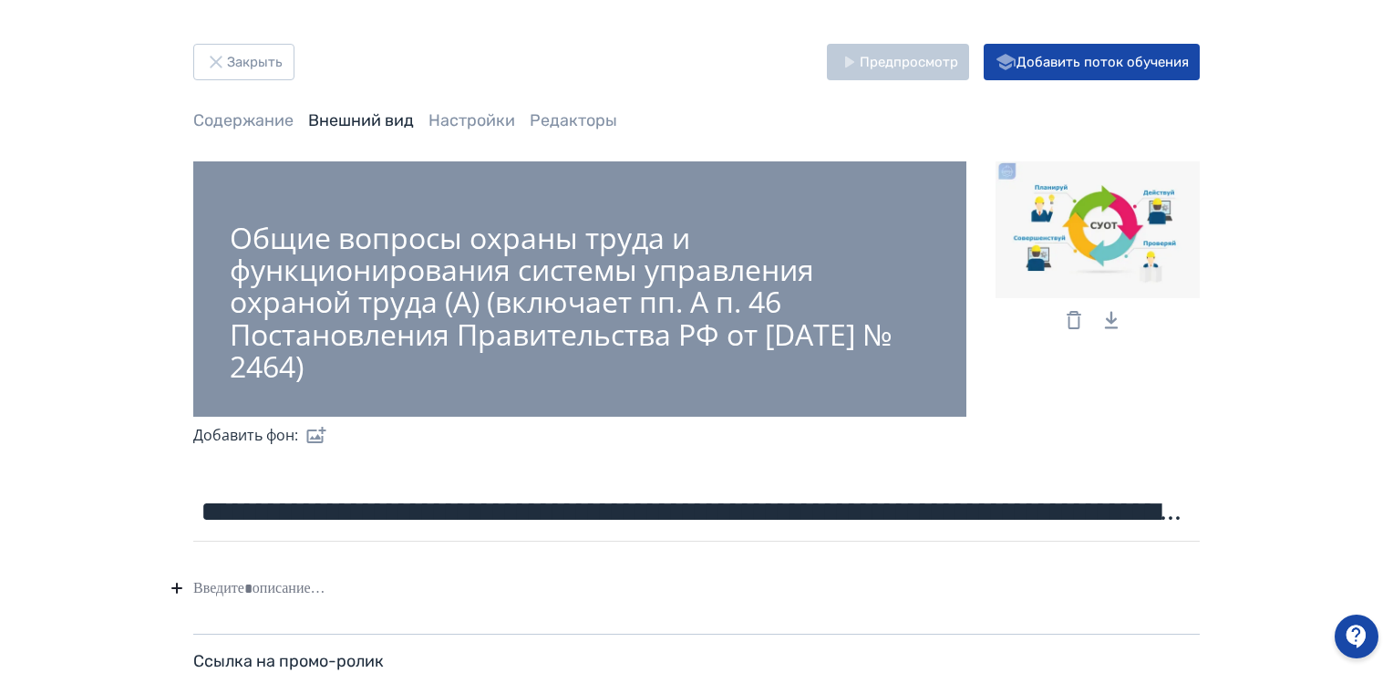
click at [1072, 325] on icon at bounding box center [1074, 320] width 22 height 22
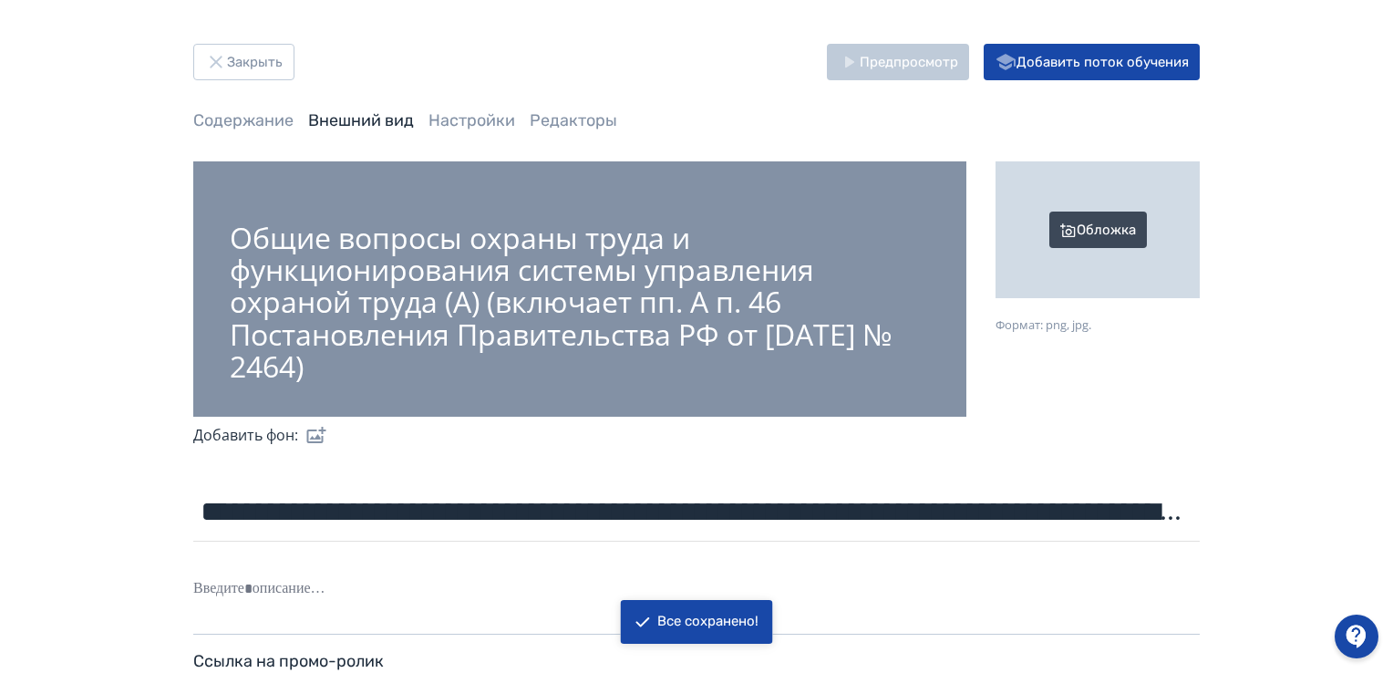
click at [1108, 235] on div "Обложка" at bounding box center [1097, 229] width 204 height 137
click at [0, 0] on input "Обложка Формат: png, jpg." at bounding box center [0, 0] width 0 height 0
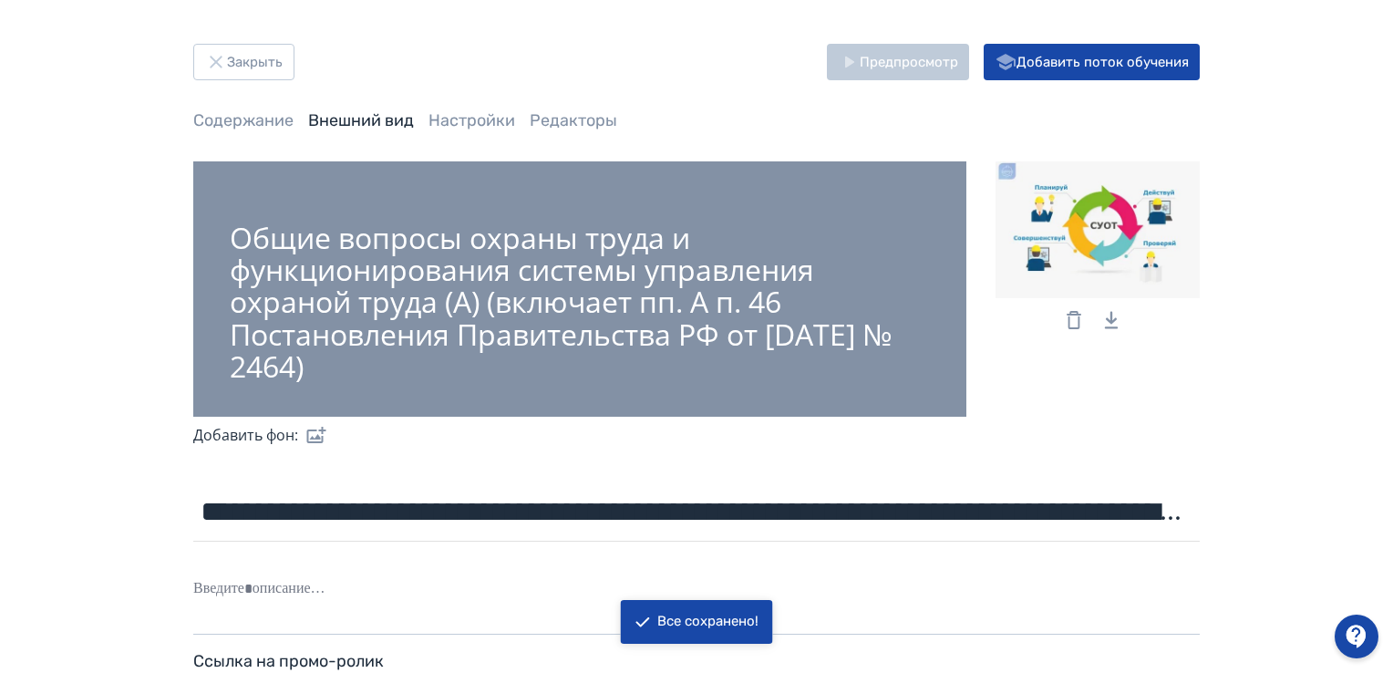
click at [754, 624] on div "Все сохранено!" at bounding box center [707, 621] width 101 height 18
click at [251, 61] on button "Закрыть" at bounding box center [243, 62] width 101 height 36
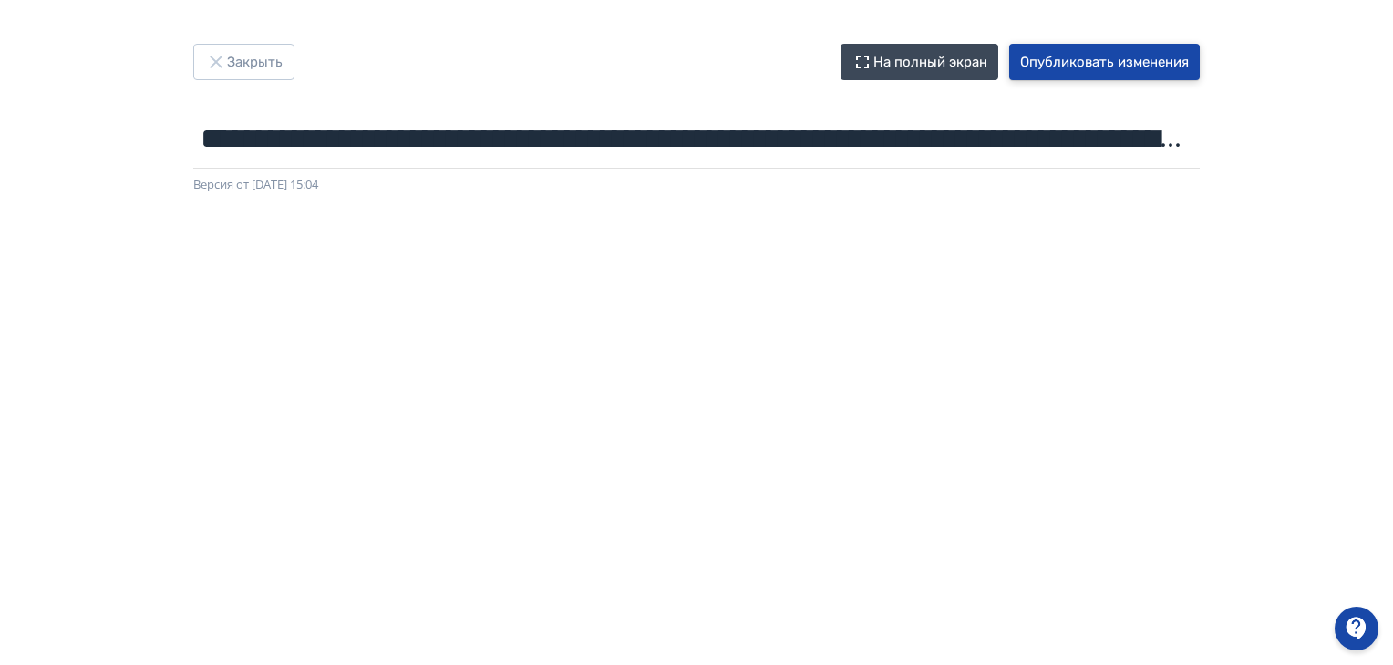
click at [1155, 67] on button "Опубликовать изменения" at bounding box center [1104, 62] width 190 height 36
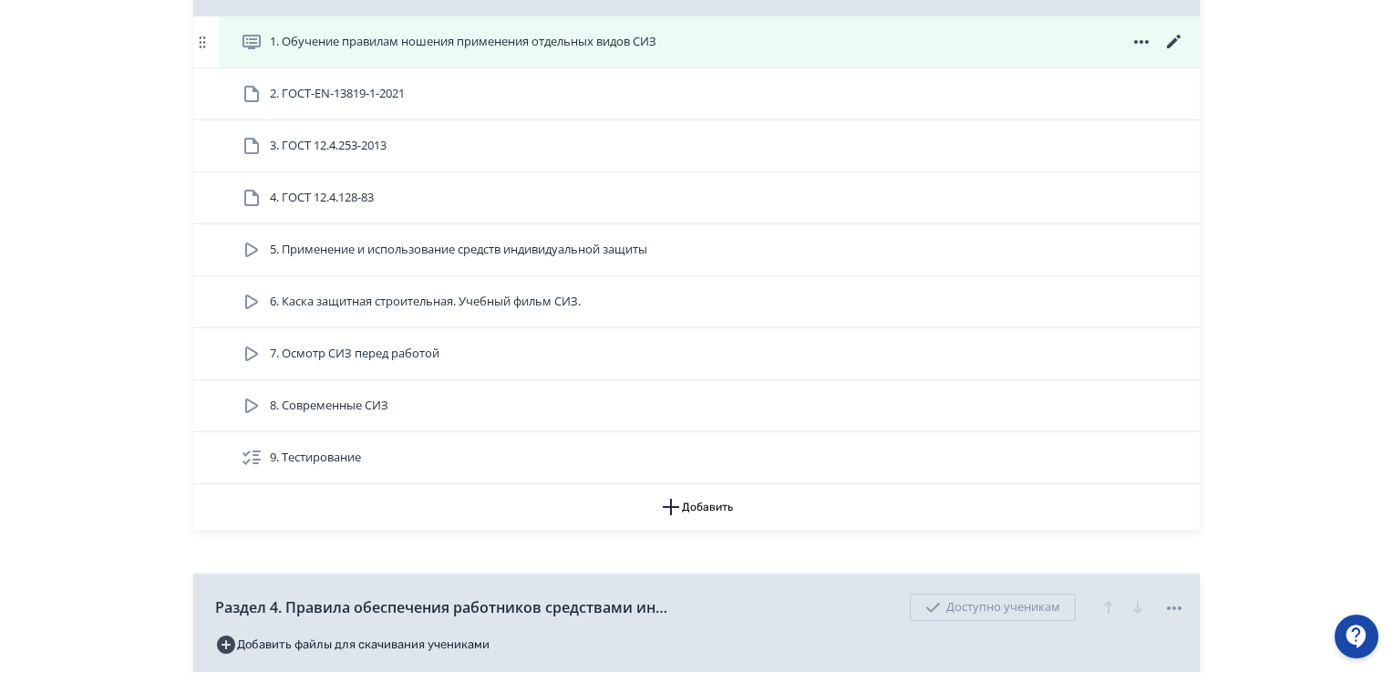
scroll to position [2187, 0]
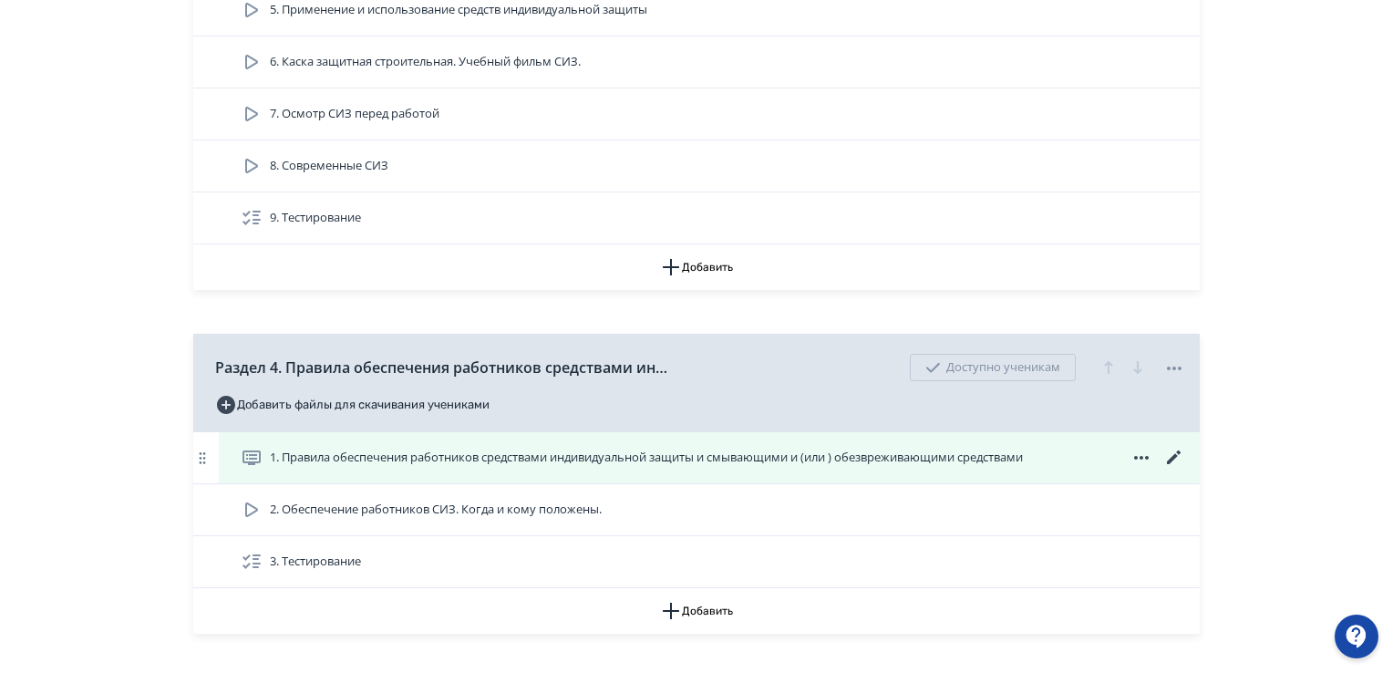
click at [1169, 457] on icon at bounding box center [1174, 457] width 14 height 14
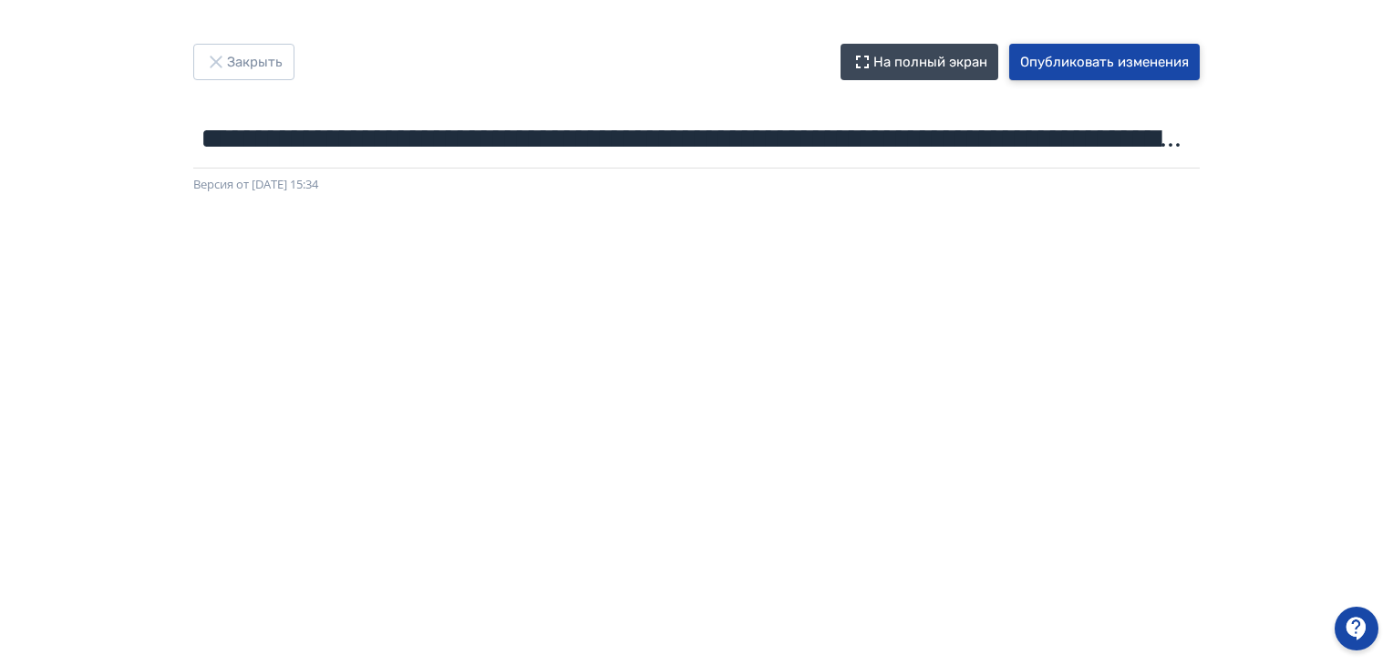
drag, startPoint x: 1050, startPoint y: 50, endPoint x: 1019, endPoint y: 23, distance: 41.3
click at [1050, 49] on button "Опубликовать изменения" at bounding box center [1104, 62] width 190 height 36
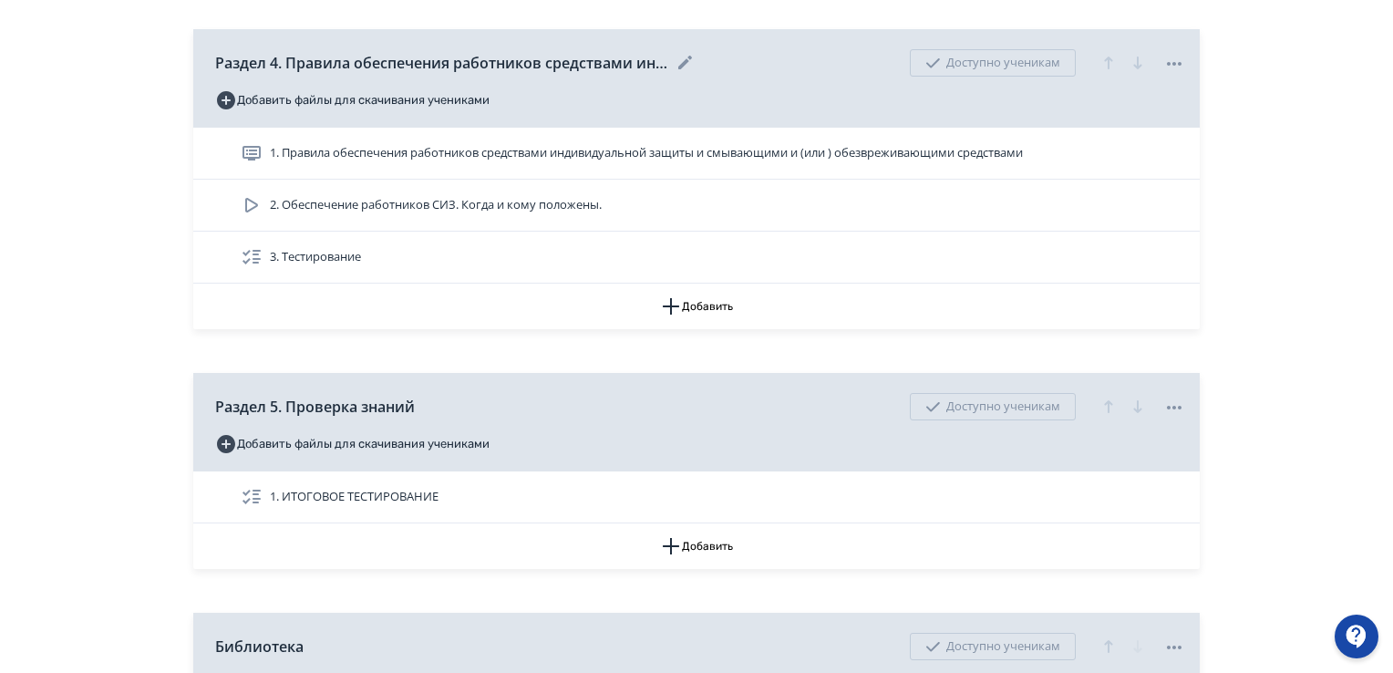
scroll to position [2461, 0]
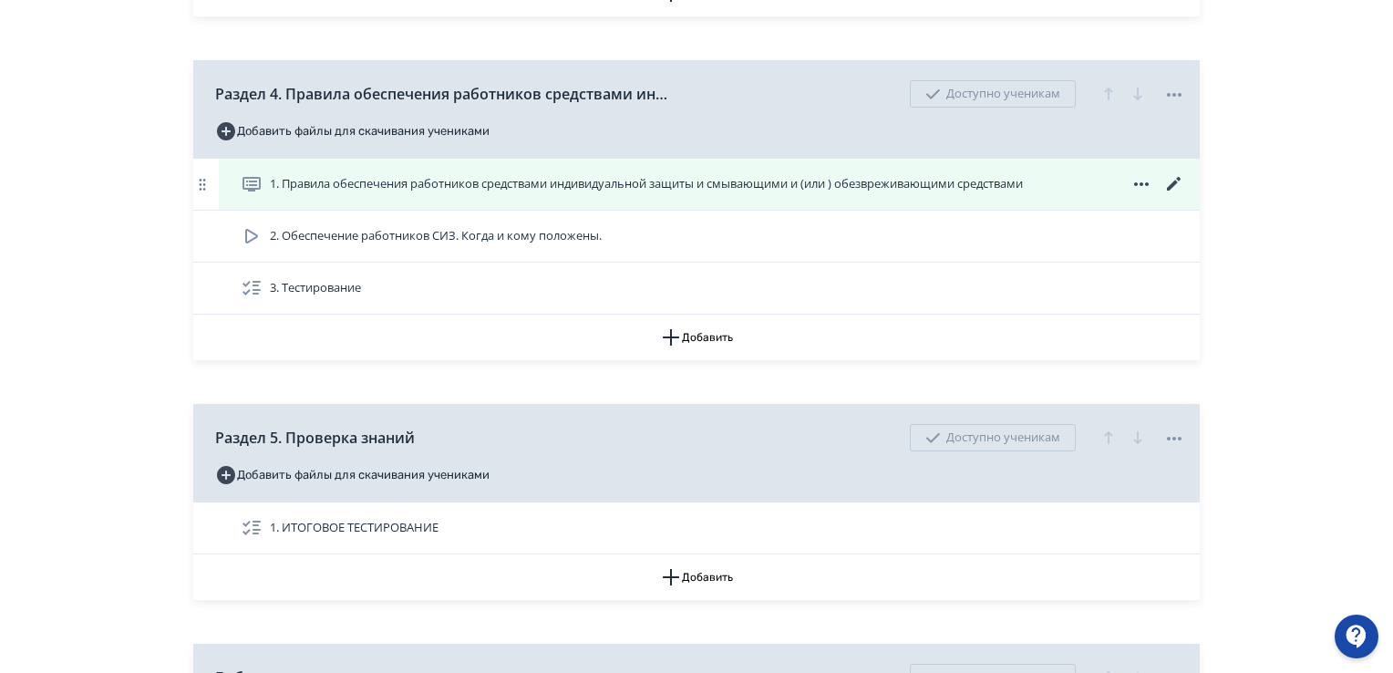
click at [1172, 173] on icon at bounding box center [1174, 184] width 22 height 22
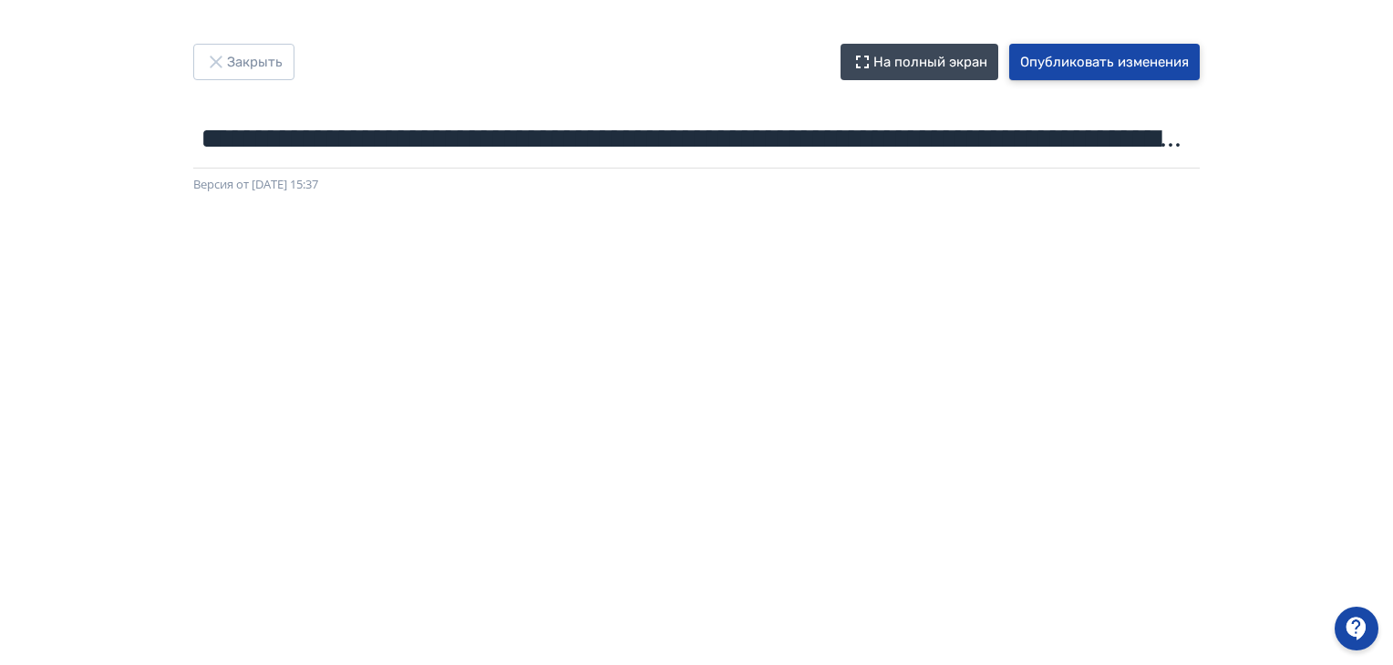
click at [1092, 59] on button "Опубликовать изменения" at bounding box center [1104, 62] width 190 height 36
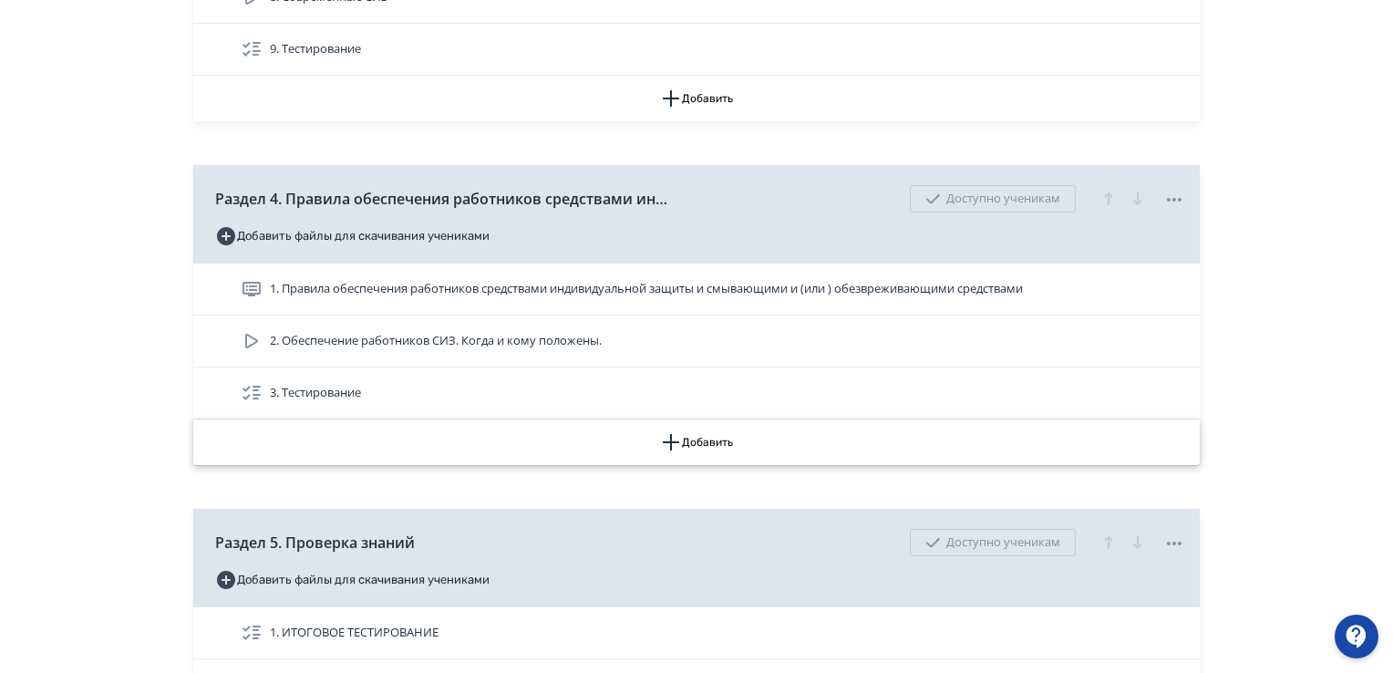
scroll to position [2461, 0]
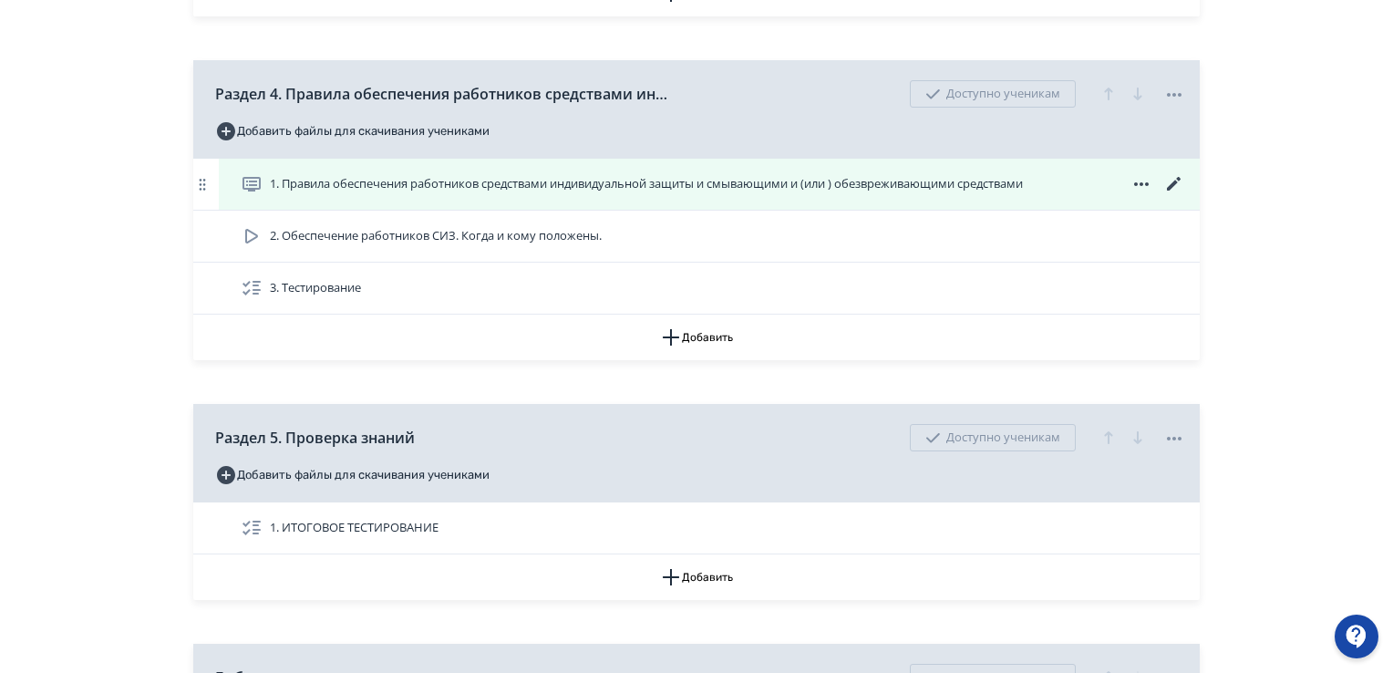
click at [1162, 176] on span at bounding box center [1140, 184] width 87 height 22
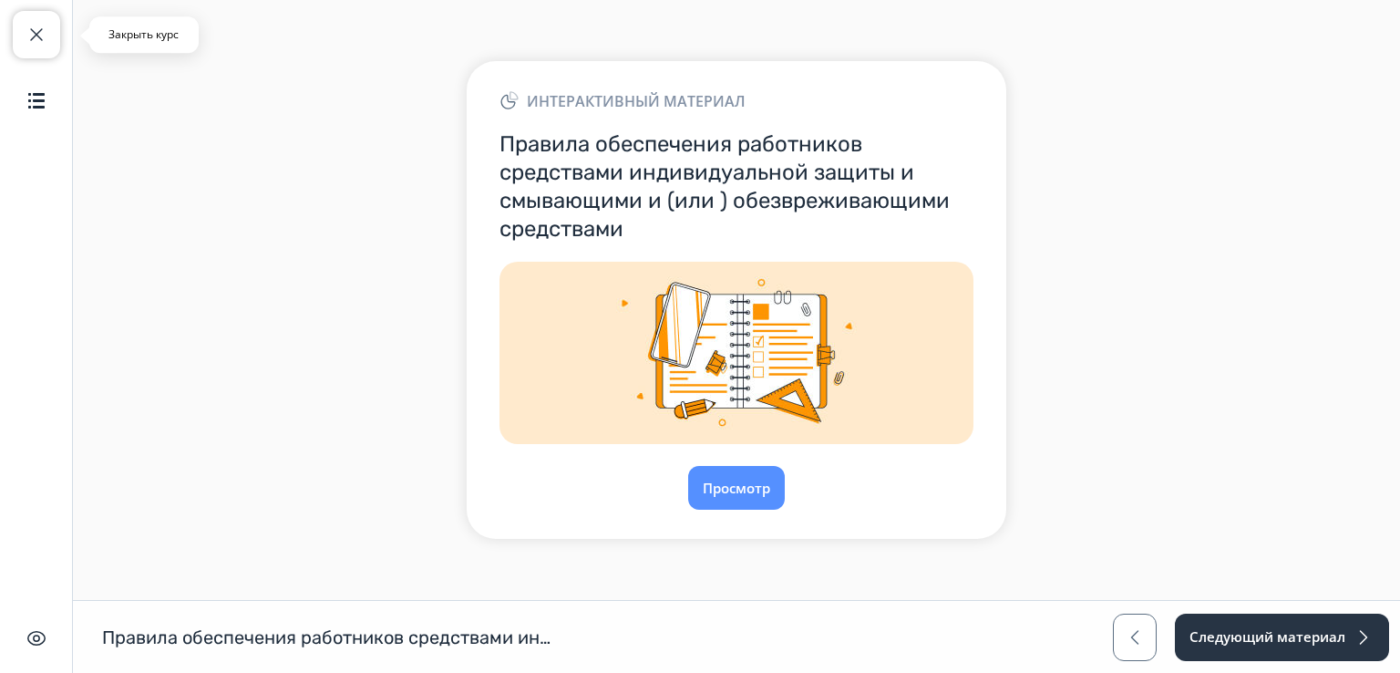
drag, startPoint x: 47, startPoint y: 21, endPoint x: 87, endPoint y: 127, distance: 113.1
click at [47, 22] on button "Закрыть курс" at bounding box center [36, 34] width 47 height 47
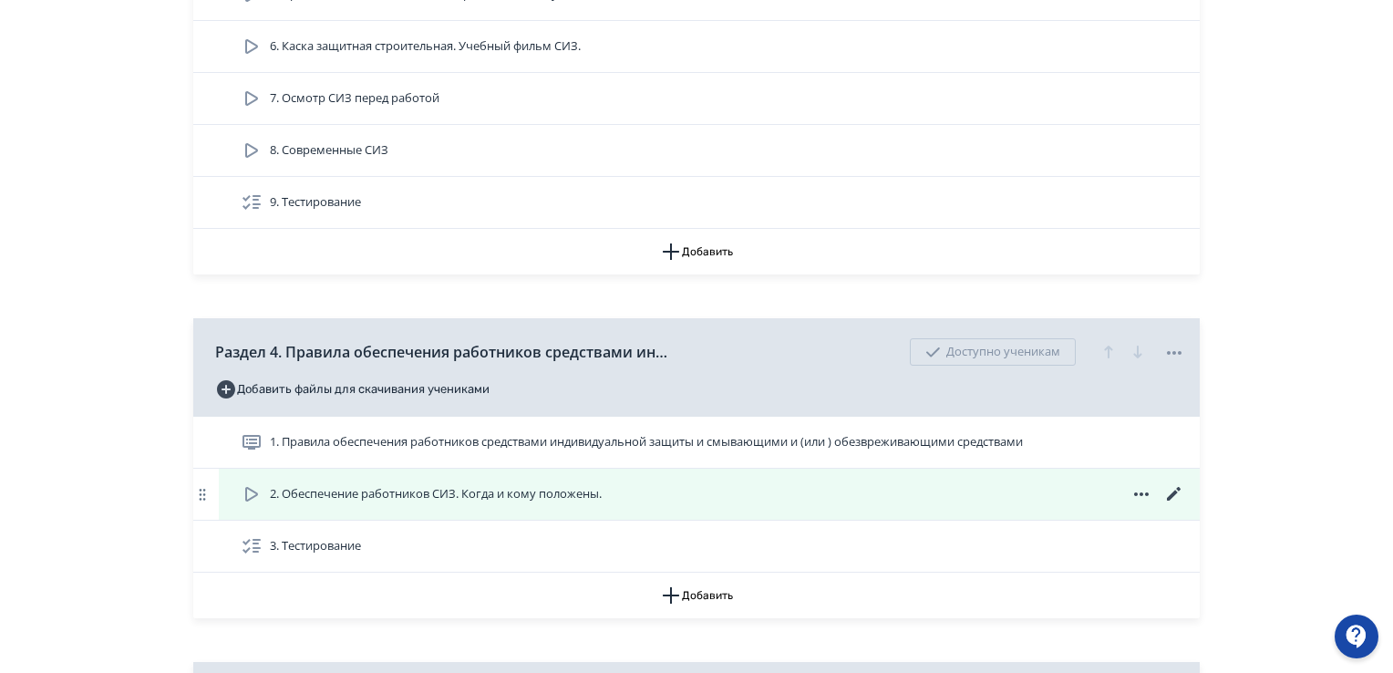
scroll to position [2279, 0]
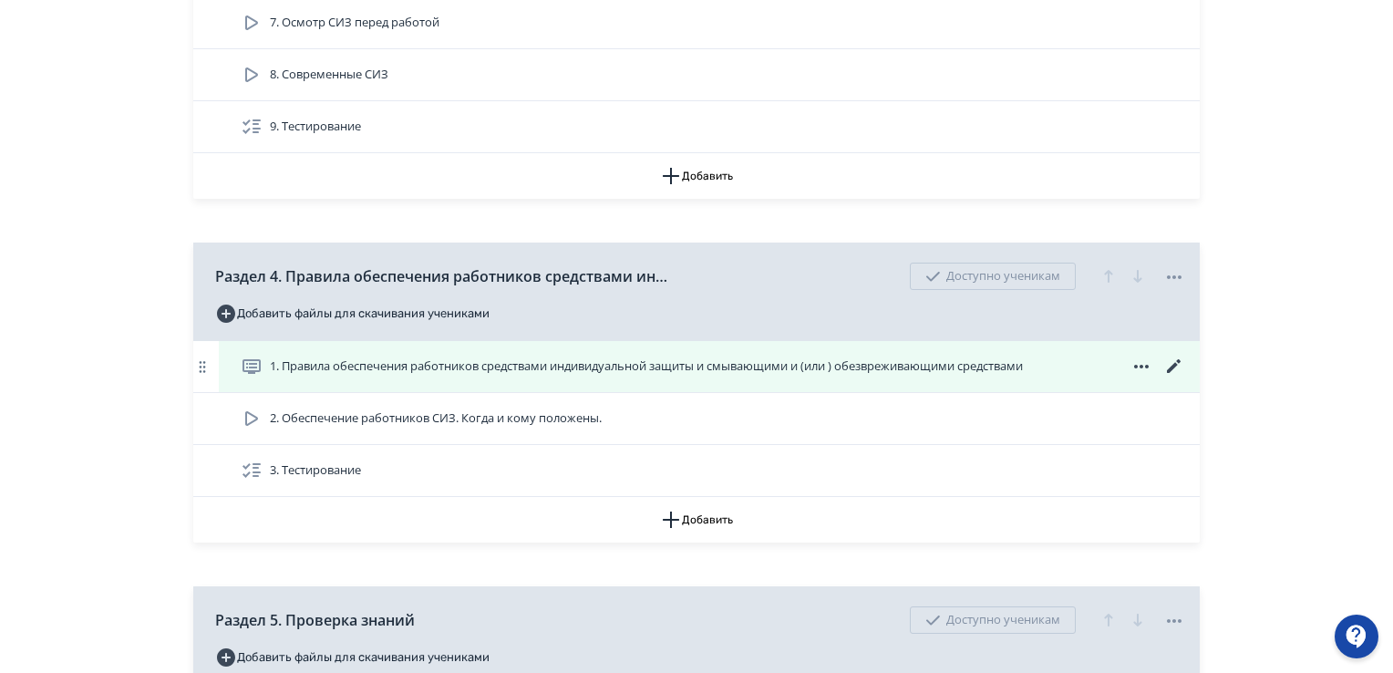
click at [1174, 357] on icon at bounding box center [1174, 366] width 22 height 22
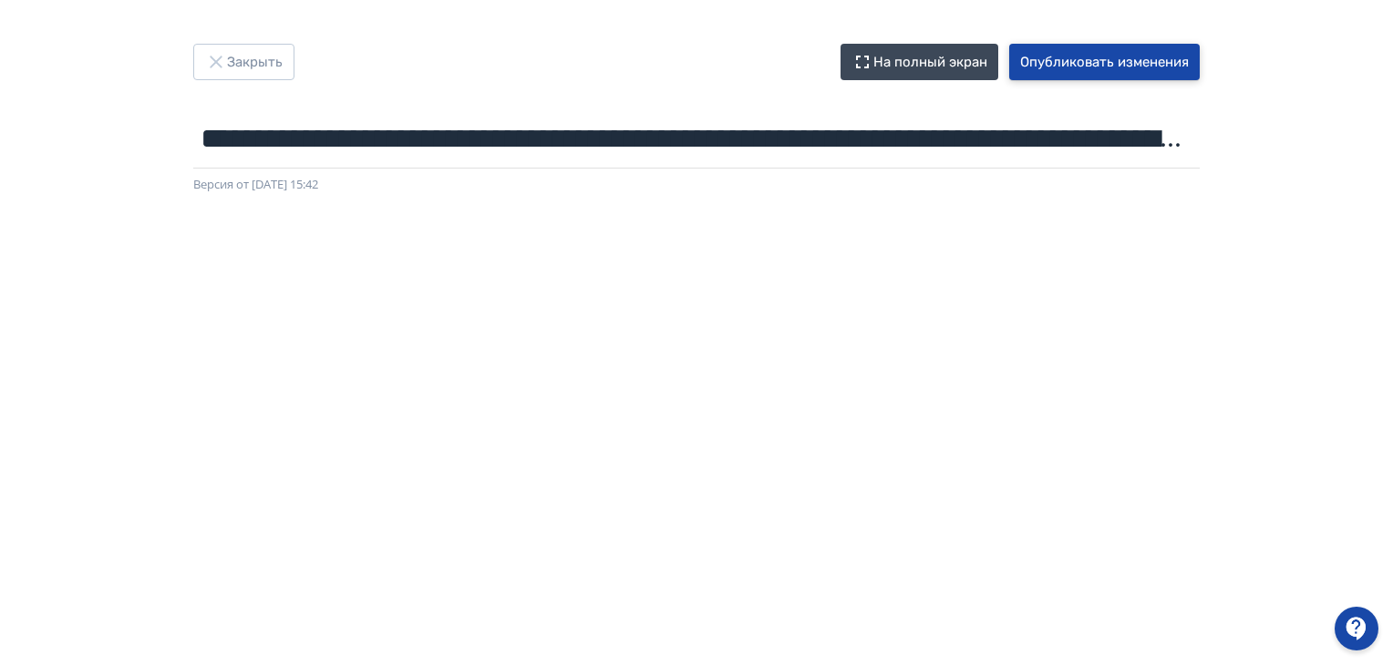
click at [1097, 58] on button "Опубликовать изменения" at bounding box center [1104, 62] width 190 height 36
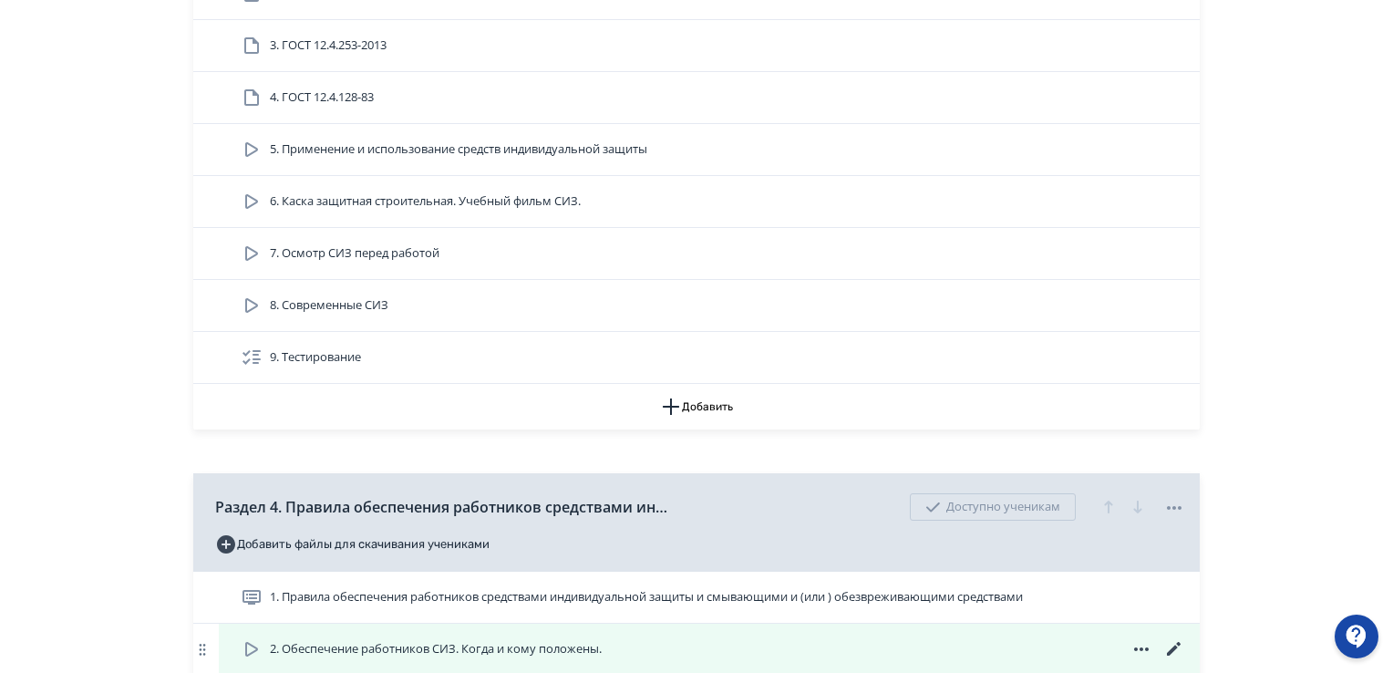
scroll to position [2187, 0]
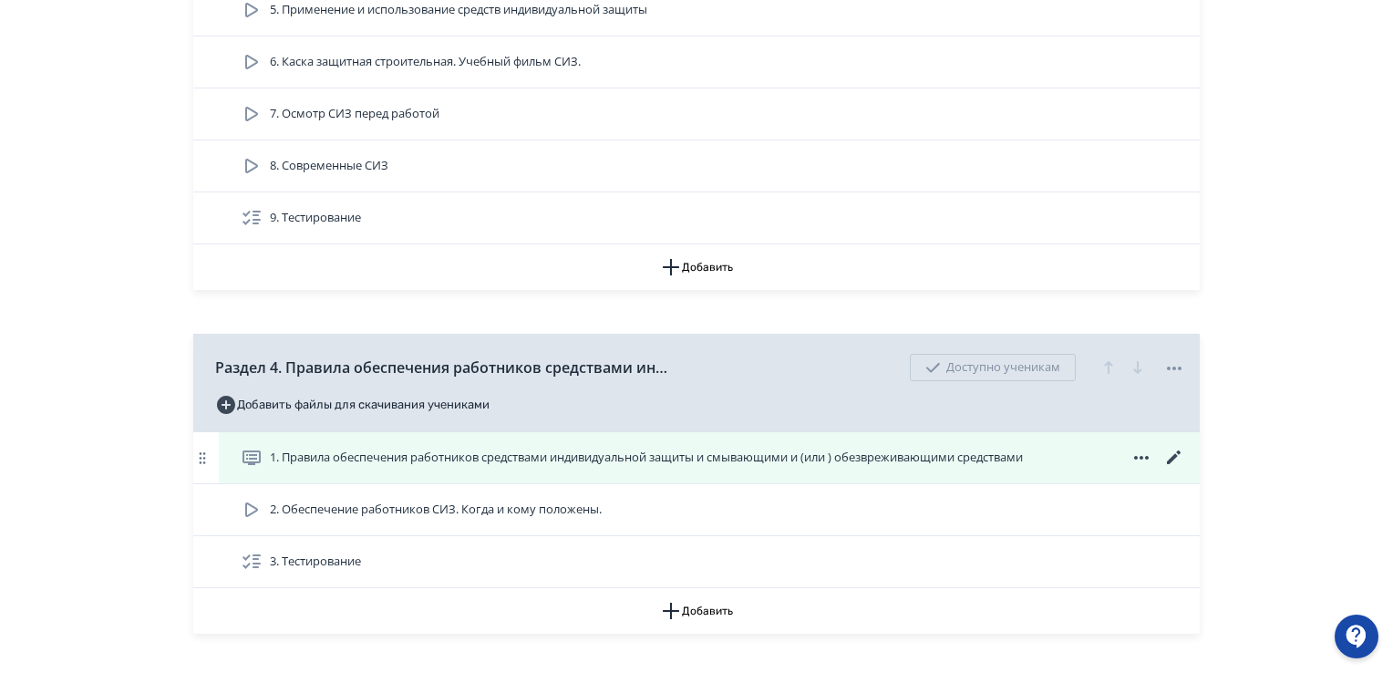
click at [1168, 447] on icon at bounding box center [1174, 458] width 22 height 22
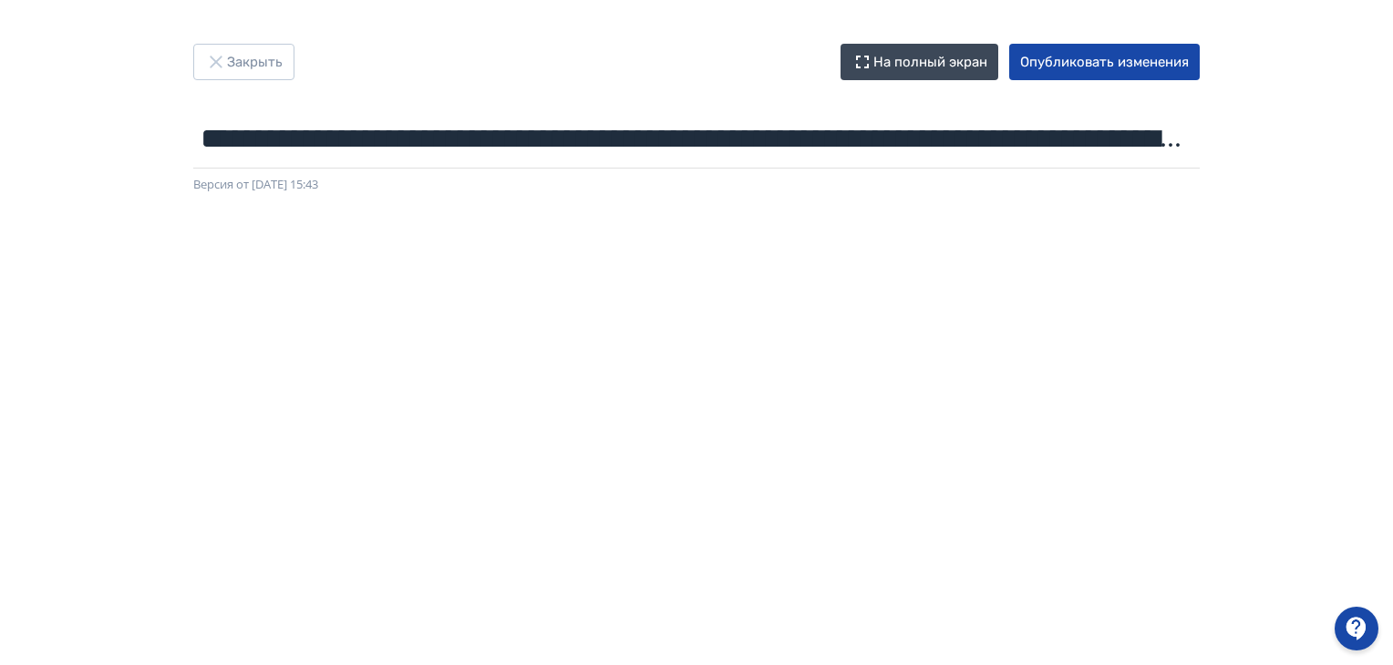
click at [1379, 396] on div at bounding box center [696, 604] width 1393 height 820
click at [1104, 59] on button "Опубликовать изменения" at bounding box center [1104, 62] width 190 height 36
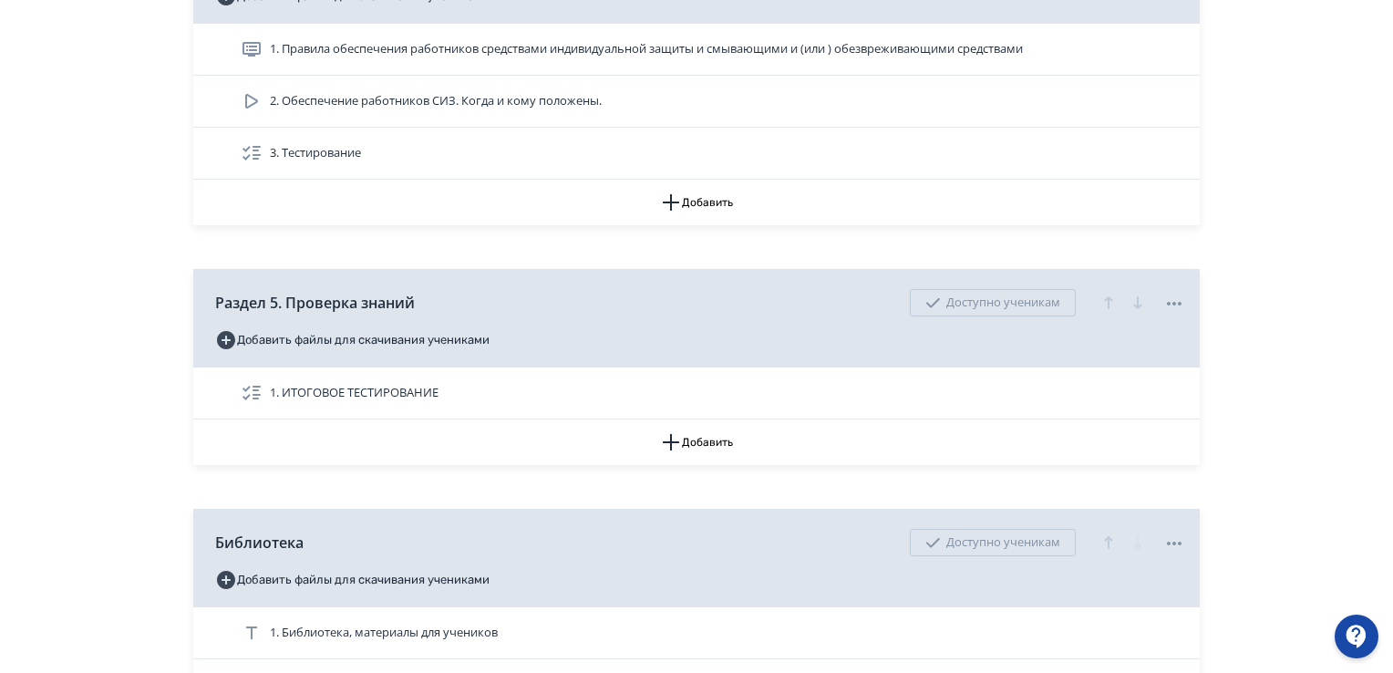
scroll to position [2413, 0]
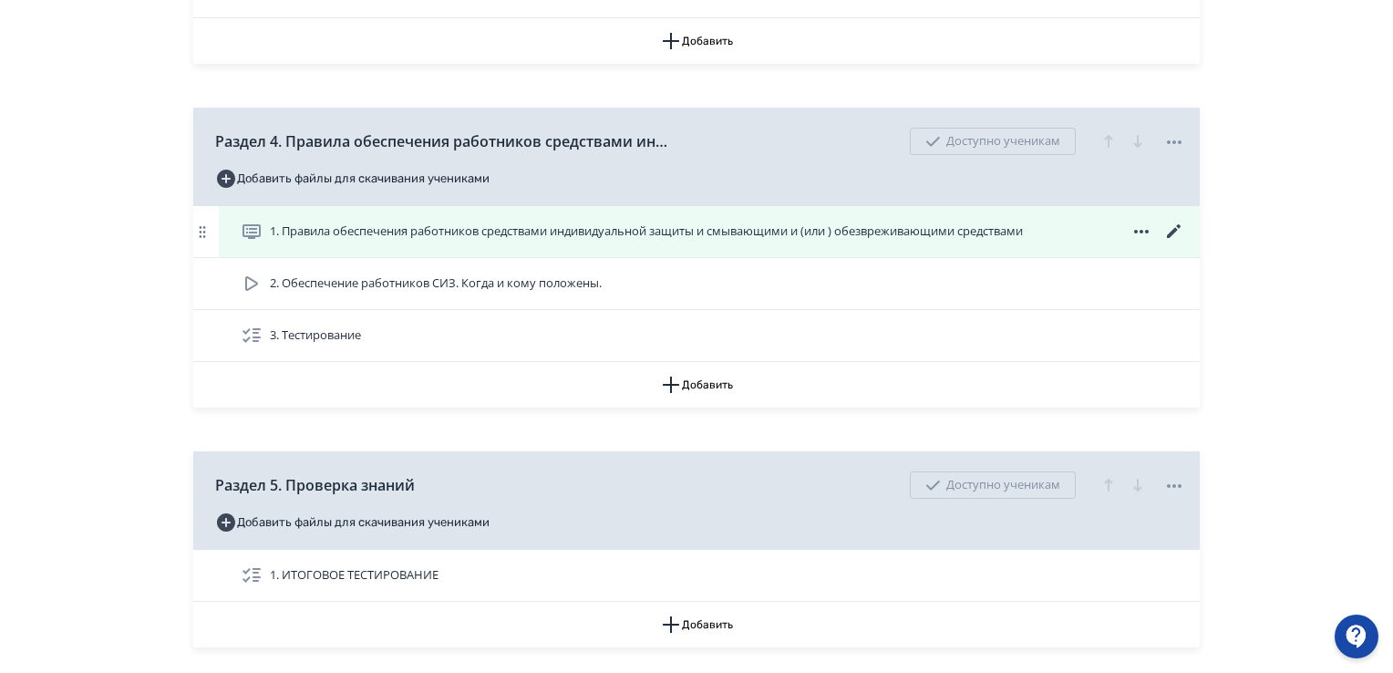
click at [1170, 216] on div "1. Правила обеспечения работников средствами индивидуальной защиты и смывающими…" at bounding box center [709, 231] width 981 height 51
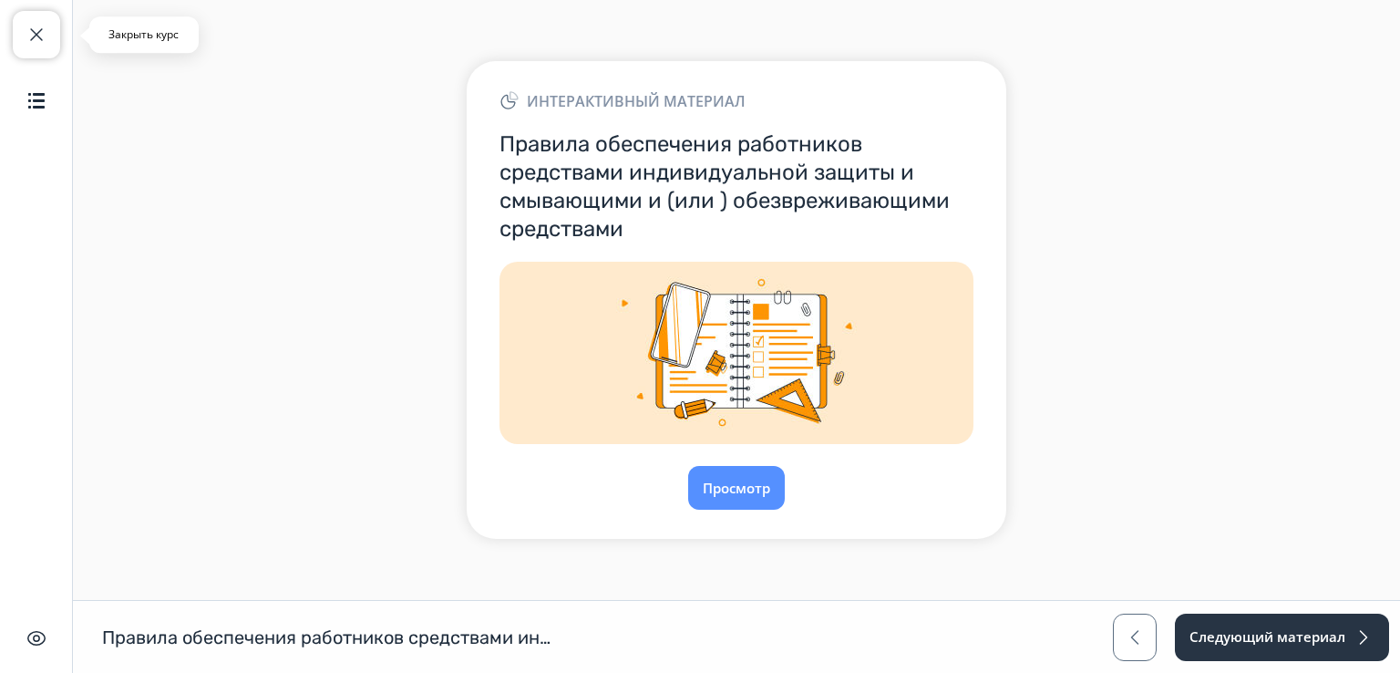
click at [35, 30] on span "button" at bounding box center [37, 35] width 22 height 22
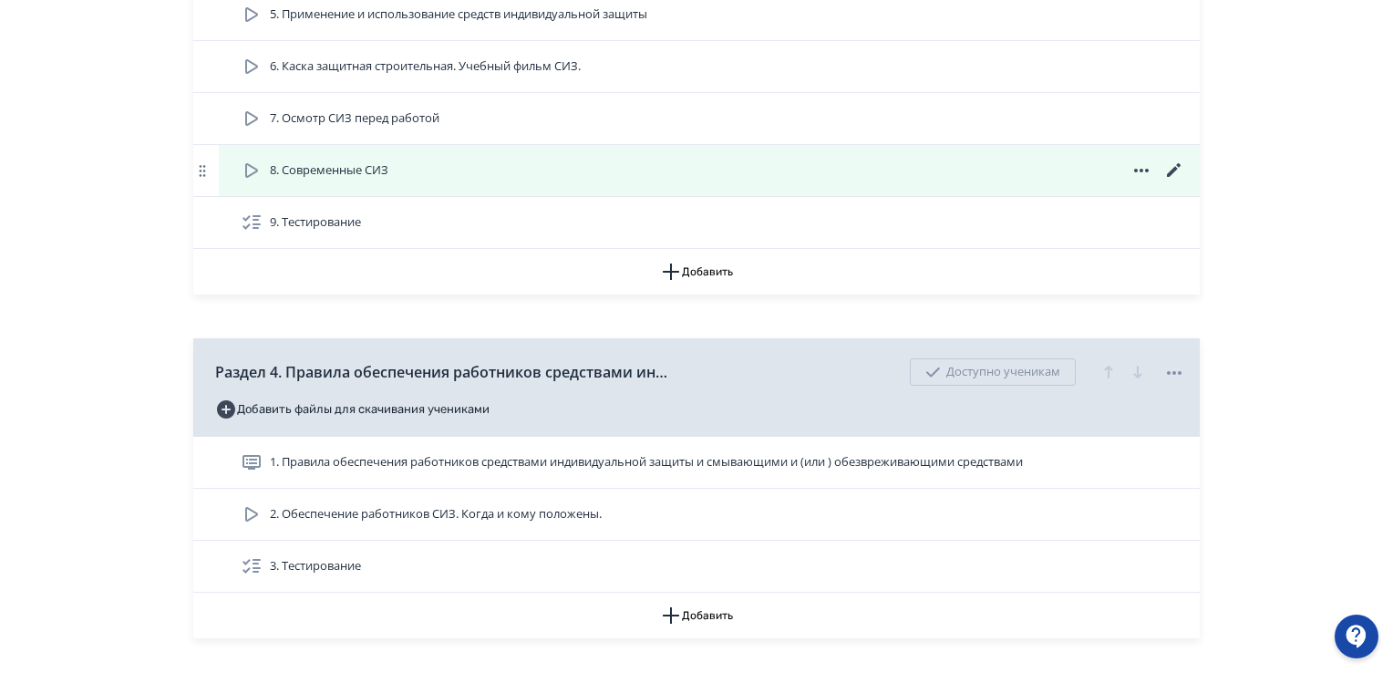
scroll to position [2187, 0]
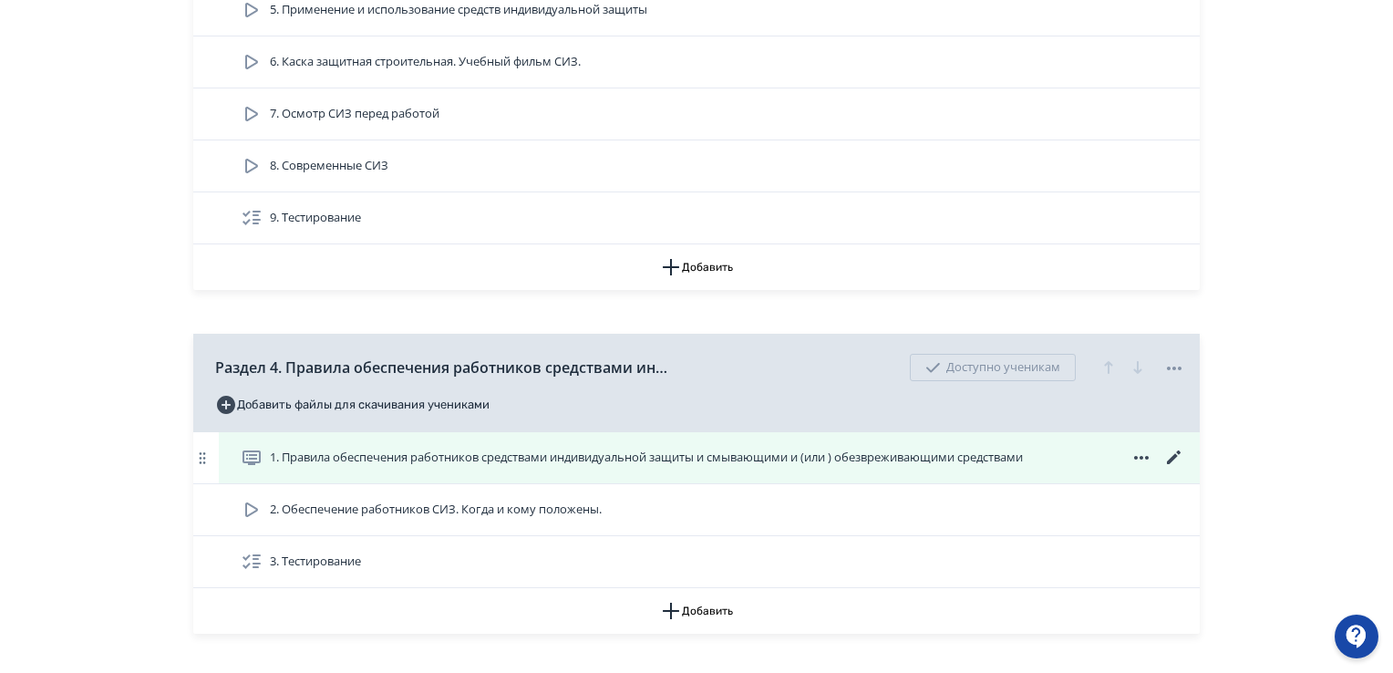
click at [1177, 449] on icon at bounding box center [1174, 458] width 22 height 22
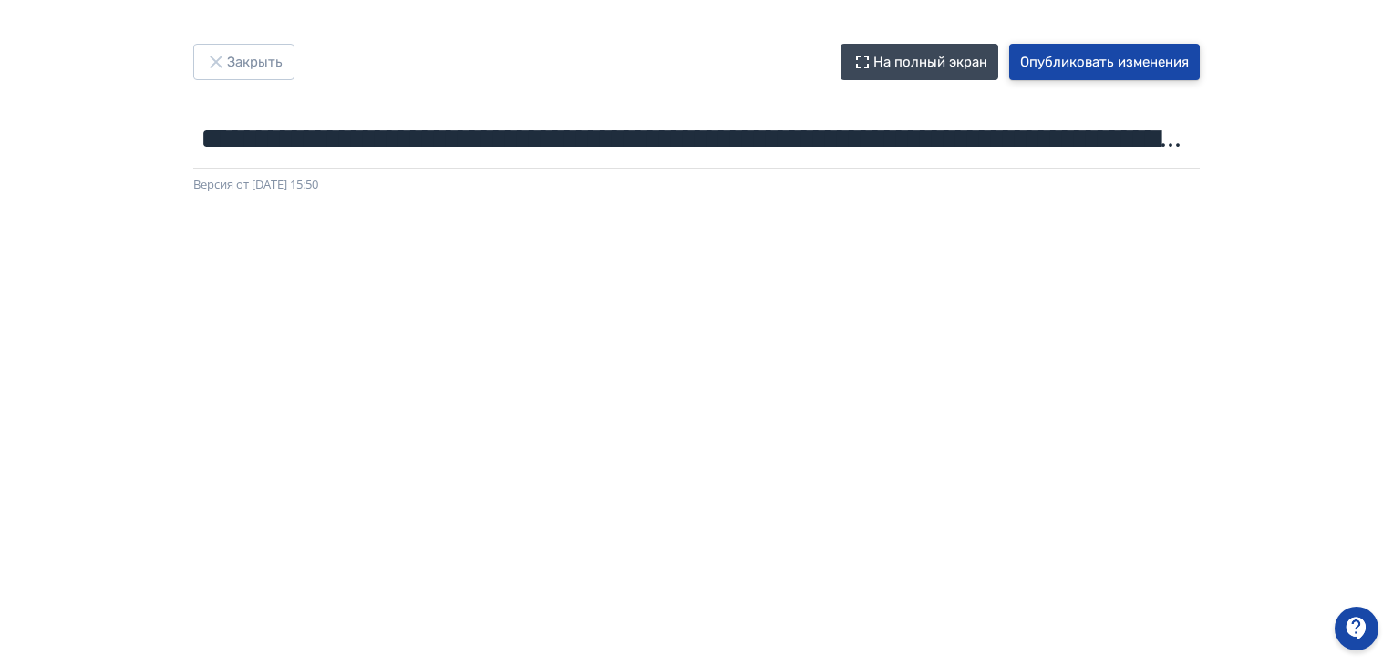
click at [1065, 44] on button "Опубликовать изменения" at bounding box center [1104, 62] width 190 height 36
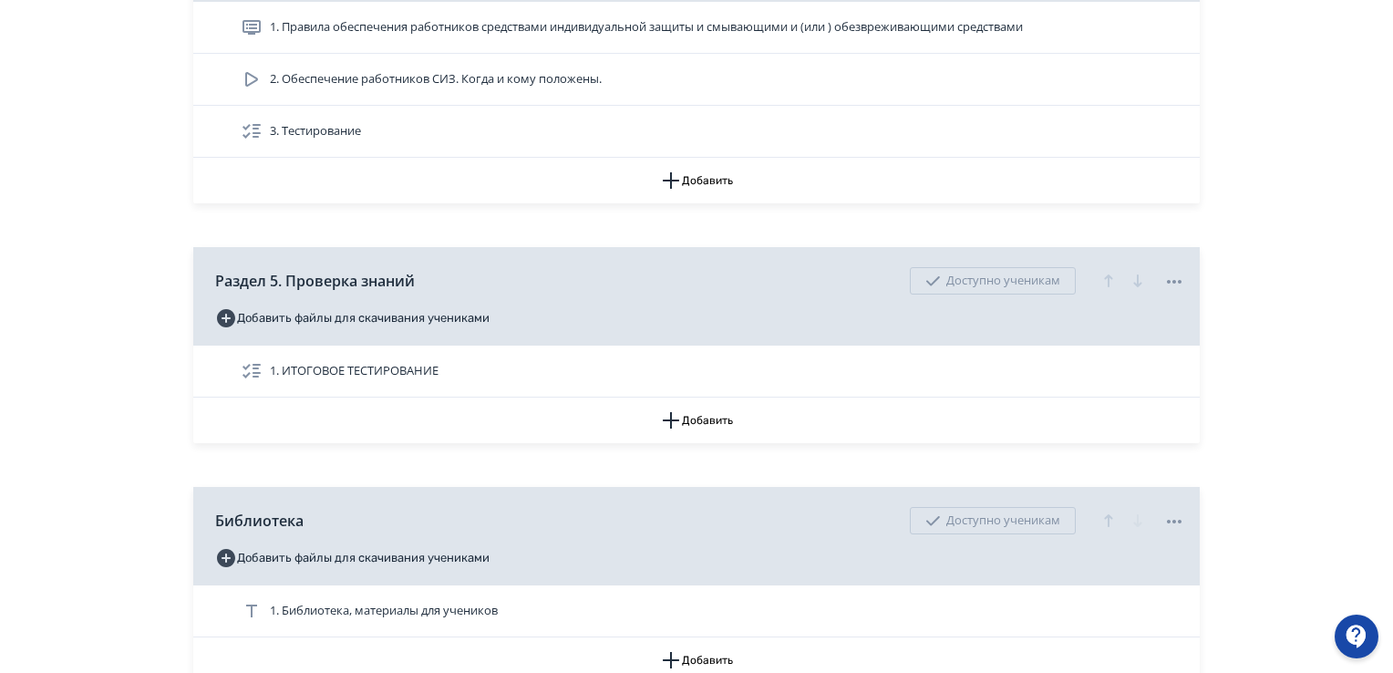
scroll to position [2461, 0]
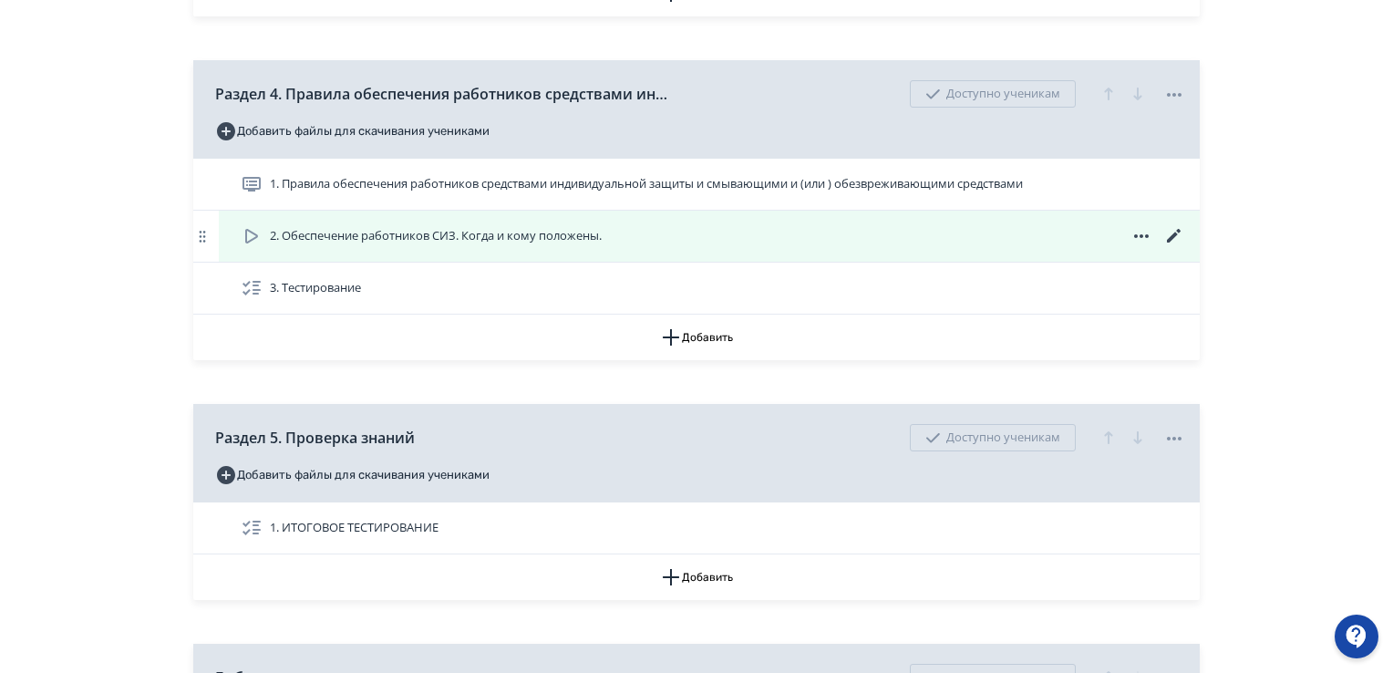
click at [270, 231] on span "2. Обеспечение работников СИЗ. Когда и кому положены." at bounding box center [436, 236] width 332 height 18
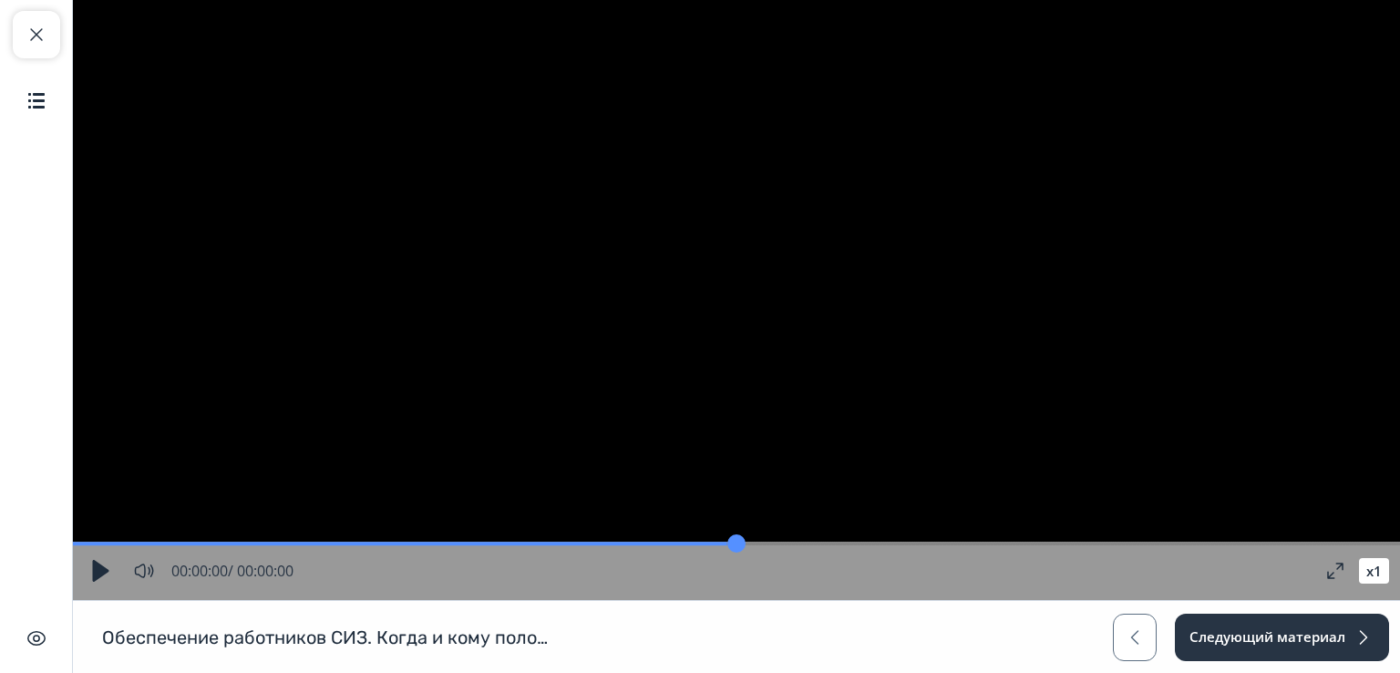
click at [107, 561] on button "button" at bounding box center [100, 570] width 33 height 33
click at [96, 577] on button "button" at bounding box center [100, 570] width 33 height 33
click at [33, 27] on span "button" at bounding box center [37, 35] width 22 height 22
type input "*"
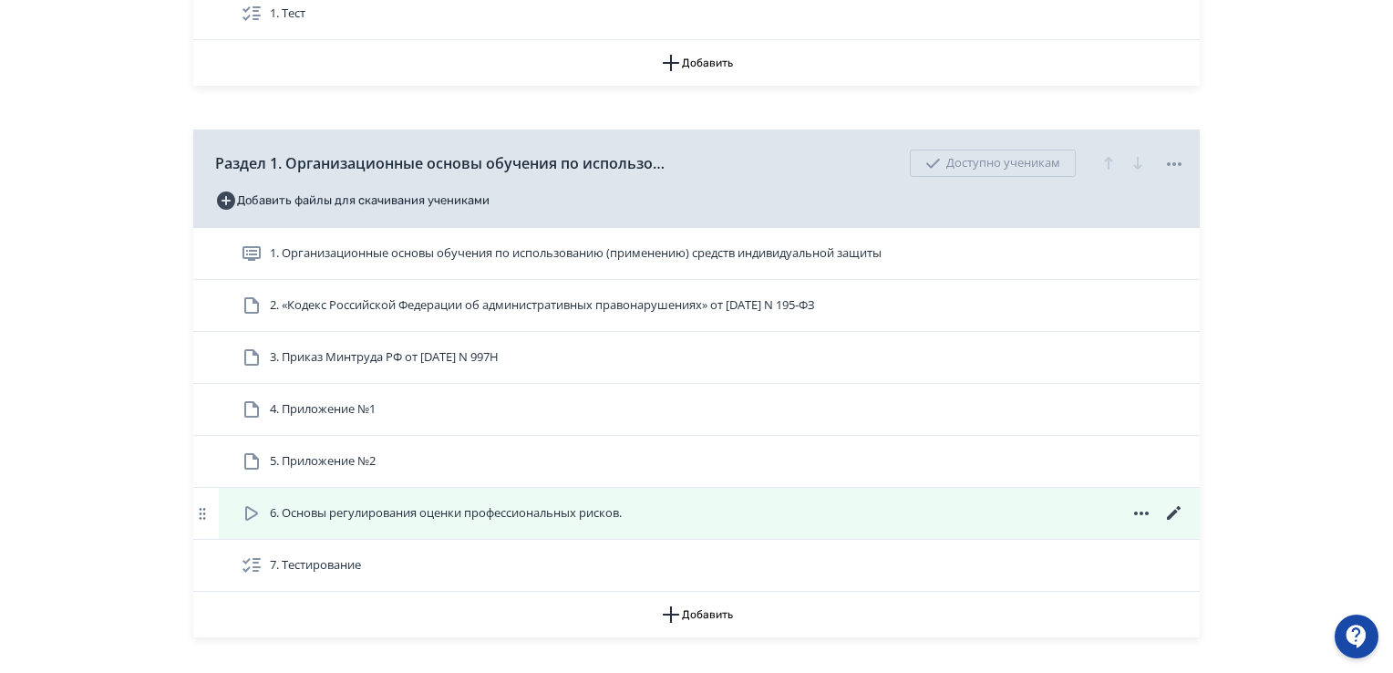
scroll to position [456, 0]
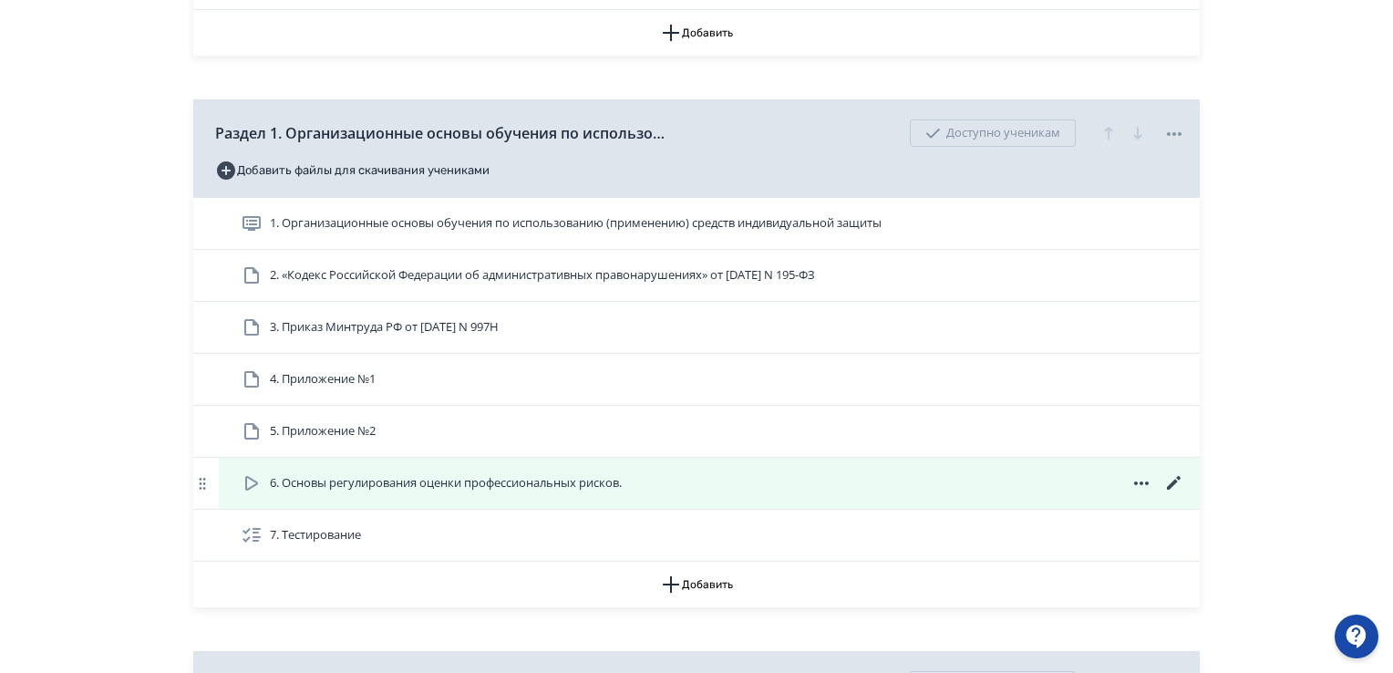
click at [258, 486] on icon at bounding box center [252, 483] width 22 height 22
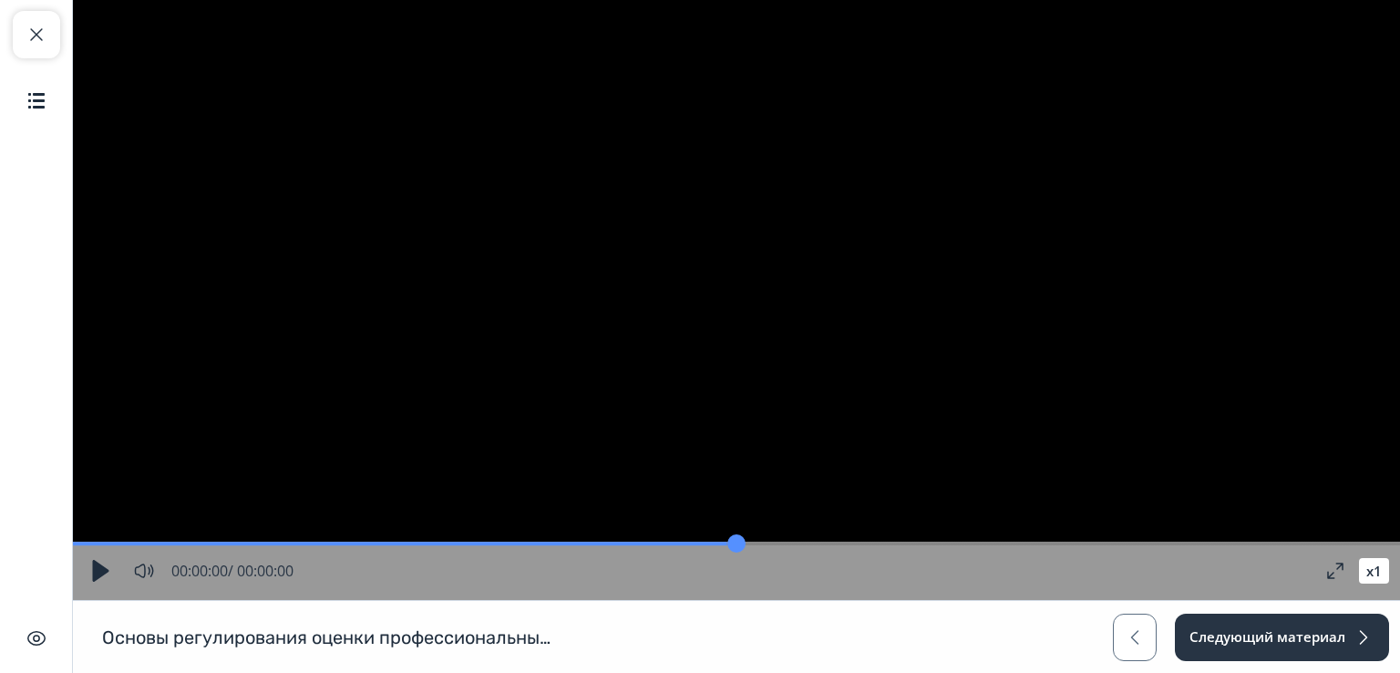
click at [98, 581] on button "button" at bounding box center [100, 570] width 33 height 33
click at [34, 30] on span "button" at bounding box center [37, 35] width 22 height 22
type input "*"
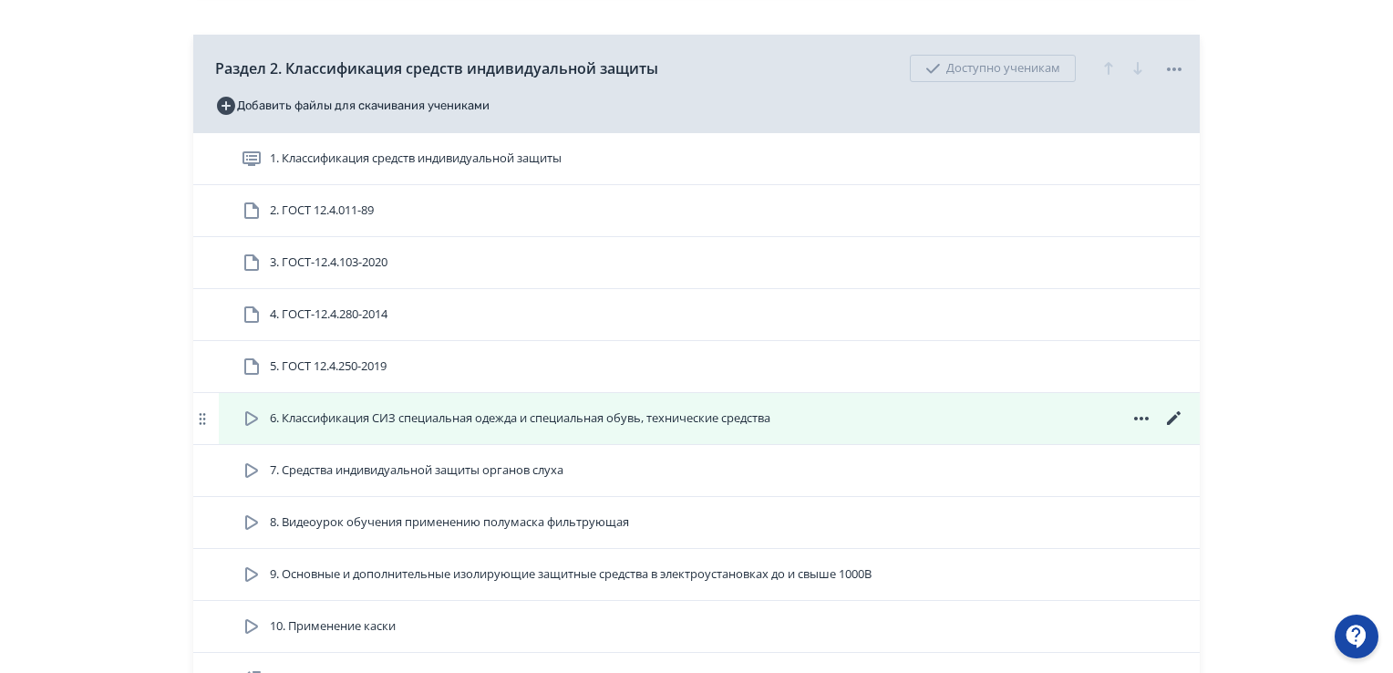
scroll to position [1185, 0]
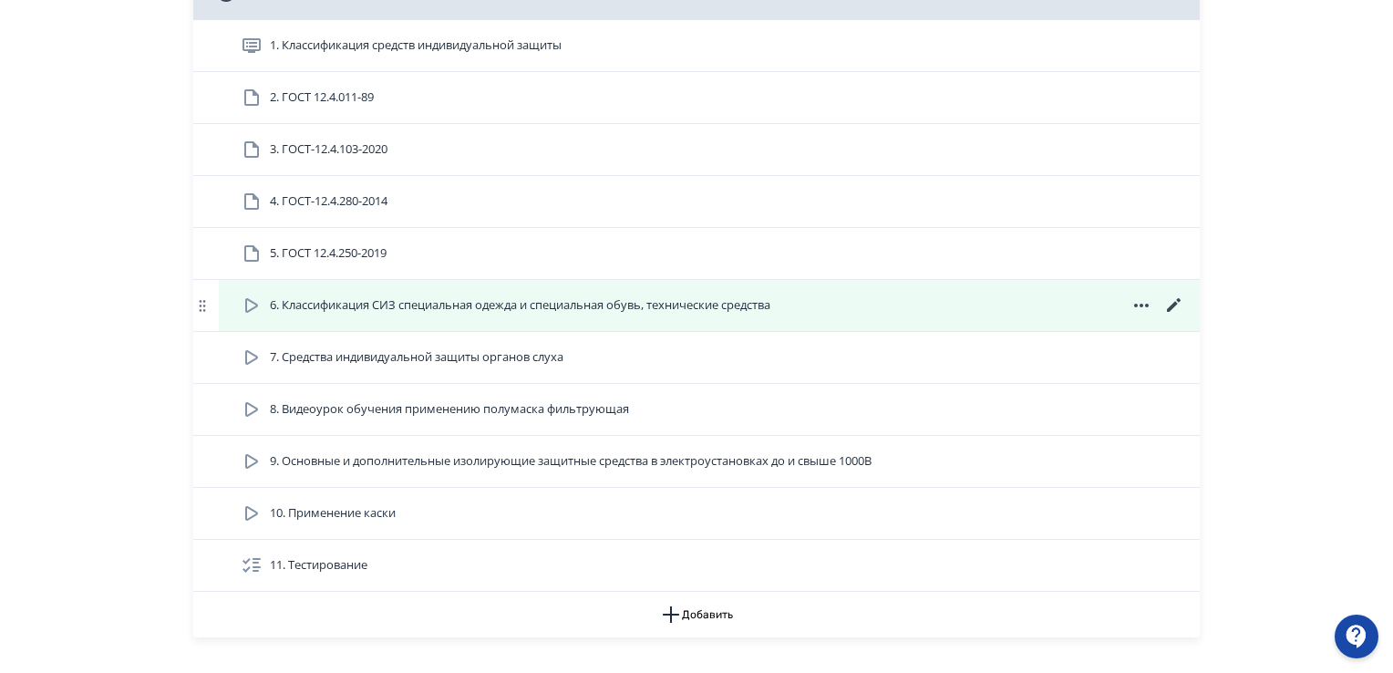
click at [254, 307] on icon at bounding box center [251, 305] width 13 height 15
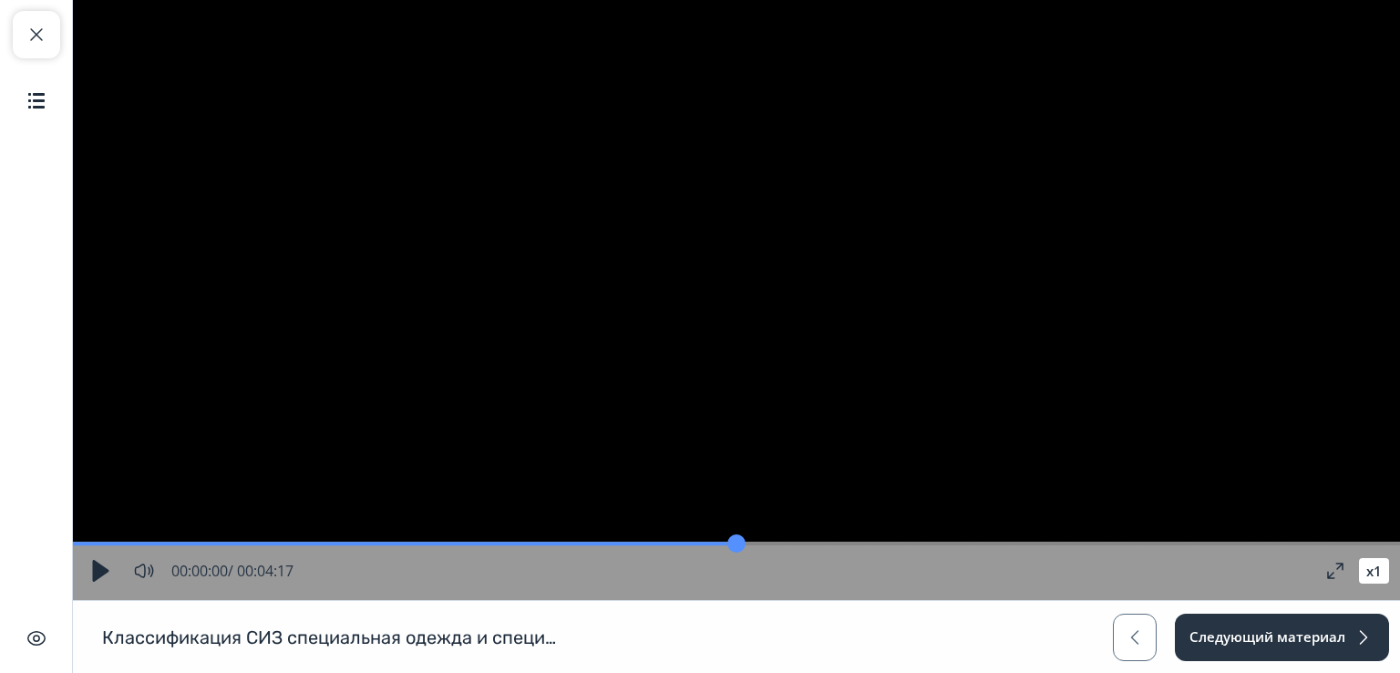
click at [94, 562] on button "button" at bounding box center [100, 570] width 33 height 33
click at [32, 32] on span "button" at bounding box center [37, 35] width 22 height 22
type input "*"
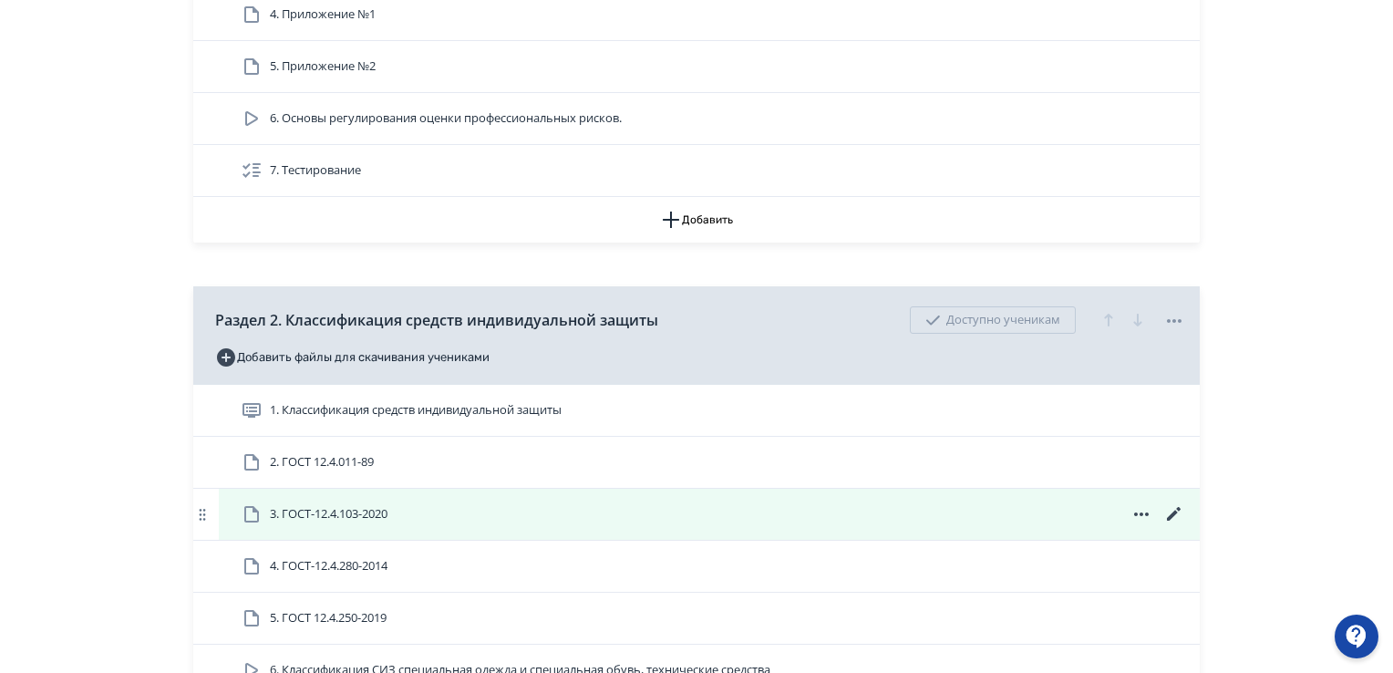
scroll to position [1094, 0]
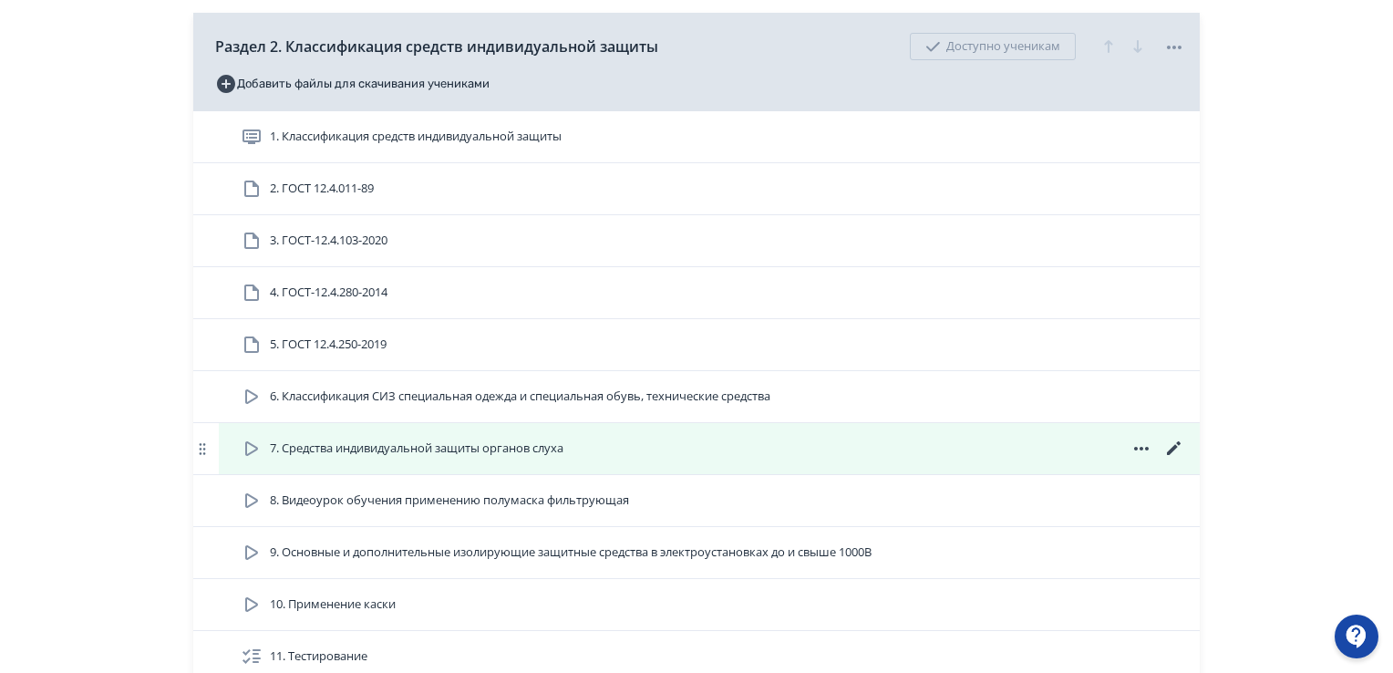
click at [252, 442] on icon at bounding box center [252, 448] width 22 height 22
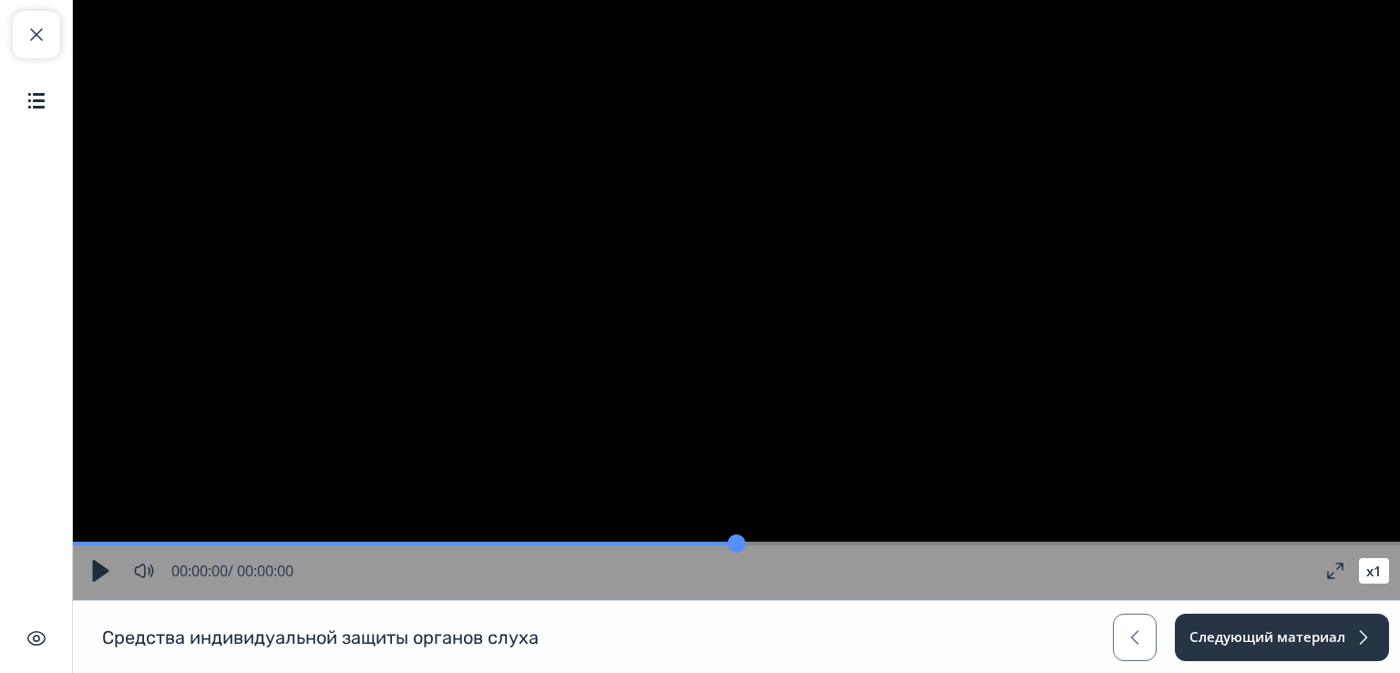
click at [95, 566] on button "button" at bounding box center [100, 570] width 33 height 33
click at [34, 39] on span "button" at bounding box center [37, 35] width 22 height 22
type input "*"
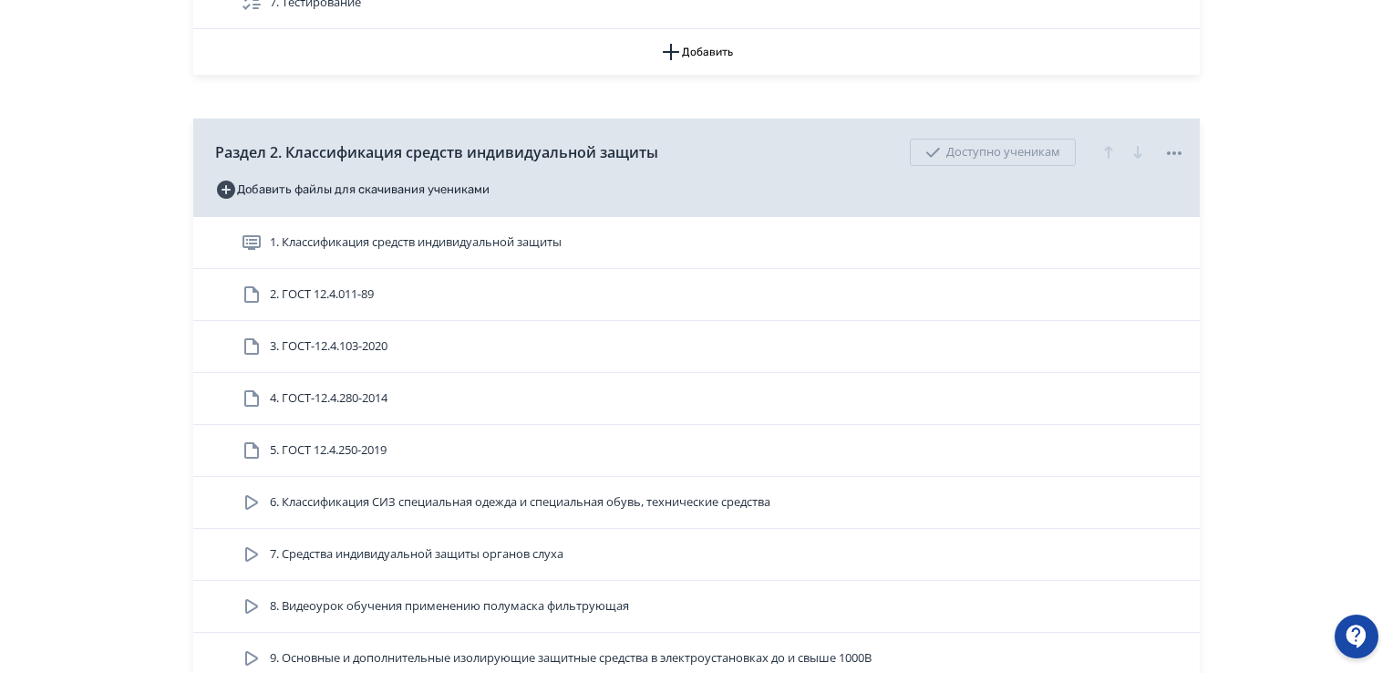
scroll to position [1094, 0]
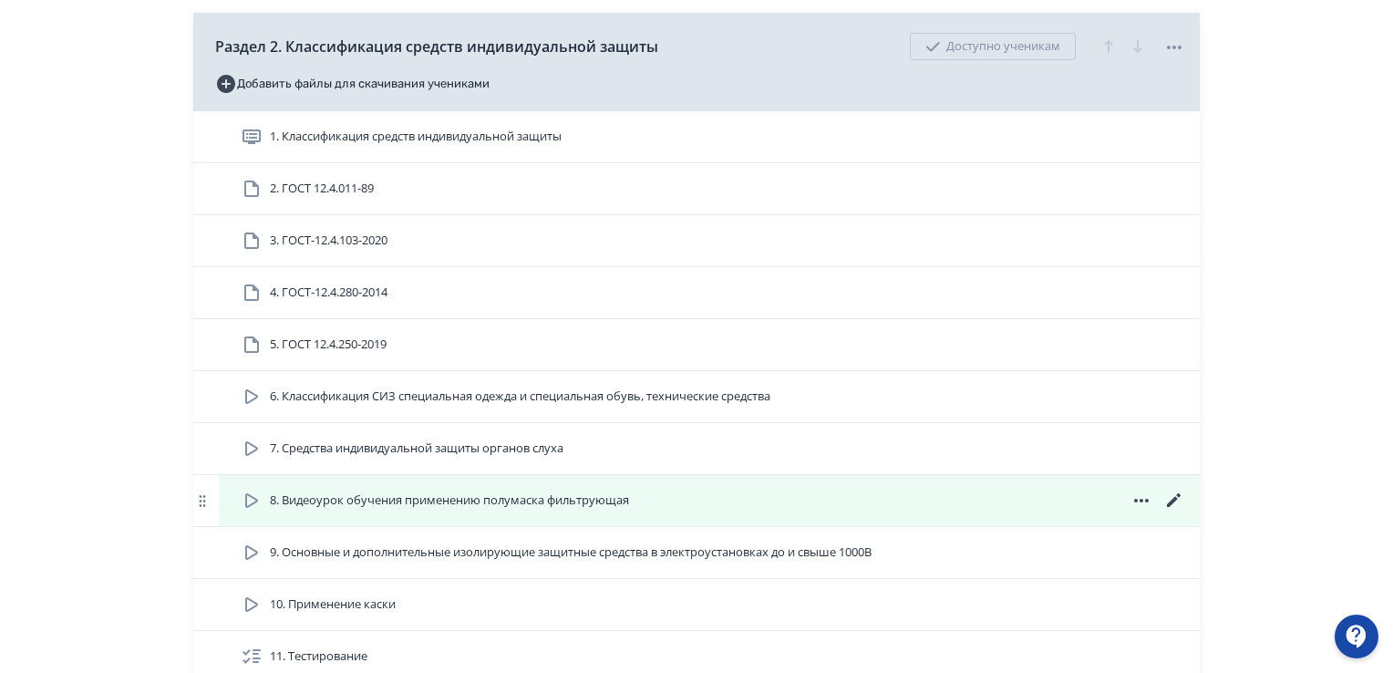
click at [242, 497] on icon at bounding box center [252, 500] width 22 height 22
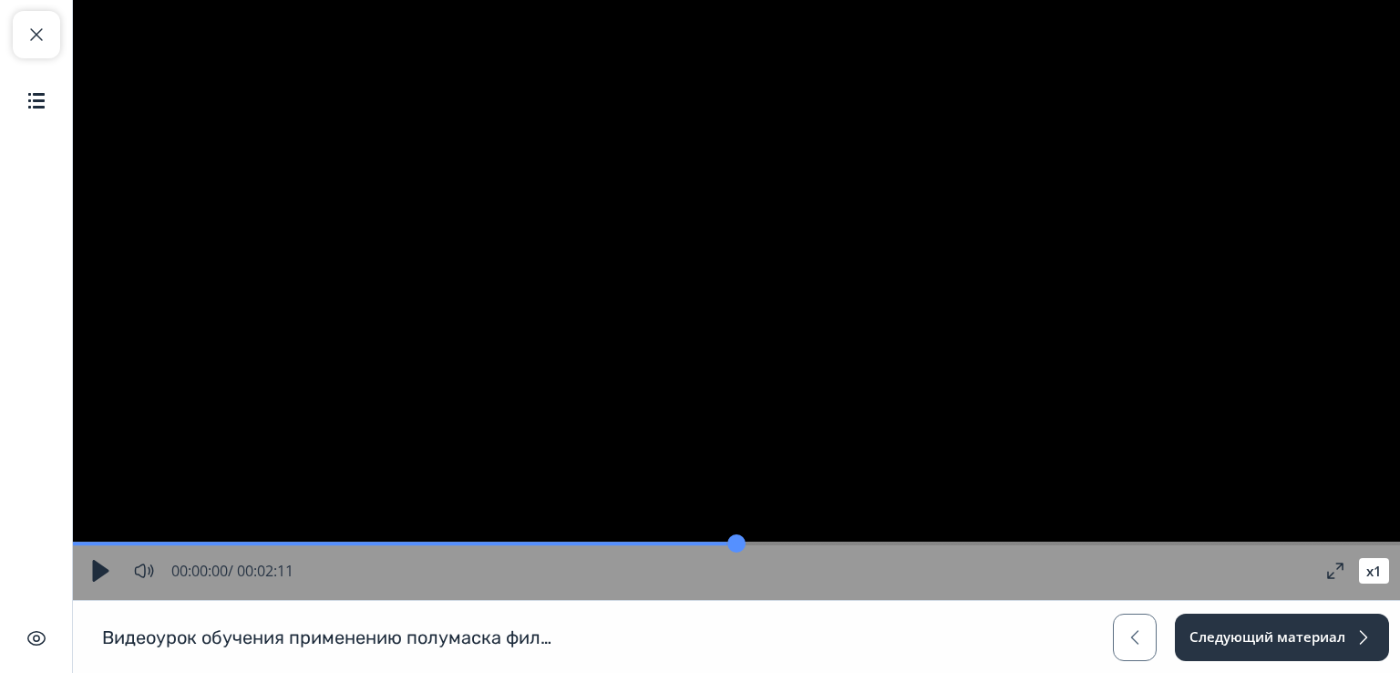
click at [98, 564] on button "button" at bounding box center [100, 570] width 33 height 33
click at [42, 26] on span "button" at bounding box center [37, 35] width 22 height 22
type input "*"
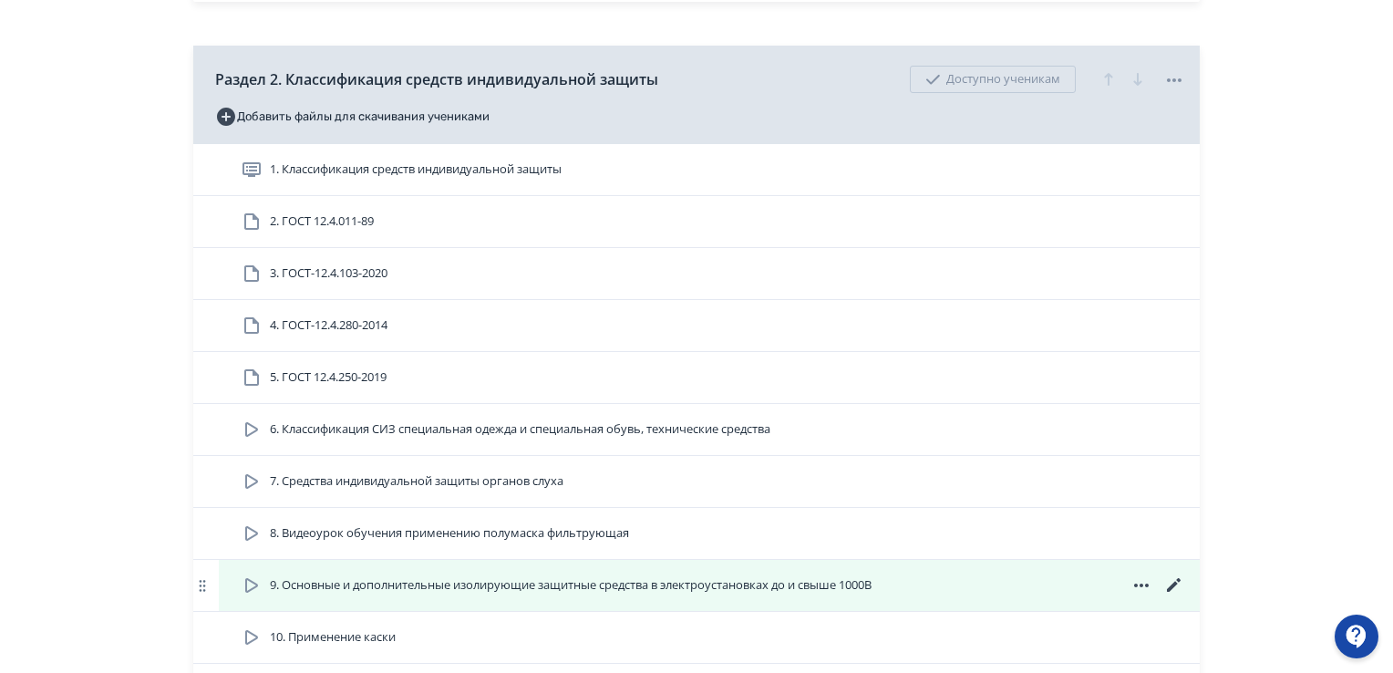
scroll to position [1094, 0]
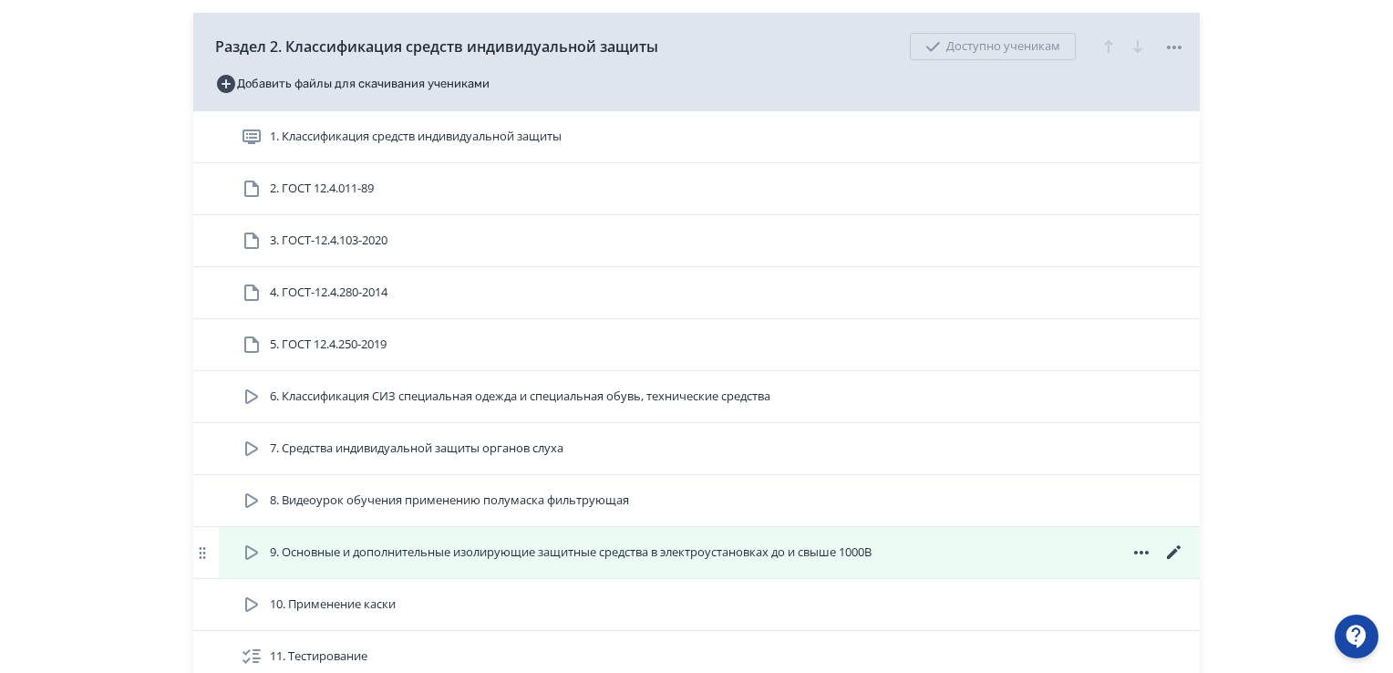
click at [248, 550] on icon at bounding box center [252, 552] width 22 height 22
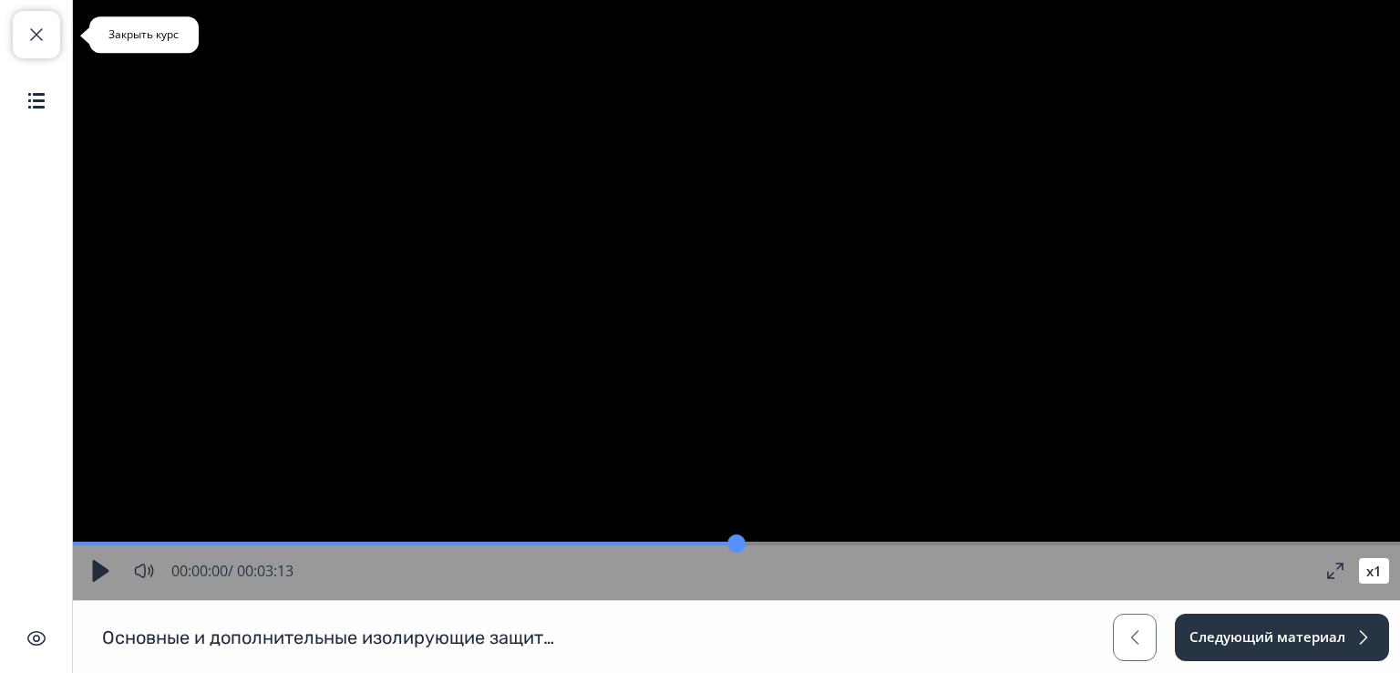
click at [41, 38] on span "button" at bounding box center [37, 35] width 22 height 22
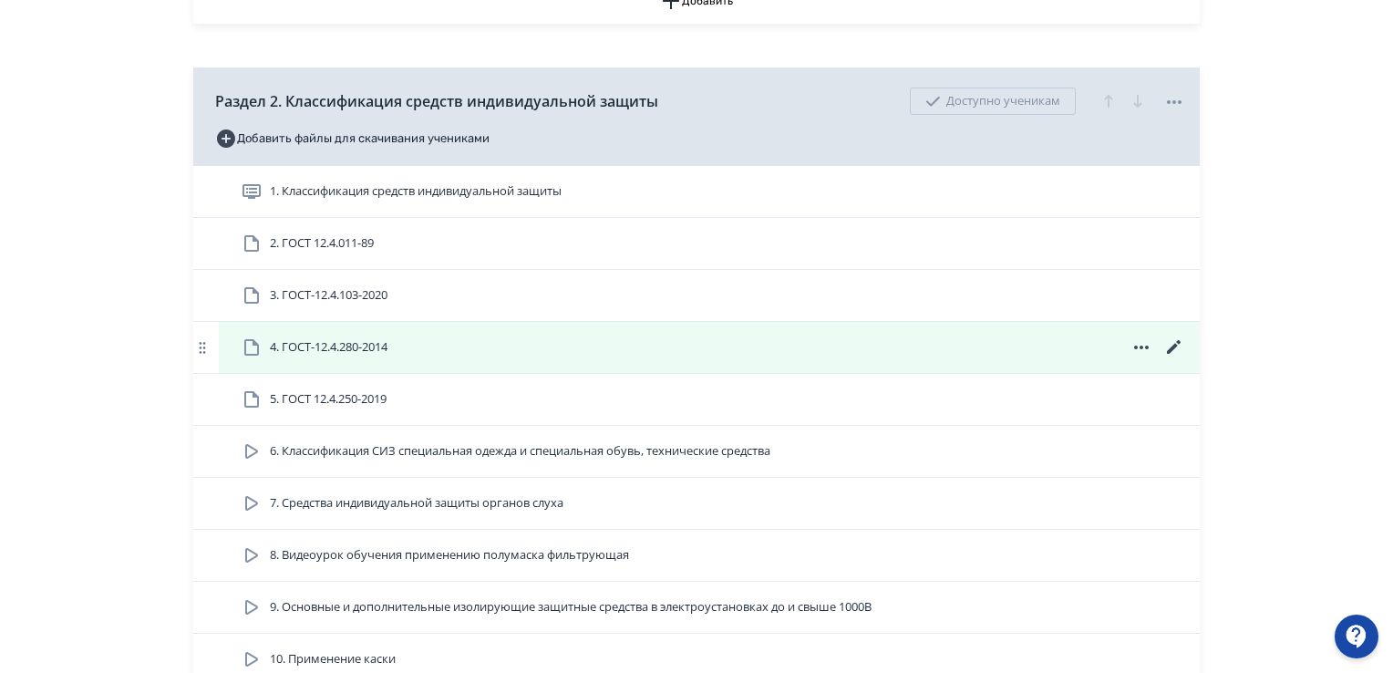
scroll to position [1185, 0]
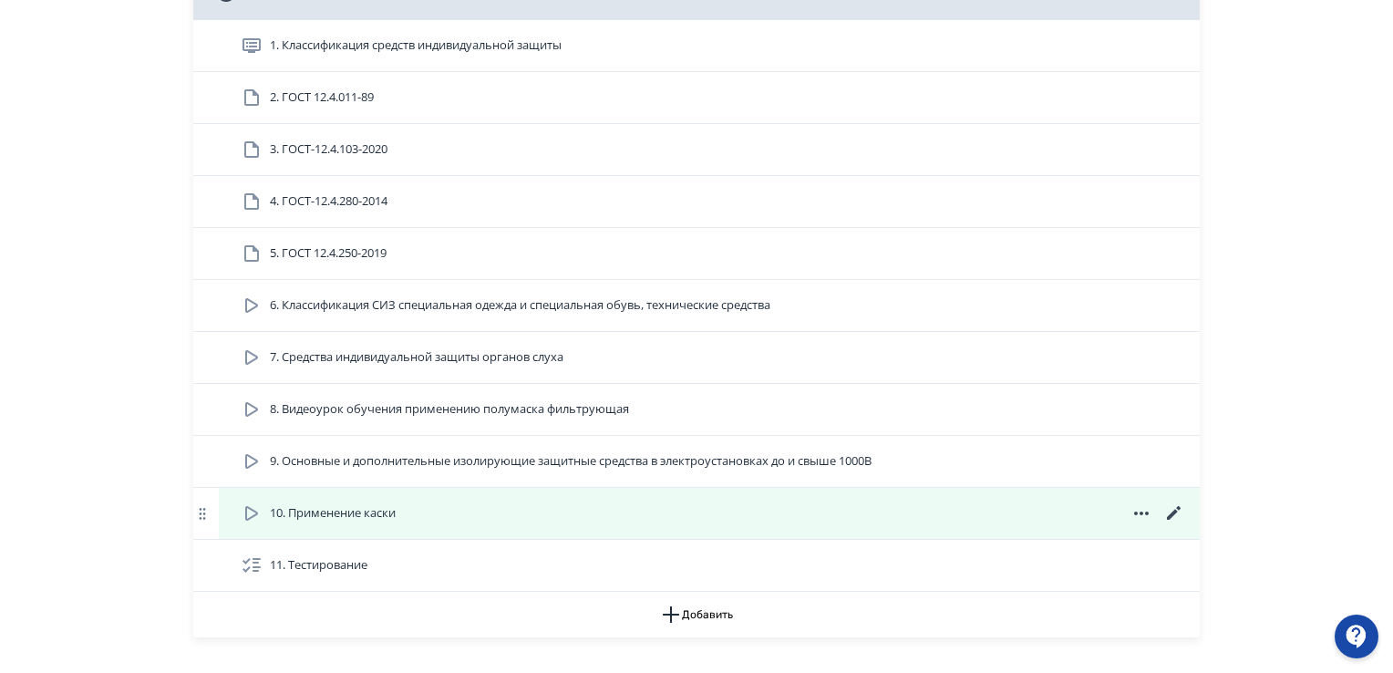
click at [245, 509] on icon at bounding box center [251, 513] width 13 height 15
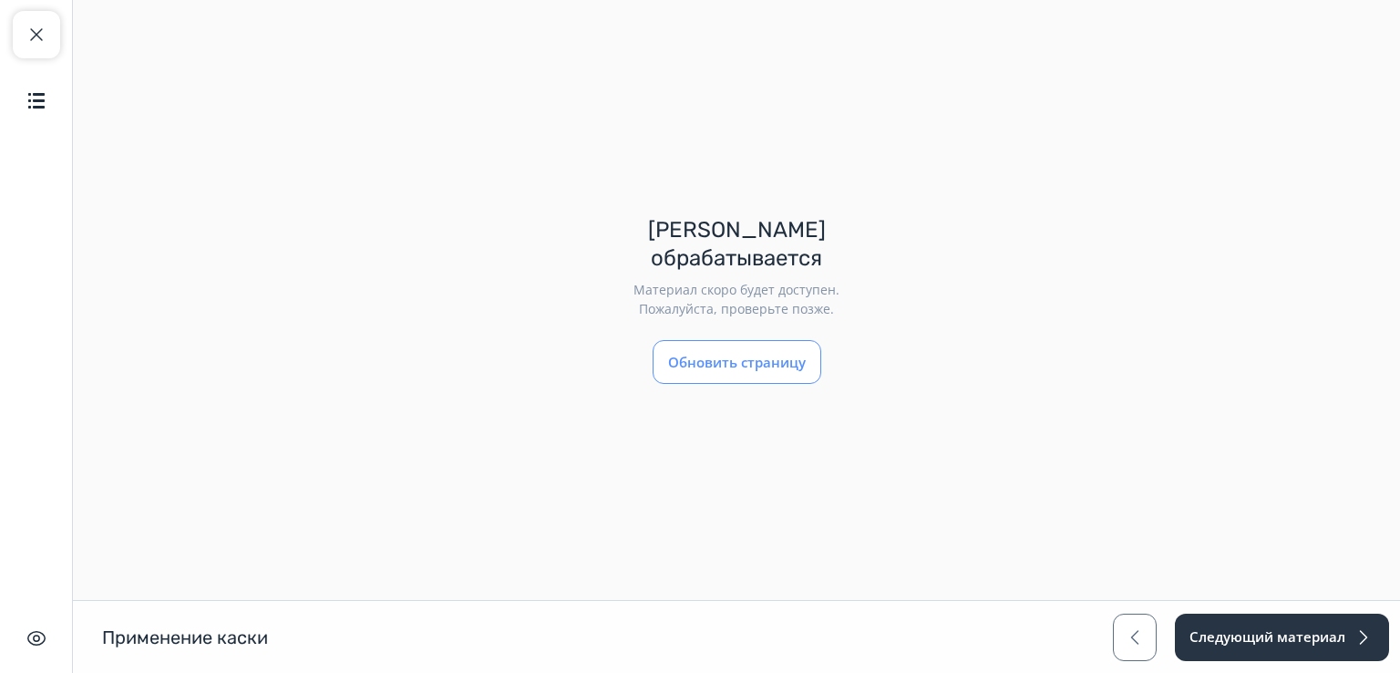
click at [737, 340] on button "Обновить страницу" at bounding box center [737, 362] width 169 height 44
click at [38, 28] on span "button" at bounding box center [37, 35] width 22 height 22
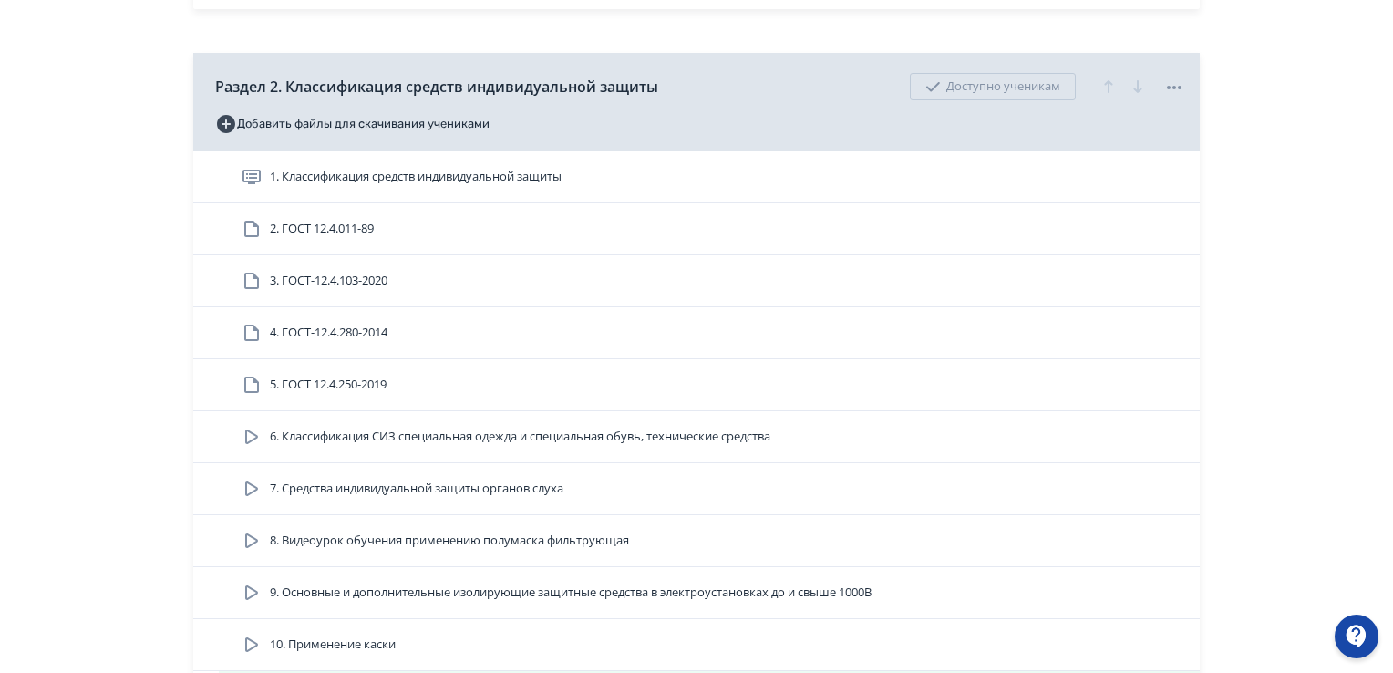
scroll to position [1094, 0]
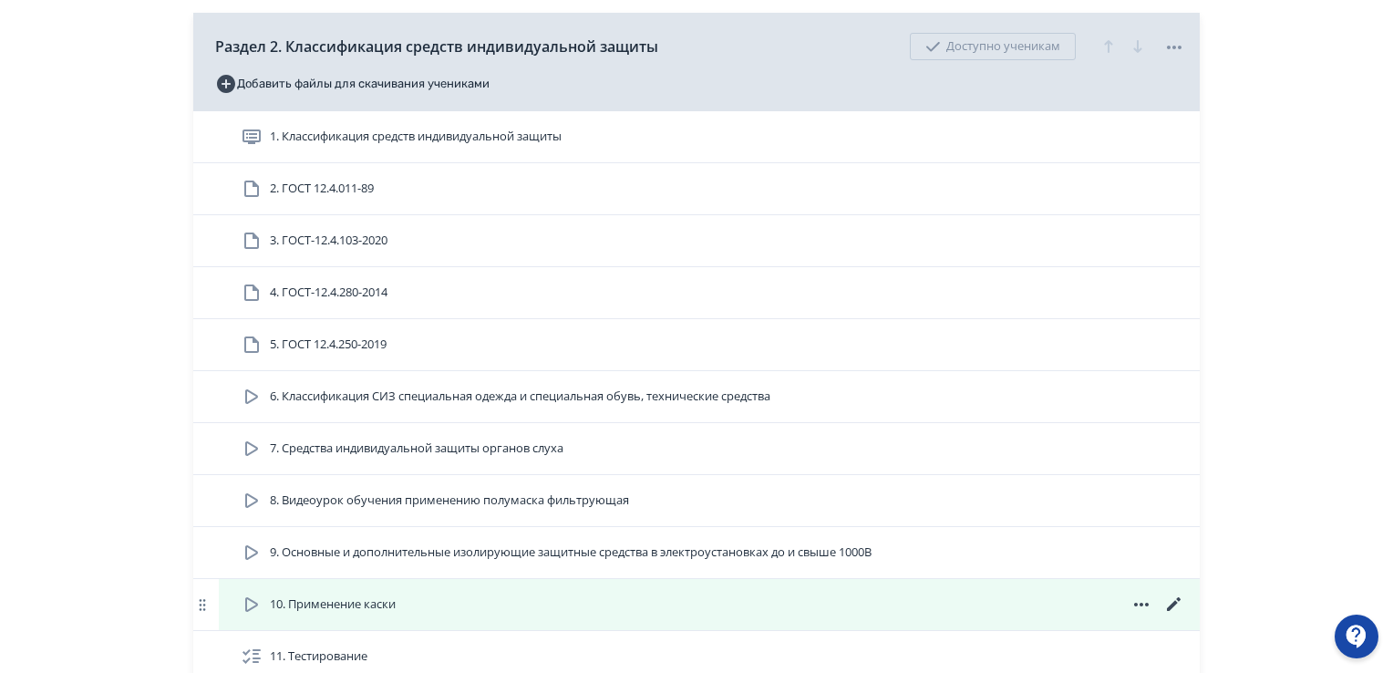
click at [1172, 596] on icon at bounding box center [1174, 604] width 22 height 22
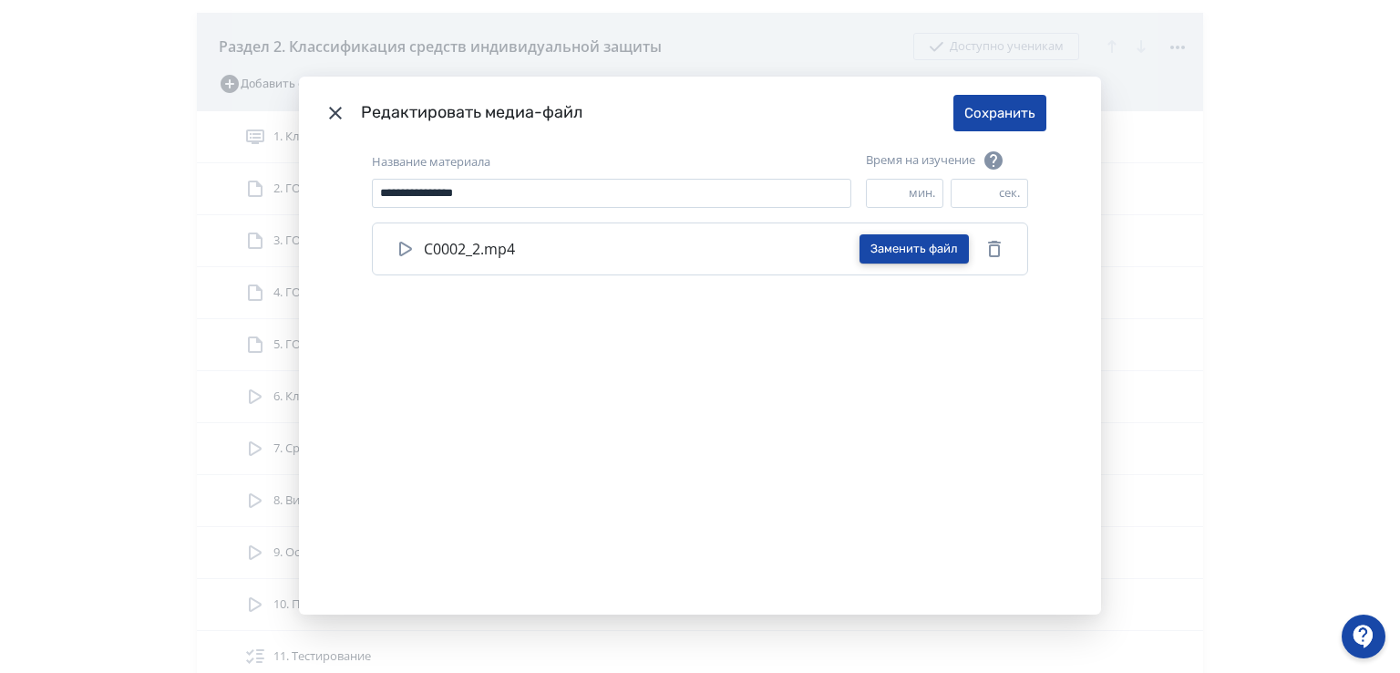
click at [891, 249] on button "Заменить файл" at bounding box center [913, 248] width 109 height 29
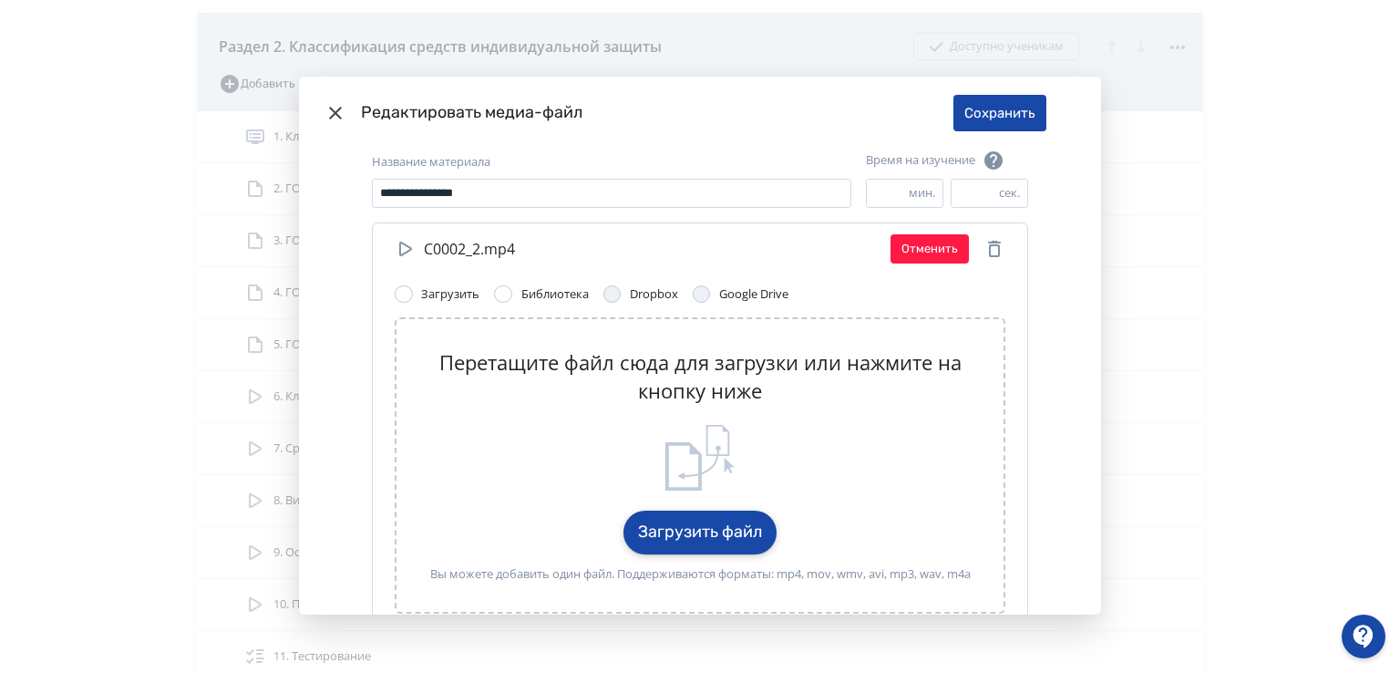
click at [700, 534] on button "Загрузить файл" at bounding box center [699, 532] width 153 height 44
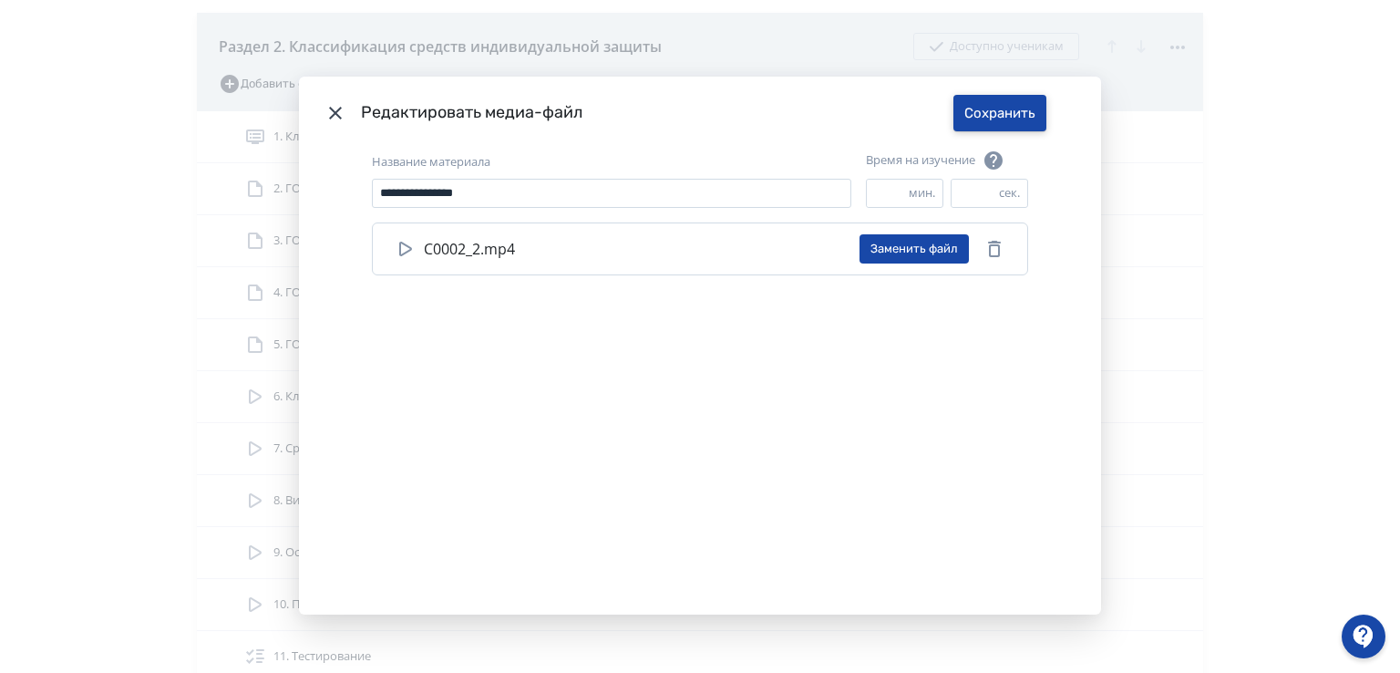
click at [991, 112] on button "Сохранить" at bounding box center [999, 113] width 93 height 36
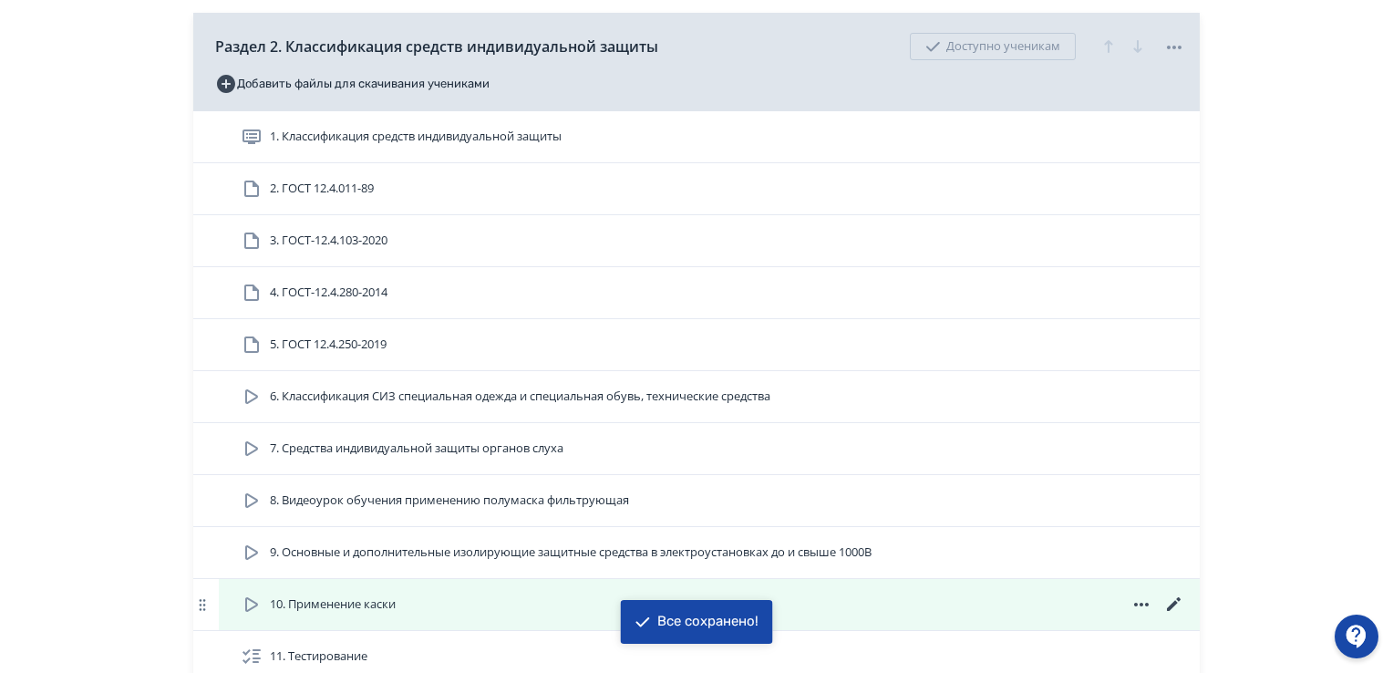
click at [253, 606] on icon at bounding box center [252, 604] width 22 height 22
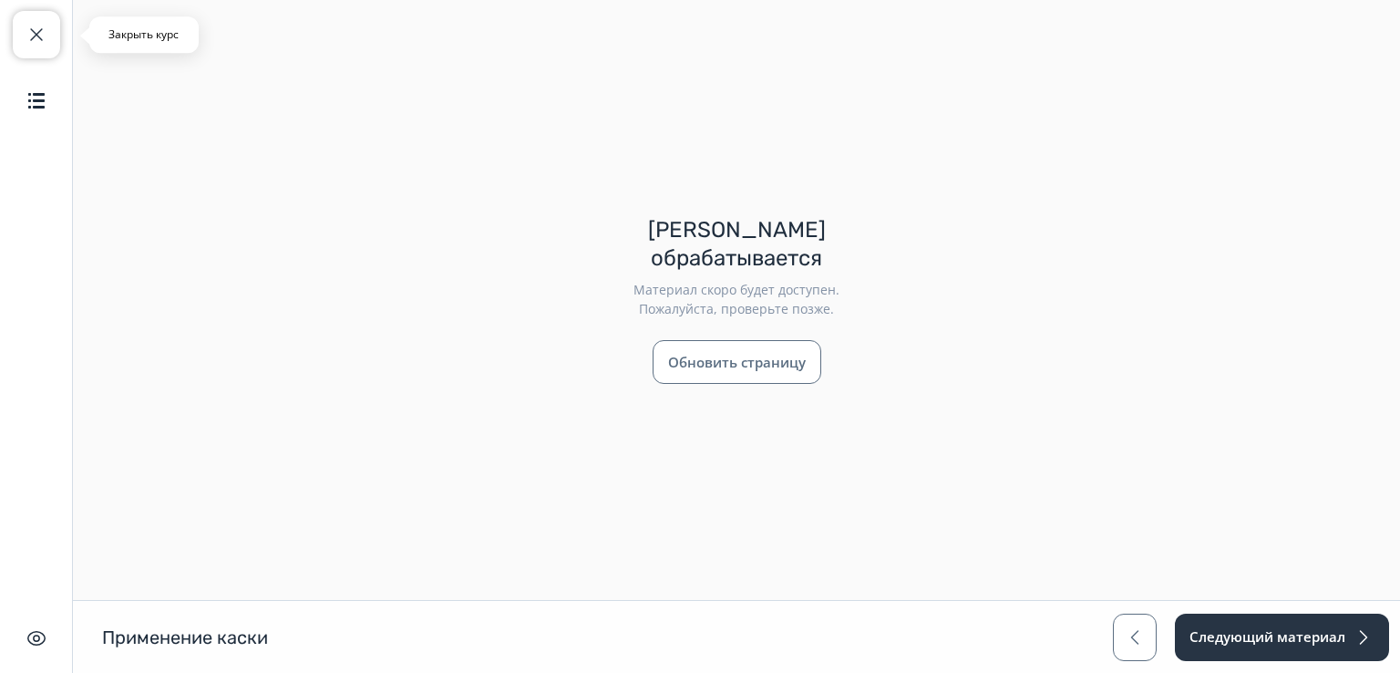
click at [33, 39] on span "button" at bounding box center [37, 35] width 22 height 22
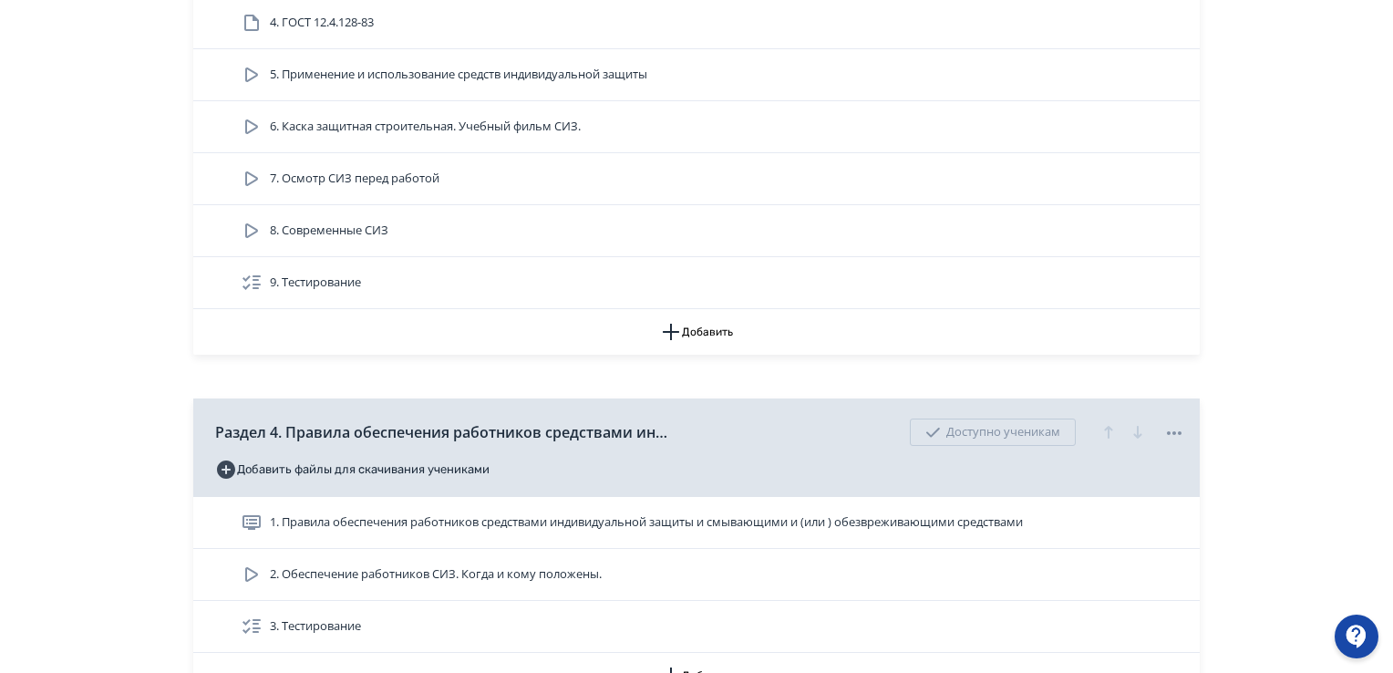
scroll to position [2279, 0]
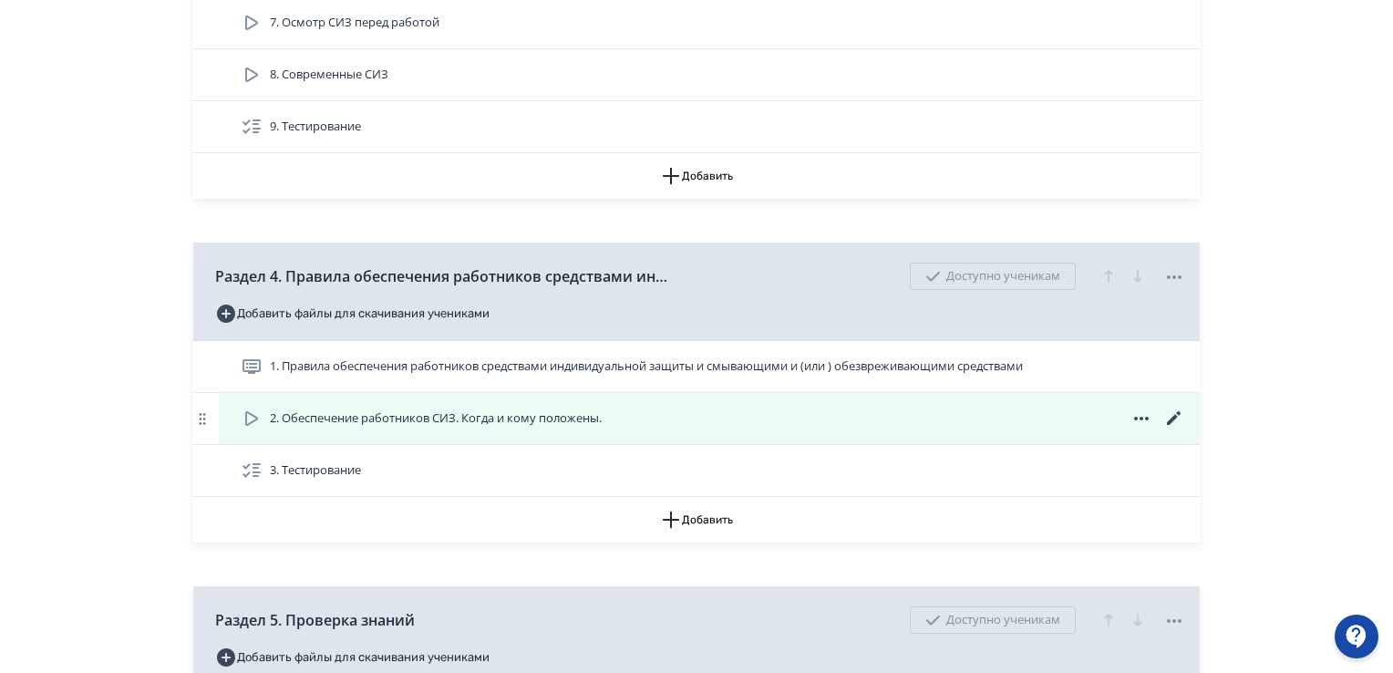
click at [254, 414] on icon at bounding box center [252, 418] width 22 height 22
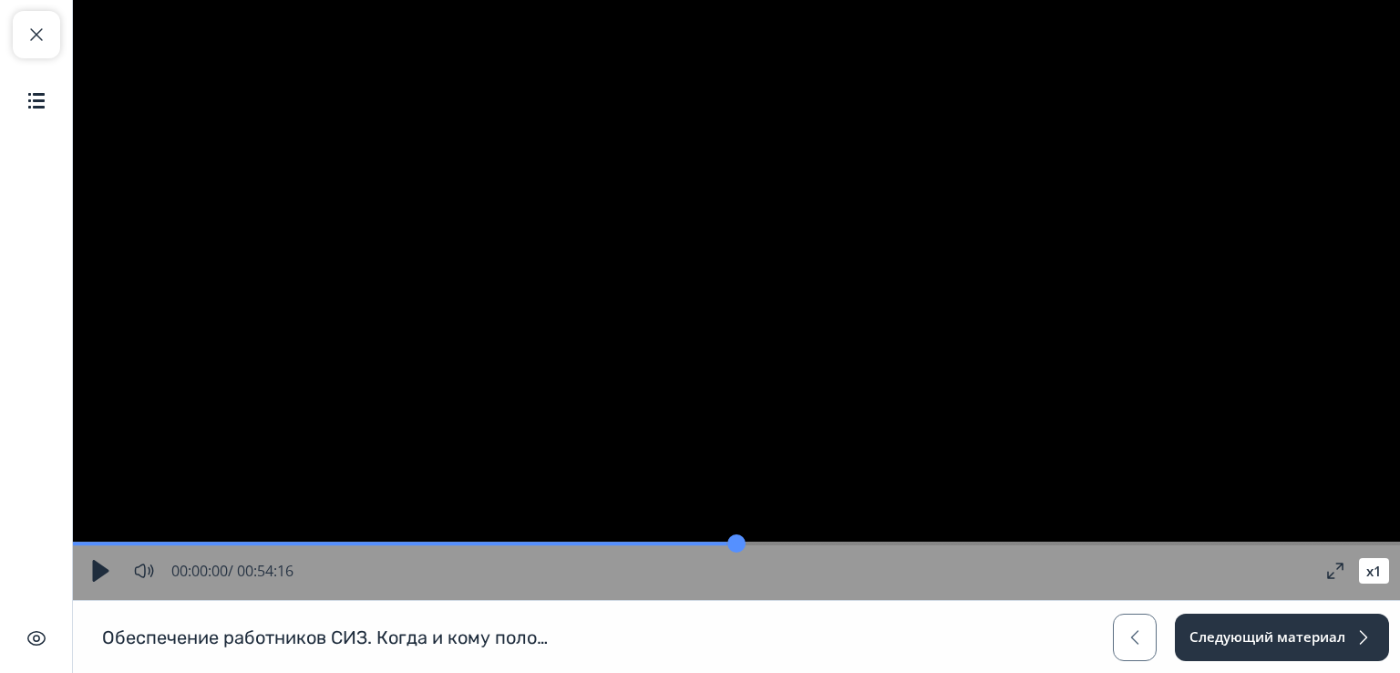
click at [102, 567] on button "button" at bounding box center [100, 570] width 33 height 33
click at [33, 41] on span "button" at bounding box center [37, 35] width 22 height 22
type input "*"
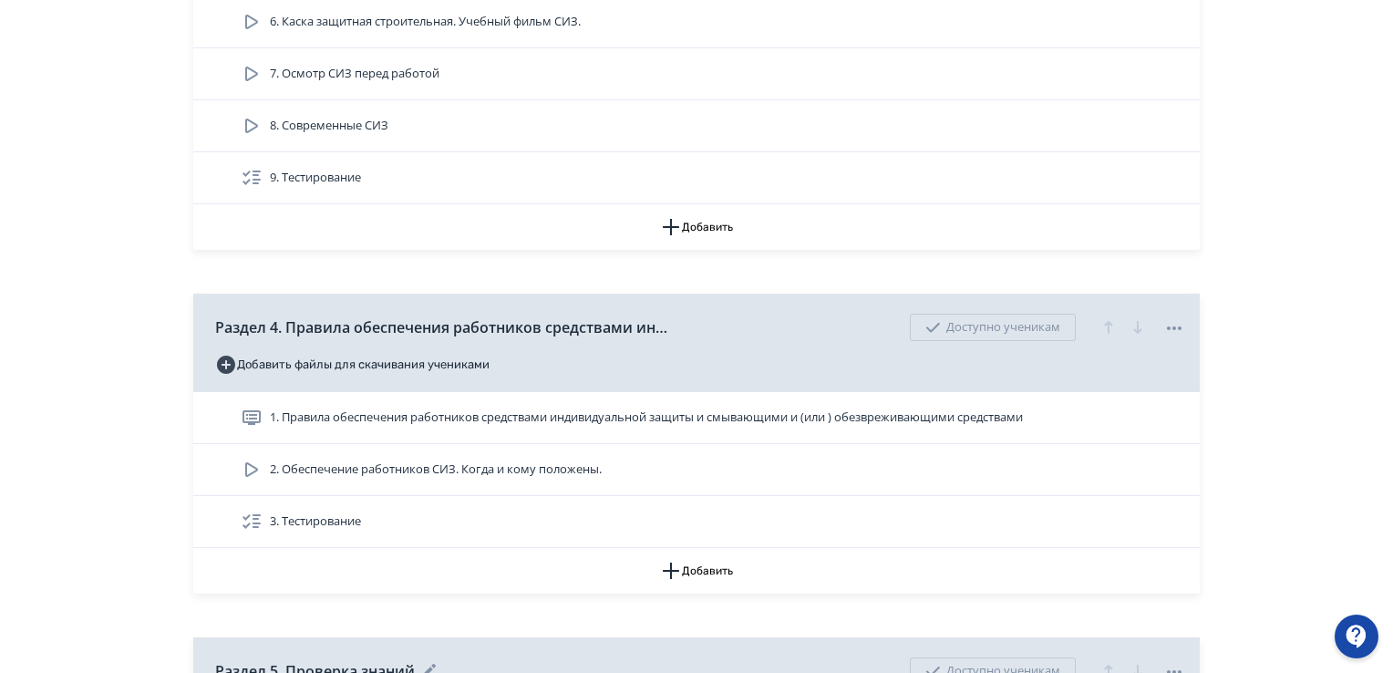
scroll to position [2322, 0]
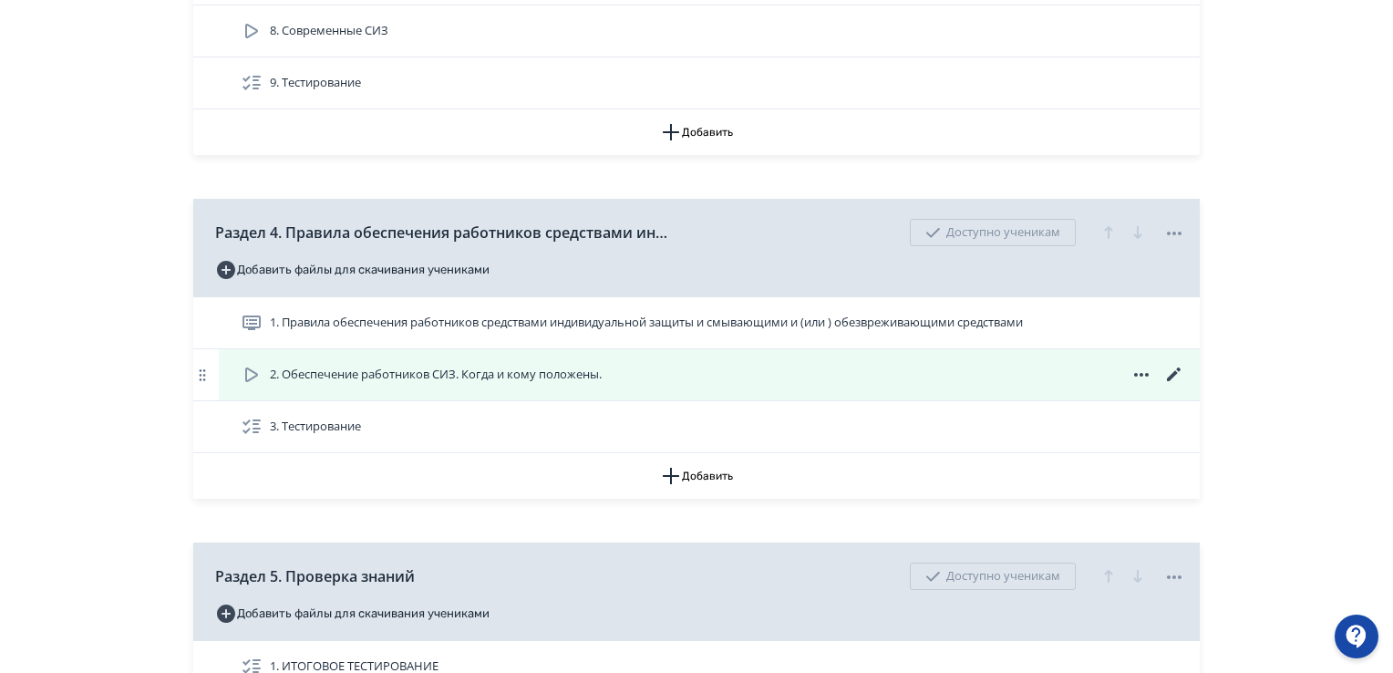
click at [252, 372] on icon at bounding box center [252, 375] width 22 height 22
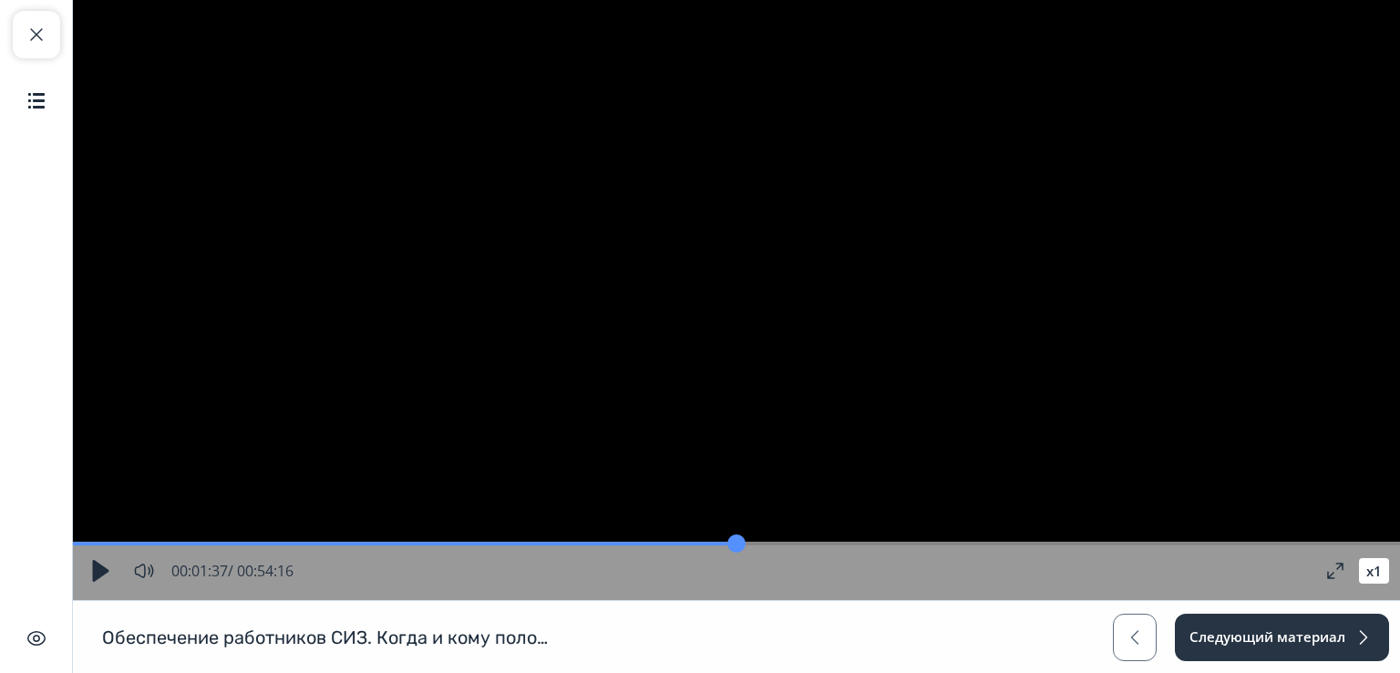
drag, startPoint x: 120, startPoint y: 549, endPoint x: 135, endPoint y: 550, distance: 14.6
click at [135, 550] on input "range" at bounding box center [736, 543] width 1327 height 18
drag, startPoint x: 132, startPoint y: 551, endPoint x: 77, endPoint y: 546, distance: 55.9
click at [77, 546] on input "range" at bounding box center [736, 543] width 1327 height 18
click at [31, 40] on span "button" at bounding box center [37, 35] width 22 height 22
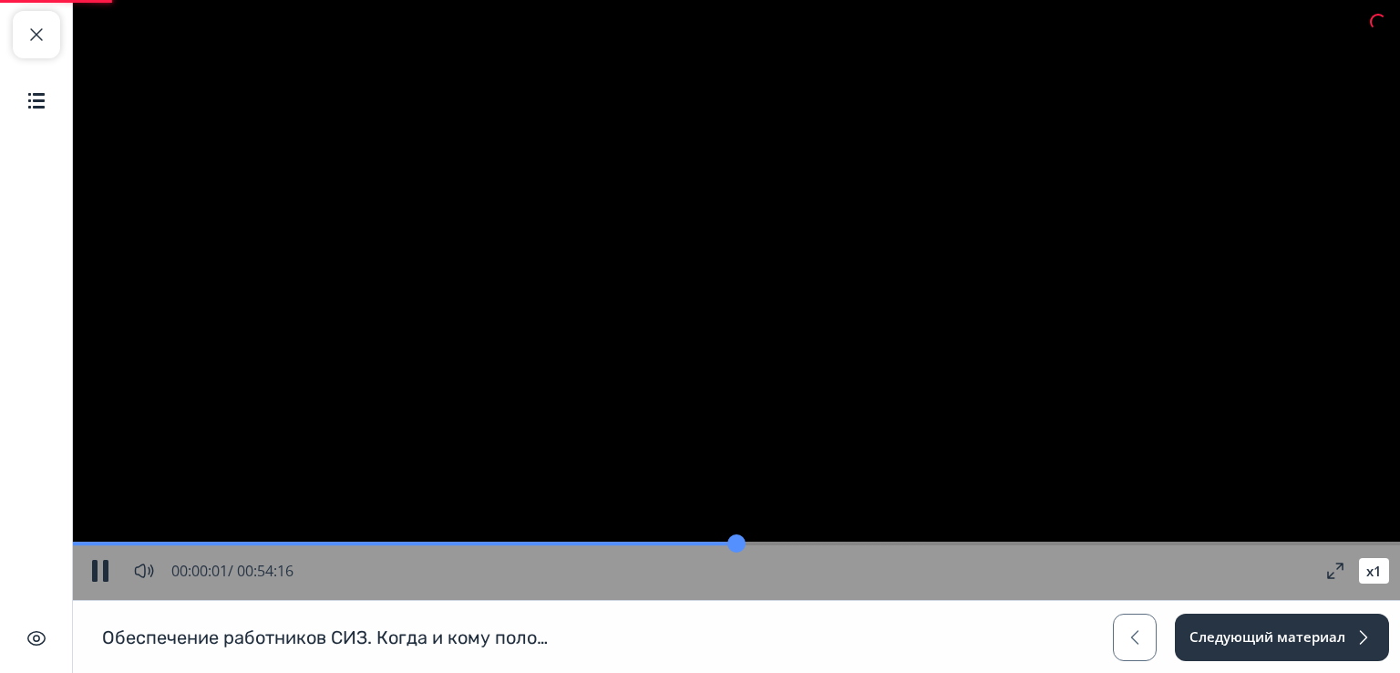
type input "*"
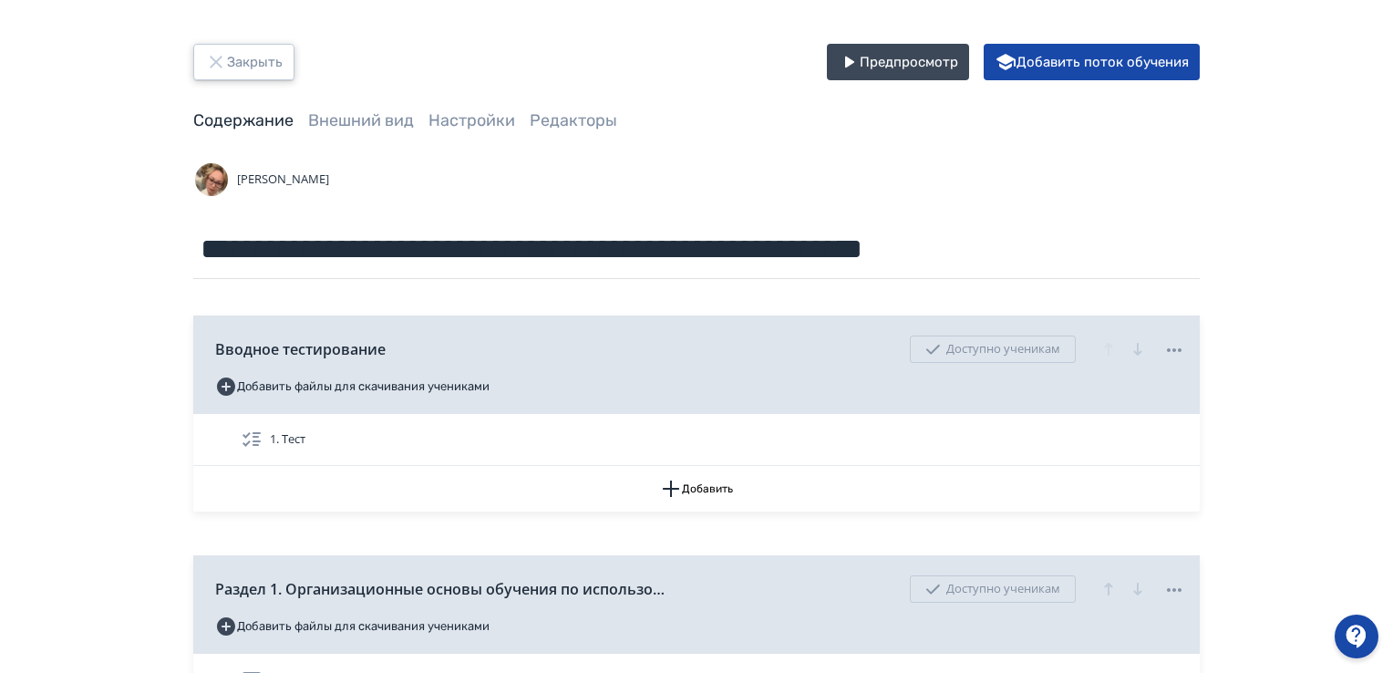
click at [259, 61] on button "Закрыть" at bounding box center [243, 62] width 101 height 36
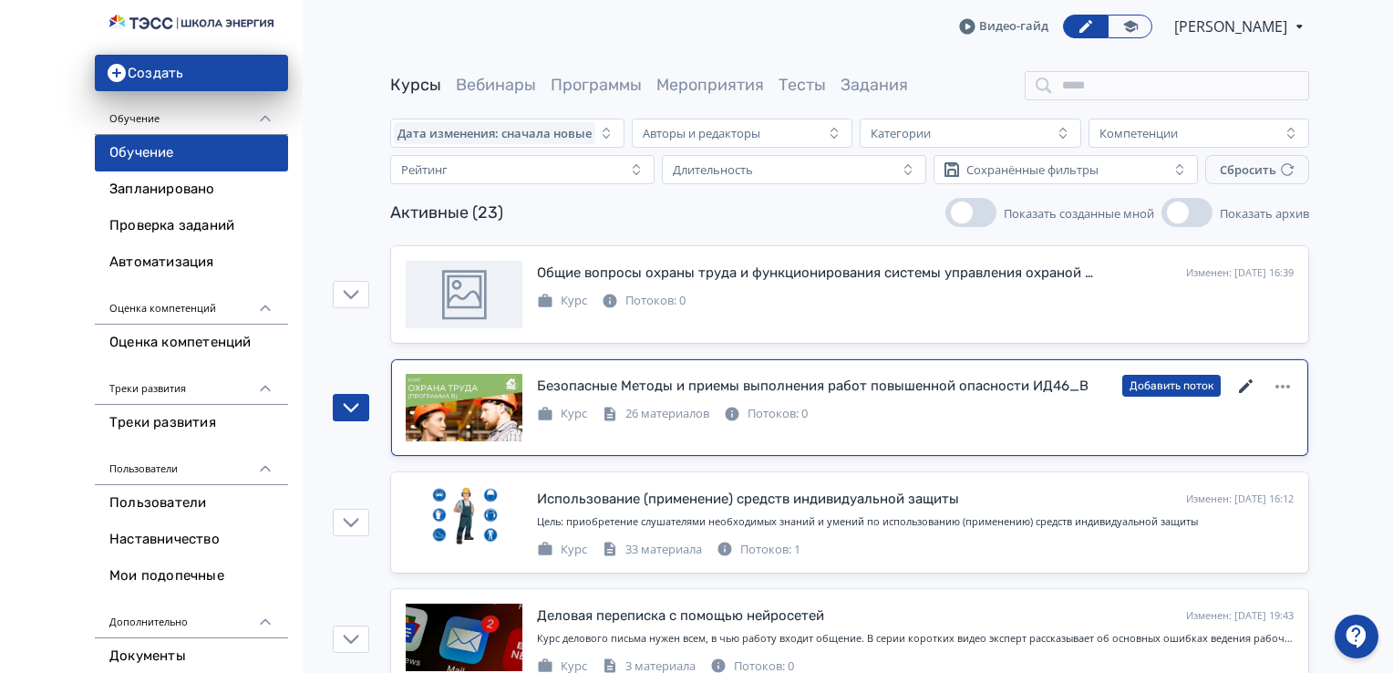
click at [1253, 378] on icon at bounding box center [1246, 387] width 22 height 22
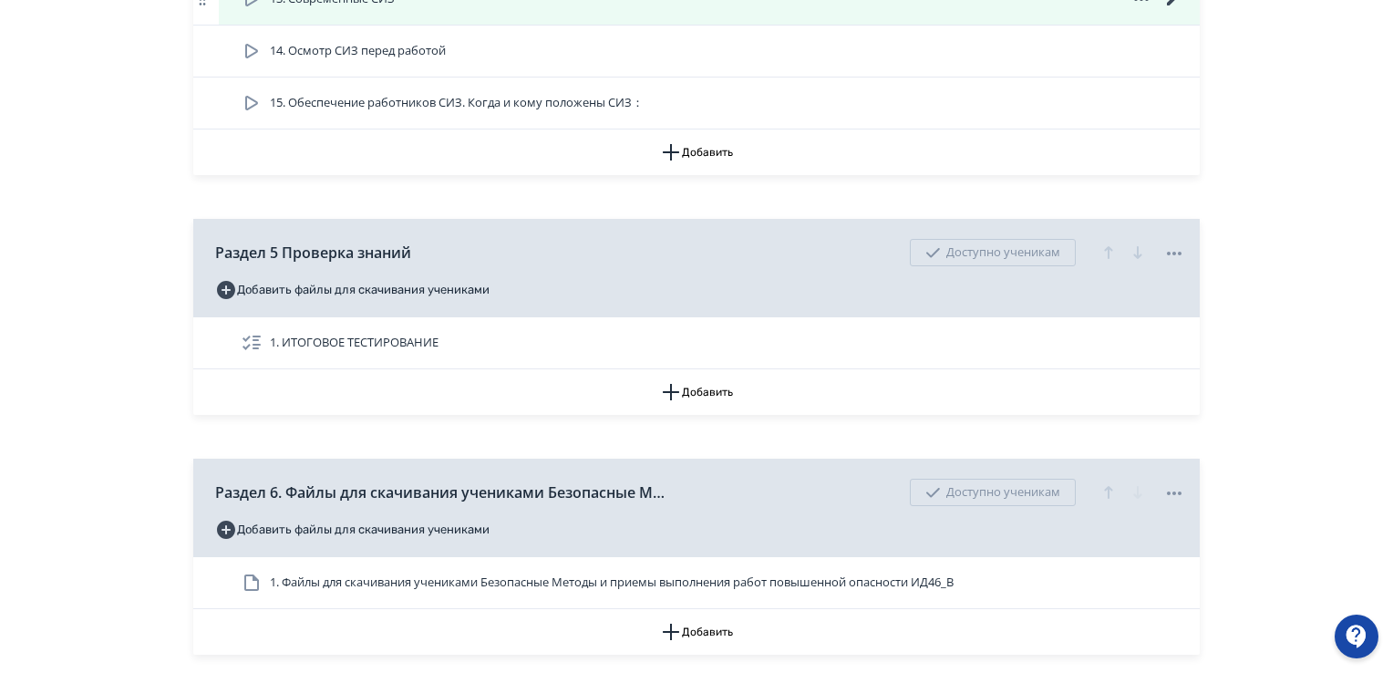
scroll to position [1960, 0]
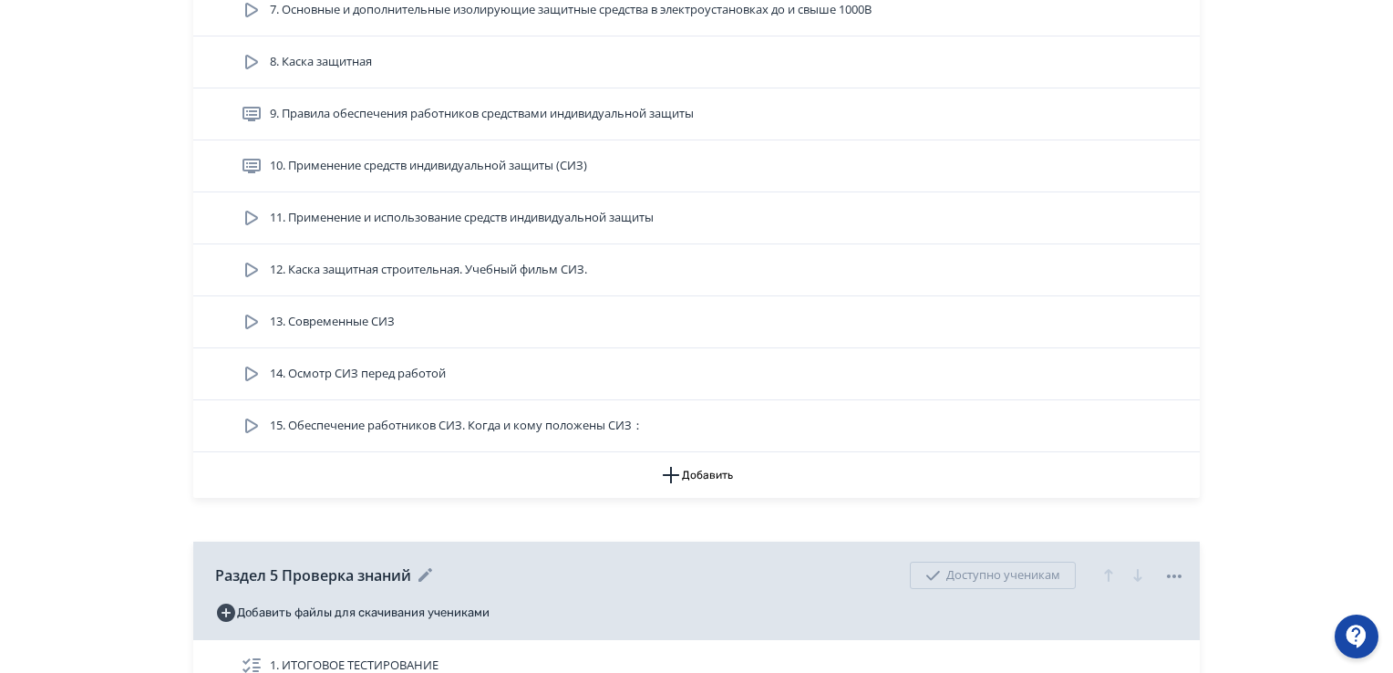
click at [425, 571] on icon at bounding box center [425, 575] width 14 height 14
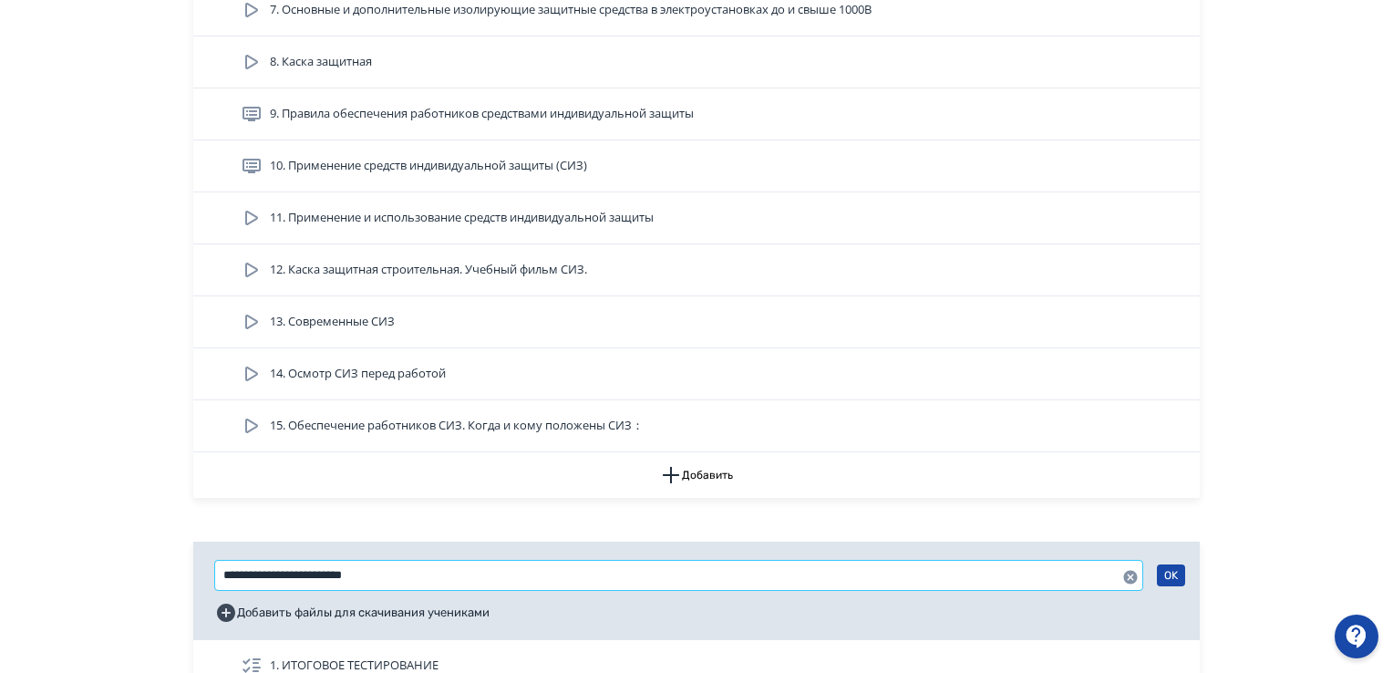
click at [273, 573] on input "**********" at bounding box center [678, 575] width 927 height 29
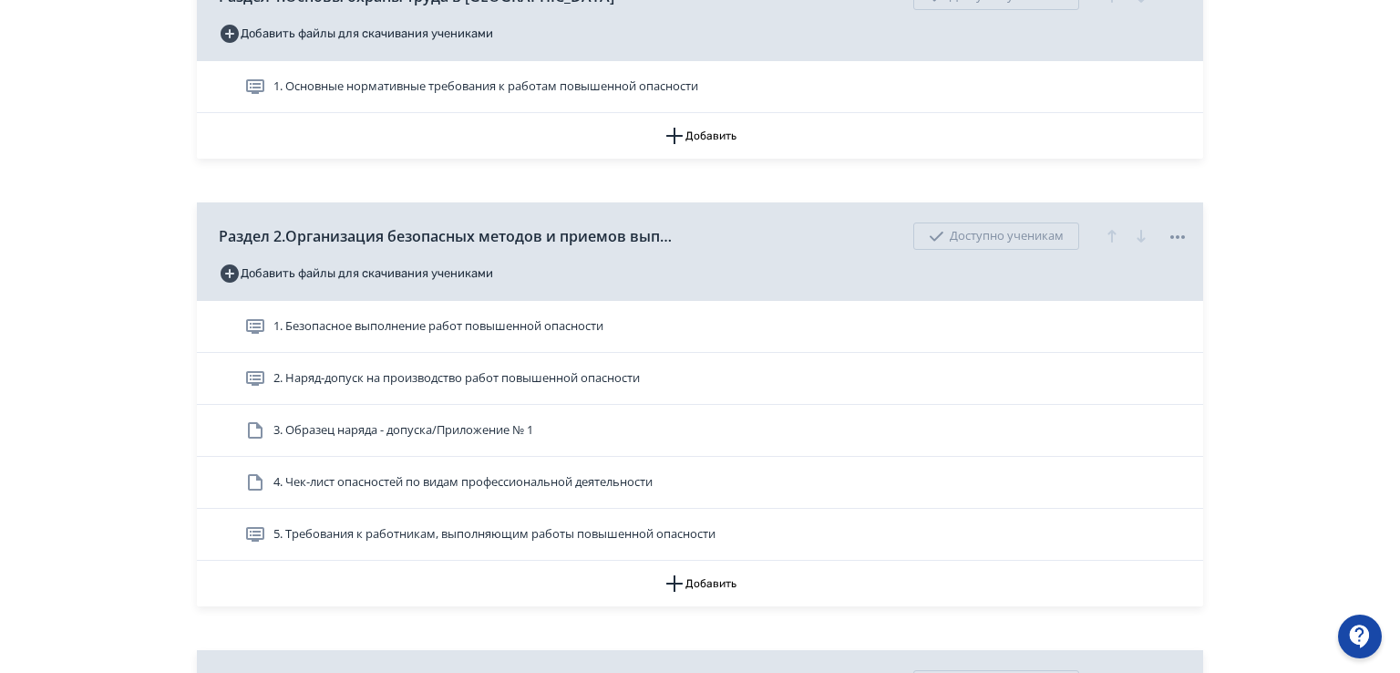
scroll to position [0, 0]
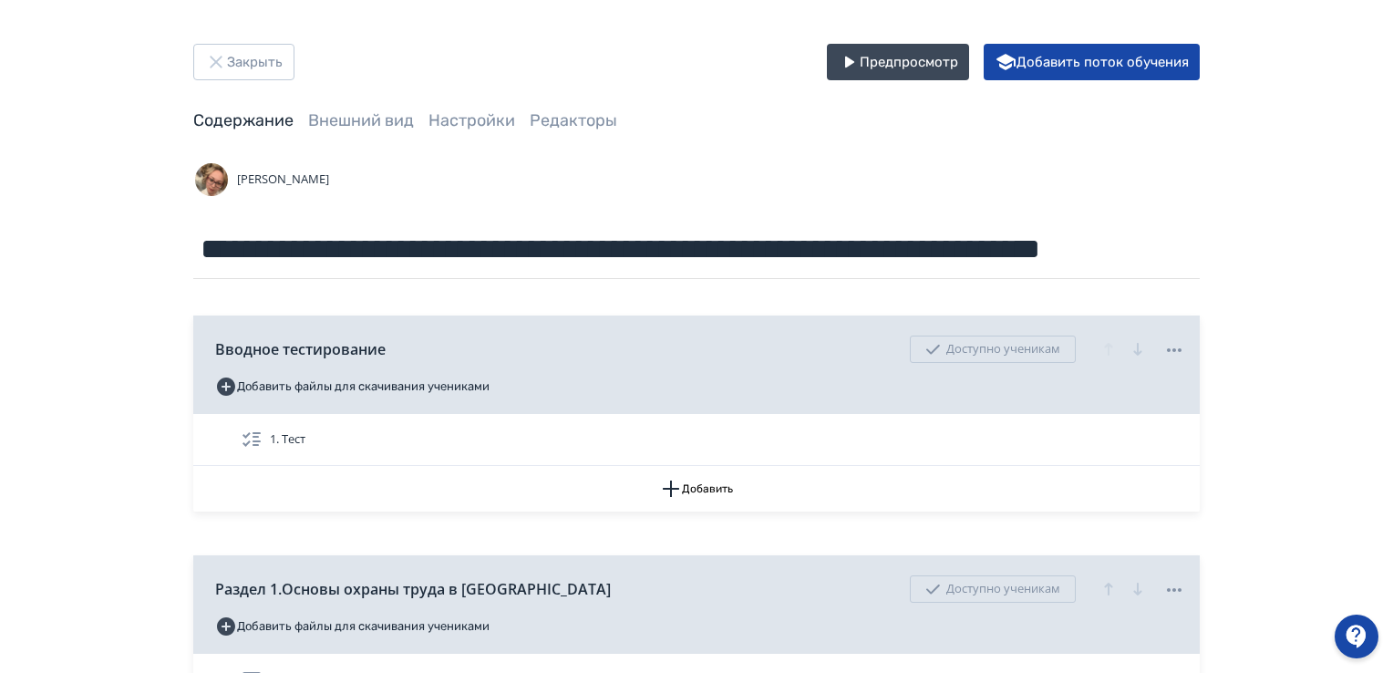
type input "**********"
click at [268, 56] on button "Закрыть" at bounding box center [243, 62] width 101 height 36
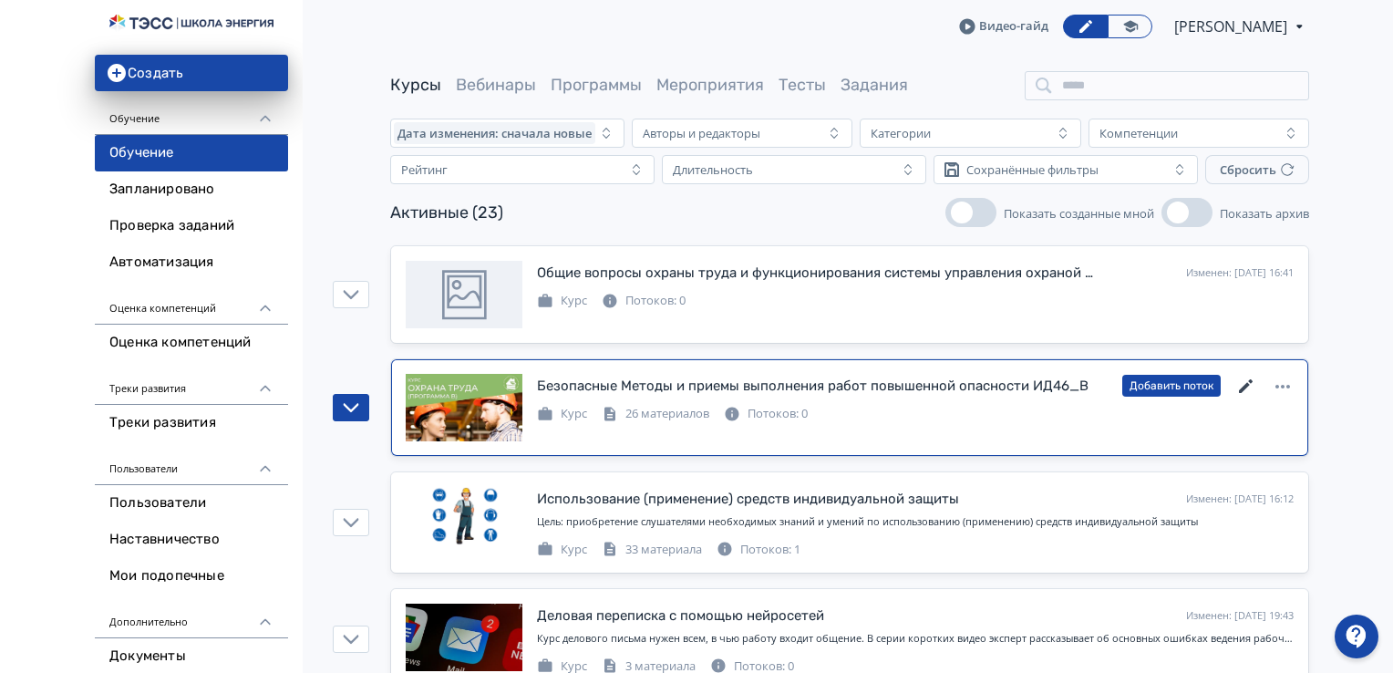
click at [1240, 390] on icon at bounding box center [1246, 386] width 14 height 14
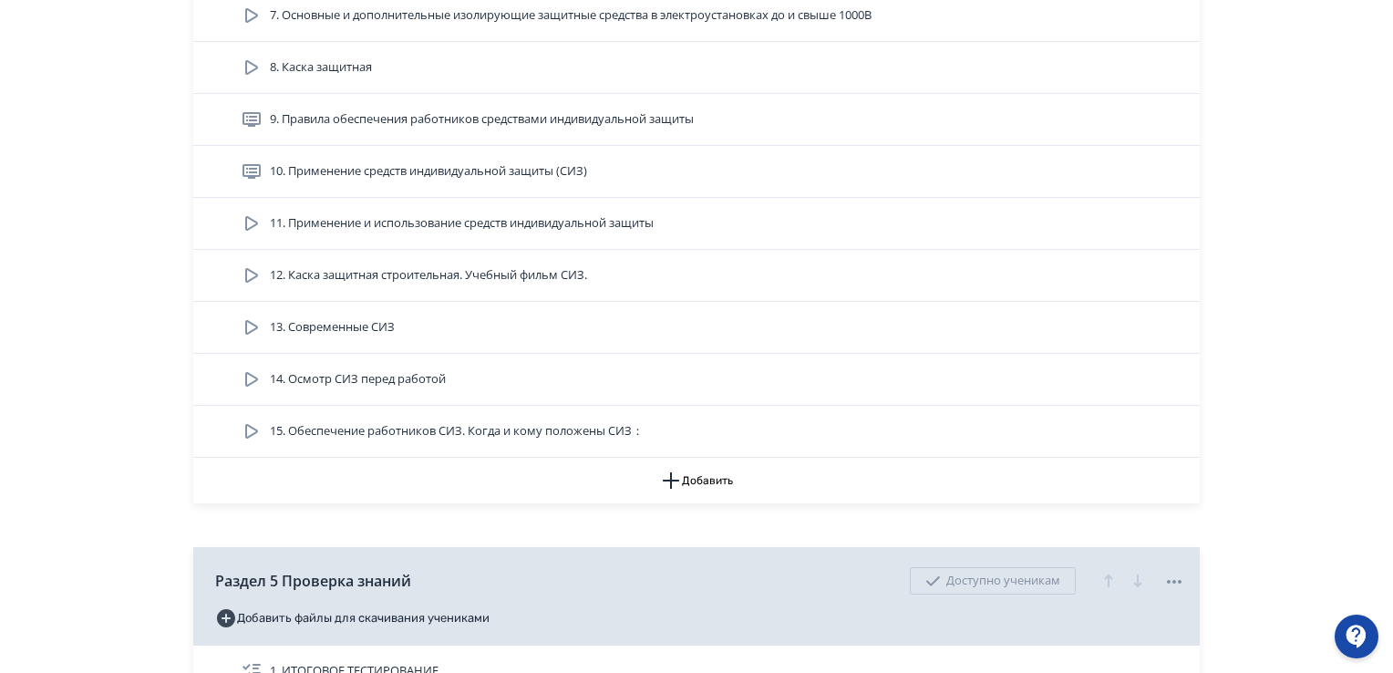
scroll to position [2096, 0]
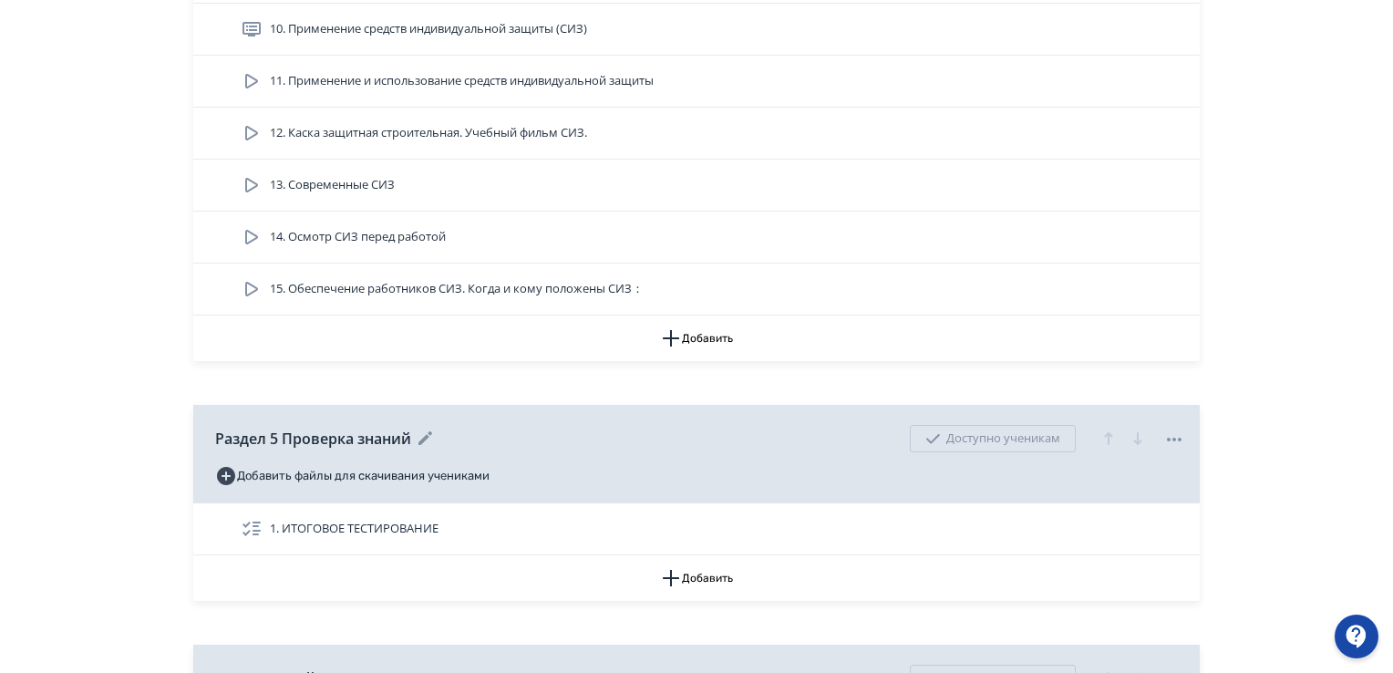
click at [426, 434] on icon at bounding box center [425, 438] width 14 height 14
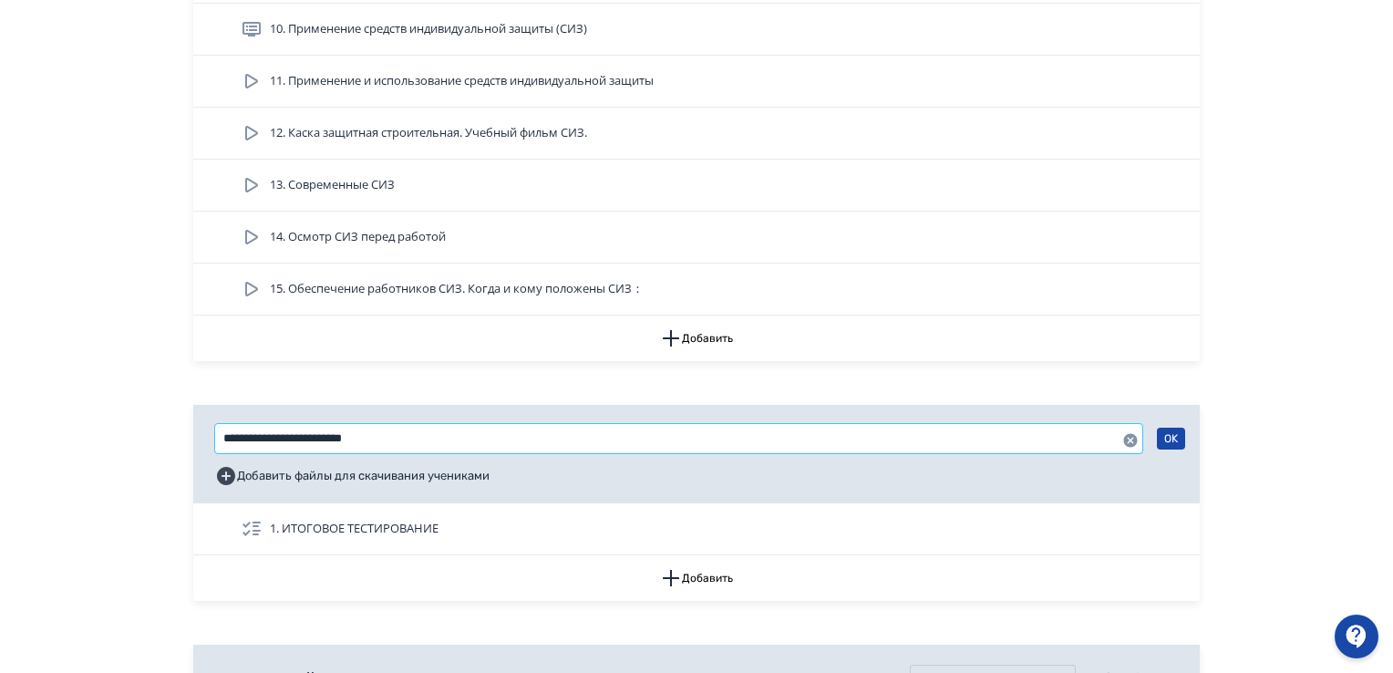
click at [276, 438] on input "**********" at bounding box center [678, 438] width 927 height 29
drag, startPoint x: 399, startPoint y: 431, endPoint x: 232, endPoint y: 433, distance: 167.7
click at [198, 437] on div "**********" at bounding box center [696, 454] width 1006 height 98
type input "**********"
click at [1174, 434] on button "OK" at bounding box center [1171, 438] width 28 height 22
